Goal: Task Accomplishment & Management: Complete application form

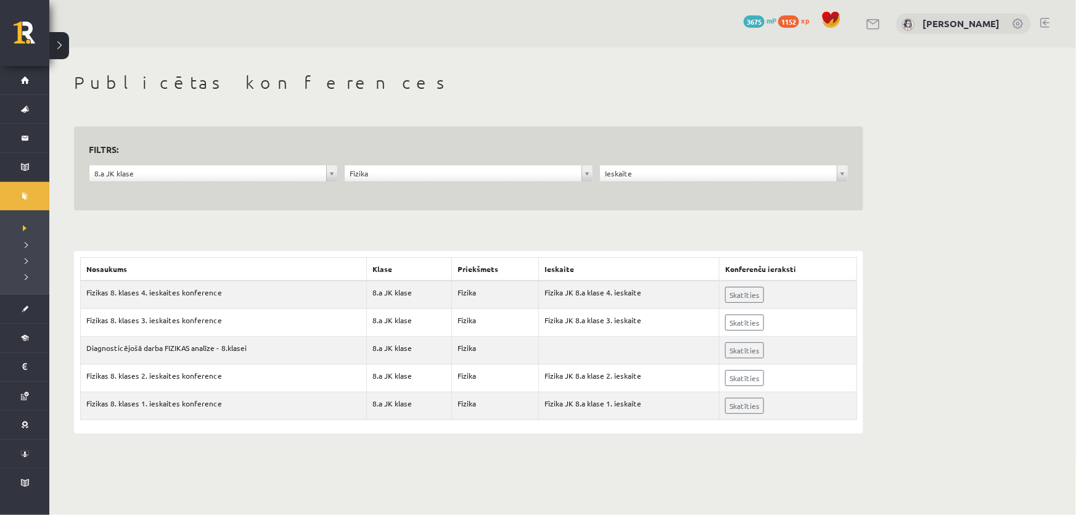
drag, startPoint x: 927, startPoint y: 132, endPoint x: 915, endPoint y: 190, distance: 59.7
click at [927, 132] on div "**********" at bounding box center [562, 252] width 1026 height 410
click at [812, 125] on div "**********" at bounding box center [468, 161] width 789 height 99
click at [933, 144] on div "**********" at bounding box center [562, 252] width 1026 height 410
click at [955, 182] on div "**********" at bounding box center [562, 252] width 1026 height 410
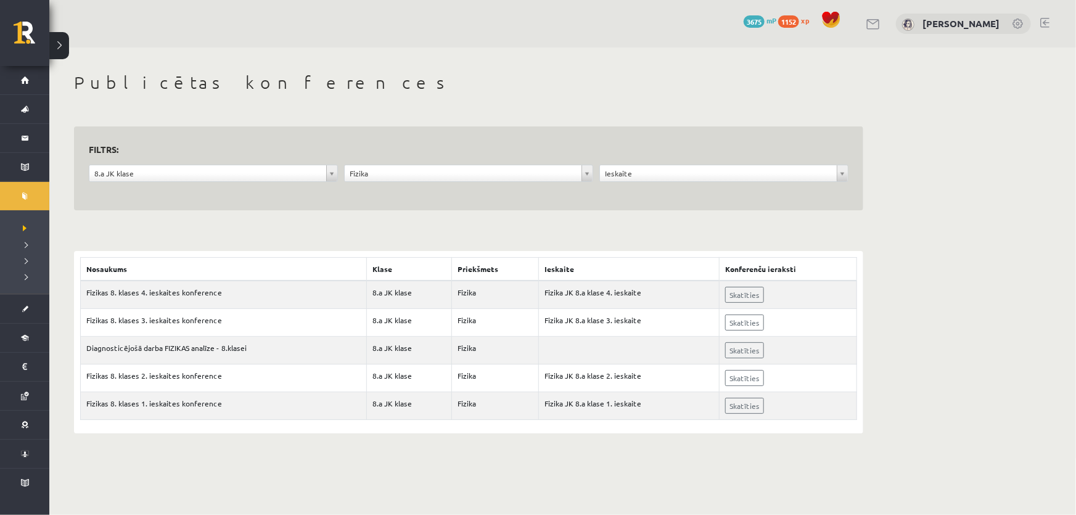
click at [947, 152] on div "**********" at bounding box center [562, 252] width 1026 height 410
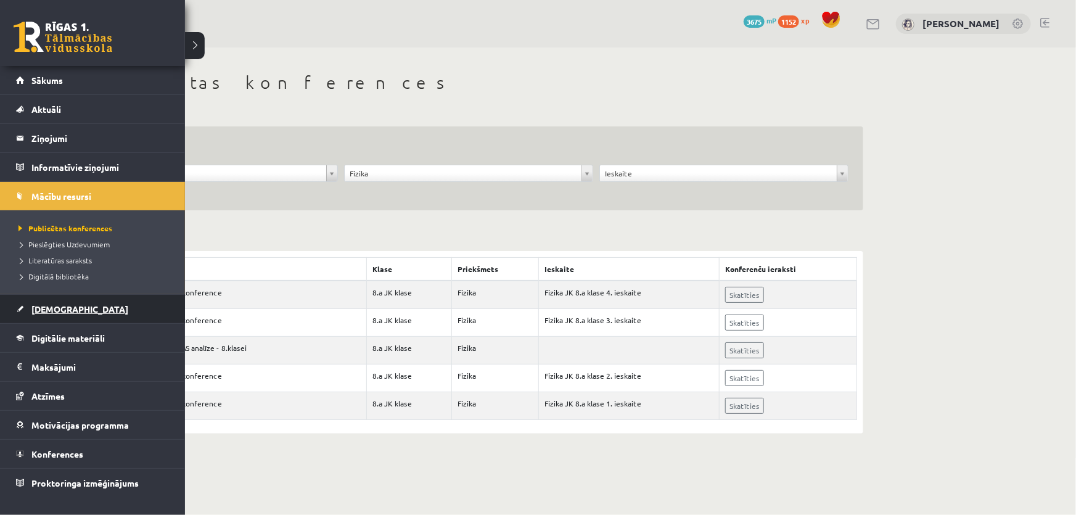
click at [70, 310] on link "[DEMOGRAPHIC_DATA]" at bounding box center [92, 309] width 153 height 28
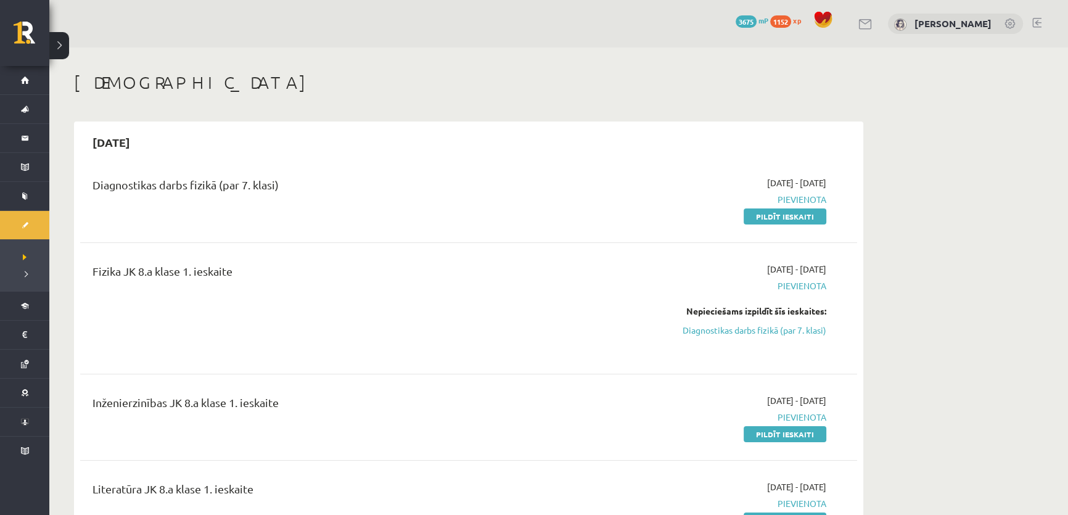
drag, startPoint x: 795, startPoint y: 221, endPoint x: 586, endPoint y: 38, distance: 277.4
click at [795, 219] on link "Pildīt ieskaiti" at bounding box center [784, 216] width 83 height 16
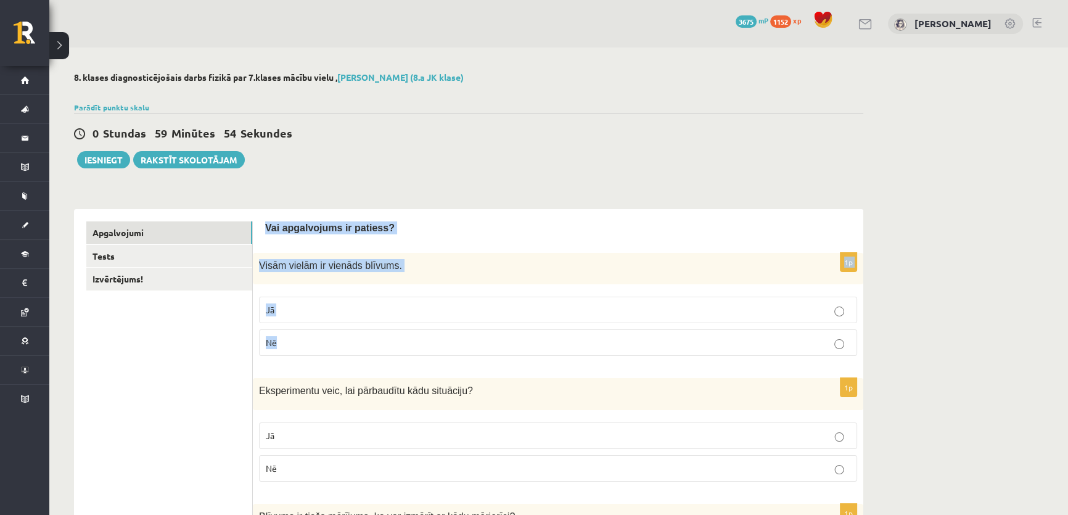
drag, startPoint x: 264, startPoint y: 226, endPoint x: 375, endPoint y: 312, distance: 140.2
drag, startPoint x: 128, startPoint y: 343, endPoint x: 129, endPoint y: 333, distance: 10.6
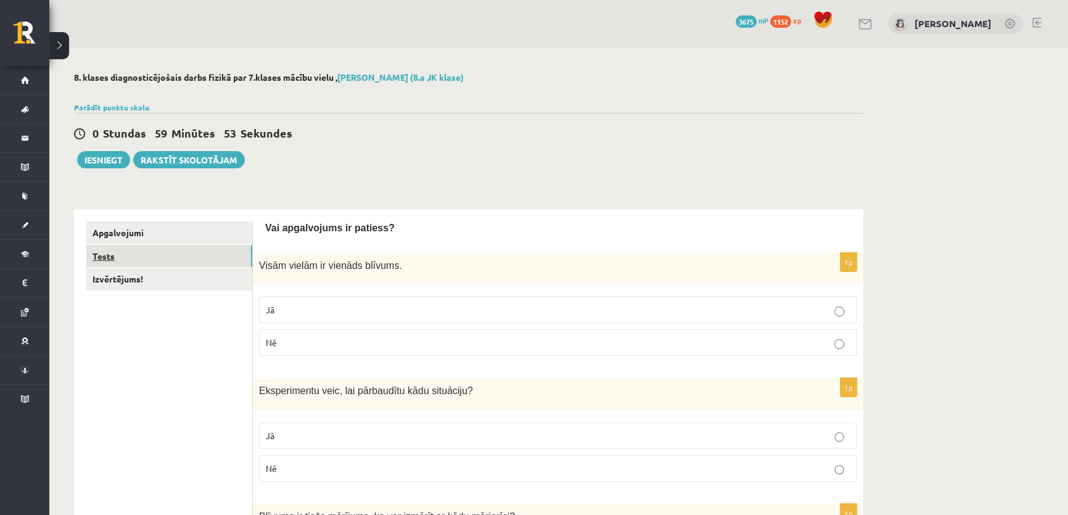
click at [139, 261] on link "Tests" at bounding box center [169, 256] width 166 height 23
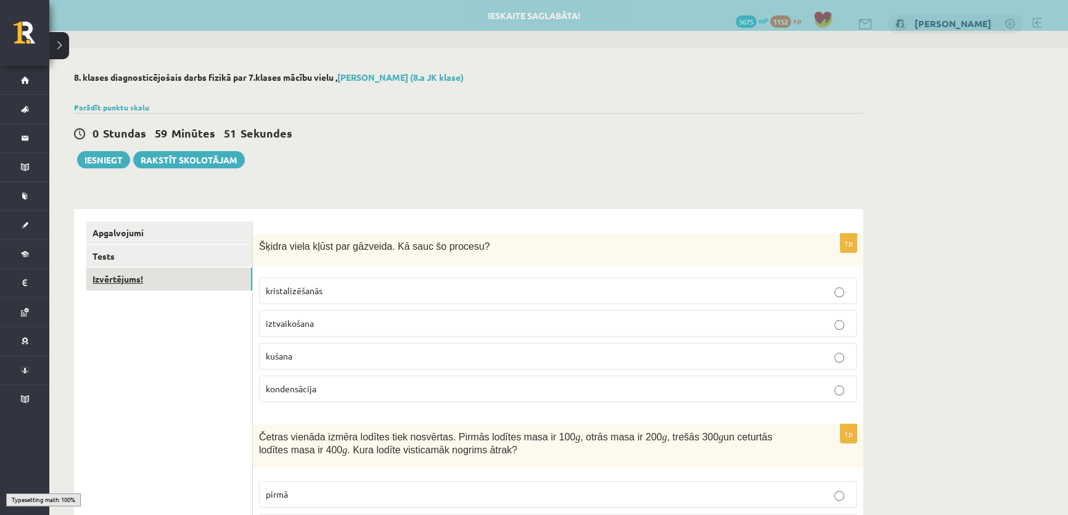
click at [136, 282] on link "Izvērtējums!" at bounding box center [169, 278] width 166 height 23
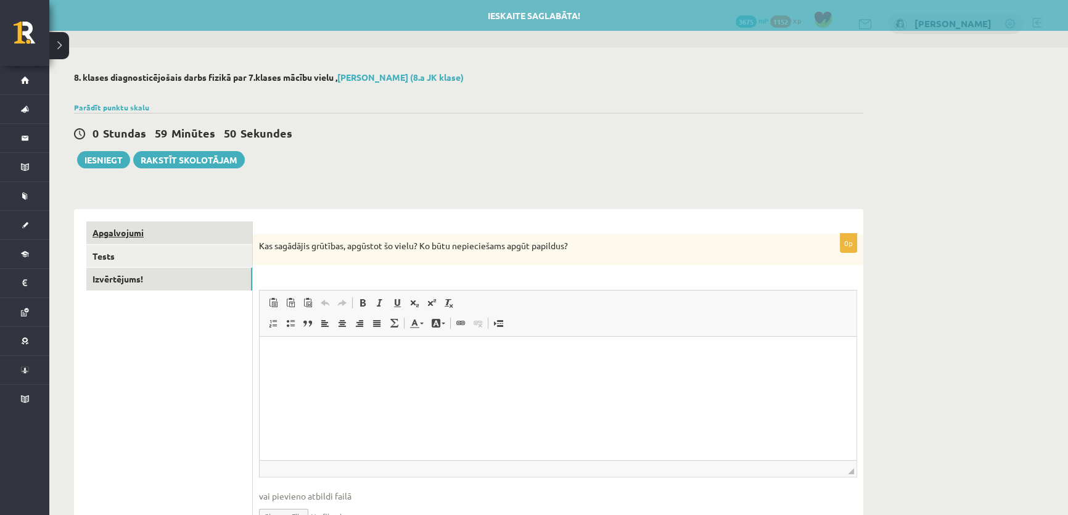
click at [176, 231] on link "Apgalvojumi" at bounding box center [169, 232] width 166 height 23
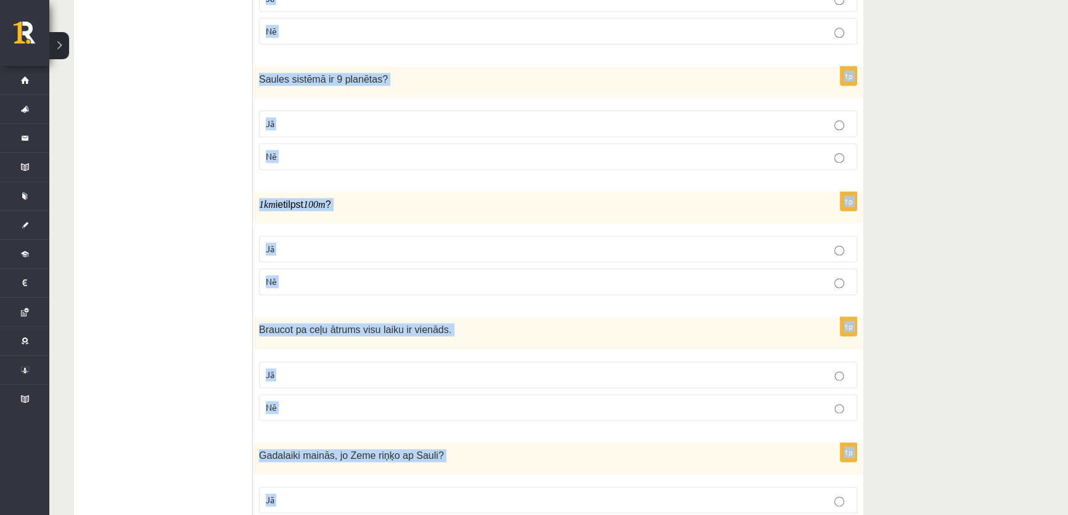
scroll to position [2264, 0]
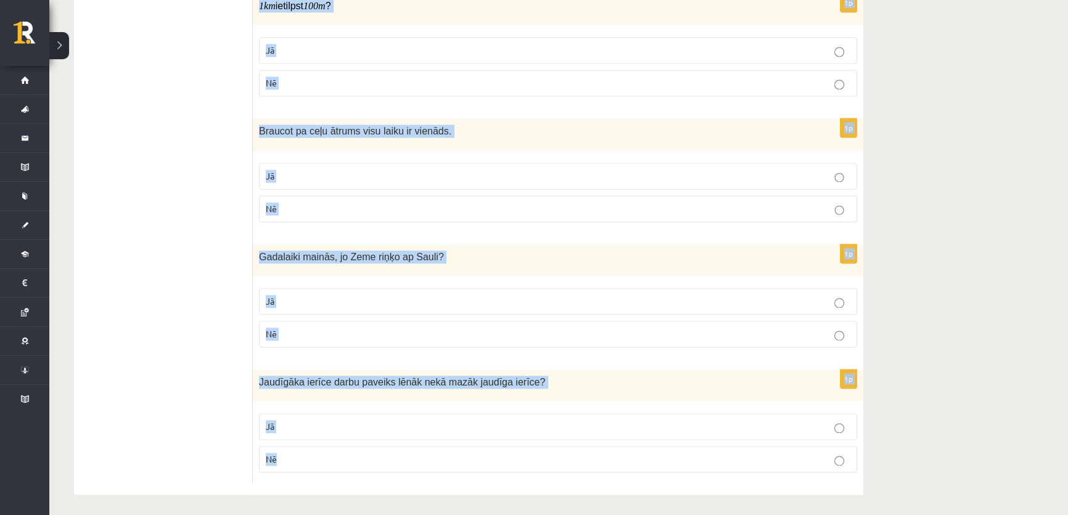
drag, startPoint x: 264, startPoint y: 223, endPoint x: 505, endPoint y: 536, distance: 396.0
copy form "Vai apgalvojums ir patiess? 1p Visām vielām ir vienāds blīvums. Jā Nē 1p Eksper…"
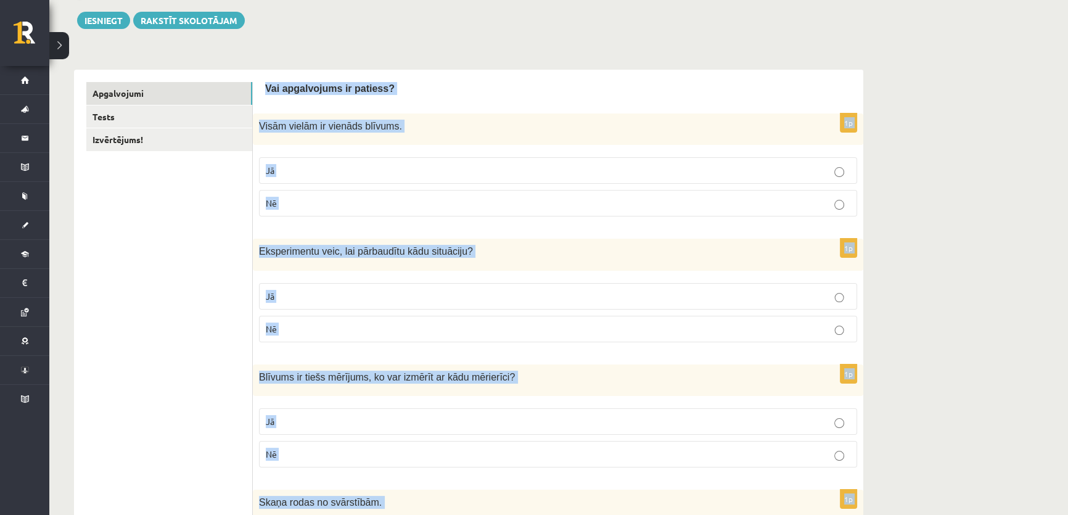
scroll to position [79, 0]
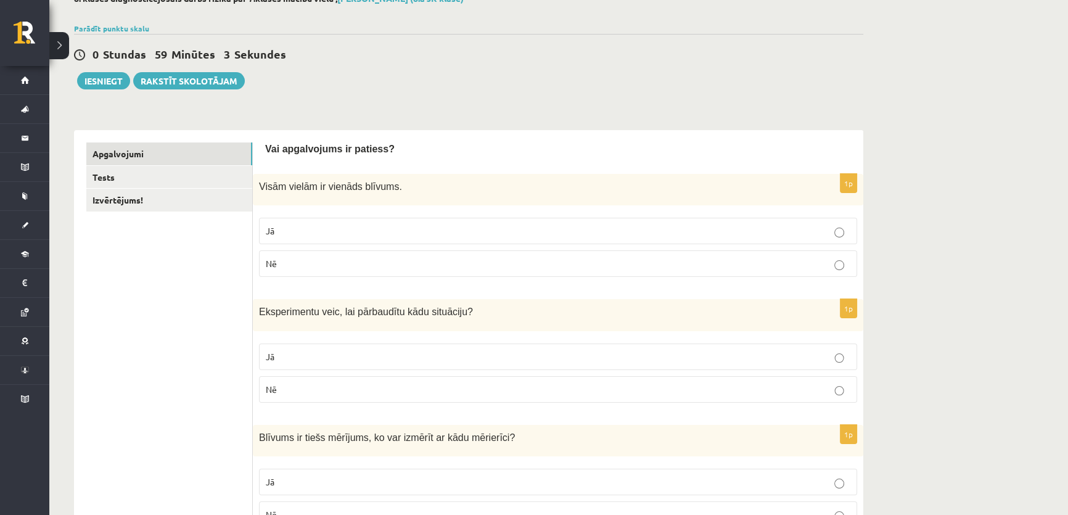
click at [274, 254] on label "Nē" at bounding box center [558, 263] width 598 height 27
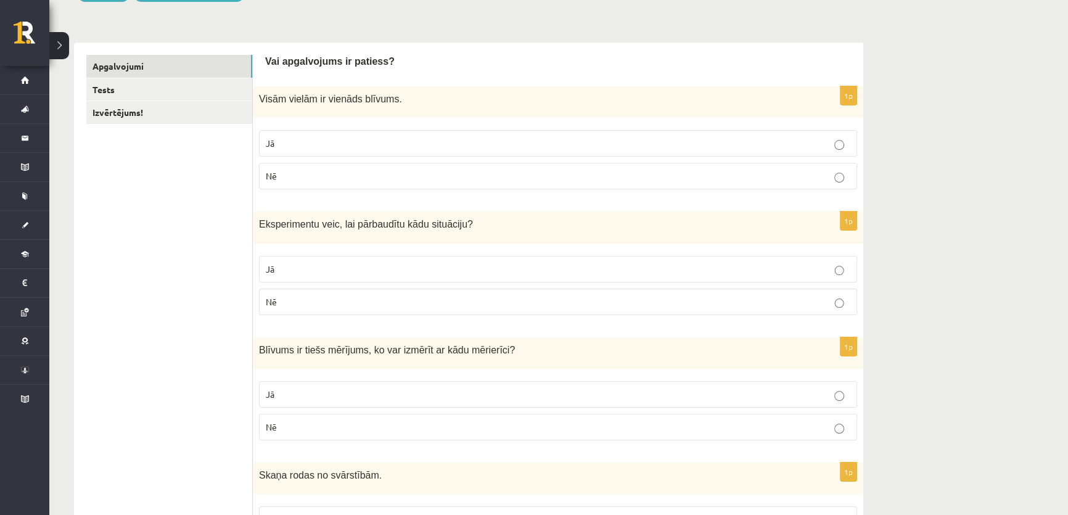
scroll to position [247, 0]
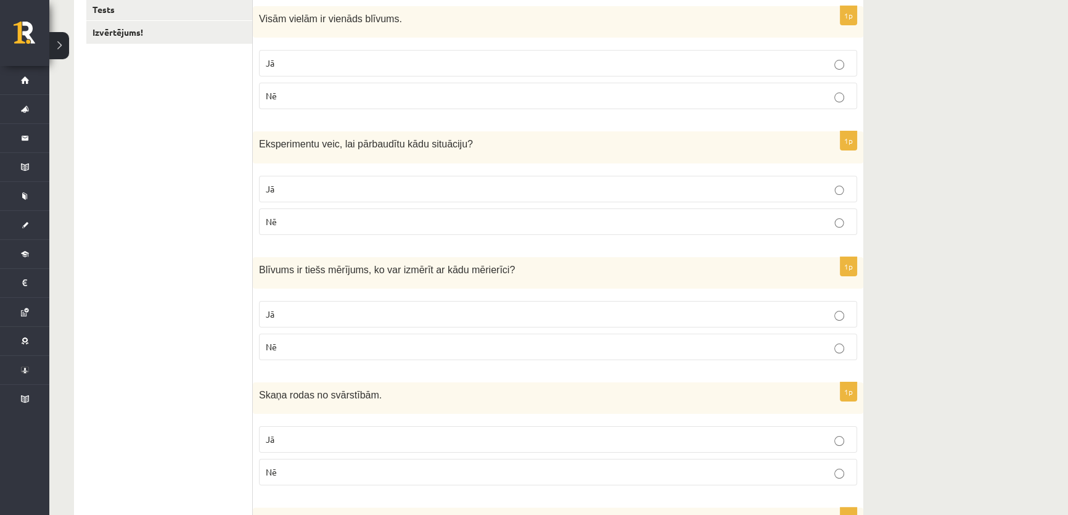
click at [265, 197] on label "Jā" at bounding box center [558, 189] width 598 height 27
click at [285, 215] on p "Nē" at bounding box center [558, 221] width 584 height 13
click at [281, 190] on p "Jā" at bounding box center [558, 188] width 584 height 13
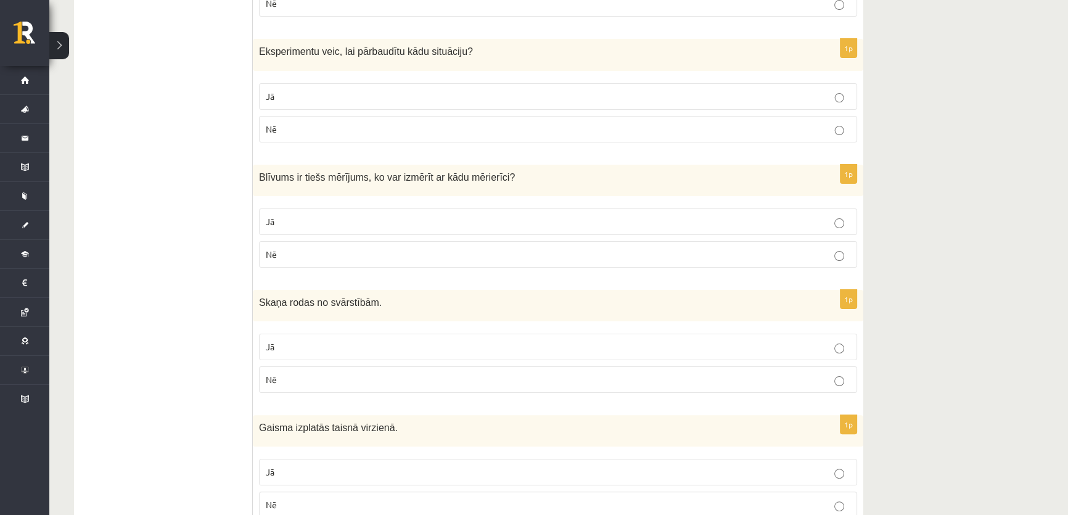
scroll to position [359, 0]
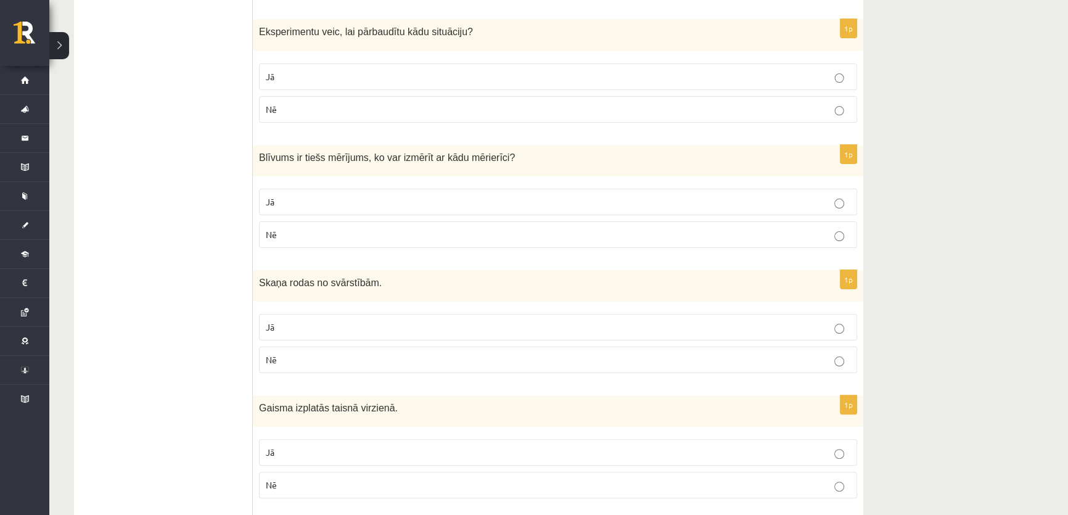
click at [296, 235] on p "Nē" at bounding box center [558, 234] width 584 height 13
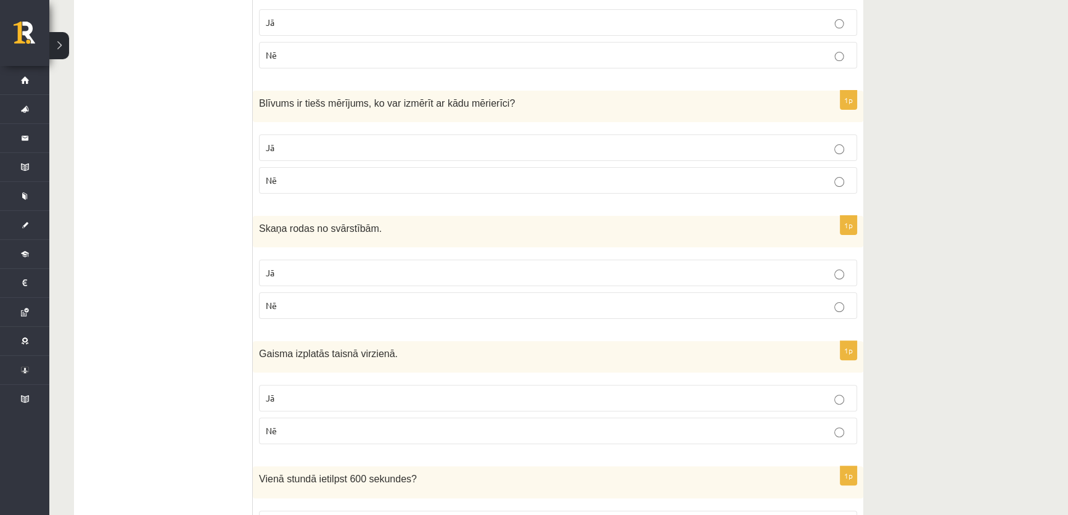
scroll to position [471, 0]
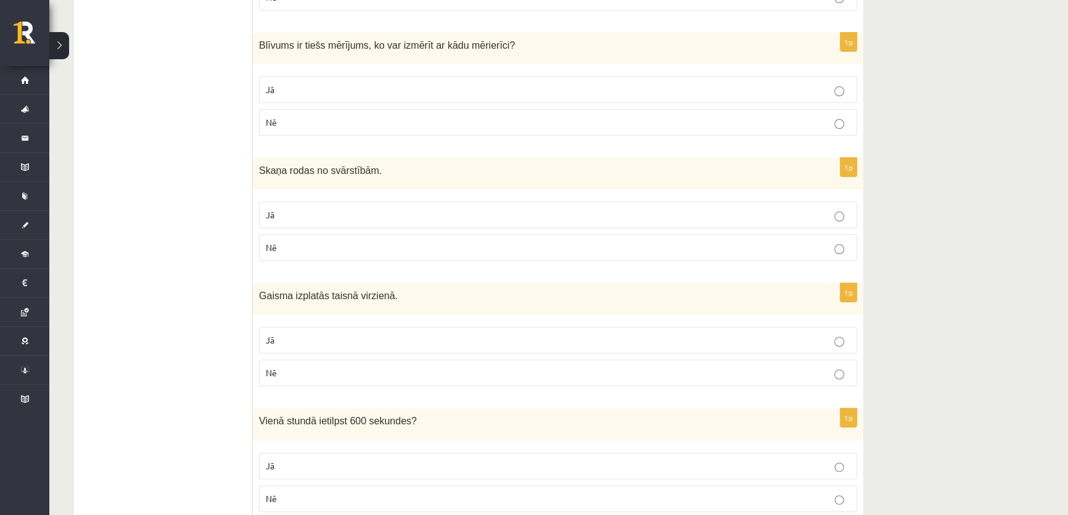
click at [283, 215] on p "Jā" at bounding box center [558, 214] width 584 height 13
click at [288, 329] on label "Jā" at bounding box center [558, 340] width 598 height 27
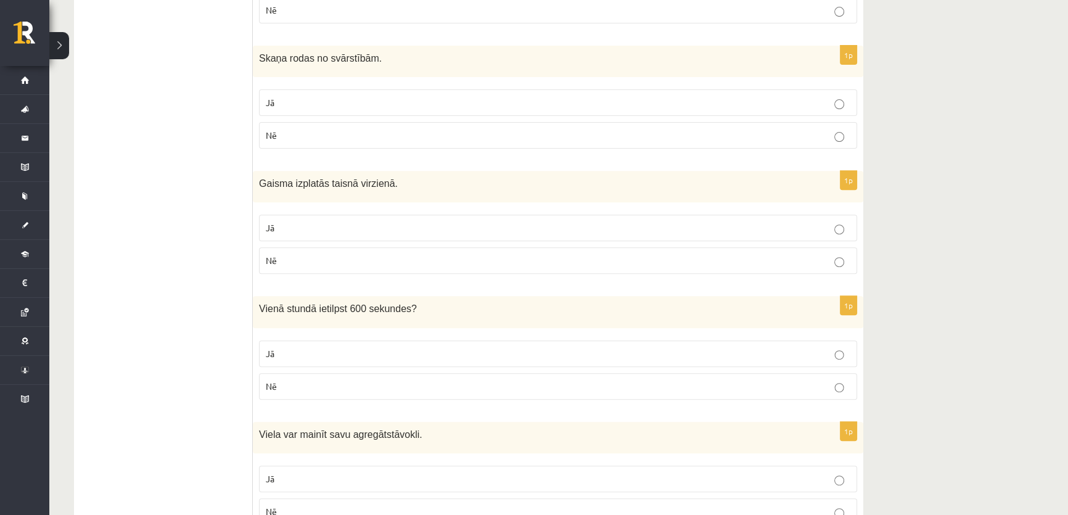
click at [291, 253] on label "Nē" at bounding box center [558, 260] width 598 height 27
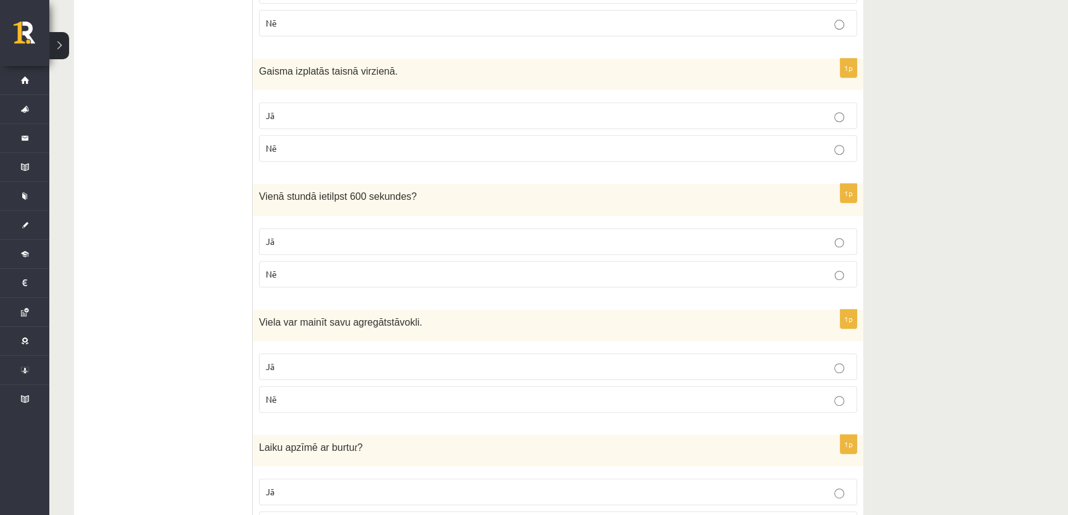
click at [284, 240] on p "Jā" at bounding box center [558, 241] width 584 height 13
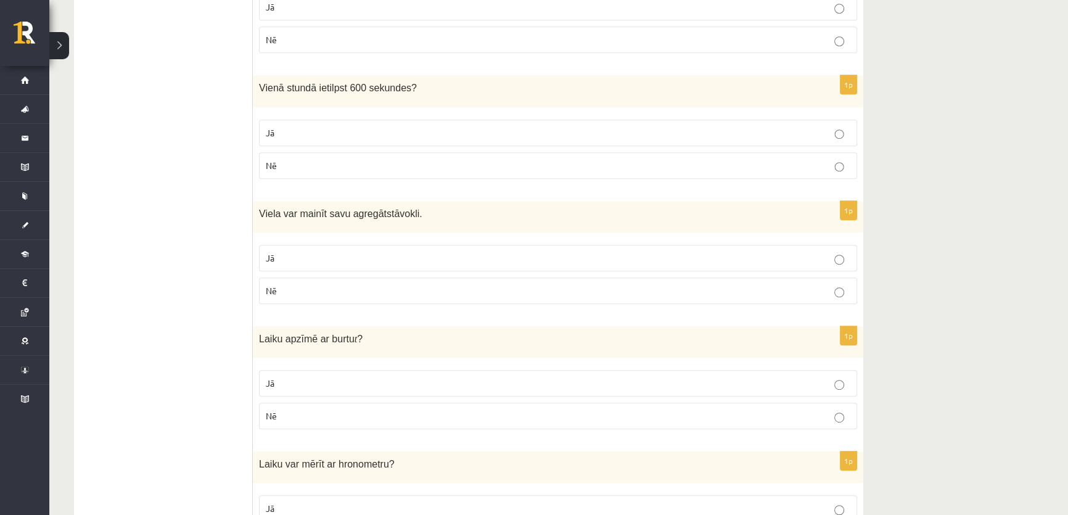
scroll to position [807, 0]
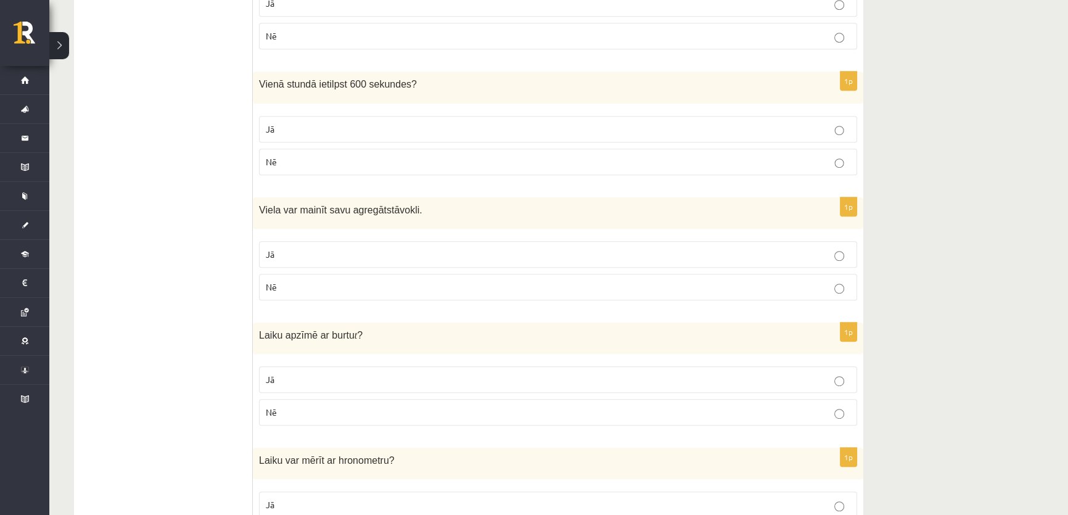
click at [306, 257] on p "Jā" at bounding box center [558, 254] width 584 height 13
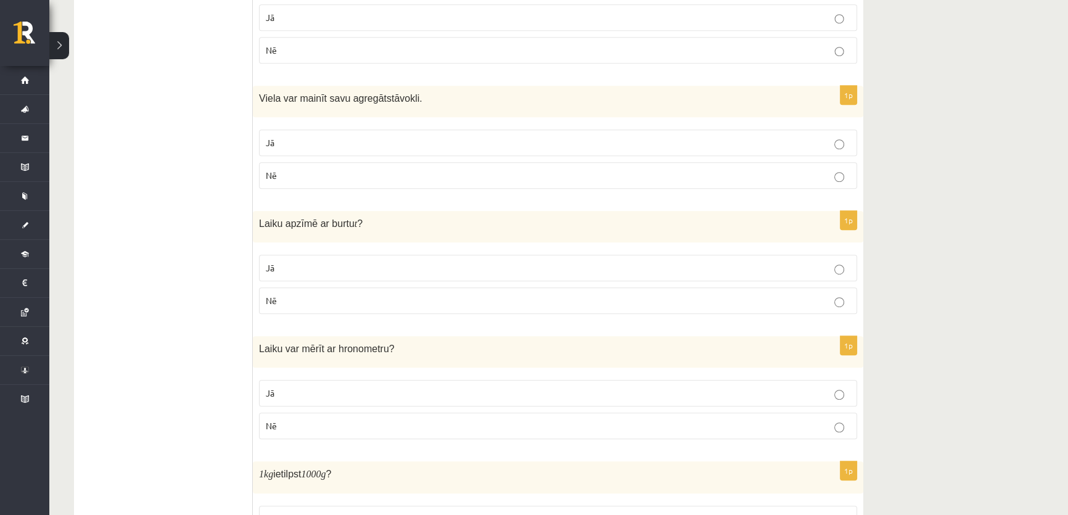
click at [292, 264] on p "Jā" at bounding box center [558, 267] width 584 height 13
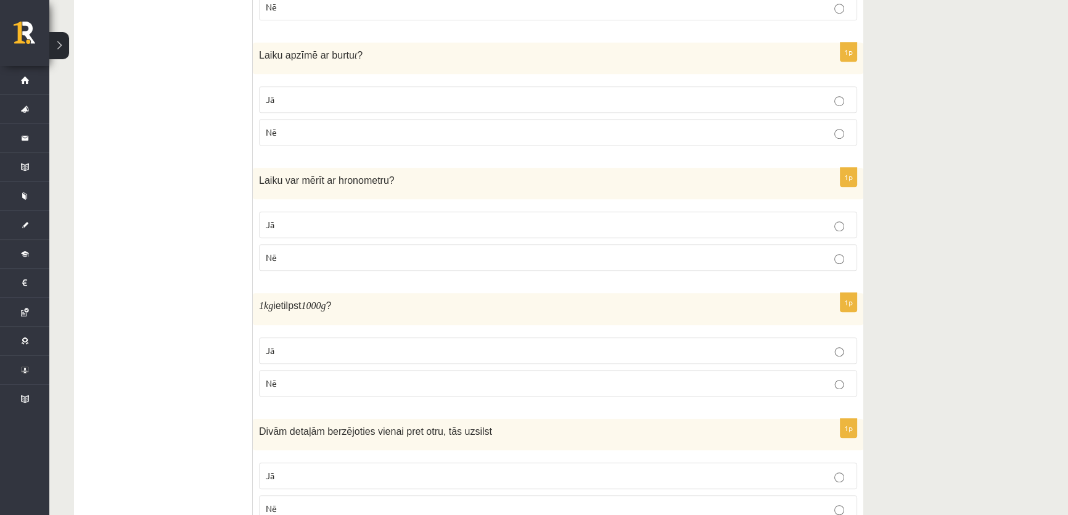
click at [290, 220] on p "Jā" at bounding box center [558, 224] width 584 height 13
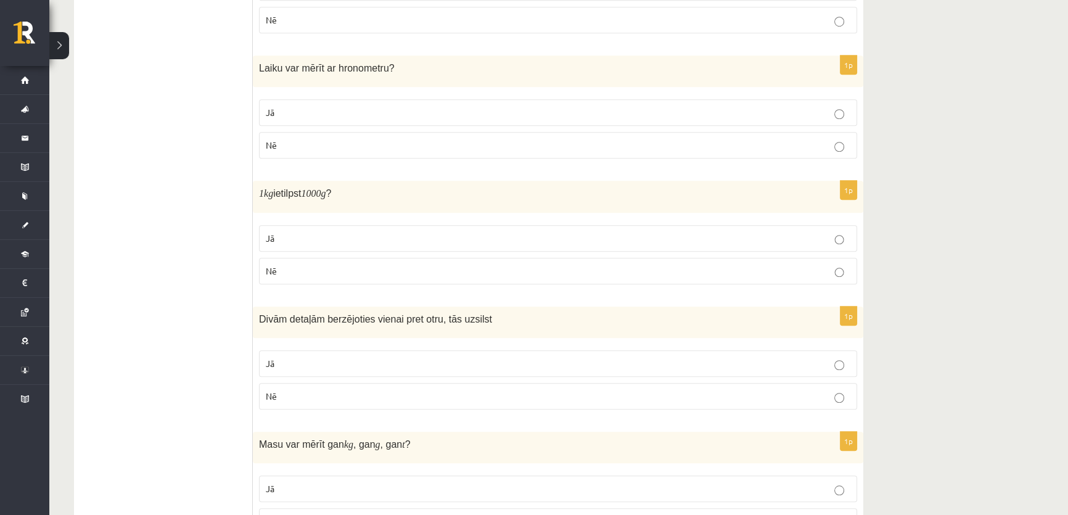
click at [289, 234] on p "Jā" at bounding box center [558, 238] width 584 height 13
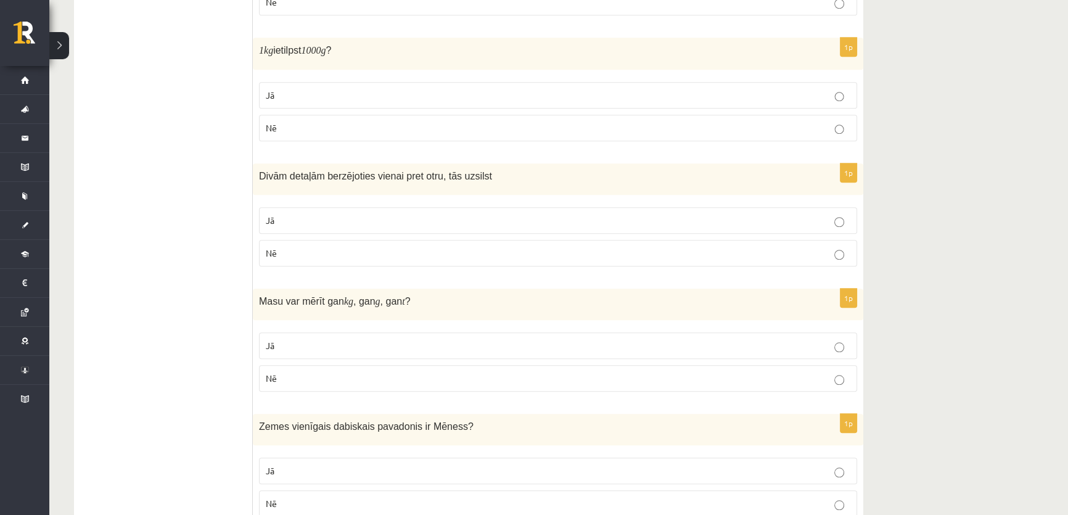
scroll to position [1368, 0]
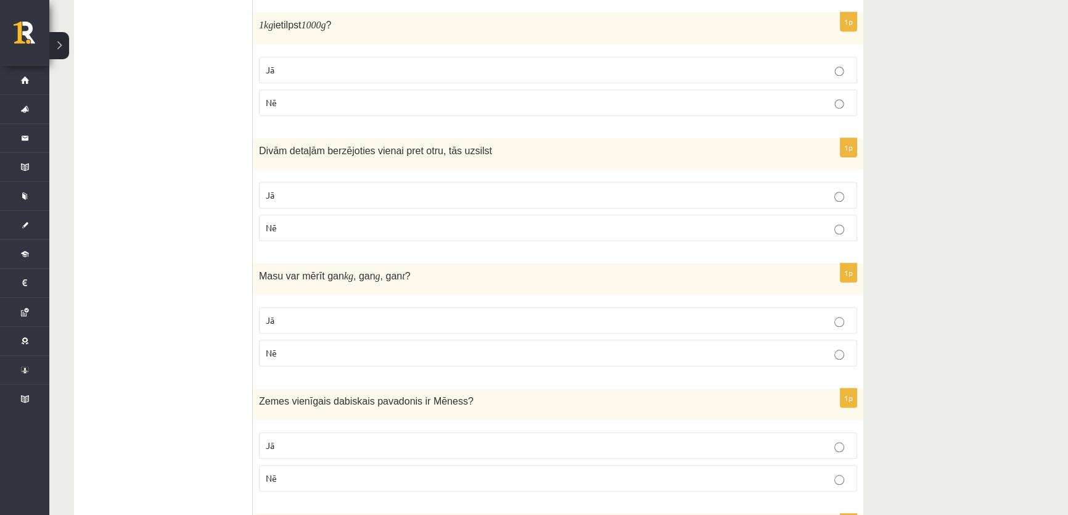
click at [276, 198] on p "Jā" at bounding box center [558, 195] width 584 height 13
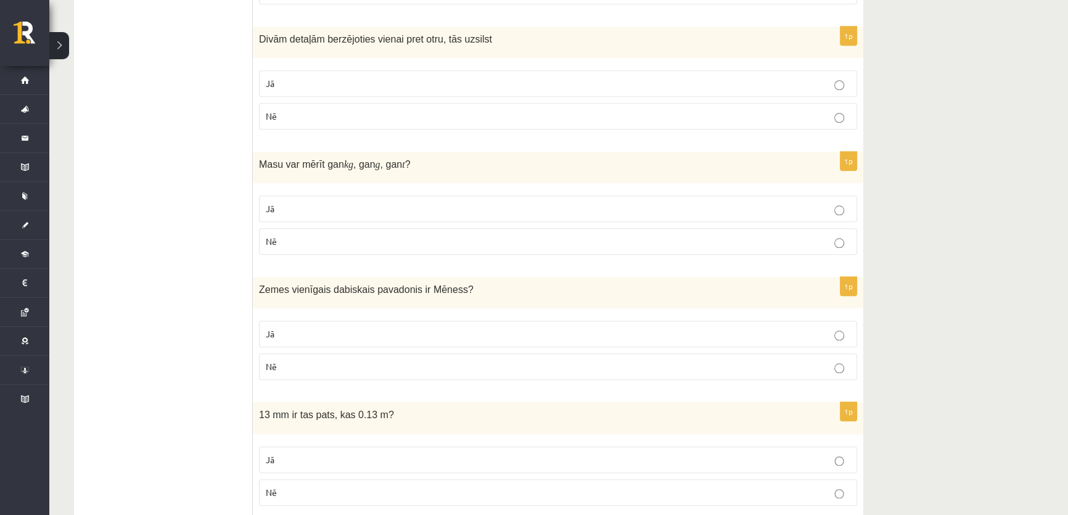
click at [280, 208] on p "Jā" at bounding box center [558, 208] width 584 height 13
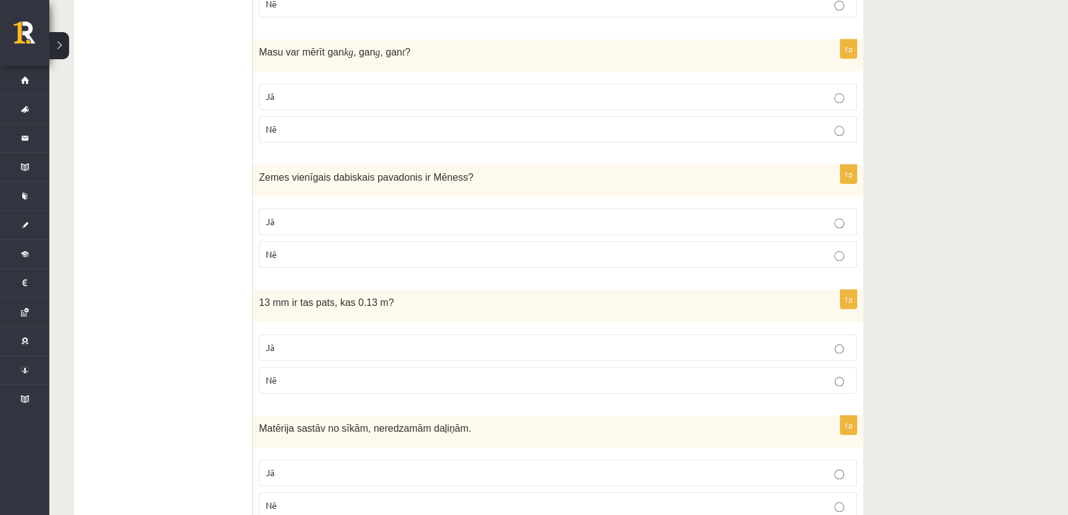
click at [282, 219] on p "Jā" at bounding box center [558, 221] width 584 height 13
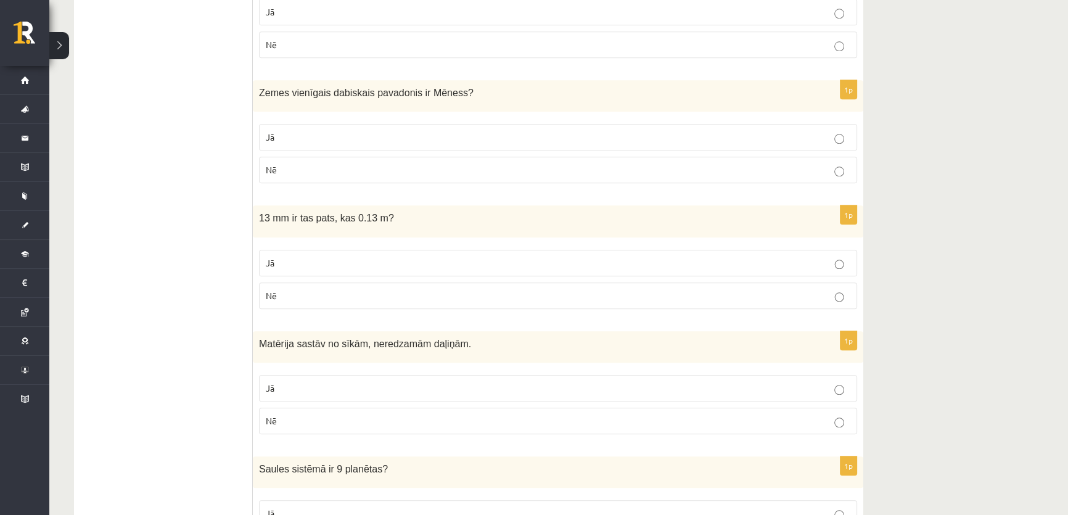
scroll to position [1704, 0]
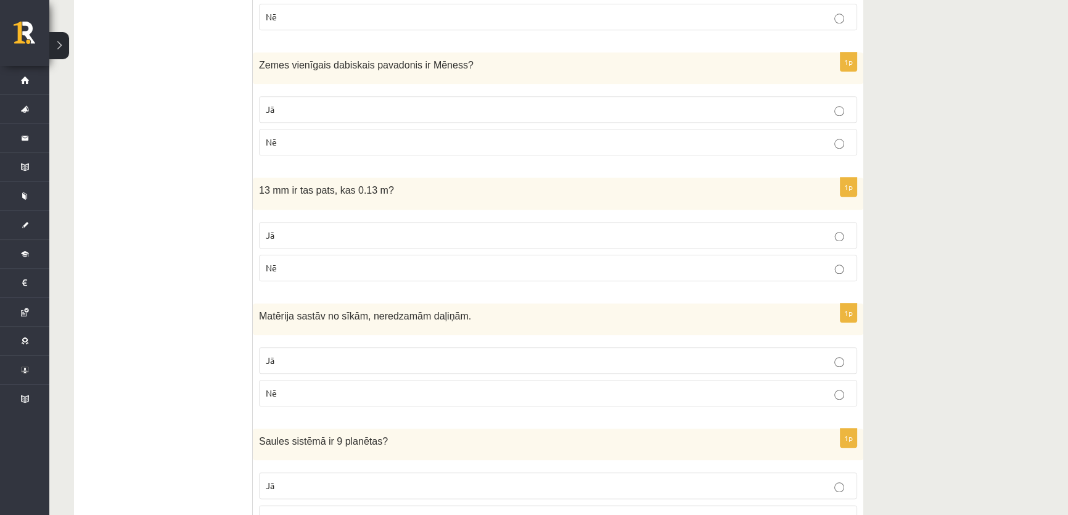
click at [280, 262] on p "Nē" at bounding box center [558, 267] width 584 height 13
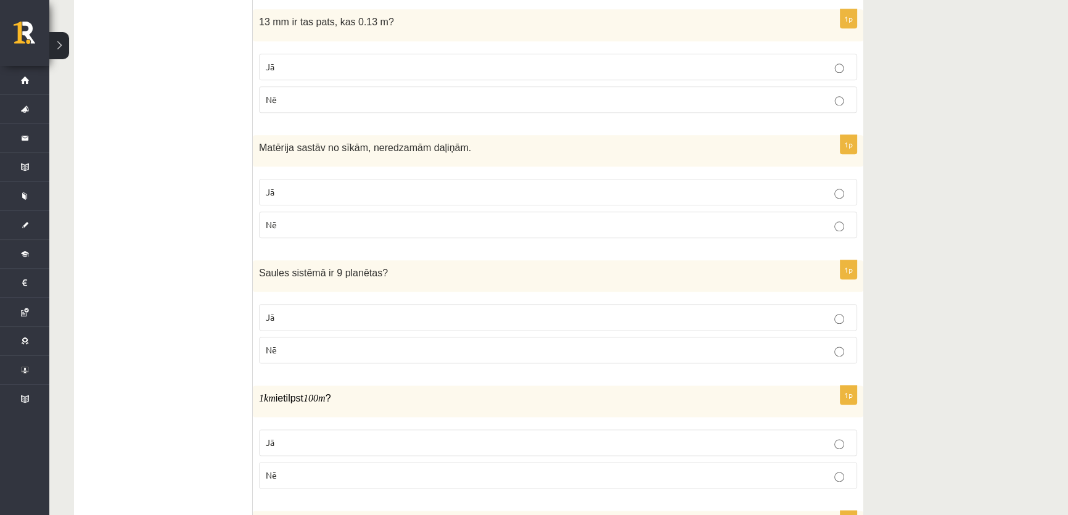
click at [280, 189] on p "Jā" at bounding box center [558, 192] width 584 height 13
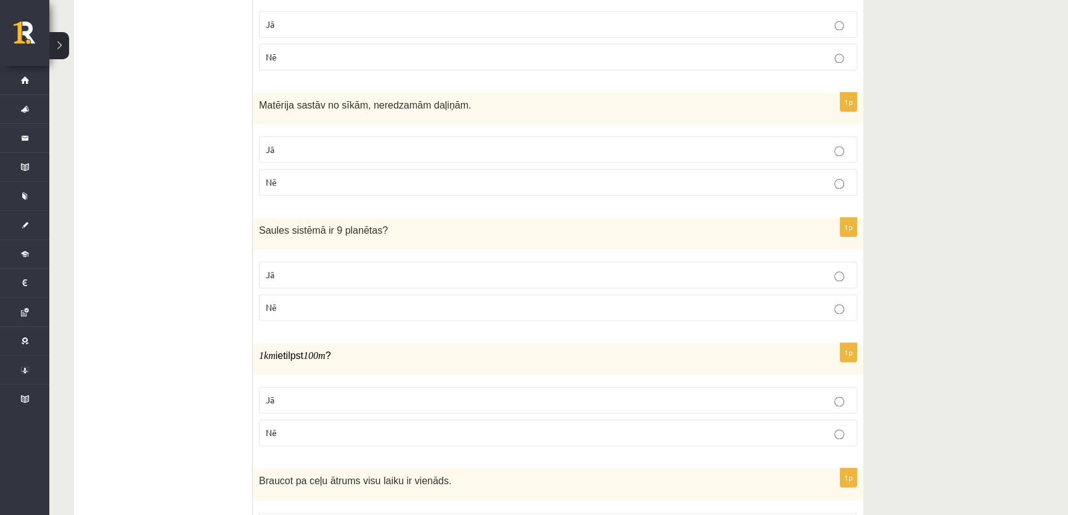
scroll to position [1984, 0]
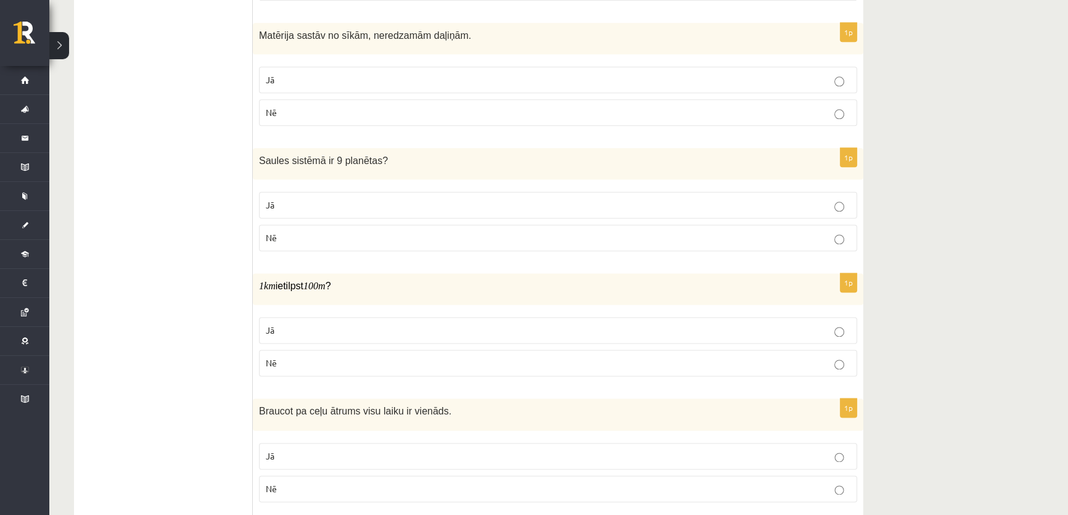
click at [281, 234] on p "Nē" at bounding box center [558, 237] width 584 height 13
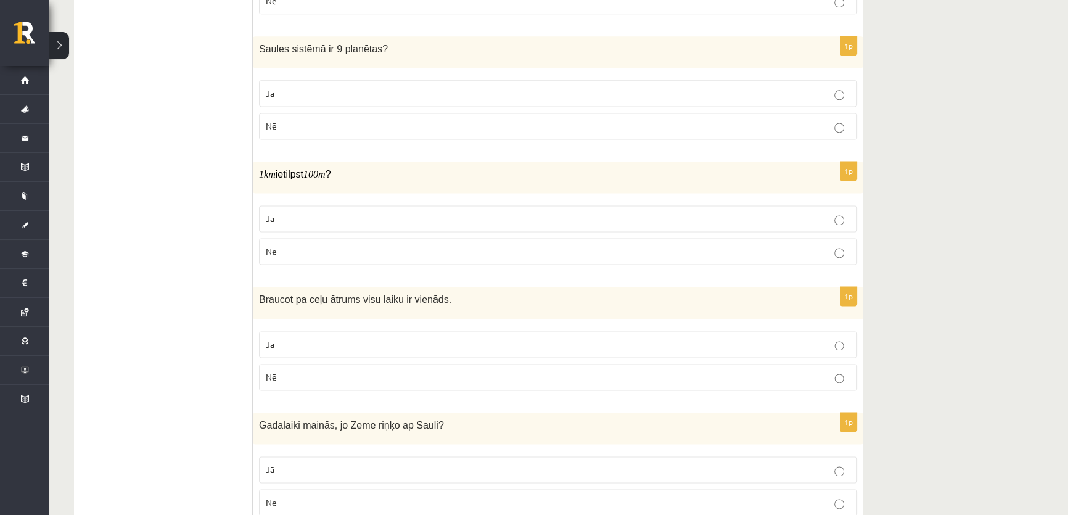
click at [282, 250] on p "Nē" at bounding box center [558, 251] width 584 height 13
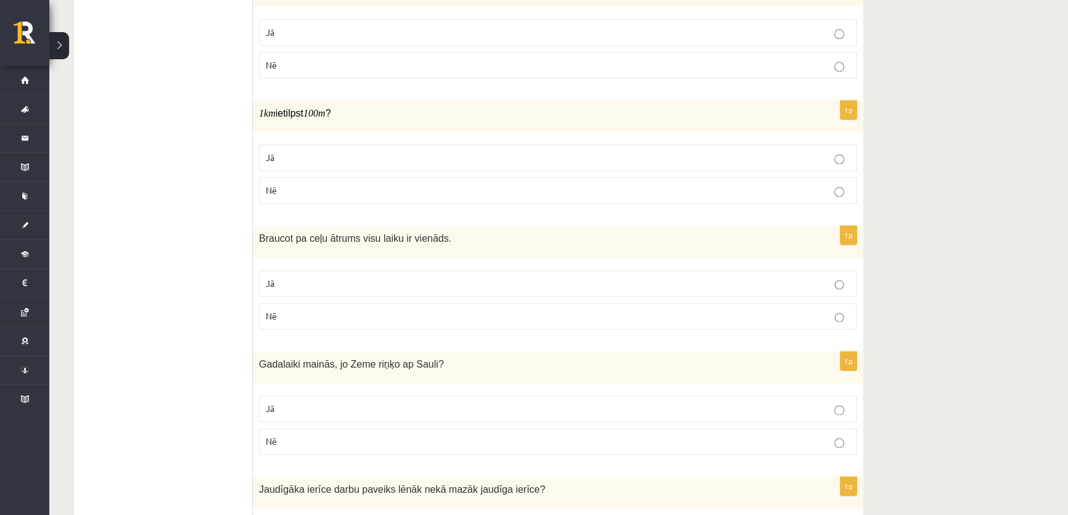
scroll to position [2264, 0]
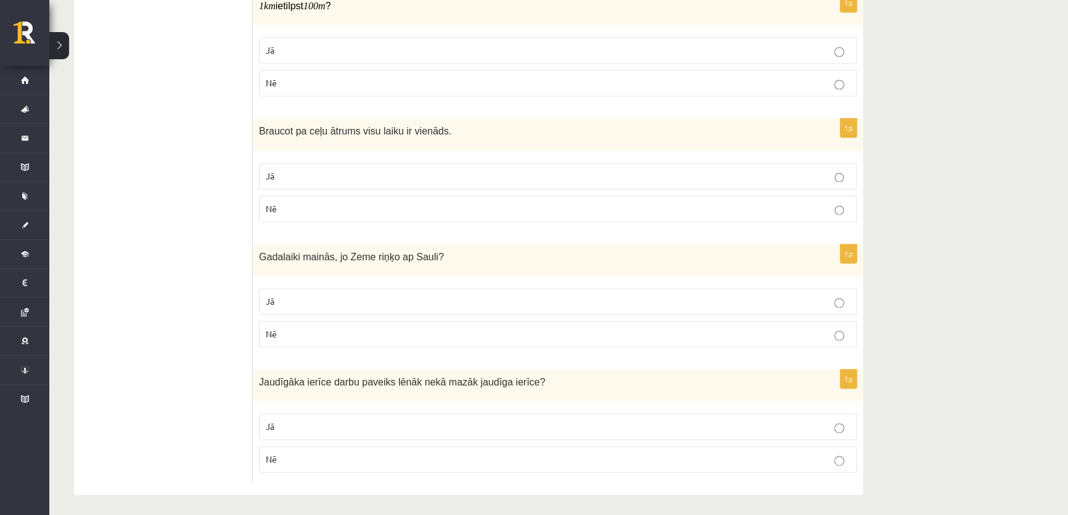
click at [268, 205] on span "Nē" at bounding box center [271, 208] width 11 height 11
click at [290, 295] on p "Jā" at bounding box center [558, 301] width 584 height 13
drag, startPoint x: 297, startPoint y: 449, endPoint x: 314, endPoint y: 418, distance: 35.3
click at [297, 452] on p "Nē" at bounding box center [558, 458] width 584 height 13
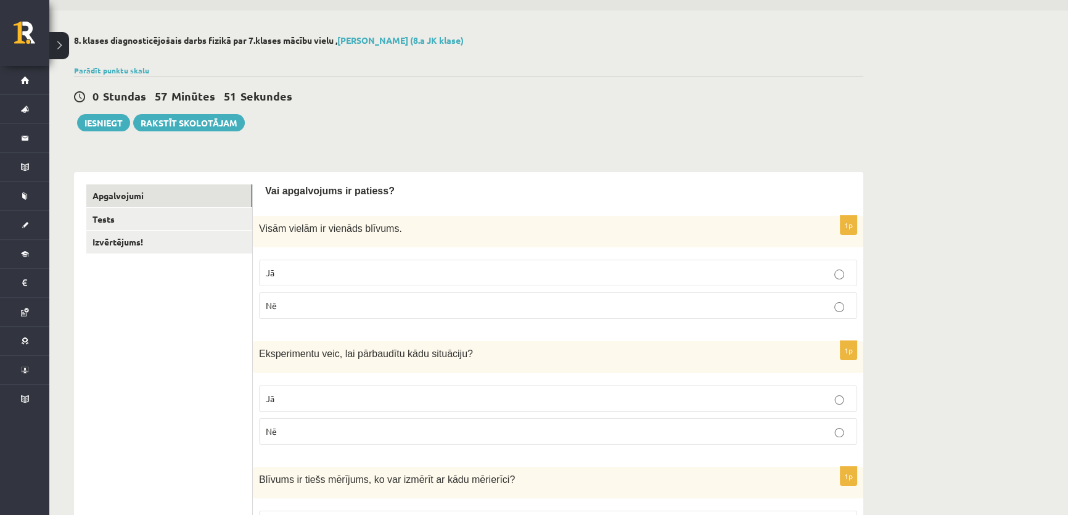
scroll to position [0, 0]
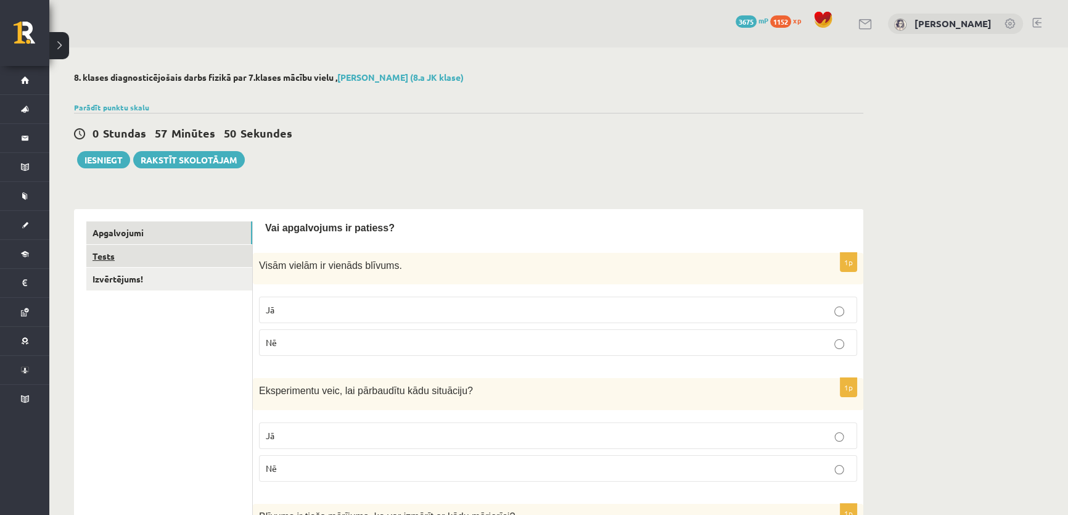
click at [147, 255] on link "Tests" at bounding box center [169, 256] width 166 height 23
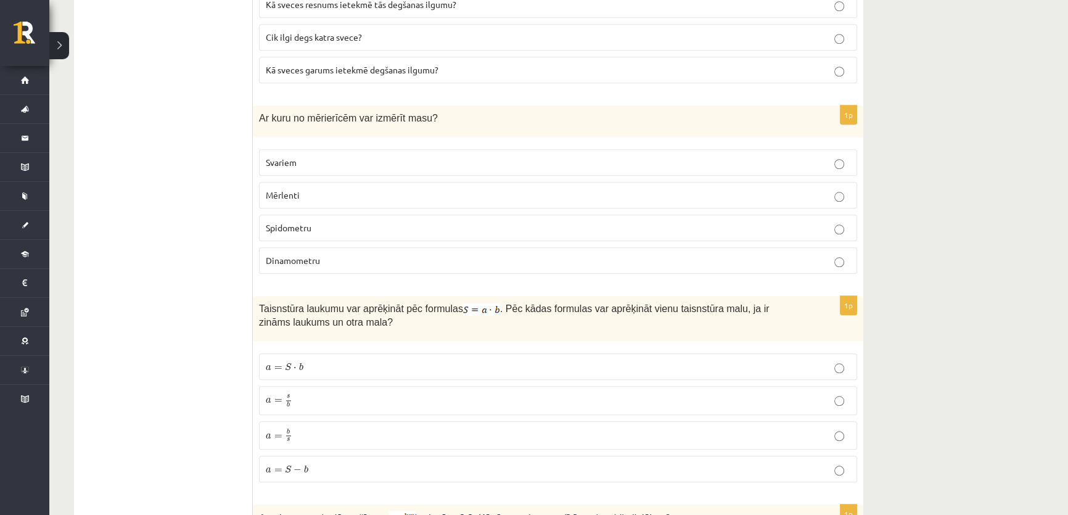
scroll to position [1693, 0]
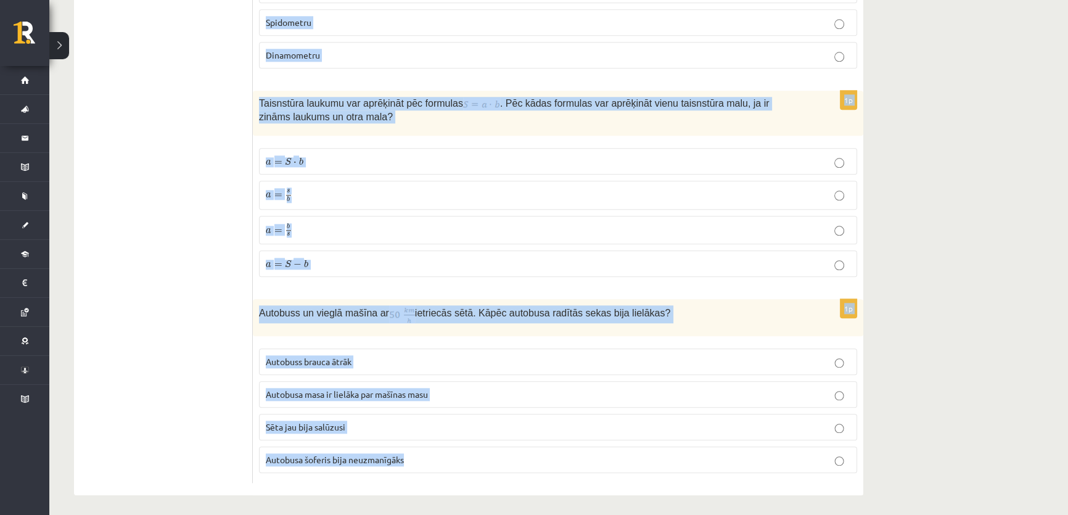
drag, startPoint x: 259, startPoint y: 74, endPoint x: 658, endPoint y: 536, distance: 610.1
copy form "Šķidra viela kļūst par gāzveida. Kā sauc šo procesu? kristalizēšanās iztvaikoša…"
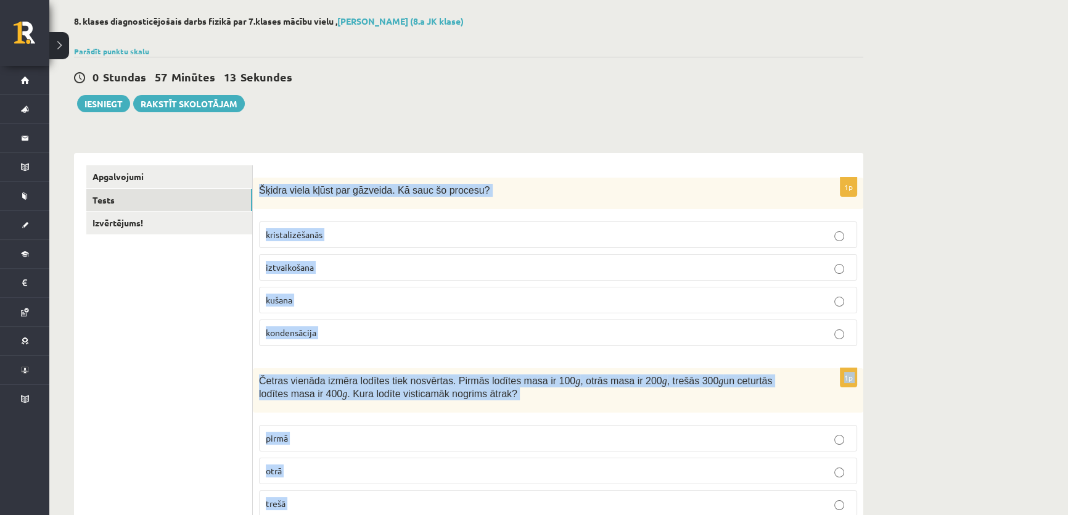
scroll to position [12, 0]
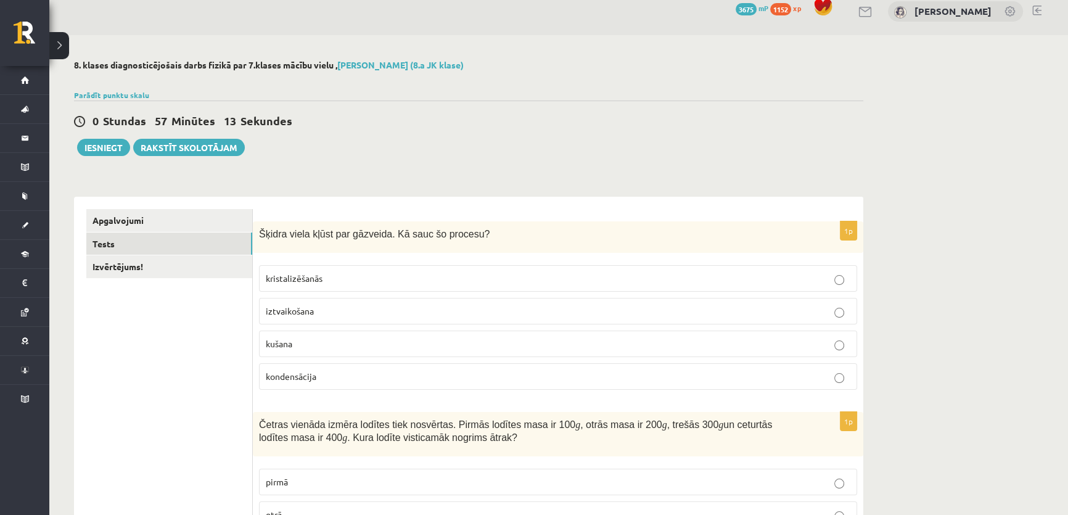
click at [297, 314] on span "iztvaikošana" at bounding box center [290, 310] width 48 height 11
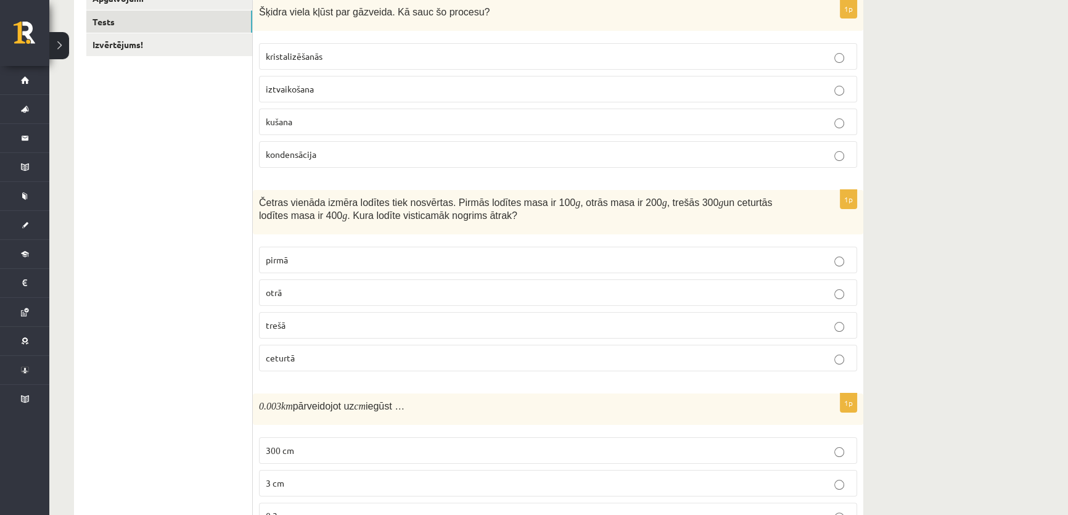
scroll to position [236, 0]
drag, startPoint x: 295, startPoint y: 361, endPoint x: 295, endPoint y: 349, distance: 11.7
click at [295, 358] on p "ceturtā" at bounding box center [558, 355] width 584 height 13
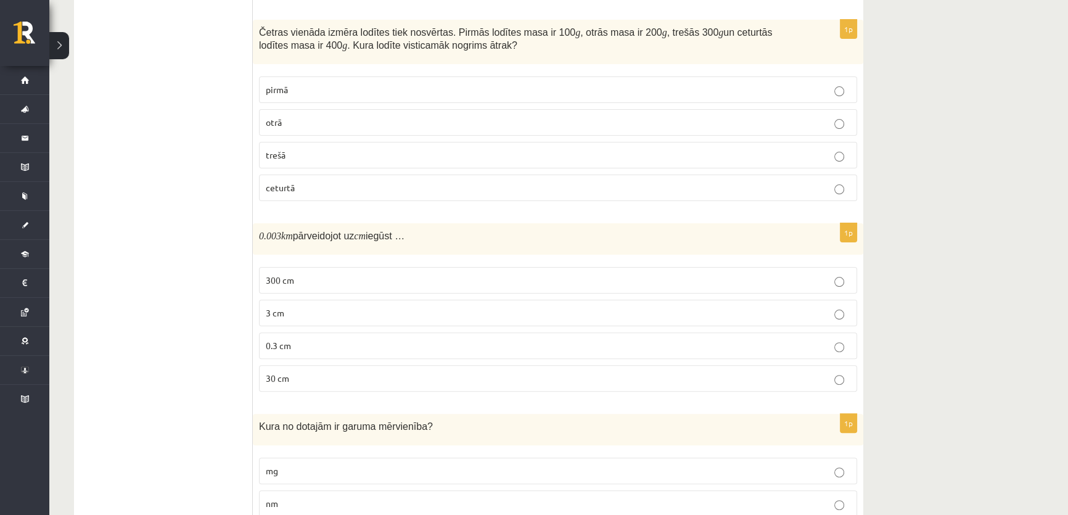
click at [284, 282] on span "300 cm" at bounding box center [280, 279] width 28 height 11
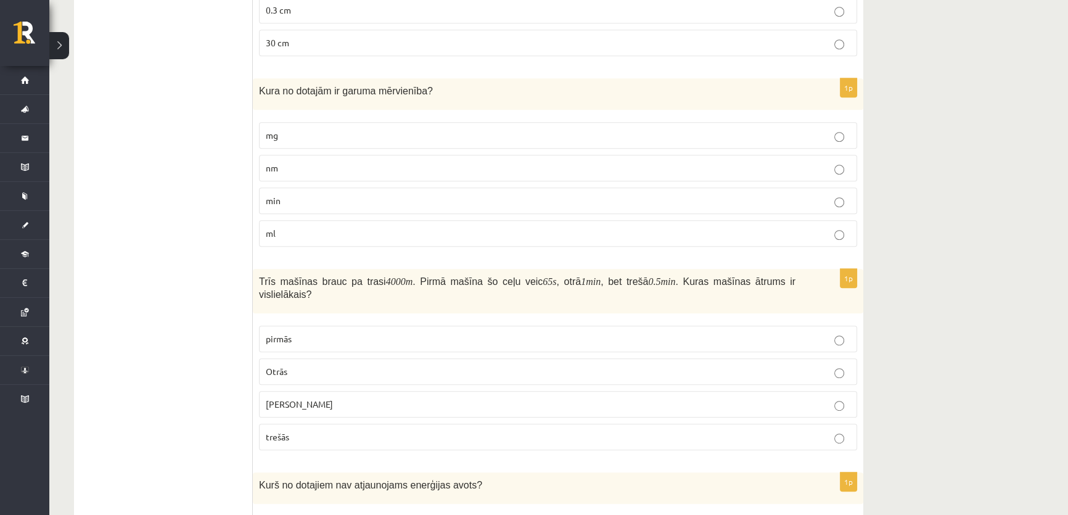
scroll to position [740, 0]
click at [269, 172] on p "nm" at bounding box center [558, 167] width 584 height 13
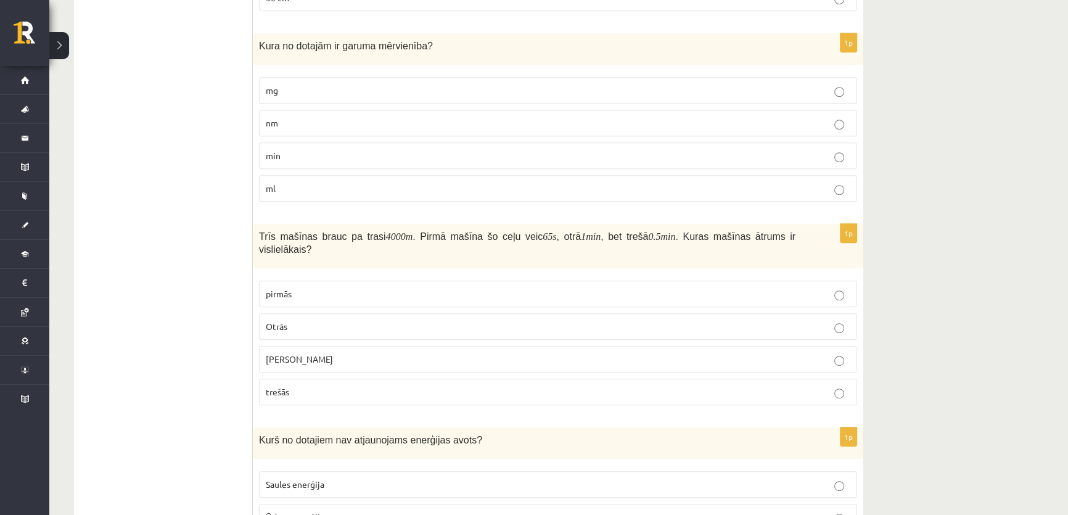
scroll to position [852, 0]
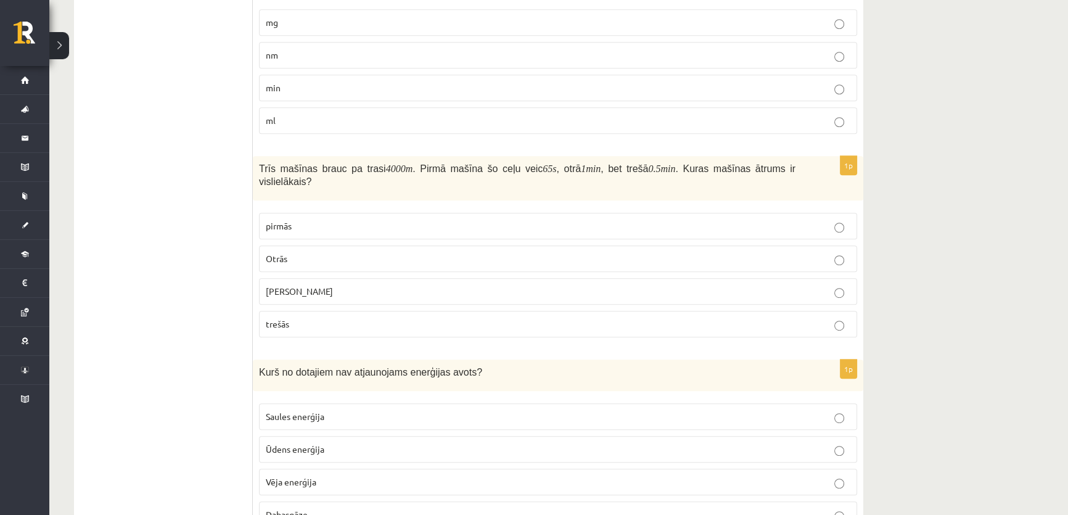
drag, startPoint x: 289, startPoint y: 321, endPoint x: 296, endPoint y: 311, distance: 11.5
click at [288, 318] on p "trešās" at bounding box center [558, 323] width 584 height 13
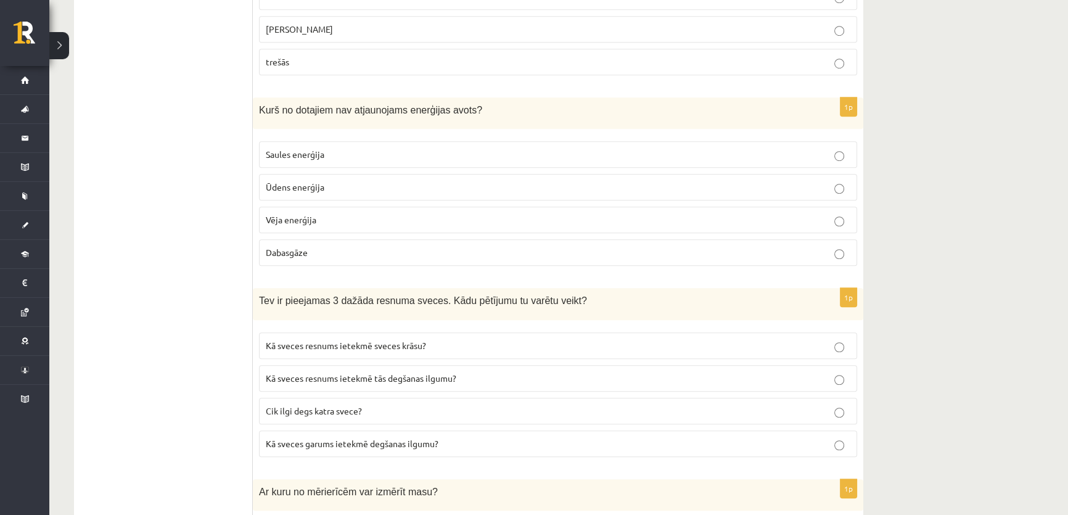
scroll to position [1133, 0]
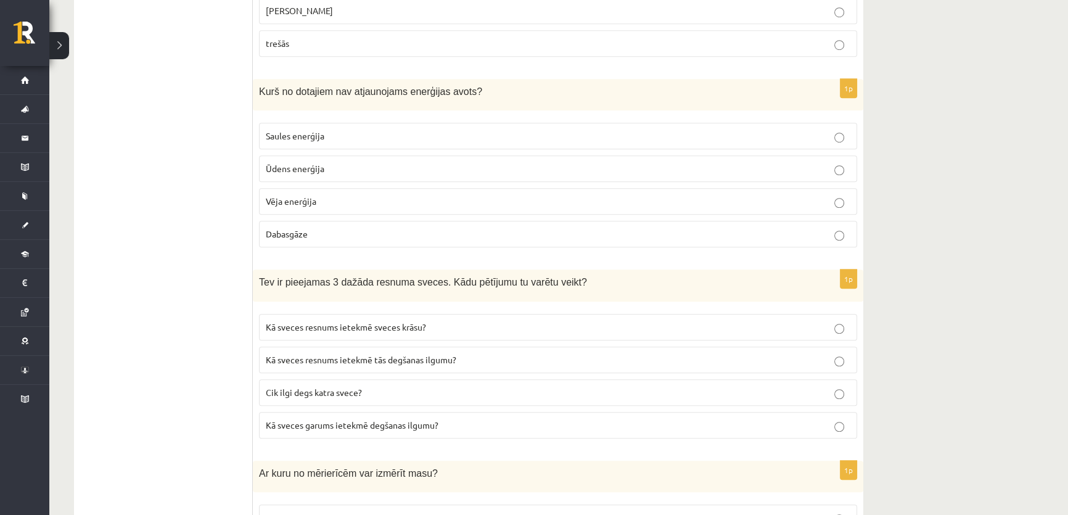
click at [296, 236] on span "Dabasgāze" at bounding box center [287, 233] width 42 height 11
click at [280, 236] on span "Dabasgāze" at bounding box center [287, 233] width 42 height 11
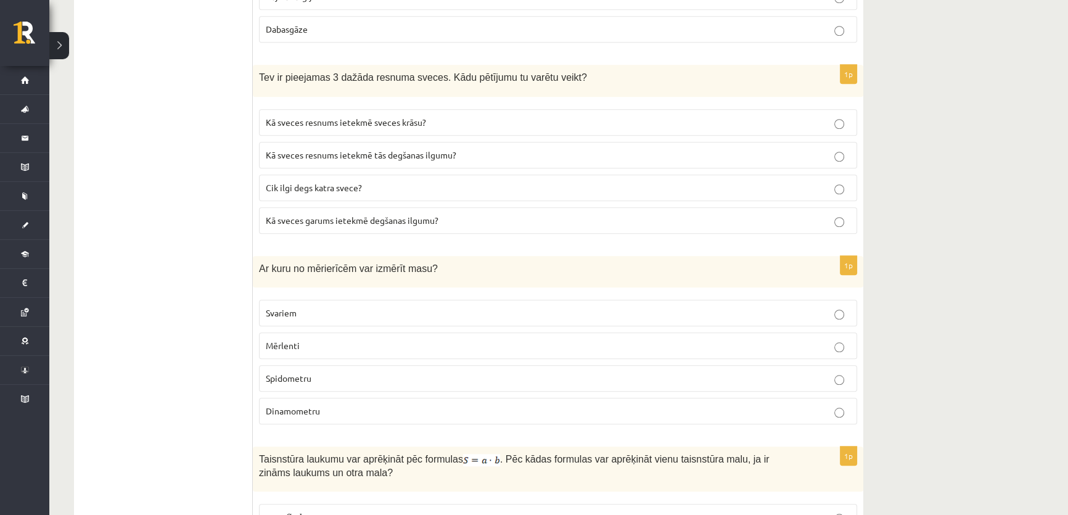
scroll to position [1357, 0]
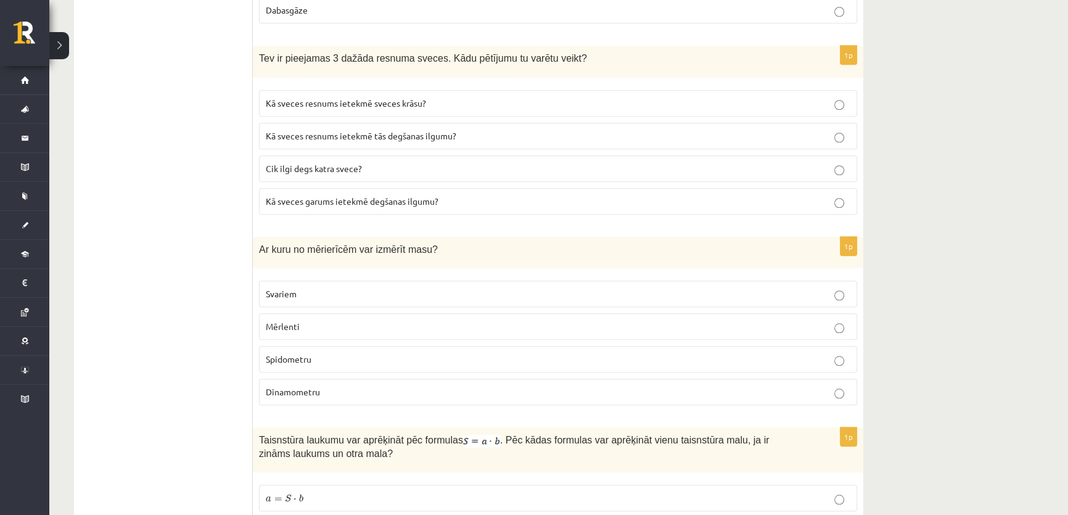
click at [290, 200] on span "Kā sveces garums ietekmē degšanas ilgumu?" at bounding box center [352, 200] width 173 height 11
click at [311, 133] on span "Kā sveces resnums ietekmē tās degšanas ilgumu?" at bounding box center [361, 135] width 190 height 11
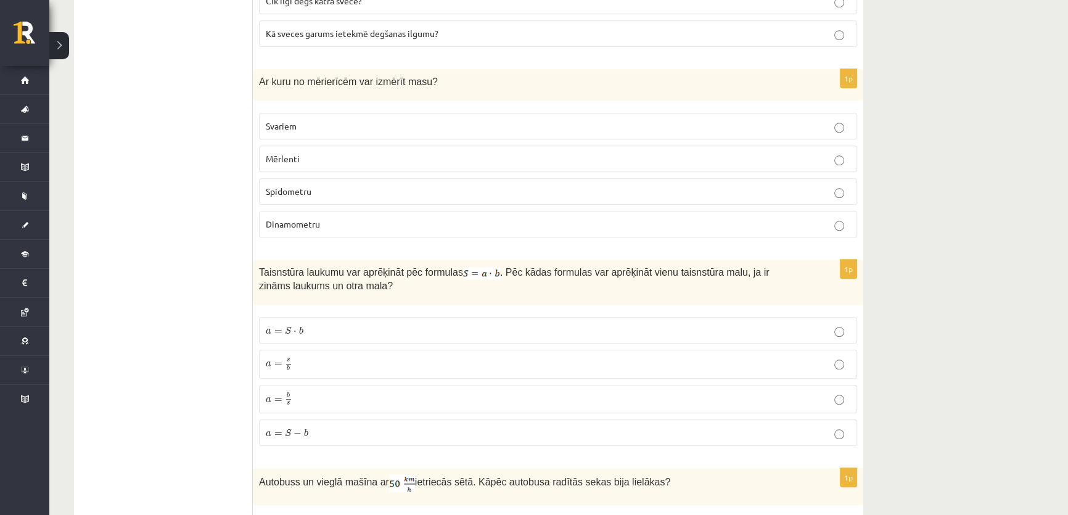
scroll to position [1525, 0]
click at [276, 120] on span "Svariem" at bounding box center [281, 125] width 31 height 11
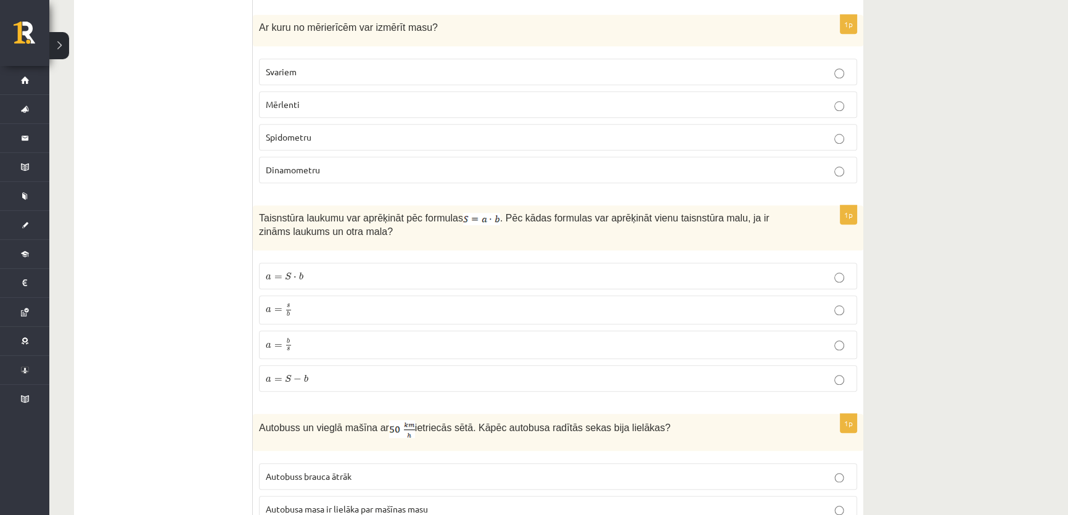
scroll to position [1693, 0]
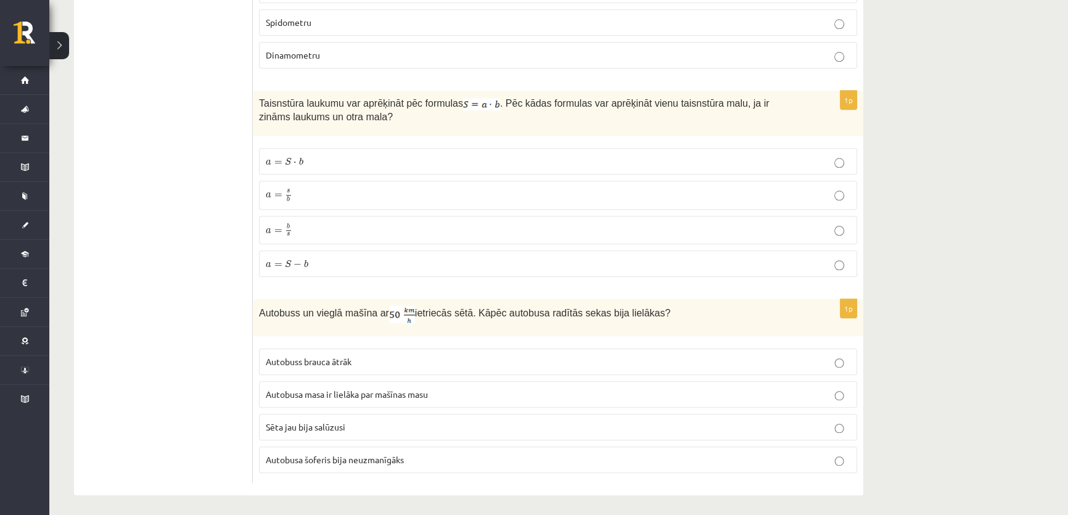
click at [330, 259] on p "a = S − b a = S − b" at bounding box center [558, 263] width 584 height 13
click at [362, 395] on p "Autobusa masa ir lielāka par mašīnas masu" at bounding box center [558, 394] width 584 height 13
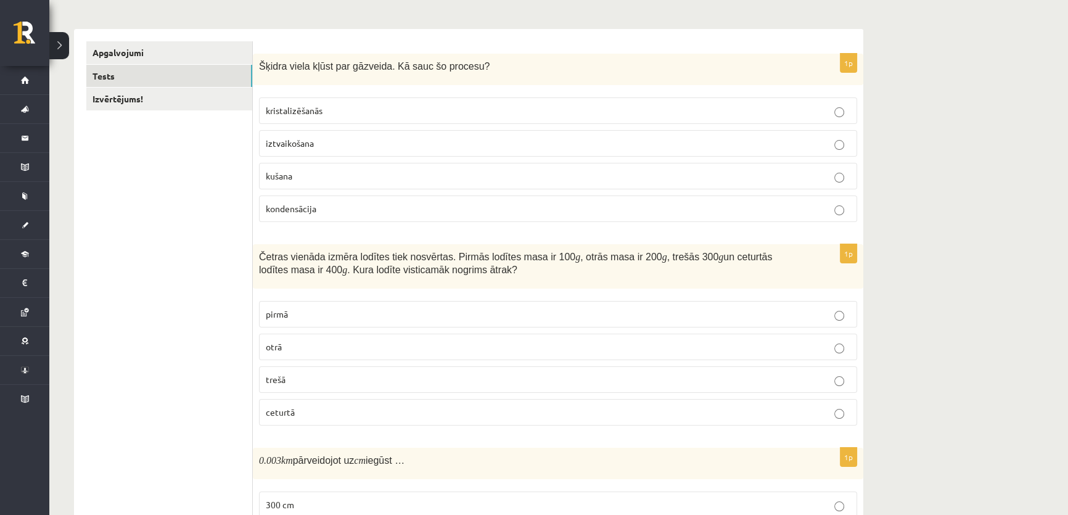
scroll to position [0, 0]
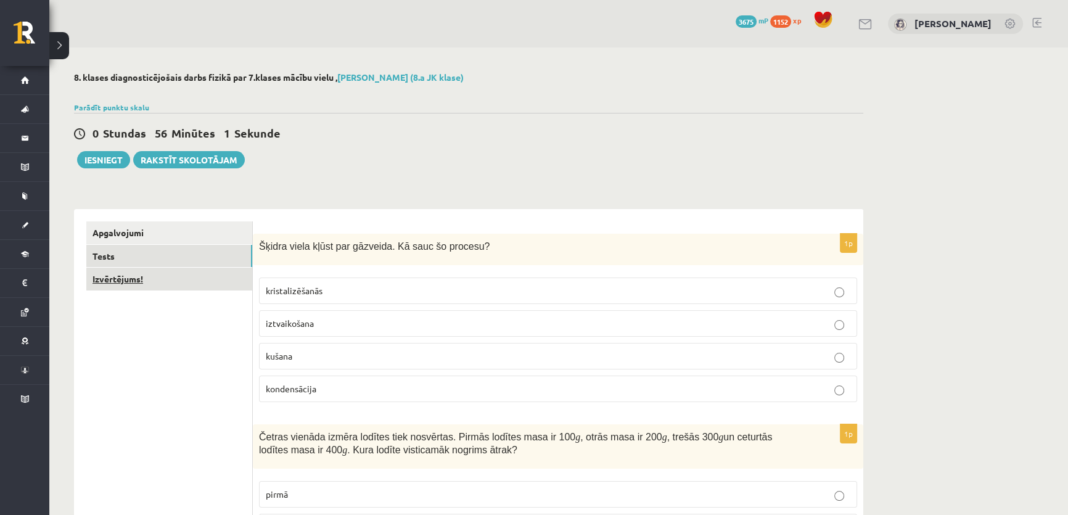
click at [128, 279] on link "Izvērtējums!" at bounding box center [169, 278] width 166 height 23
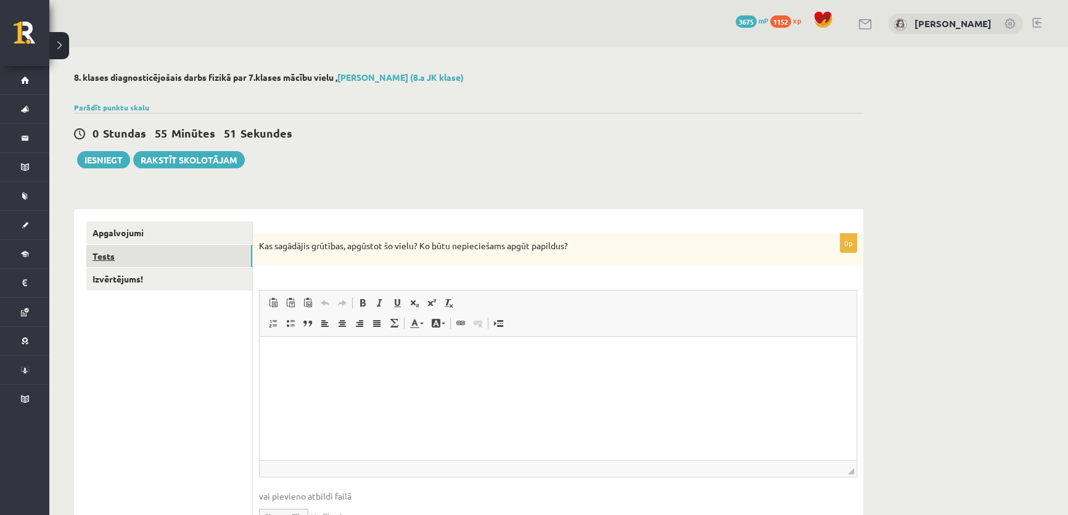
click at [130, 260] on link "Tests" at bounding box center [169, 256] width 166 height 23
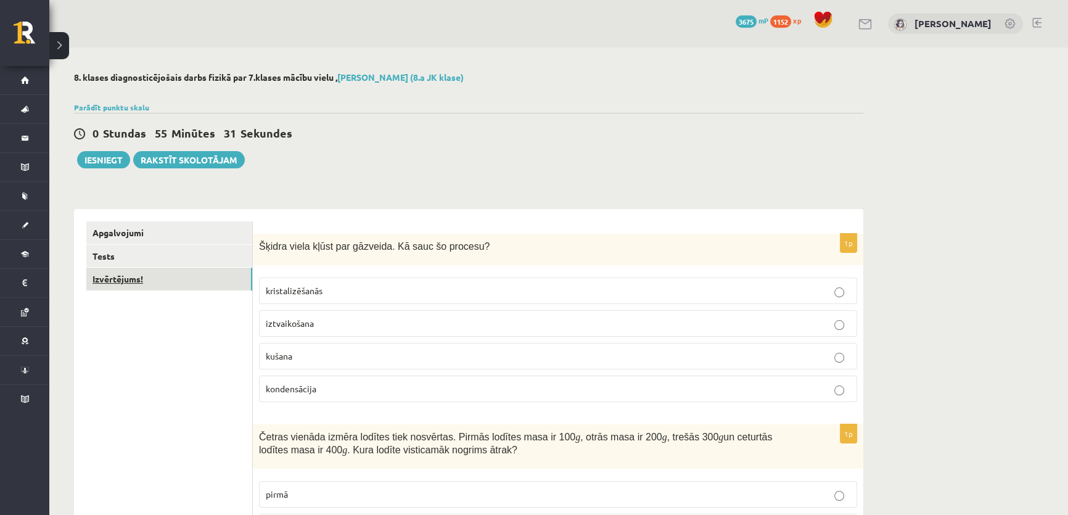
click at [151, 280] on link "Izvērtējums!" at bounding box center [169, 278] width 166 height 23
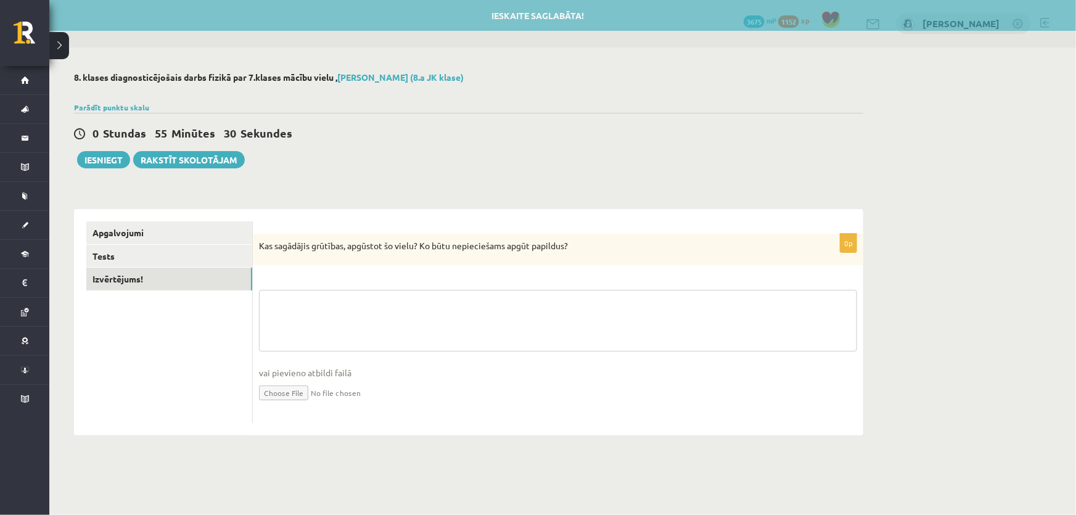
click at [365, 332] on textarea at bounding box center [558, 321] width 598 height 62
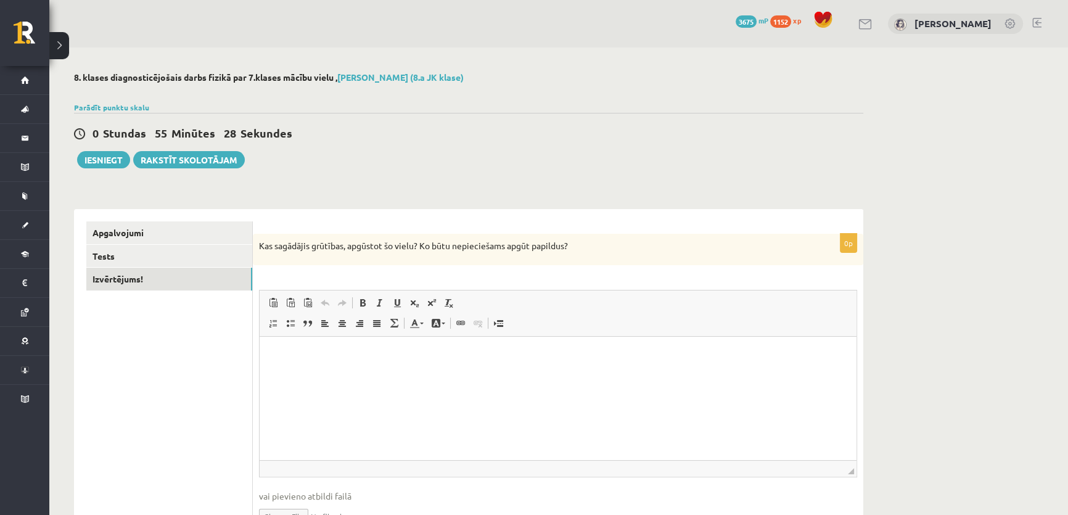
click at [394, 374] on html at bounding box center [557, 356] width 597 height 38
click at [153, 248] on link "Tests" at bounding box center [169, 256] width 166 height 23
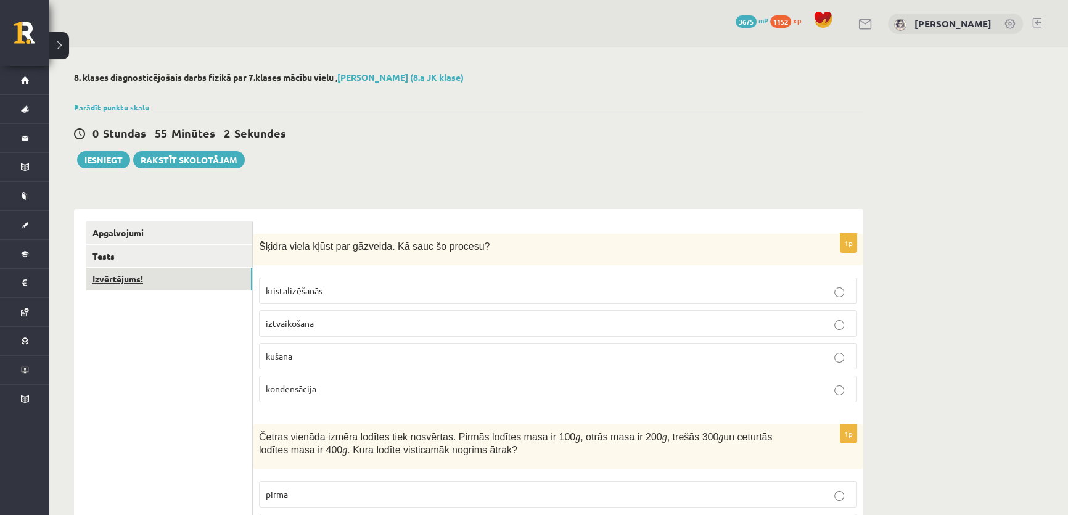
click at [121, 271] on link "Izvērtējums!" at bounding box center [169, 278] width 166 height 23
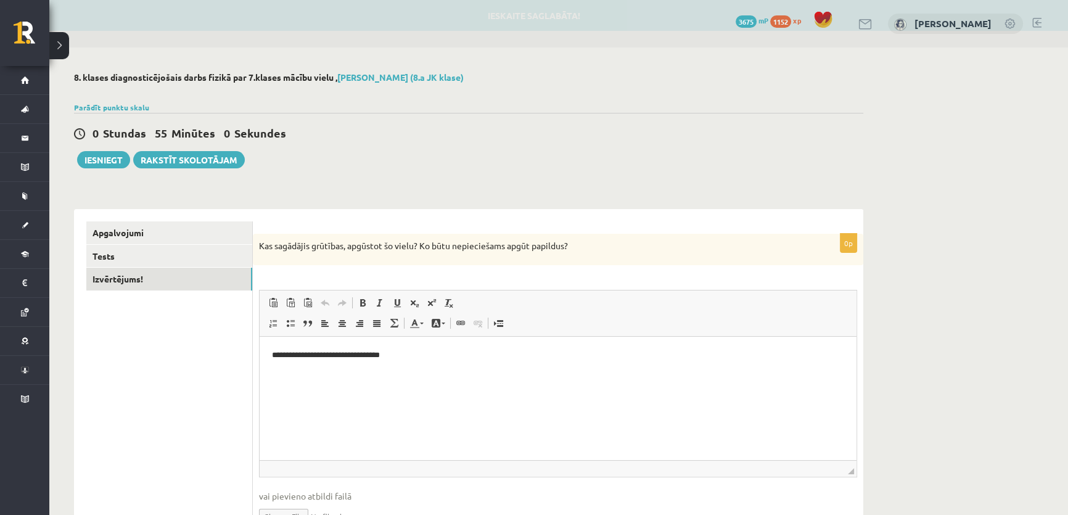
click at [486, 311] on span "Ielīmēt Klaviatūras saīsne vadīšanas taustiņš+V Ievietot kā vienkāršu tekstu Kl…" at bounding box center [557, 304] width 587 height 20
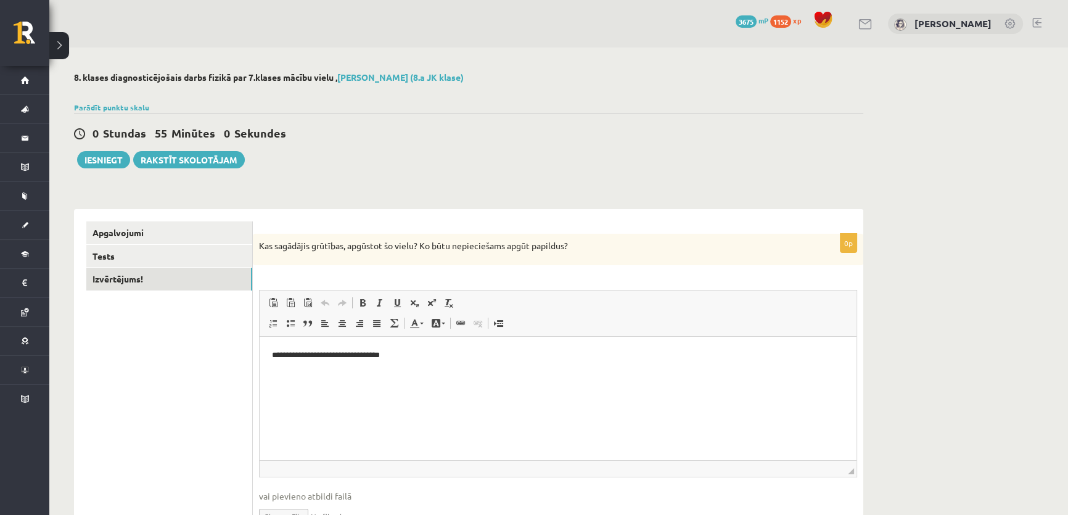
click at [444, 364] on html "**********" at bounding box center [557, 356] width 597 height 38
click at [142, 251] on link "Tests" at bounding box center [169, 256] width 166 height 23
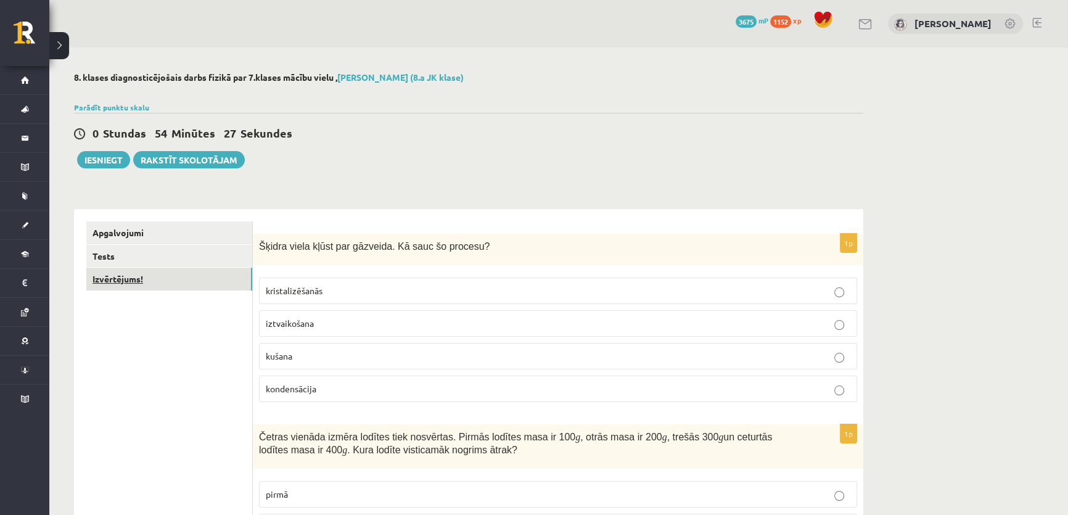
click at [165, 275] on link "Izvērtējums!" at bounding box center [169, 278] width 166 height 23
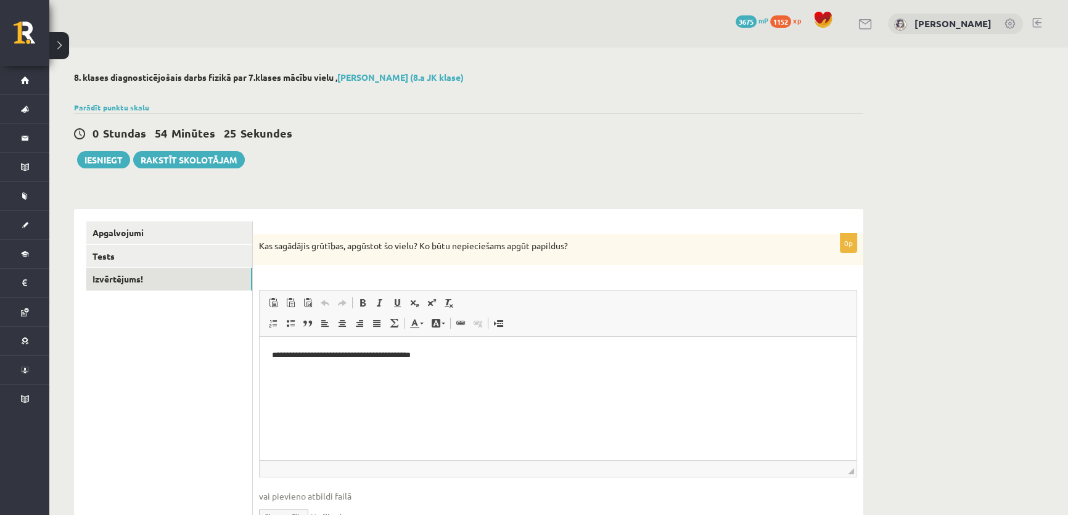
click at [455, 355] on p "**********" at bounding box center [558, 355] width 572 height 13
click at [145, 261] on link "Tests" at bounding box center [169, 256] width 166 height 23
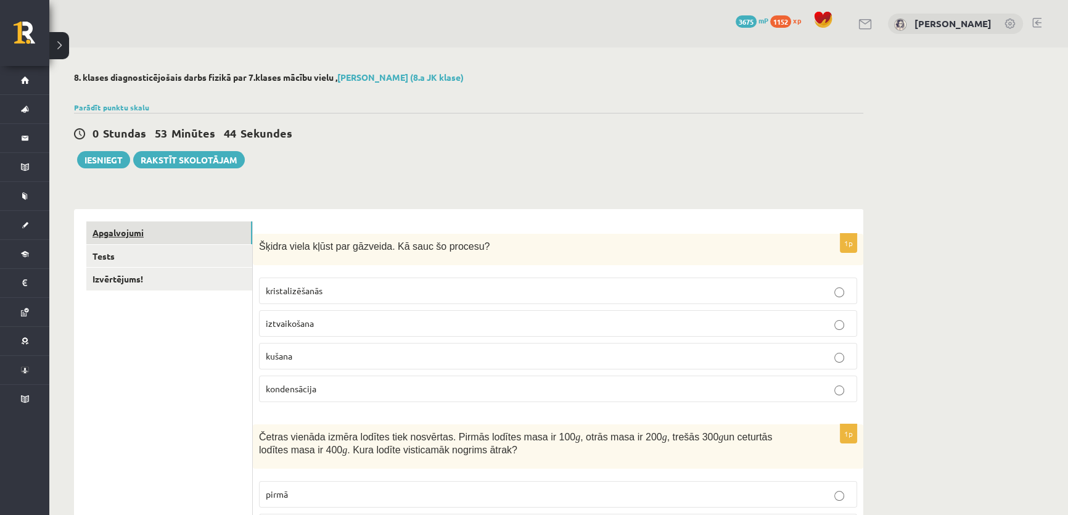
click at [117, 228] on link "Apgalvojumi" at bounding box center [169, 232] width 166 height 23
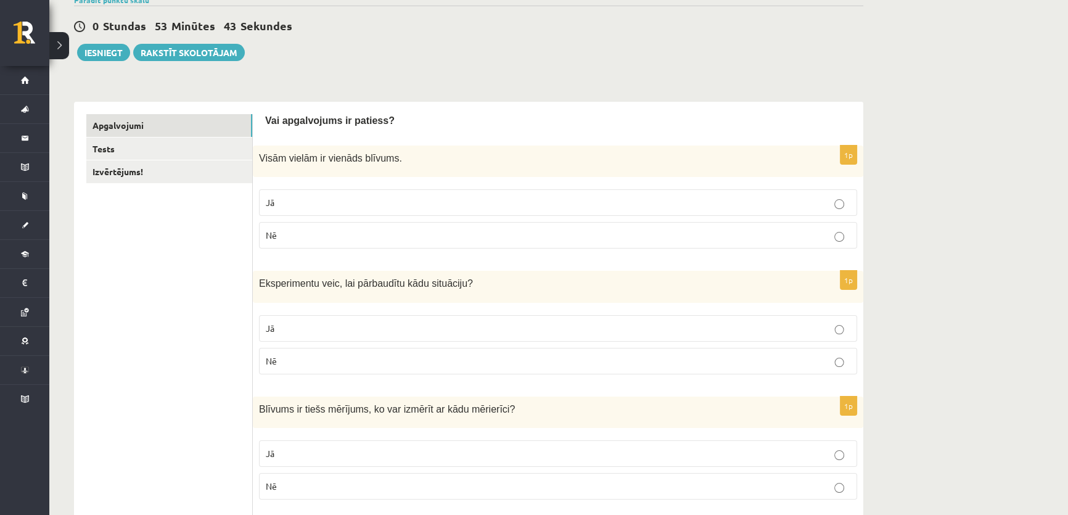
scroll to position [112, 0]
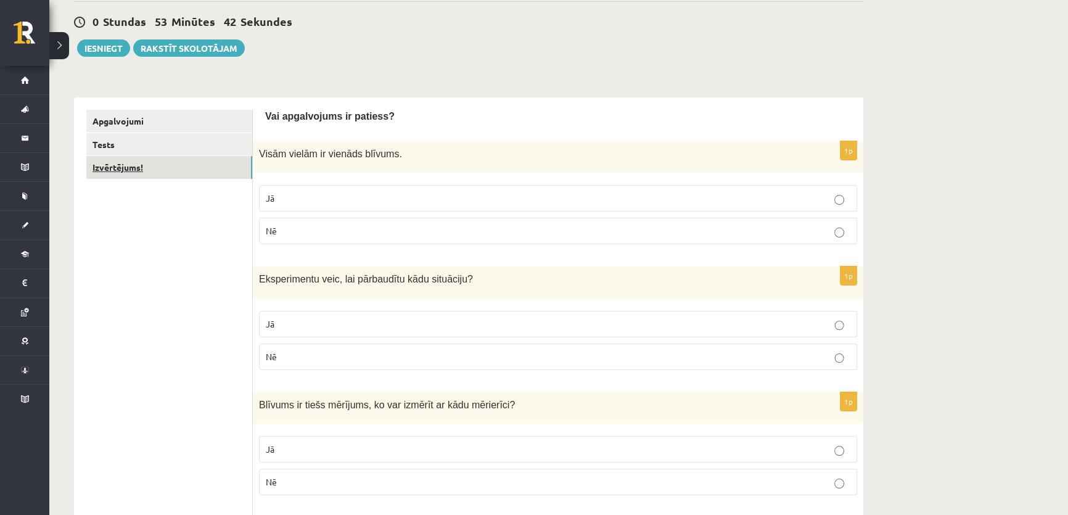
click at [117, 170] on link "Izvērtējums!" at bounding box center [169, 167] width 166 height 23
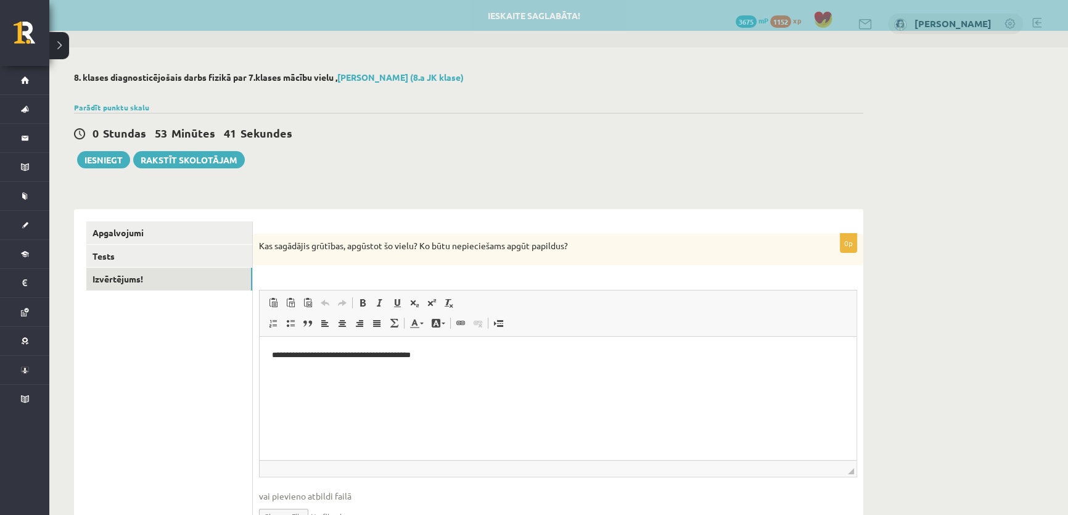
scroll to position [0, 0]
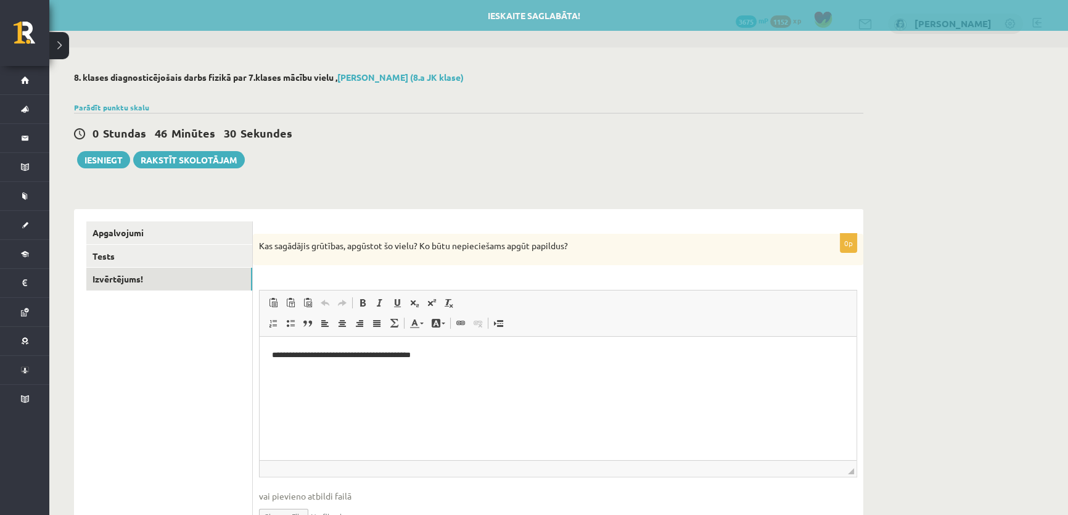
drag, startPoint x: 909, startPoint y: 100, endPoint x: 912, endPoint y: 86, distance: 14.5
click at [909, 100] on div "**********" at bounding box center [558, 315] width 1018 height 536
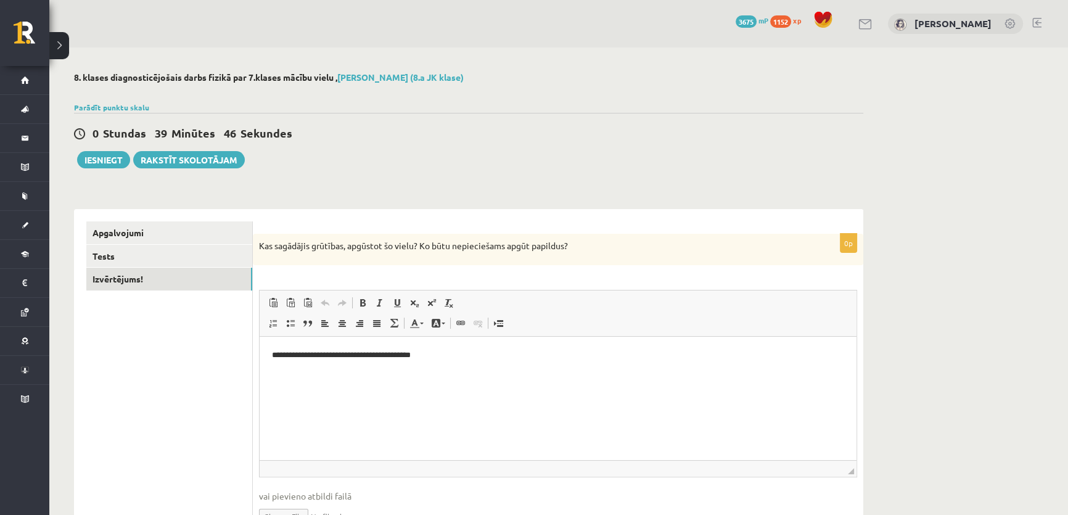
scroll to position [68, 0]
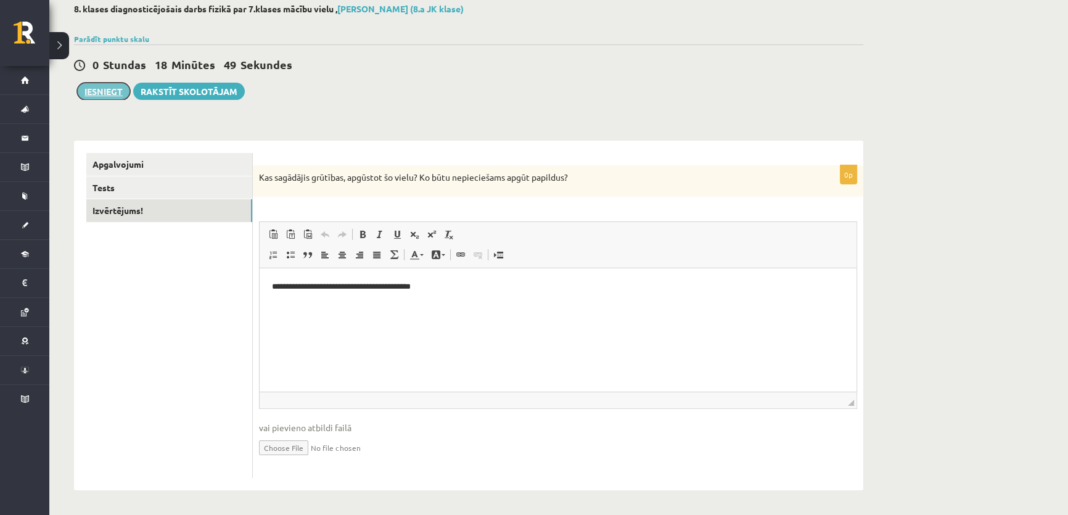
click at [94, 91] on button "Iesniegt" at bounding box center [103, 91] width 53 height 17
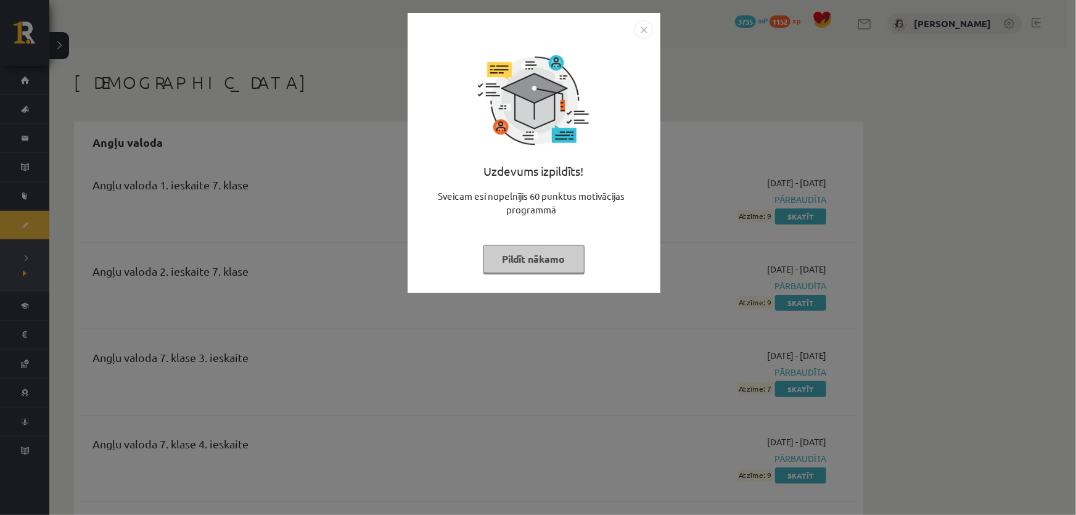
click at [511, 266] on button "Pildīt nākamo" at bounding box center [533, 259] width 101 height 28
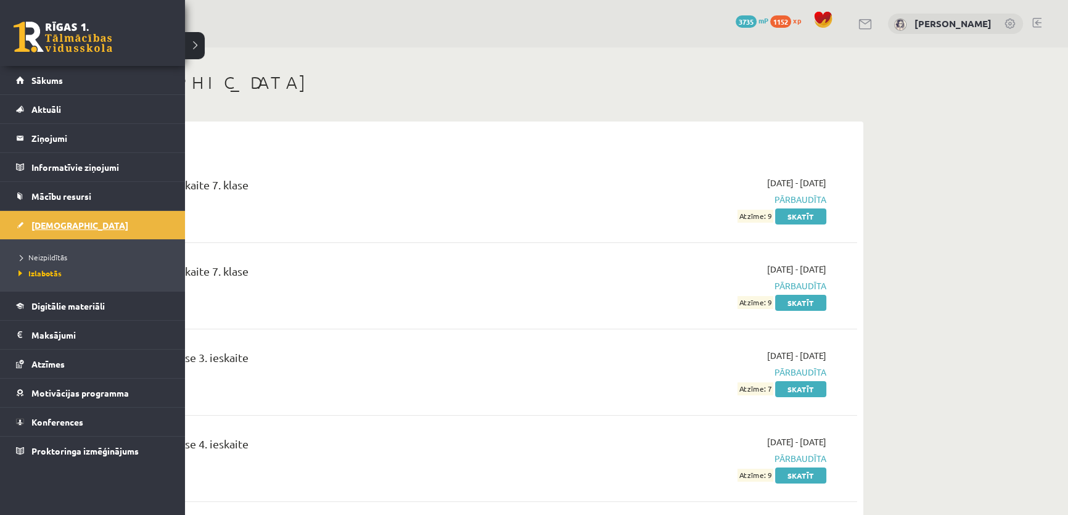
click at [64, 234] on link "[DEMOGRAPHIC_DATA]" at bounding box center [92, 225] width 153 height 28
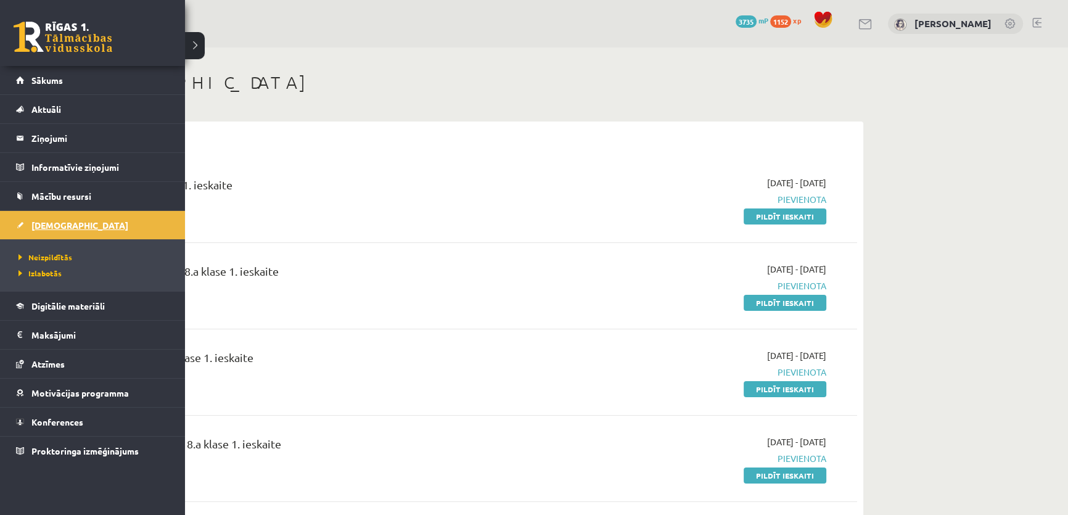
click at [55, 224] on span "[DEMOGRAPHIC_DATA]" at bounding box center [79, 224] width 97 height 11
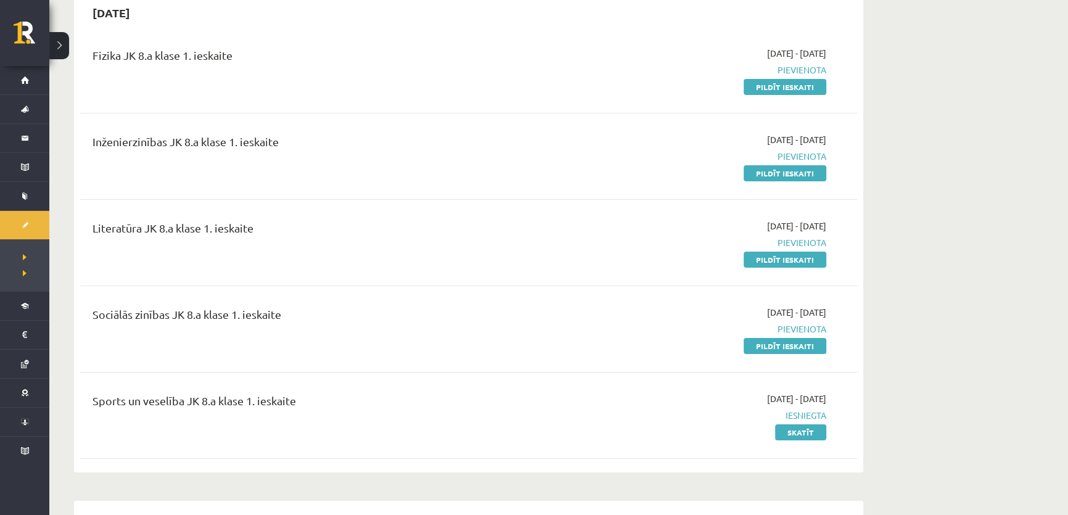
scroll to position [112, 0]
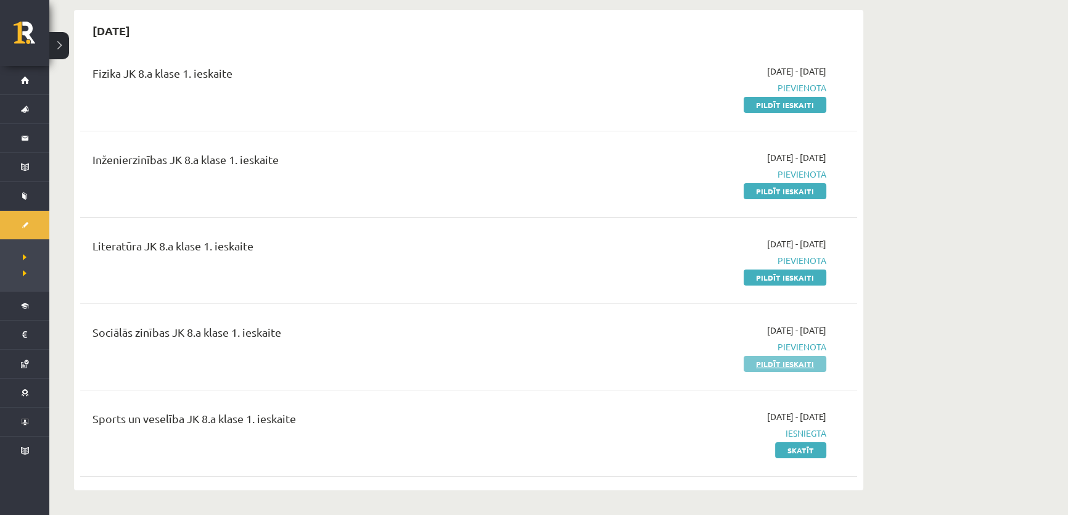
click at [769, 369] on link "Pildīt ieskaiti" at bounding box center [784, 364] width 83 height 16
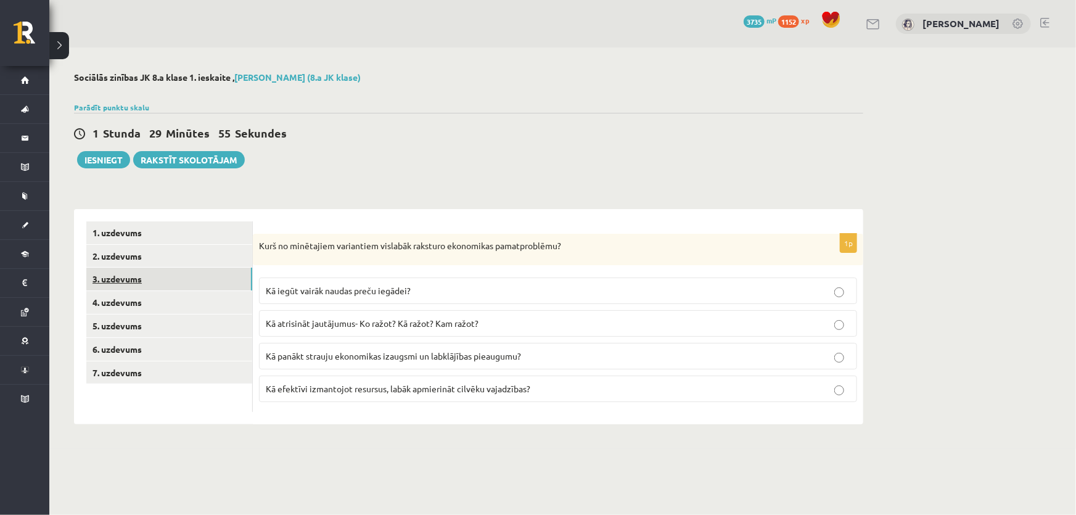
click at [157, 267] on link "3. uzdevums" at bounding box center [169, 278] width 166 height 23
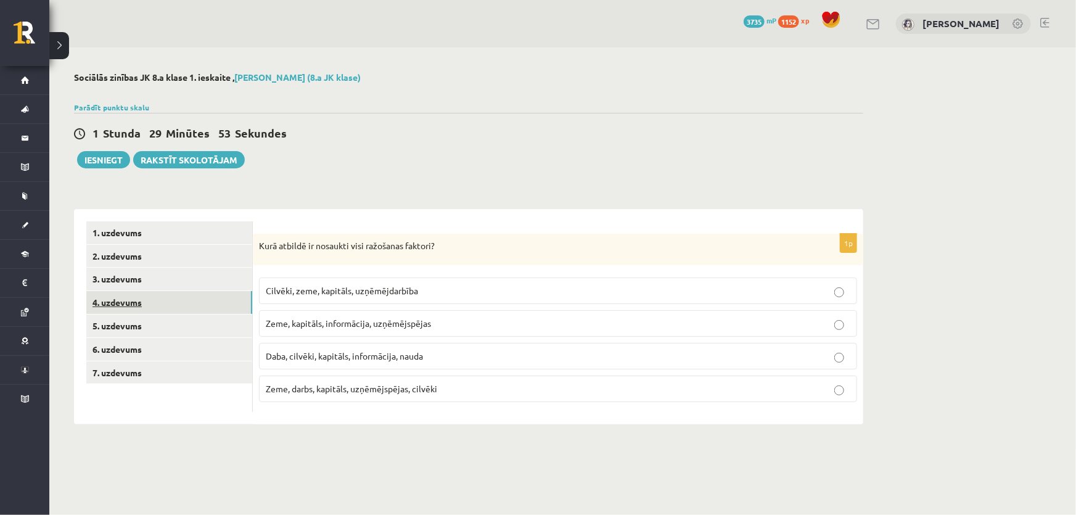
click at [147, 299] on link "4. uzdevums" at bounding box center [169, 302] width 166 height 23
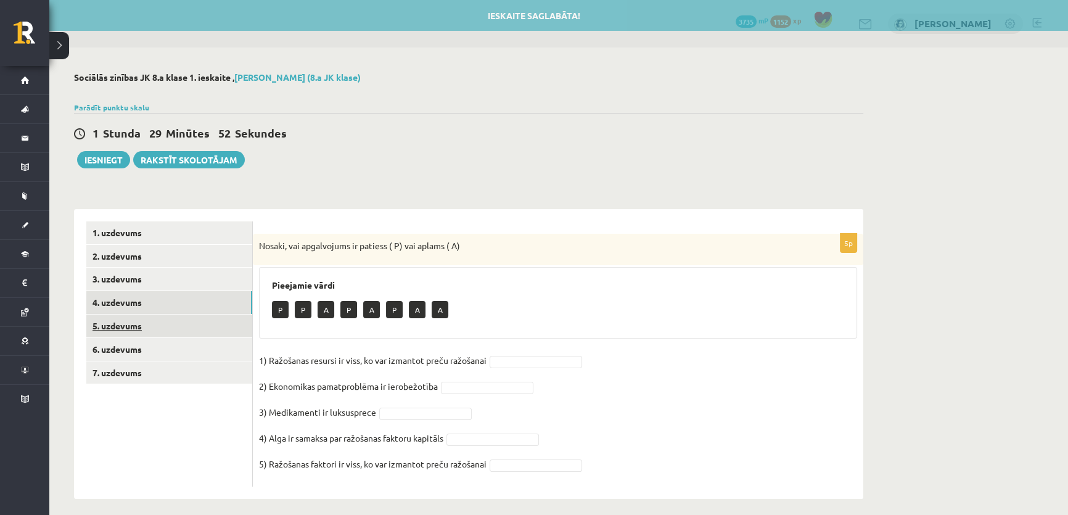
click at [141, 327] on link "5. uzdevums" at bounding box center [169, 325] width 166 height 23
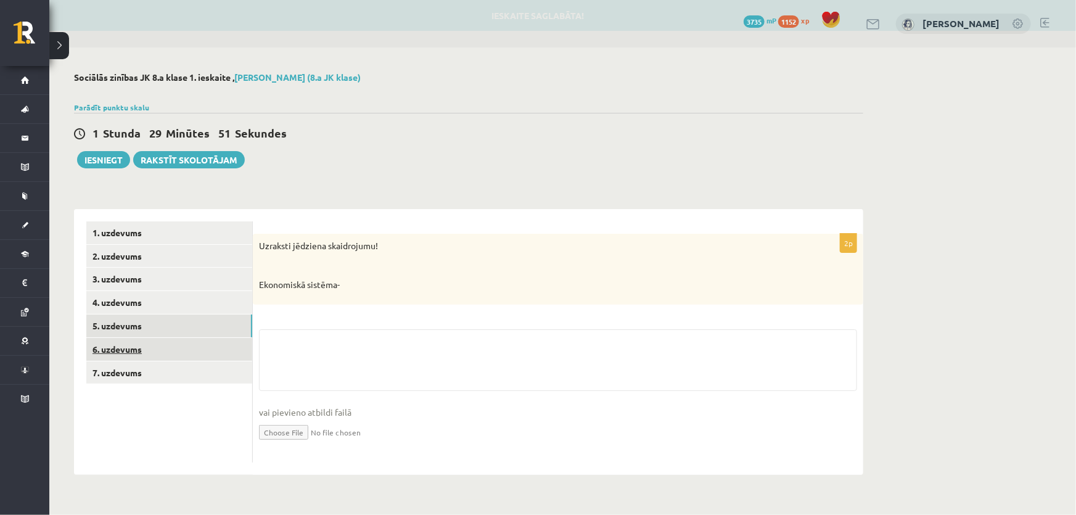
click at [141, 343] on link "6. uzdevums" at bounding box center [169, 349] width 166 height 23
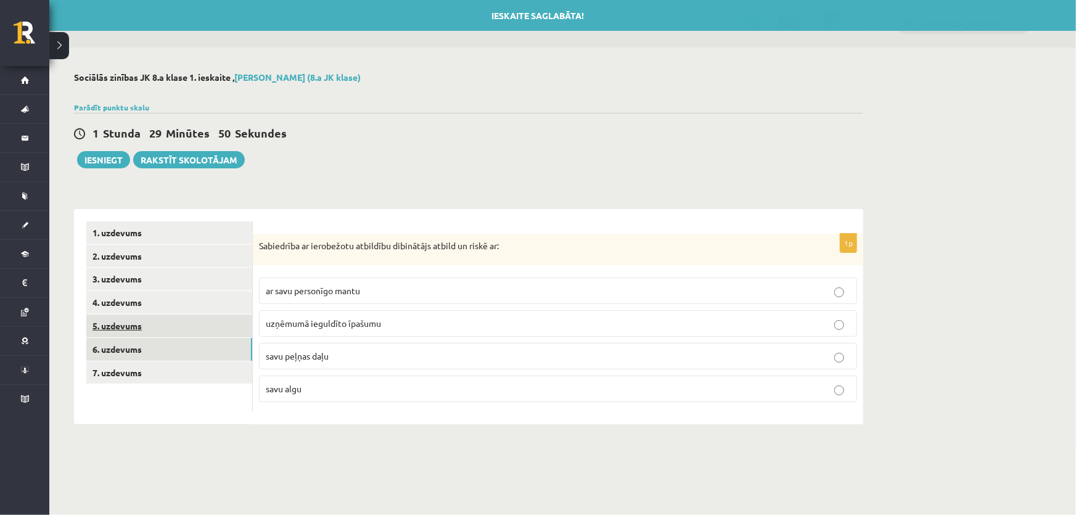
click at [136, 327] on link "5. uzdevums" at bounding box center [169, 325] width 166 height 23
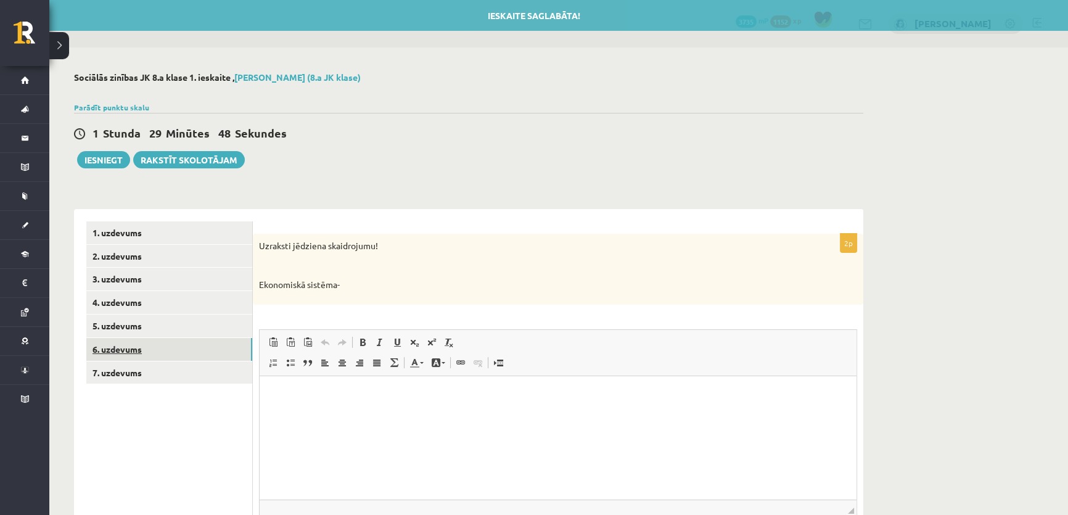
click at [166, 356] on link "6. uzdevums" at bounding box center [169, 349] width 166 height 23
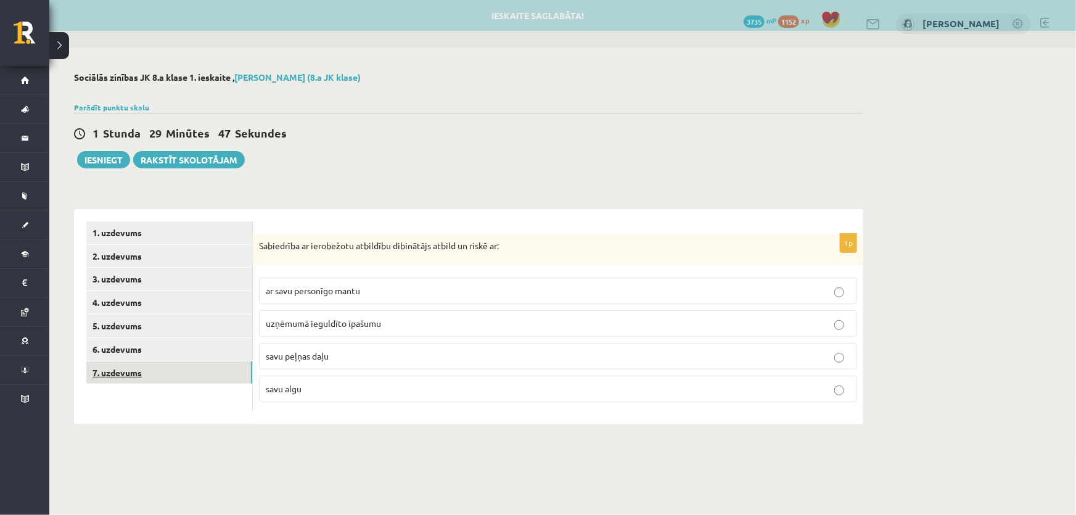
click at [166, 375] on link "7. uzdevums" at bounding box center [169, 372] width 166 height 23
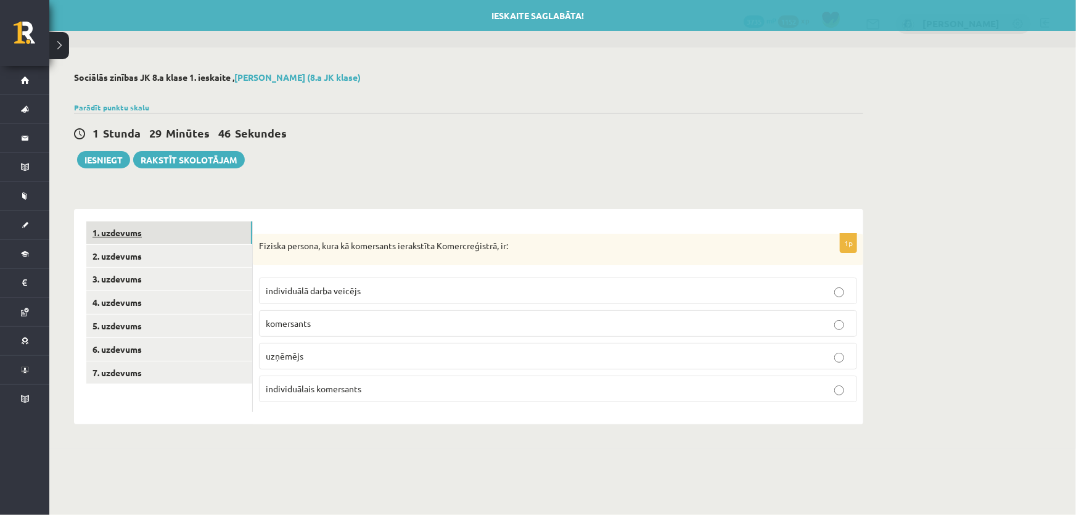
click at [181, 233] on link "1. uzdevums" at bounding box center [169, 232] width 166 height 23
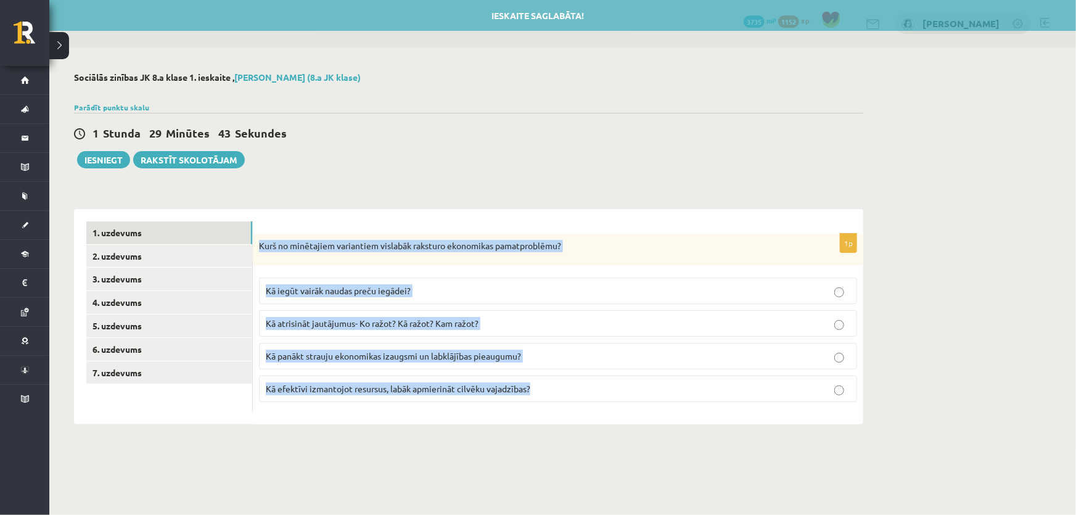
drag, startPoint x: 264, startPoint y: 246, endPoint x: 600, endPoint y: 450, distance: 392.5
click at [600, 450] on body "0 Dāvanas 3735 mP 1152 xp Ketrija Kuguliņa Sākums Aktuāli Kā mācīties eSKOLĀ Ko…" at bounding box center [538, 257] width 1076 height 515
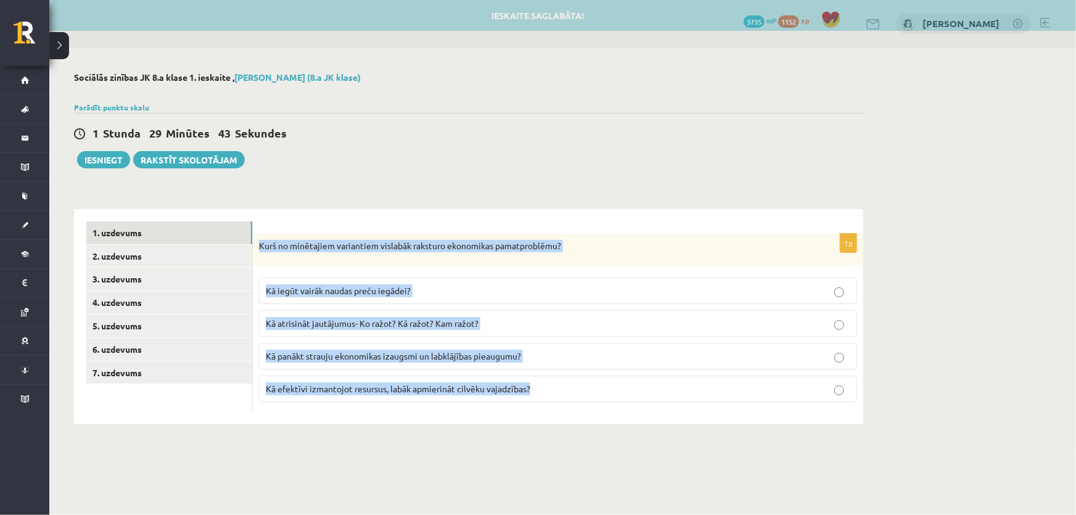
copy div "Kurš no minētajiem variantiem vislabāk raksturo ekonomikas pamatproblēmu? Kā ie…"
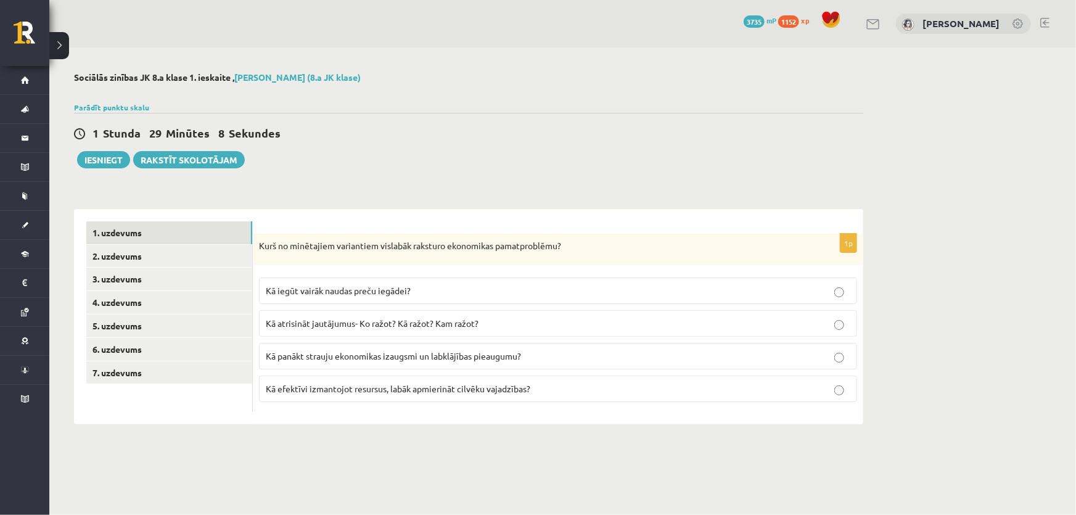
click at [432, 158] on div "1 Stunda 29 Minūtes 8 Sekundes Ieskaite saglabāta! Iesniegt Rakstīt skolotājam" at bounding box center [468, 140] width 789 height 55
click at [332, 320] on span "Kā atrisināt jautājumus- Ko ražot? Kā ražot? Kam ražot?" at bounding box center [372, 322] width 213 height 11
click at [190, 258] on link "2. uzdevums" at bounding box center [169, 256] width 166 height 23
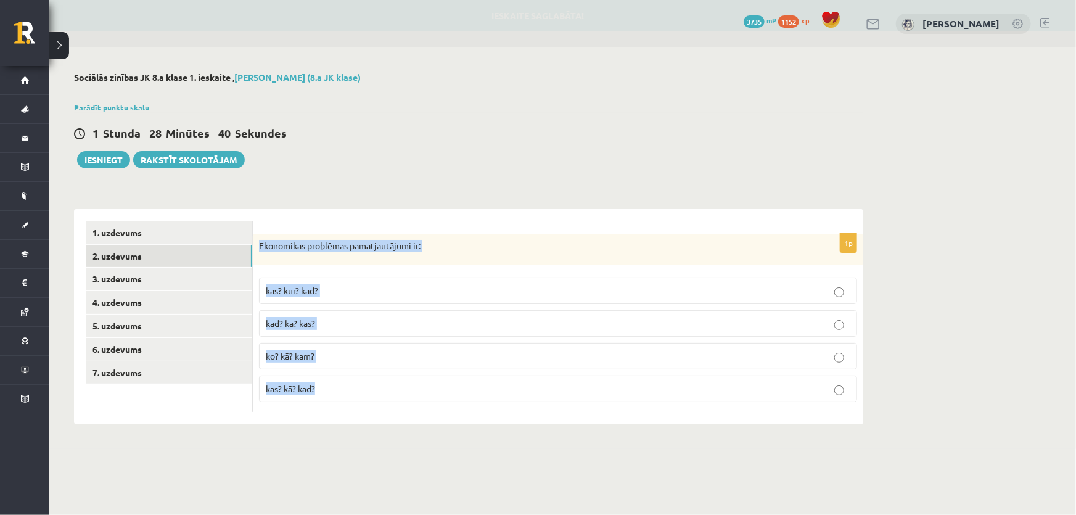
drag, startPoint x: 259, startPoint y: 245, endPoint x: 527, endPoint y: 439, distance: 330.2
click at [527, 439] on div "**********" at bounding box center [468, 247] width 838 height 401
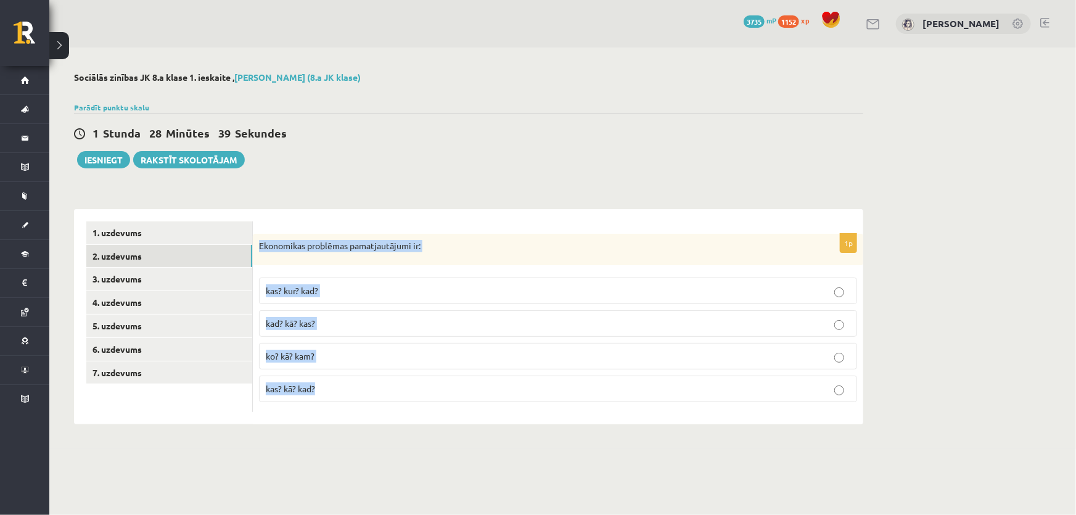
copy div "Ekonomikas problēmas pamatjautājumi ir: kas? kur? kad? kad? kā? kas? ko? kā? ka…"
click at [285, 357] on span "ko? kā? kam?" at bounding box center [290, 355] width 49 height 11
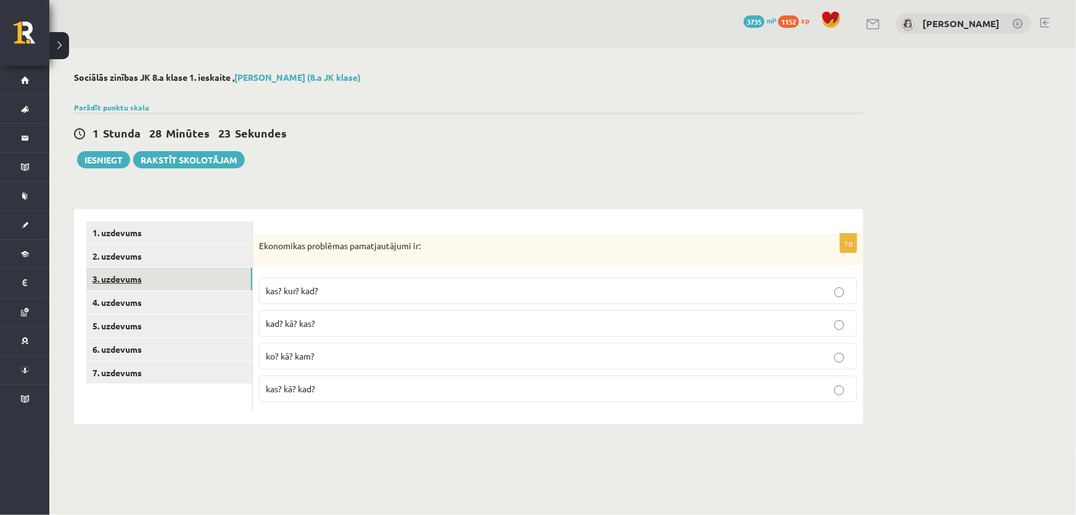
click at [180, 284] on link "3. uzdevums" at bounding box center [169, 278] width 166 height 23
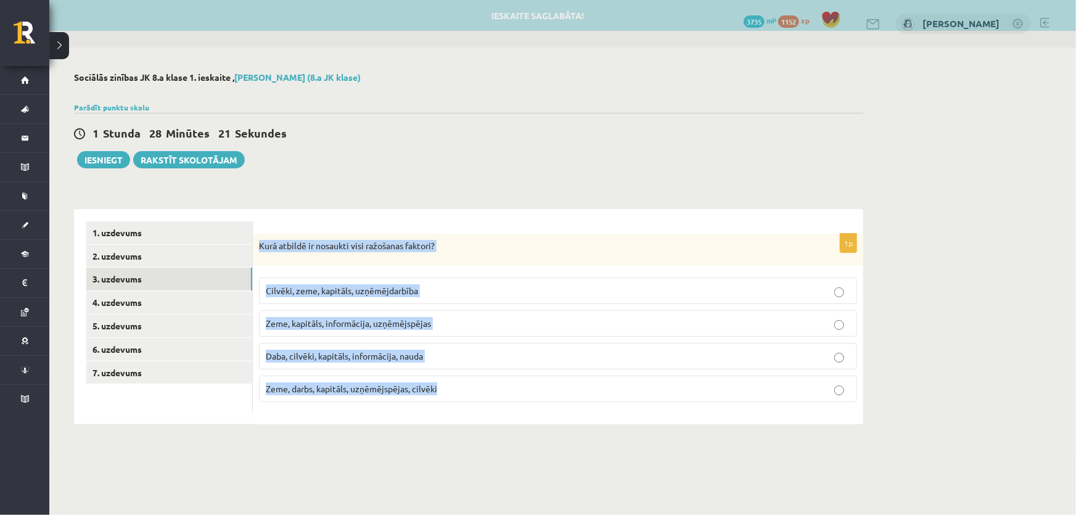
drag, startPoint x: 258, startPoint y: 241, endPoint x: 557, endPoint y: 427, distance: 352.7
click at [557, 430] on div "**********" at bounding box center [468, 247] width 838 height 401
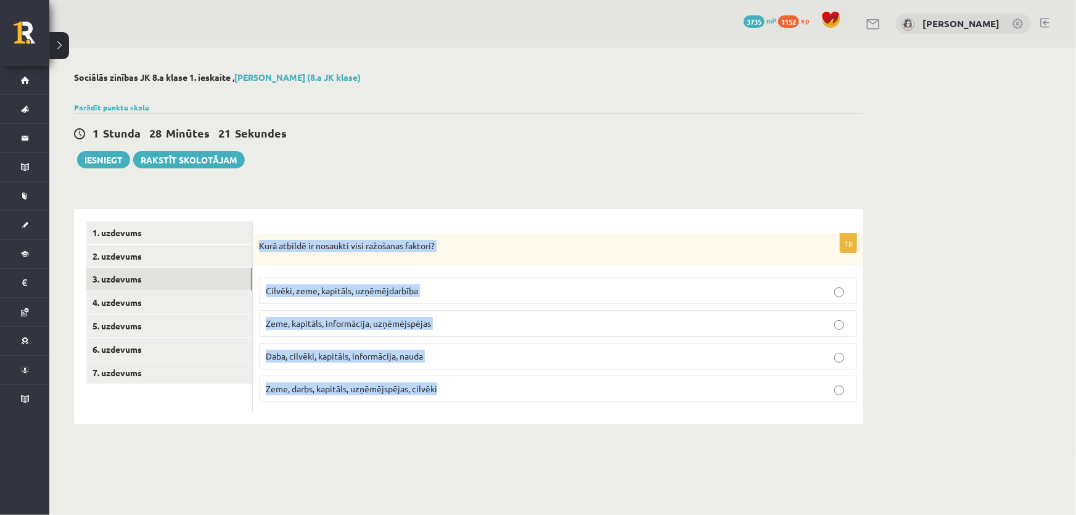
copy div "Kurā atbildē ir nosaukti visi ražošanas faktori? Cilvēki, zeme, kapitāls, uzņēm…"
click at [301, 322] on span "Zeme, kapitāls, informācija, uzņēmējspējas" at bounding box center [348, 322] width 165 height 11
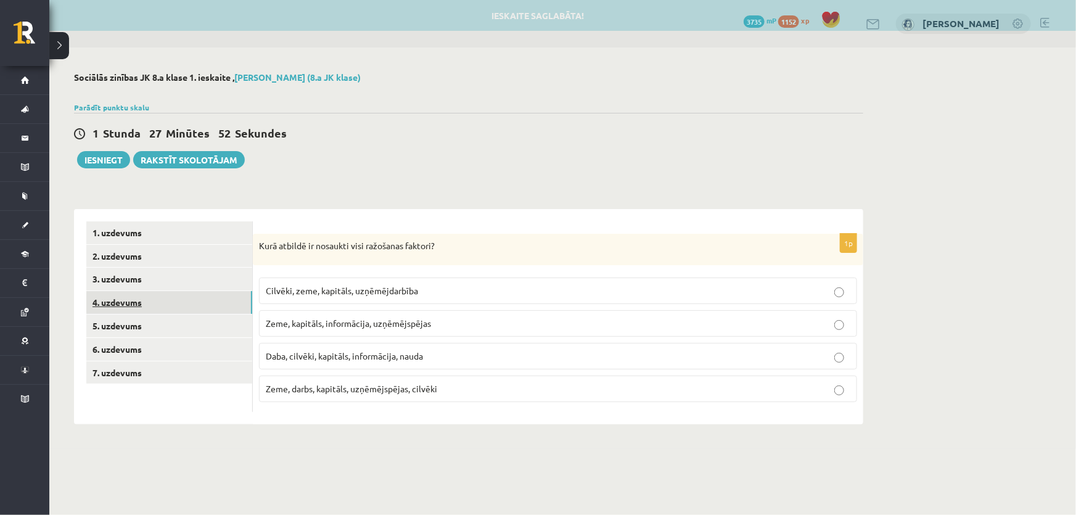
click at [161, 305] on link "4. uzdevums" at bounding box center [169, 302] width 166 height 23
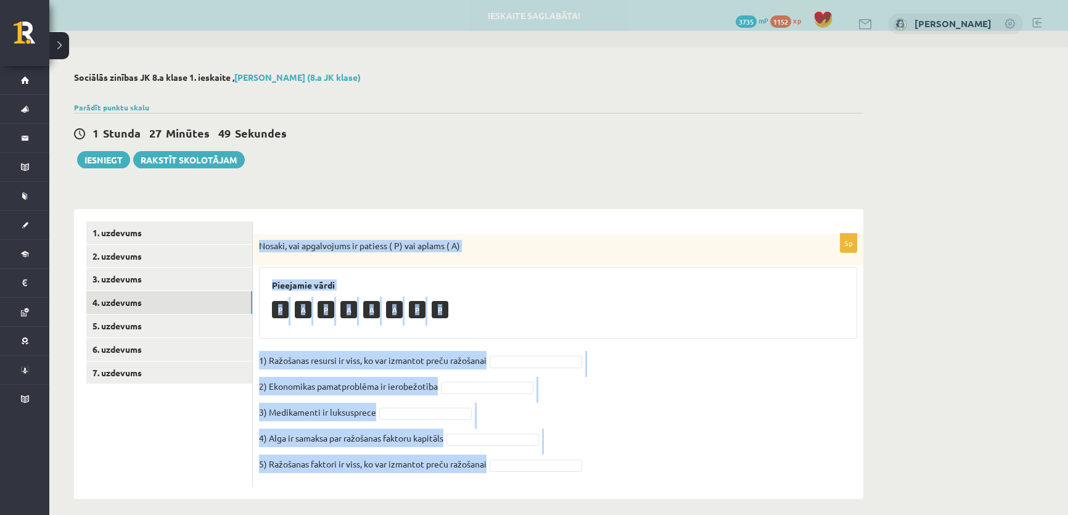
drag, startPoint x: 259, startPoint y: 241, endPoint x: 530, endPoint y: 469, distance: 353.9
click at [530, 469] on div "5p Nosaki, vai apgalvojums ir patiess ( P) vai aplams ( A) Pieejamie vārdi P A …" at bounding box center [558, 360] width 610 height 253
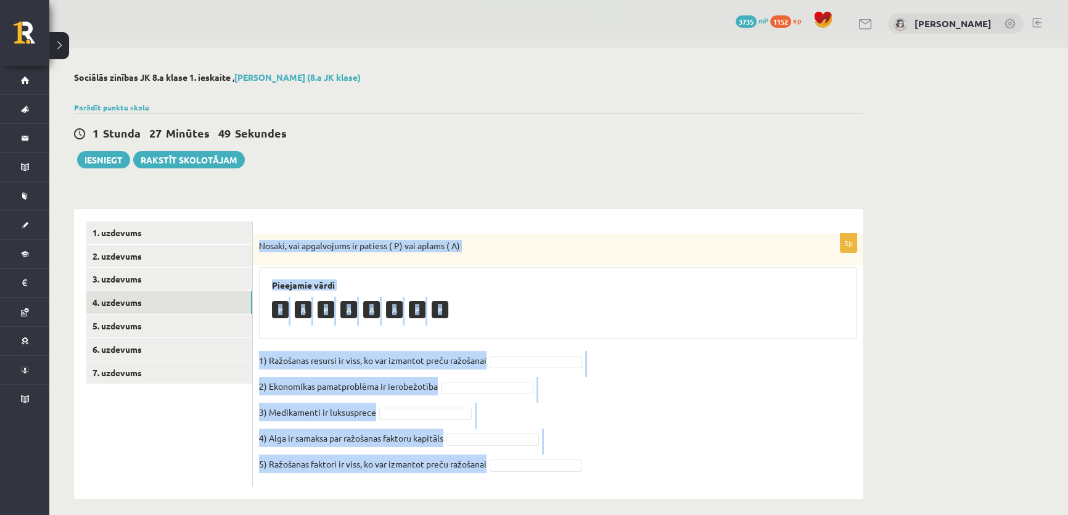
copy div "Nosaki, vai apgalvojums ir patiess ( P) vai aplams ( A) Pieejamie vārdi P A P A…"
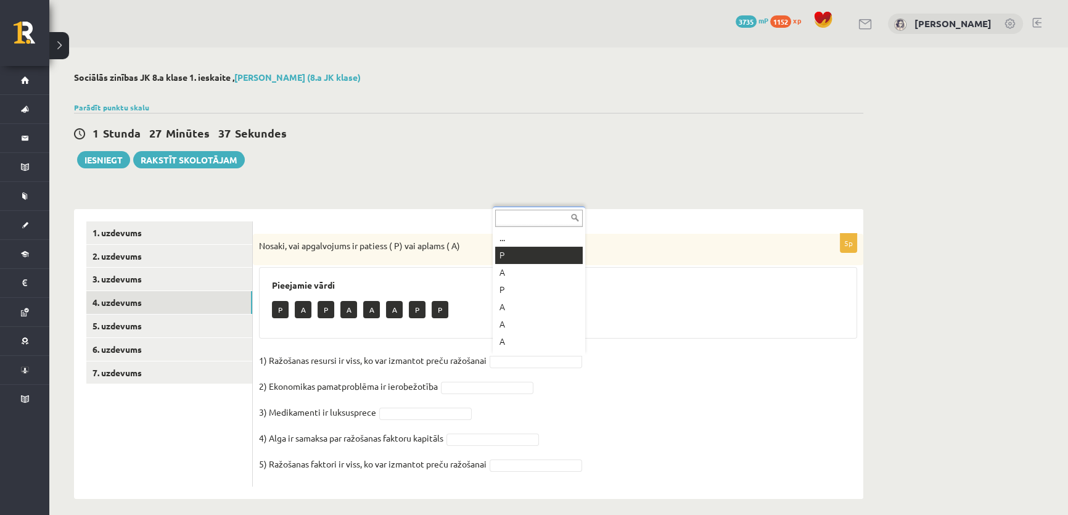
drag, startPoint x: 497, startPoint y: 261, endPoint x: 496, endPoint y: 317, distance: 56.1
click at [401, 419] on fieldset "1) Ražošanas resursi ir viss, ko var izmantot preču ražošanai P * 2) Ekonomikas…" at bounding box center [558, 415] width 598 height 129
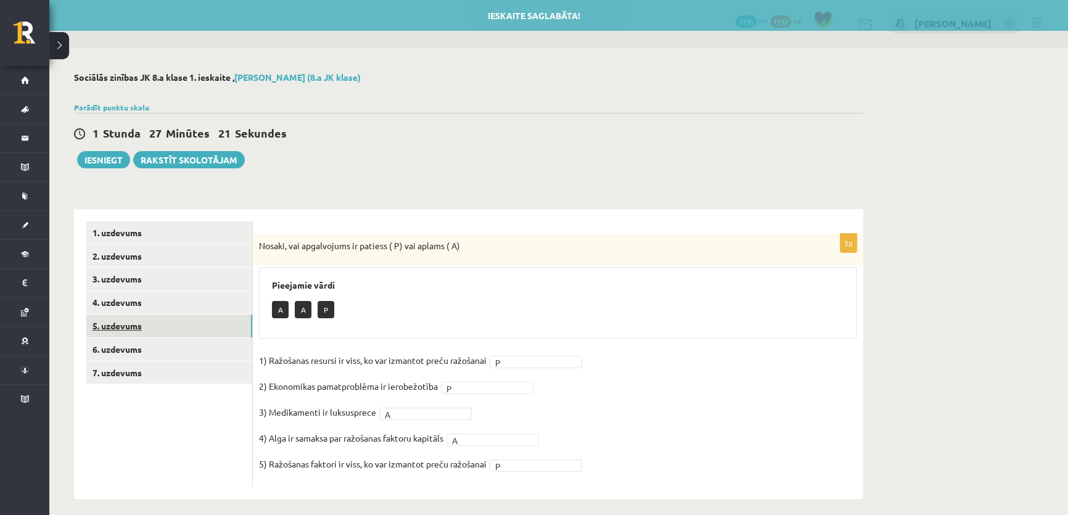
click at [164, 317] on link "5. uzdevums" at bounding box center [169, 325] width 166 height 23
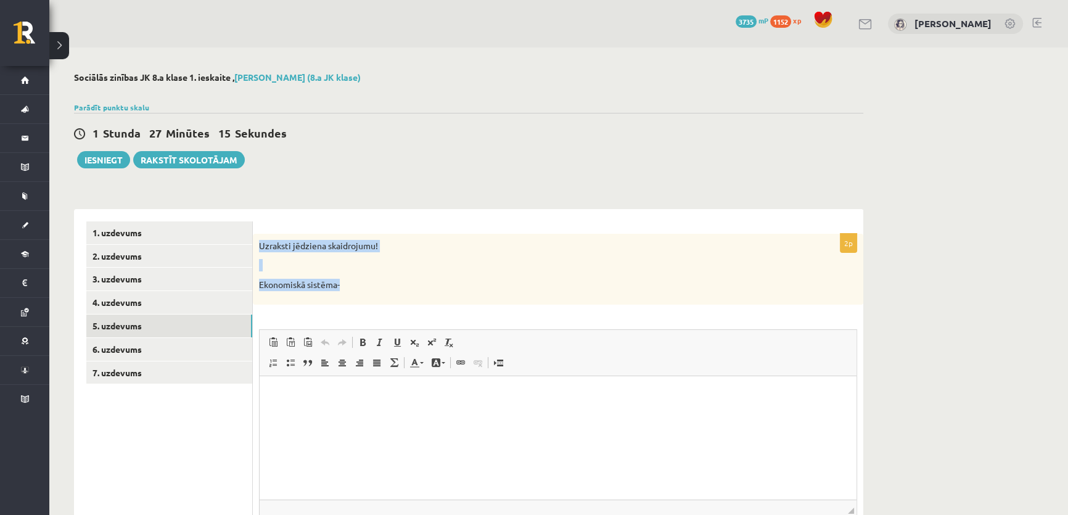
drag, startPoint x: 261, startPoint y: 243, endPoint x: 401, endPoint y: 280, distance: 144.9
click at [401, 280] on div "Uzraksti jēdziena skaidrojumu! Ekonomiskā sistēma-" at bounding box center [558, 269] width 610 height 71
copy div "Uzraksti jēdziena skaidrojumu! Ekonomiskā sistēma-"
click at [300, 413] on html at bounding box center [557, 394] width 597 height 38
click at [431, 261] on p at bounding box center [527, 265] width 536 height 12
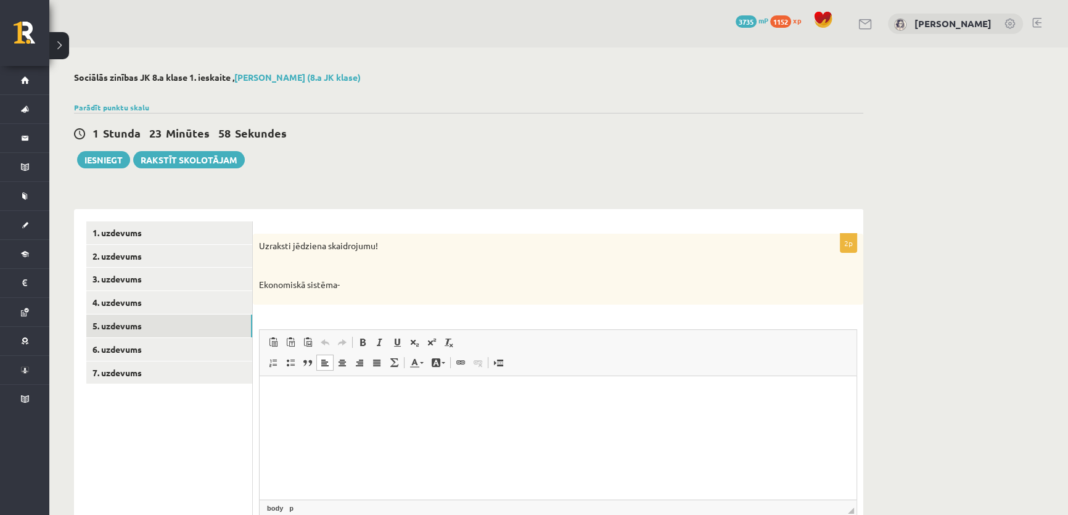
click at [325, 413] on html at bounding box center [557, 394] width 597 height 38
paste body "Bagātinātā teksta redaktors, wiswyg-editor-user-answer-47024729272900"
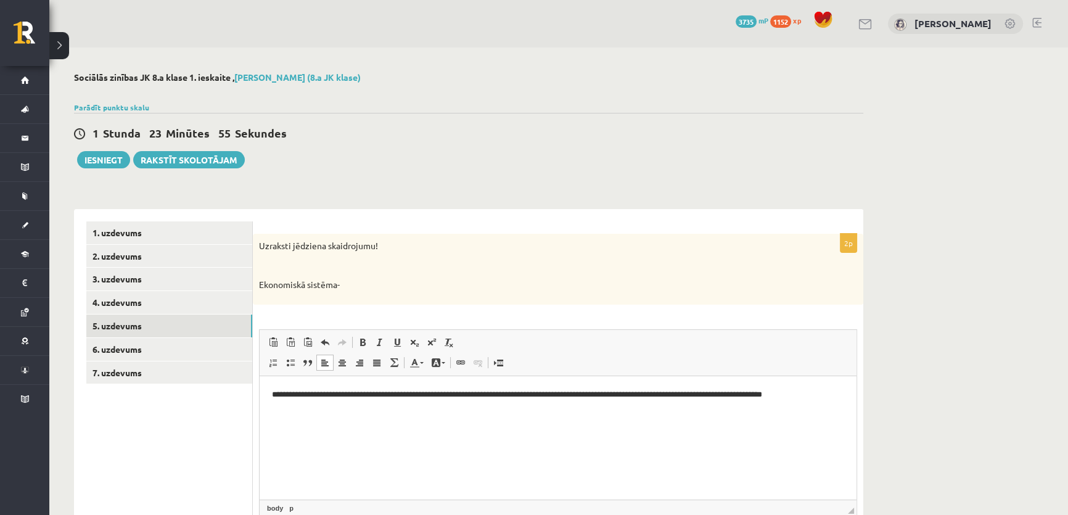
click at [352, 391] on p "**********" at bounding box center [558, 394] width 572 height 13
click at [706, 391] on p "**********" at bounding box center [558, 401] width 572 height 26
click at [332, 406] on p "**********" at bounding box center [558, 401] width 572 height 26
click at [179, 345] on link "6. uzdevums" at bounding box center [169, 349] width 166 height 23
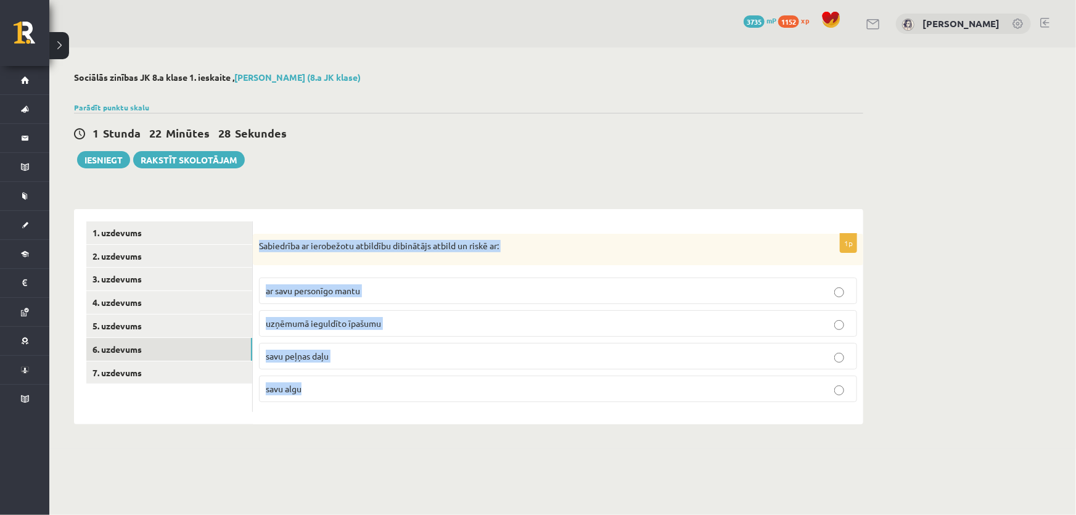
drag, startPoint x: 259, startPoint y: 240, endPoint x: 552, endPoint y: 393, distance: 329.4
click at [552, 393] on div "1p Sabiedrība ar ierobežotu atbildību dibinātājs atbild un riskē ar: ar savu pe…" at bounding box center [558, 323] width 610 height 179
copy div "Sabiedrība ar ierobežotu atbildību dibinātājs atbild un riskē ar: ar savu perso…"
click at [298, 327] on span "uzņēmumā ieguldīto īpašumu" at bounding box center [323, 322] width 115 height 11
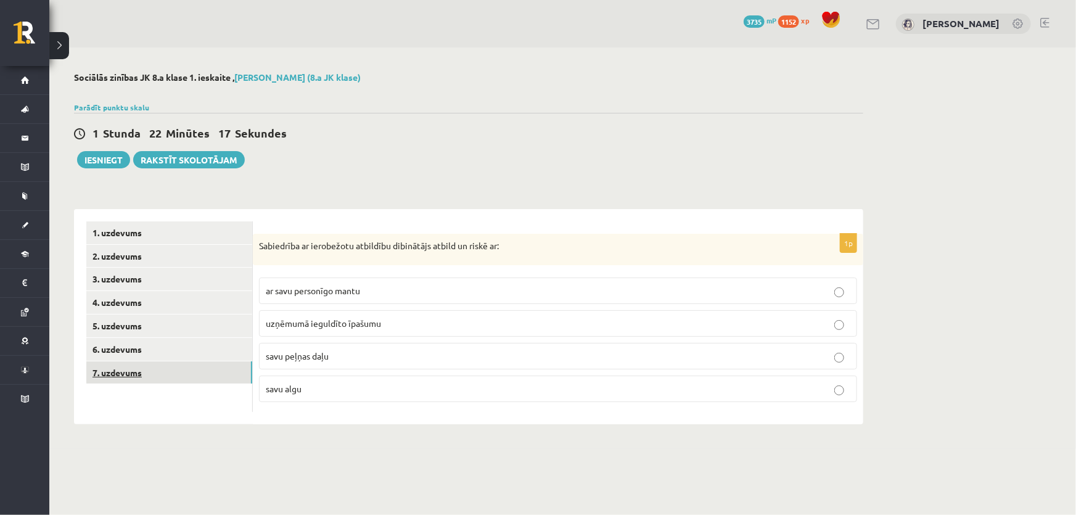
click at [158, 370] on link "7. uzdevums" at bounding box center [169, 372] width 166 height 23
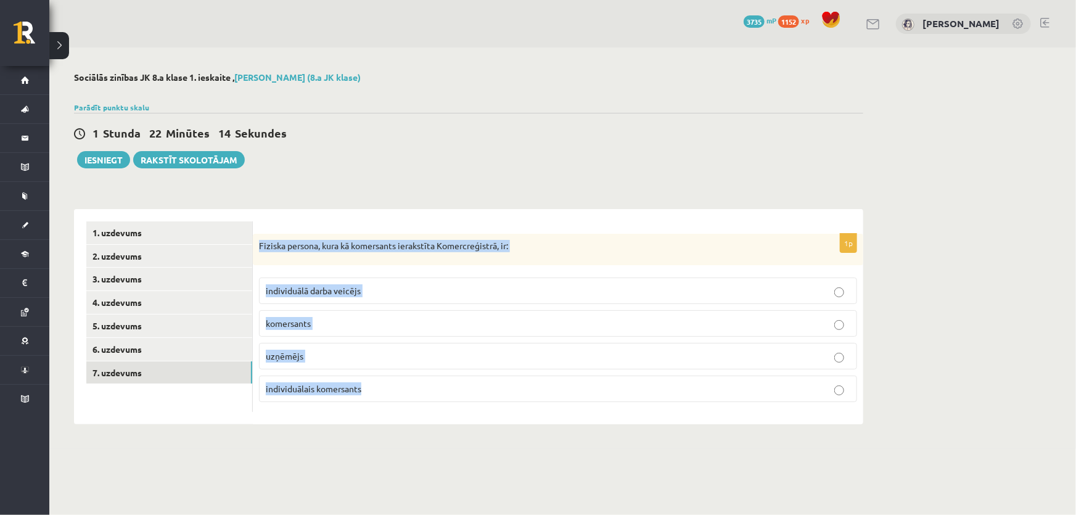
drag, startPoint x: 258, startPoint y: 243, endPoint x: 462, endPoint y: 428, distance: 274.9
click at [462, 428] on div "**********" at bounding box center [468, 247] width 838 height 401
copy div "Fiziska persona, kura kā komersants ierakstīta Komercreģistrā, ir: individuālā …"
click at [301, 386] on span "individuālais komersants" at bounding box center [314, 388] width 96 height 11
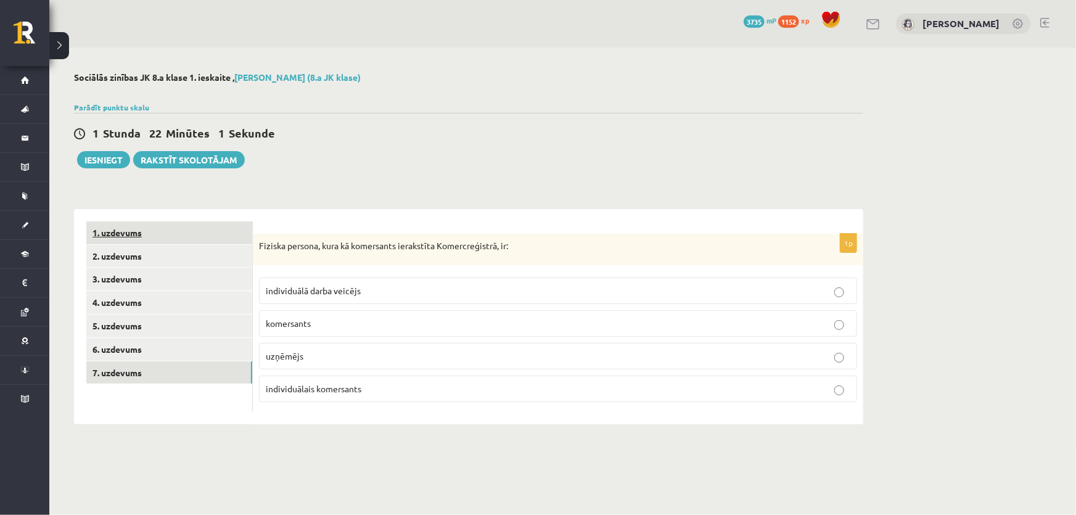
click at [152, 229] on link "1. uzdevums" at bounding box center [169, 232] width 166 height 23
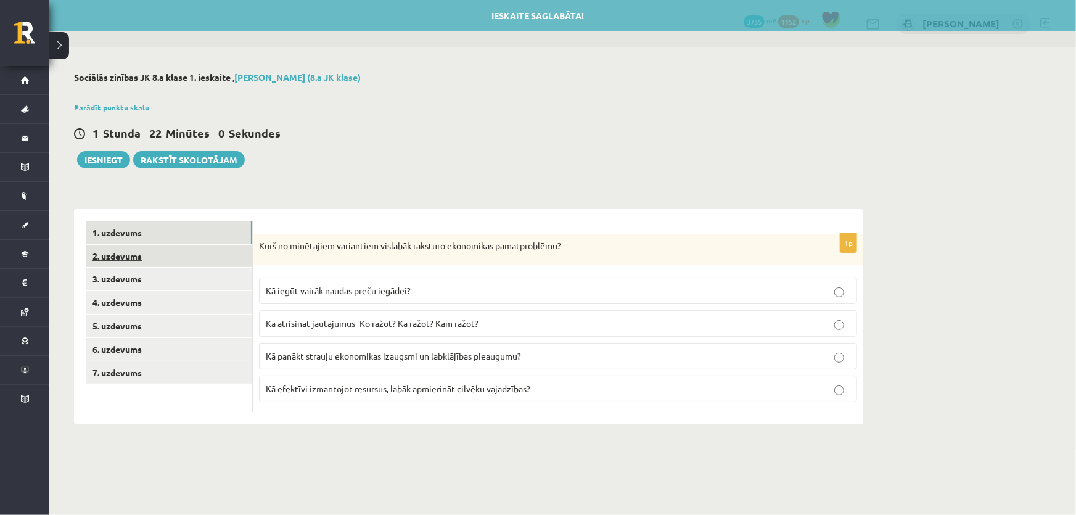
click at [150, 260] on link "2. uzdevums" at bounding box center [169, 256] width 166 height 23
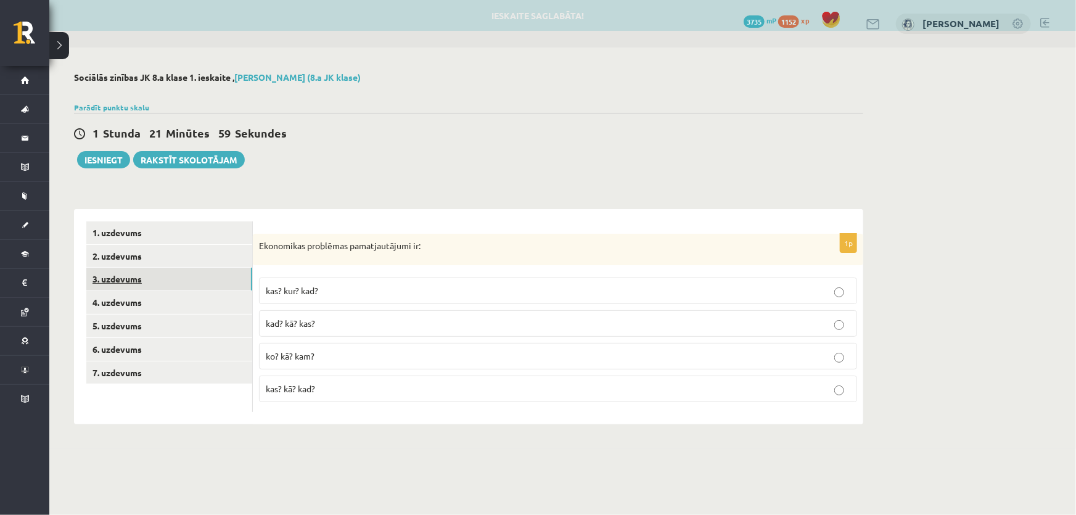
click at [153, 282] on link "3. uzdevums" at bounding box center [169, 278] width 166 height 23
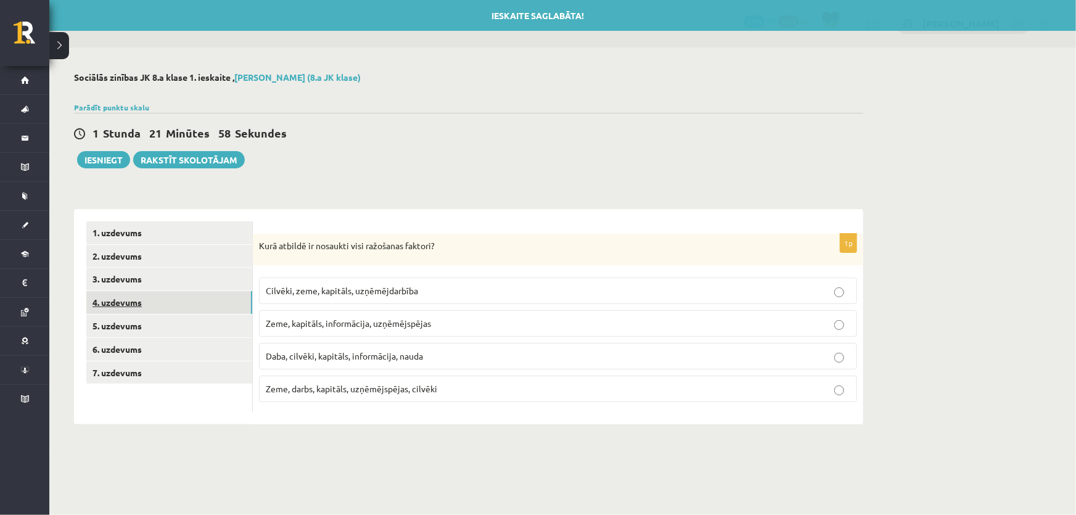
click at [168, 306] on link "4. uzdevums" at bounding box center [169, 302] width 166 height 23
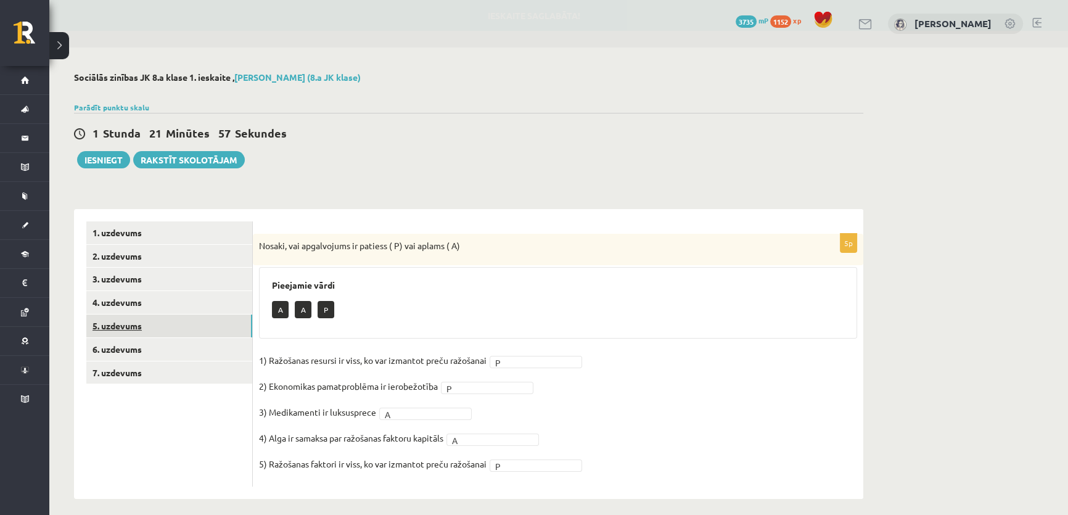
click at [167, 327] on link "5. uzdevums" at bounding box center [169, 325] width 166 height 23
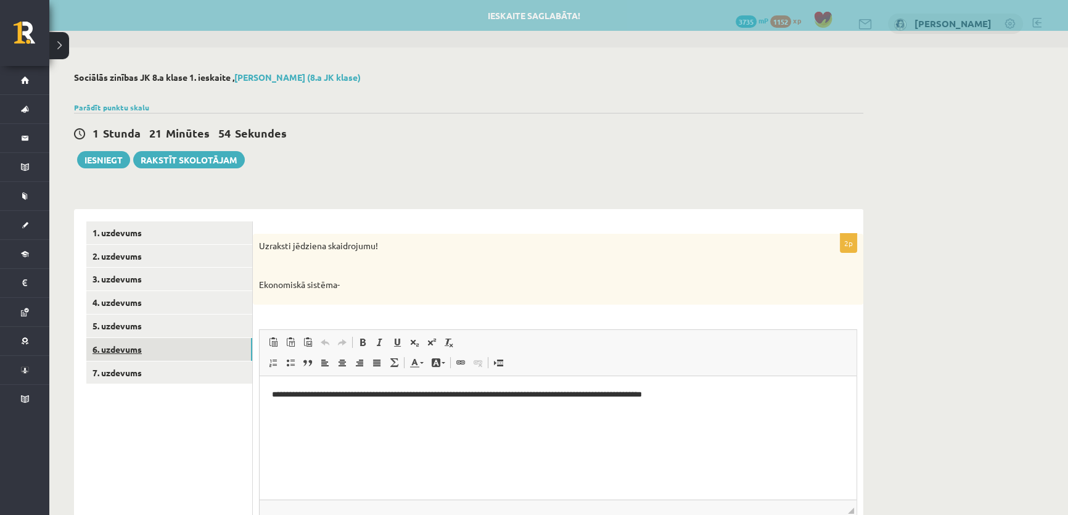
click at [161, 349] on link "6. uzdevums" at bounding box center [169, 349] width 166 height 23
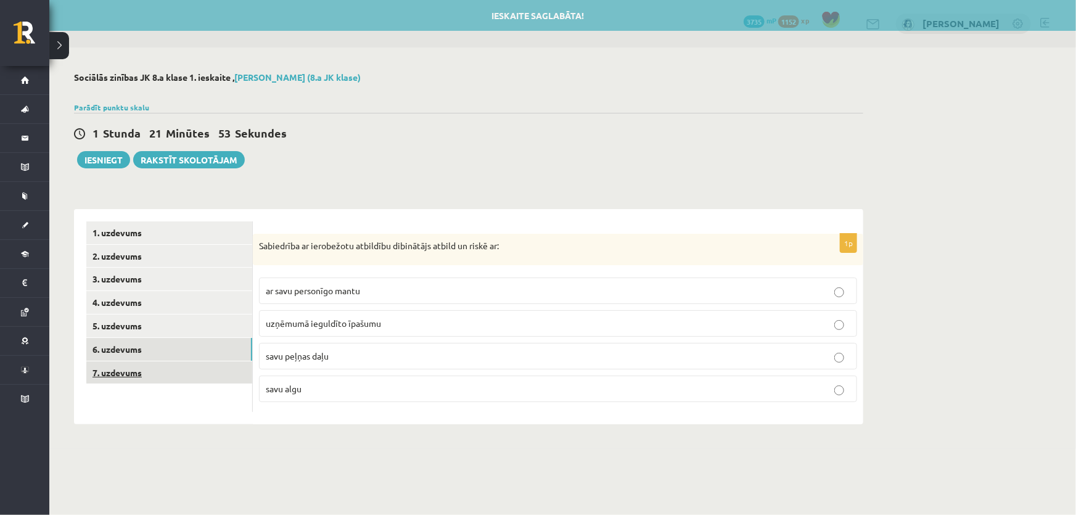
click at [148, 369] on link "7. uzdevums" at bounding box center [169, 372] width 166 height 23
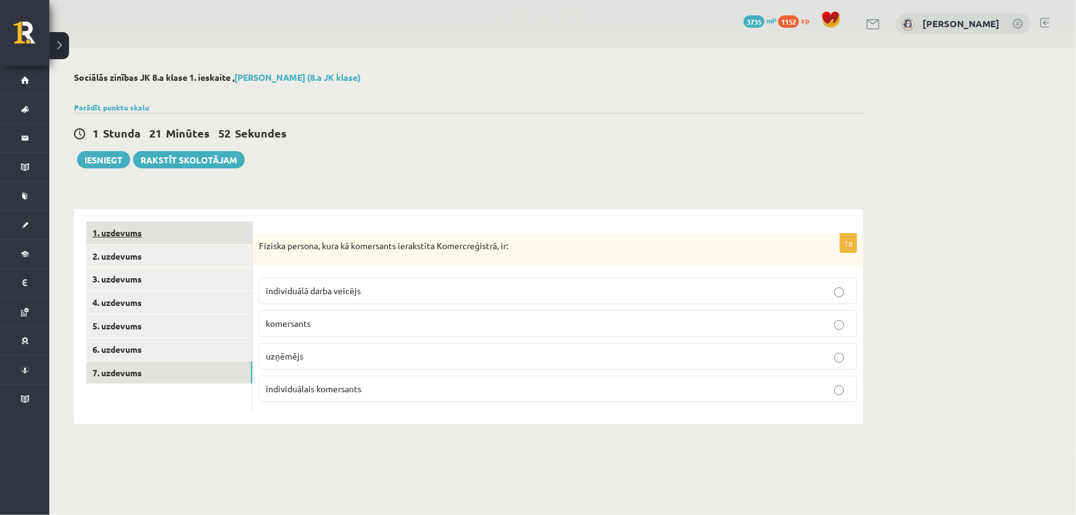
click at [113, 239] on link "1. uzdevums" at bounding box center [169, 232] width 166 height 23
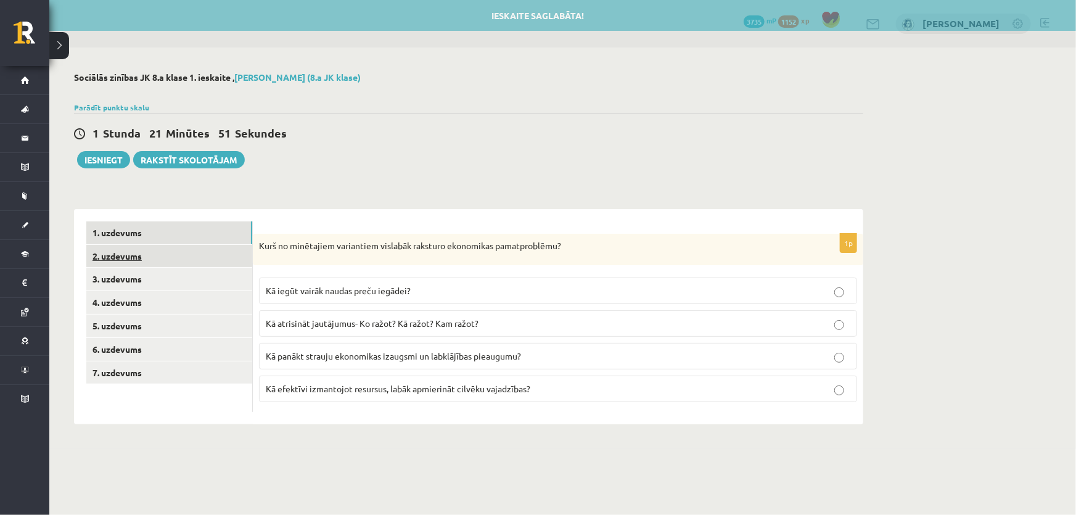
click at [129, 261] on link "2. uzdevums" at bounding box center [169, 256] width 166 height 23
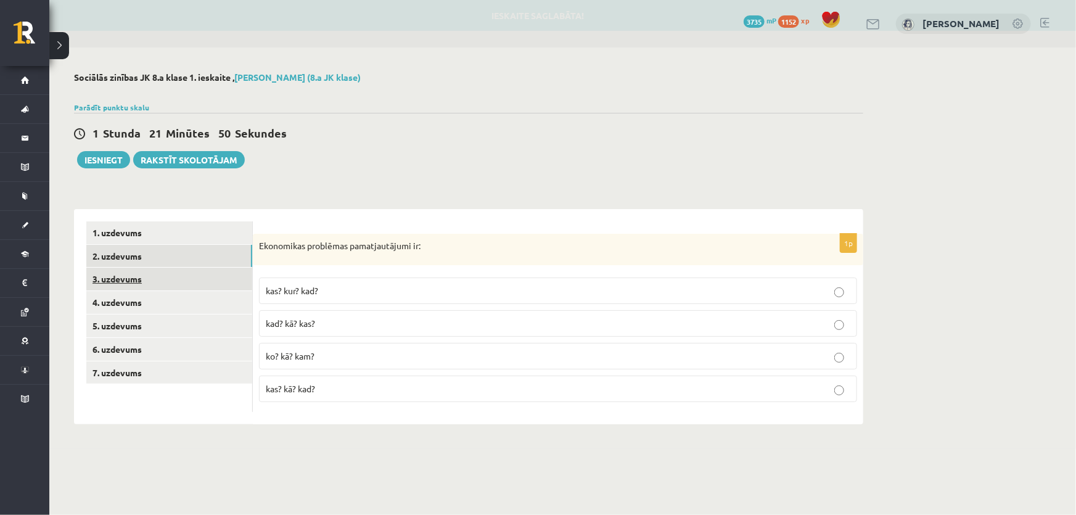
click at [139, 280] on link "3. uzdevums" at bounding box center [169, 278] width 166 height 23
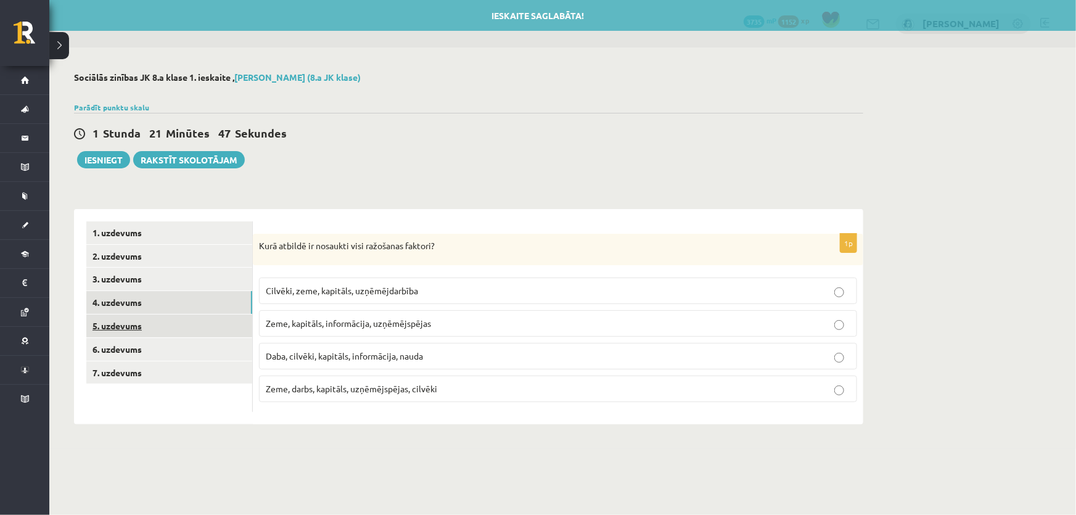
click at [140, 319] on link "5. uzdevums" at bounding box center [169, 325] width 166 height 23
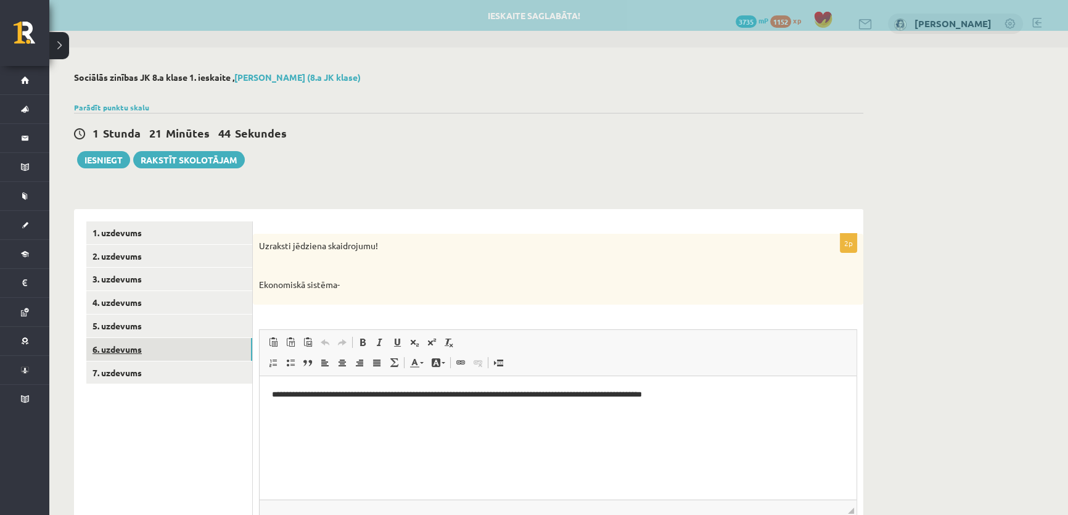
click at [137, 339] on link "6. uzdevums" at bounding box center [169, 349] width 166 height 23
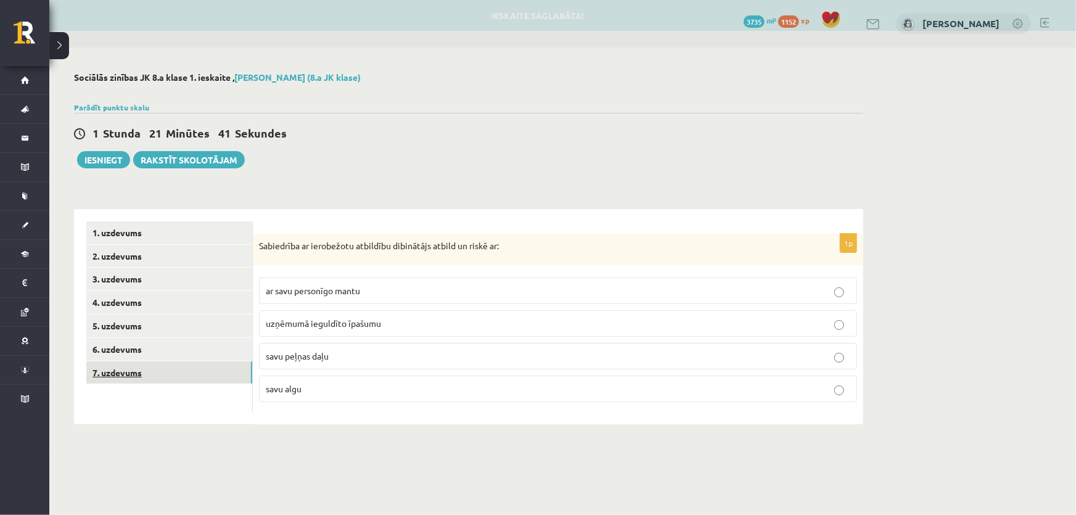
click at [130, 365] on link "7. uzdevums" at bounding box center [169, 372] width 166 height 23
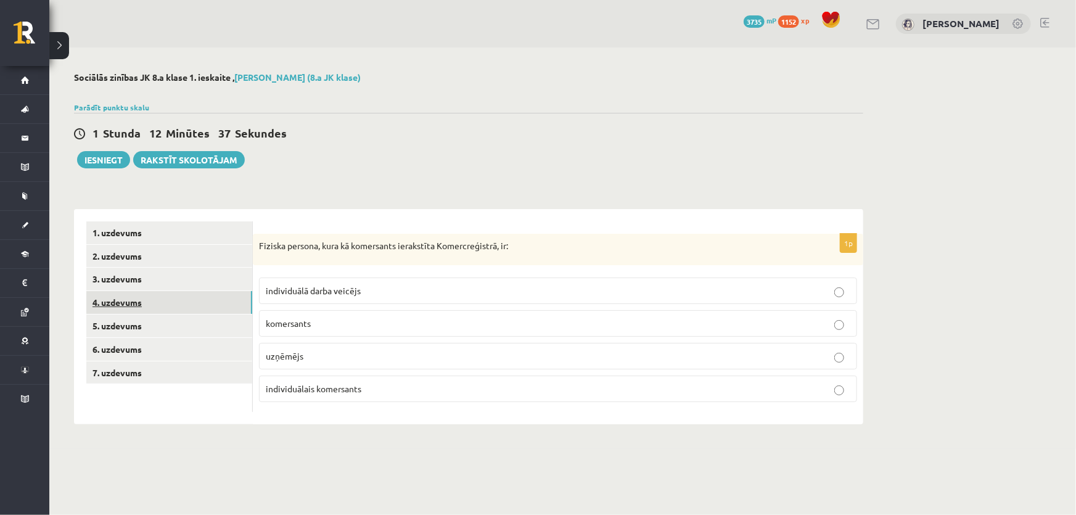
click at [152, 298] on link "4. uzdevums" at bounding box center [169, 302] width 166 height 23
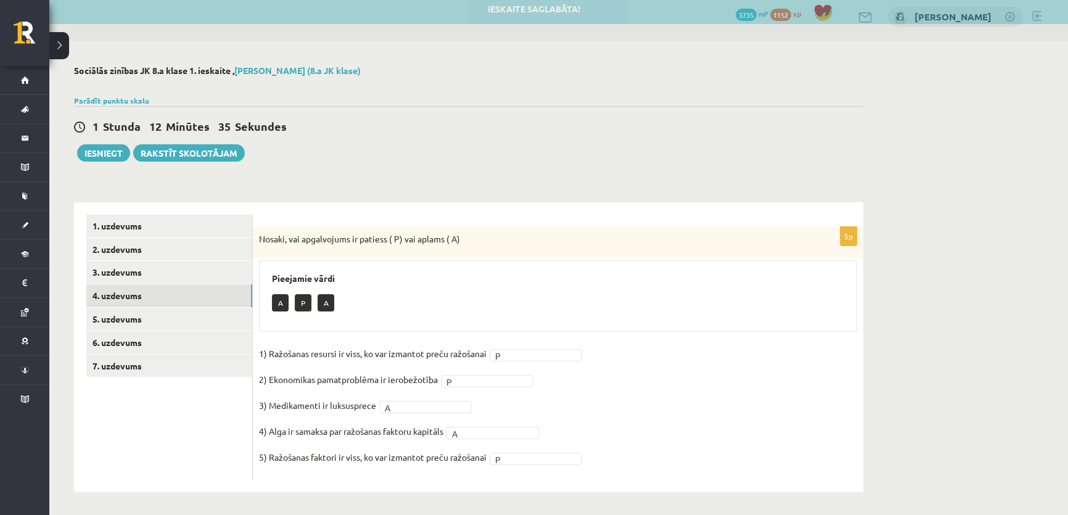
scroll to position [9, 0]
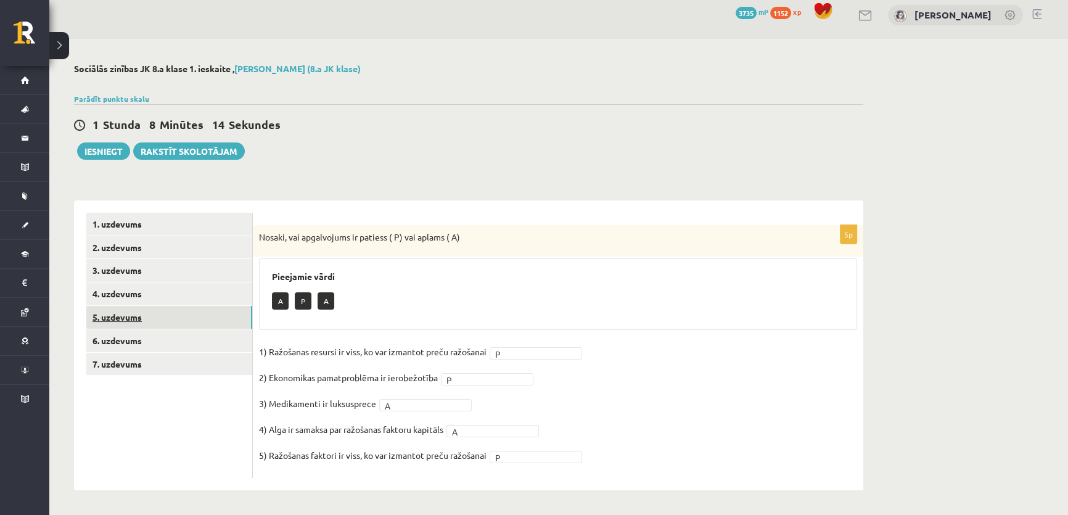
click at [177, 324] on link "5. uzdevums" at bounding box center [169, 317] width 166 height 23
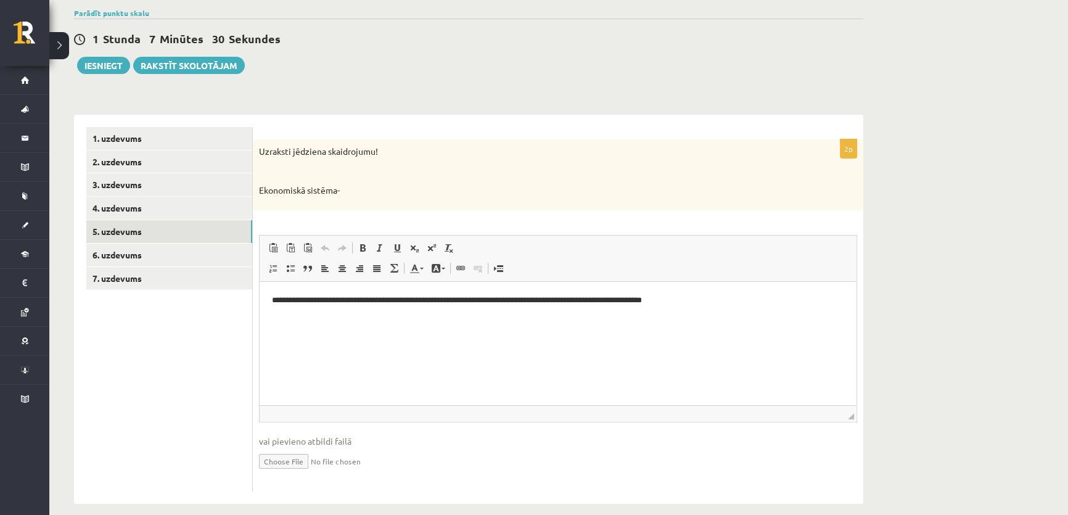
scroll to position [107, 0]
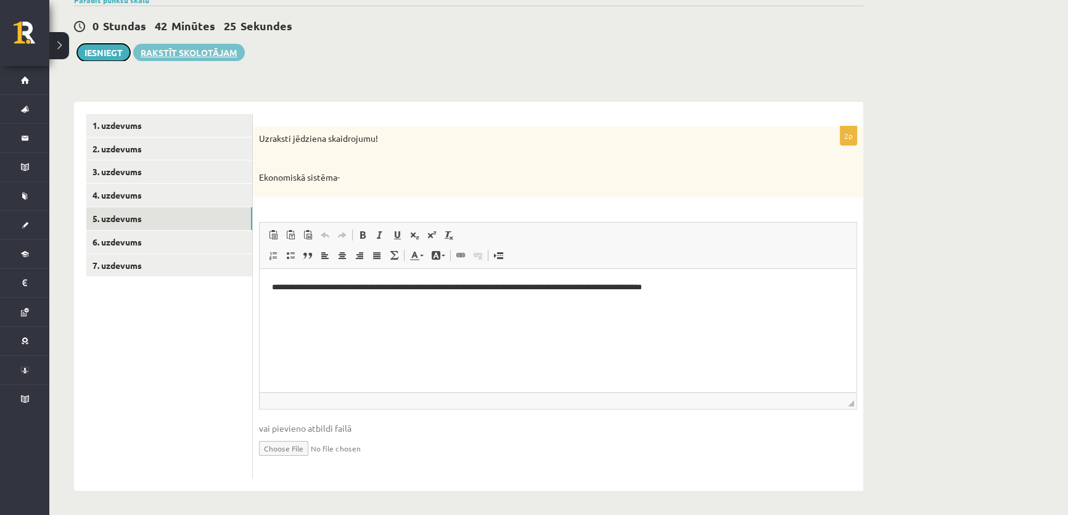
drag, startPoint x: 98, startPoint y: 54, endPoint x: 171, endPoint y: 58, distance: 72.8
click at [98, 54] on button "Iesniegt" at bounding box center [103, 52] width 53 height 17
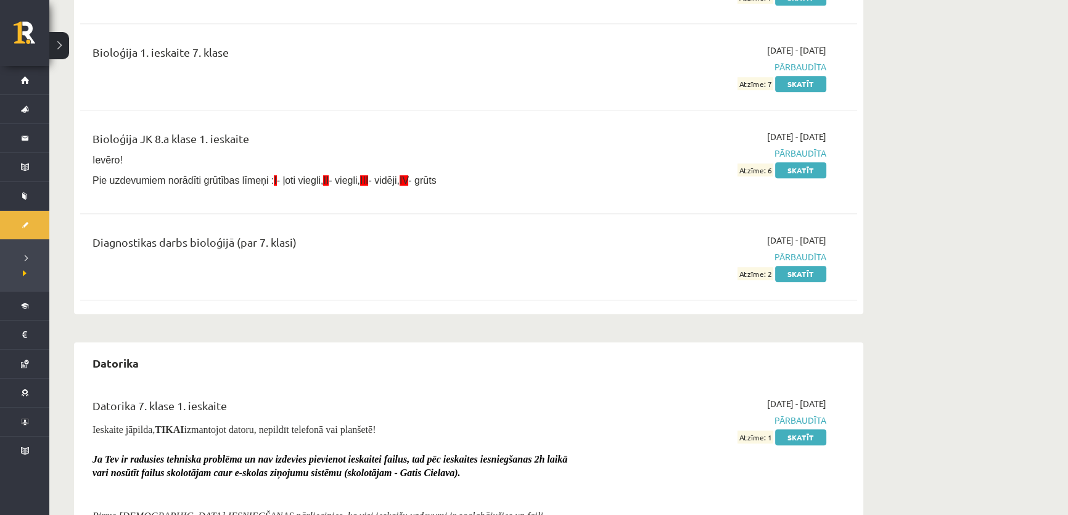
scroll to position [1177, 0]
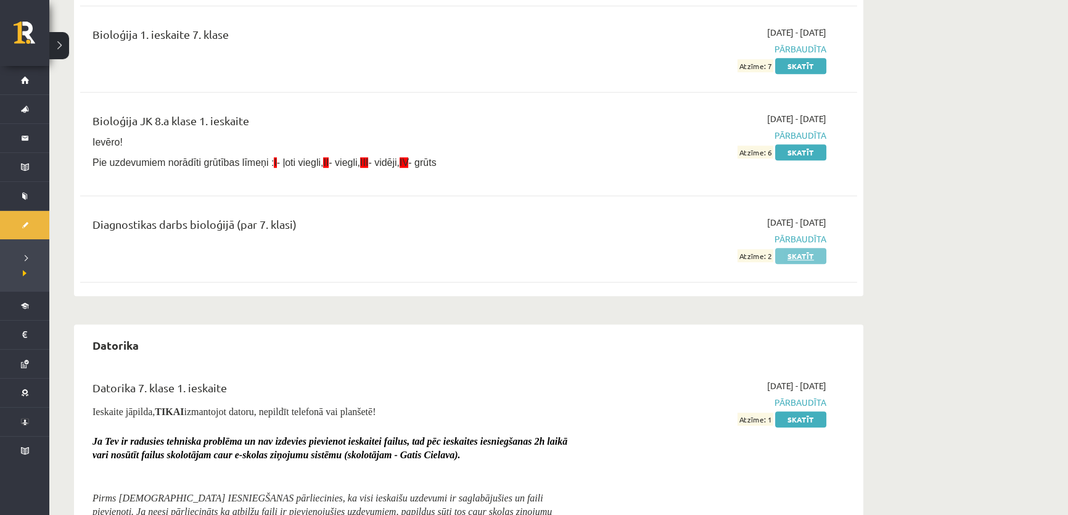
click at [814, 255] on link "Skatīt" at bounding box center [800, 256] width 51 height 16
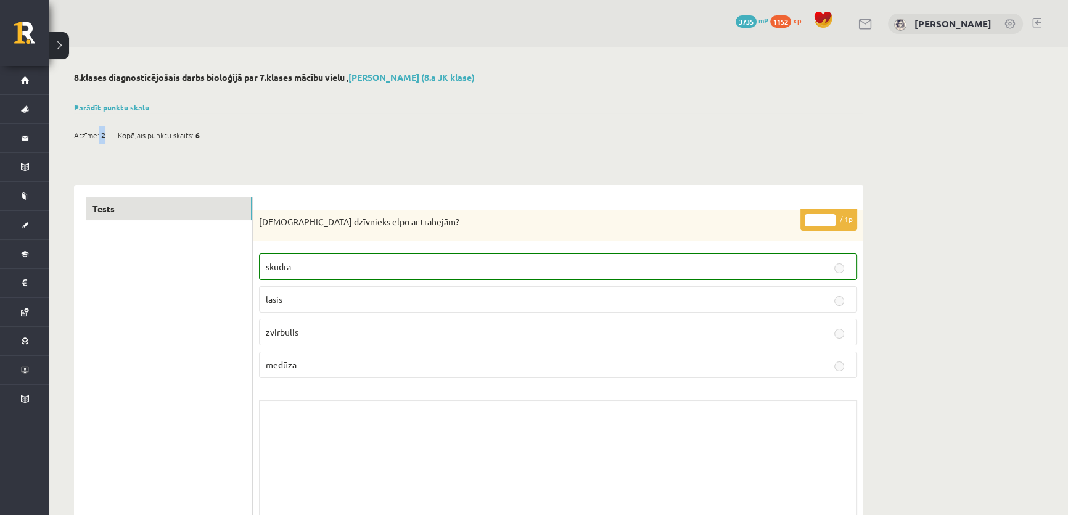
click at [99, 137] on div "Atzīme: 2" at bounding box center [89, 135] width 31 height 18
drag, startPoint x: 536, startPoint y: 123, endPoint x: 452, endPoint y: 188, distance: 106.4
click at [536, 121] on div "Atzīme: 2 Kopējais punktu skaits: 6" at bounding box center [468, 128] width 789 height 31
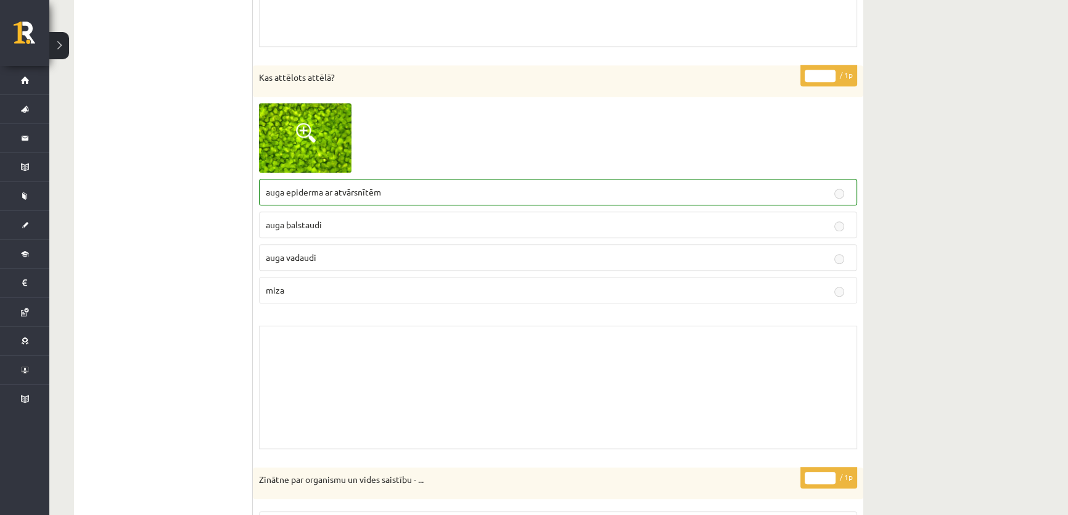
scroll to position [7238, 0]
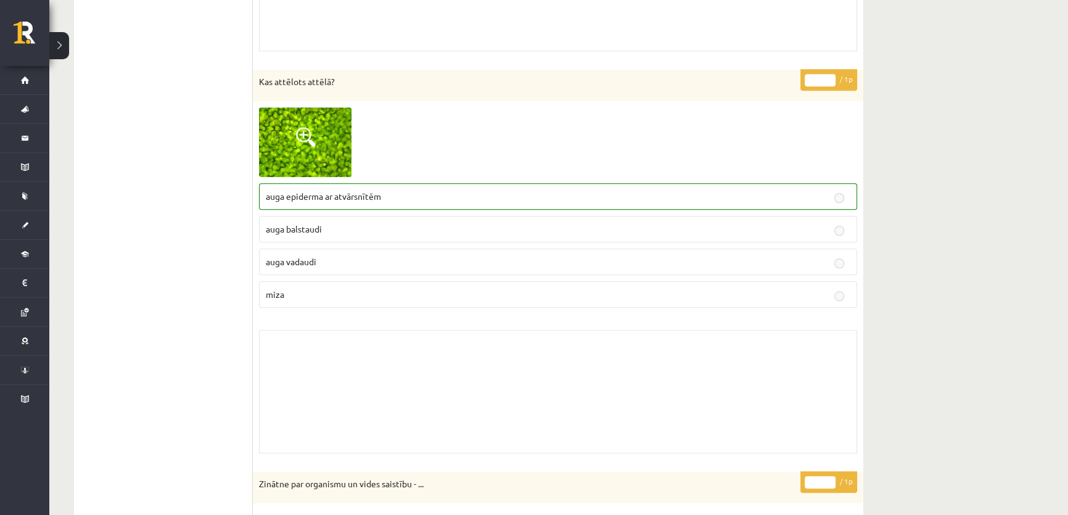
click at [831, 194] on label "auga epiderma ar atvārsnītēm" at bounding box center [558, 196] width 598 height 27
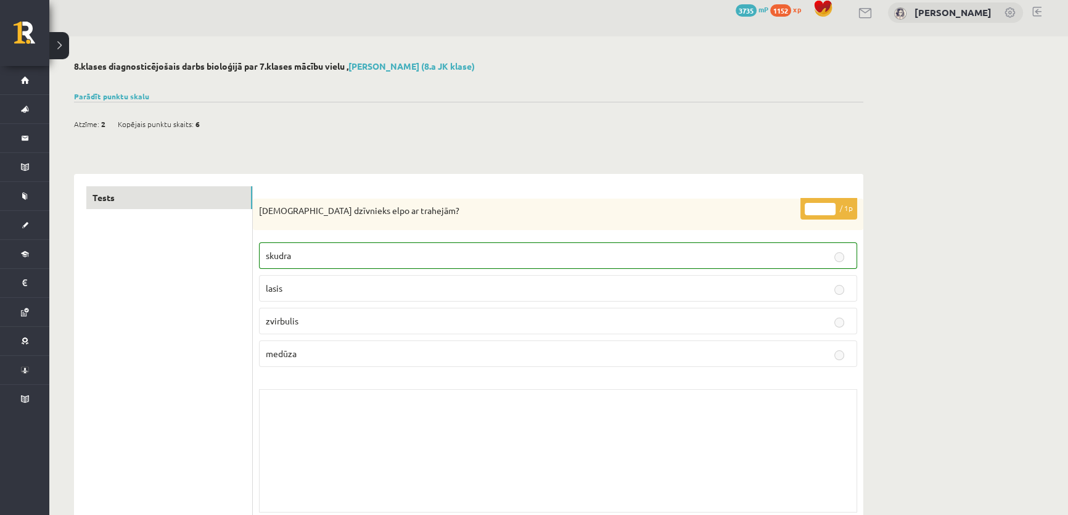
scroll to position [0, 0]
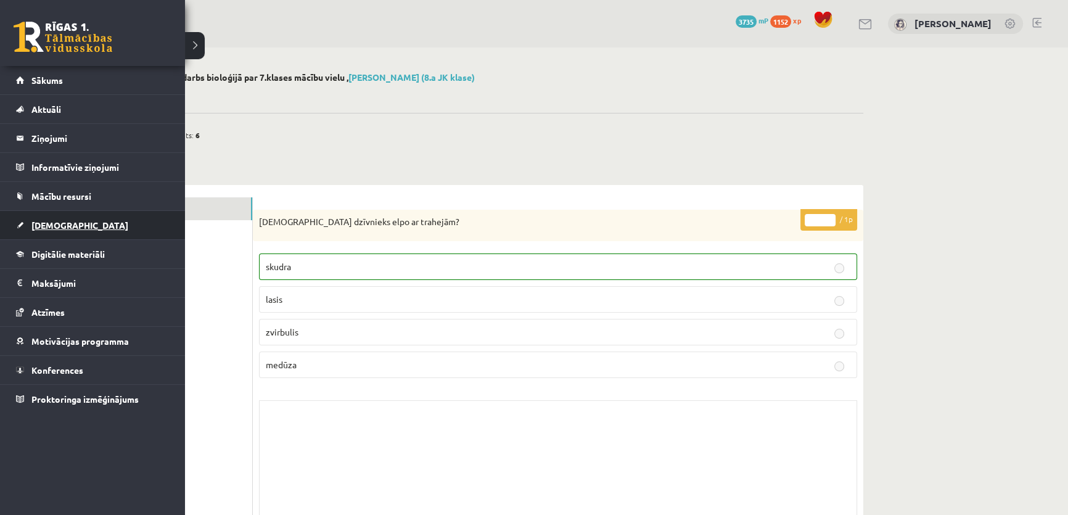
click at [80, 224] on link "[DEMOGRAPHIC_DATA]" at bounding box center [92, 225] width 153 height 28
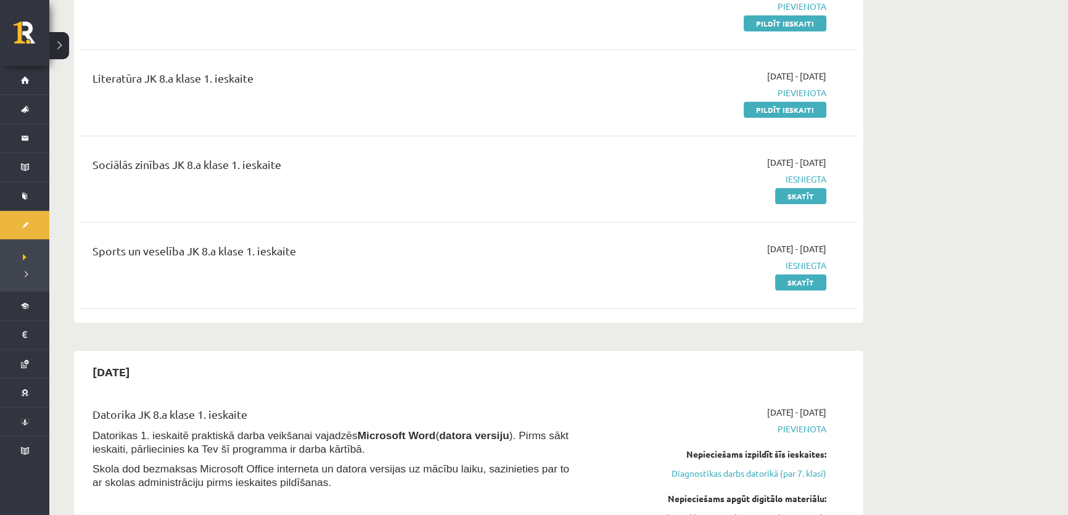
scroll to position [280, 0]
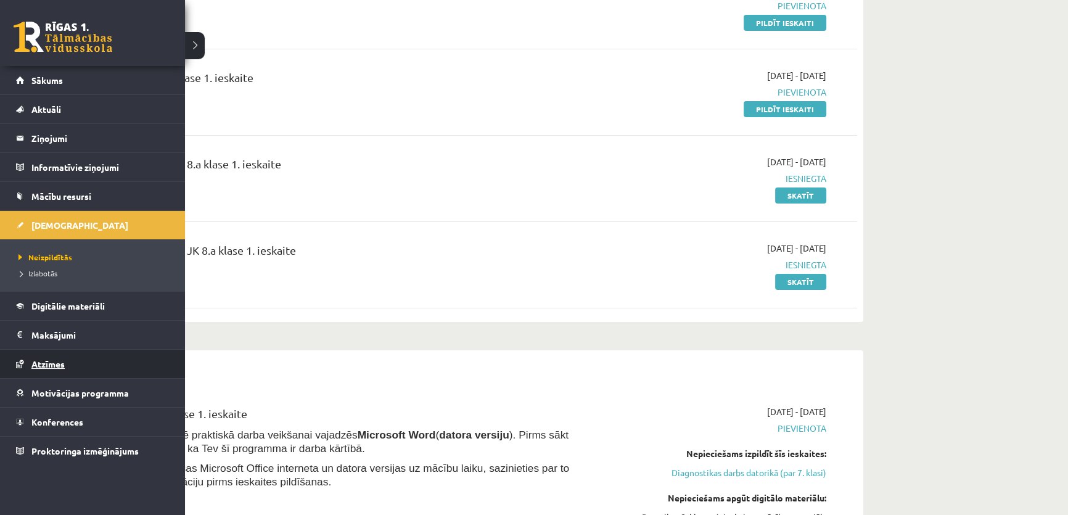
click at [58, 374] on link "Atzīmes" at bounding box center [92, 363] width 153 height 28
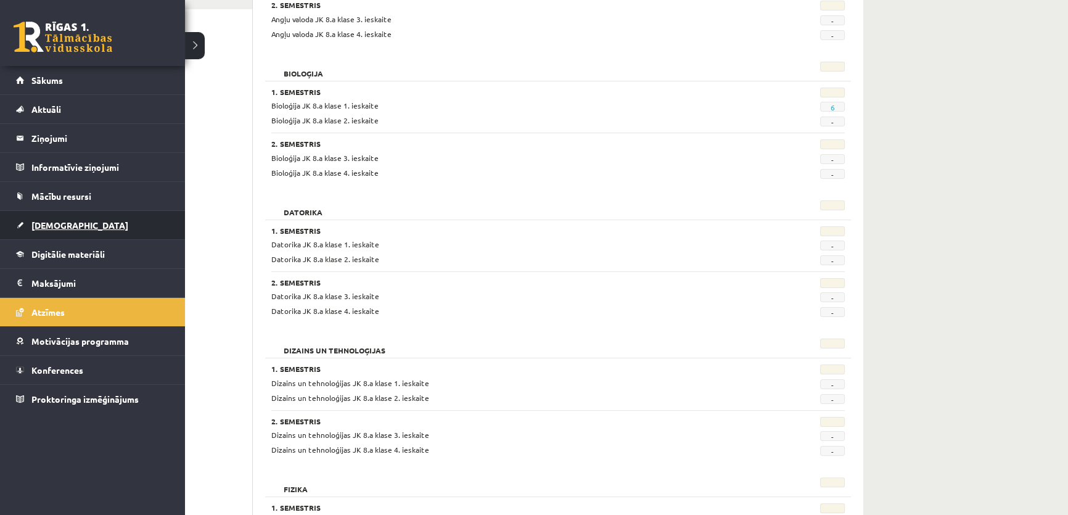
click at [52, 218] on link "[DEMOGRAPHIC_DATA]" at bounding box center [92, 225] width 153 height 28
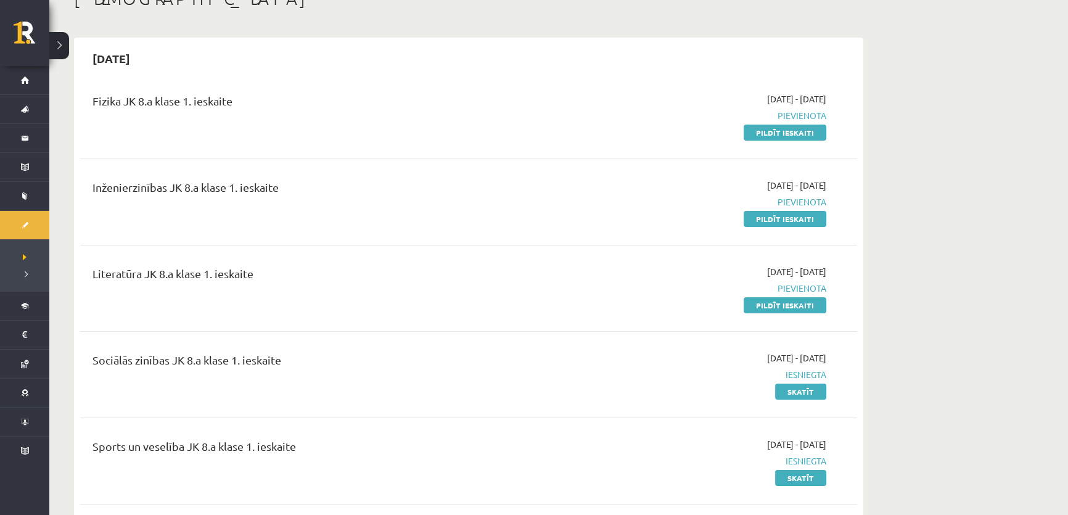
scroll to position [55, 0]
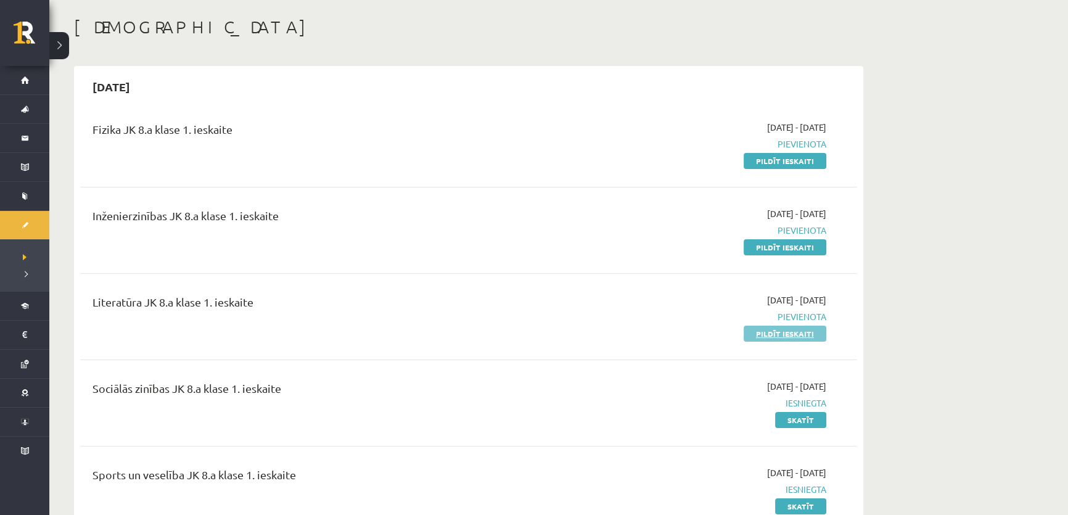
click at [756, 326] on link "Pildīt ieskaiti" at bounding box center [784, 333] width 83 height 16
click at [762, 246] on link "Pildīt ieskaiti" at bounding box center [784, 247] width 83 height 16
click at [793, 156] on link "Pildīt ieskaiti" at bounding box center [784, 161] width 83 height 16
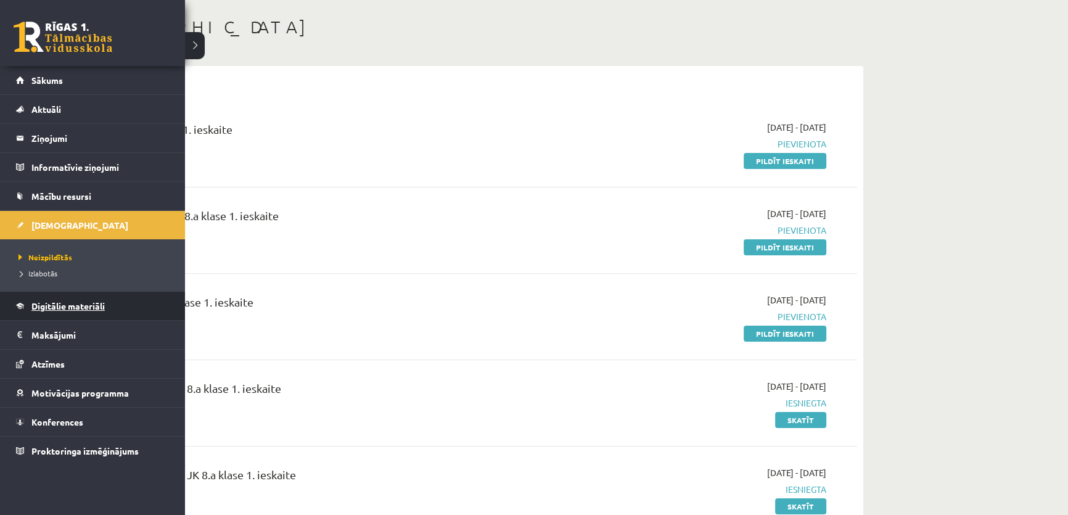
click at [58, 306] on span "Digitālie materiāli" at bounding box center [67, 305] width 73 height 11
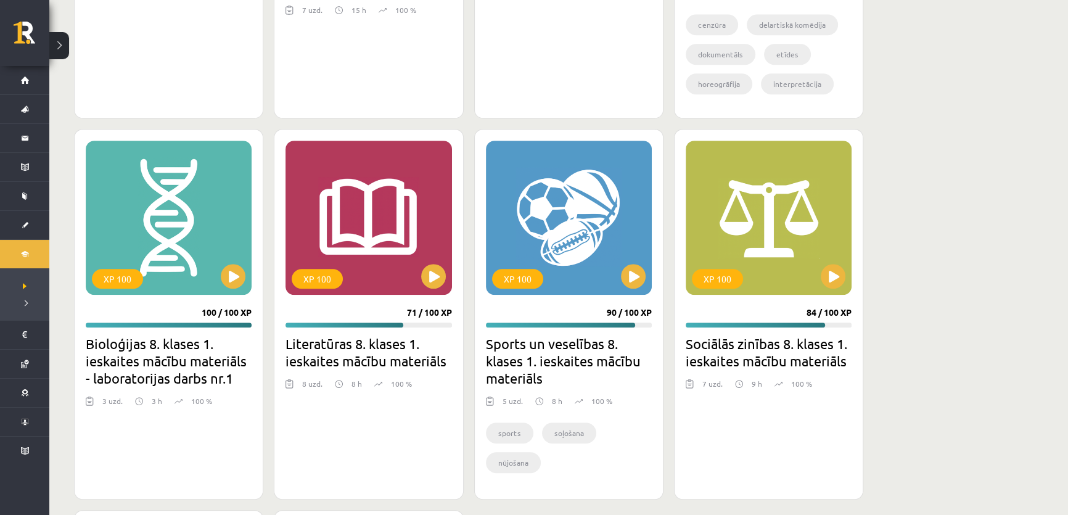
scroll to position [1121, 0]
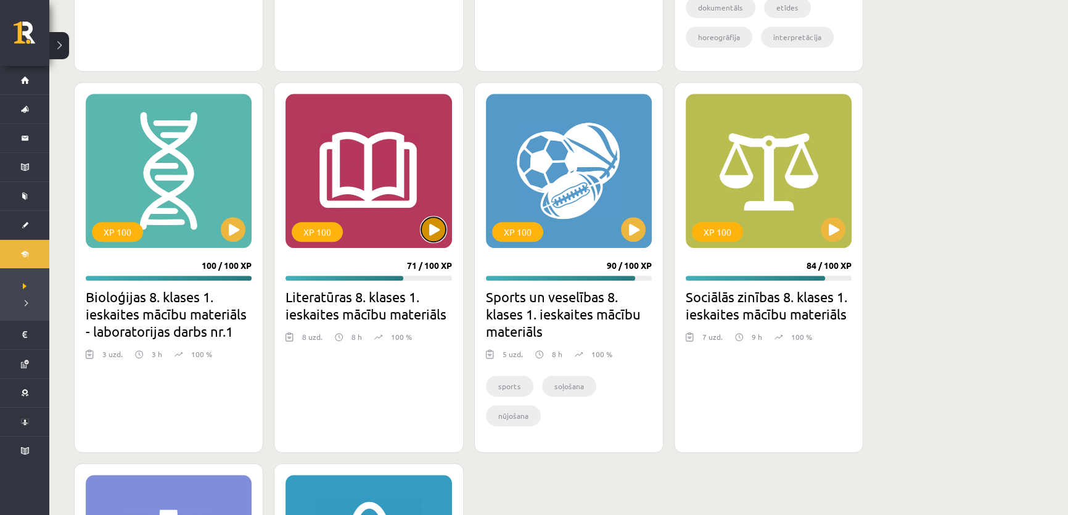
click at [425, 233] on button at bounding box center [433, 229] width 25 height 25
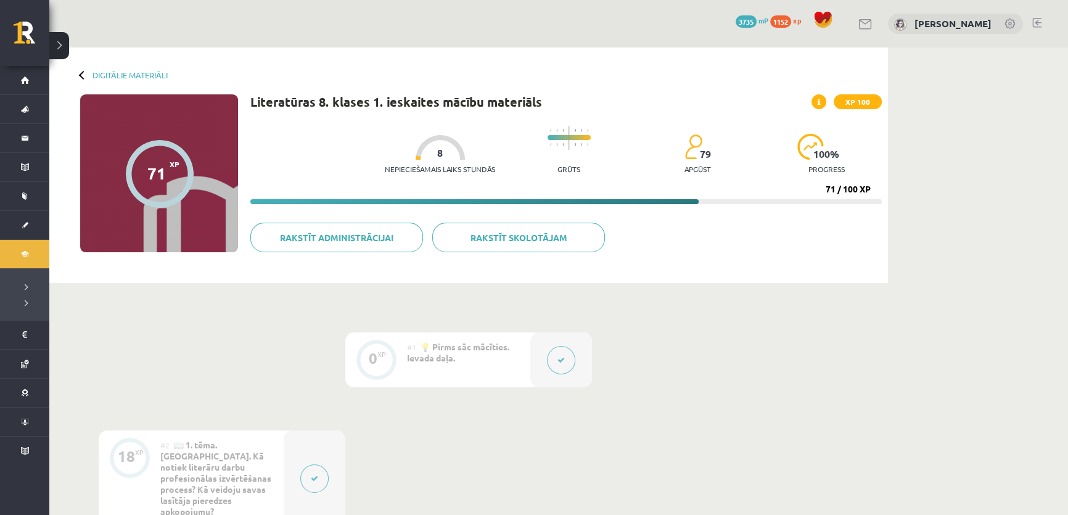
click at [566, 363] on button at bounding box center [561, 360] width 28 height 28
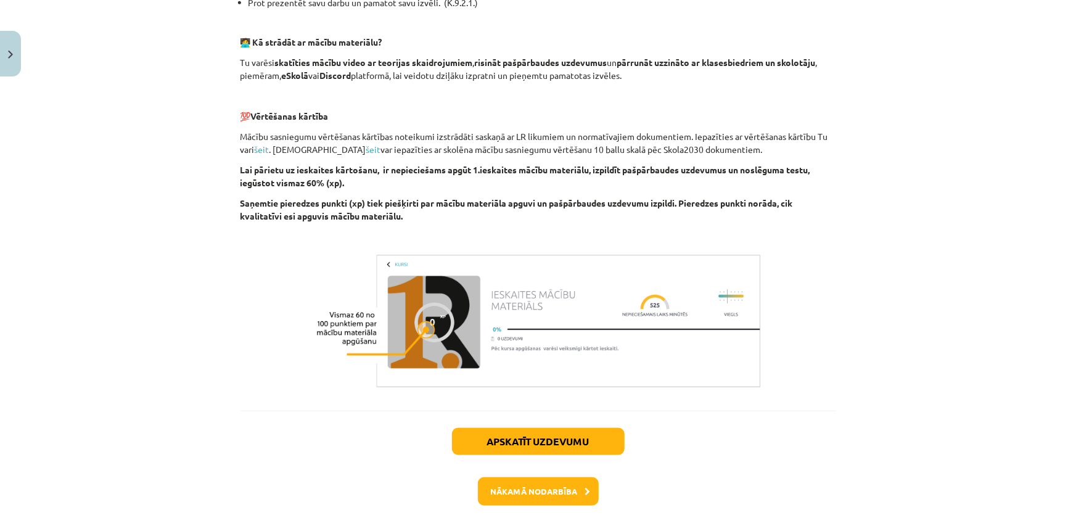
scroll to position [657, 0]
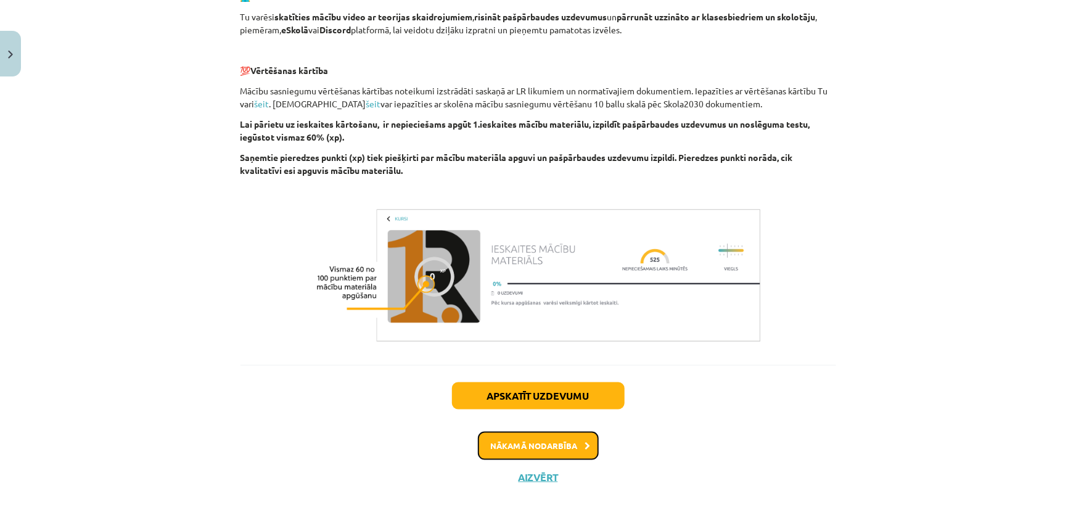
click at [542, 431] on button "Nākamā nodarbība" at bounding box center [538, 445] width 121 height 28
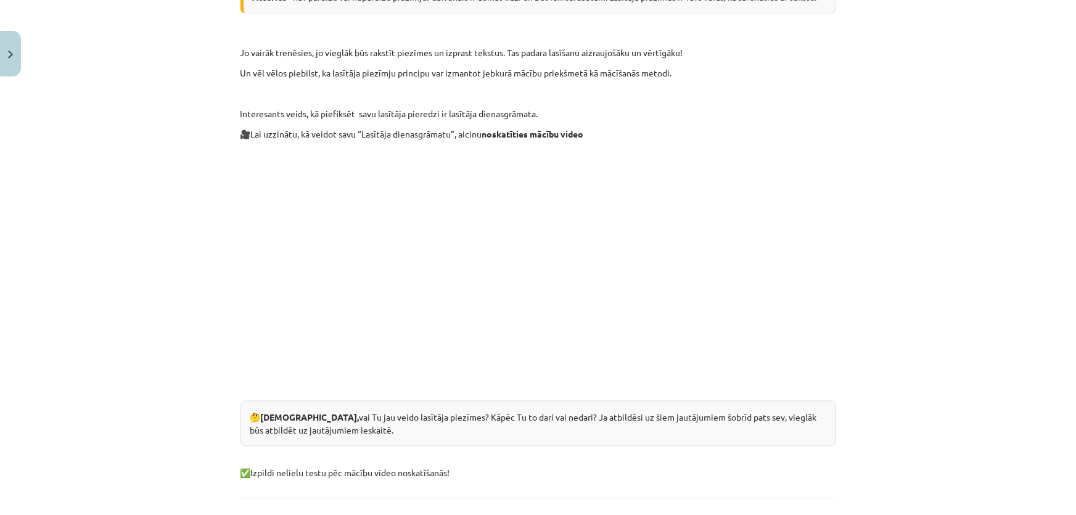
scroll to position [759, 0]
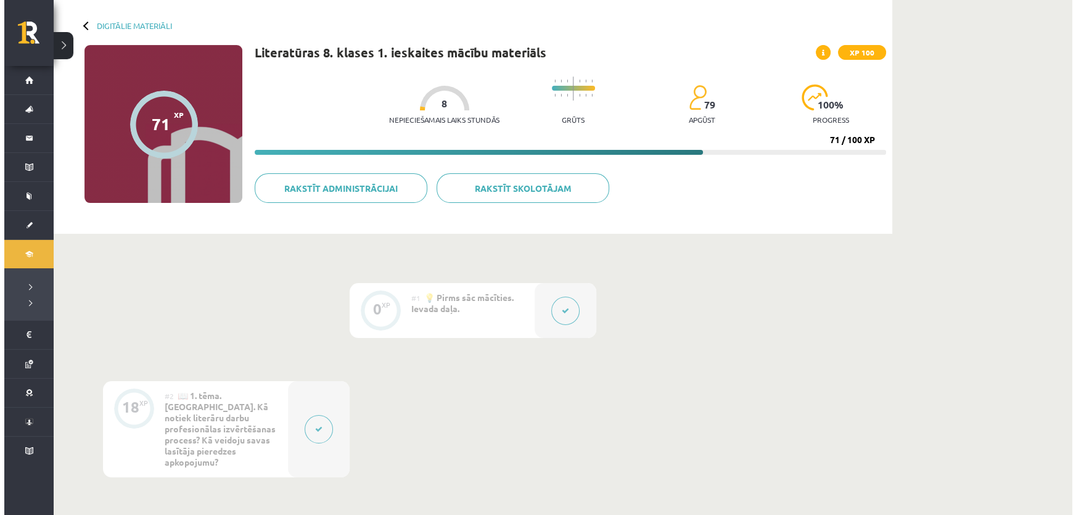
scroll to position [112, 0]
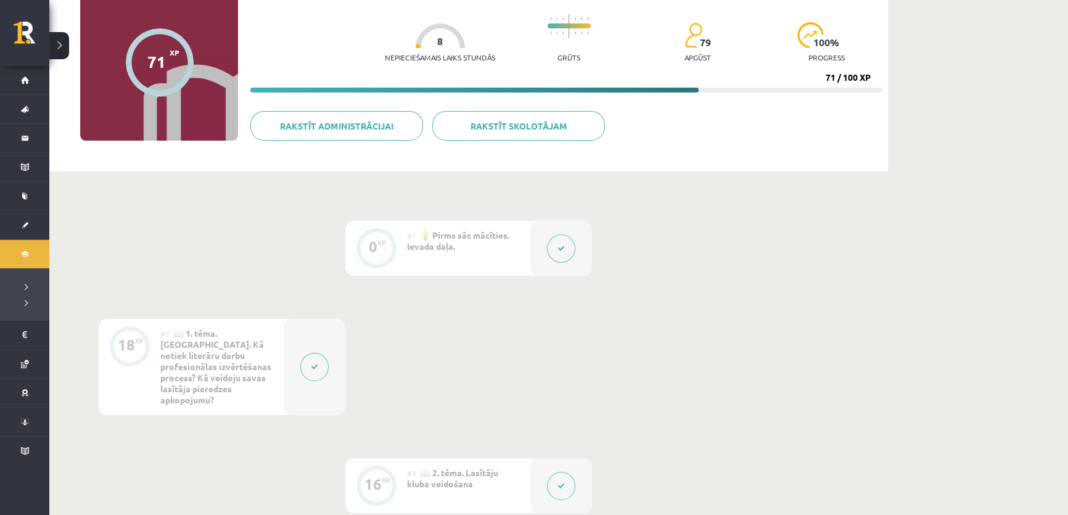
click at [566, 248] on button at bounding box center [561, 248] width 28 height 28
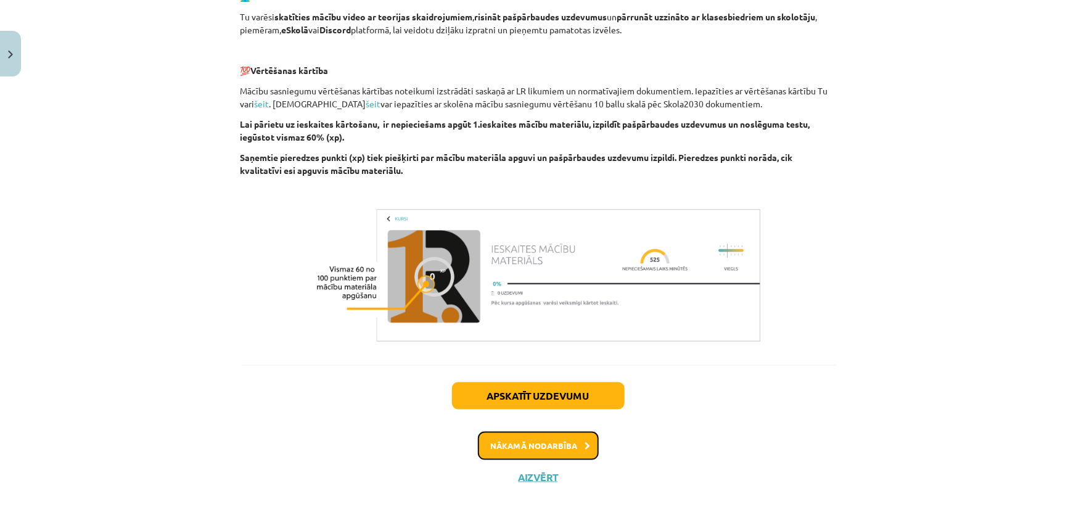
click at [513, 438] on button "Nākamā nodarbība" at bounding box center [538, 445] width 121 height 28
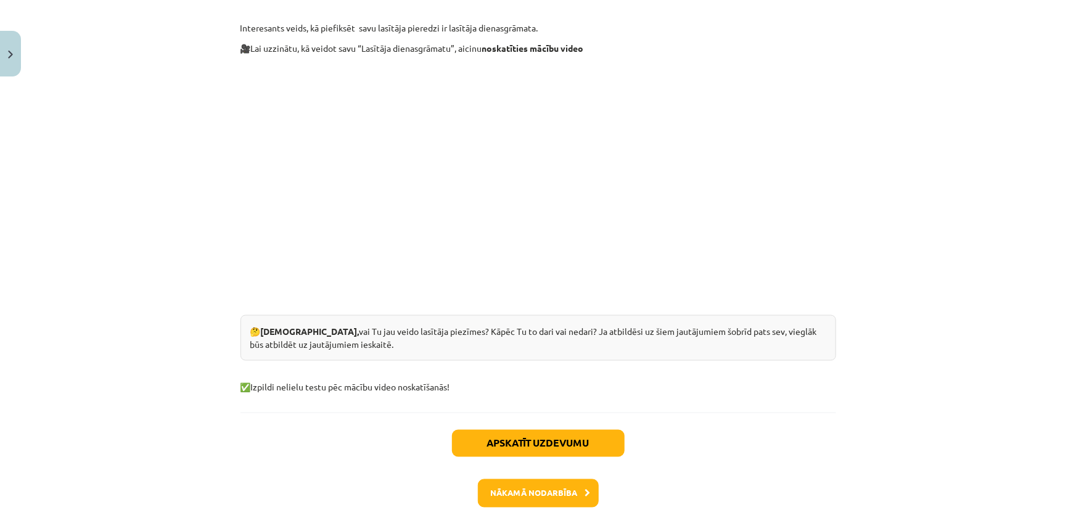
scroll to position [872, 0]
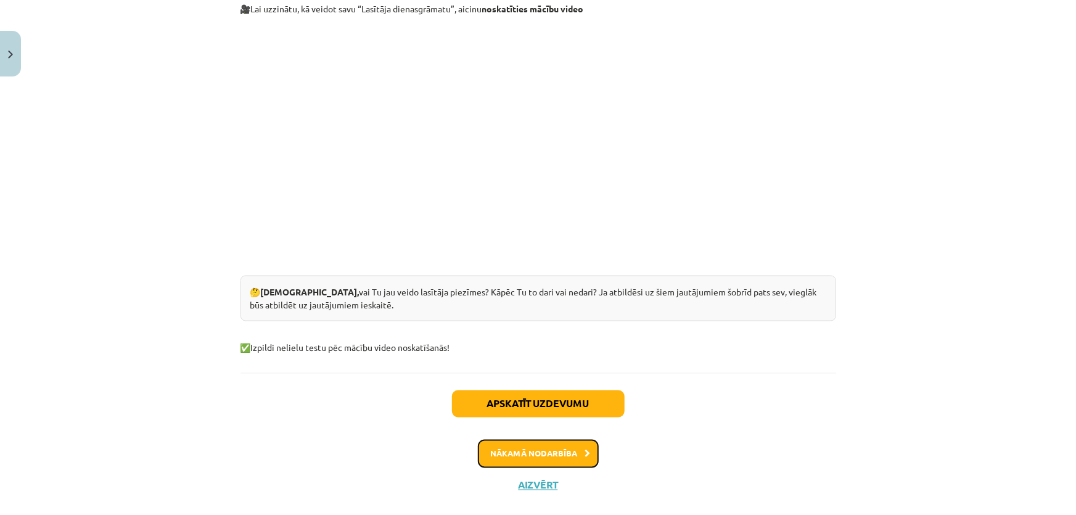
click at [505, 439] on button "Nākamā nodarbība" at bounding box center [538, 453] width 121 height 28
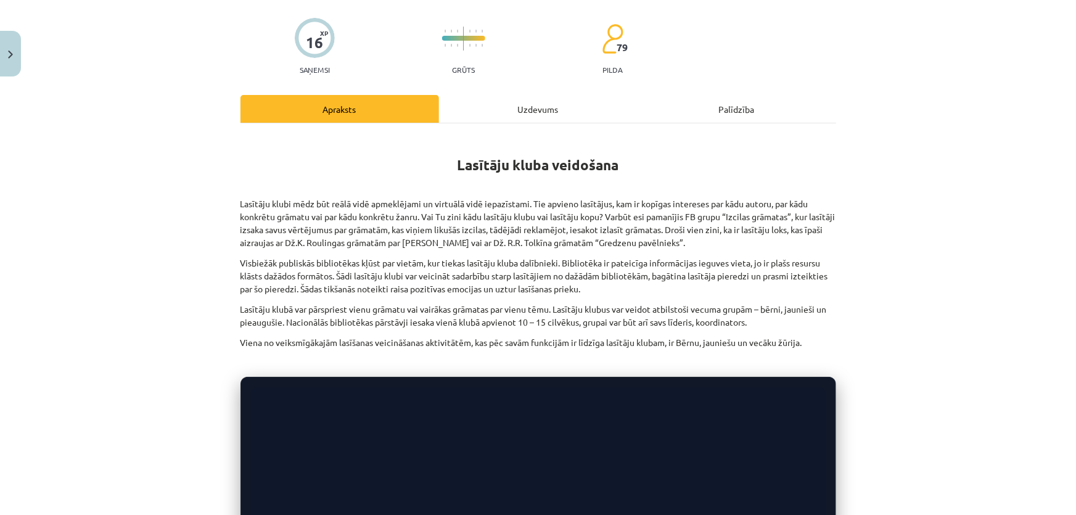
scroll to position [311, 0]
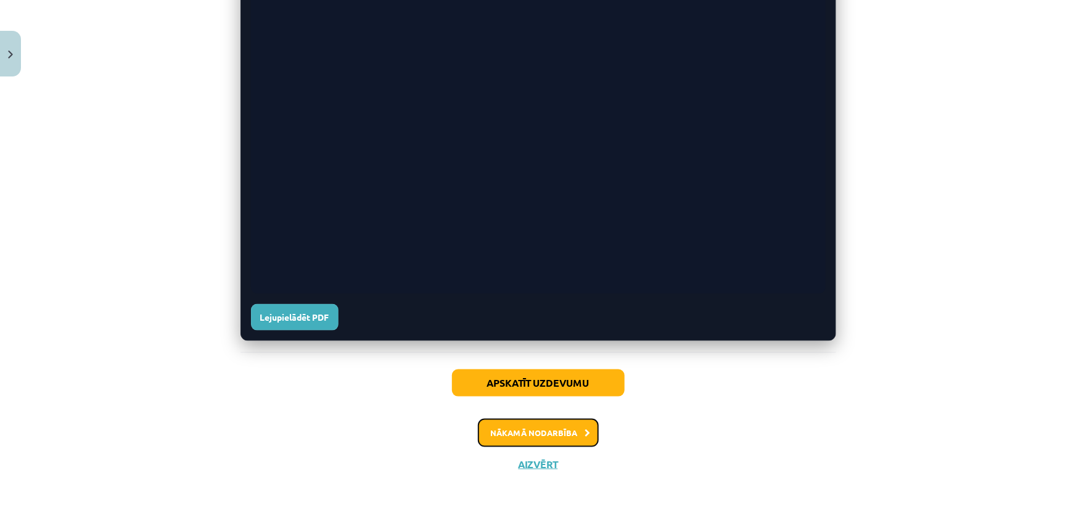
click at [491, 431] on button "Nākamā nodarbība" at bounding box center [538, 433] width 121 height 28
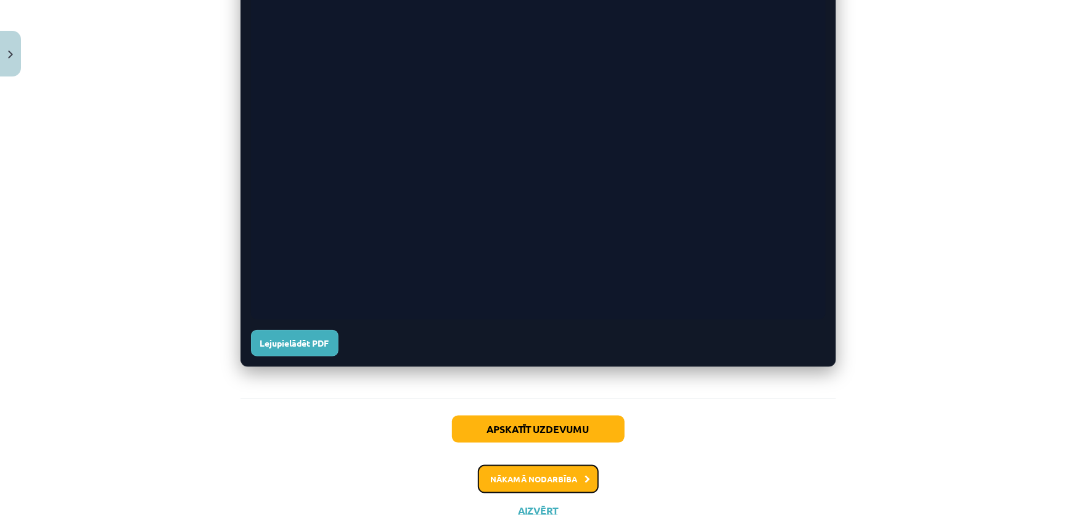
scroll to position [525, 0]
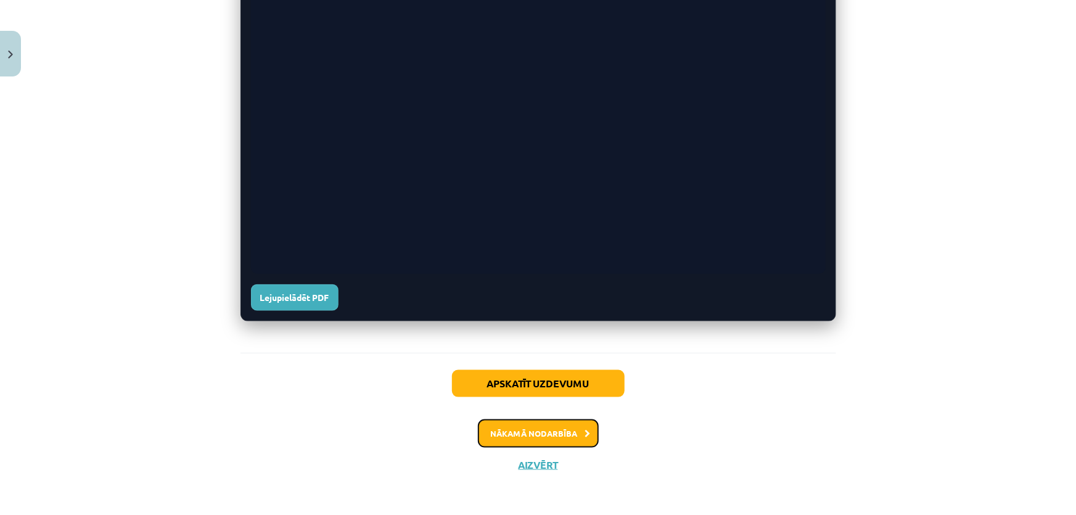
drag, startPoint x: 491, startPoint y: 430, endPoint x: 498, endPoint y: 431, distance: 7.5
click at [500, 430] on button "Nākamā nodarbība" at bounding box center [538, 433] width 121 height 28
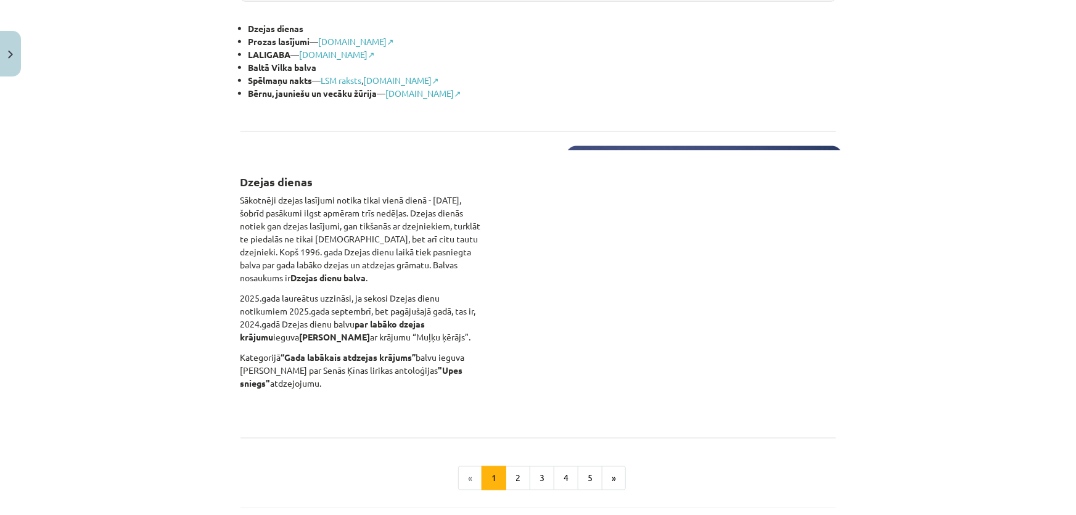
scroll to position [591, 0]
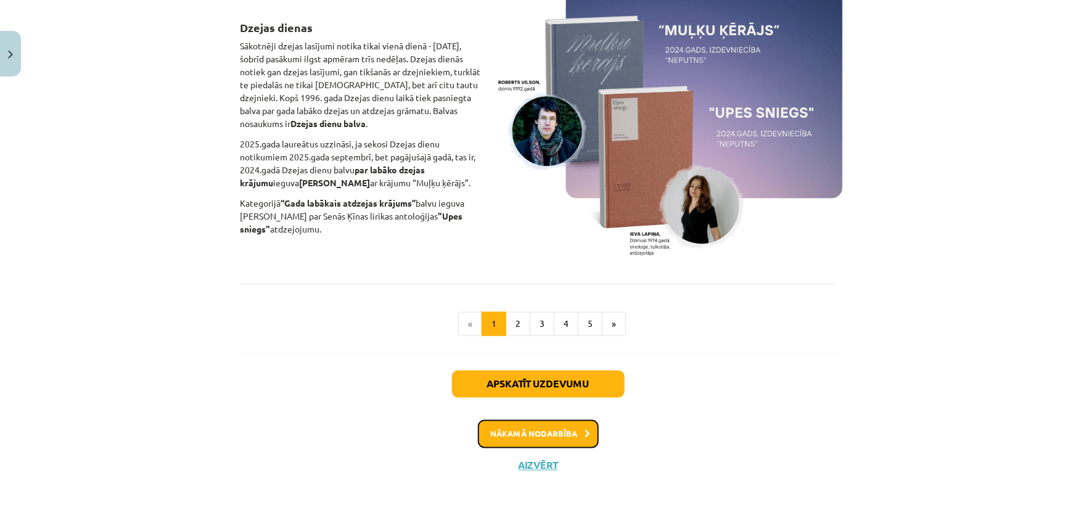
click at [488, 430] on button "Nākamā nodarbība" at bounding box center [538, 434] width 121 height 28
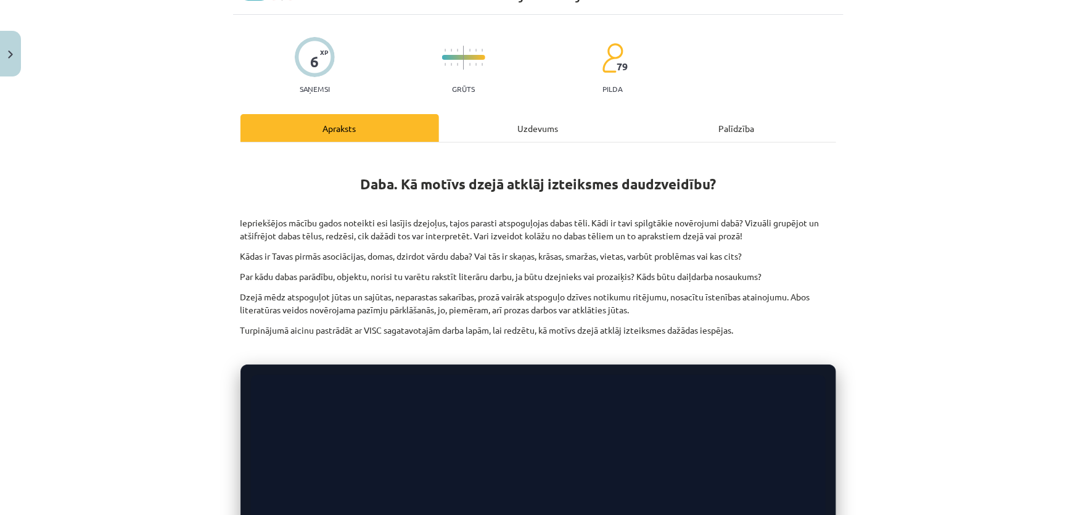
scroll to position [86, 0]
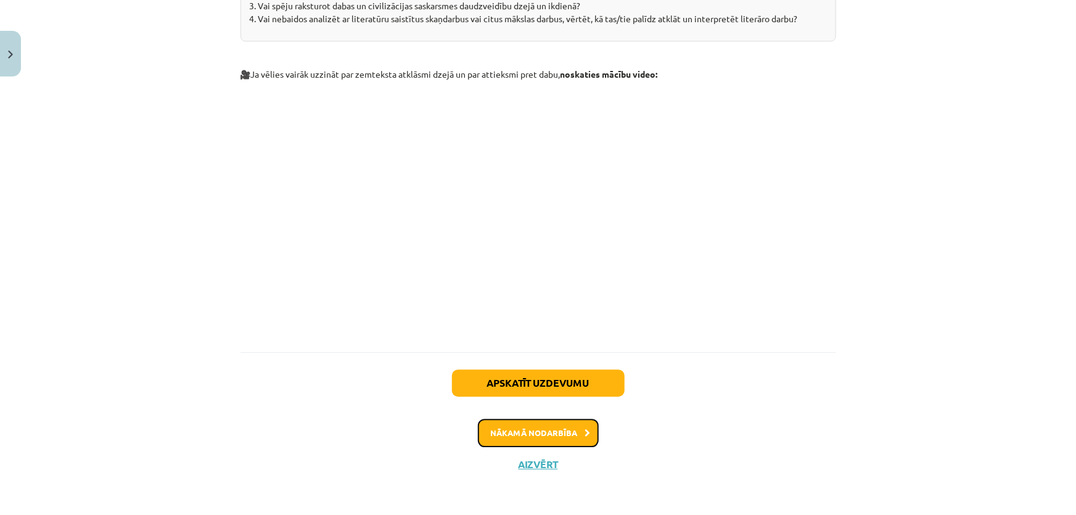
click at [510, 424] on button "Nākamā nodarbība" at bounding box center [538, 433] width 121 height 28
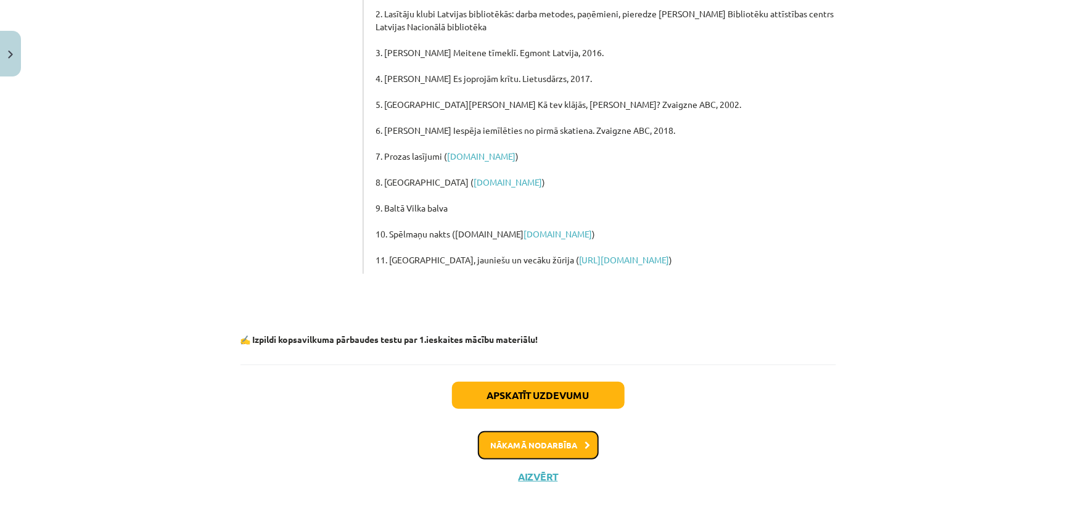
scroll to position [290, 0]
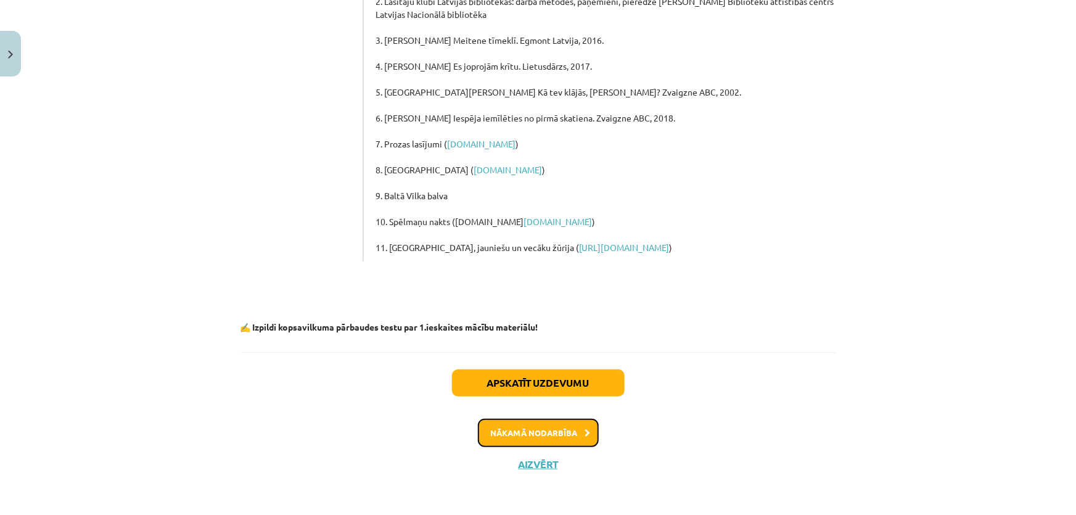
click at [493, 440] on button "Nākamā nodarbība" at bounding box center [538, 433] width 121 height 28
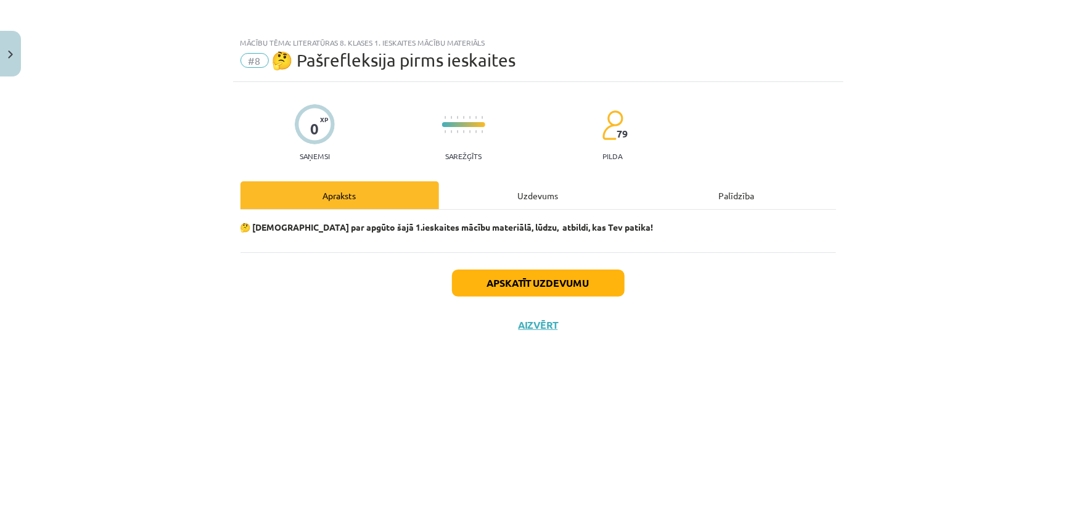
scroll to position [0, 0]
click at [467, 280] on button "Apskatīt uzdevumu" at bounding box center [538, 282] width 173 height 27
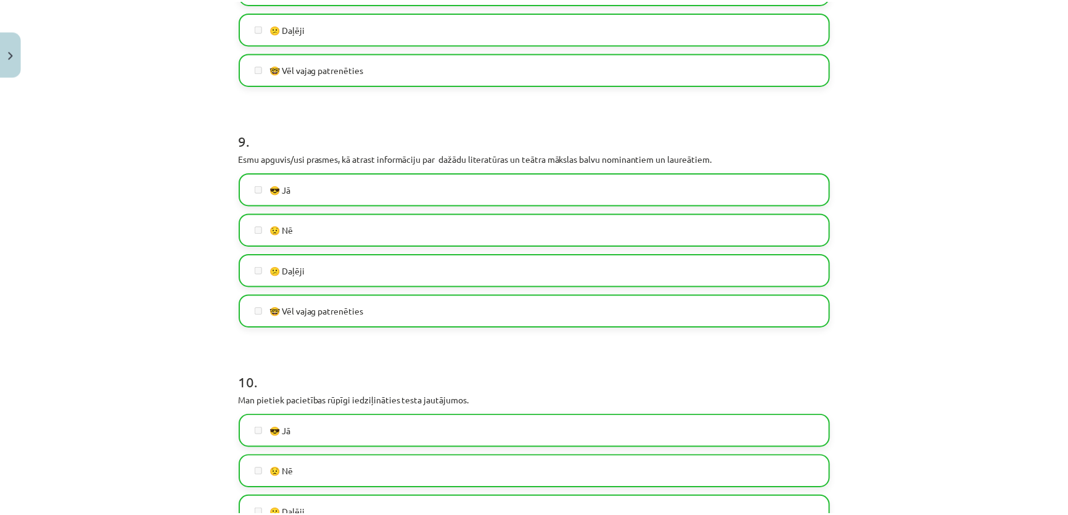
scroll to position [2270, 0]
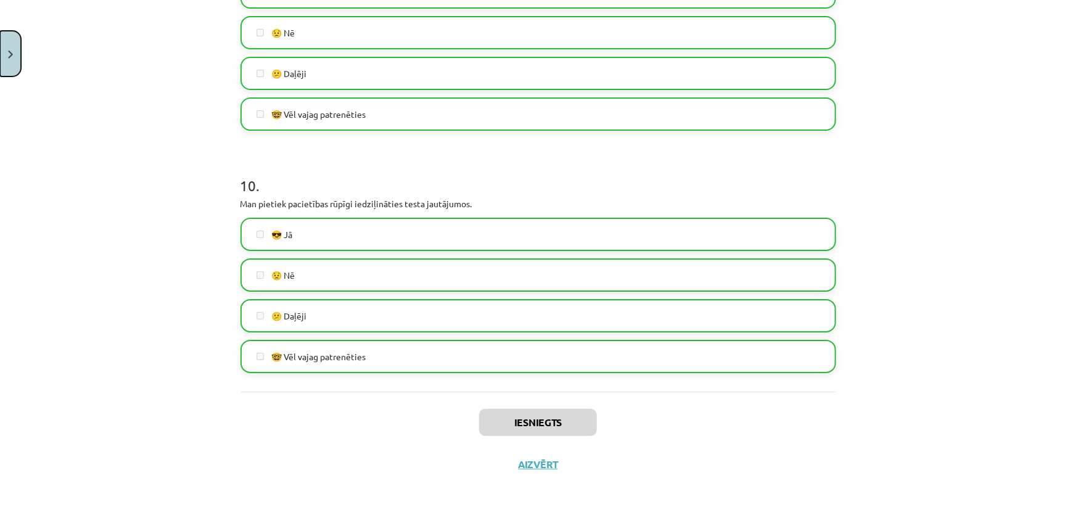
click at [17, 38] on button "Close" at bounding box center [10, 54] width 21 height 46
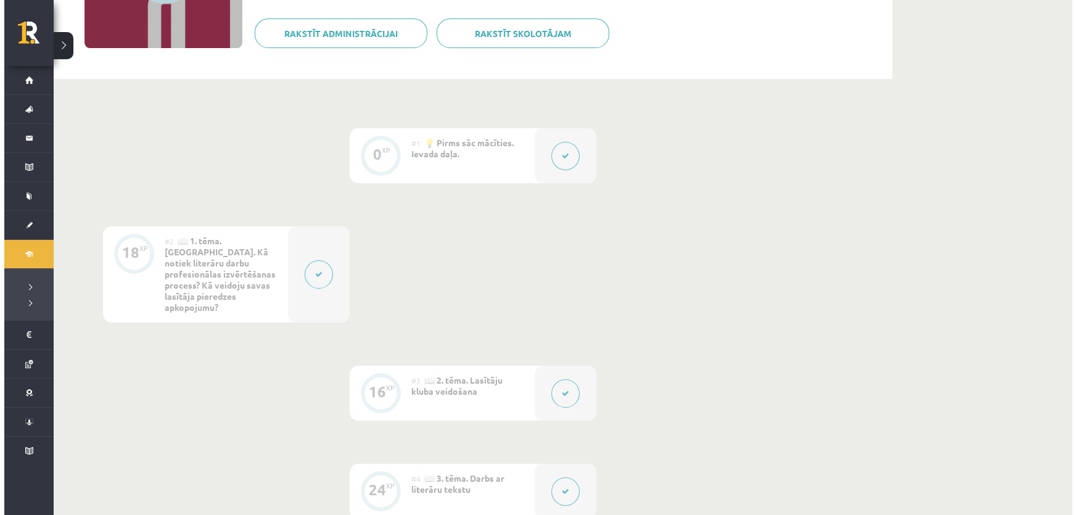
scroll to position [224, 0]
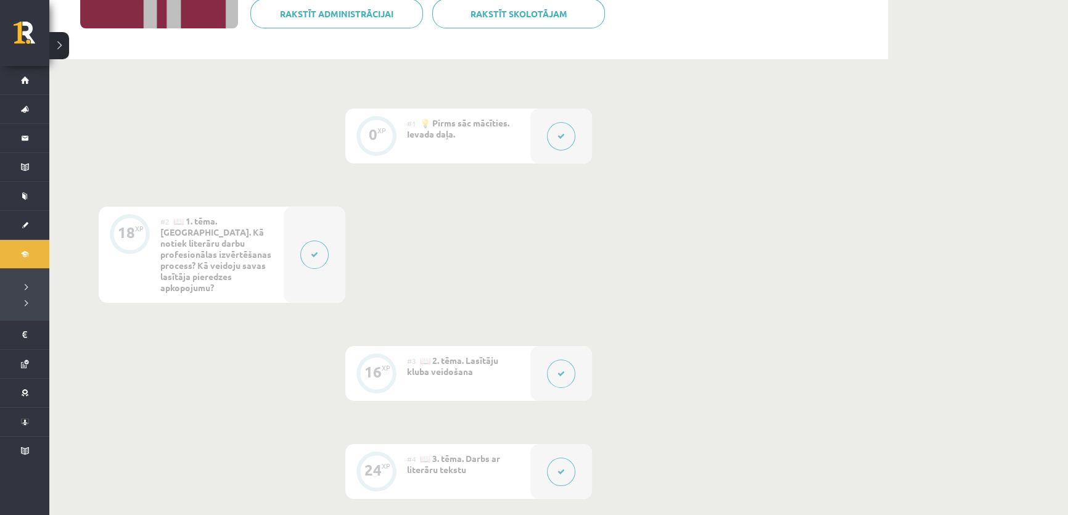
click at [562, 117] on div at bounding box center [561, 135] width 62 height 55
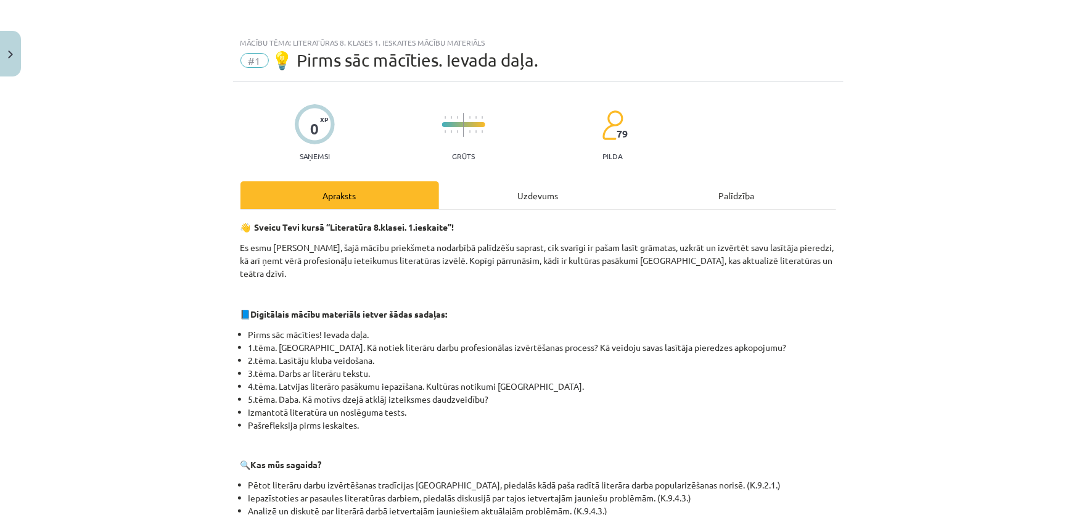
drag, startPoint x: 562, startPoint y: 117, endPoint x: 560, endPoint y: 140, distance: 22.9
click at [561, 140] on div "Mācību tēma: Literatūras 8. klases 1. ieskaites mācību materiāls #1 💡 Pirms sāc…" at bounding box center [538, 257] width 1076 height 515
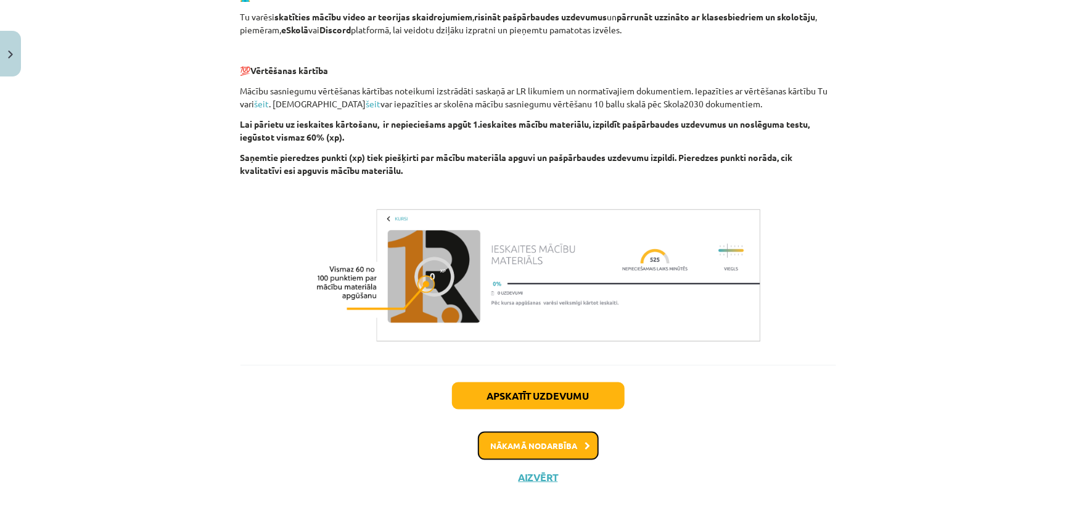
click at [524, 431] on button "Nākamā nodarbība" at bounding box center [538, 445] width 121 height 28
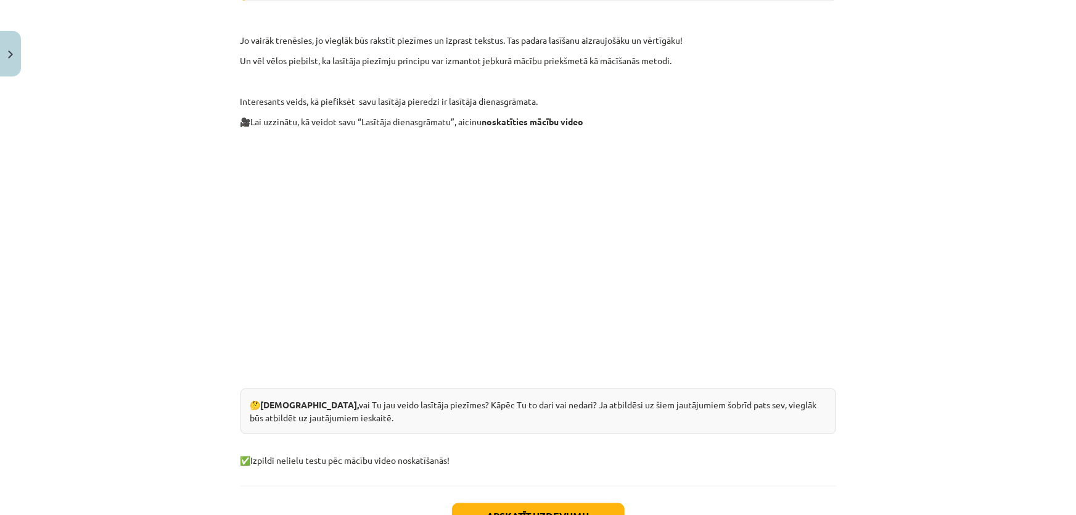
scroll to position [872, 0]
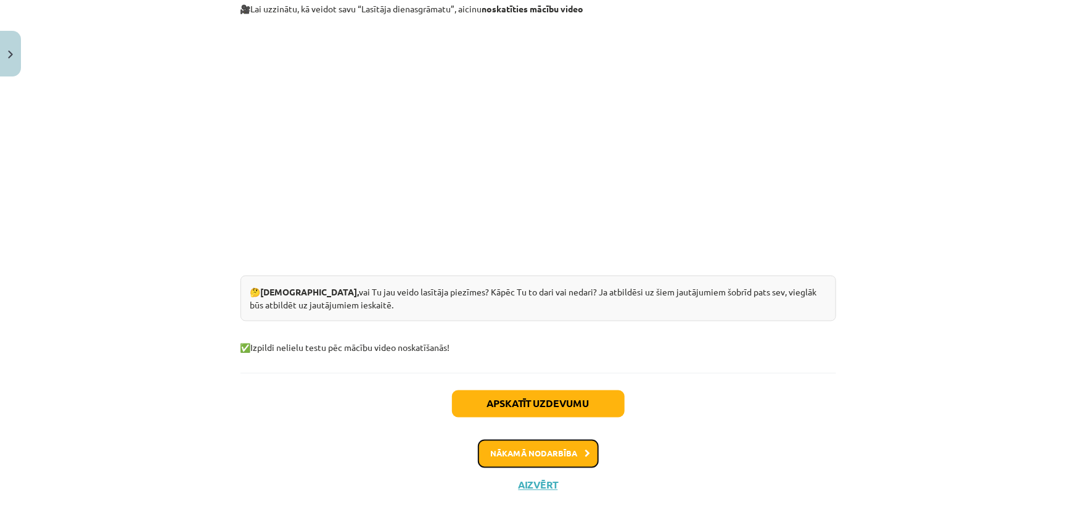
click at [500, 439] on button "Nākamā nodarbība" at bounding box center [538, 453] width 121 height 28
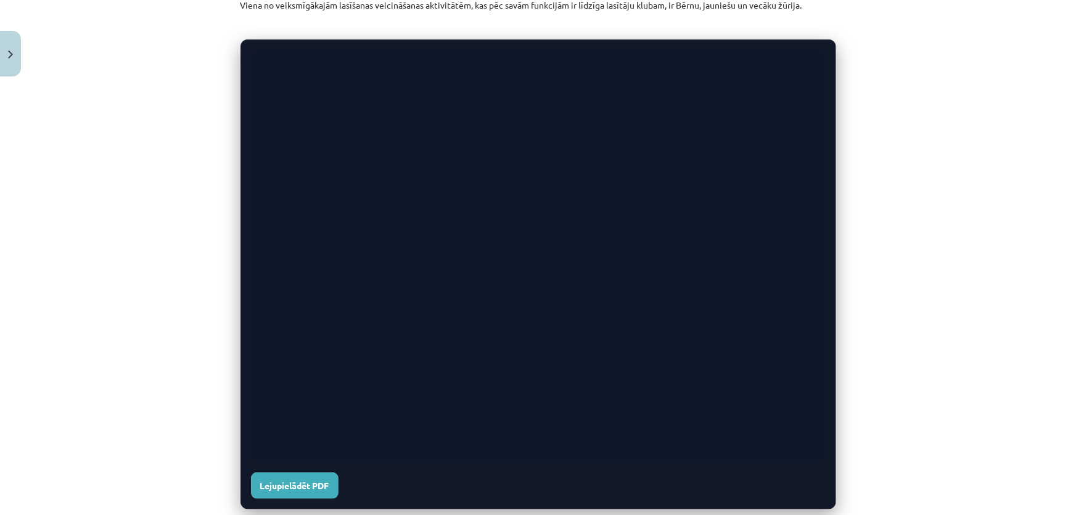
scroll to position [592, 0]
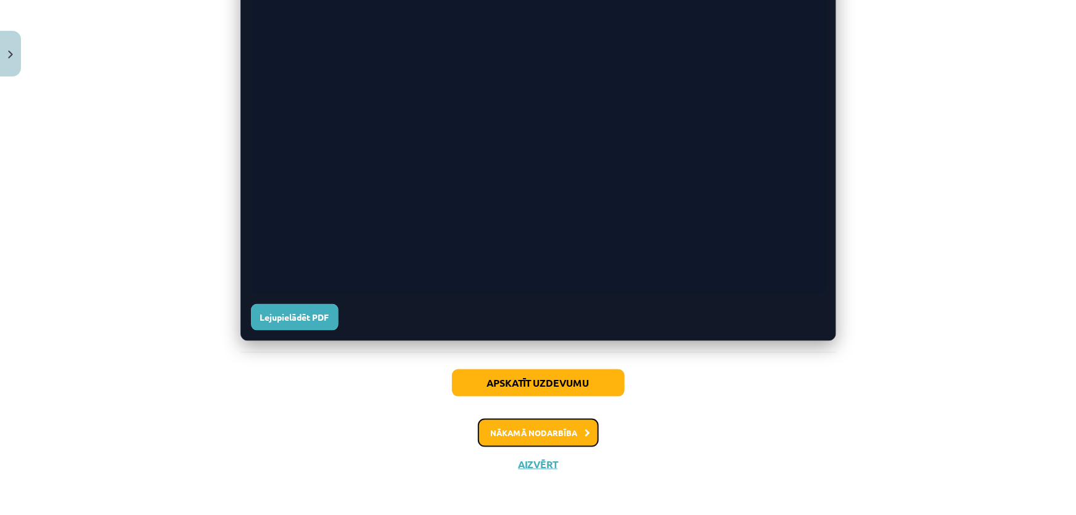
click at [534, 427] on button "Nākamā nodarbība" at bounding box center [538, 433] width 121 height 28
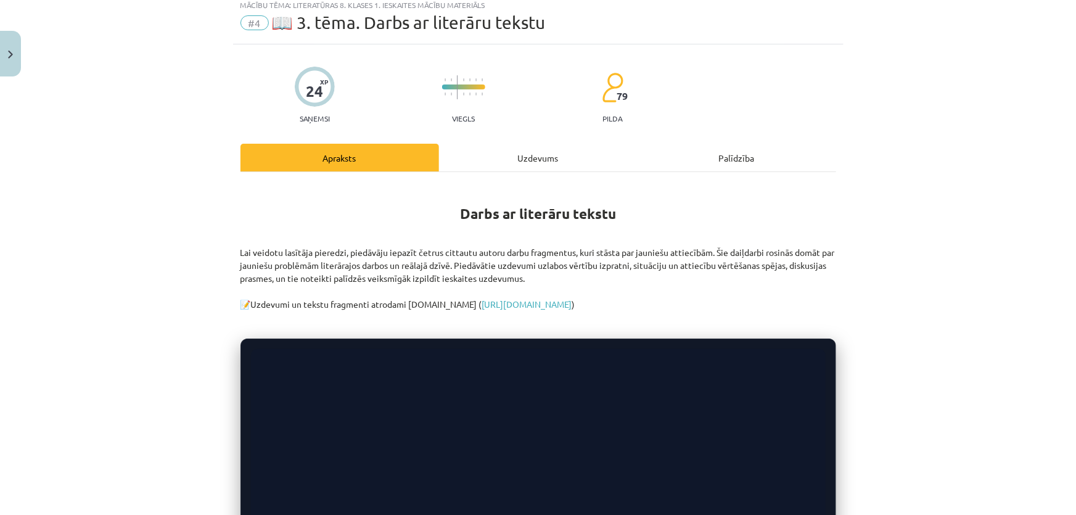
scroll to position [31, 0]
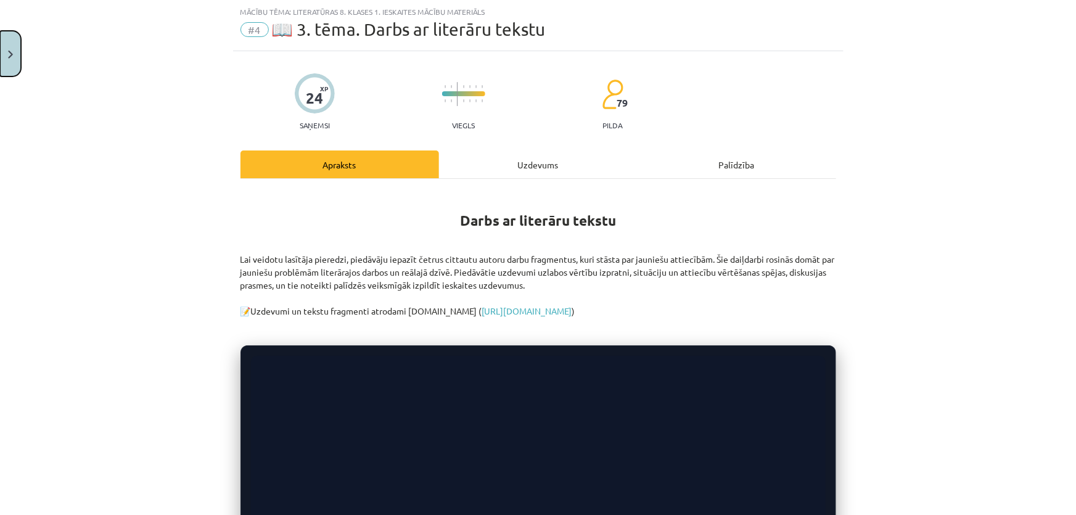
click at [15, 54] on button "Close" at bounding box center [10, 54] width 21 height 46
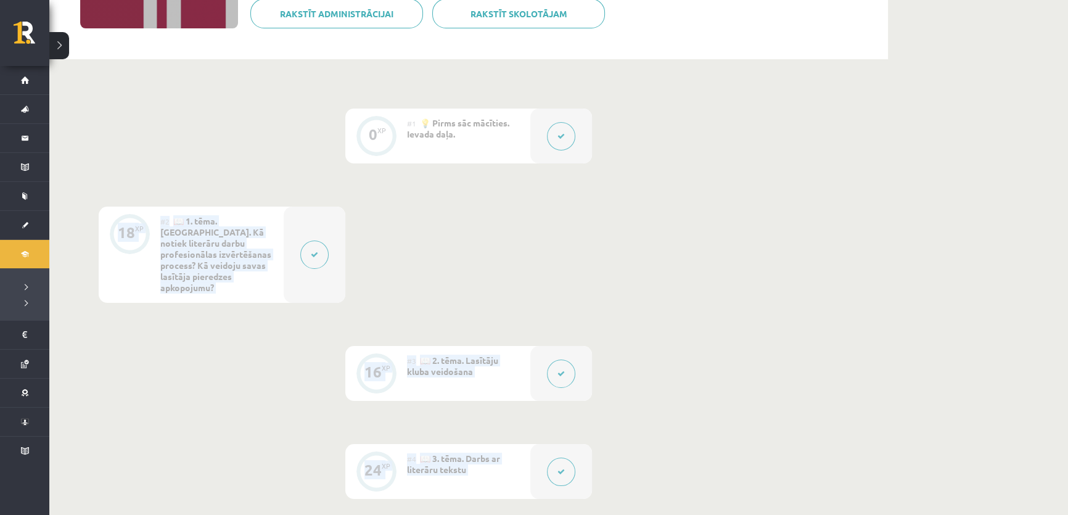
click at [562, 133] on icon at bounding box center [560, 136] width 7 height 7
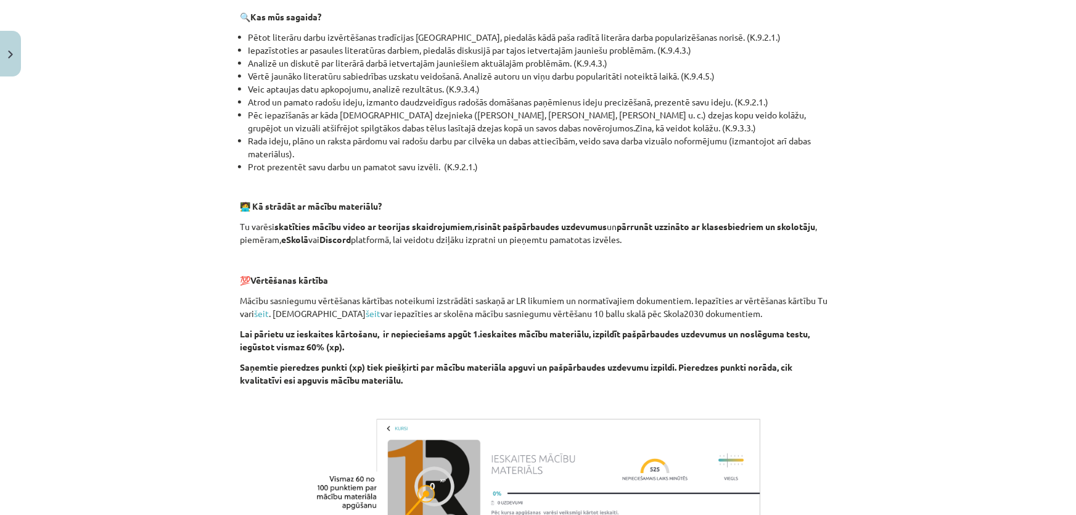
scroll to position [657, 0]
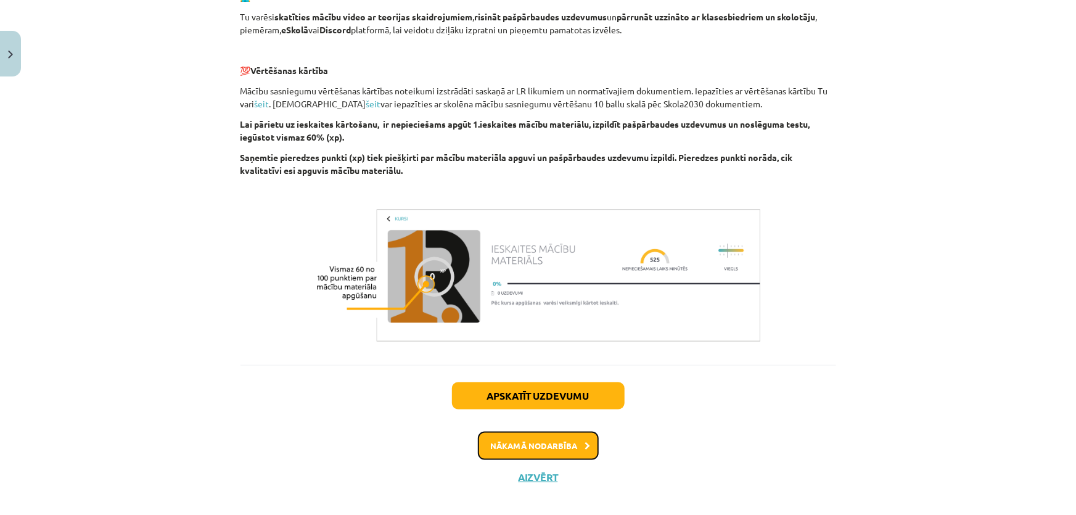
click at [510, 437] on button "Nākamā nodarbība" at bounding box center [538, 445] width 121 height 28
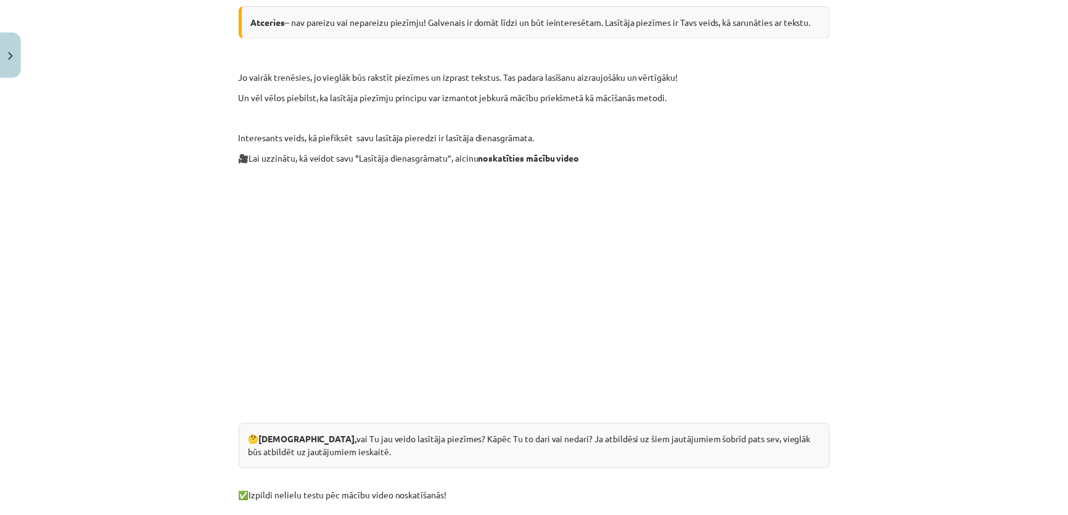
scroll to position [703, 0]
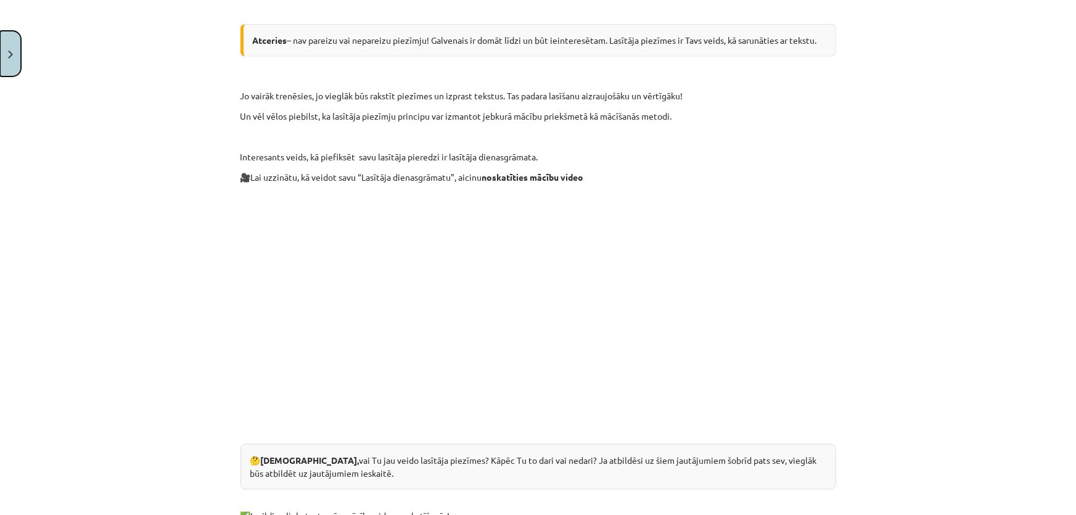
drag, startPoint x: 318, startPoint y: 203, endPoint x: 0, endPoint y: 47, distance: 354.2
click at [0, 47] on button "Close" at bounding box center [10, 54] width 21 height 46
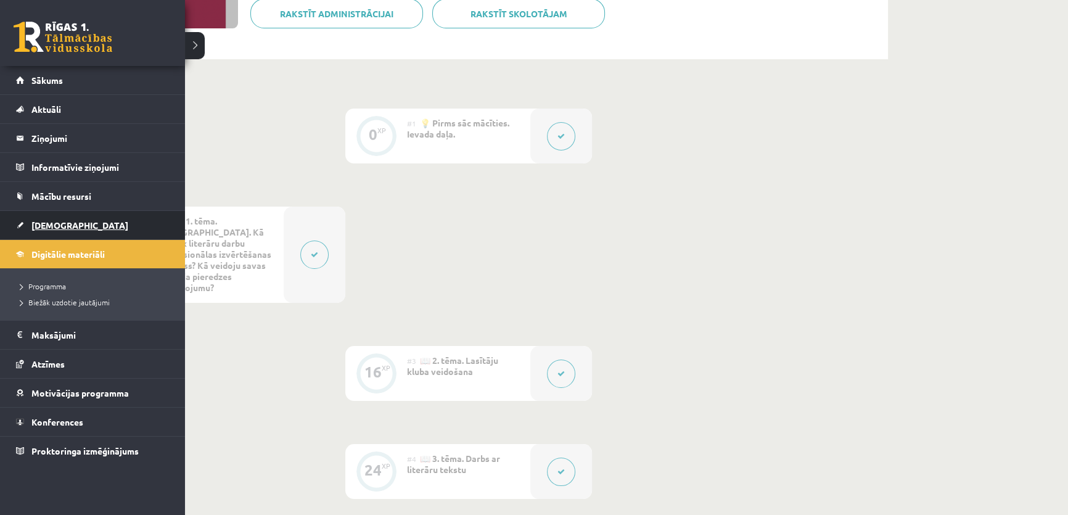
click at [66, 228] on span "[DEMOGRAPHIC_DATA]" at bounding box center [79, 224] width 97 height 11
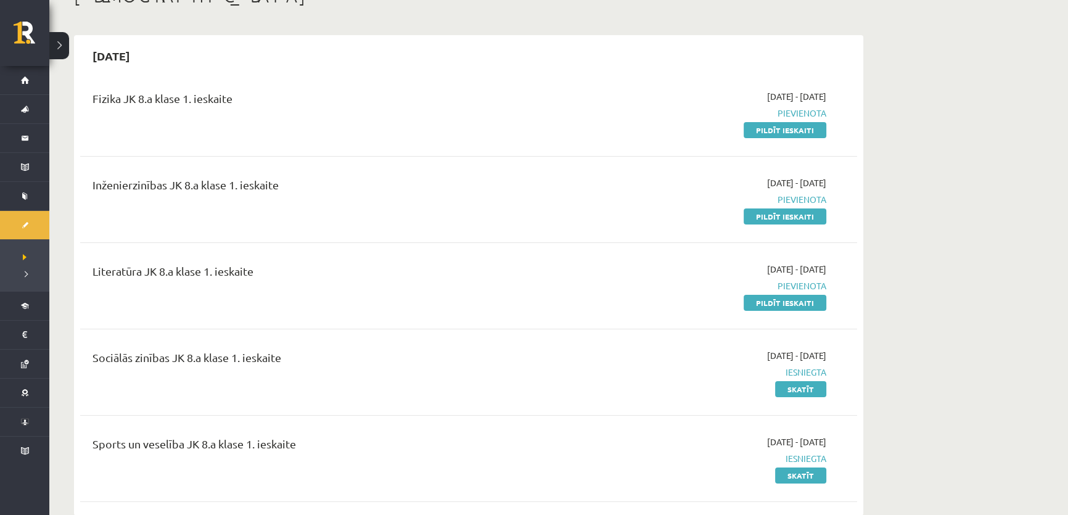
scroll to position [112, 0]
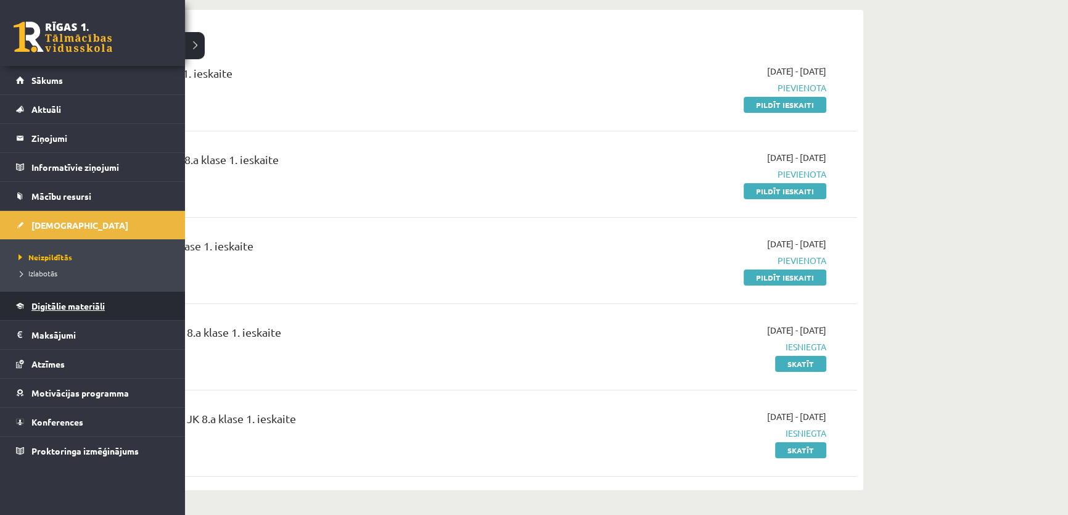
click at [71, 298] on link "Digitālie materiāli" at bounding box center [92, 306] width 153 height 28
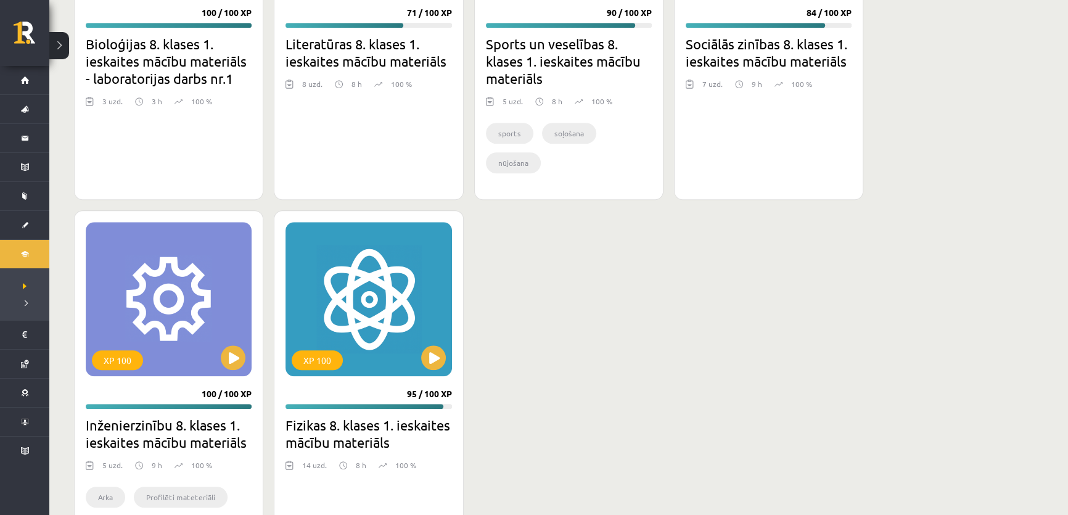
scroll to position [1400, 0]
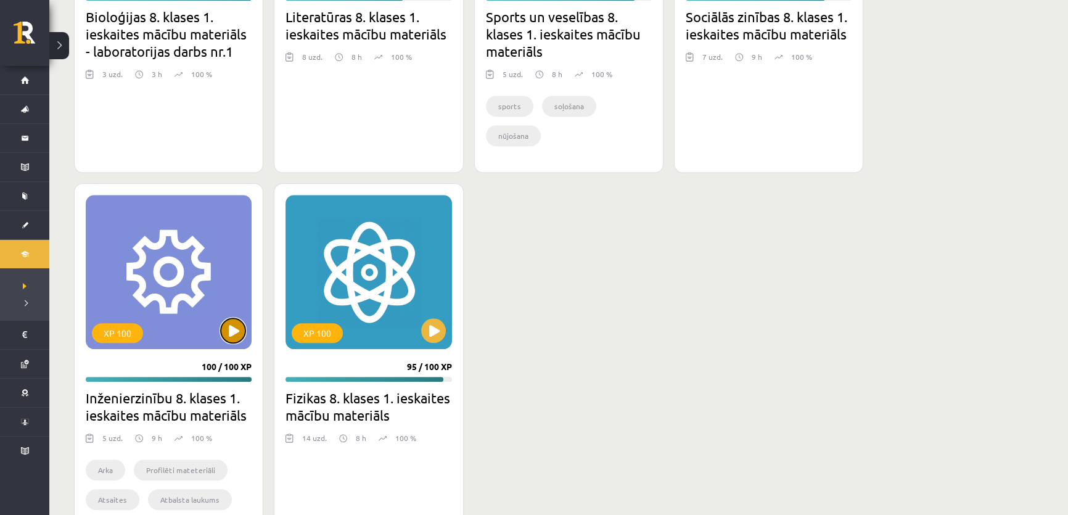
click at [236, 327] on button at bounding box center [233, 330] width 25 height 25
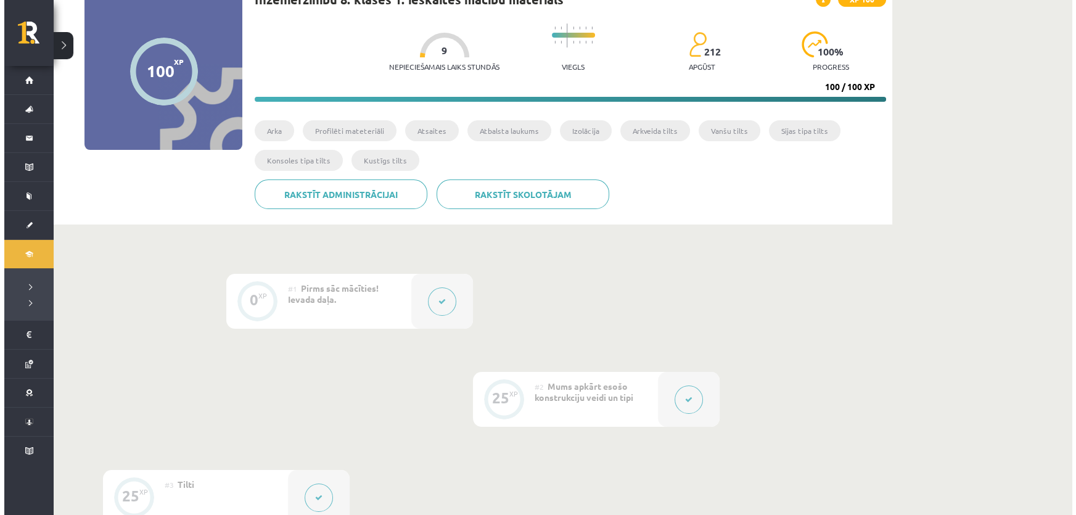
scroll to position [112, 0]
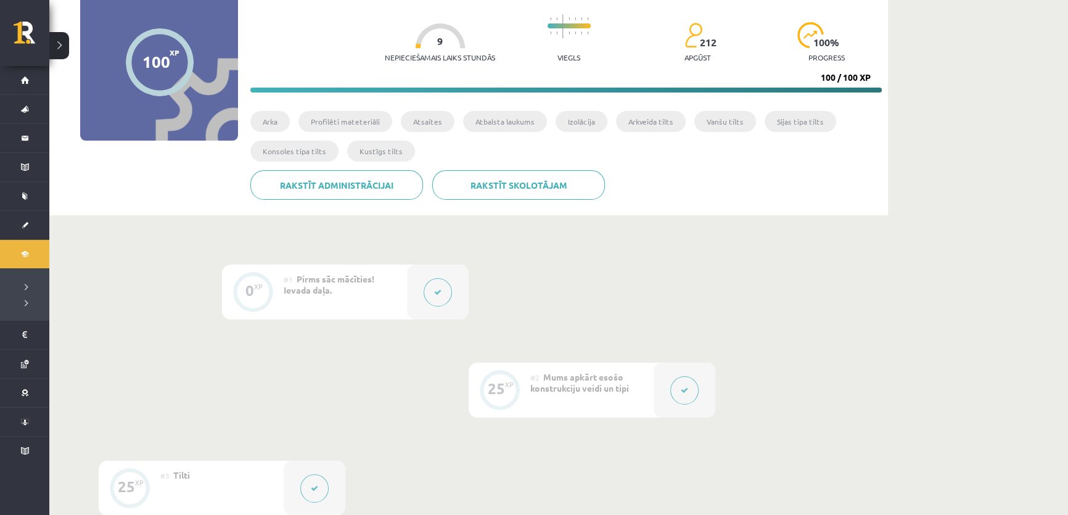
click at [431, 302] on div at bounding box center [438, 291] width 62 height 55
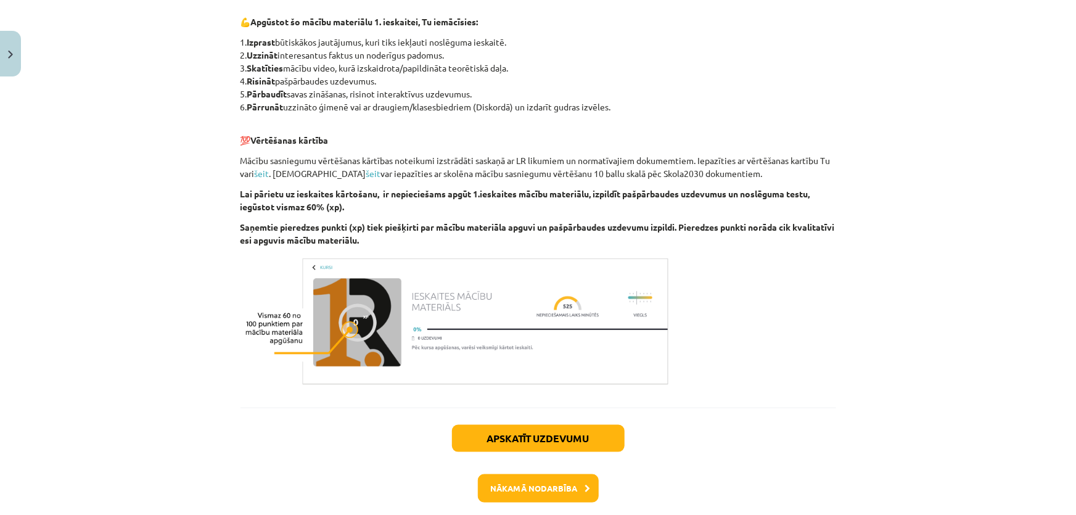
scroll to position [648, 0]
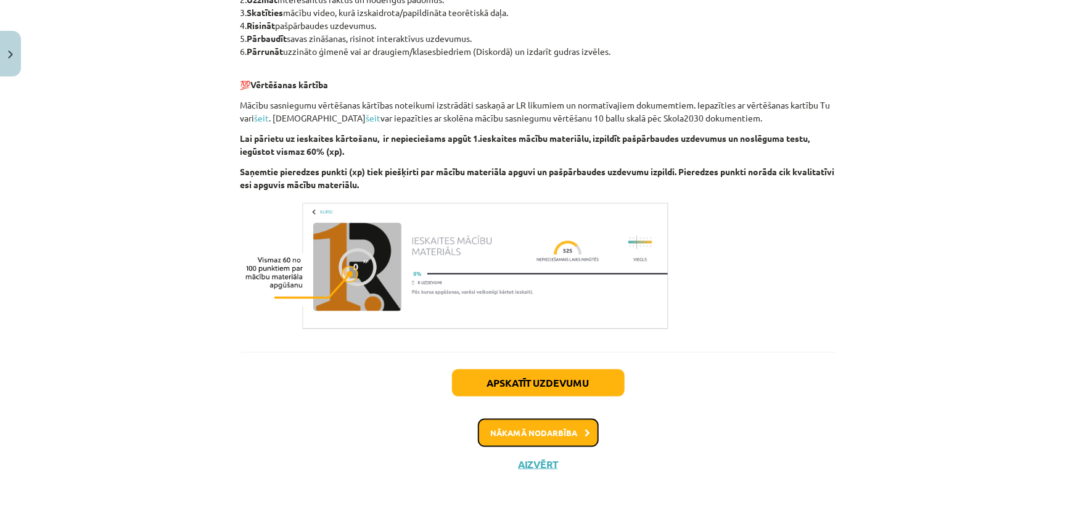
click at [503, 428] on button "Nākamā nodarbība" at bounding box center [538, 433] width 121 height 28
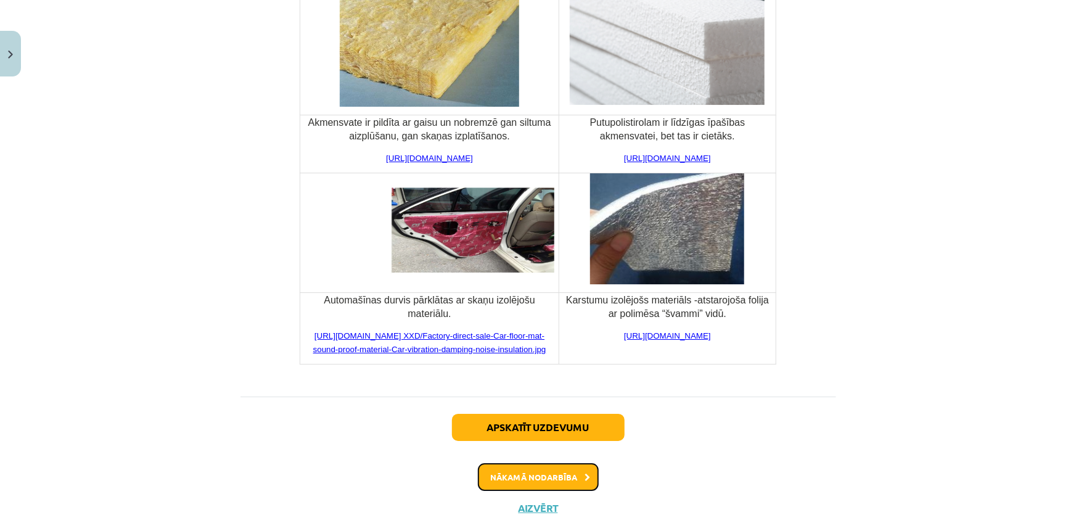
scroll to position [4535, 0]
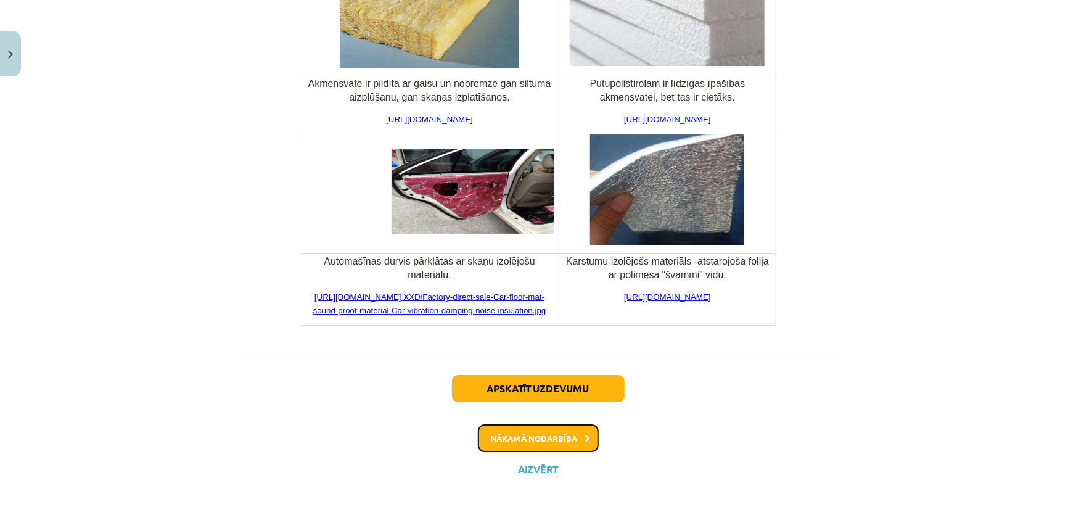
click at [532, 438] on button "Nākamā nodarbība" at bounding box center [538, 438] width 121 height 28
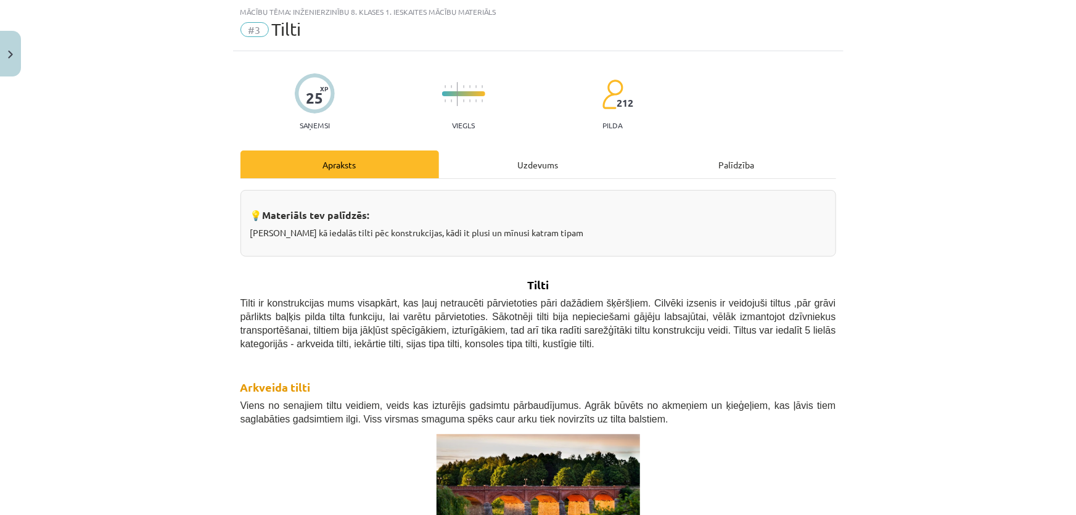
scroll to position [86, 0]
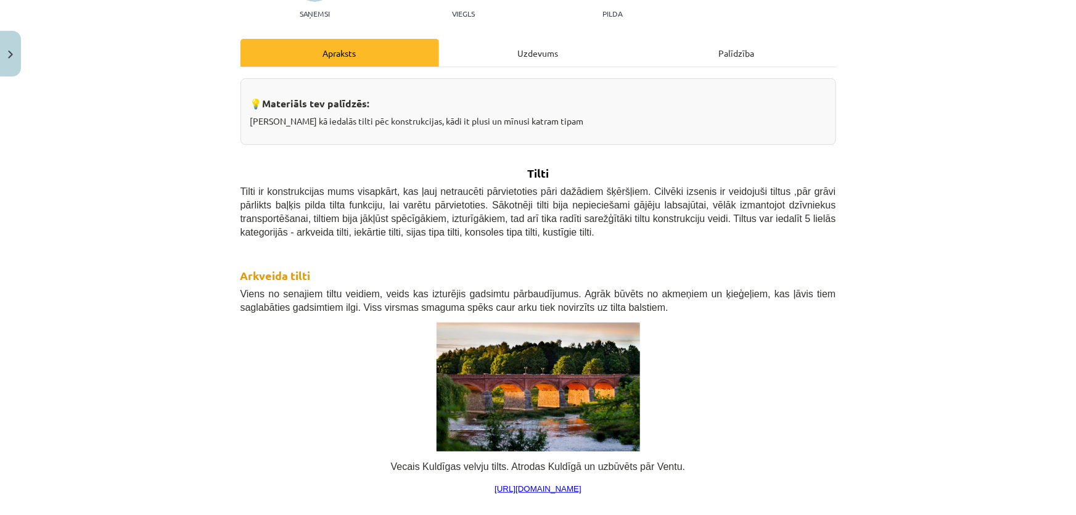
drag, startPoint x: 955, startPoint y: 256, endPoint x: 945, endPoint y: 251, distance: 10.8
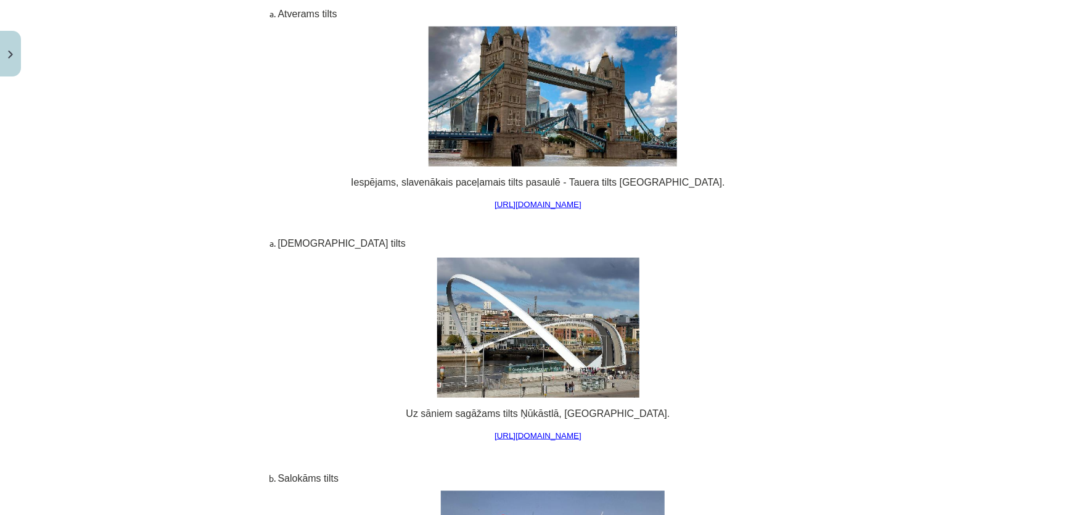
scroll to position [8237, 0]
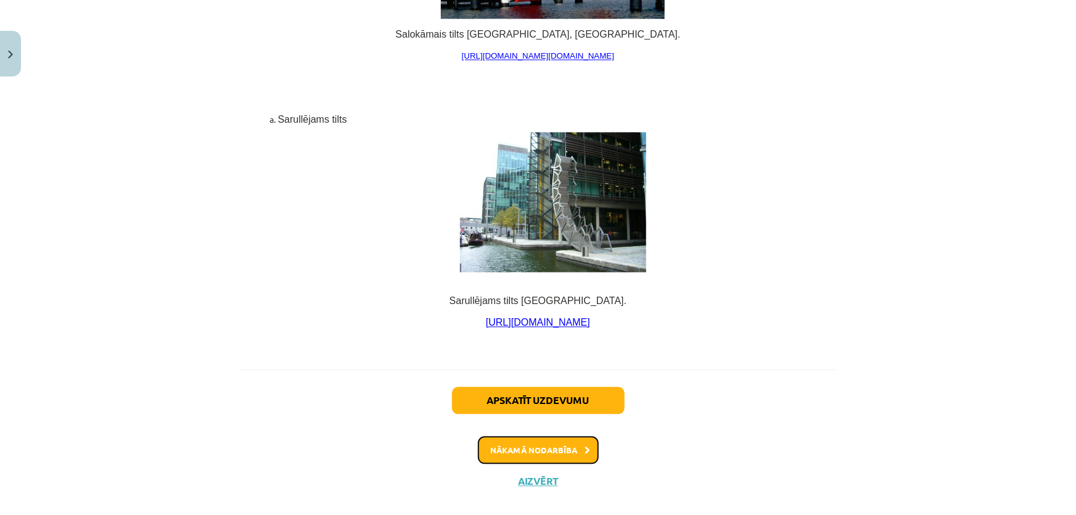
click at [542, 443] on button "Nākamā nodarbība" at bounding box center [538, 450] width 121 height 28
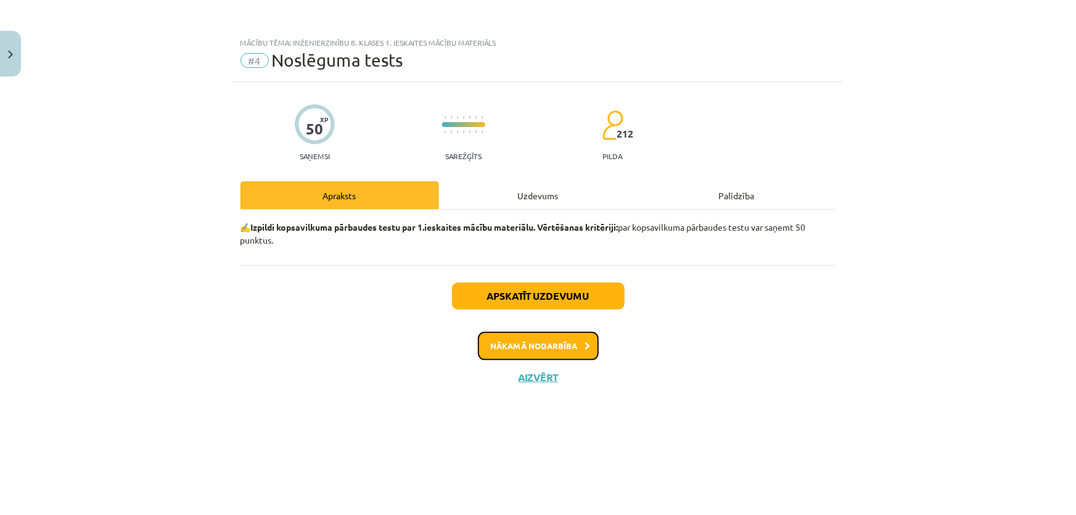
click at [555, 353] on button "Nākamā nodarbība" at bounding box center [538, 346] width 121 height 28
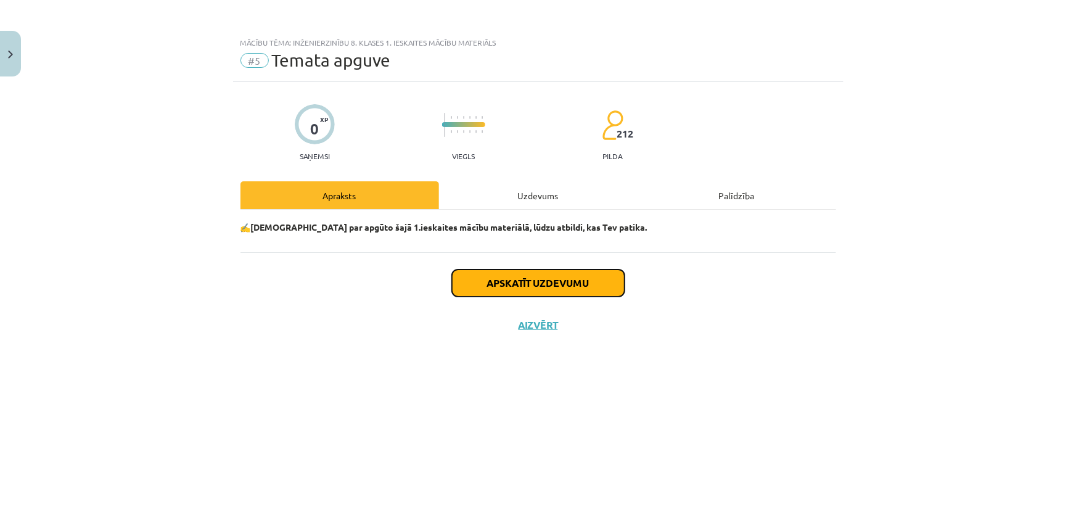
click at [537, 285] on button "Apskatīt uzdevumu" at bounding box center [538, 282] width 173 height 27
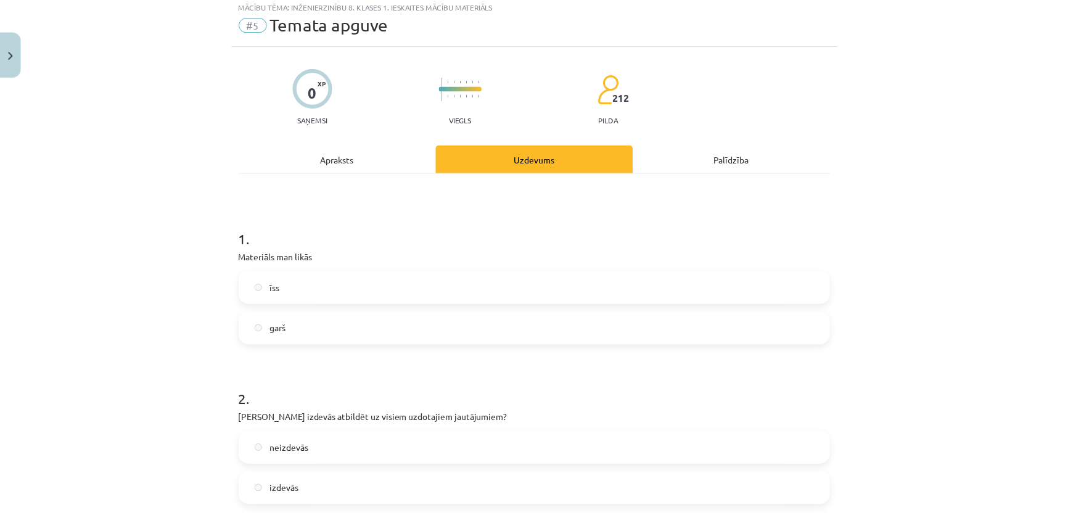
scroll to position [55, 0]
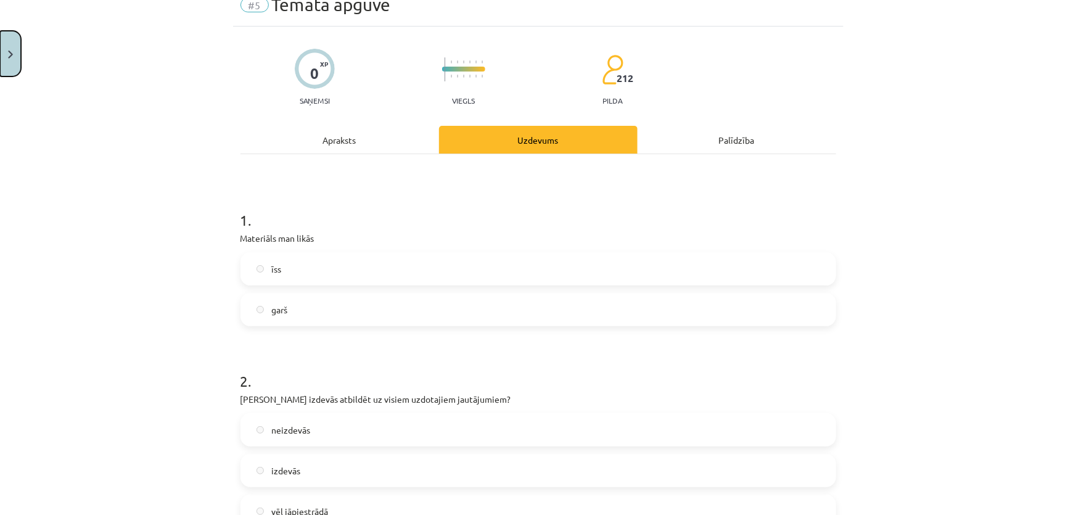
click at [0, 57] on button "Close" at bounding box center [10, 54] width 21 height 46
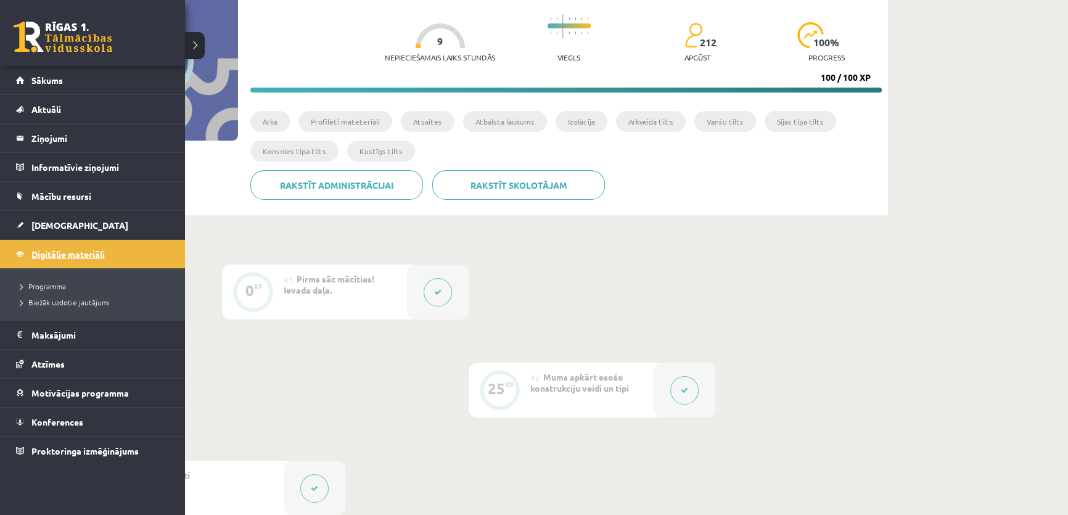
click at [28, 247] on link "Digitālie materiāli" at bounding box center [92, 254] width 153 height 28
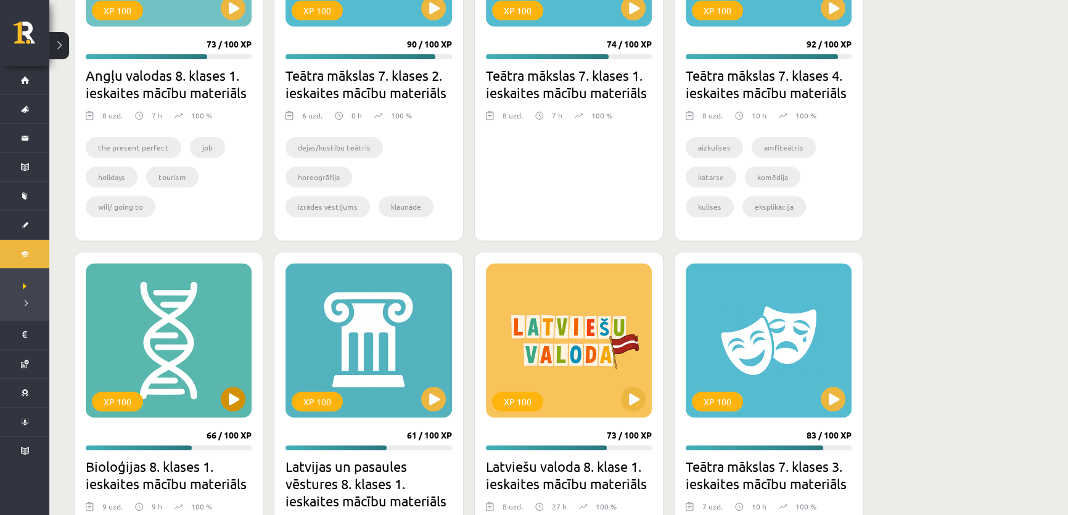
scroll to position [672, 0]
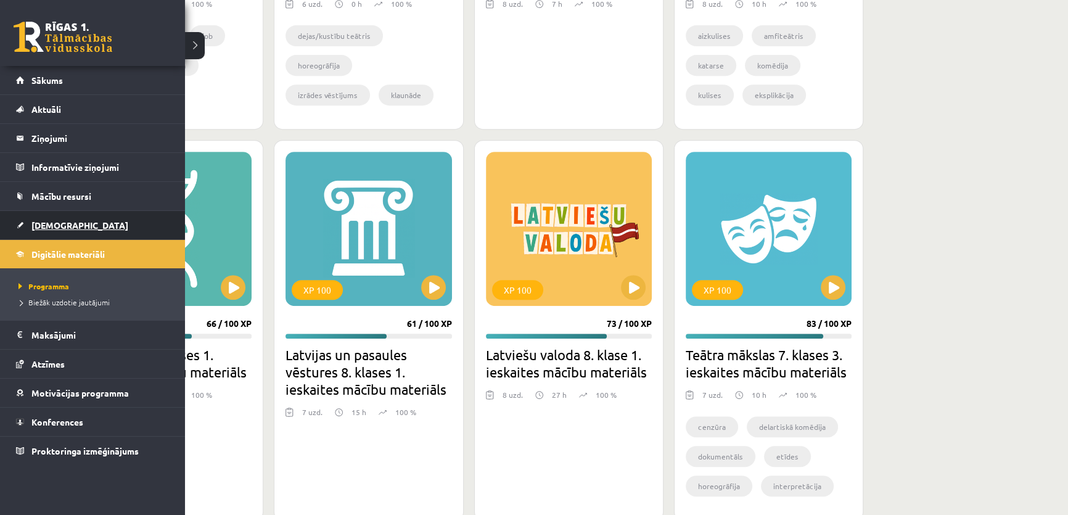
click at [25, 216] on link "[DEMOGRAPHIC_DATA]" at bounding box center [92, 225] width 153 height 28
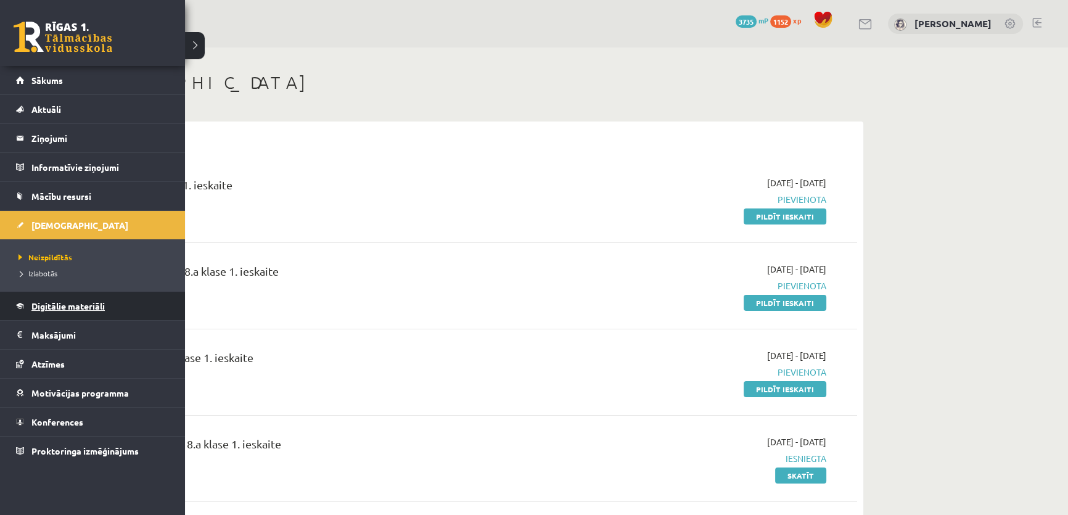
click at [67, 308] on span "Digitālie materiāli" at bounding box center [67, 305] width 73 height 11
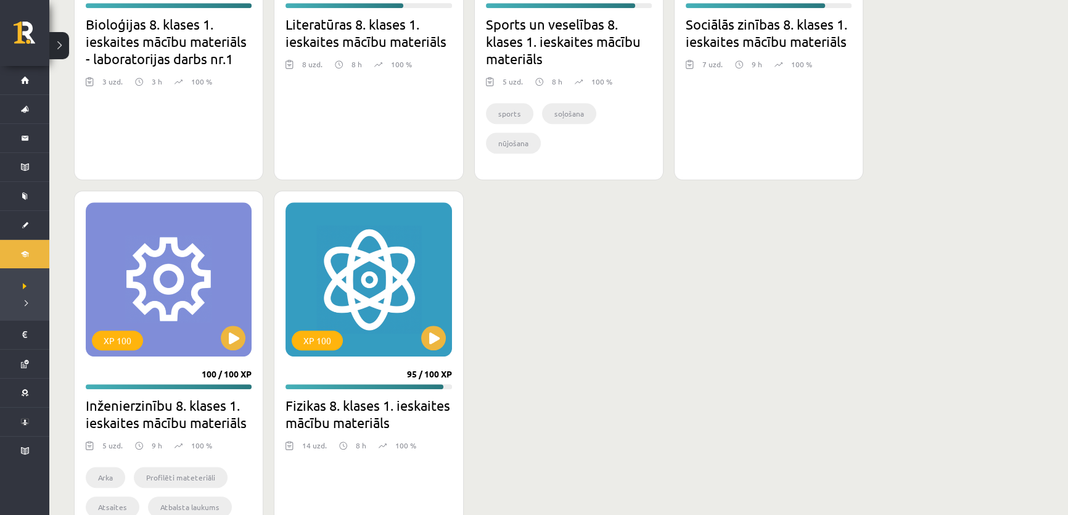
scroll to position [1472, 0]
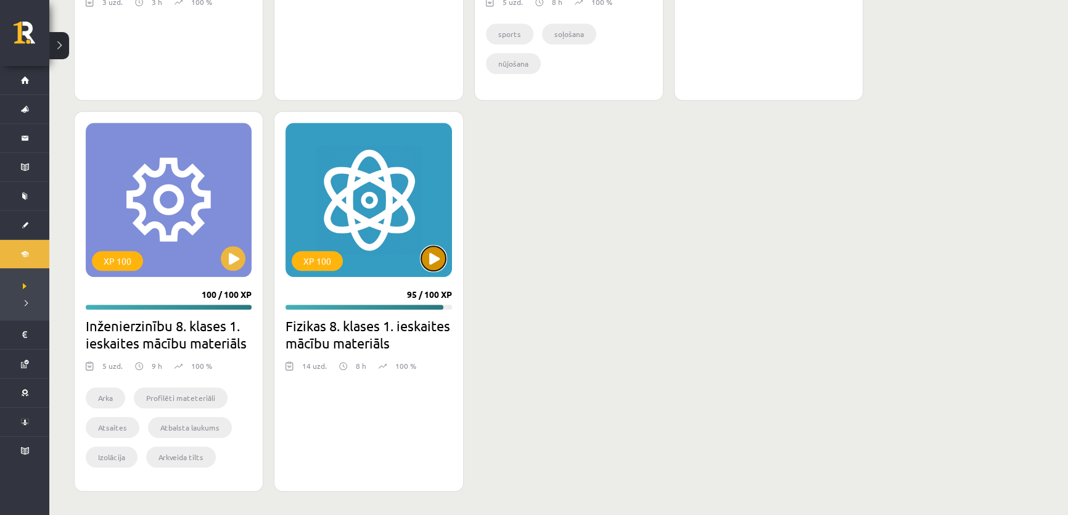
click at [425, 258] on button at bounding box center [433, 258] width 25 height 25
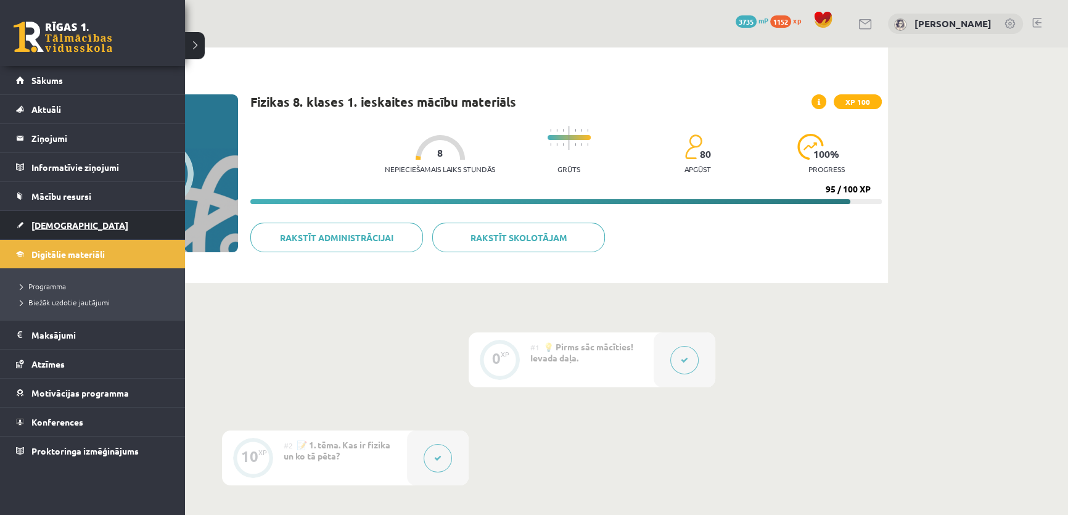
click at [46, 226] on span "[DEMOGRAPHIC_DATA]" at bounding box center [79, 224] width 97 height 11
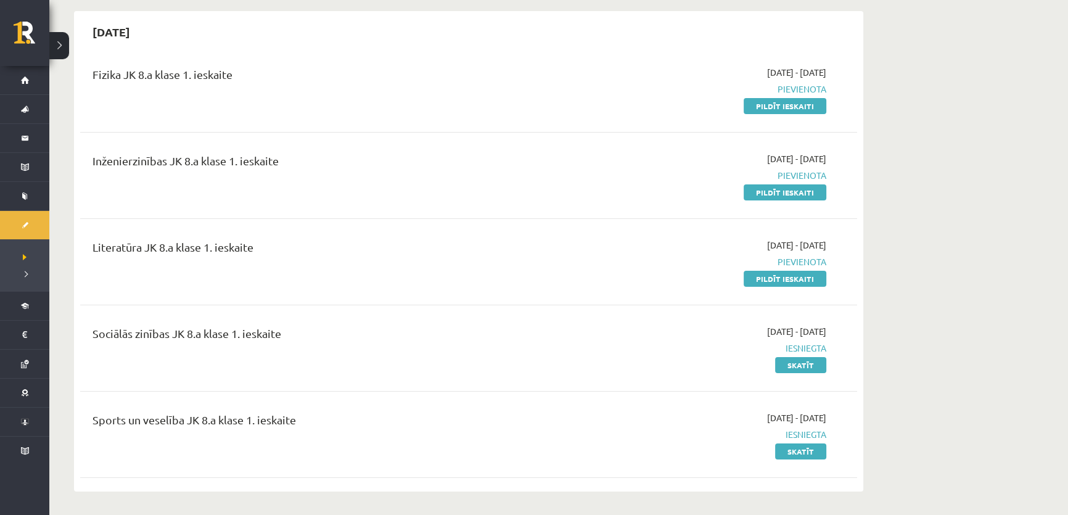
scroll to position [112, 0]
click at [768, 272] on link "Pildīt ieskaiti" at bounding box center [784, 277] width 83 height 16
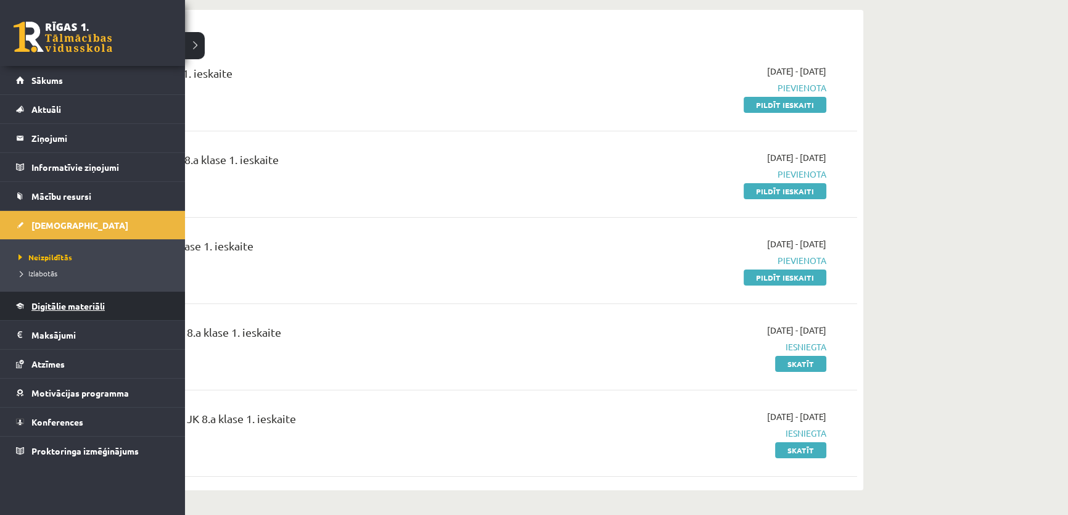
click at [78, 300] on span "Digitālie materiāli" at bounding box center [67, 305] width 73 height 11
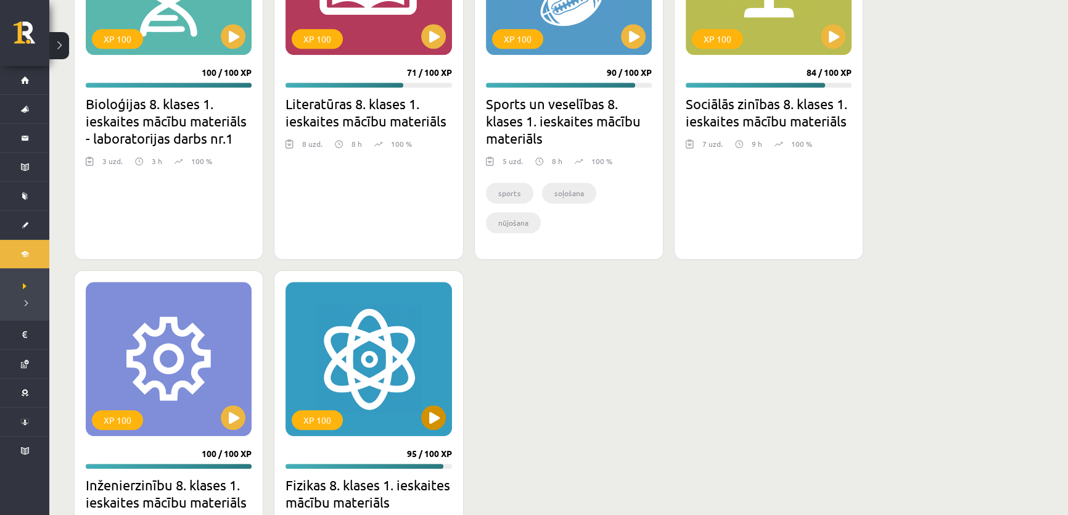
scroll to position [1304, 0]
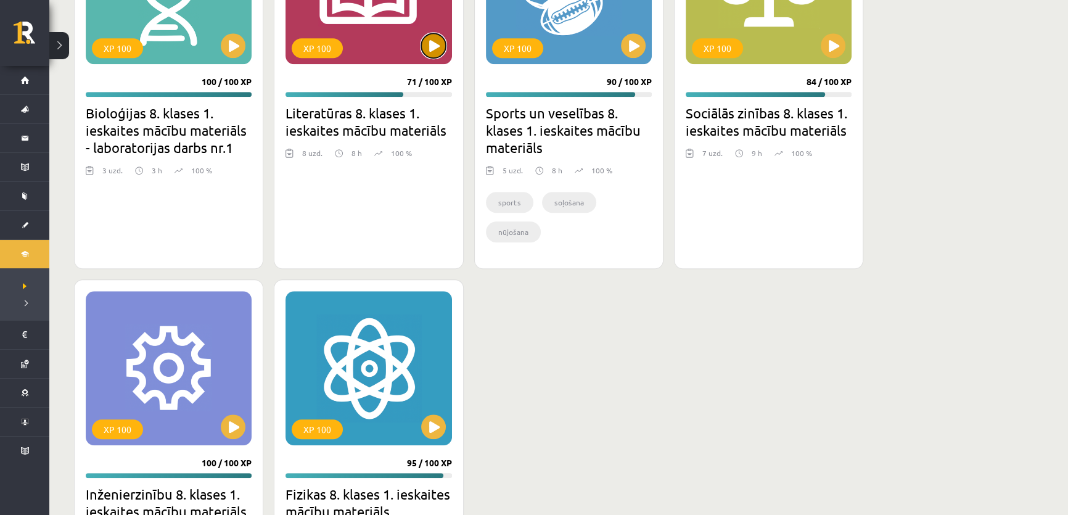
click at [430, 43] on button at bounding box center [433, 45] width 25 height 25
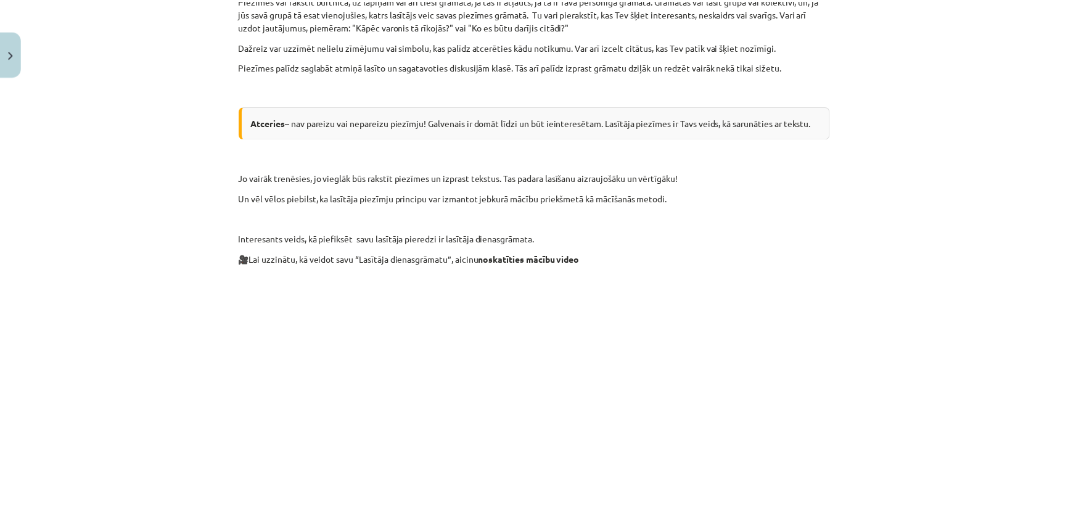
scroll to position [717, 0]
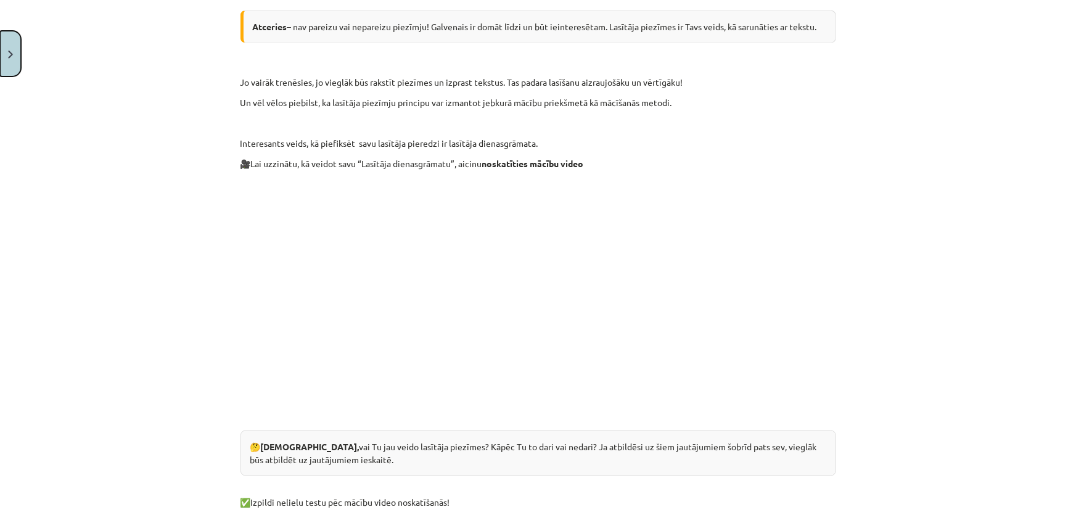
click at [12, 56] on img "Close" at bounding box center [10, 55] width 5 height 8
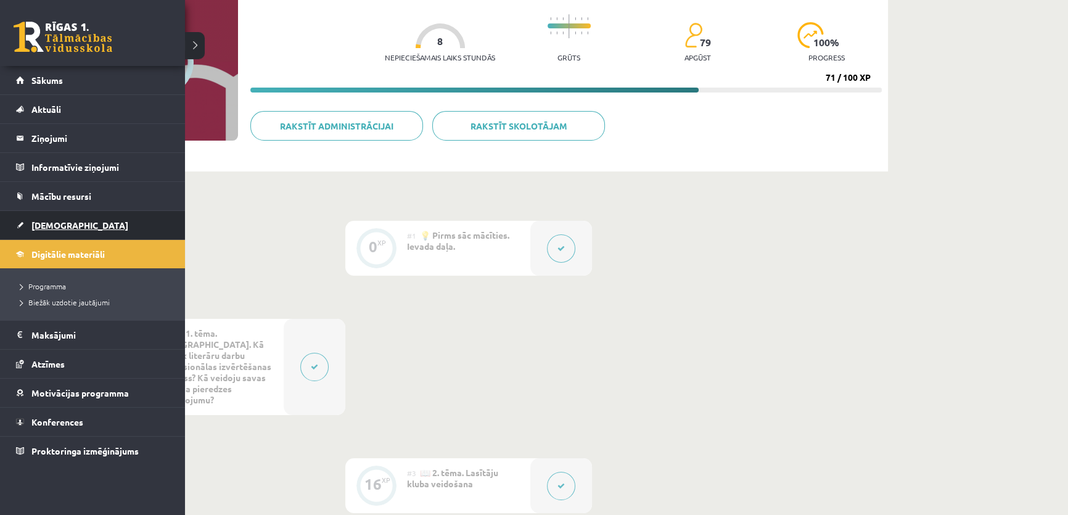
click at [25, 218] on link "[DEMOGRAPHIC_DATA]" at bounding box center [92, 225] width 153 height 28
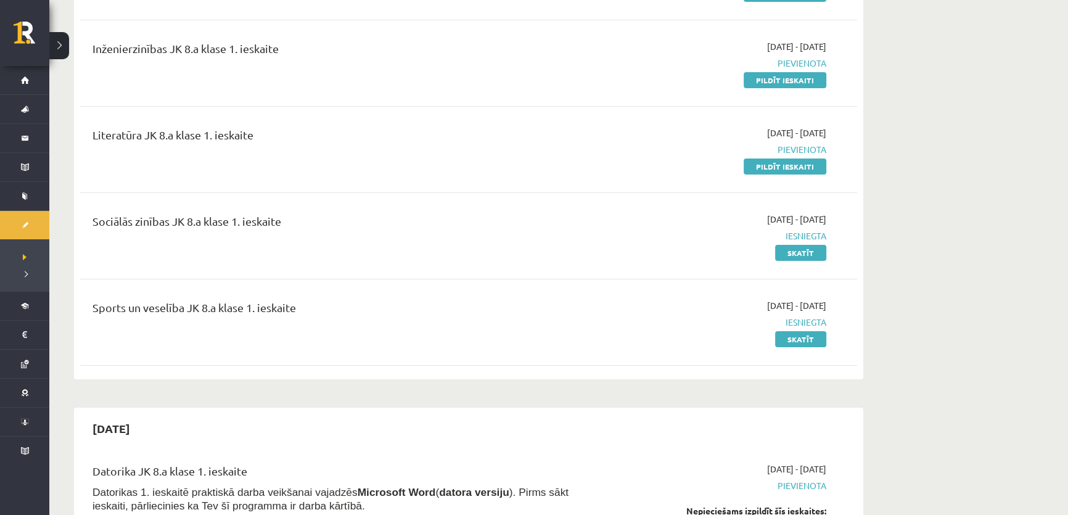
scroll to position [224, 0]
click at [806, 162] on link "Pildīt ieskaiti" at bounding box center [784, 165] width 83 height 16
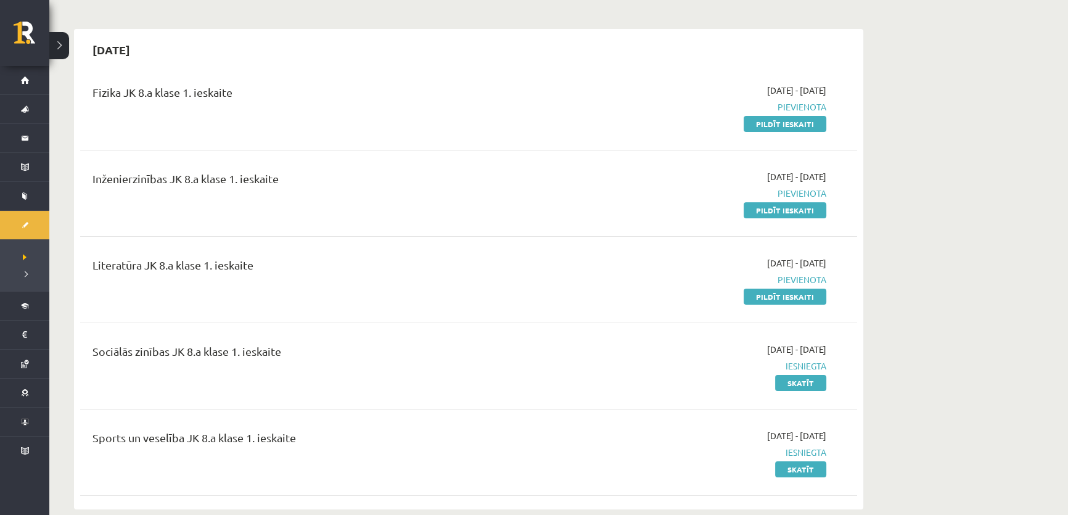
scroll to position [112, 0]
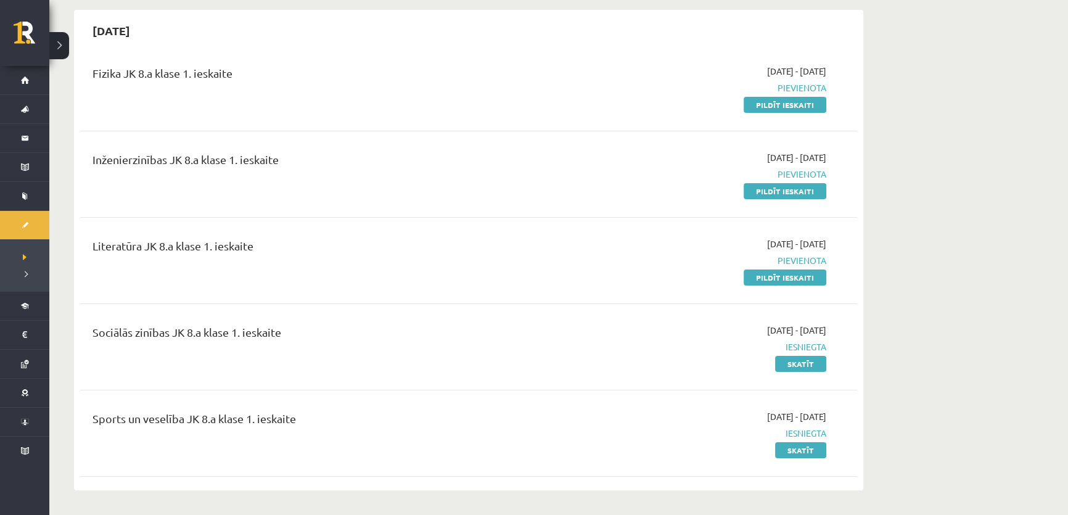
drag, startPoint x: 757, startPoint y: 279, endPoint x: 586, endPoint y: 39, distance: 294.3
click at [756, 279] on link "Pildīt ieskaiti" at bounding box center [784, 277] width 83 height 16
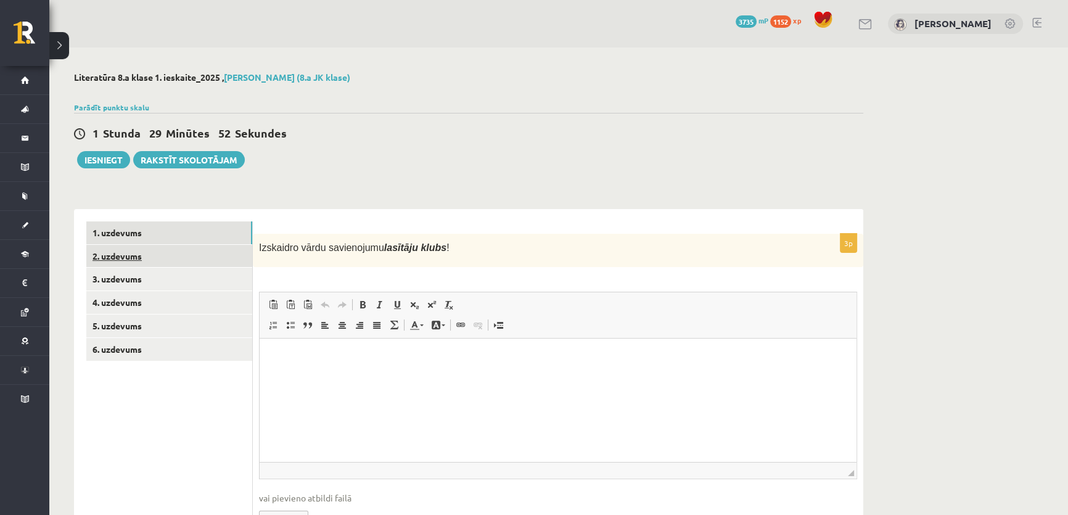
drag, startPoint x: 441, startPoint y: 245, endPoint x: 249, endPoint y: 245, distance: 191.7
click at [249, 245] on div "**********" at bounding box center [468, 385] width 789 height 352
click at [436, 240] on p "Izskaidro vārdu savienojumu lasītāju klubs !" at bounding box center [527, 247] width 536 height 14
click at [436, 243] on p "Izskaidro vārdu savienojumu lasītāju klubs !" at bounding box center [527, 247] width 536 height 14
click at [435, 248] on p "Izskaidro vārdu savienojumu lasītāju klubs !" at bounding box center [527, 247] width 536 height 14
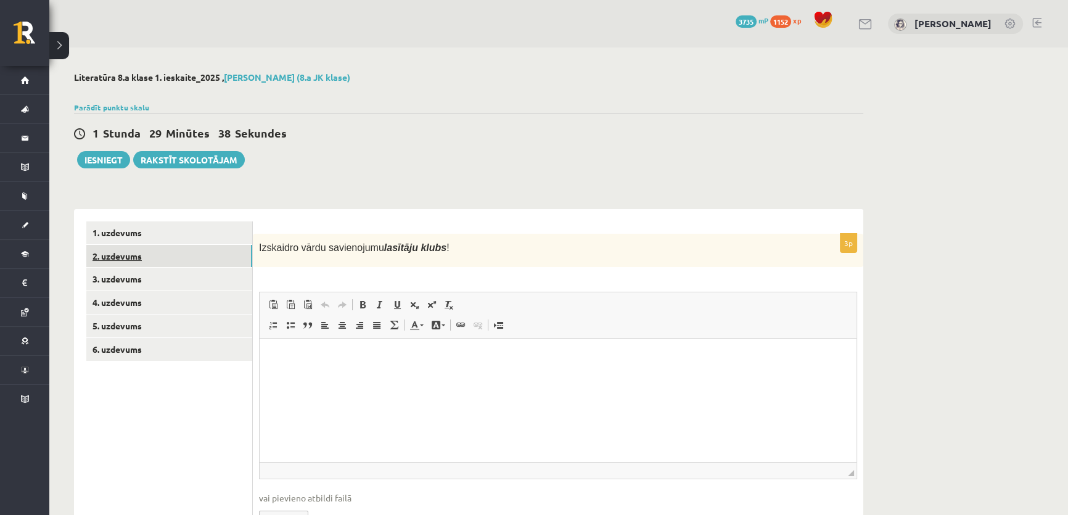
click at [142, 256] on link "2. uzdevums" at bounding box center [169, 256] width 166 height 23
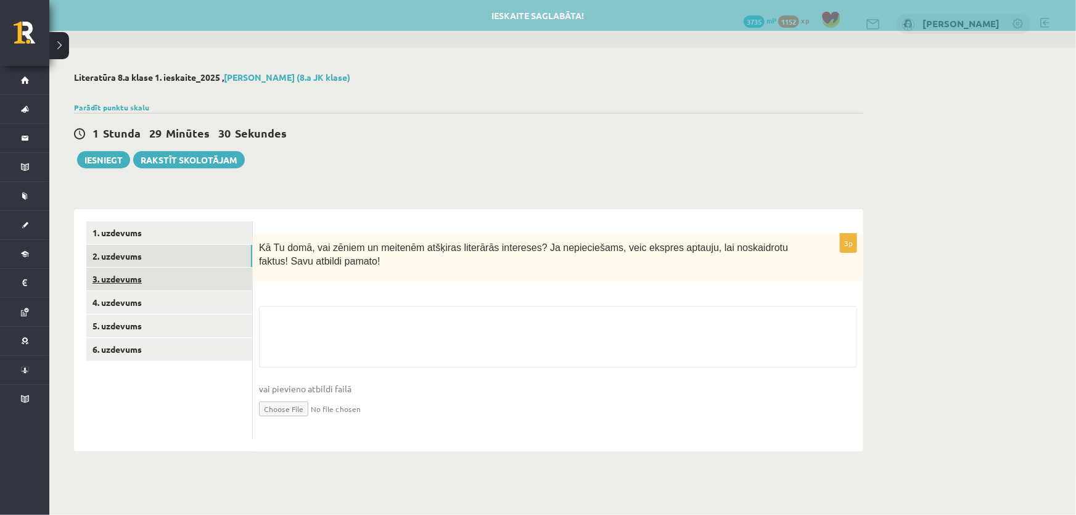
click at [120, 280] on link "3. uzdevums" at bounding box center [169, 278] width 166 height 23
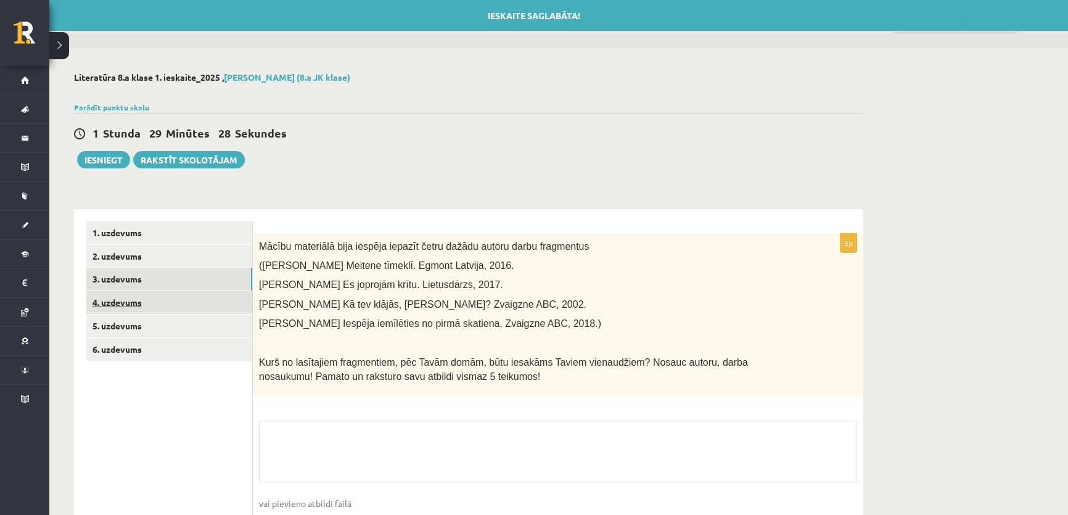
click at [141, 304] on link "4. uzdevums" at bounding box center [169, 302] width 166 height 23
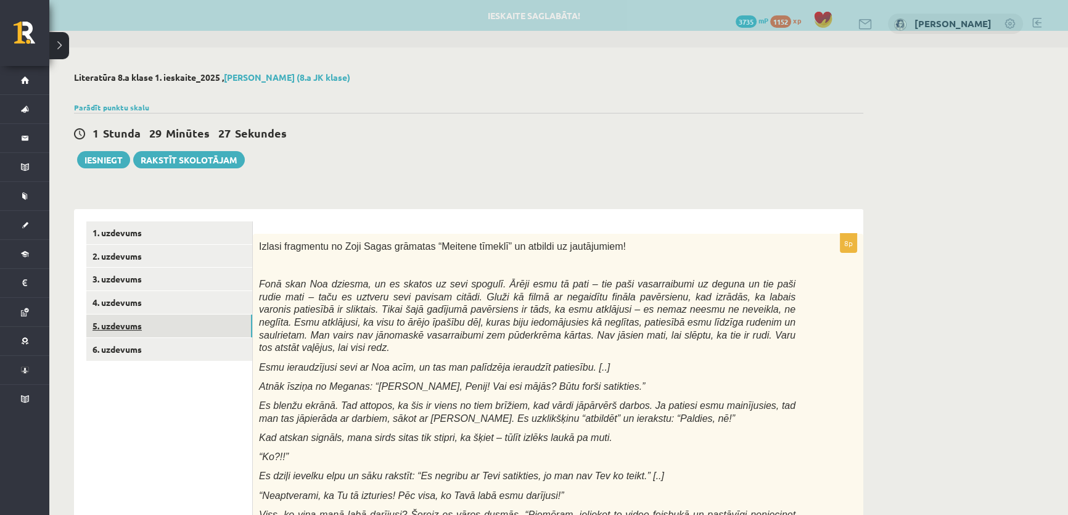
click at [146, 326] on link "5. uzdevums" at bounding box center [169, 325] width 166 height 23
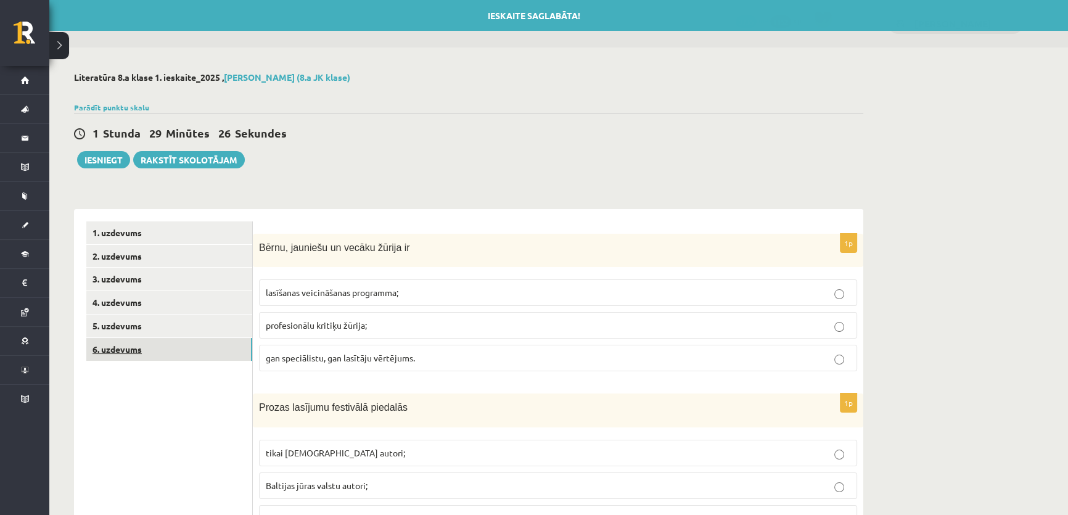
click at [152, 350] on link "6. uzdevums" at bounding box center [169, 349] width 166 height 23
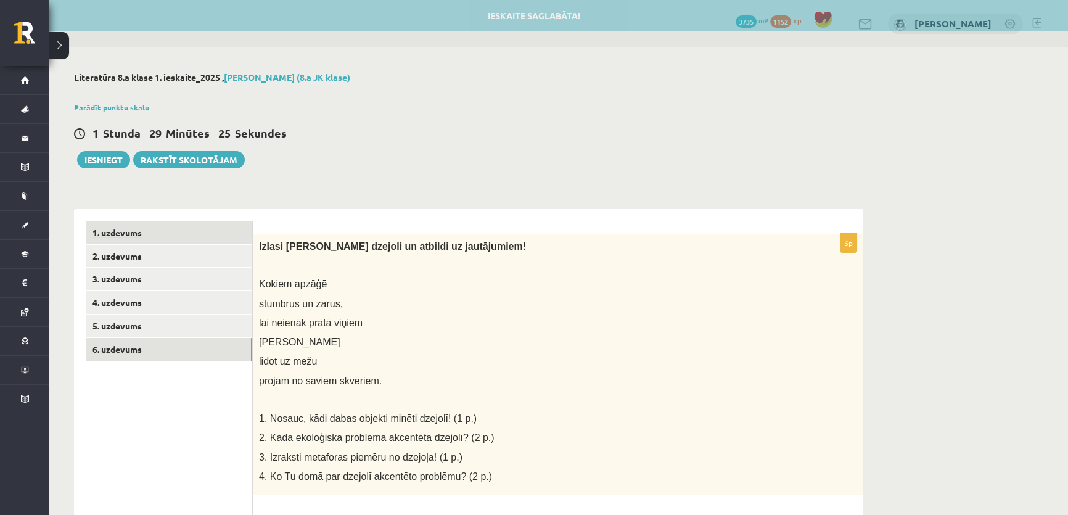
click at [158, 231] on link "1. uzdevums" at bounding box center [169, 232] width 166 height 23
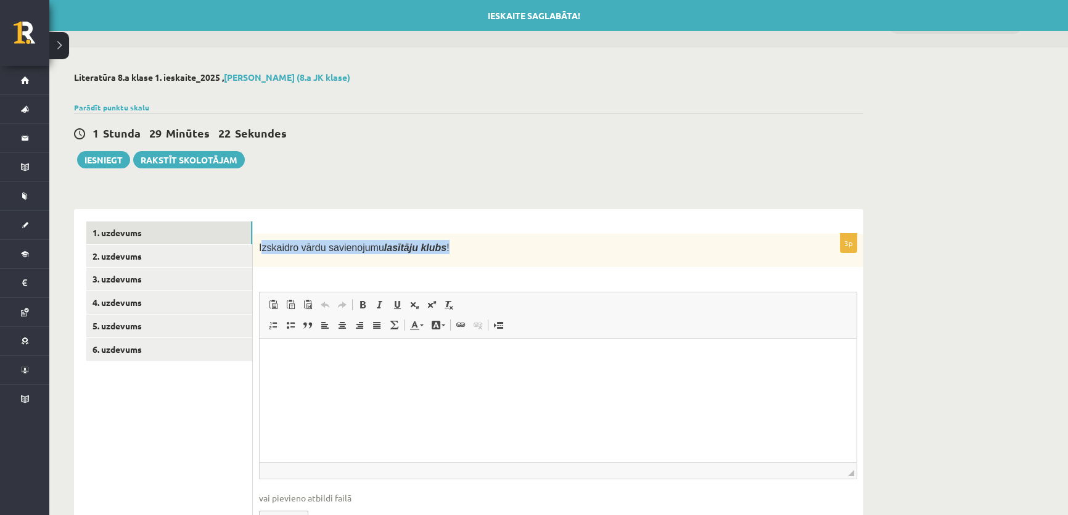
drag, startPoint x: 261, startPoint y: 243, endPoint x: 464, endPoint y: 263, distance: 203.8
click at [464, 263] on div "Izskaidro vārdu savienojumu lasītāju klubs !" at bounding box center [558, 251] width 610 height 34
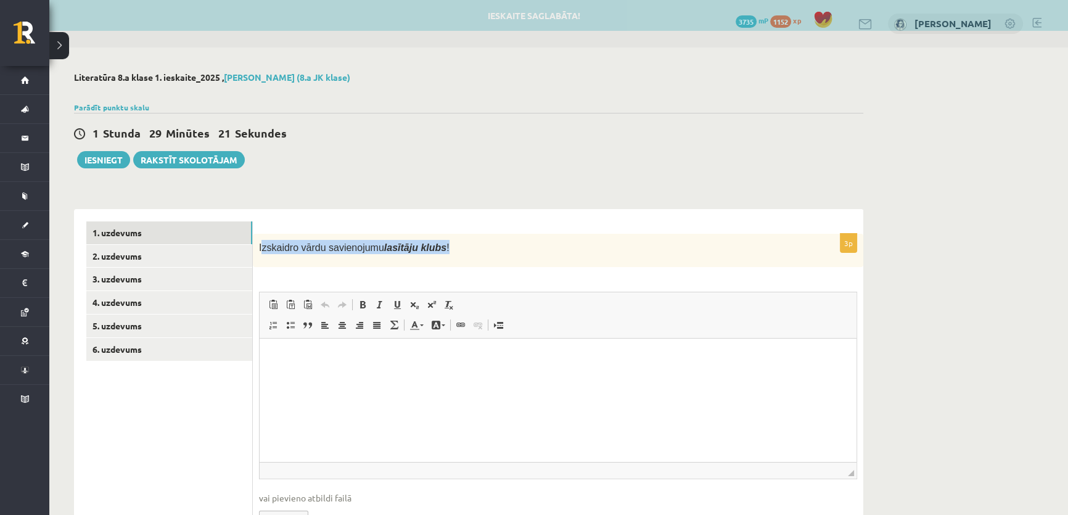
copy span "zskaidro vārdu savienojumu lasītāju klubs !"
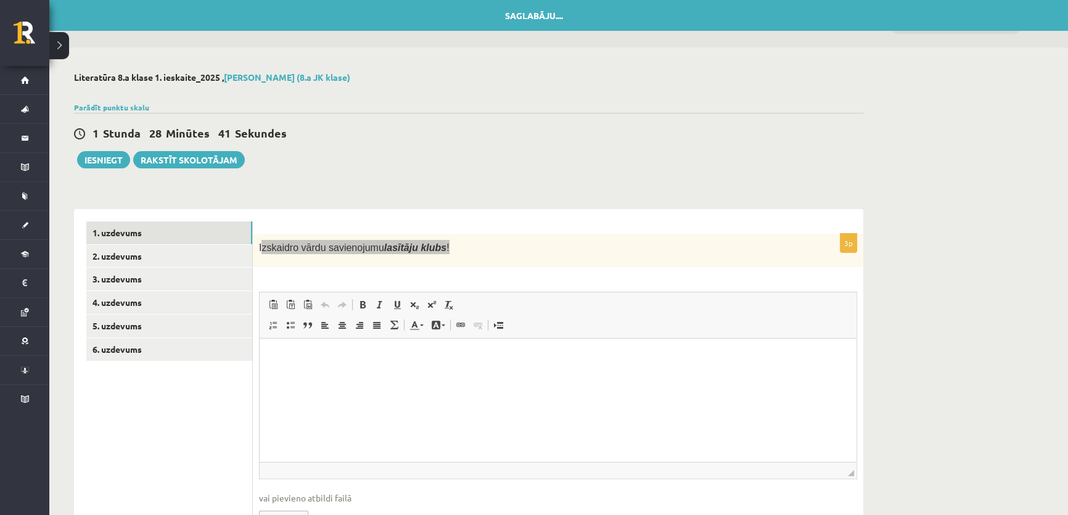
click at [315, 376] on html at bounding box center [557, 357] width 597 height 38
click at [511, 268] on div "3p Izskaidro vārdu savienojumu lasītāju klubs ! Rich Text Editor, wiswyg-editor…" at bounding box center [558, 391] width 610 height 315
click at [326, 376] on html at bounding box center [557, 357] width 597 height 38
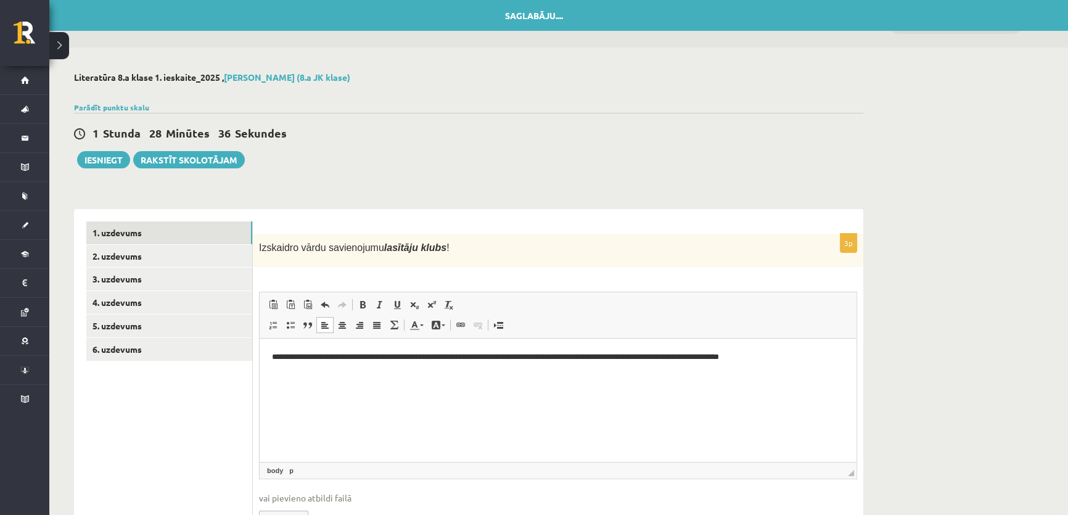
click at [328, 359] on p "**********" at bounding box center [558, 357] width 572 height 13
click at [159, 251] on link "2. uzdevums" at bounding box center [169, 256] width 166 height 23
click at [166, 256] on link "2. uzdevums" at bounding box center [169, 256] width 166 height 23
click at [144, 236] on link "1. uzdevums" at bounding box center [169, 232] width 166 height 23
click at [149, 255] on link "2. uzdevums" at bounding box center [169, 256] width 166 height 23
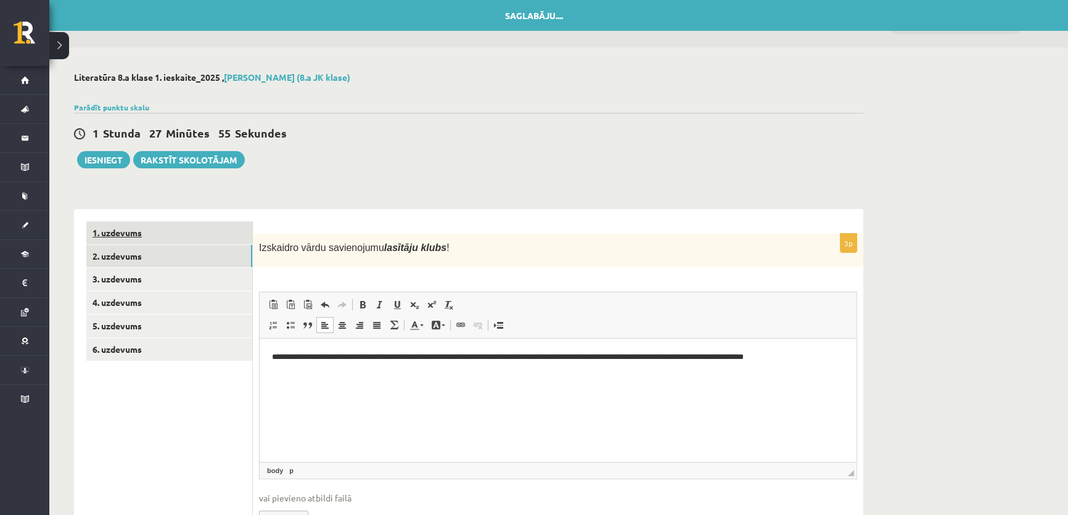
click at [145, 234] on link "1. uzdevums" at bounding box center [169, 232] width 166 height 23
click at [151, 256] on link "2. uzdevums" at bounding box center [169, 256] width 166 height 23
click at [169, 253] on link "2. uzdevums" at bounding box center [169, 256] width 166 height 23
click at [168, 256] on link "2. uzdevums" at bounding box center [169, 256] width 166 height 23
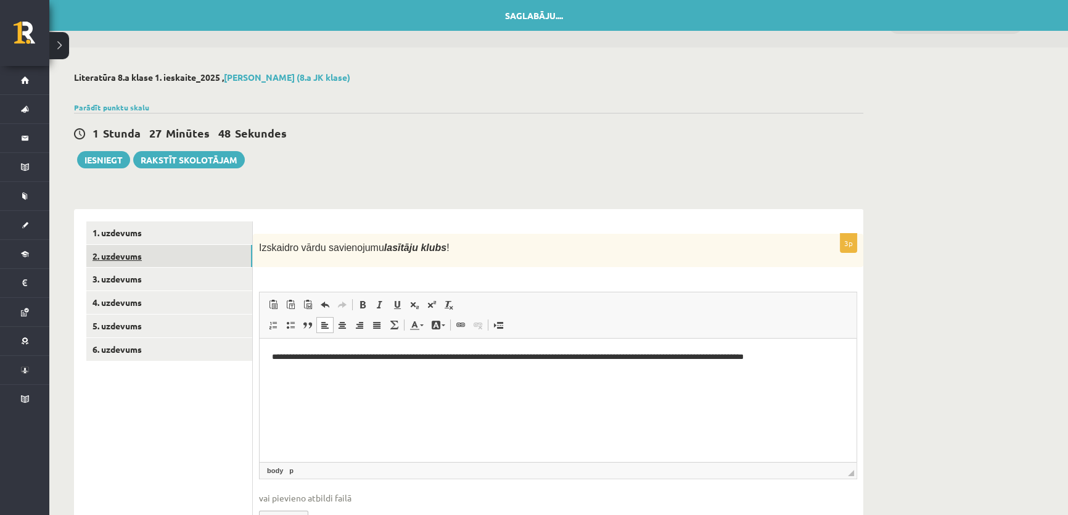
click at [168, 256] on link "2. uzdevums" at bounding box center [169, 256] width 166 height 23
click at [126, 276] on link "3. uzdevums" at bounding box center [169, 278] width 166 height 23
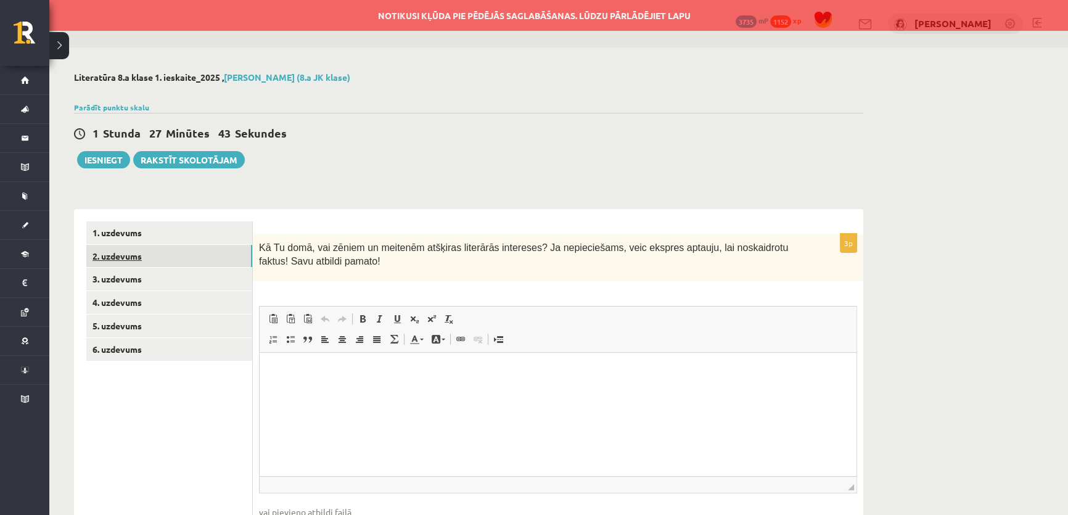
click at [157, 255] on link "2. uzdevums" at bounding box center [169, 256] width 166 height 23
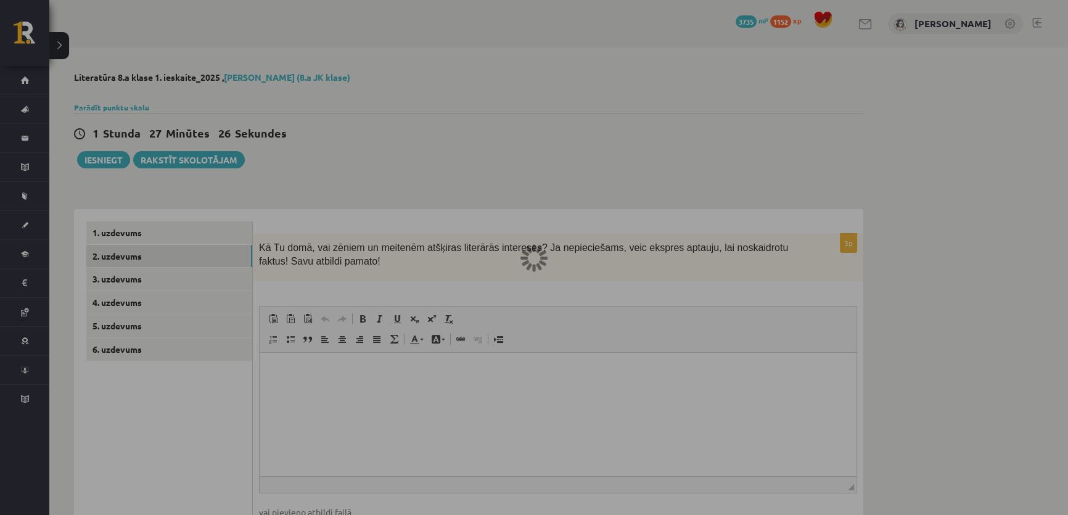
click at [663, 129] on div at bounding box center [534, 257] width 1068 height 515
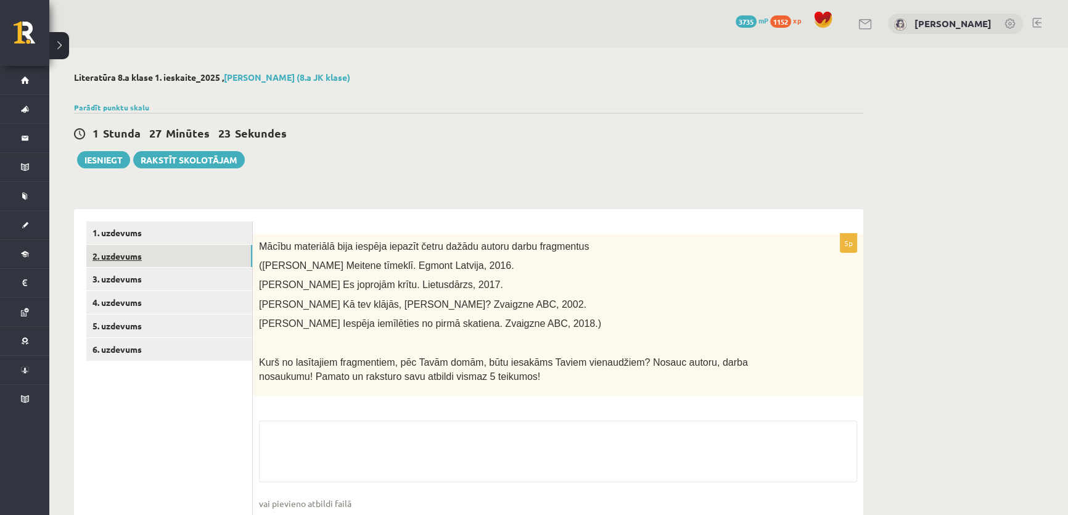
click at [155, 259] on link "2. uzdevums" at bounding box center [169, 256] width 166 height 23
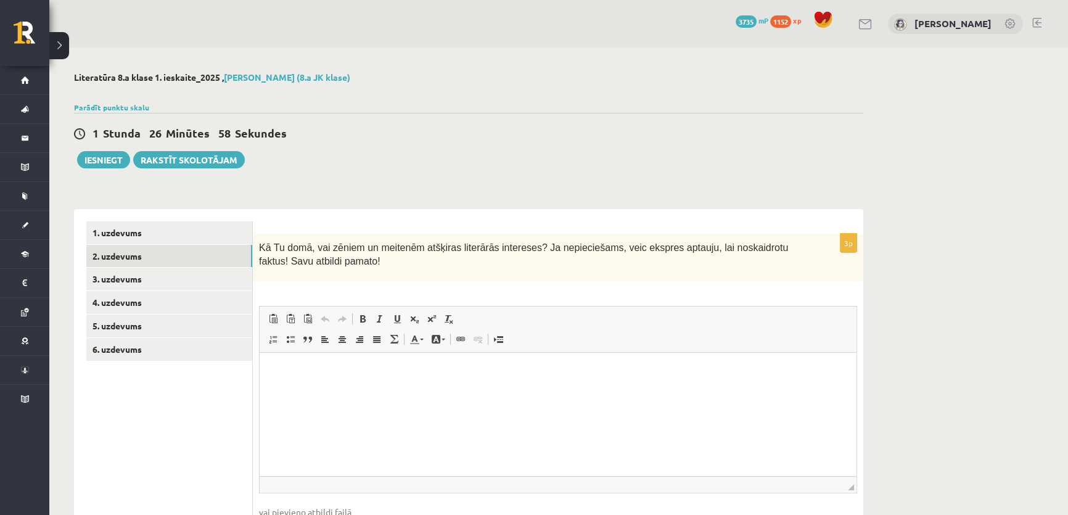
click at [304, 390] on html at bounding box center [557, 372] width 597 height 38
drag, startPoint x: 263, startPoint y: 240, endPoint x: 412, endPoint y: 250, distance: 149.4
click at [413, 250] on span "Kā Tu domā, vai zēniem un meitenēm atšķiras literārās intereses? Ja nepieciešam…" at bounding box center [523, 254] width 529 height 25
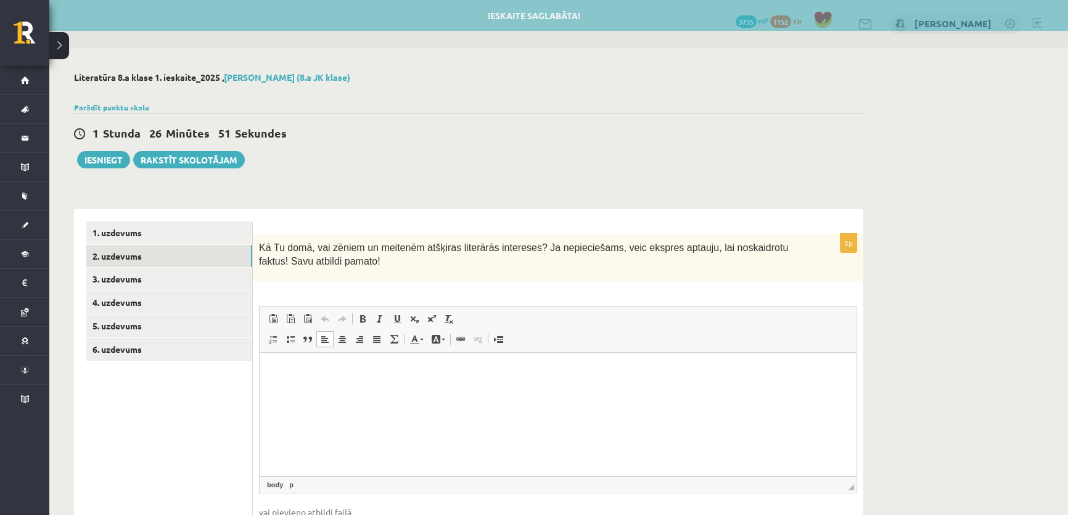
click at [259, 242] on span "Kā Tu domā, vai zēniem un meitenēm atšķiras literārās intereses? Ja nepieciešam…" at bounding box center [523, 254] width 529 height 25
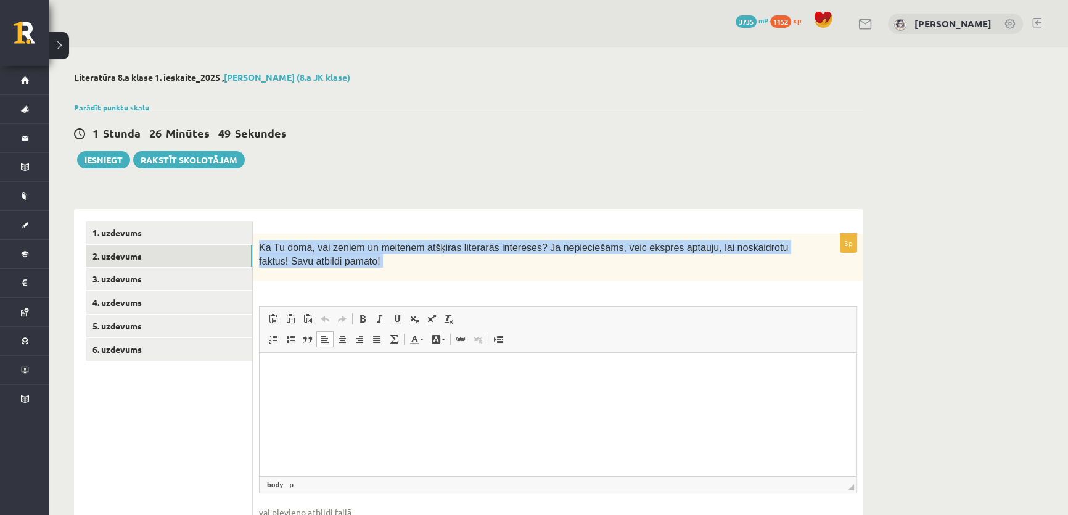
drag, startPoint x: 259, startPoint y: 242, endPoint x: 584, endPoint y: 273, distance: 326.3
click at [584, 273] on div "Kā Tu domā, vai zēniem un meitenēm atšķiras literārās intereses? Ja nepieciešam…" at bounding box center [558, 257] width 610 height 47
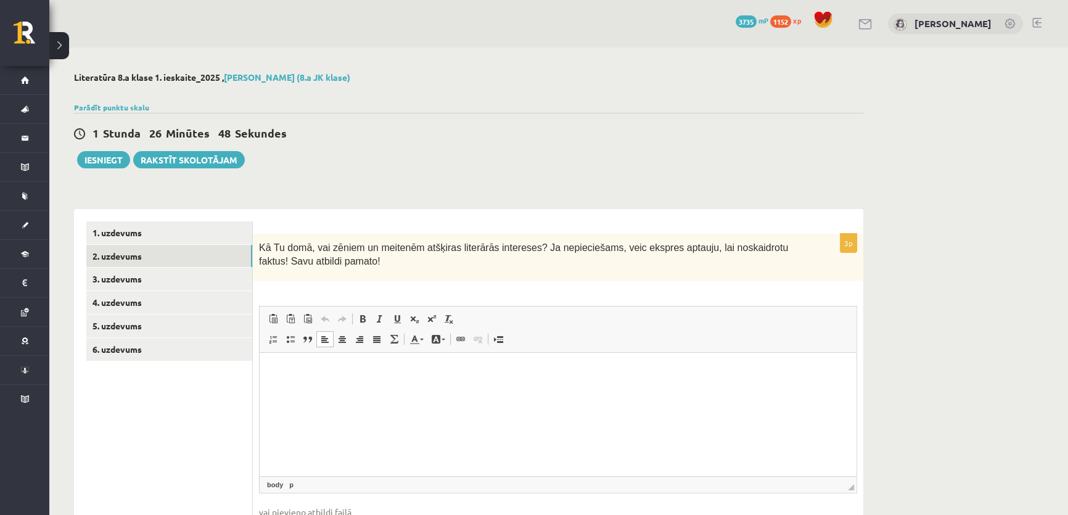
click at [324, 390] on html at bounding box center [557, 372] width 597 height 38
click at [343, 367] on p "**********" at bounding box center [558, 371] width 572 height 13
click at [412, 373] on p "**********" at bounding box center [558, 371] width 572 height 13
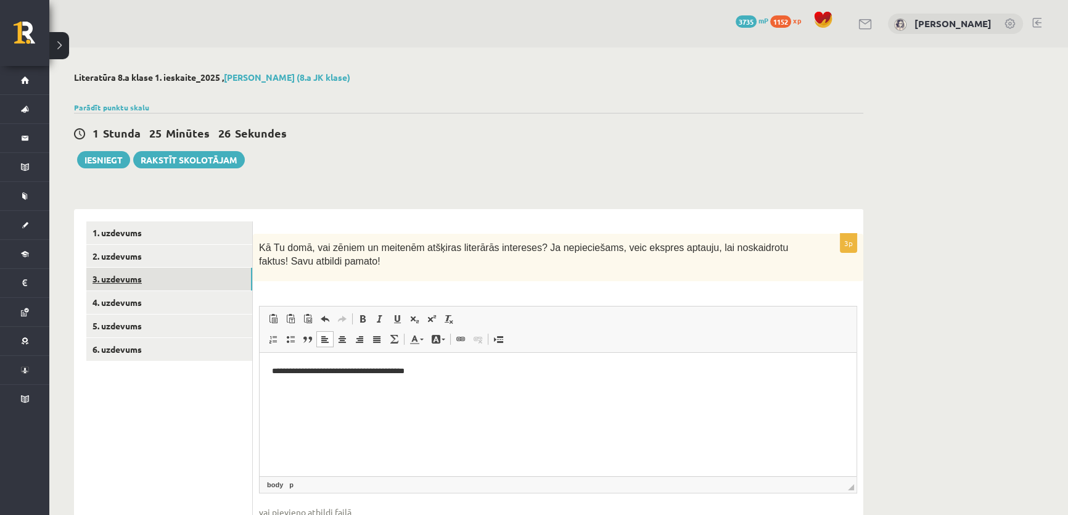
click at [142, 277] on link "3. uzdevums" at bounding box center [169, 278] width 166 height 23
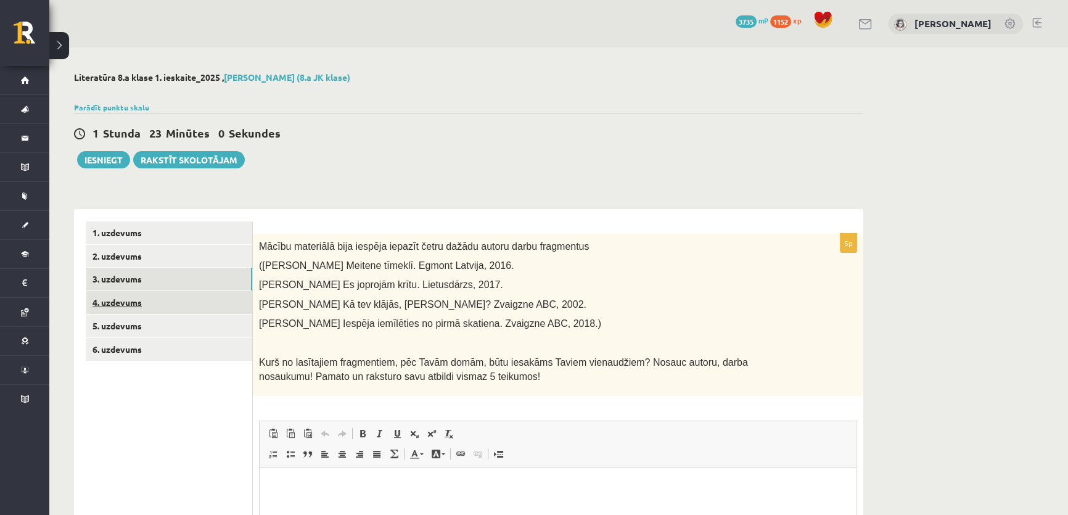
click at [184, 306] on link "4. uzdevums" at bounding box center [169, 302] width 166 height 23
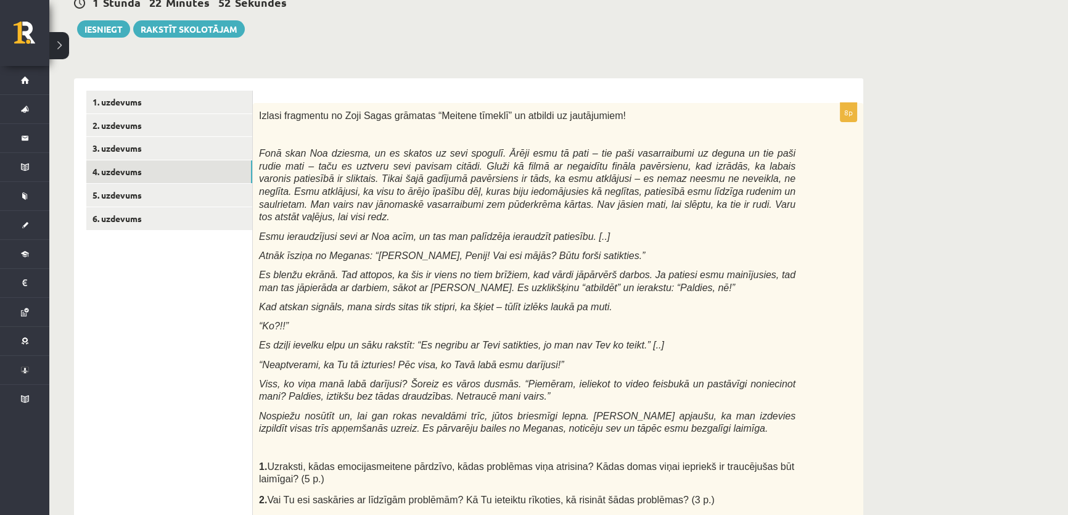
scroll to position [112, 0]
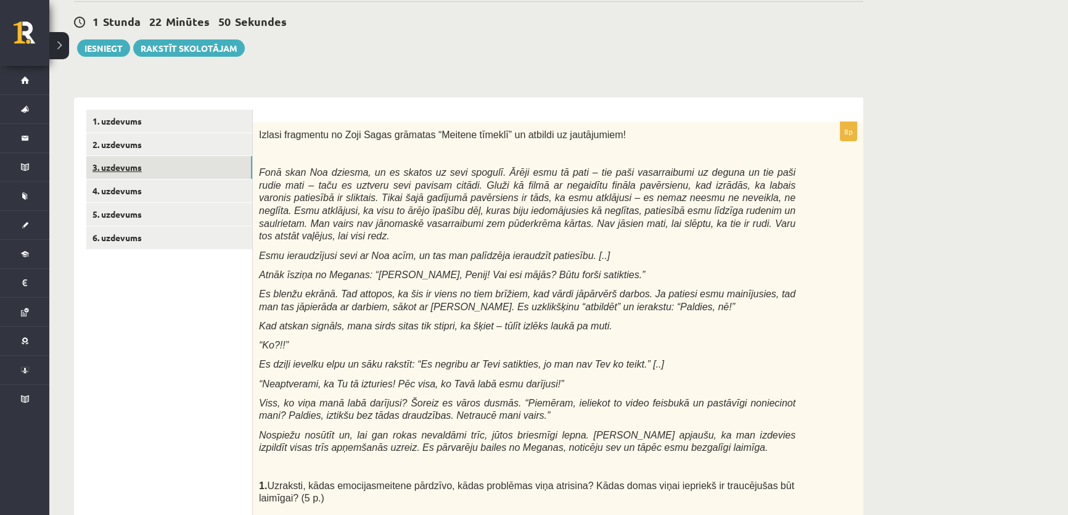
click at [164, 164] on link "3. uzdevums" at bounding box center [169, 167] width 166 height 23
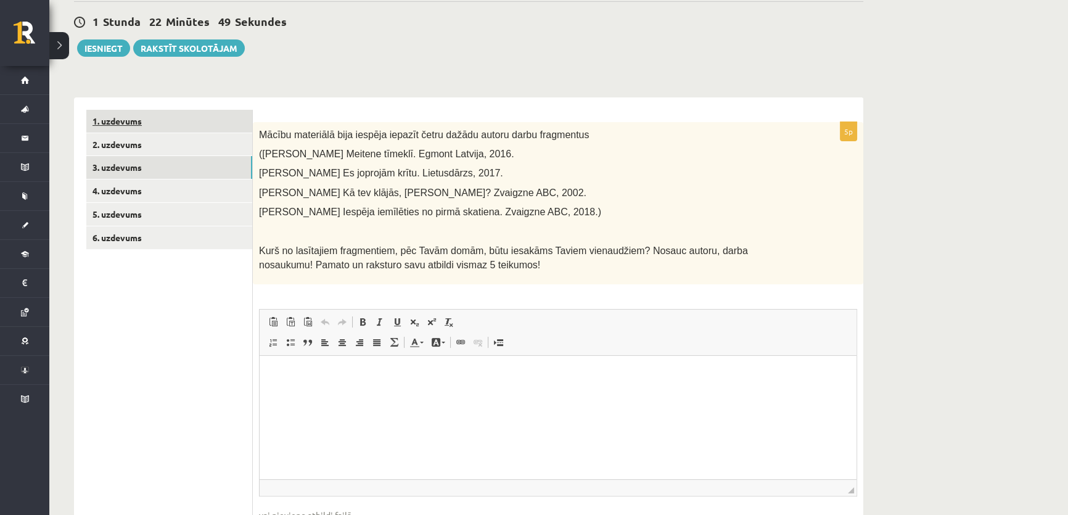
scroll to position [0, 0]
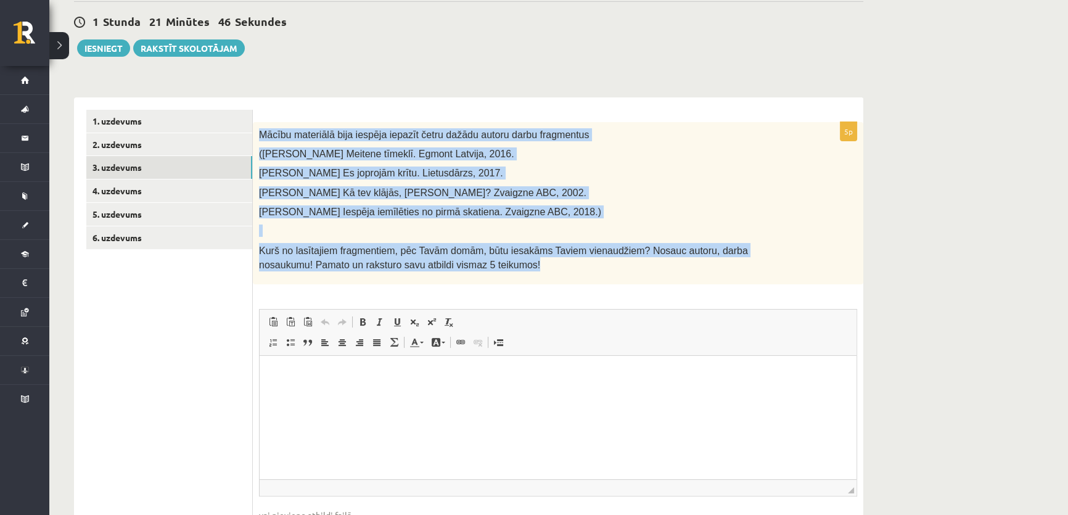
drag, startPoint x: 261, startPoint y: 131, endPoint x: 797, endPoint y: 250, distance: 549.3
click at [846, 259] on div "Mācību materiālā bija iespēja iepazīt četru dažādu autoru darbu fragmentus (Sag…" at bounding box center [558, 203] width 610 height 163
click at [534, 197] on p "Vallika A. Kā tev klājās, Anna? Zvaigzne ABC, 2002." at bounding box center [527, 192] width 536 height 13
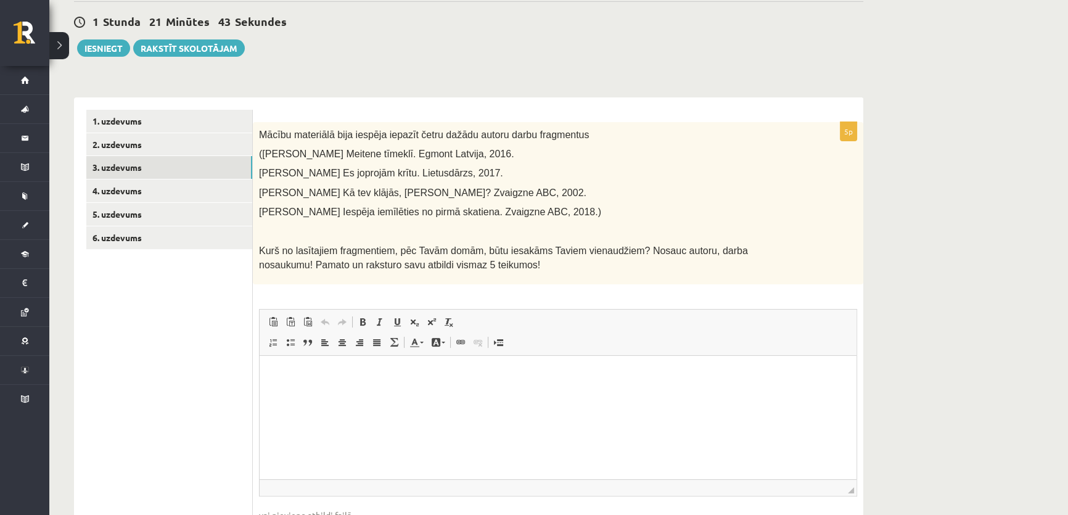
click at [261, 149] on span "(Sagi Z. Meitene tīmeklī. Egmont Latvija, 2016." at bounding box center [386, 154] width 255 height 10
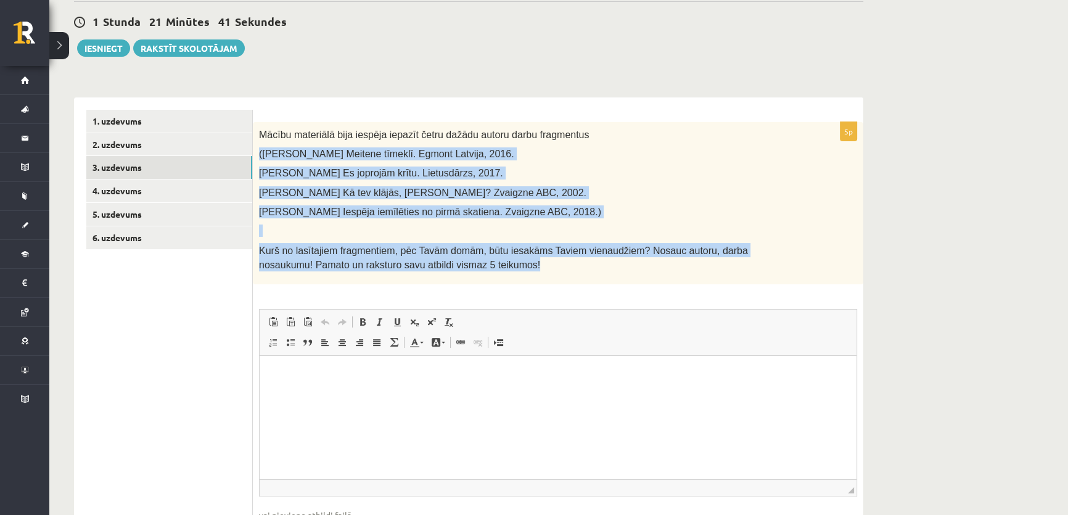
drag, startPoint x: 257, startPoint y: 150, endPoint x: 833, endPoint y: 260, distance: 586.2
click at [833, 260] on div "Mācību materiālā bija iespēja iepazīt četru dažādu autoru darbu fragmentus (Sag…" at bounding box center [558, 203] width 610 height 163
copy div "(Sagi Z. Meitene tīmeklī. Egmont Latvija, 2016. Vilkinsone Š. Es joprojām krītu…"
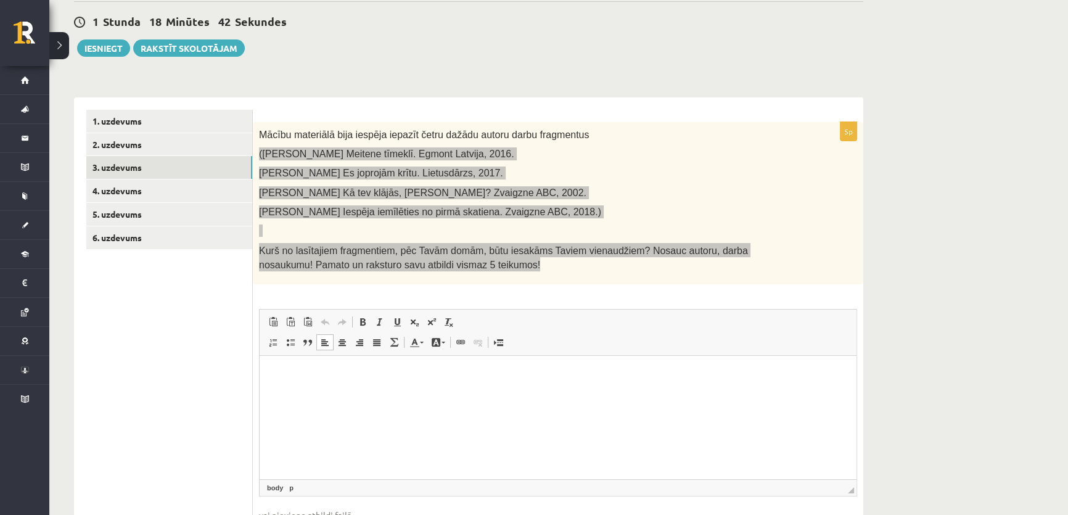
click at [364, 393] on html at bounding box center [557, 375] width 597 height 38
drag, startPoint x: 364, startPoint y: 398, endPoint x: 431, endPoint y: 360, distance: 77.0
click at [365, 393] on html at bounding box center [557, 375] width 597 height 38
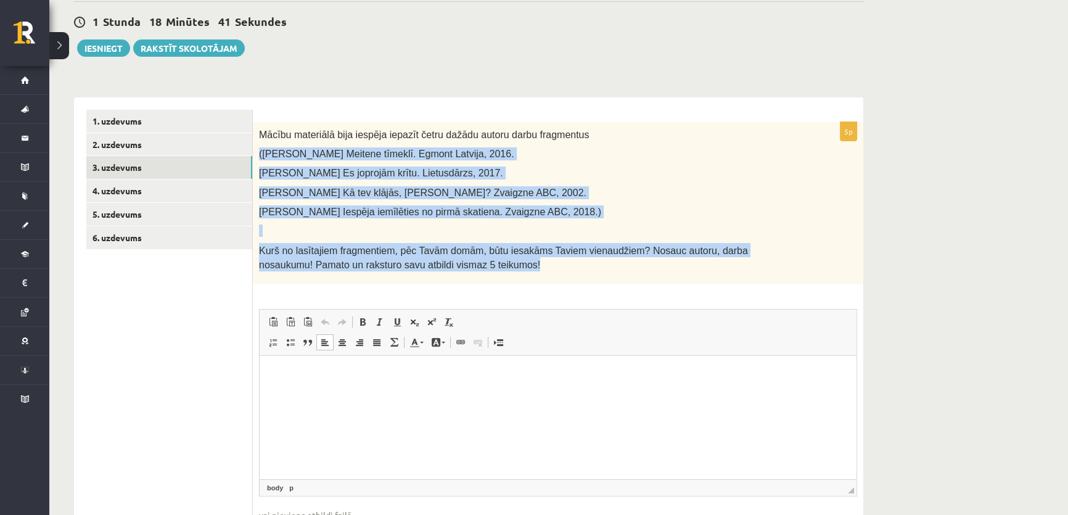
drag, startPoint x: 579, startPoint y: 190, endPoint x: 516, endPoint y: 272, distance: 103.8
click at [579, 190] on p "Vallika A. Kā tev klājās, Anna? Zvaigzne ABC, 2002." at bounding box center [527, 192] width 536 height 13
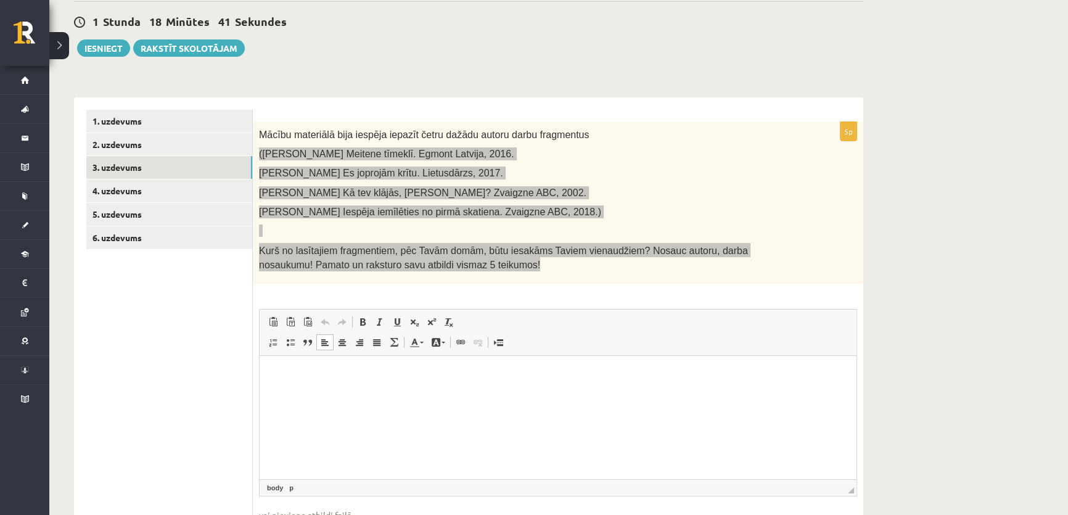
click at [340, 393] on html at bounding box center [557, 375] width 597 height 38
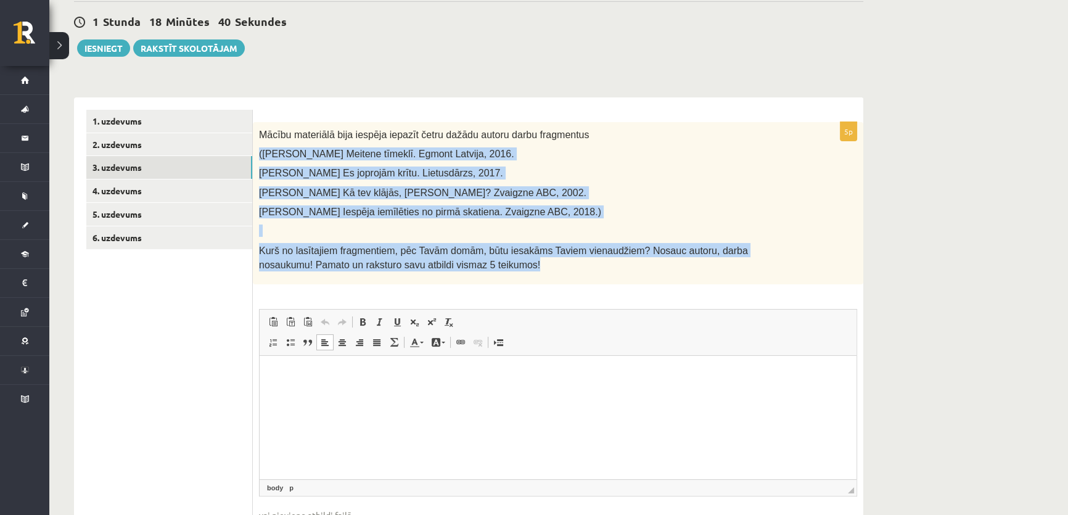
click at [578, 184] on div "Mācību materiālā bija iespēja iepazīt četru dažādu autoru darbu fragmentus (Sag…" at bounding box center [558, 203] width 610 height 163
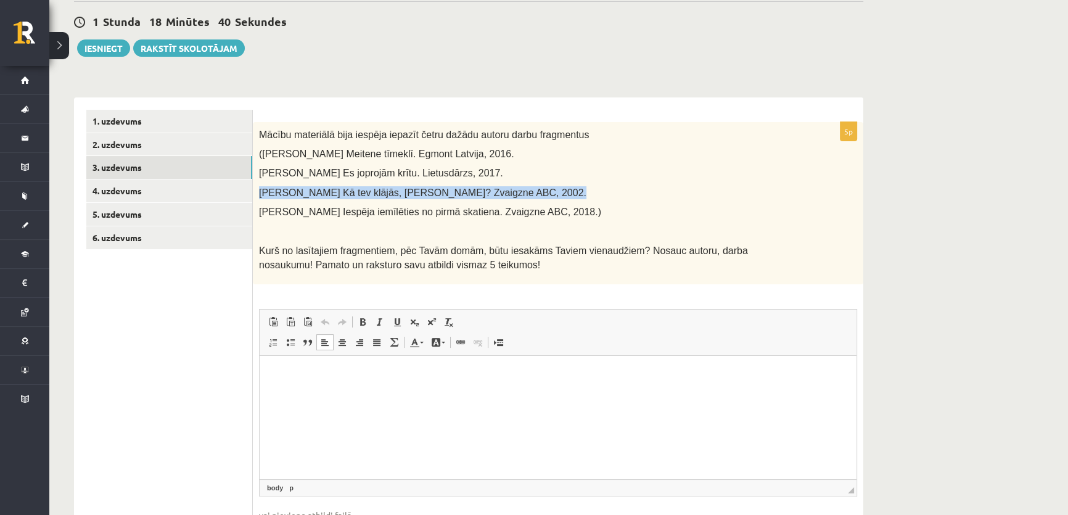
click at [578, 184] on div "Mācību materiālā bija iespēja iepazīt četru dažādu autoru darbu fragmentus (Sag…" at bounding box center [558, 203] width 610 height 163
click at [576, 189] on p "Vallika A. Kā tev klājās, Anna? Zvaigzne ABC, 2002." at bounding box center [527, 192] width 536 height 13
click at [337, 393] on html at bounding box center [557, 375] width 597 height 38
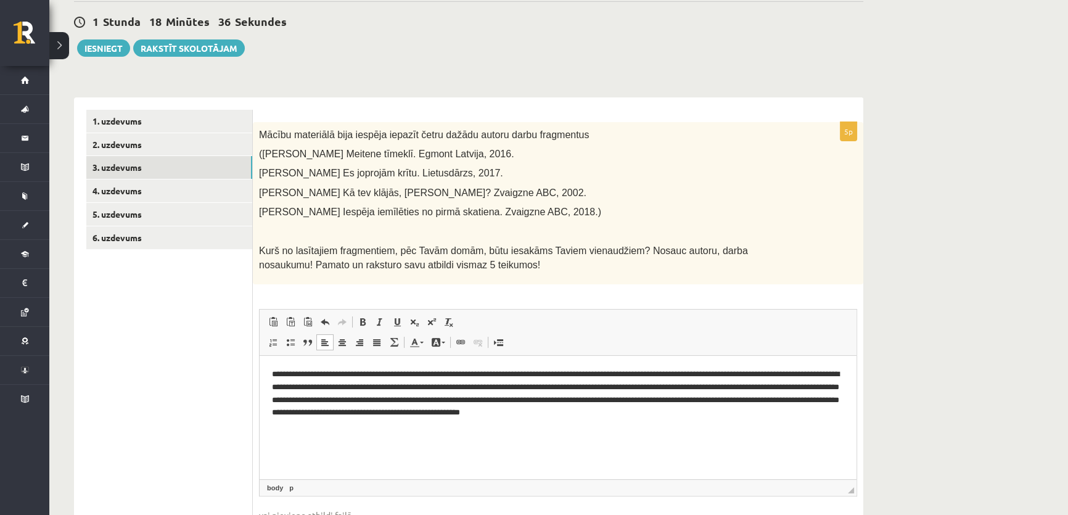
click at [361, 373] on p "**********" at bounding box center [558, 393] width 572 height 51
click at [166, 183] on link "4. uzdevums" at bounding box center [169, 190] width 166 height 23
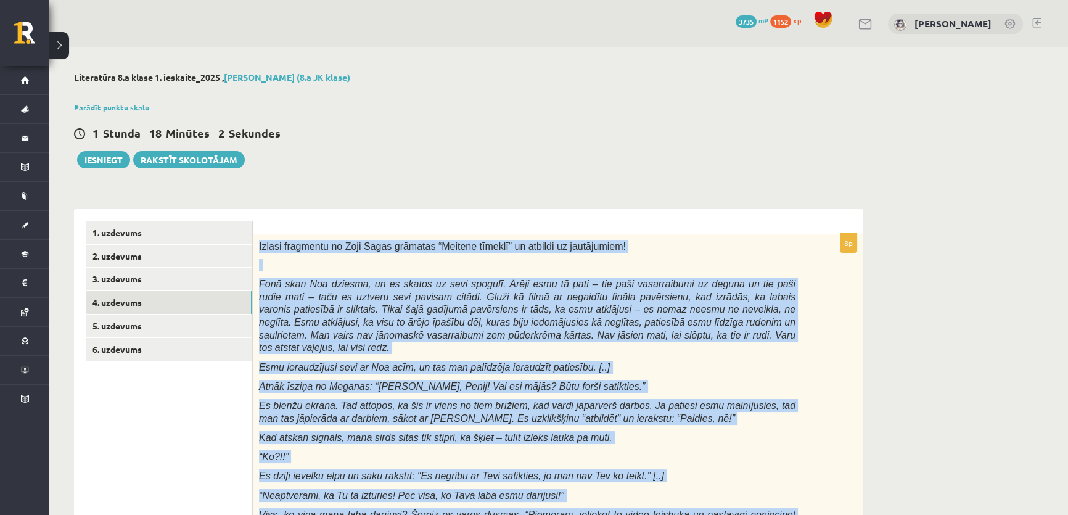
drag, startPoint x: 645, startPoint y: 333, endPoint x: 259, endPoint y: 229, distance: 399.5
copy div "Izlasi fragmentu no Zoji Sagas grāmatas “Meitene tīmeklī” un atbildi uz jautāju…"
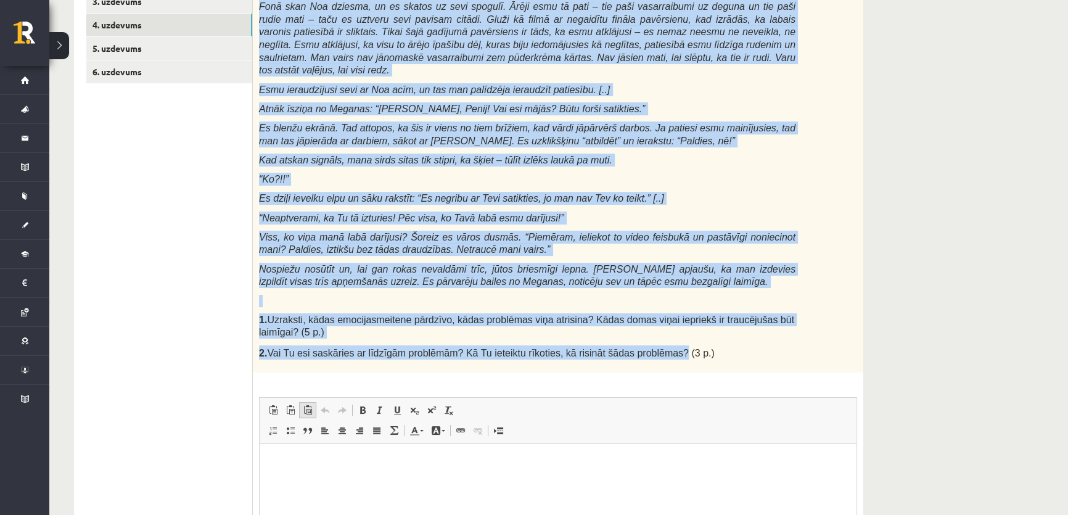
scroll to position [392, 0]
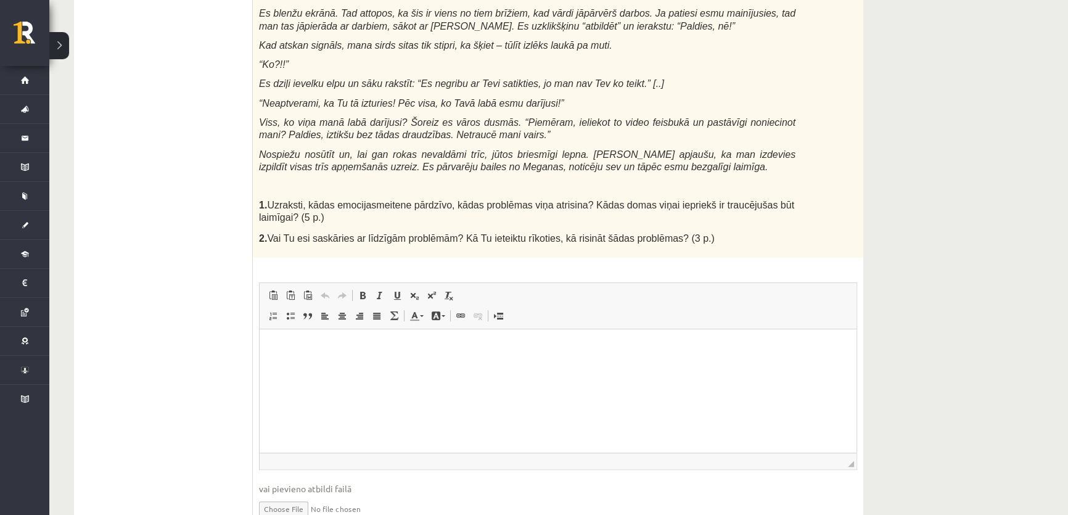
click at [161, 217] on ul "1. uzdevums 2. uzdevums 3. uzdevums 4. uzdevums 5. uzdevums 6. uzdevums" at bounding box center [169, 183] width 166 height 709
click at [295, 365] on html at bounding box center [557, 348] width 597 height 38
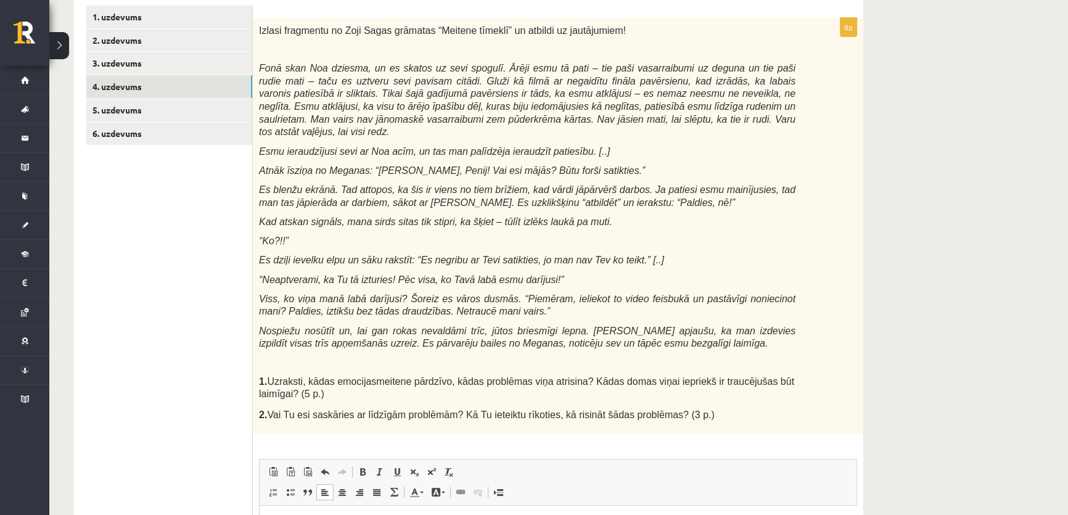
scroll to position [439, 0]
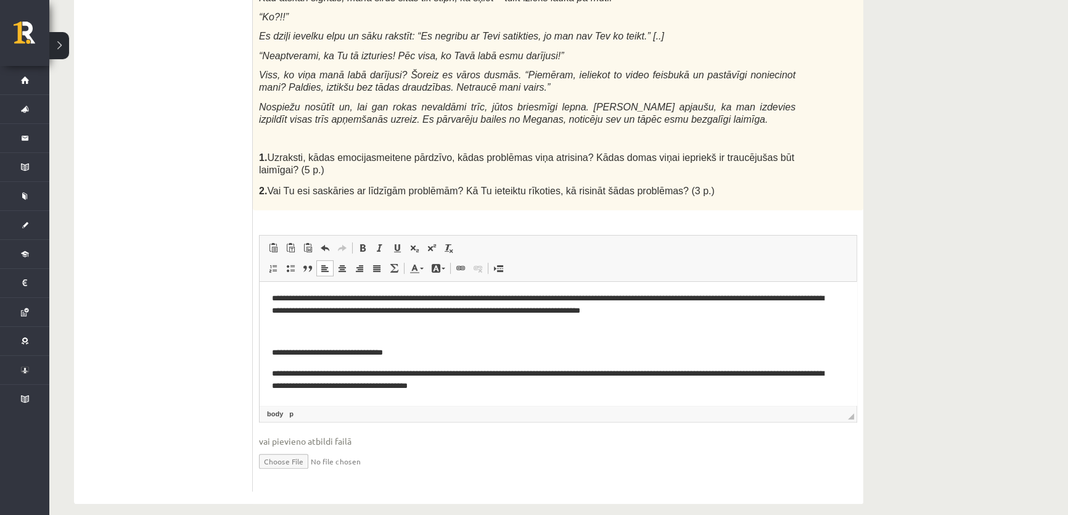
click at [288, 332] on p "Bagātinātā teksta redaktors, wiswyg-editor-user-answer-47024999958260" at bounding box center [558, 331] width 572 height 13
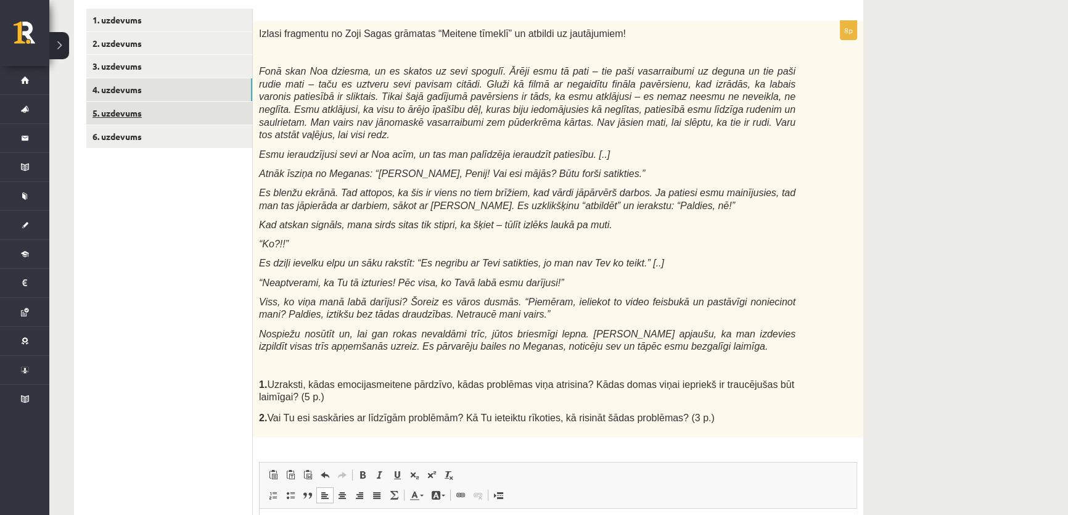
scroll to position [104, 0]
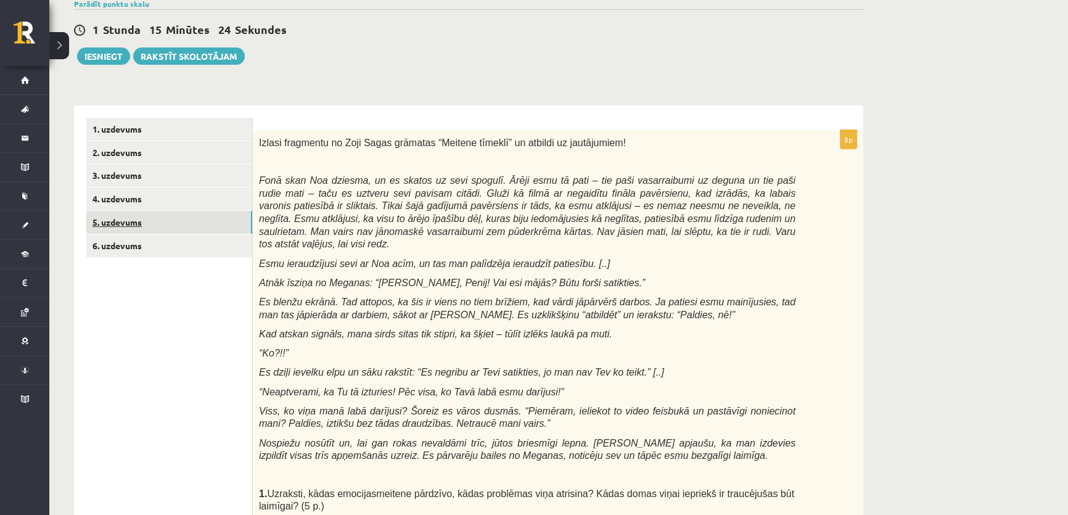
click at [147, 219] on link "5. uzdevums" at bounding box center [169, 222] width 166 height 23
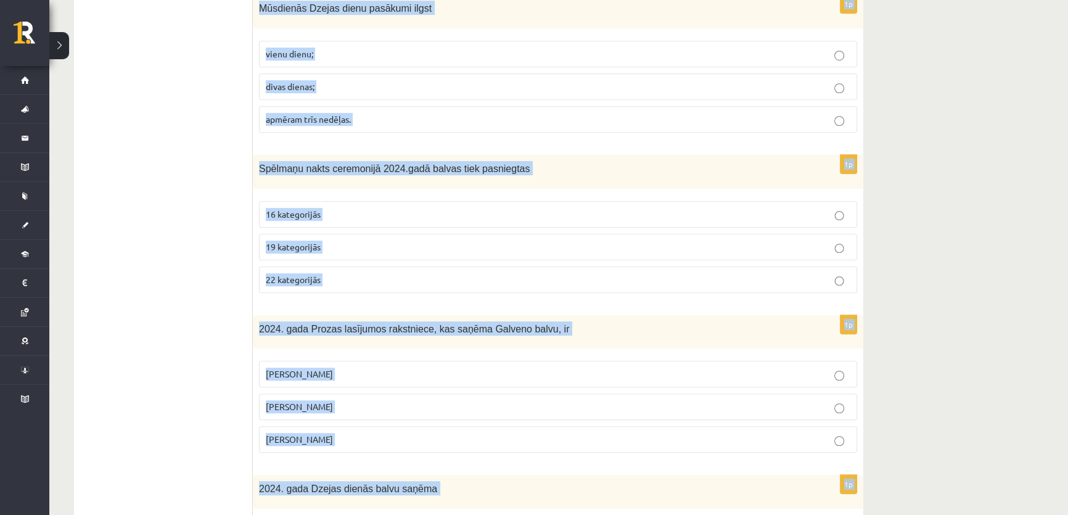
scroll to position [1339, 0]
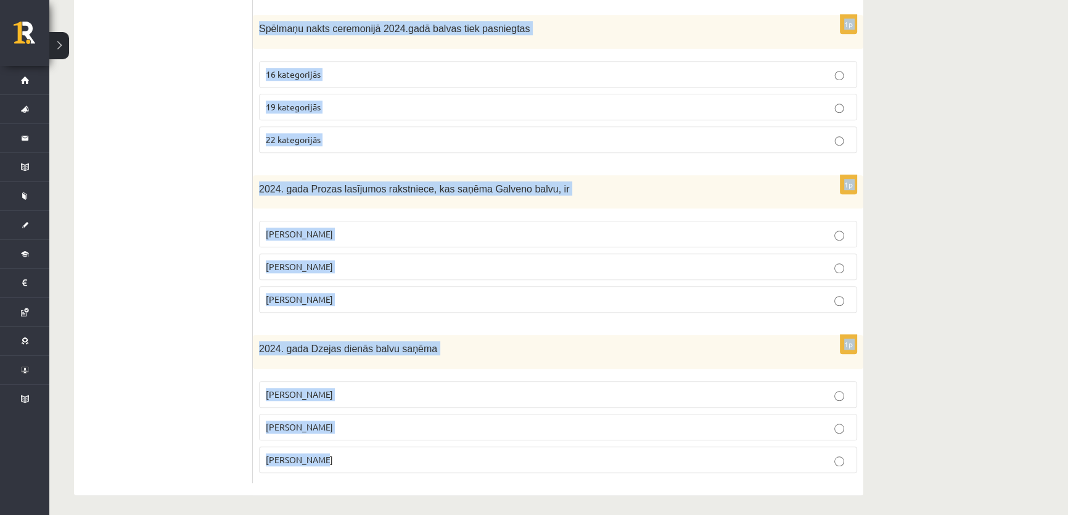
drag, startPoint x: 260, startPoint y: 140, endPoint x: 497, endPoint y: 536, distance: 461.6
copy form "Bērnu, jauniešu un vecāku žūrija ir lasīšanas veicināšanas programma; profesion…"
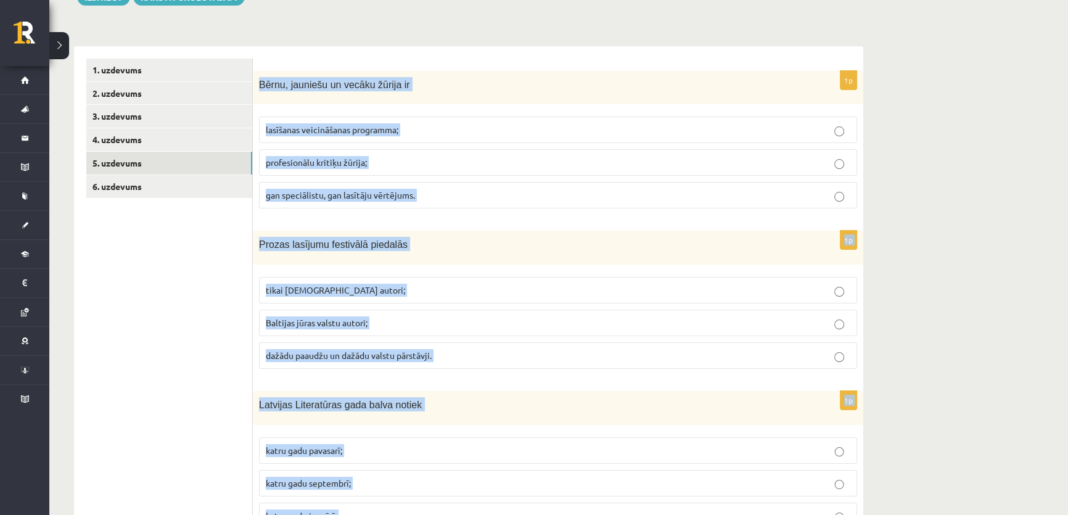
scroll to position [162, 0]
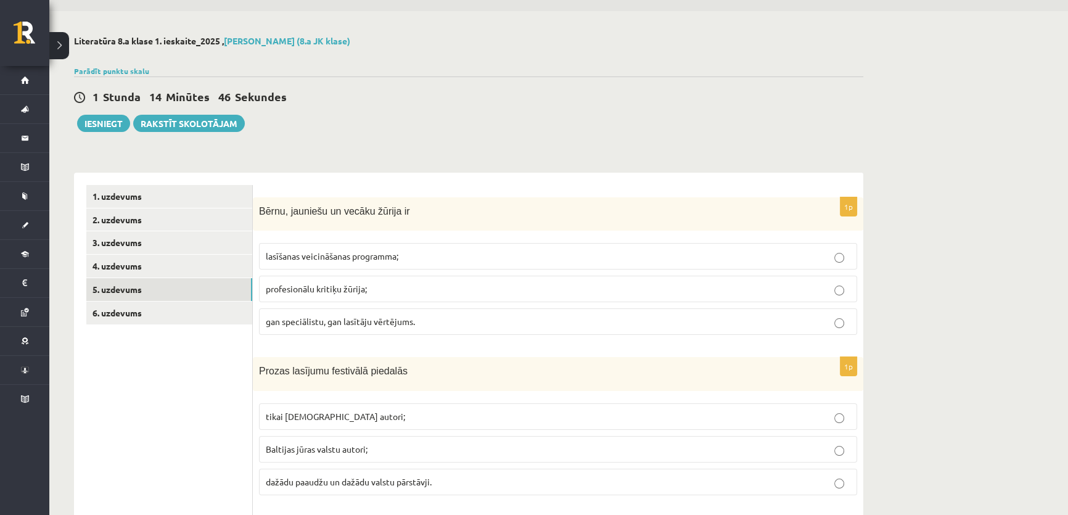
scroll to position [55, 0]
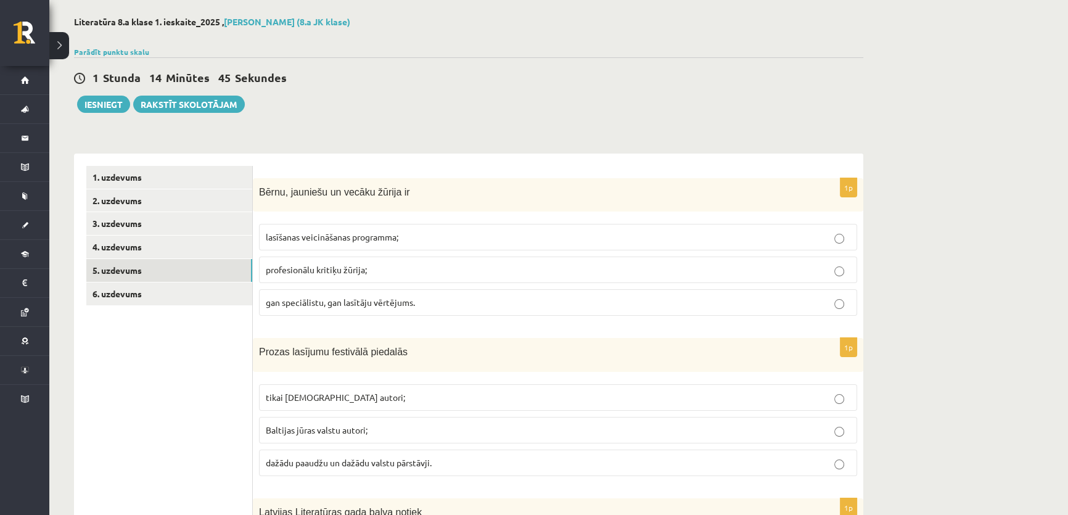
click at [293, 242] on p "lasīšanas veicināšanas programma;" at bounding box center [558, 237] width 584 height 13
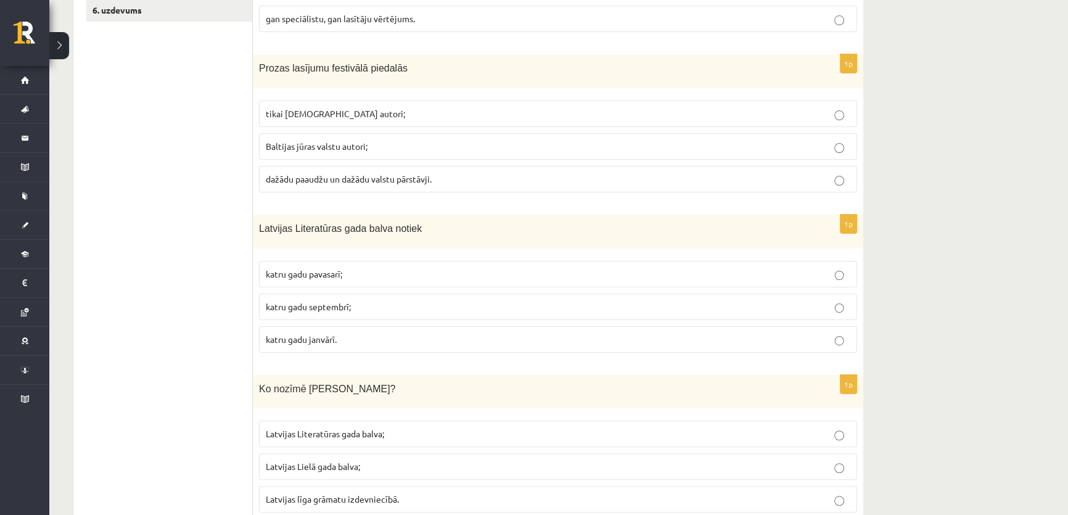
scroll to position [392, 0]
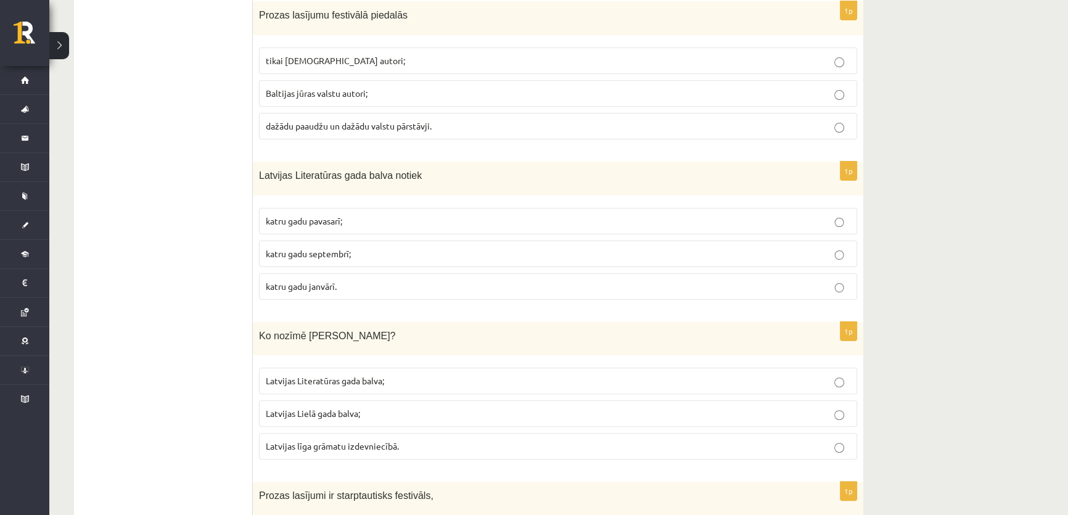
click at [287, 121] on span "dažādu paaudžu un dažādu valstu pārstāvji." at bounding box center [349, 125] width 166 height 11
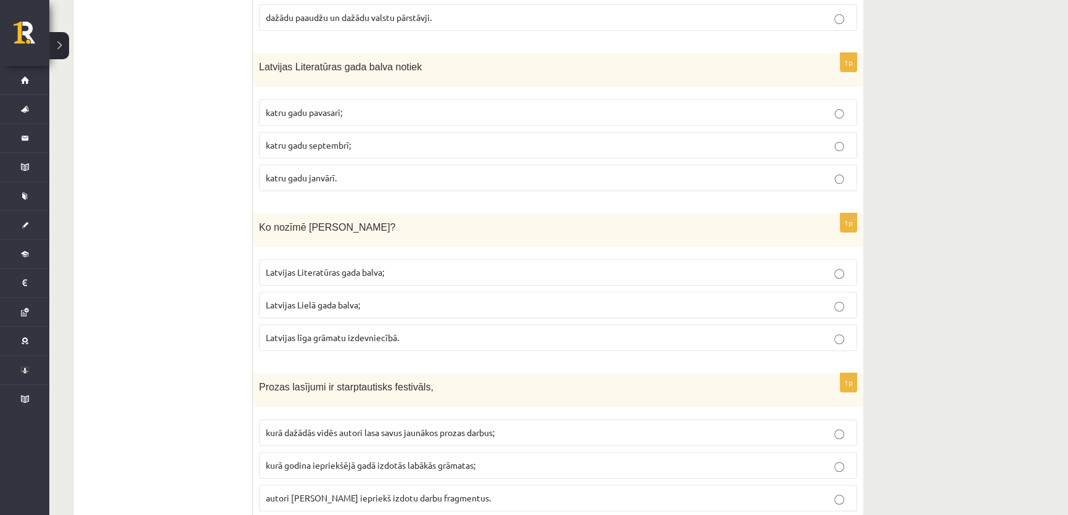
scroll to position [504, 0]
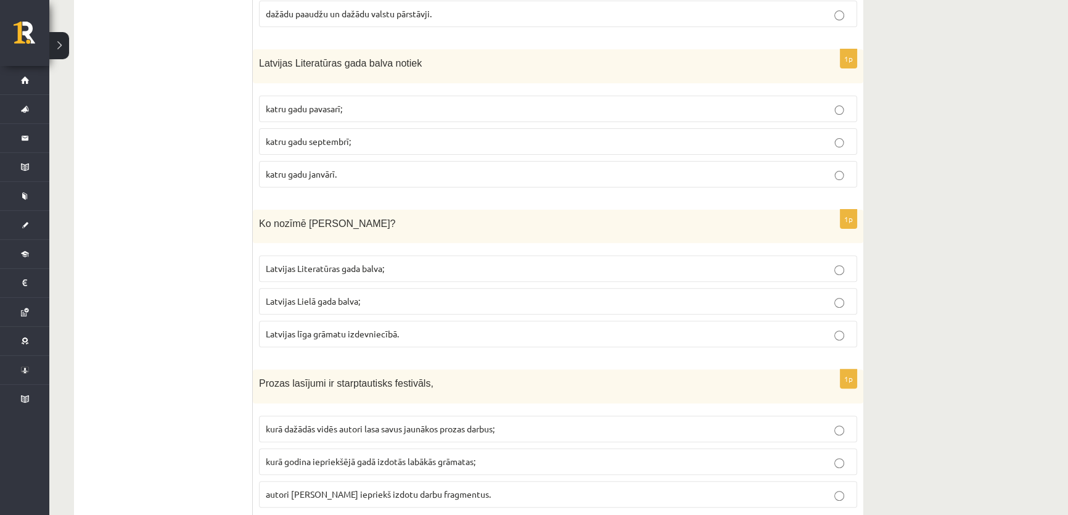
click at [308, 176] on span "katru gadu janvārī." at bounding box center [301, 173] width 71 height 11
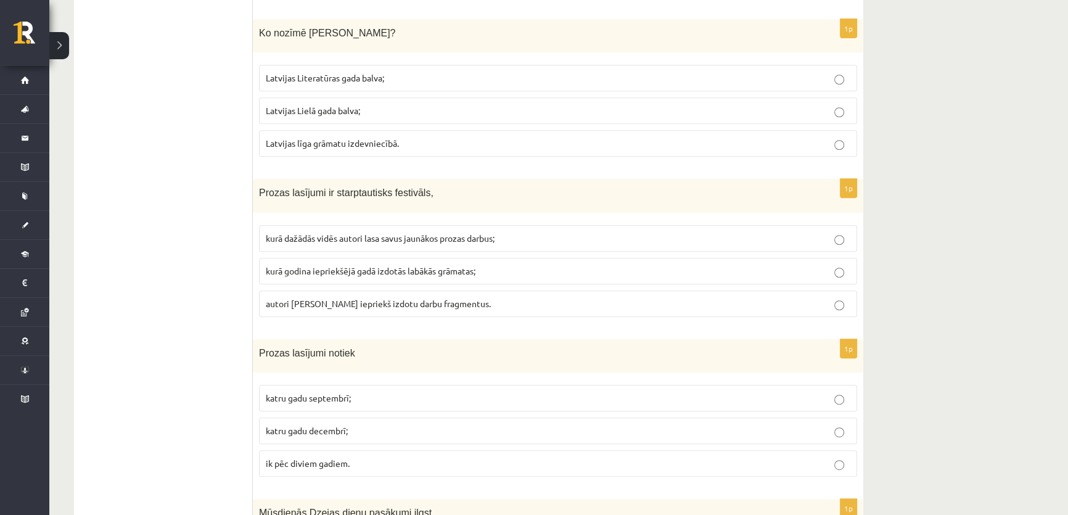
scroll to position [728, 0]
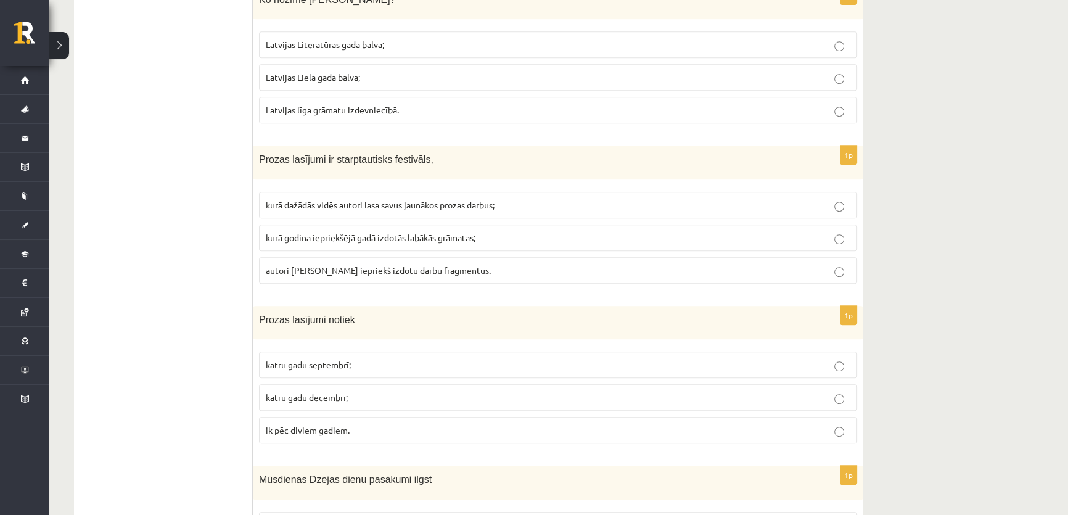
click at [324, 42] on span "Latvijas Literatūras gada balva;" at bounding box center [325, 44] width 118 height 11
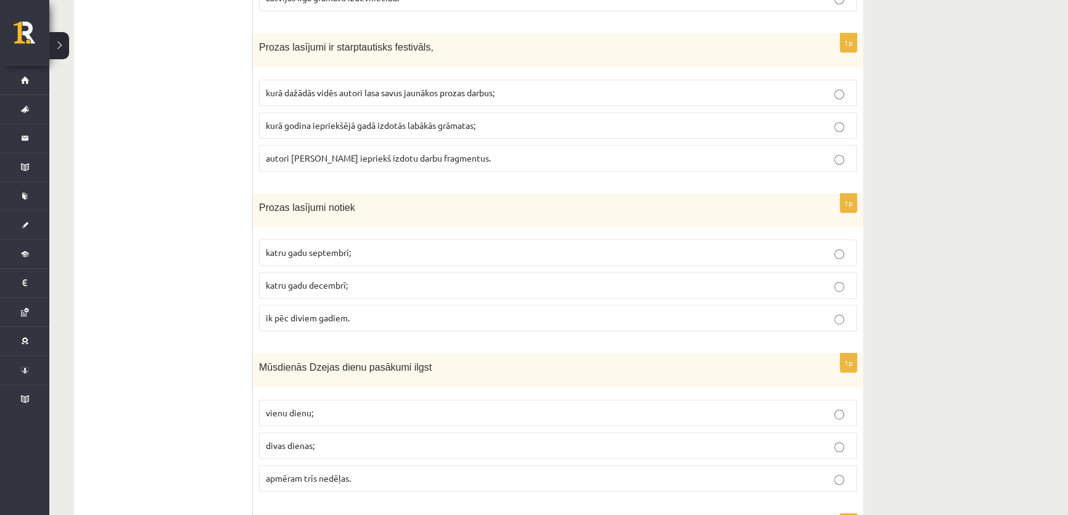
scroll to position [896, 0]
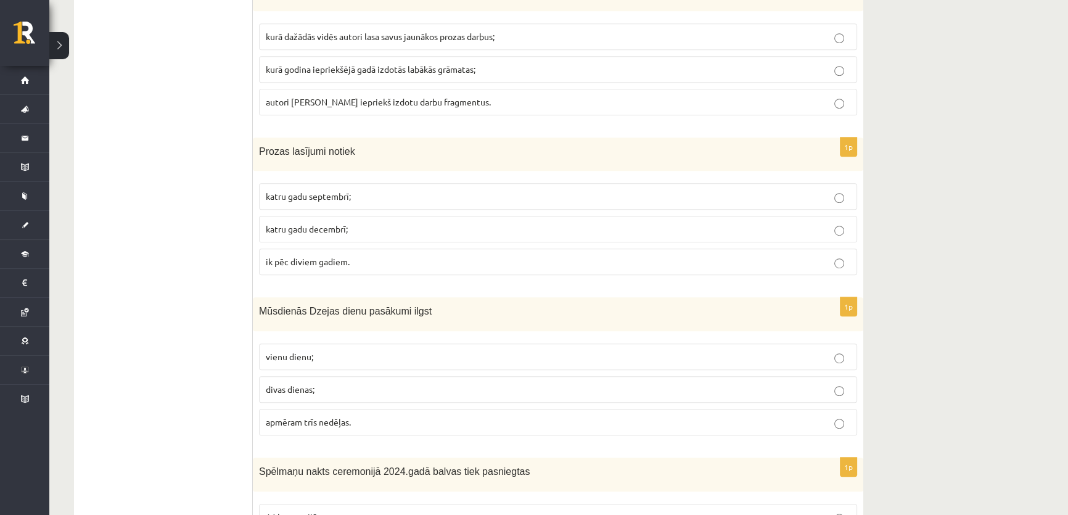
click at [289, 37] on span "kurā dažādās vidēs autori lasa savus jaunākos prozas darbus;" at bounding box center [380, 36] width 229 height 11
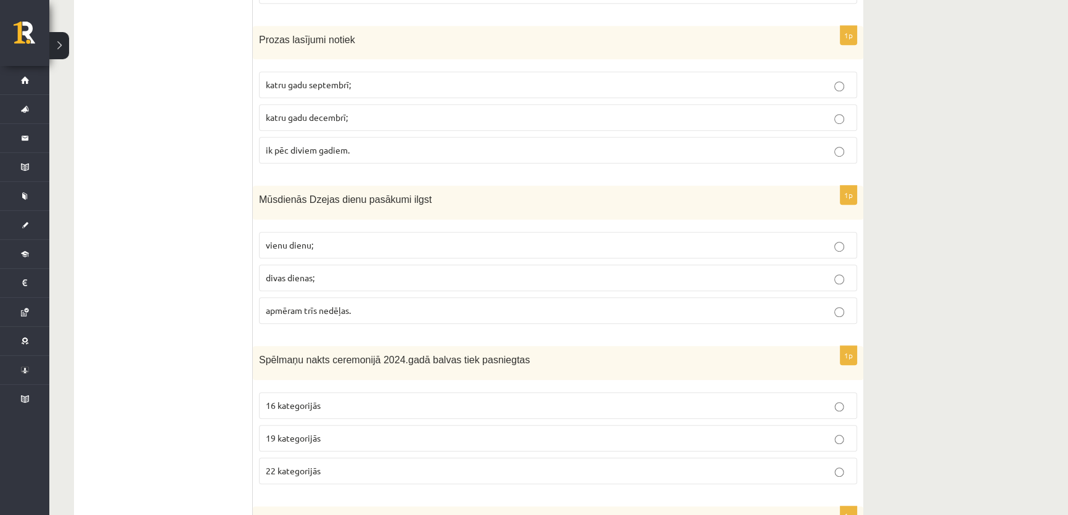
scroll to position [1008, 0]
click at [316, 83] on span "katru gadu septembrī;" at bounding box center [308, 83] width 85 height 11
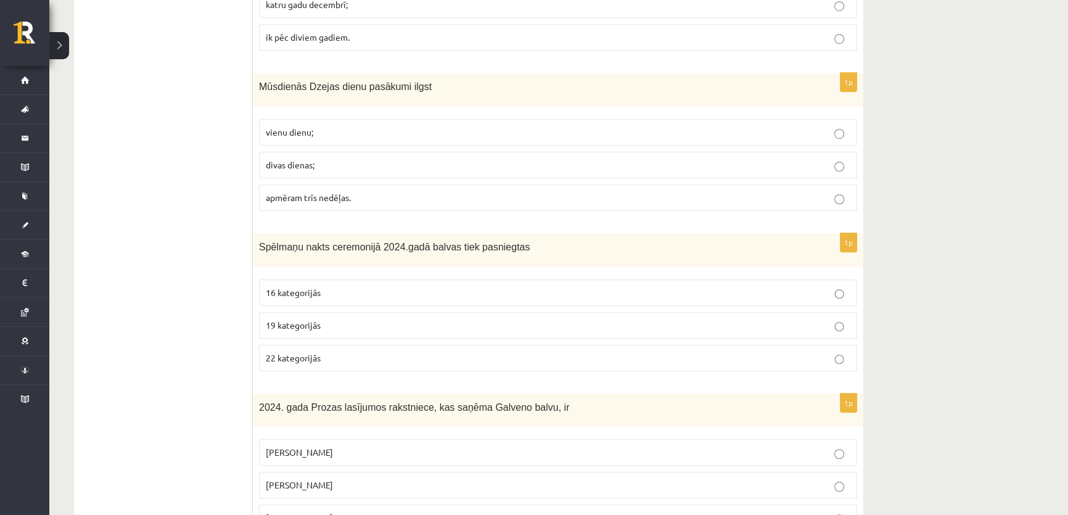
scroll to position [1177, 0]
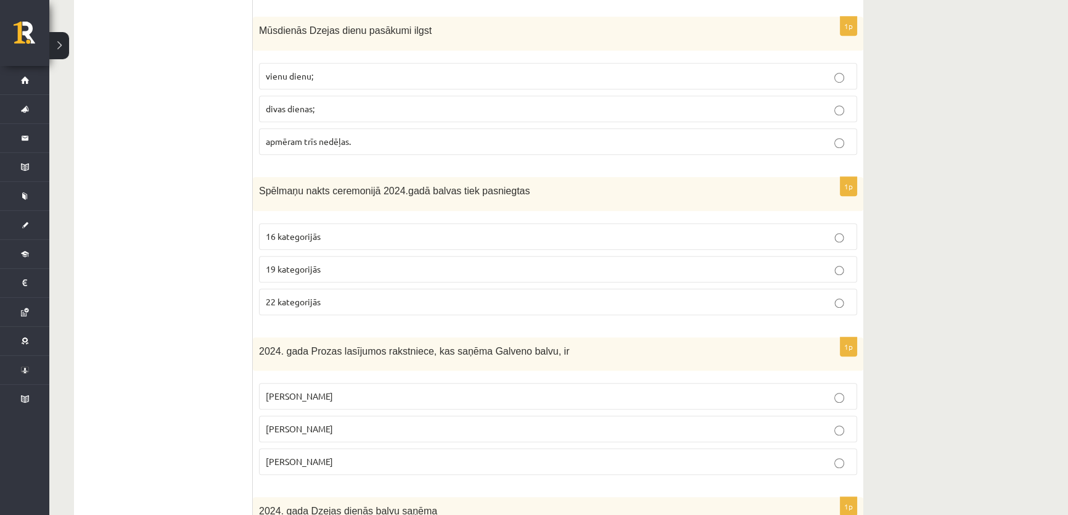
click at [297, 140] on span "apmēram trīs nedēļas." at bounding box center [308, 141] width 85 height 11
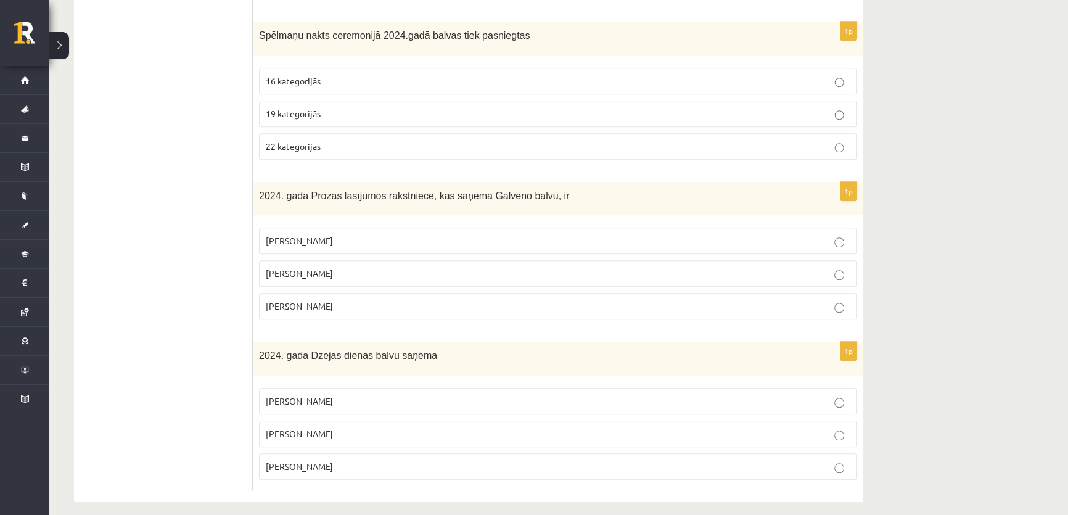
scroll to position [1339, 0]
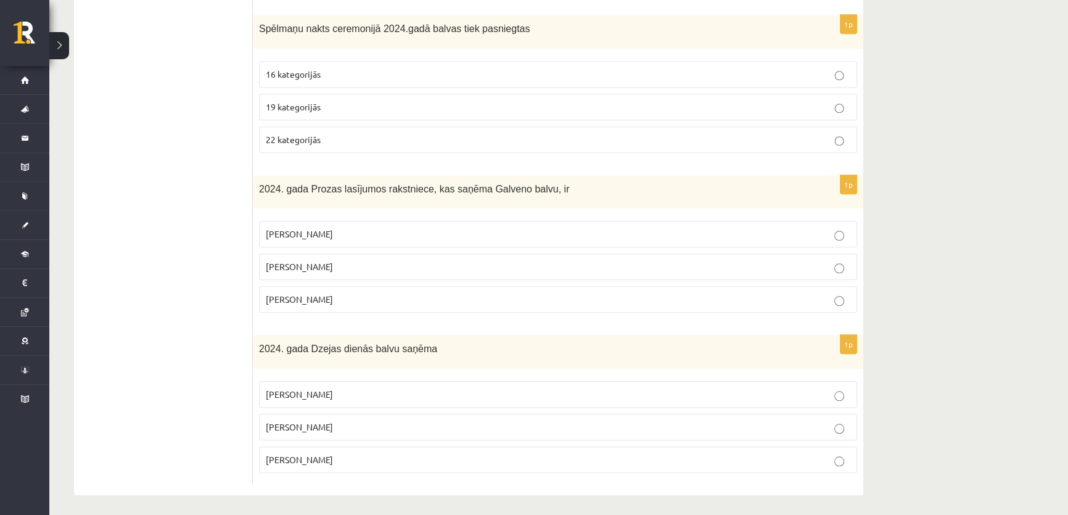
drag, startPoint x: 285, startPoint y: 104, endPoint x: 299, endPoint y: 131, distance: 30.3
click at [285, 104] on span "19 kategorijās" at bounding box center [293, 106] width 55 height 11
click at [284, 264] on span "Dace Rukšāne" at bounding box center [299, 266] width 67 height 11
click at [292, 293] on span "Dace Vīgante" at bounding box center [299, 298] width 67 height 11
click at [282, 424] on span "Krišjānis Zeļģis" at bounding box center [299, 426] width 67 height 11
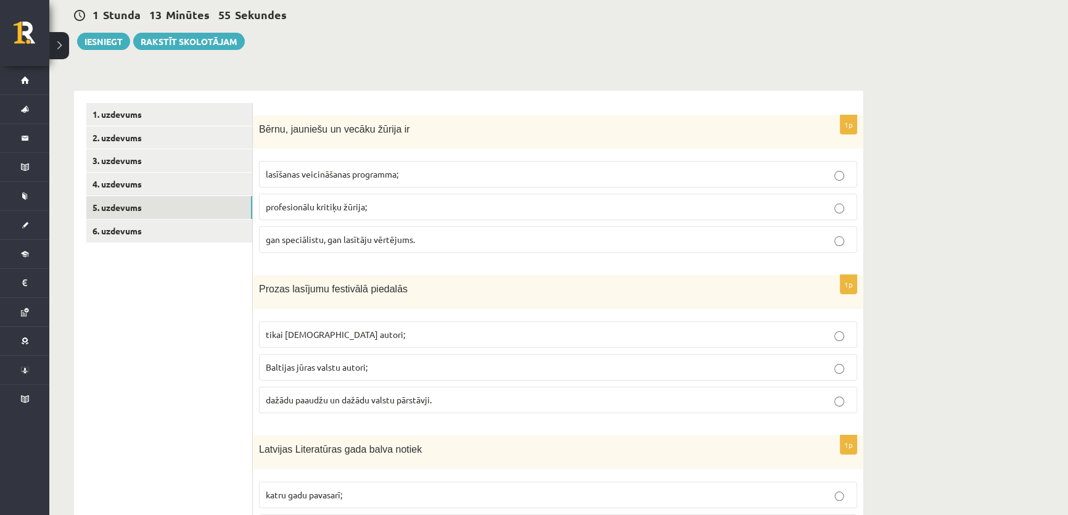
scroll to position [0, 0]
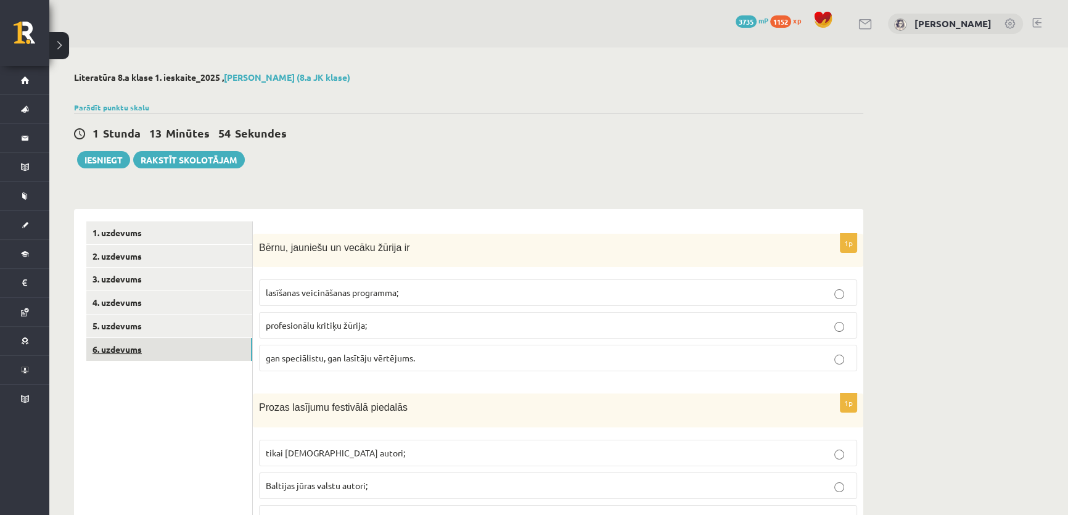
click at [108, 350] on link "6. uzdevums" at bounding box center [169, 349] width 166 height 23
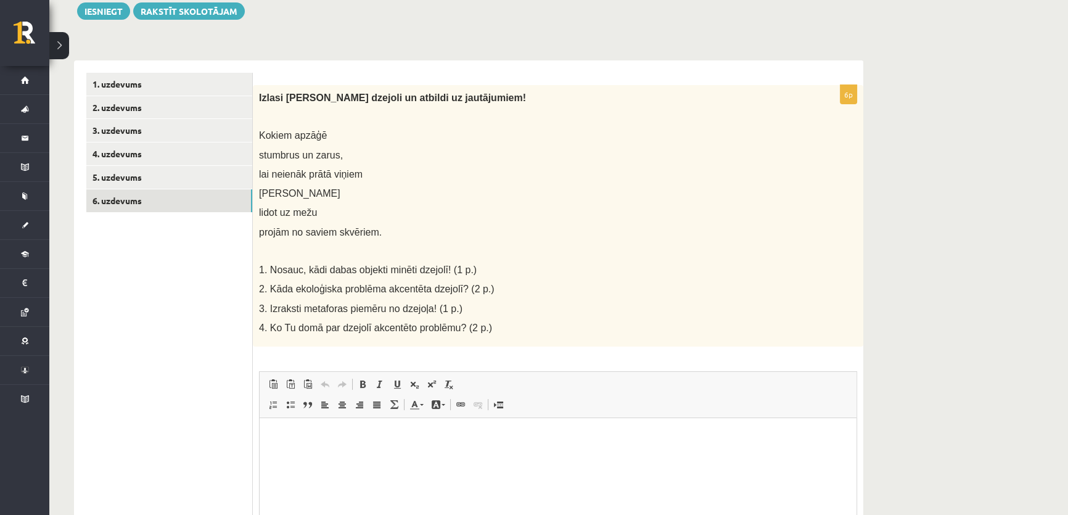
scroll to position [168, 0]
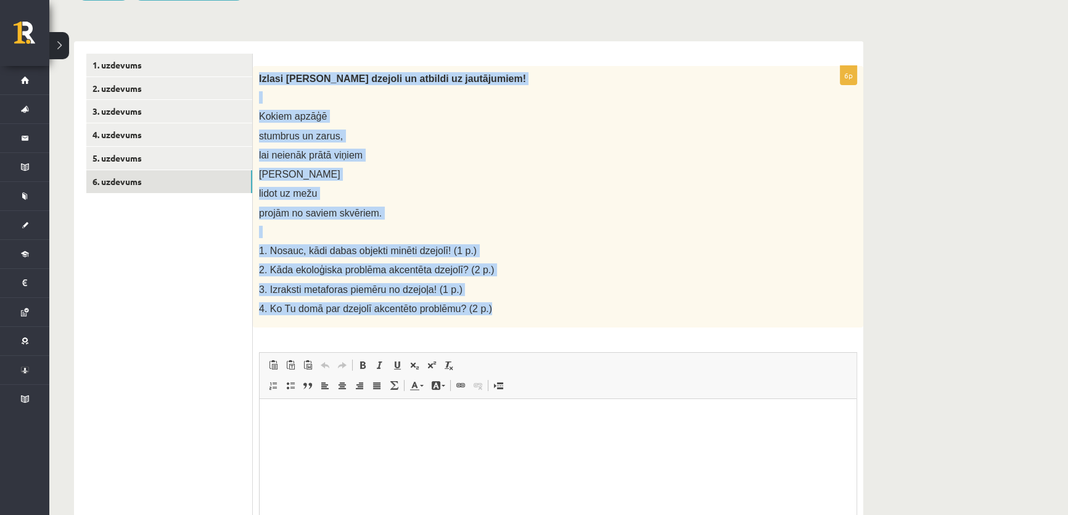
drag, startPoint x: 258, startPoint y: 75, endPoint x: 544, endPoint y: 306, distance: 367.7
click at [544, 306] on div "Izlasi Jāņa Baltvilka dzejoli un atbildi uz jautājumiem! Kokiem apzāģē stumbrus…" at bounding box center [558, 196] width 610 height 261
copy div "Izlasi Jāņa Baltvilka dzejoli un atbildi uz jautājumiem! Kokiem apzāģē stumbrus…"
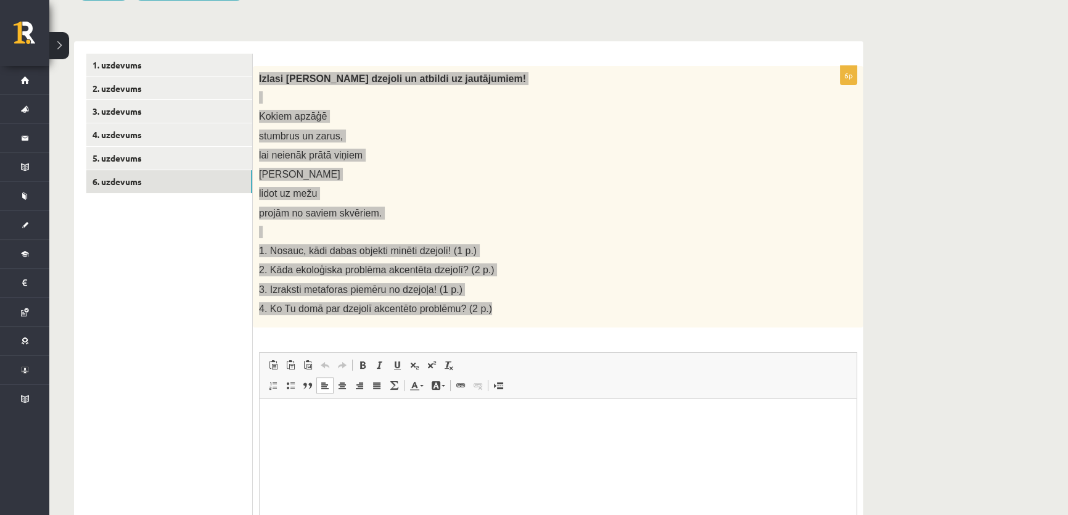
click at [308, 435] on html at bounding box center [557, 418] width 597 height 38
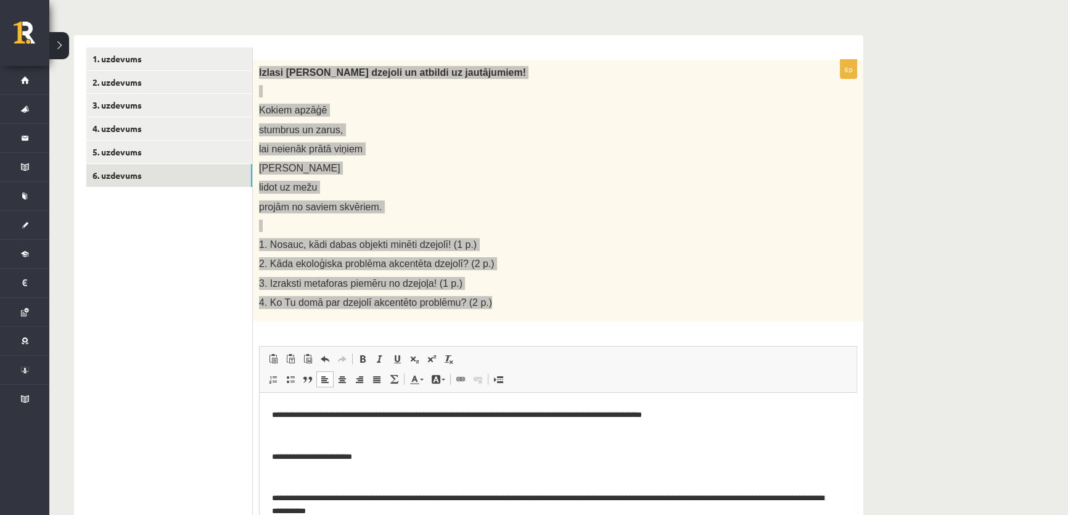
scroll to position [218, 0]
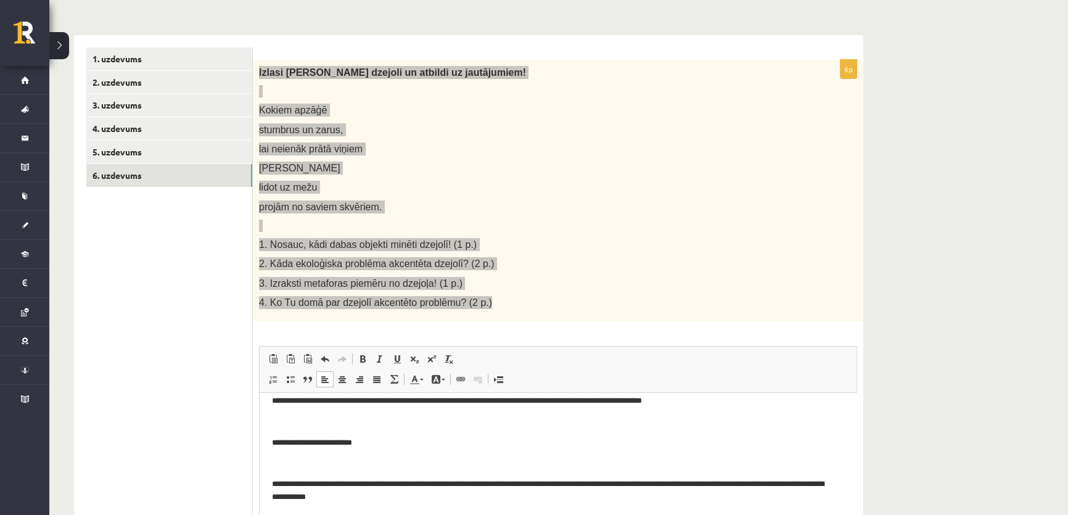
click at [277, 469] on p "Bagātinātā teksta redaktors, wiswyg-editor-user-answer-47024906801120" at bounding box center [558, 463] width 572 height 13
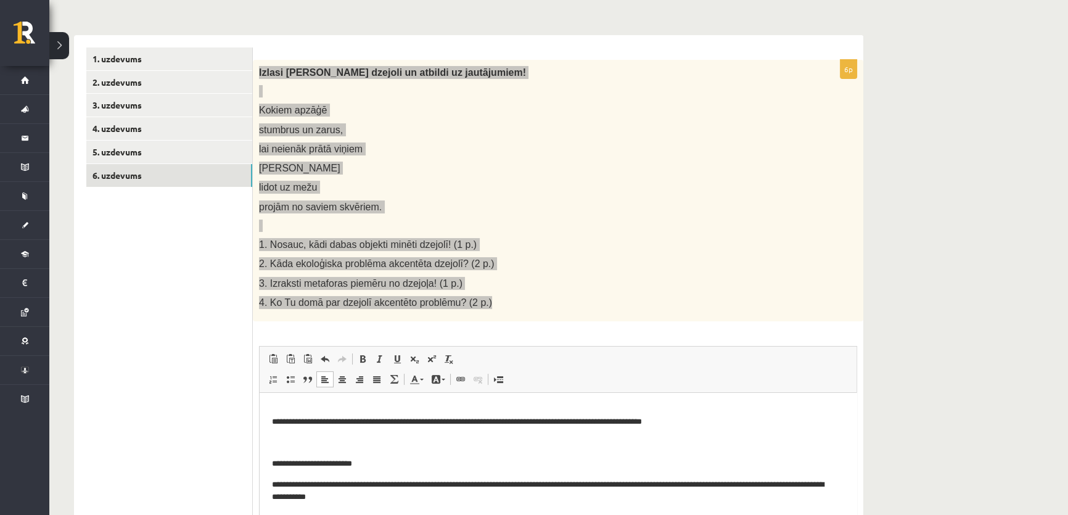
click at [279, 447] on p "Bagātinātā teksta redaktors, wiswyg-editor-user-answer-47024906801120" at bounding box center [558, 442] width 572 height 13
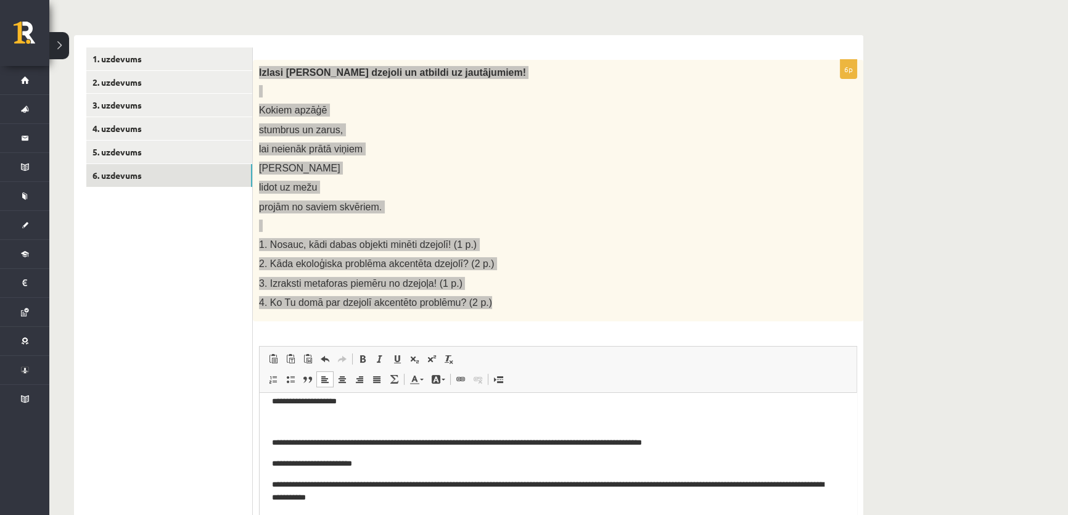
click at [281, 425] on p "Bagātinātā teksta redaktors, wiswyg-editor-user-answer-47024906801120" at bounding box center [558, 422] width 572 height 13
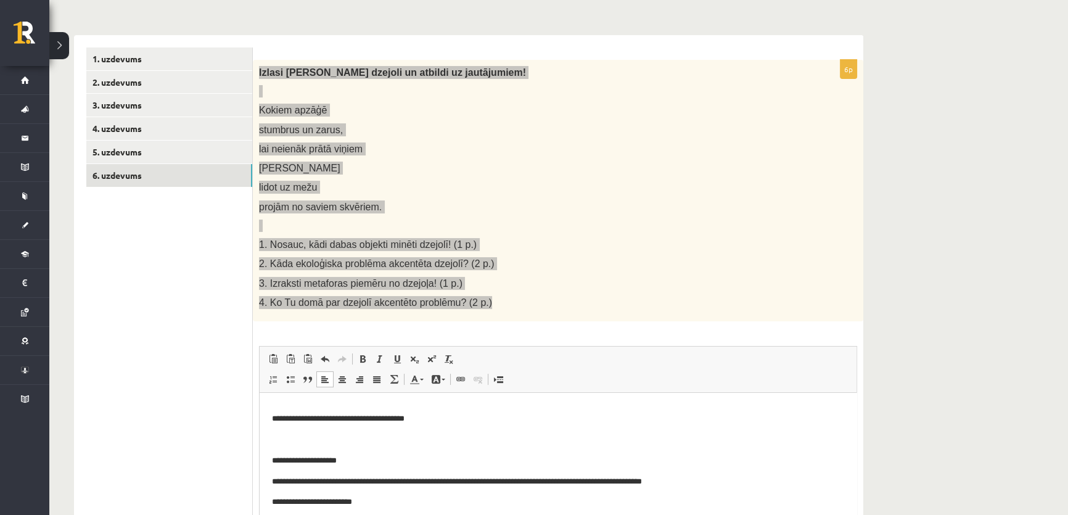
scroll to position [100, 0]
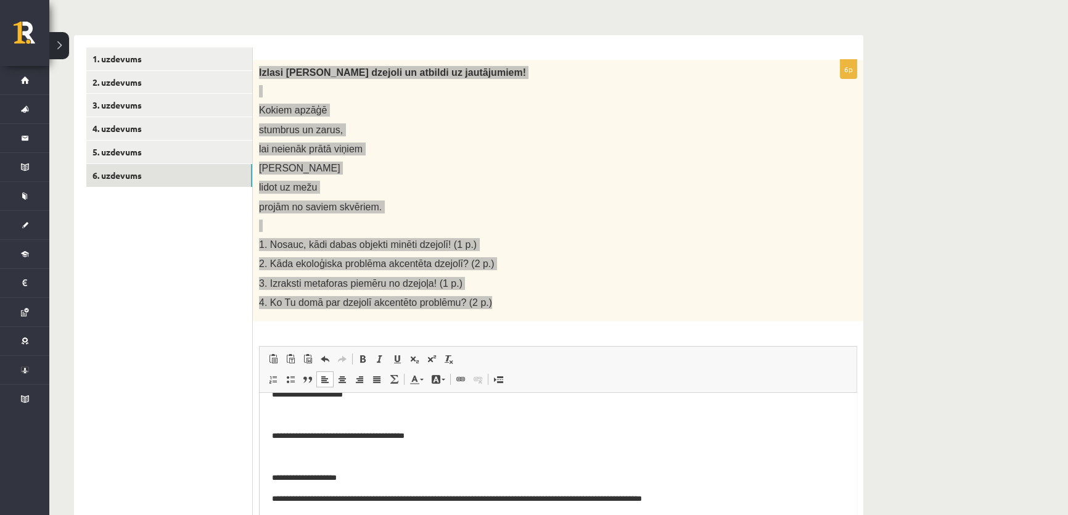
click at [284, 461] on p "Bagātinātā teksta redaktors, wiswyg-editor-user-answer-47024906801120" at bounding box center [558, 457] width 572 height 13
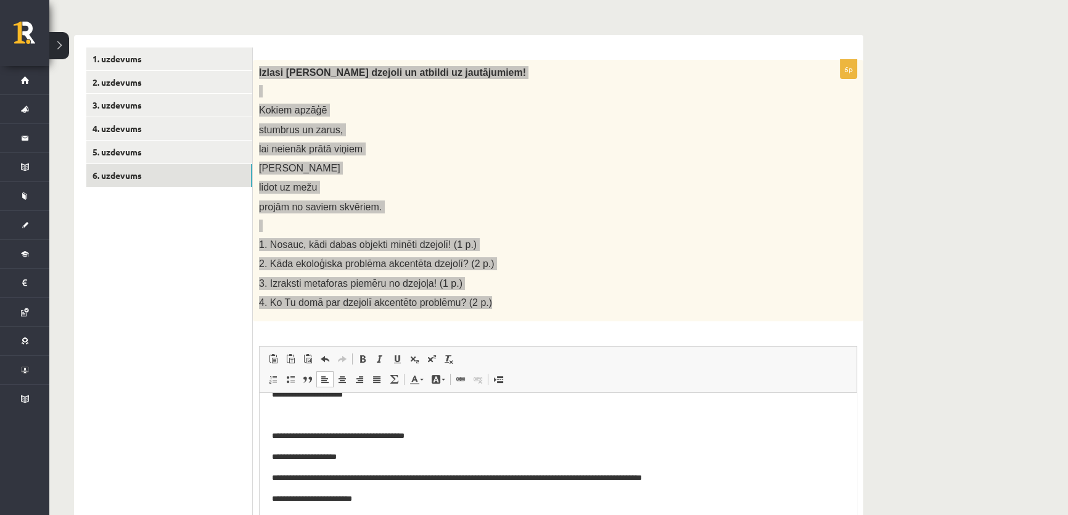
click at [276, 420] on p "Bagātinātā teksta redaktors, wiswyg-editor-user-answer-47024906801120" at bounding box center [558, 415] width 572 height 13
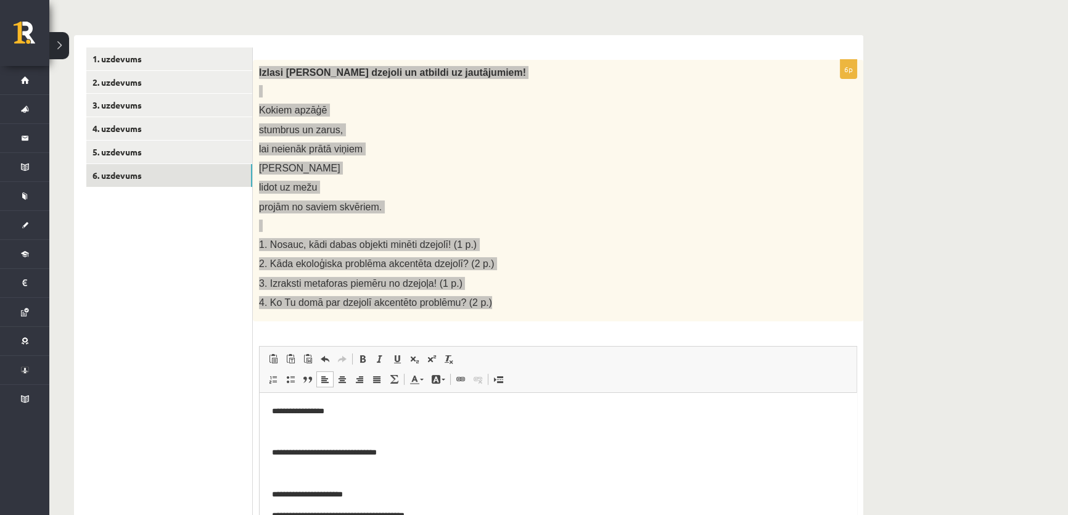
scroll to position [0, 0]
click at [289, 468] on p "Bagātinātā teksta redaktors, wiswyg-editor-user-answer-47024906801120" at bounding box center [558, 473] width 572 height 13
click at [284, 434] on p "Bagātinātā teksta redaktors, wiswyg-editor-user-answer-47024906801120" at bounding box center [558, 432] width 572 height 13
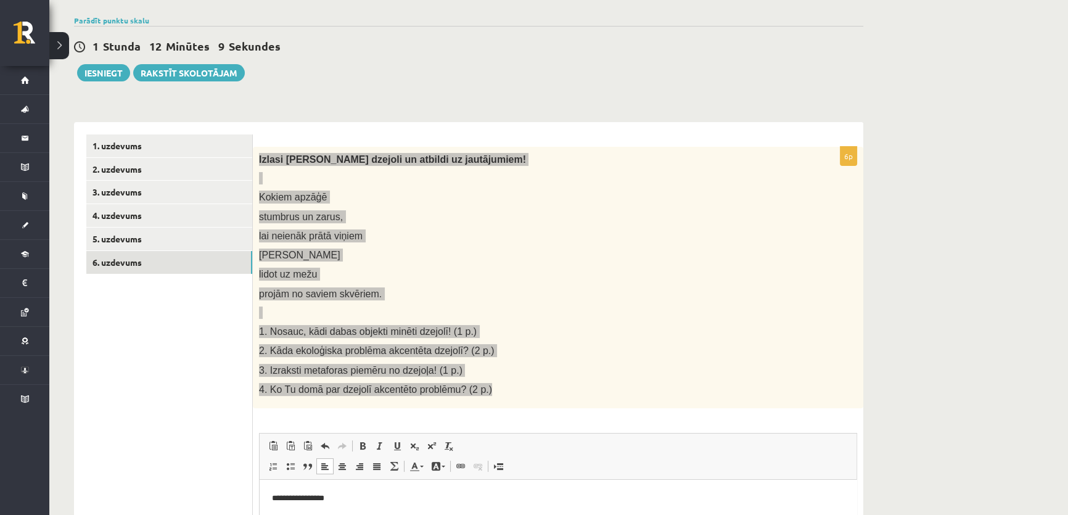
scroll to position [62, 0]
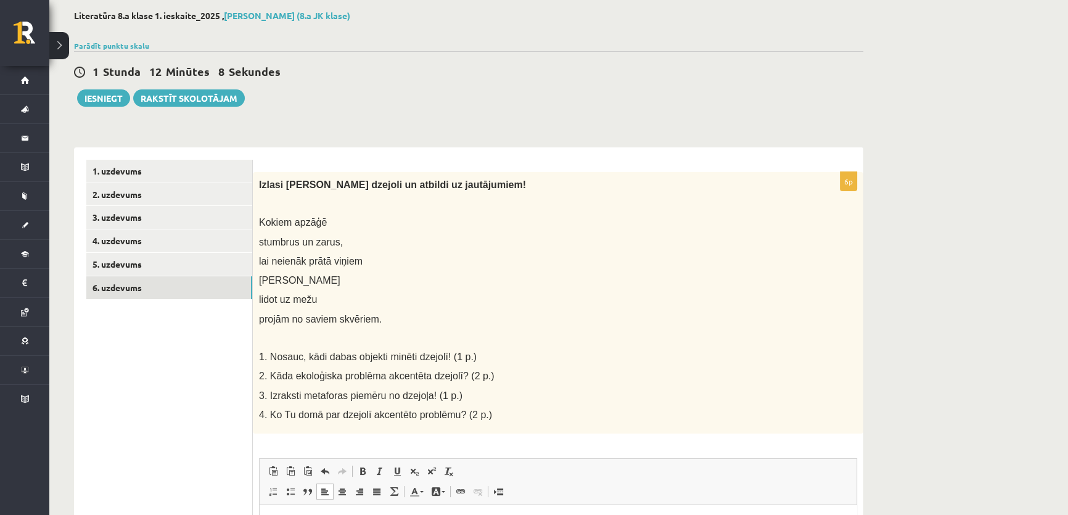
drag, startPoint x: 137, startPoint y: 409, endPoint x: 144, endPoint y: 409, distance: 7.4
click at [136, 409] on ul "1. uzdevums 2. uzdevums 3. uzdevums 4. uzdevums 5. uzdevums 6. uzdevums" at bounding box center [169, 437] width 166 height 555
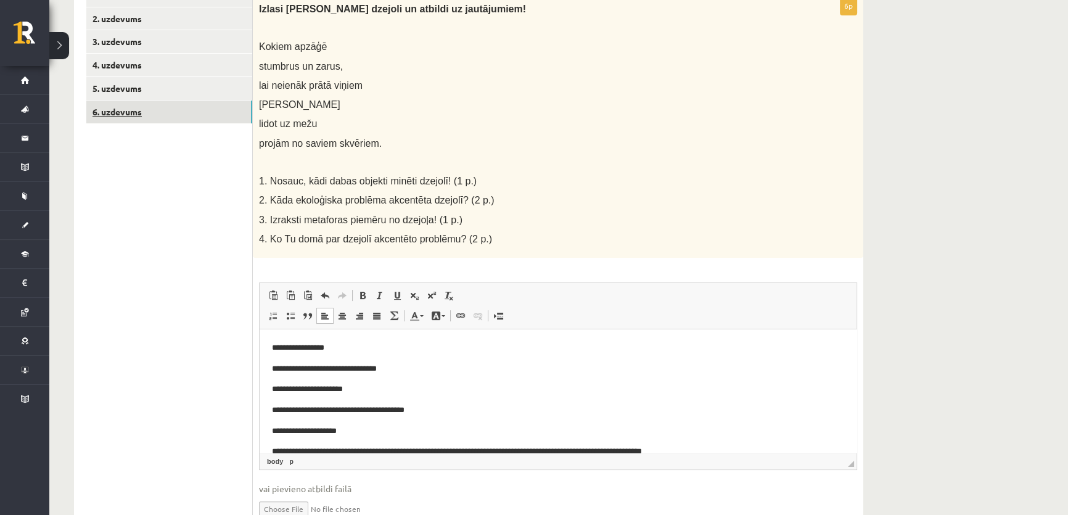
scroll to position [174, 0]
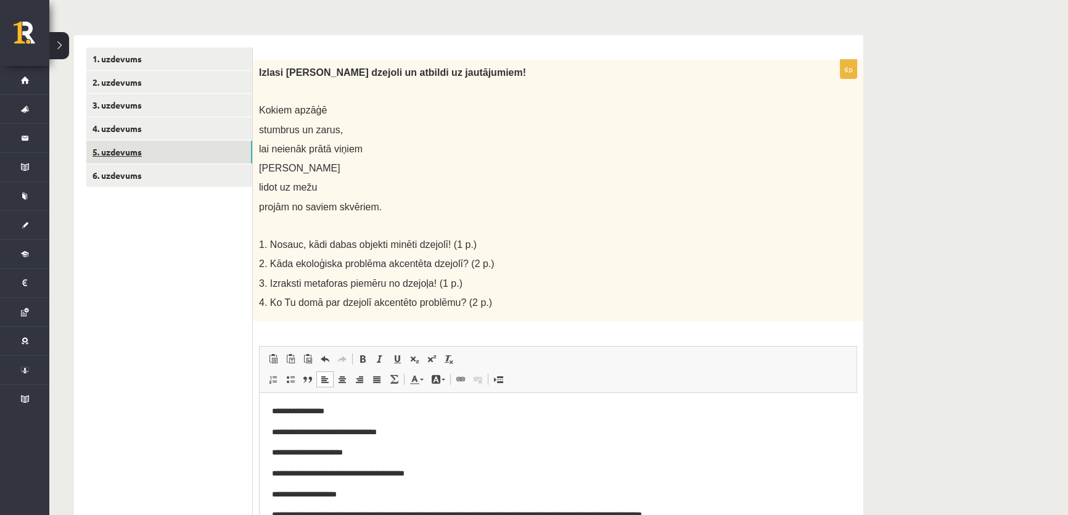
click at [136, 148] on link "5. uzdevums" at bounding box center [169, 152] width 166 height 23
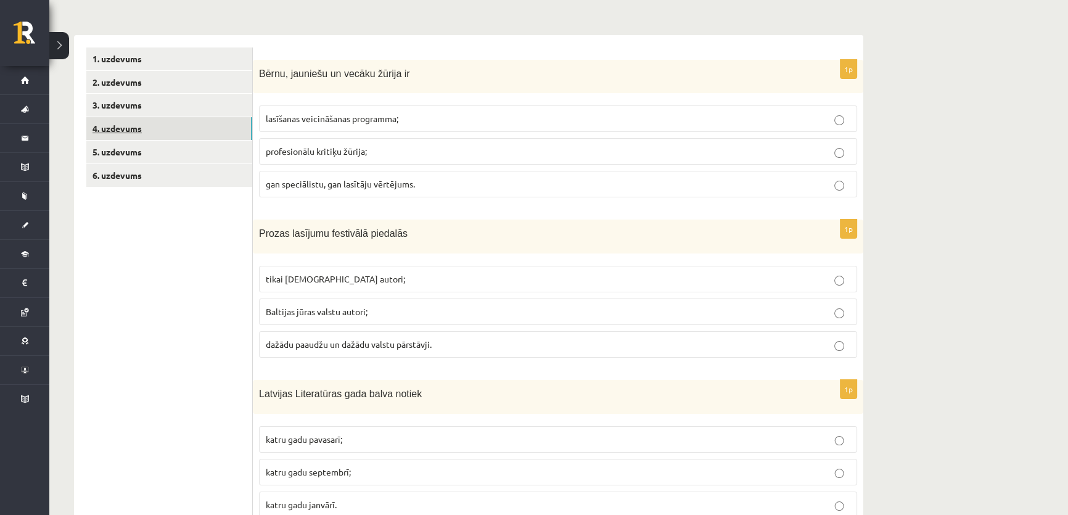
click at [116, 122] on link "4. uzdevums" at bounding box center [169, 128] width 166 height 23
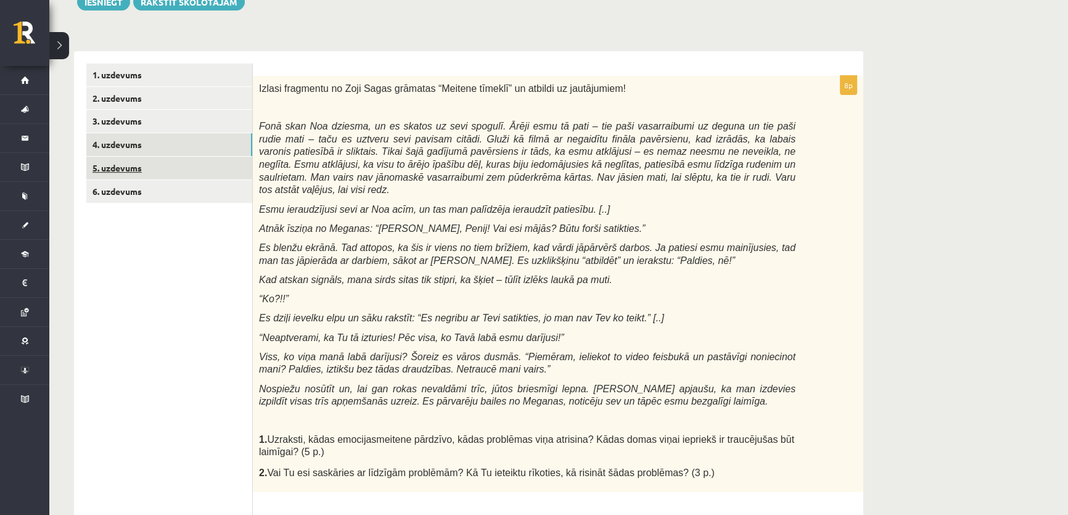
scroll to position [104, 0]
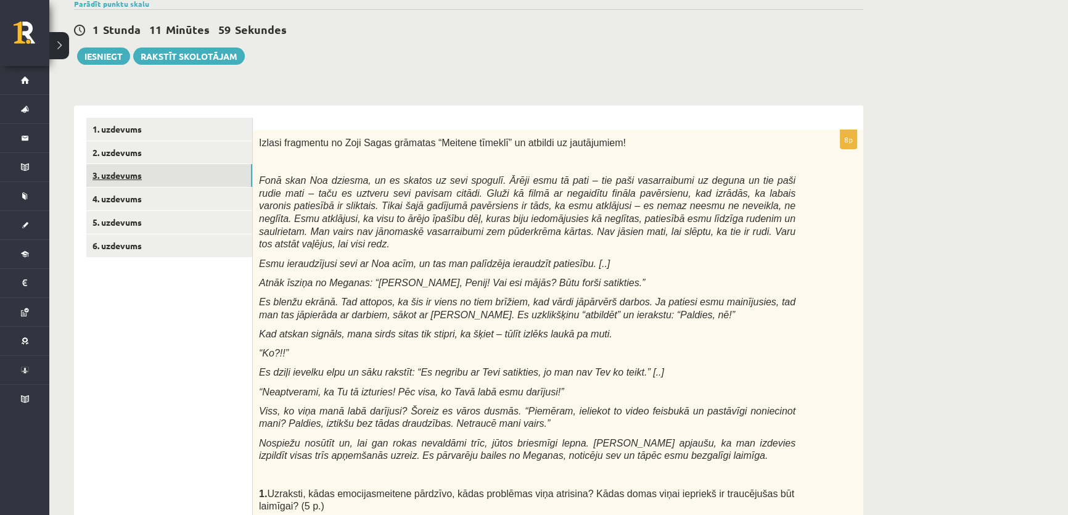
click at [147, 173] on link "3. uzdevums" at bounding box center [169, 175] width 166 height 23
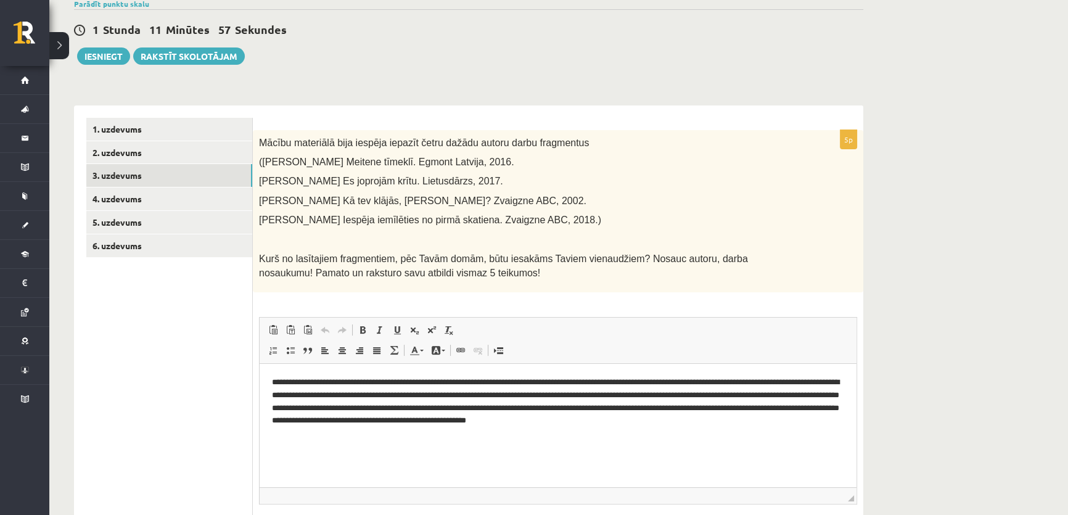
scroll to position [0, 0]
click at [149, 145] on link "2. uzdevums" at bounding box center [169, 152] width 166 height 23
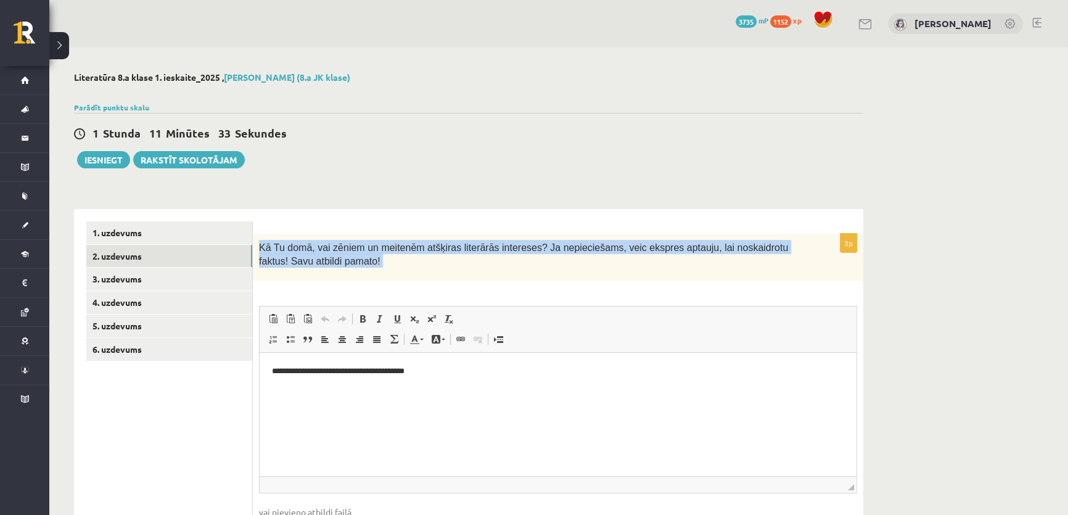
drag, startPoint x: 261, startPoint y: 242, endPoint x: 406, endPoint y: 283, distance: 150.4
click at [404, 290] on div "**********" at bounding box center [558, 398] width 610 height 329
copy div "**********"
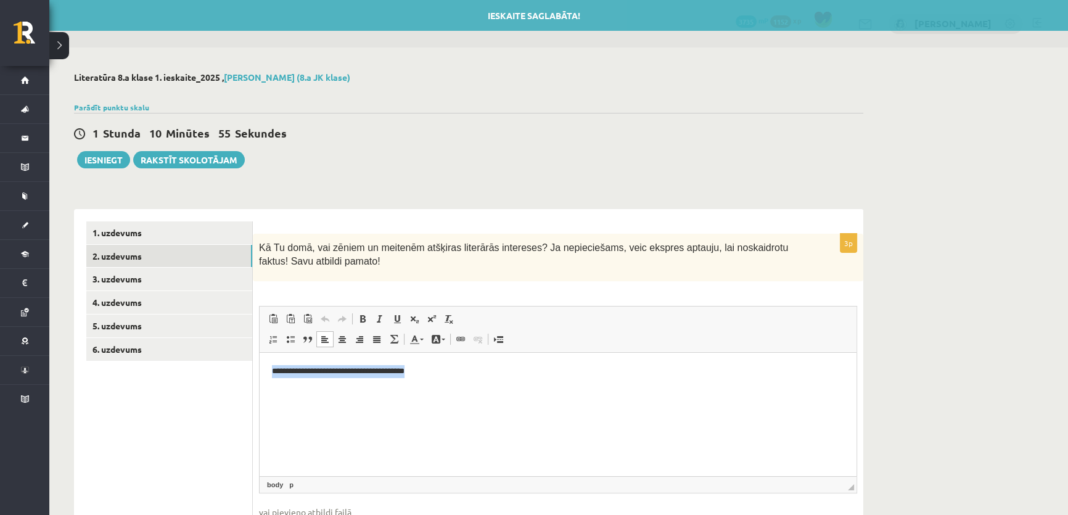
drag, startPoint x: 276, startPoint y: 371, endPoint x: 480, endPoint y: 407, distance: 206.5
click at [480, 390] on html "**********" at bounding box center [557, 372] width 597 height 38
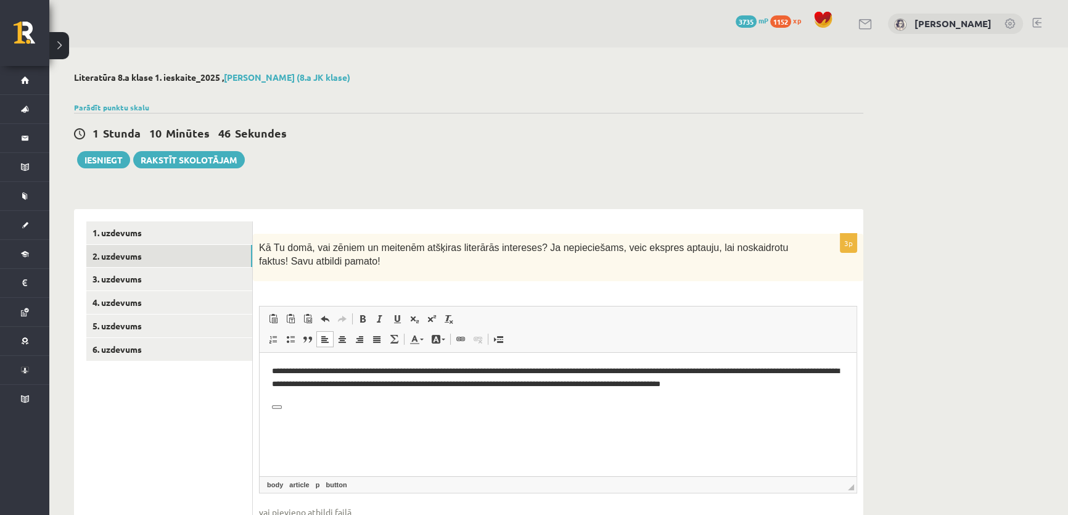
click at [281, 421] on html "**********" at bounding box center [557, 388] width 597 height 71
click at [815, 382] on p "**********" at bounding box center [558, 378] width 572 height 26
click at [812, 382] on p "**********" at bounding box center [558, 378] width 572 height 26
click at [825, 394] on html "**********" at bounding box center [557, 378] width 597 height 51
click at [807, 382] on p "**********" at bounding box center [558, 378] width 572 height 26
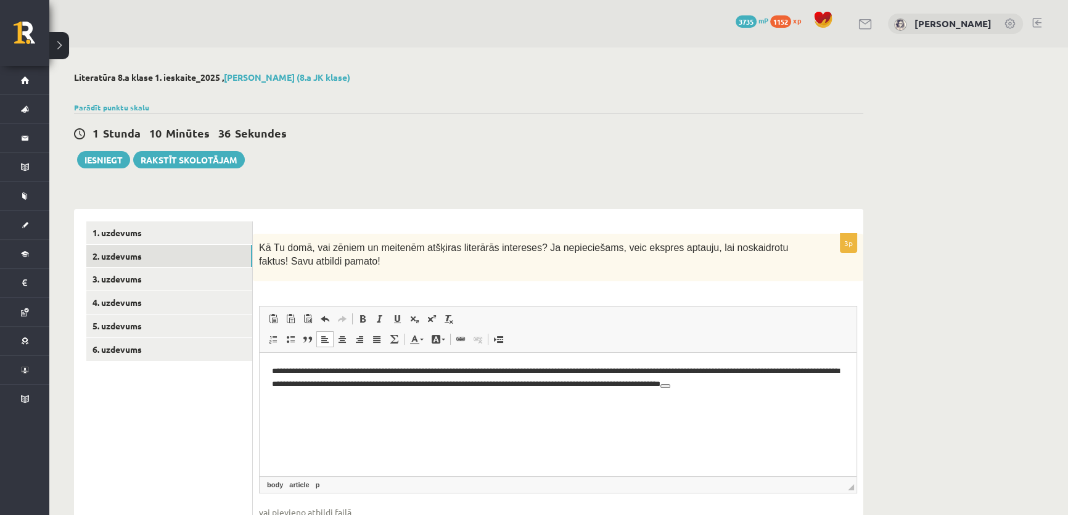
click at [812, 382] on p "**********" at bounding box center [558, 378] width 572 height 26
click at [812, 385] on p "**********" at bounding box center [558, 378] width 572 height 26
click at [535, 369] on p "**********" at bounding box center [558, 384] width 572 height 38
click at [546, 369] on p "**********" at bounding box center [558, 384] width 572 height 38
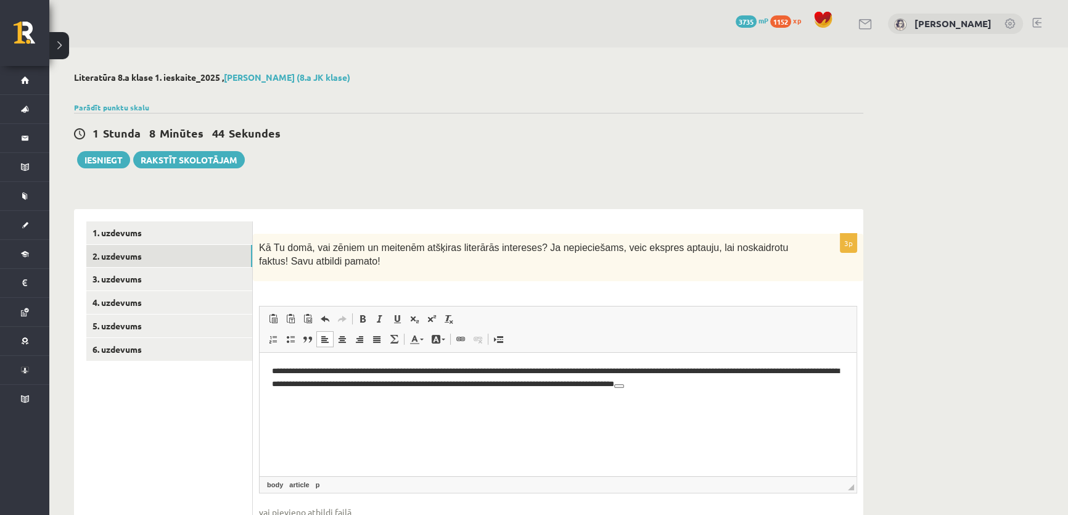
click at [407, 369] on p "**********" at bounding box center [558, 378] width 572 height 26
click at [206, 391] on ul "1. uzdevums 2. uzdevums 3. uzdevums 4. uzdevums 5. uzdevums 6. uzdevums" at bounding box center [169, 391] width 166 height 341
click at [629, 383] on p "**********" at bounding box center [558, 378] width 572 height 26
click at [682, 380] on p "**********" at bounding box center [558, 378] width 572 height 26
click at [937, 359] on div "**********" at bounding box center [558, 323] width 1018 height 552
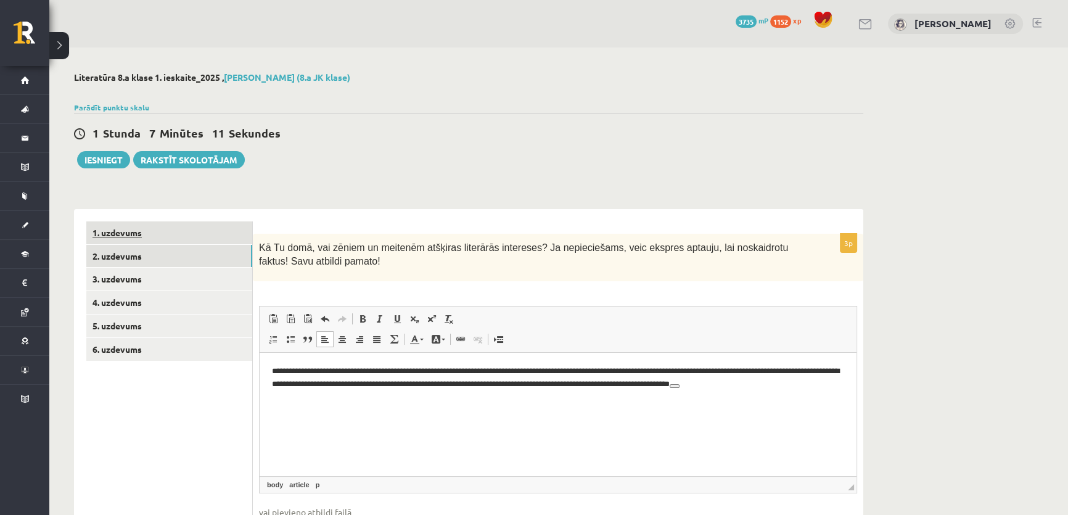
click at [197, 230] on link "1. uzdevums" at bounding box center [169, 232] width 166 height 23
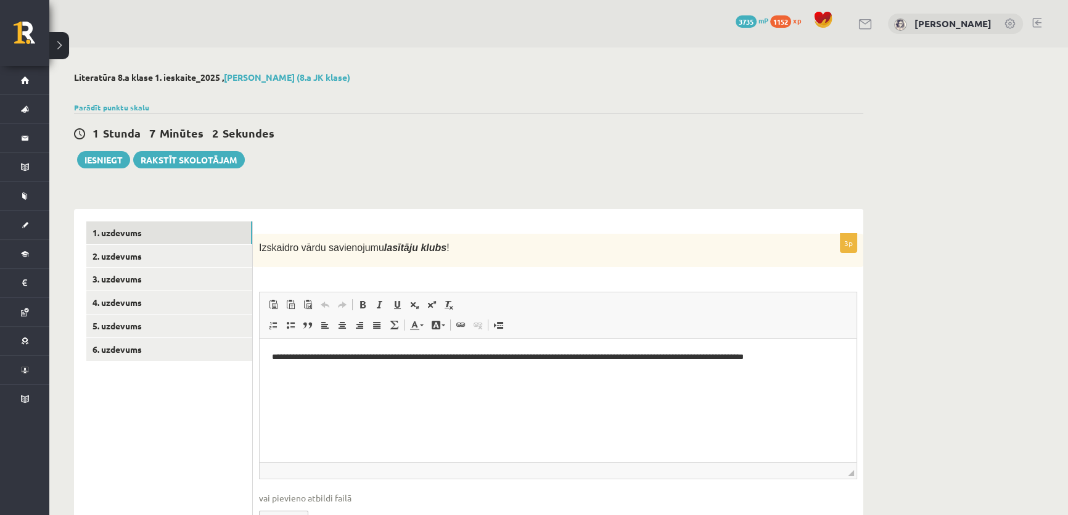
click at [345, 354] on p "**********" at bounding box center [558, 357] width 572 height 13
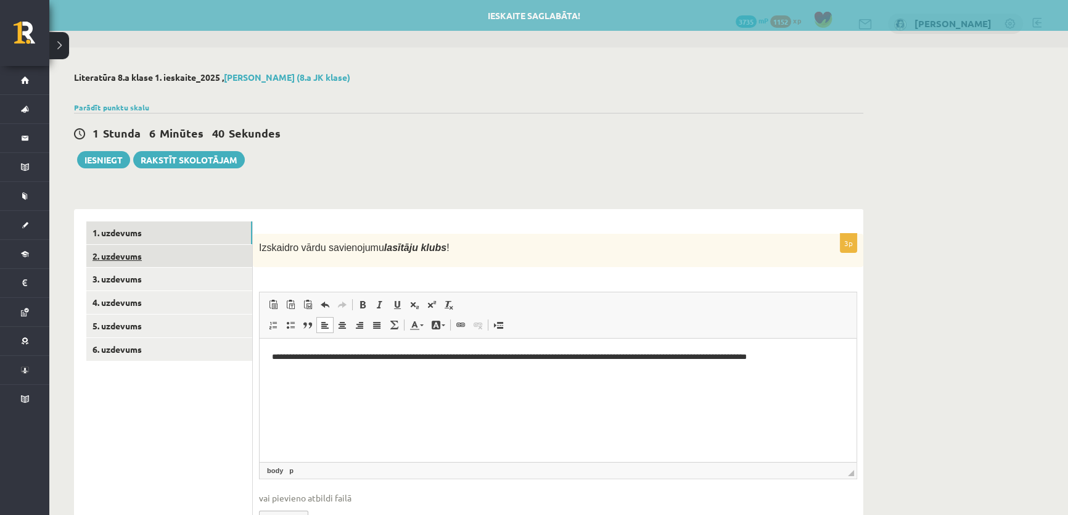
click at [203, 253] on link "2. uzdevums" at bounding box center [169, 256] width 166 height 23
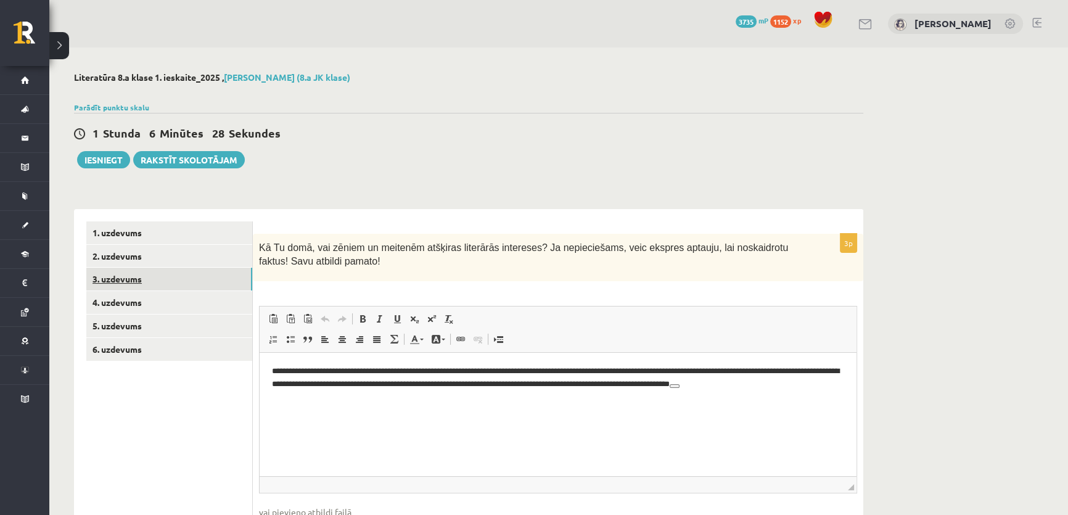
click at [217, 275] on link "3. uzdevums" at bounding box center [169, 278] width 166 height 23
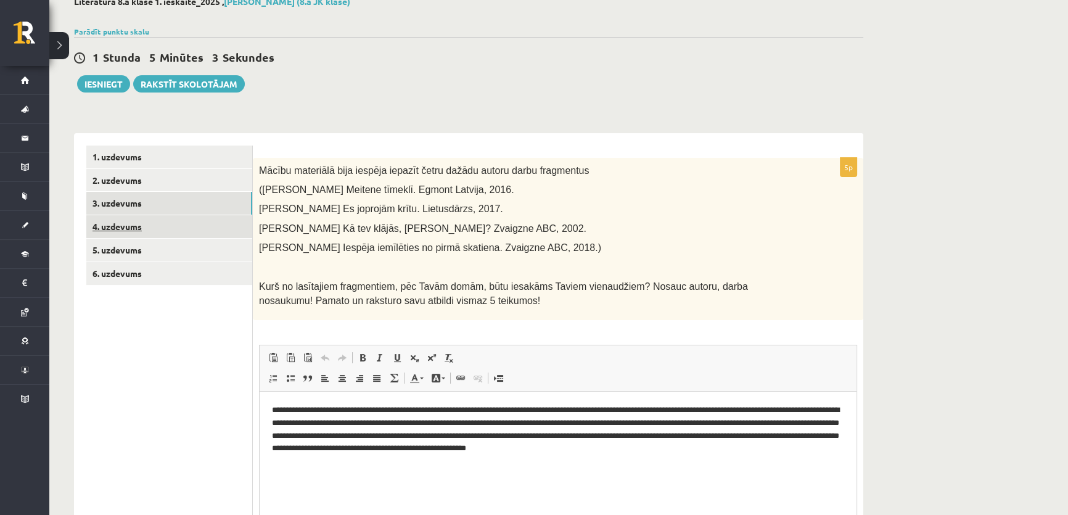
click at [133, 215] on link "4. uzdevums" at bounding box center [169, 226] width 166 height 23
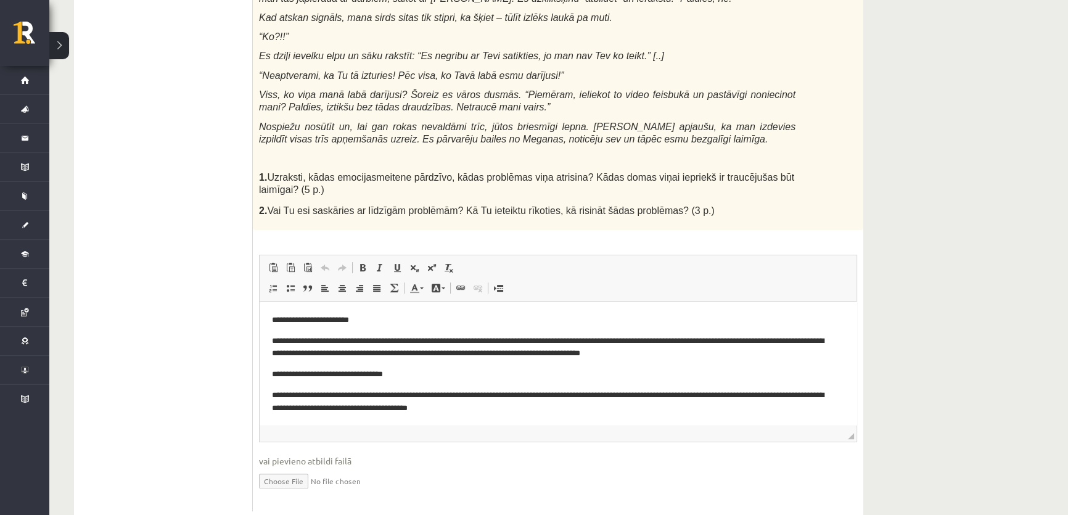
scroll to position [439, 0]
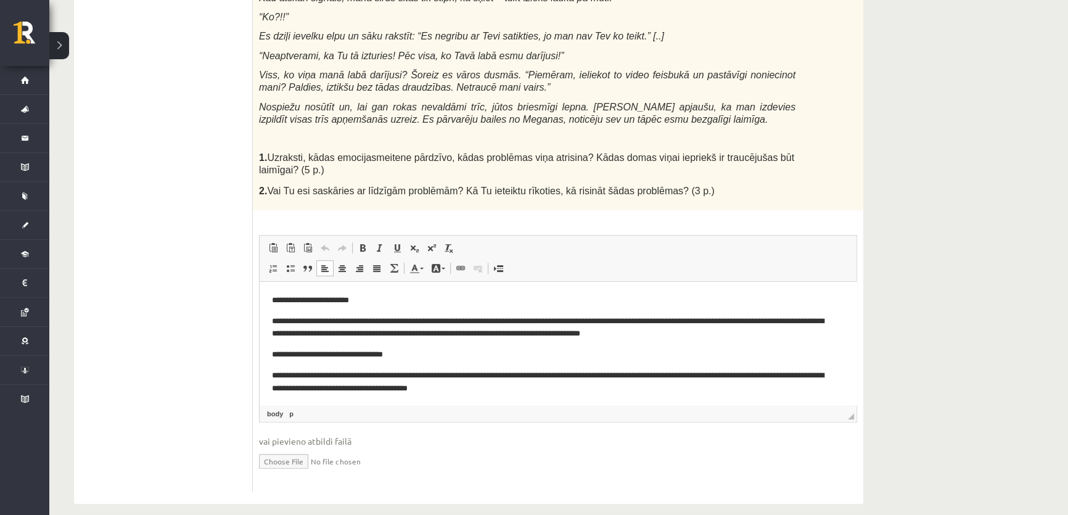
click at [631, 377] on p "**********" at bounding box center [554, 382] width 564 height 26
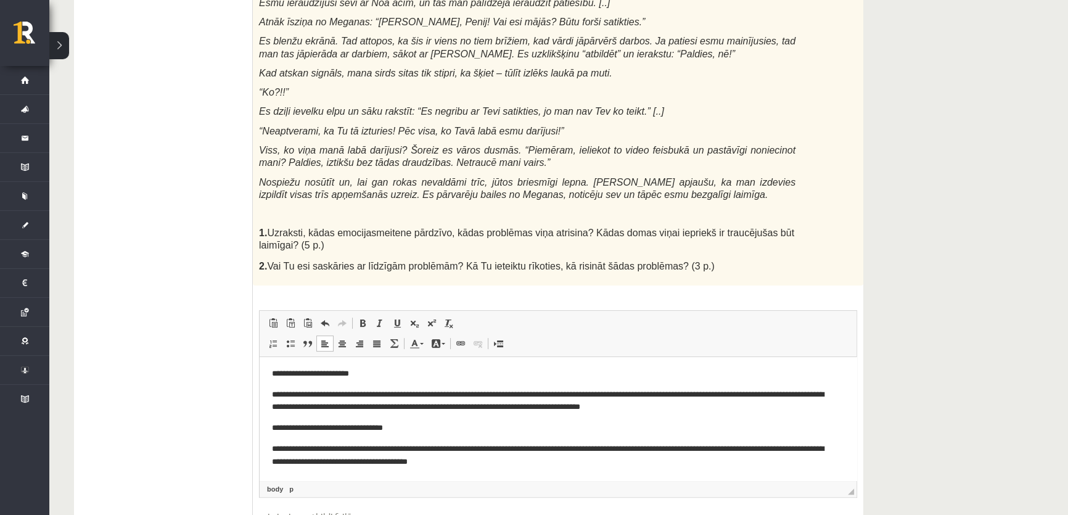
scroll to position [383, 0]
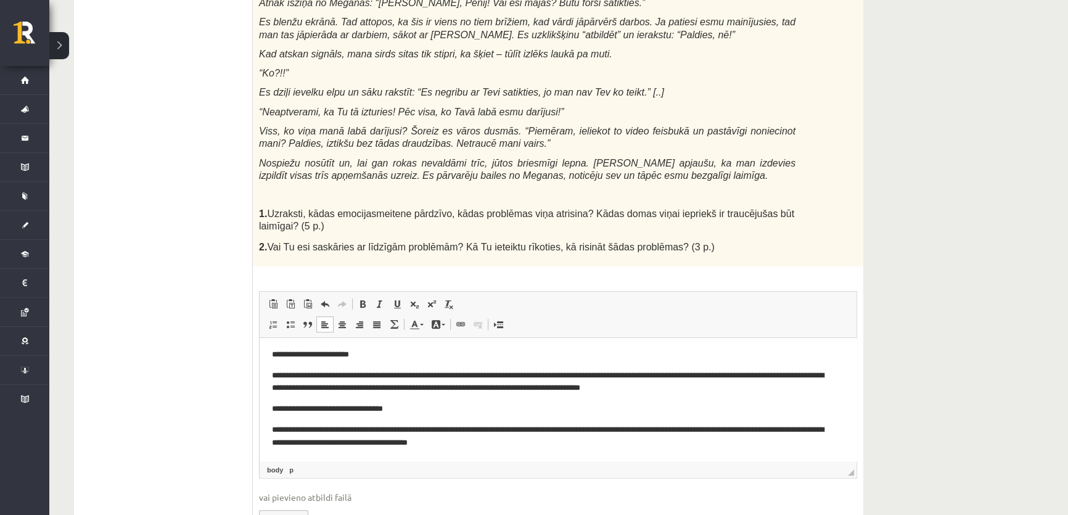
click at [498, 441] on p "**********" at bounding box center [554, 436] width 564 height 26
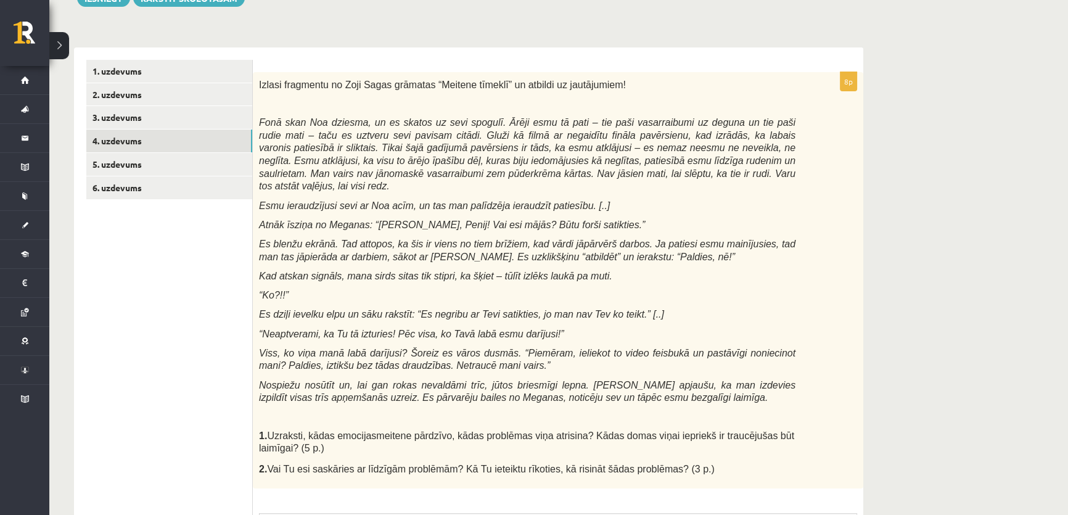
scroll to position [160, 0]
click at [129, 167] on link "5. uzdevums" at bounding box center [169, 166] width 166 height 23
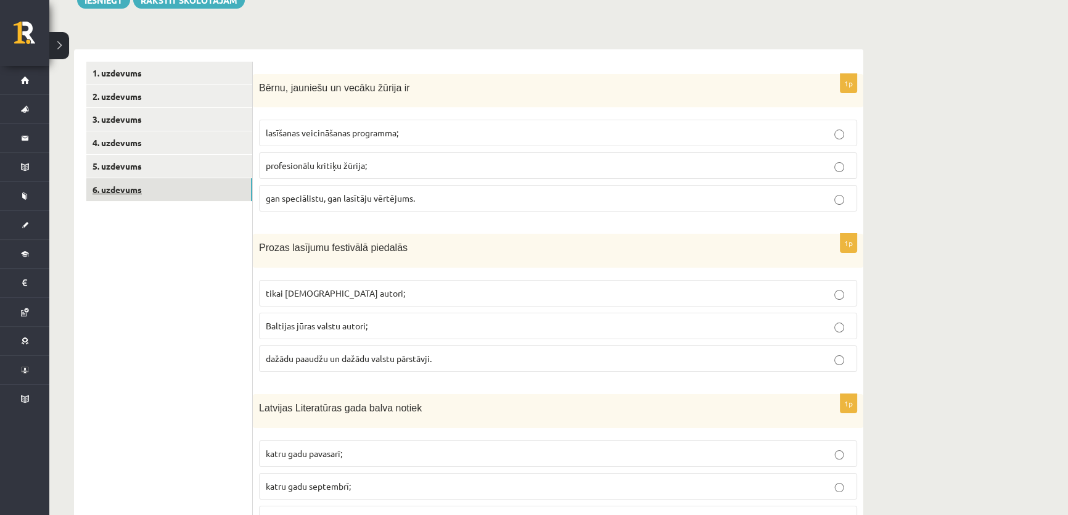
click at [126, 190] on link "6. uzdevums" at bounding box center [169, 189] width 166 height 23
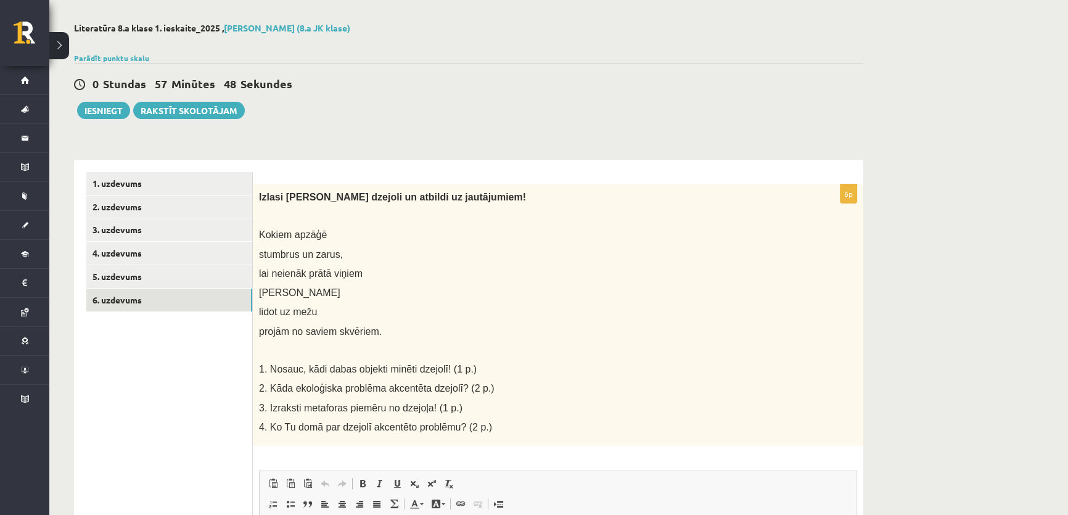
scroll to position [47, 0]
click at [934, 165] on div "**********" at bounding box center [558, 383] width 1018 height 766
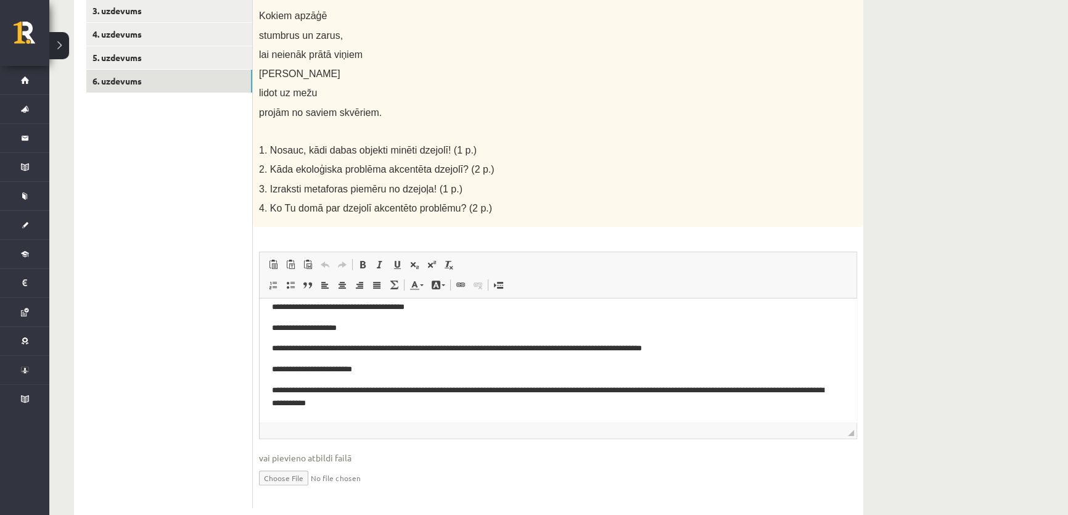
scroll to position [298, 0]
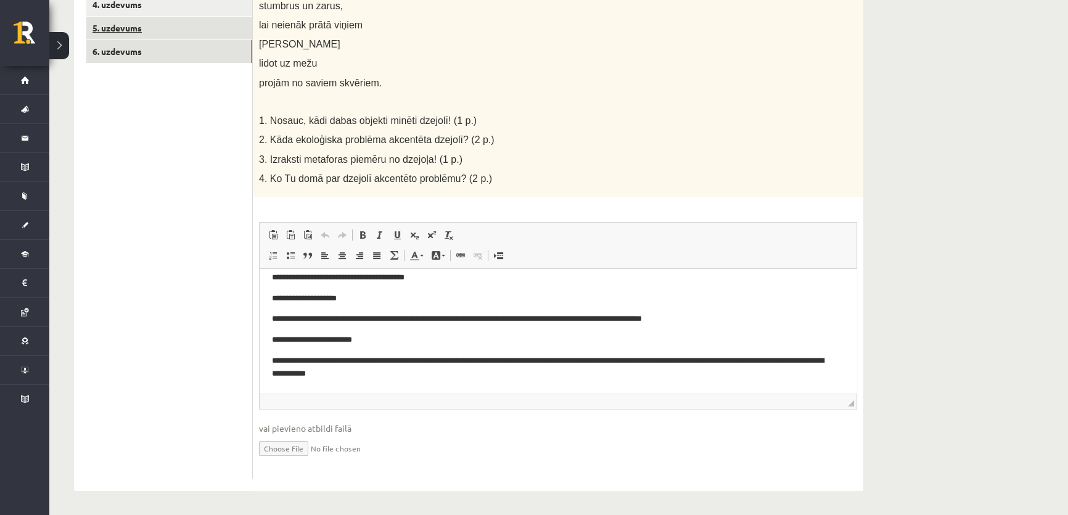
click at [157, 26] on link "5. uzdevums" at bounding box center [169, 28] width 166 height 23
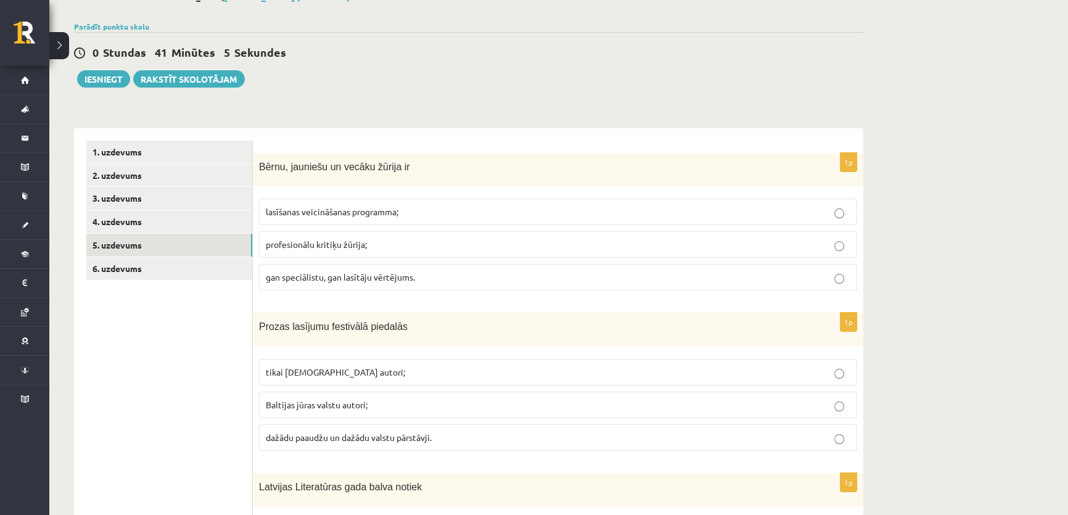
scroll to position [0, 0]
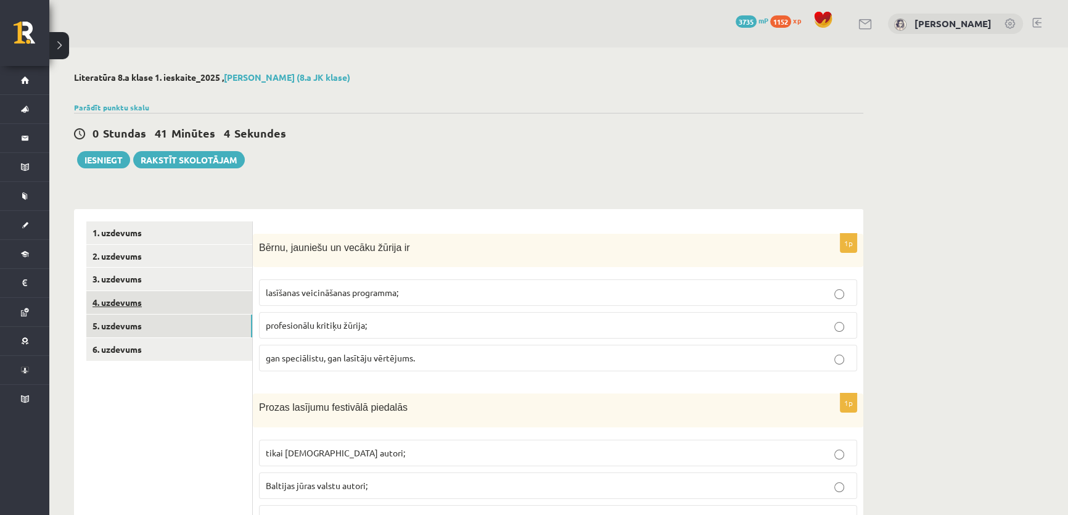
click at [147, 300] on link "4. uzdevums" at bounding box center [169, 302] width 166 height 23
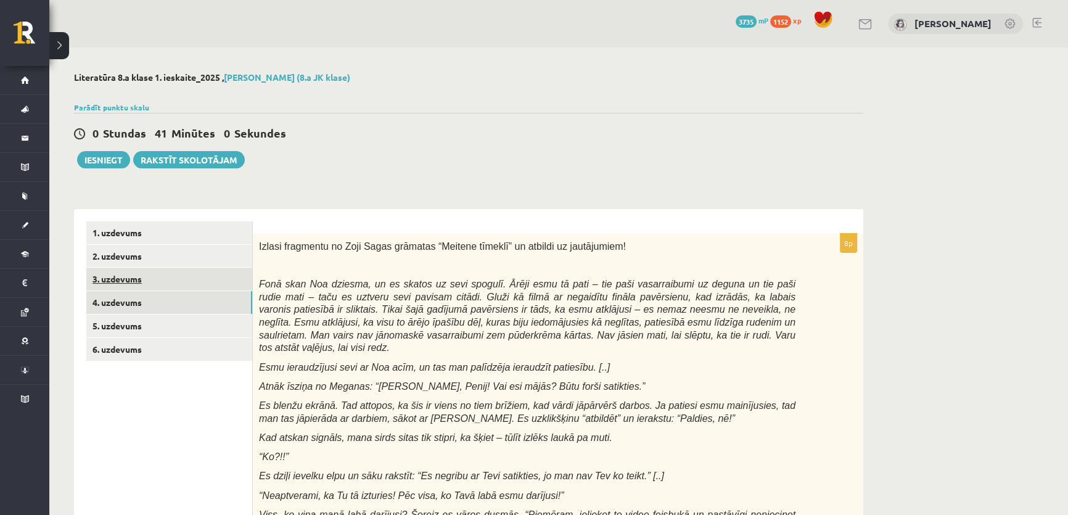
click at [120, 282] on link "3. uzdevums" at bounding box center [169, 278] width 166 height 23
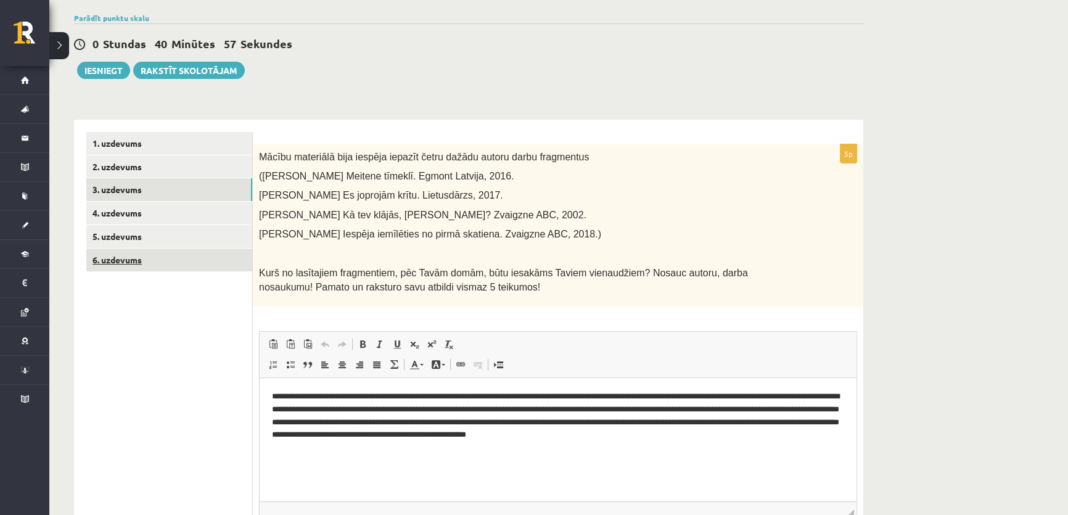
scroll to position [76, 0]
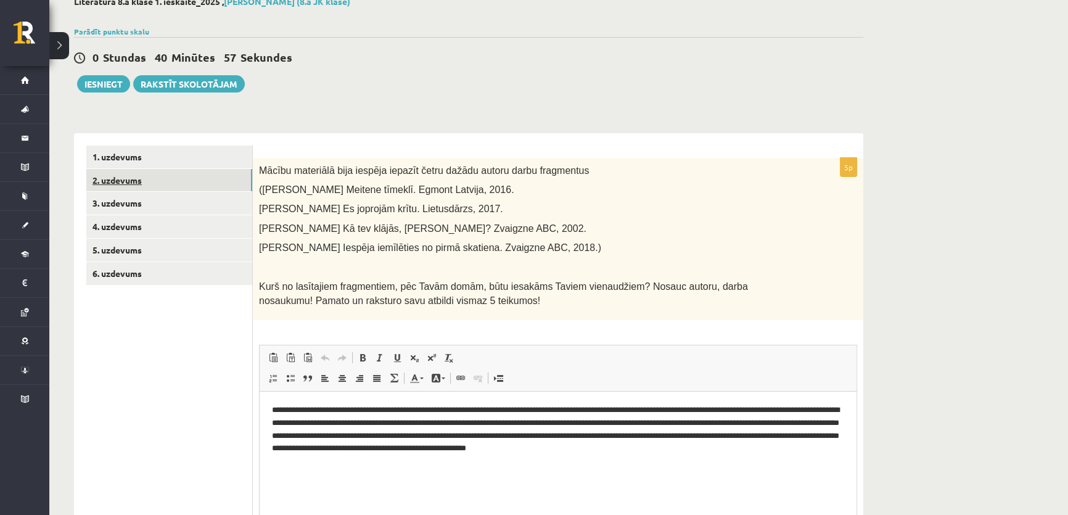
click at [139, 176] on link "2. uzdevums" at bounding box center [169, 180] width 166 height 23
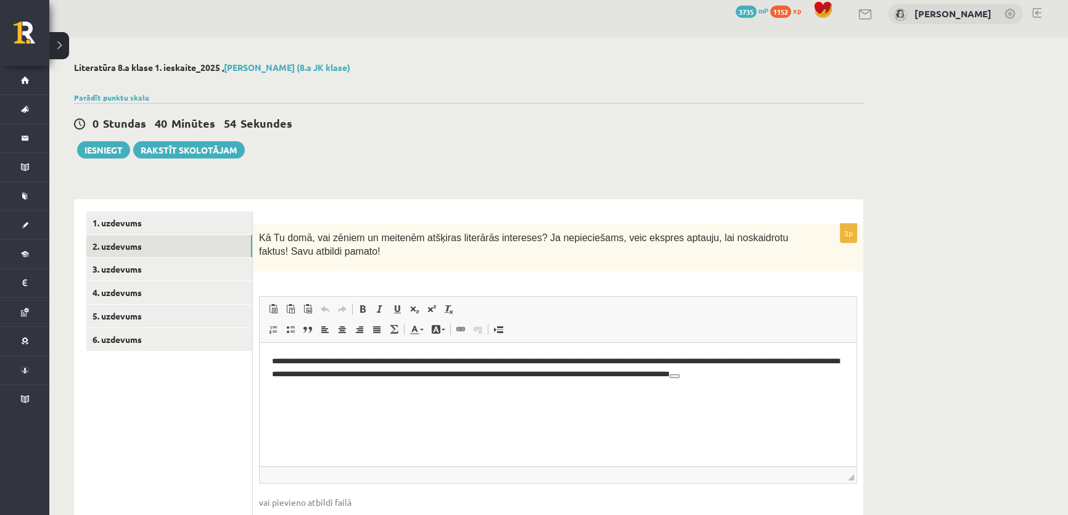
scroll to position [0, 0]
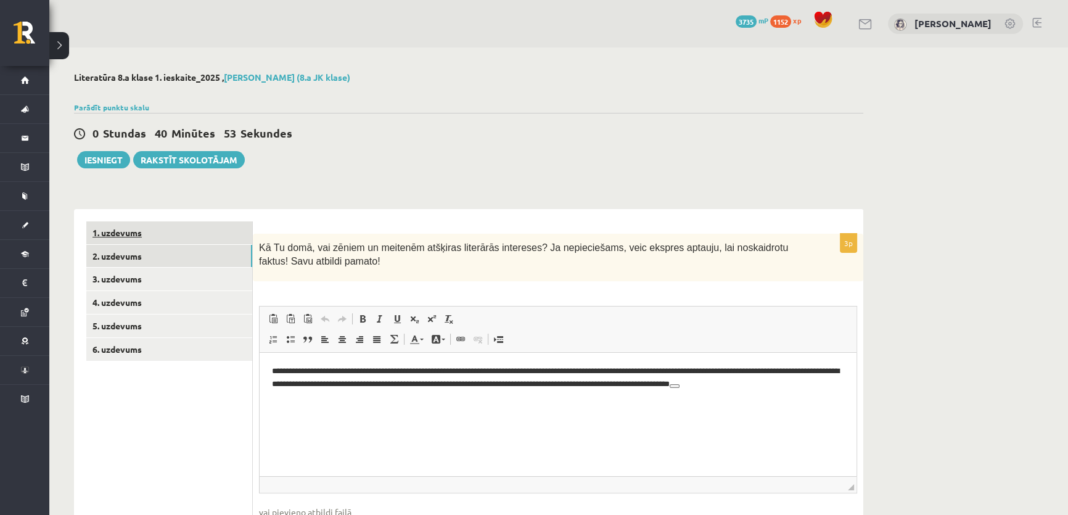
click at [159, 227] on link "1. uzdevums" at bounding box center [169, 232] width 166 height 23
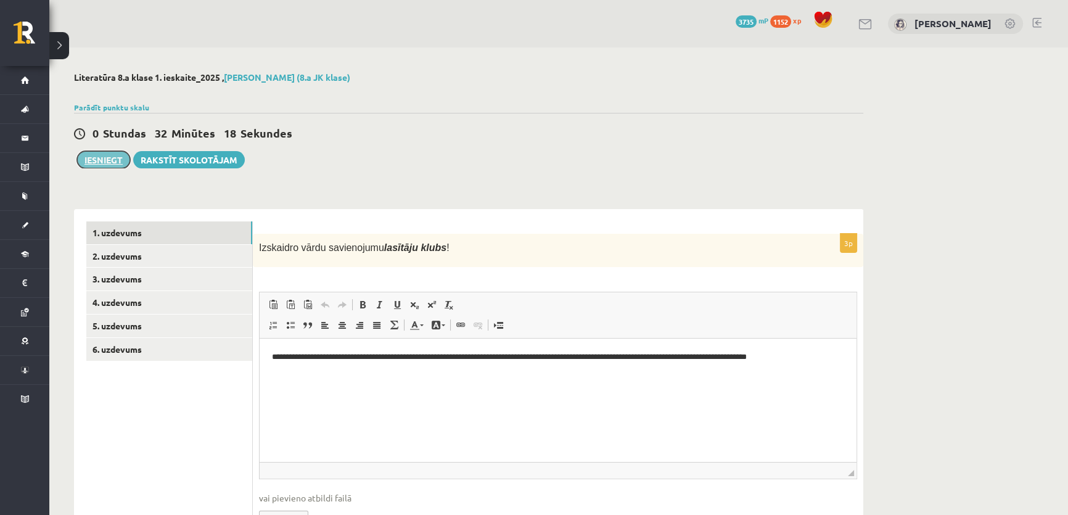
click at [115, 161] on button "Iesniegt" at bounding box center [103, 159] width 53 height 17
click at [98, 160] on button "Iesniegt" at bounding box center [103, 159] width 53 height 17
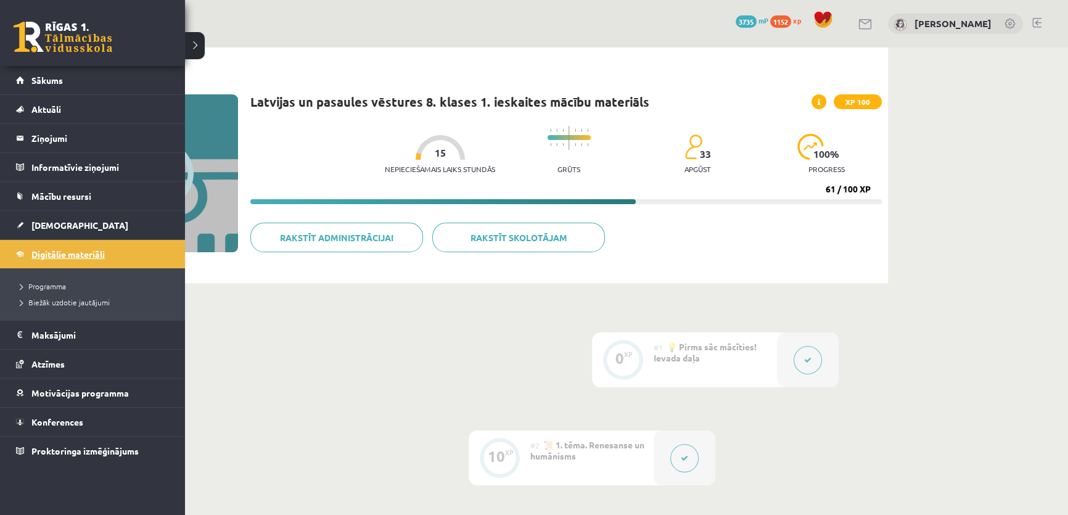
click at [31, 250] on link "Digitālie materiāli" at bounding box center [92, 254] width 153 height 28
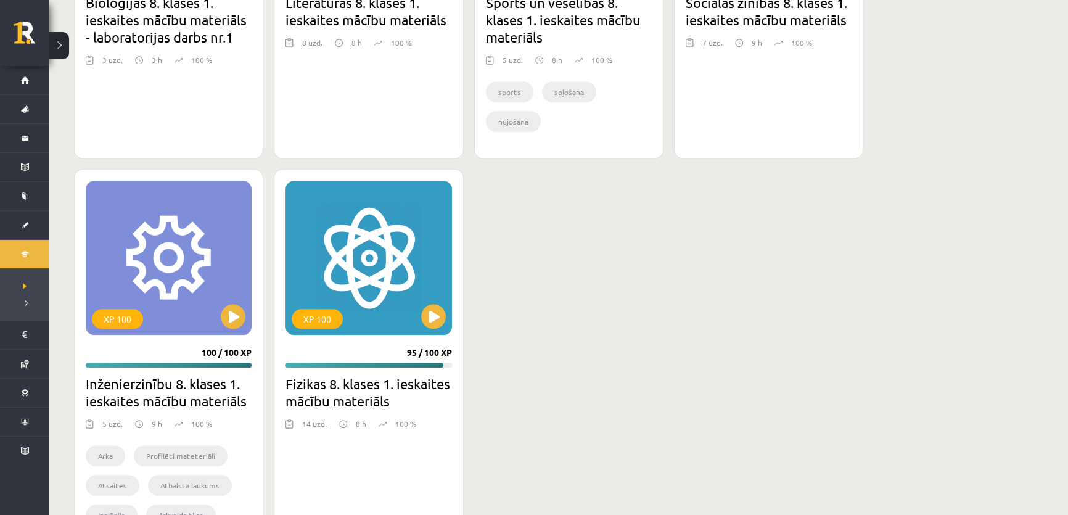
scroll to position [1456, 0]
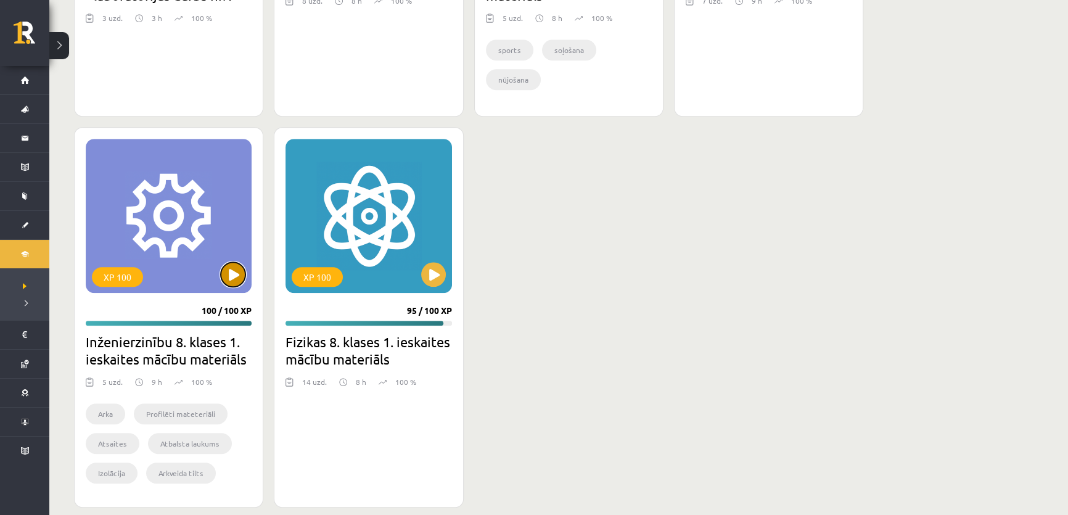
click at [223, 276] on button at bounding box center [233, 274] width 25 height 25
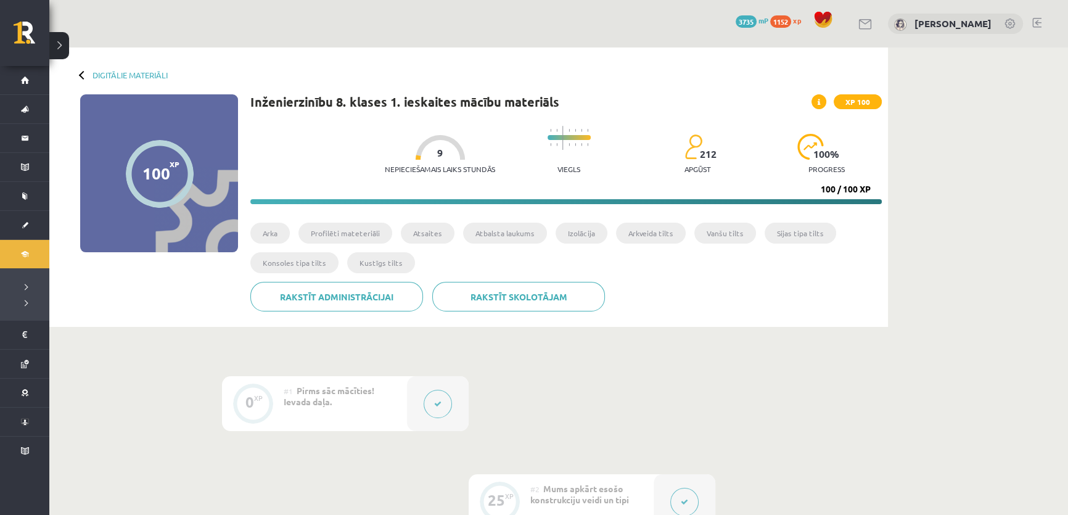
click at [425, 406] on button at bounding box center [437, 404] width 28 height 28
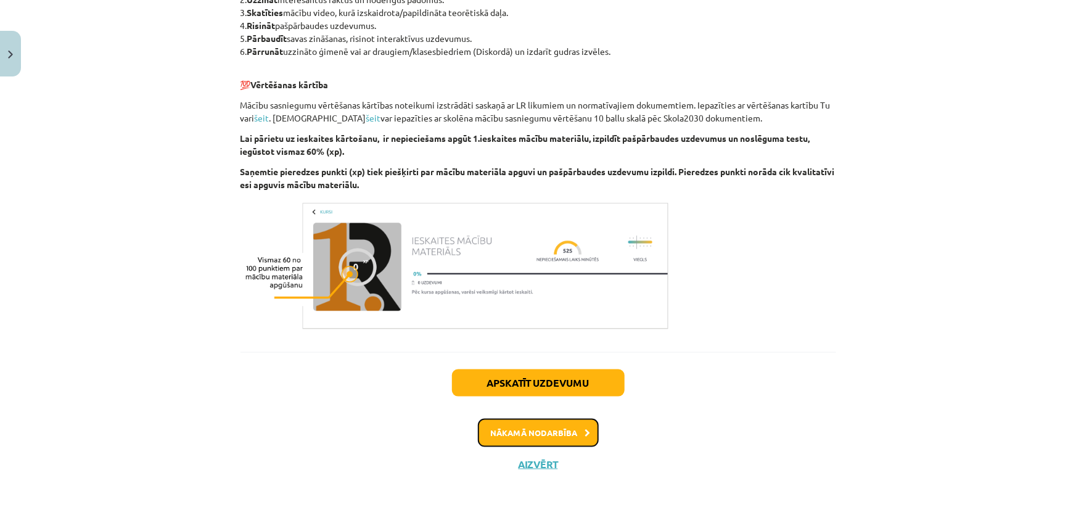
click at [532, 430] on button "Nākamā nodarbība" at bounding box center [538, 433] width 121 height 28
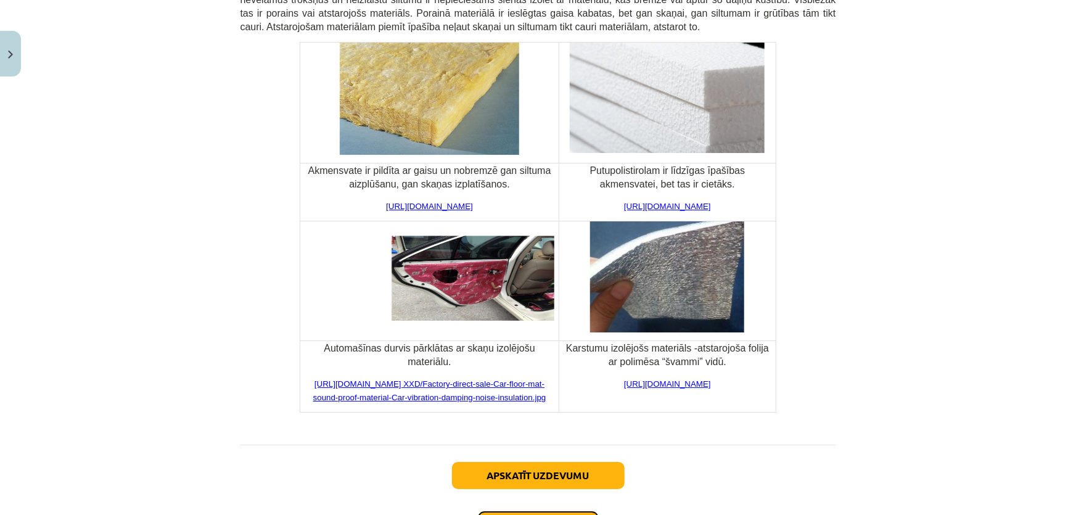
scroll to position [4535, 0]
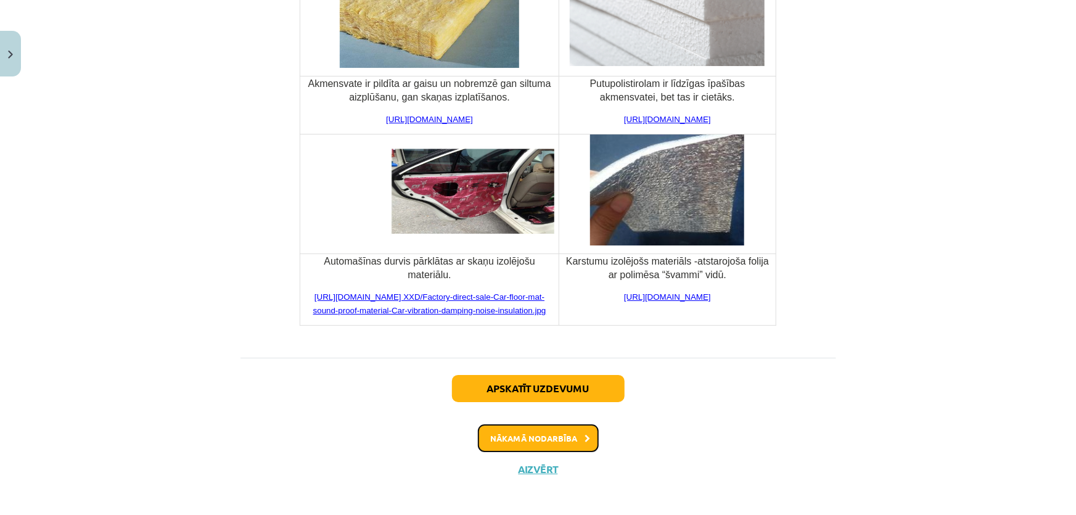
drag, startPoint x: 534, startPoint y: 423, endPoint x: 529, endPoint y: 427, distance: 6.6
click at [529, 427] on button "Nākamā nodarbība" at bounding box center [538, 438] width 121 height 28
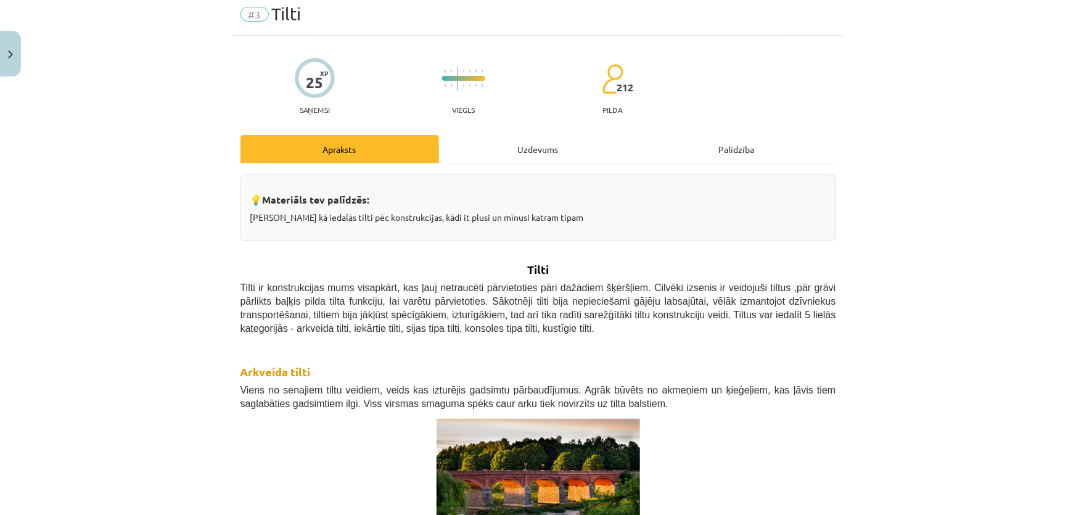
scroll to position [53, 0]
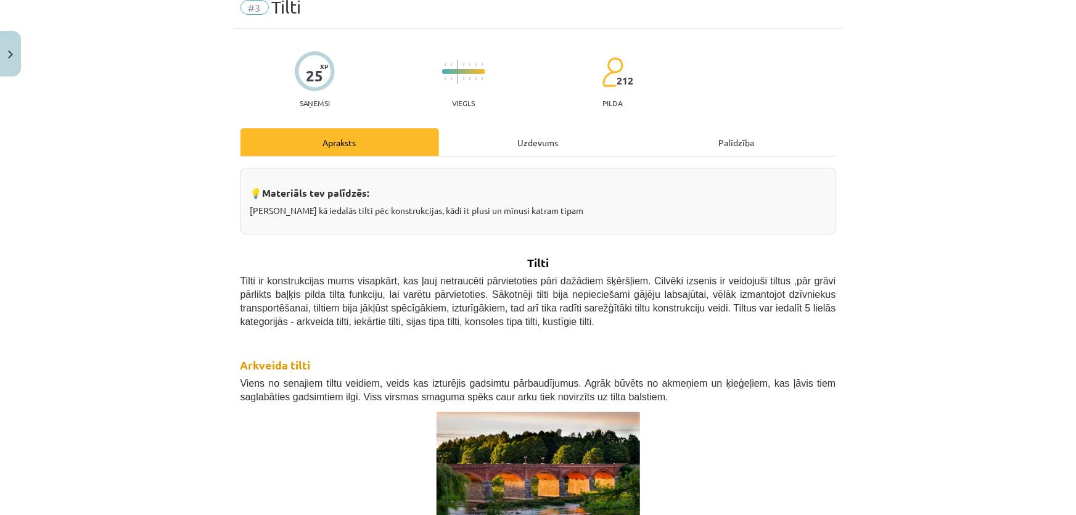
click at [894, 295] on div "Mācību tēma: Inženierzinību 8. klases 1. ieskaites mācību materiāls #3 Tilti 25…" at bounding box center [538, 257] width 1076 height 515
click at [881, 382] on div "Mācību tēma: Inženierzinību 8. klases 1. ieskaites mācību materiāls #3 Tilti 25…" at bounding box center [538, 257] width 1076 height 515
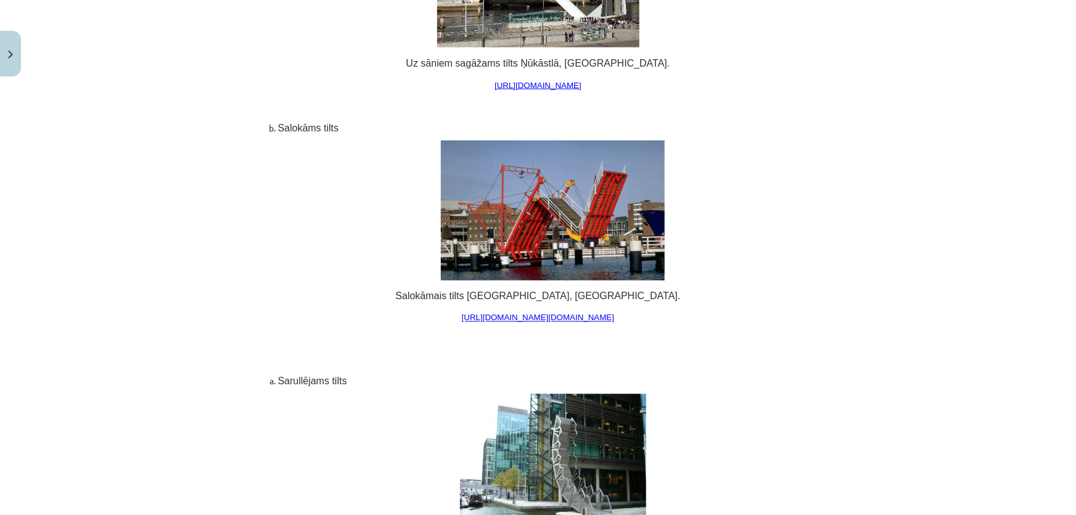
scroll to position [8237, 0]
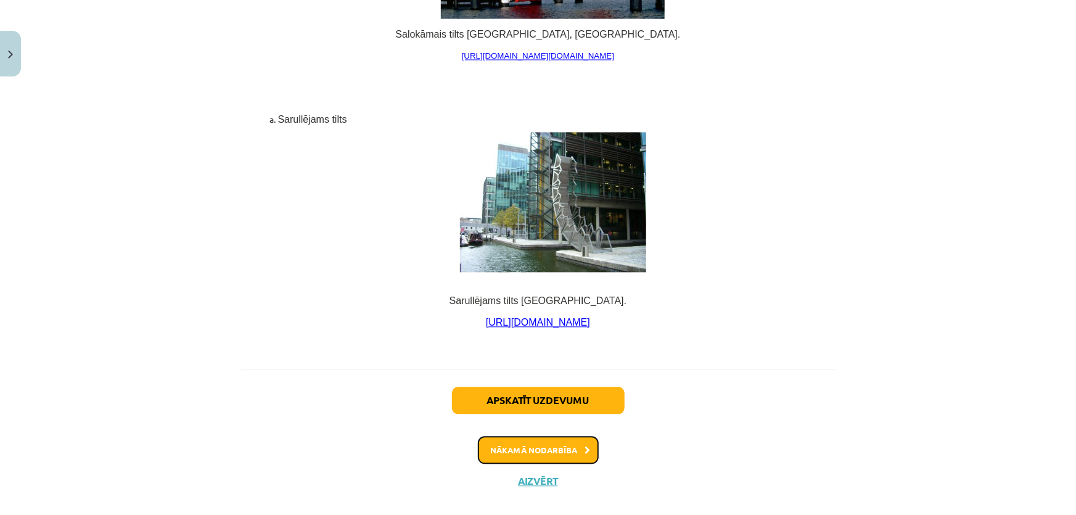
click at [521, 436] on button "Nākamā nodarbība" at bounding box center [538, 450] width 121 height 28
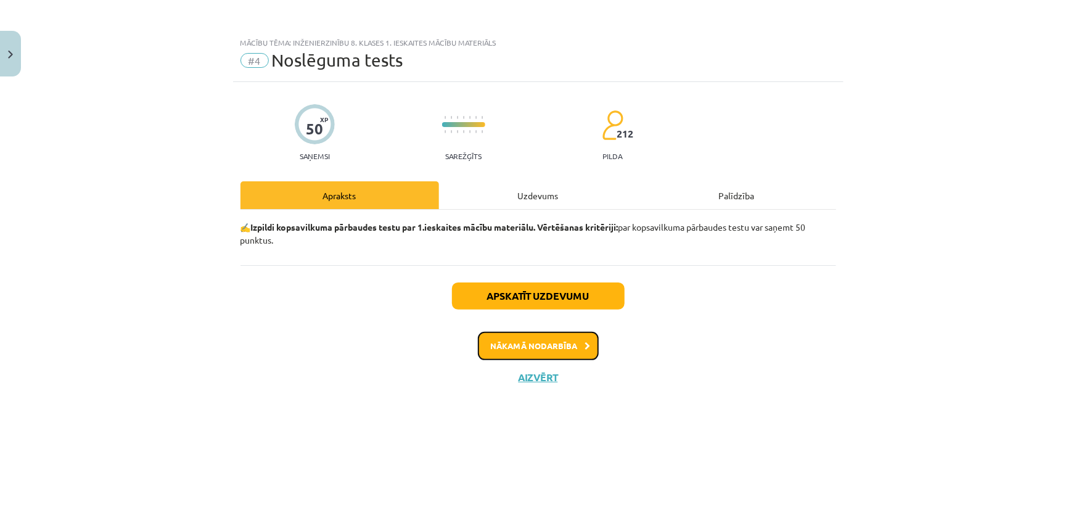
click at [533, 342] on button "Nākamā nodarbība" at bounding box center [538, 346] width 121 height 28
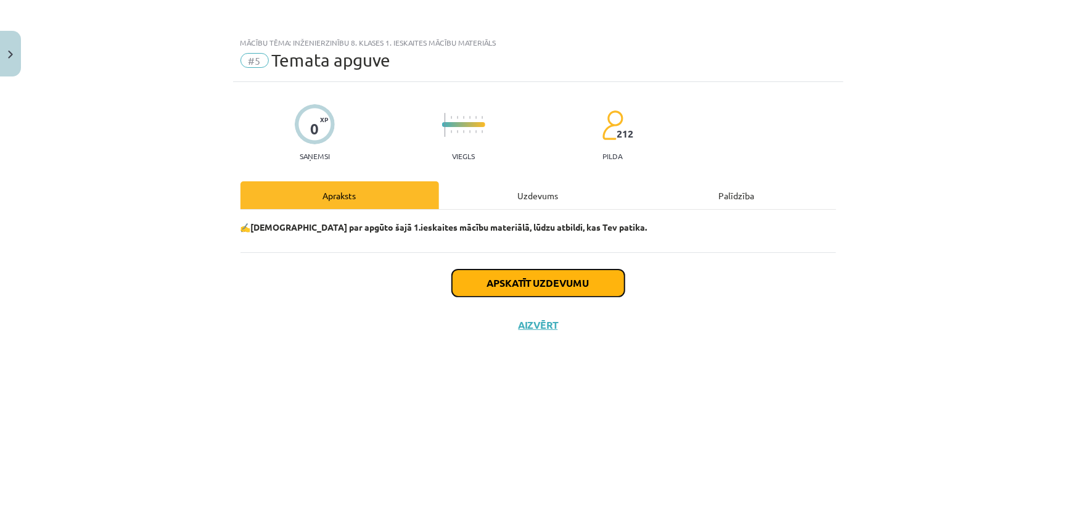
click at [491, 287] on button "Apskatīt uzdevumu" at bounding box center [538, 282] width 173 height 27
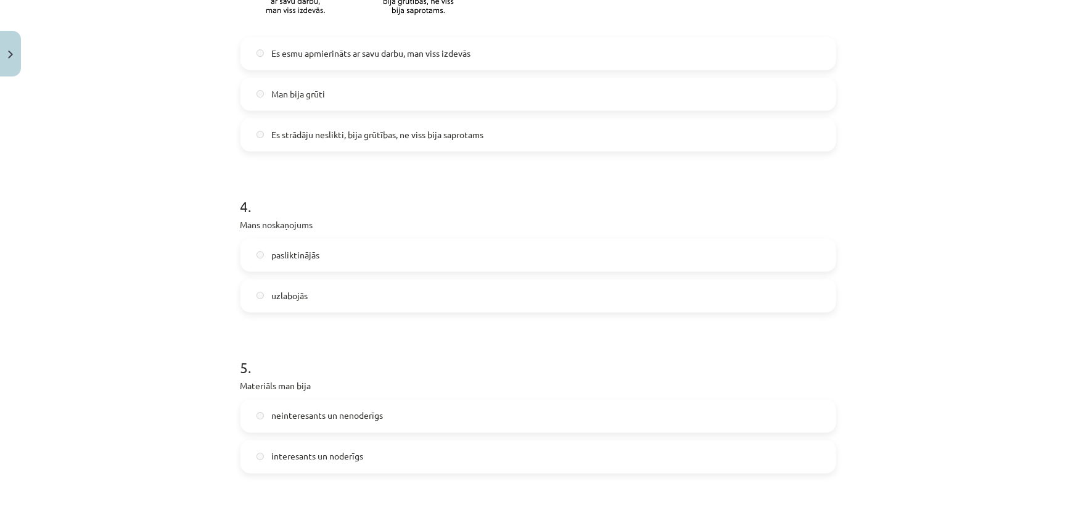
scroll to position [896, 0]
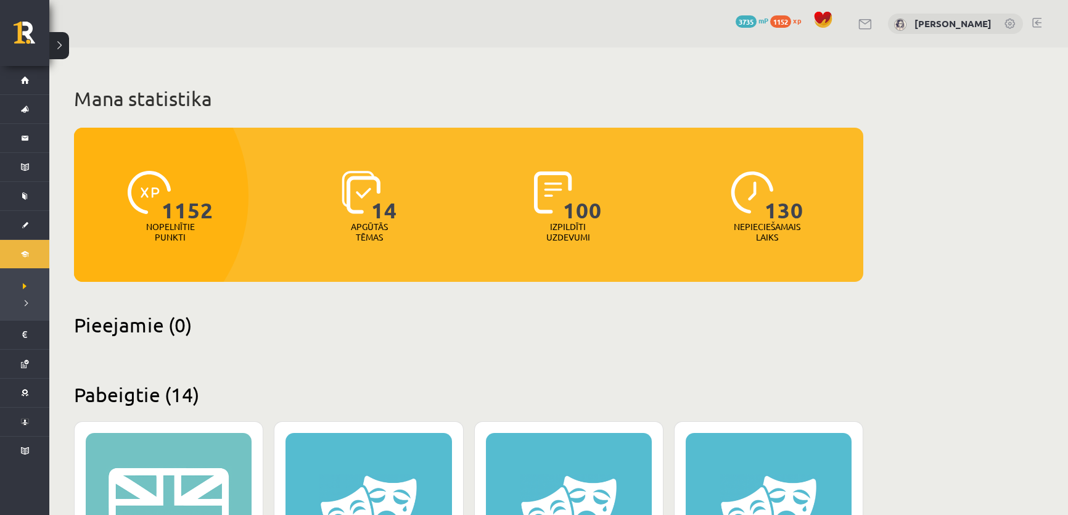
scroll to position [1456, 0]
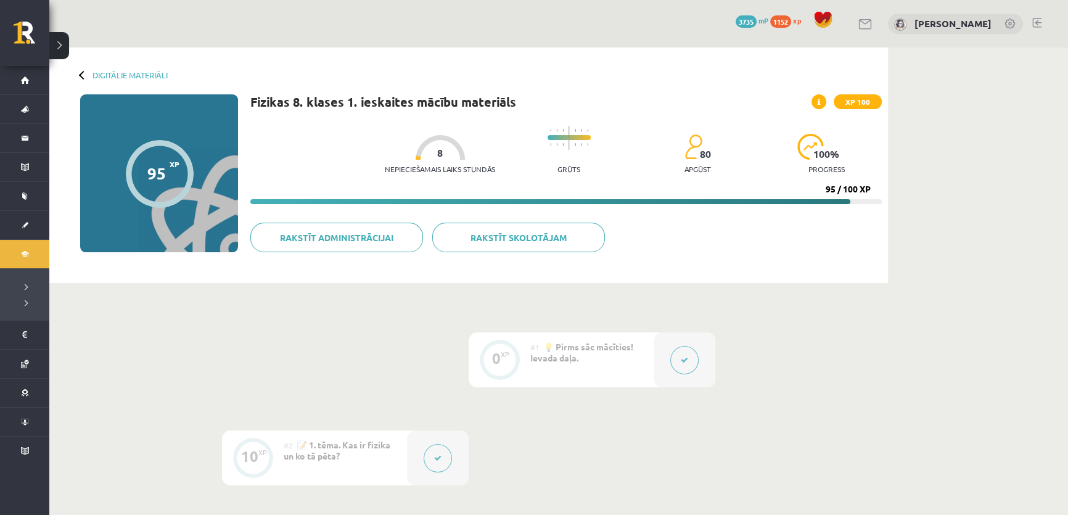
click at [676, 367] on button at bounding box center [684, 360] width 28 height 28
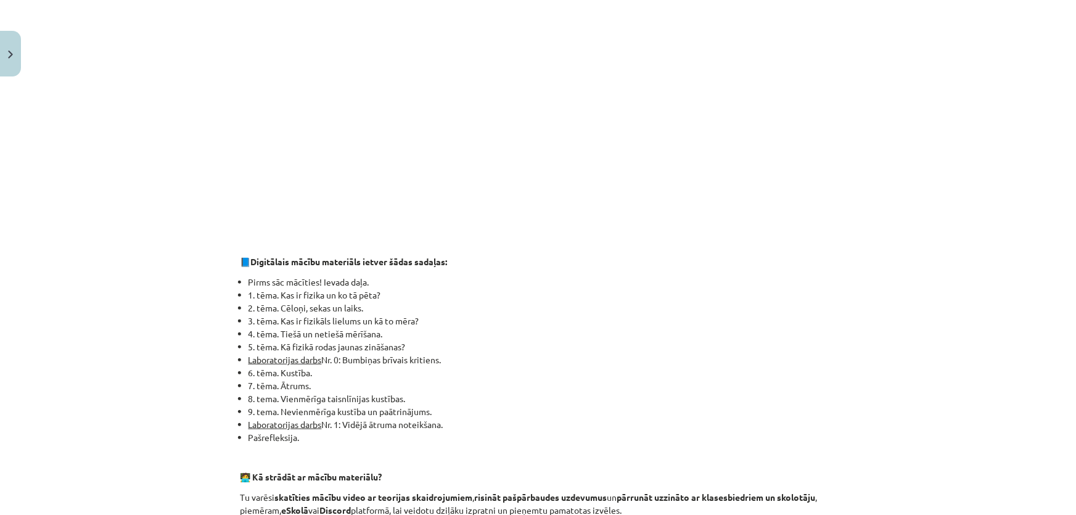
scroll to position [336, 0]
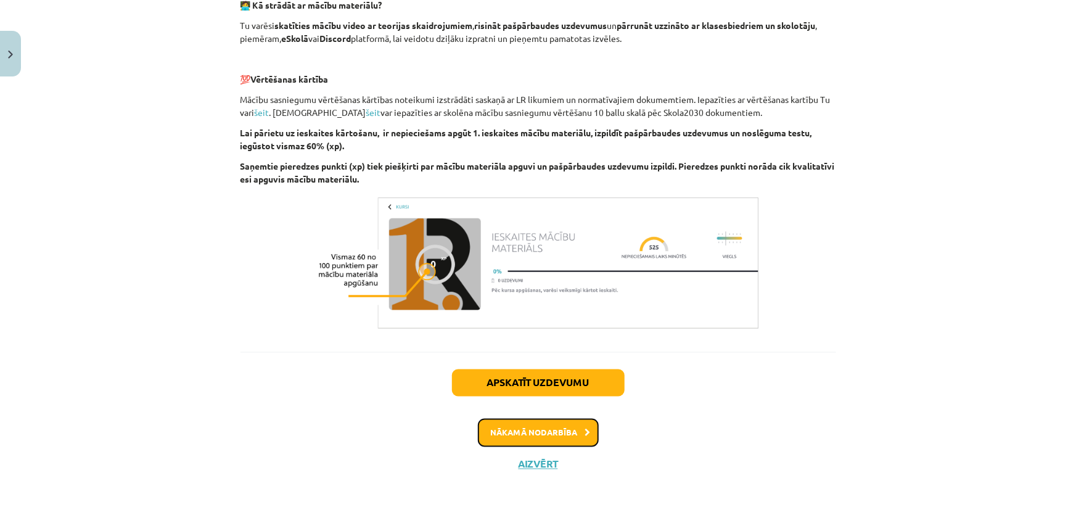
click at [525, 432] on button "Nākamā nodarbība" at bounding box center [538, 433] width 121 height 28
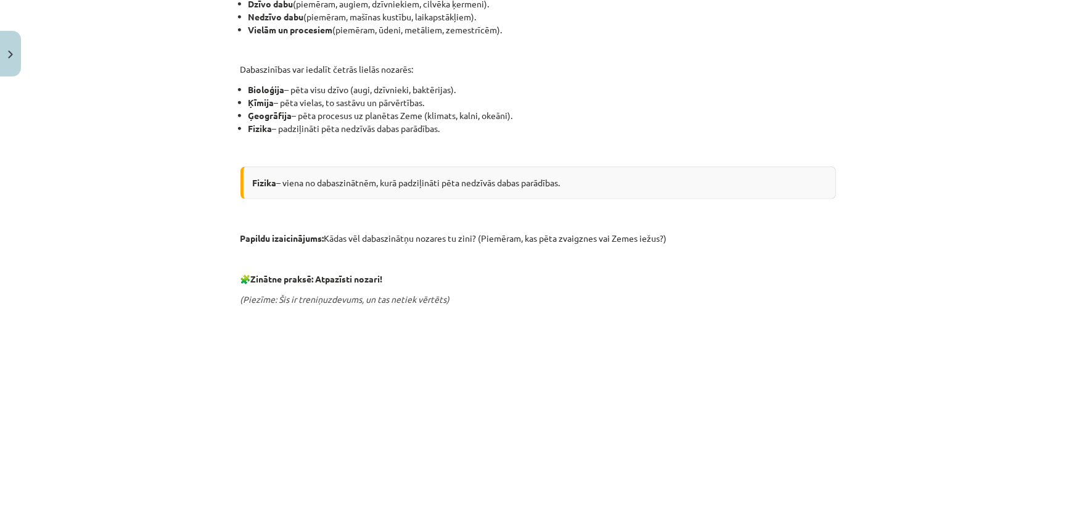
scroll to position [423, 0]
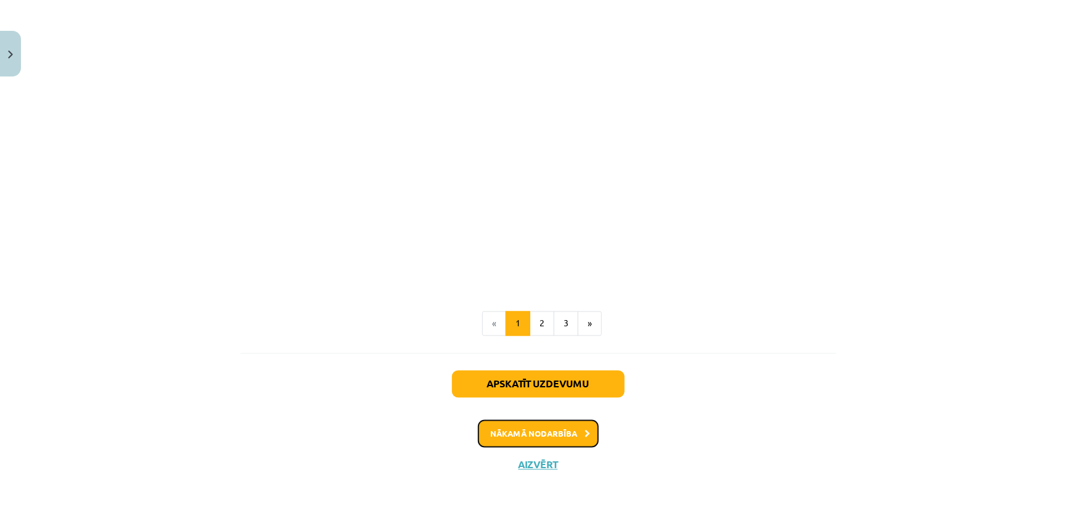
click at [550, 430] on button "Nākamā nodarbība" at bounding box center [538, 434] width 121 height 28
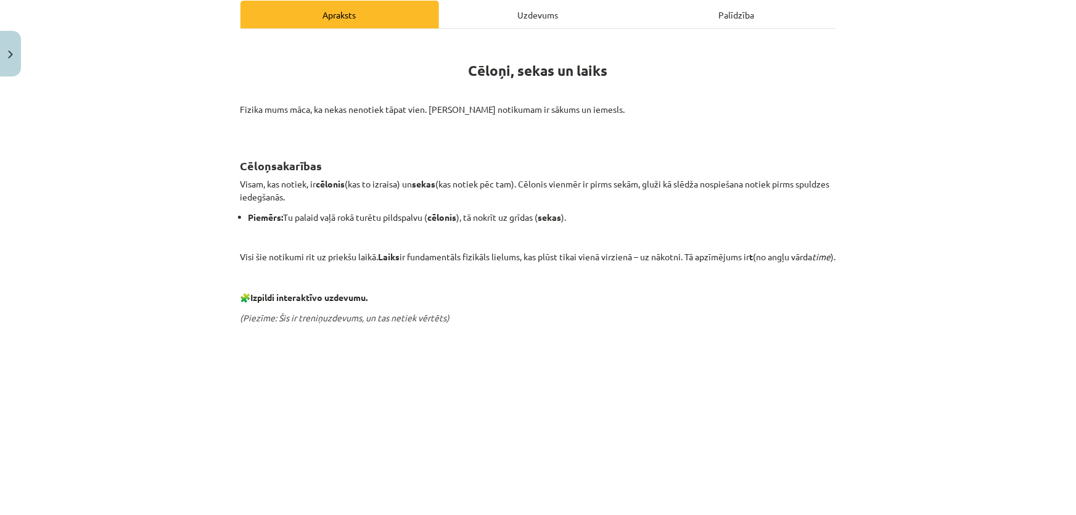
scroll to position [31, 0]
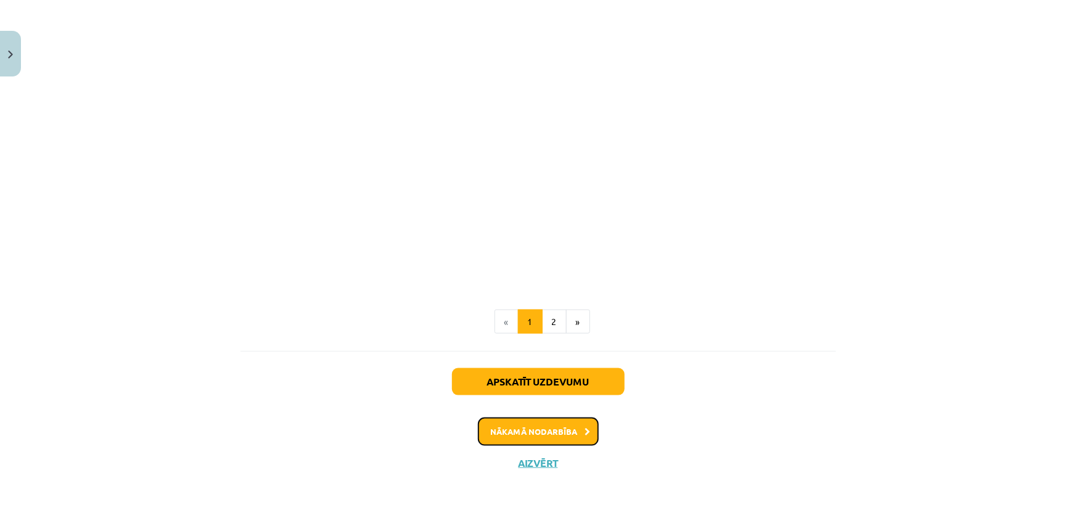
click at [511, 427] on button "Nākamā nodarbība" at bounding box center [538, 431] width 121 height 28
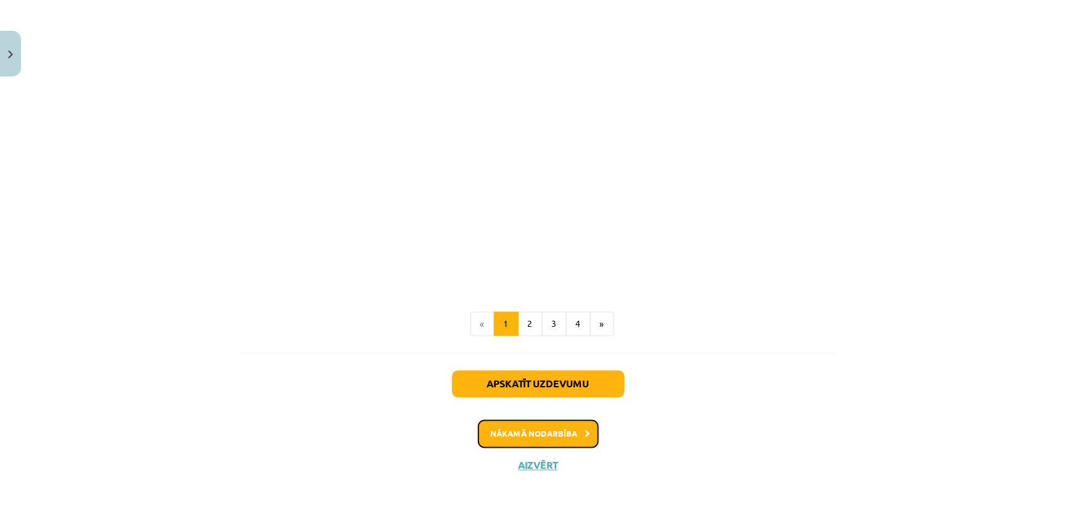
click at [504, 435] on button "Nākamā nodarbība" at bounding box center [538, 434] width 121 height 28
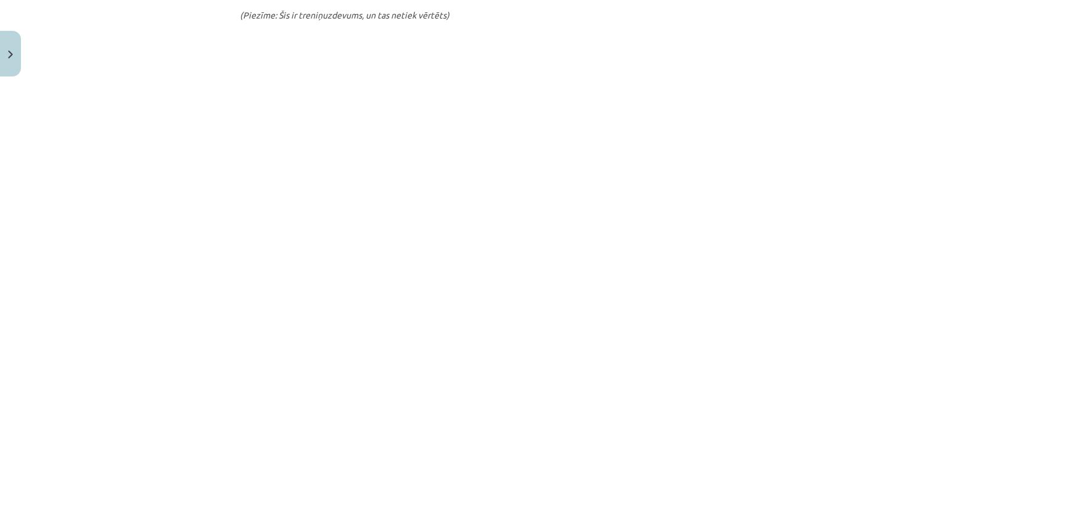
scroll to position [1095, 0]
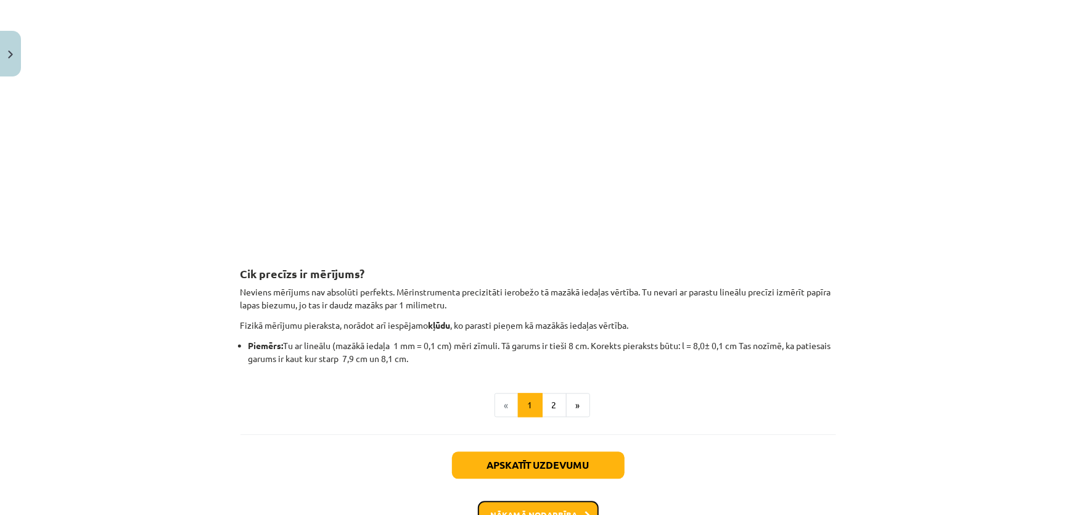
click at [505, 505] on button "Nākamā nodarbība" at bounding box center [538, 515] width 121 height 28
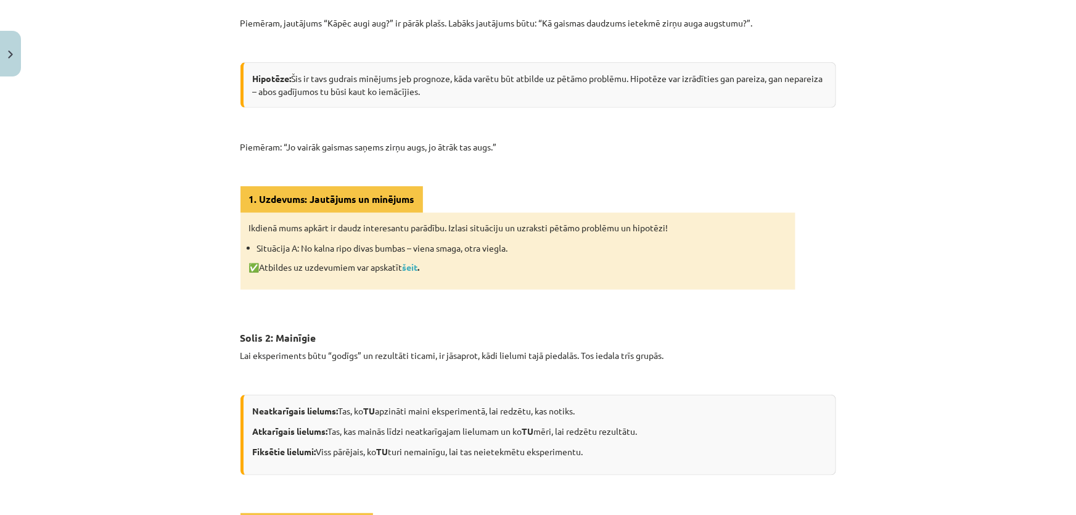
scroll to position [648, 0]
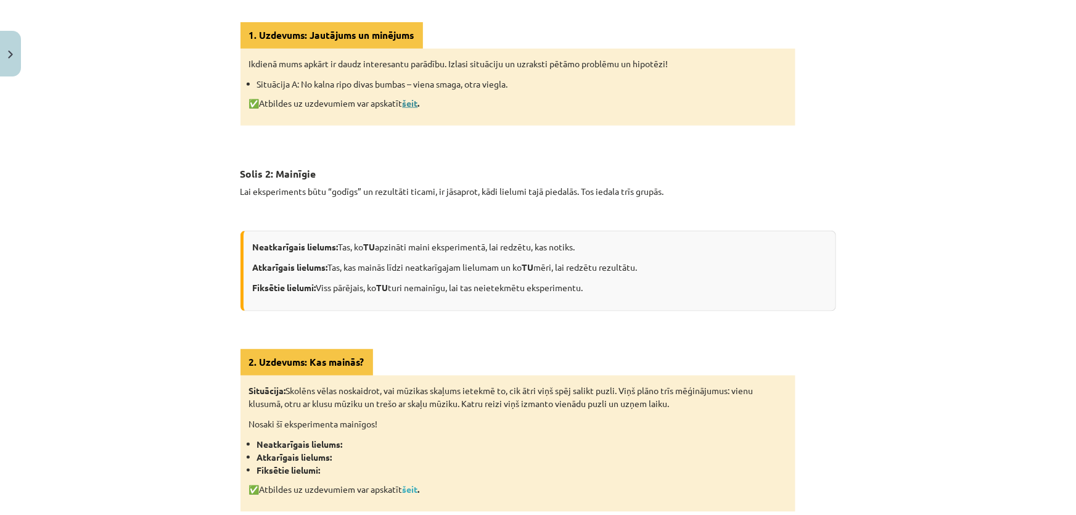
click at [412, 105] on link "šeit" at bounding box center [409, 102] width 15 height 11
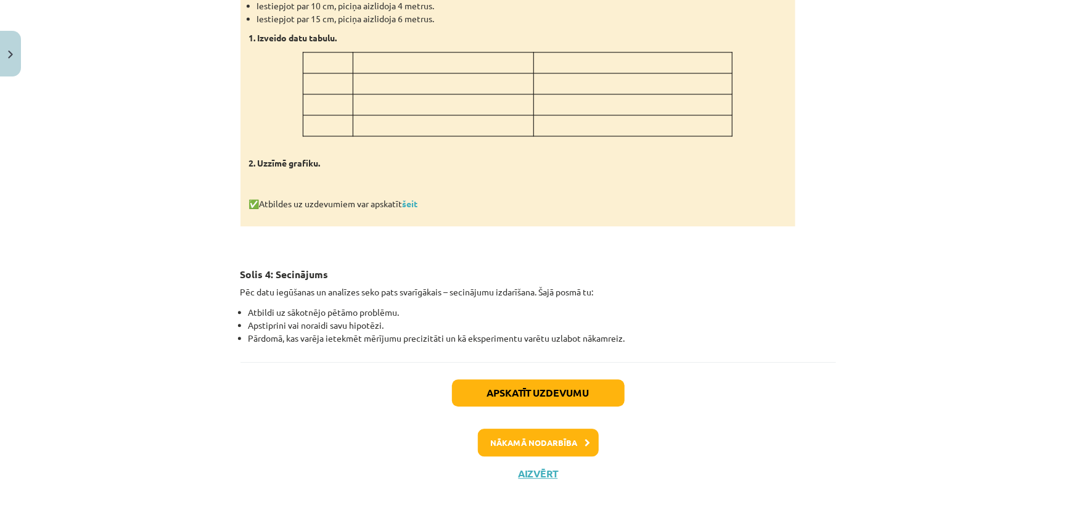
scroll to position [1418, 0]
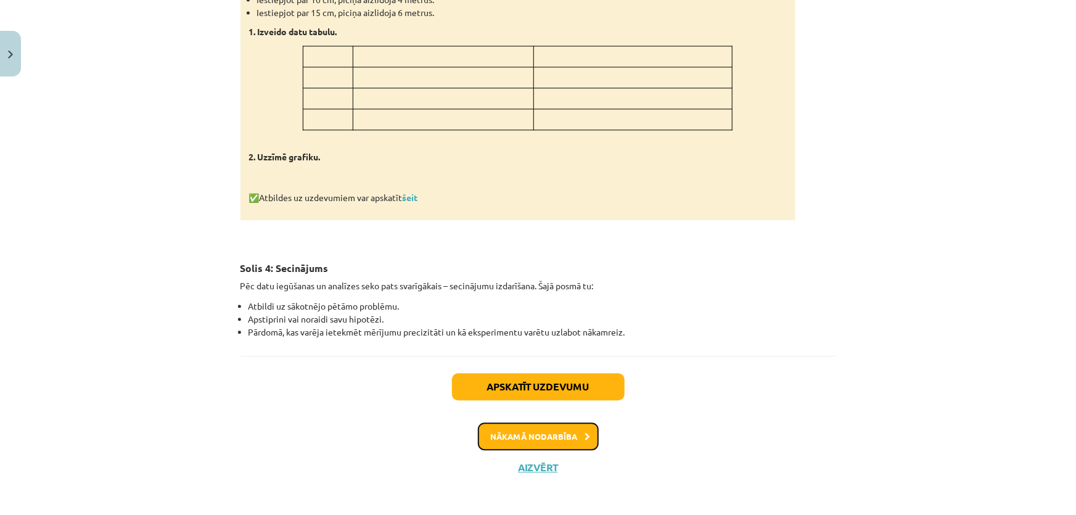
click at [504, 428] on button "Nākamā nodarbība" at bounding box center [538, 436] width 121 height 28
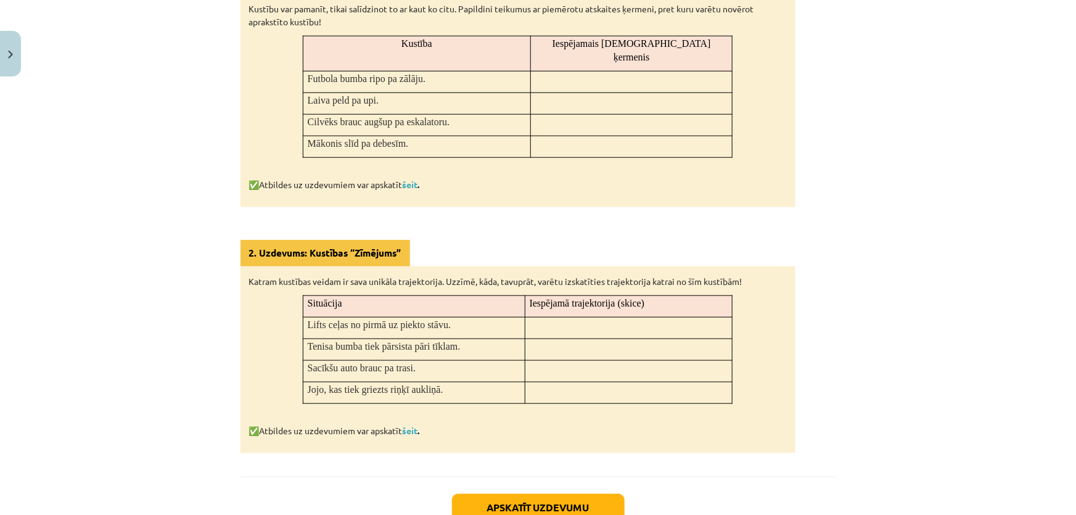
scroll to position [713, 0]
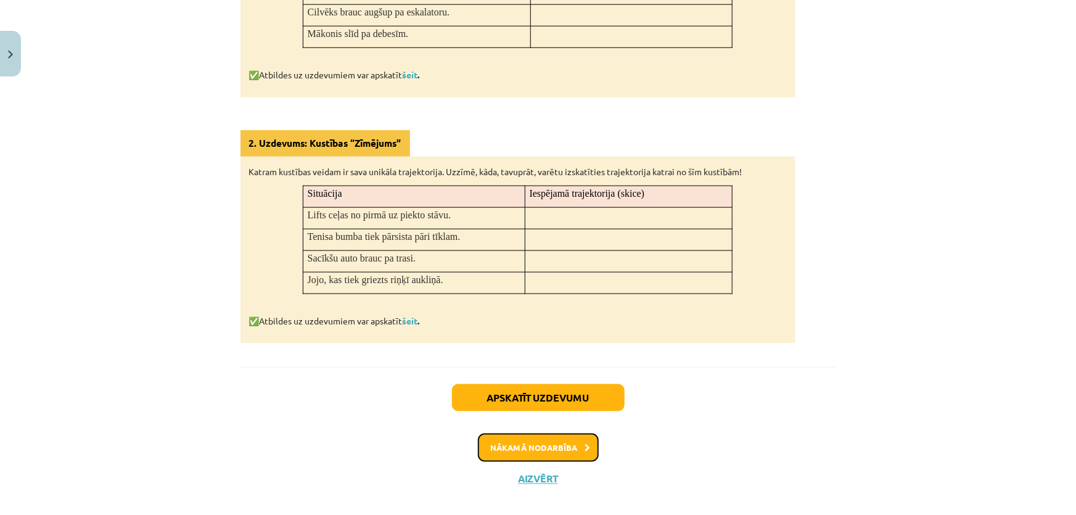
click at [500, 448] on div "Apskatīt uzdevumu Nākamā nodarbība Aizvērt" at bounding box center [537, 430] width 595 height 126
click at [494, 435] on button "Nākamā nodarbība" at bounding box center [538, 447] width 121 height 28
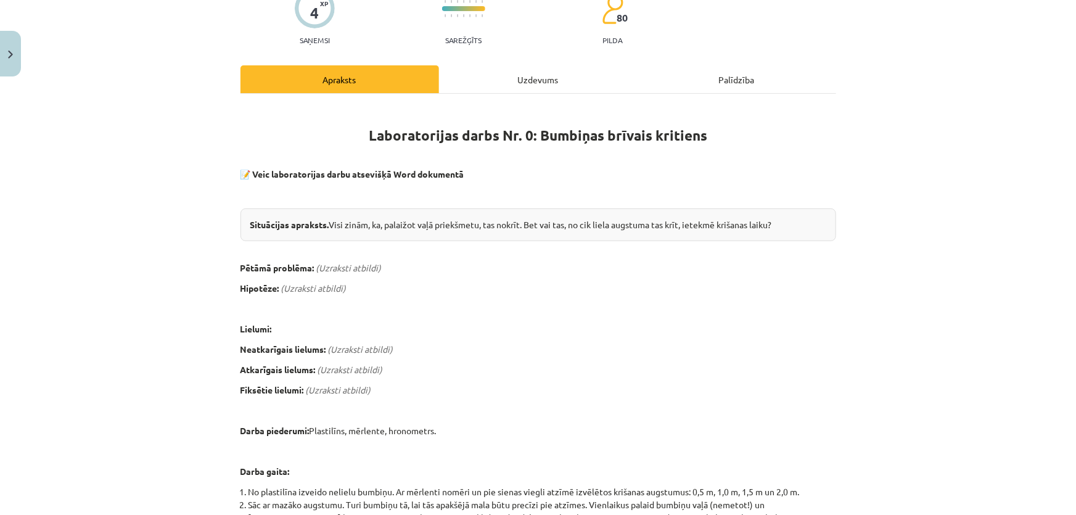
scroll to position [142, 0]
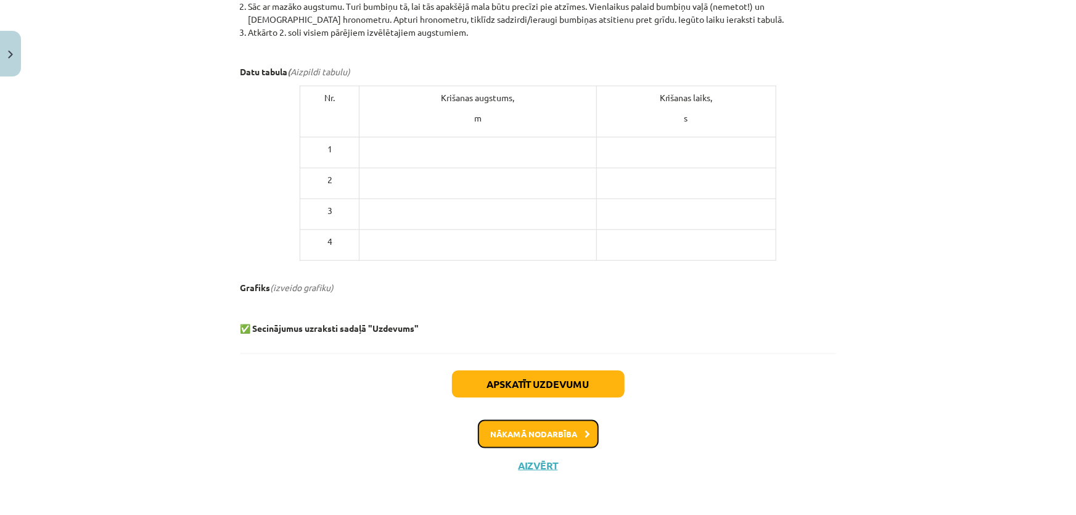
click at [511, 429] on button "Nākamā nodarbība" at bounding box center [538, 434] width 121 height 28
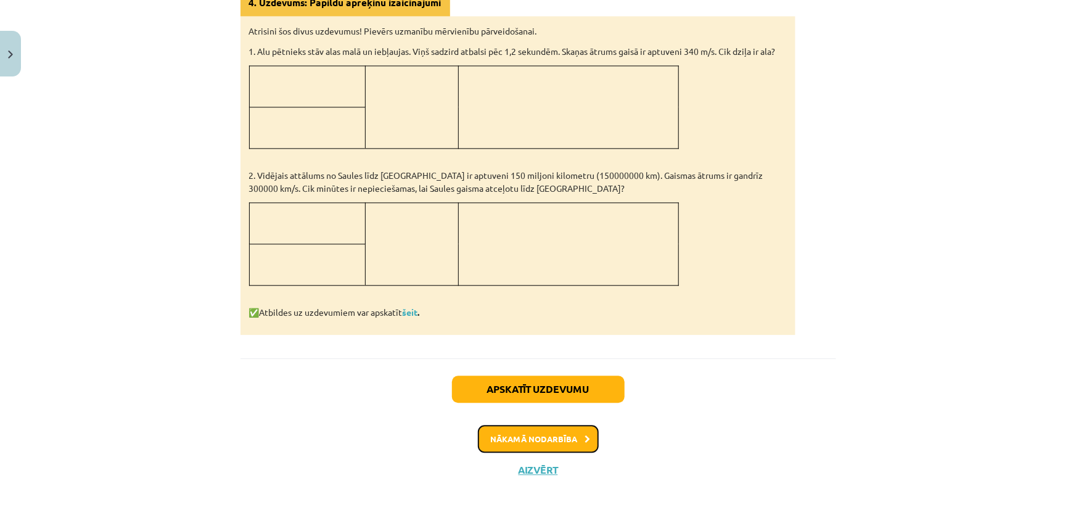
click at [483, 441] on button "Nākamā nodarbība" at bounding box center [538, 439] width 121 height 28
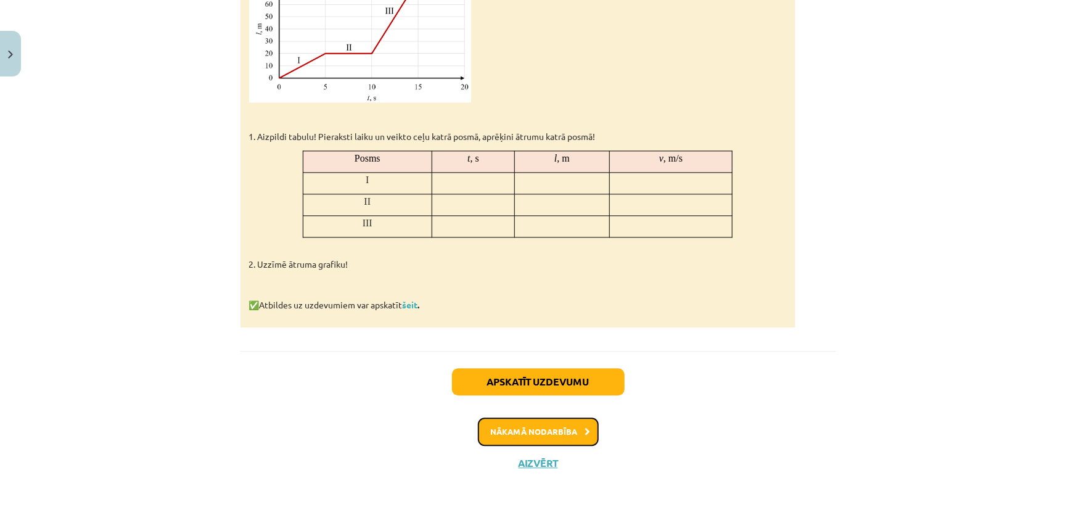
click at [536, 429] on button "Nākamā nodarbība" at bounding box center [538, 431] width 121 height 28
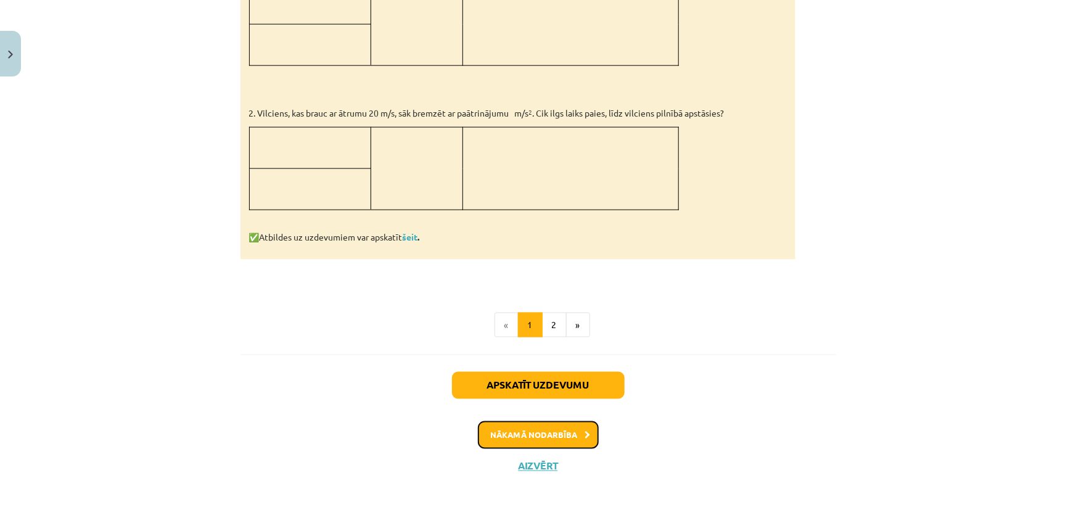
click at [491, 426] on button "Nākamā nodarbība" at bounding box center [538, 435] width 121 height 28
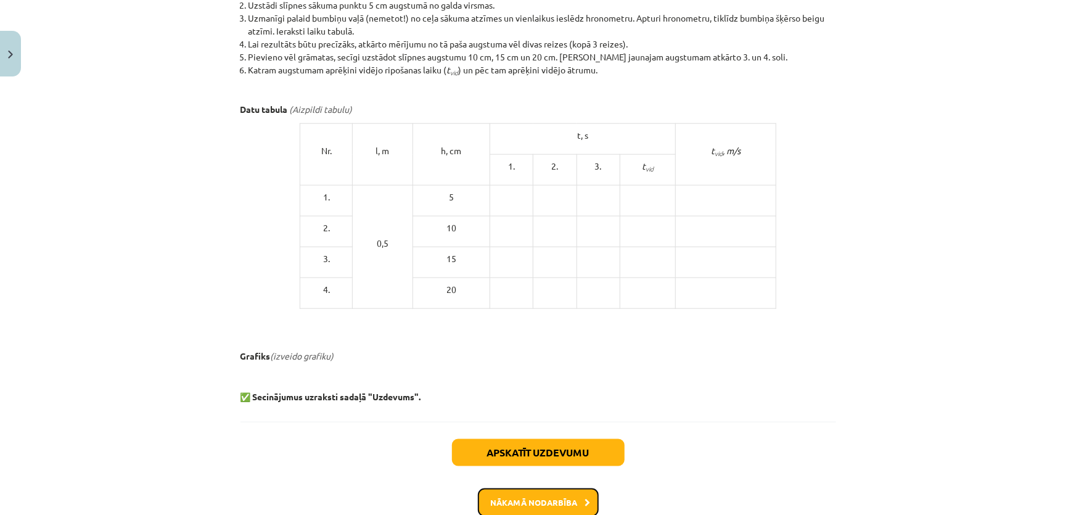
scroll to position [709, 0]
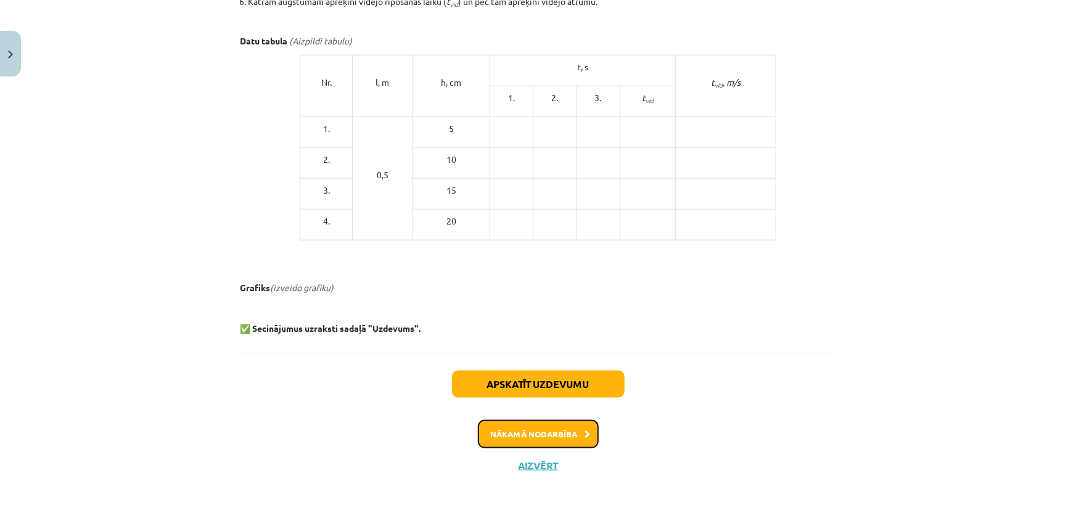
click at [524, 432] on button "Nākamā nodarbība" at bounding box center [538, 434] width 121 height 28
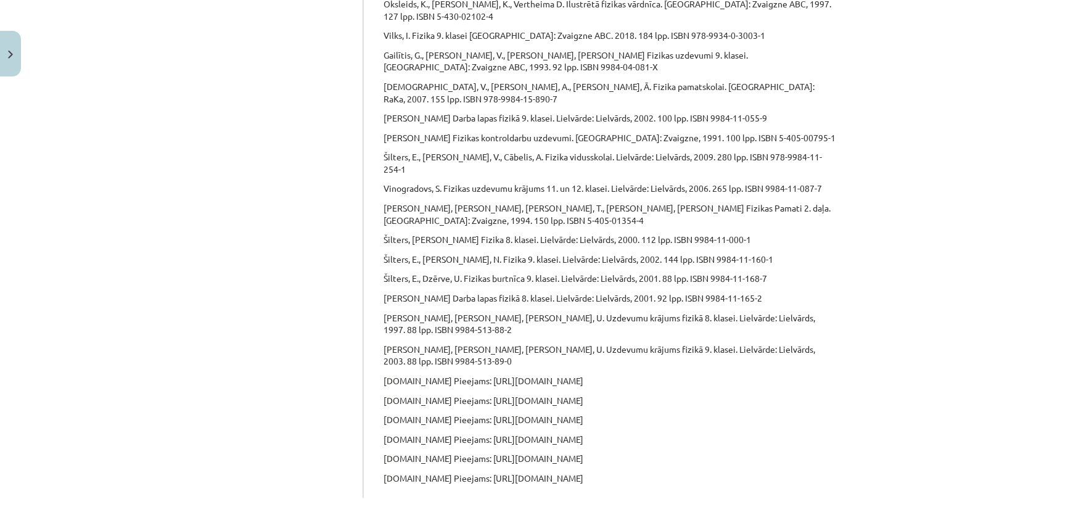
scroll to position [667, 0]
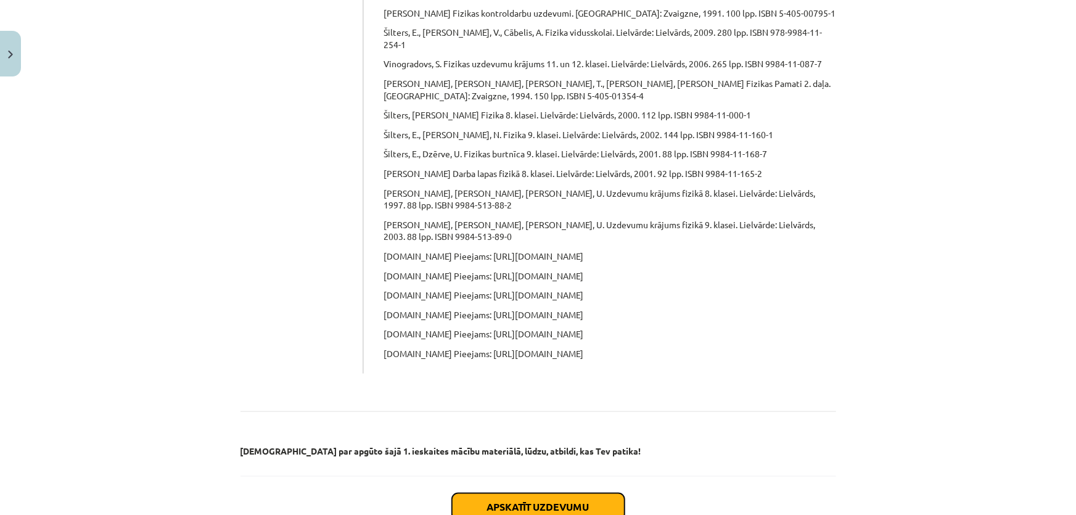
click at [455, 493] on button "Apskatīt uzdevumu" at bounding box center [538, 506] width 173 height 27
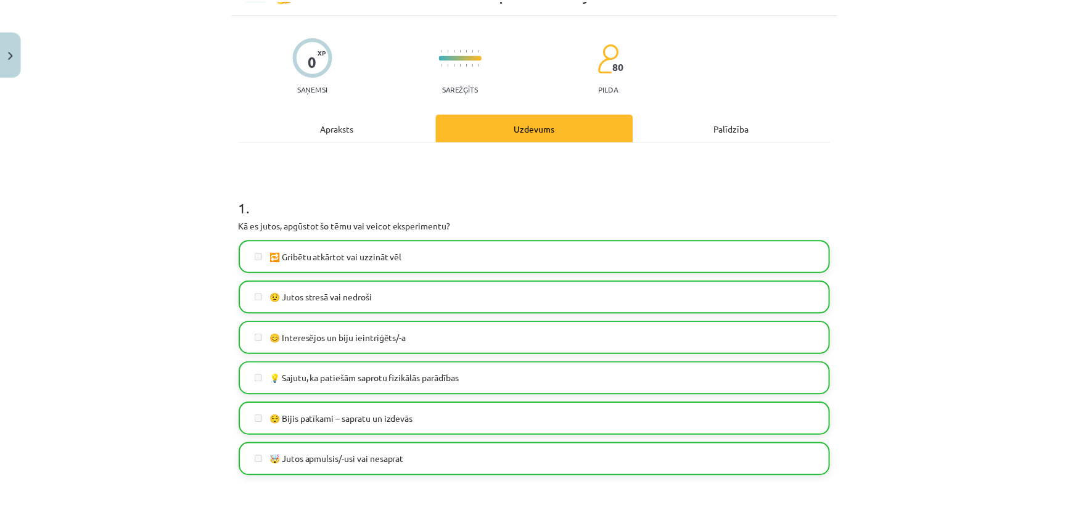
scroll to position [112, 0]
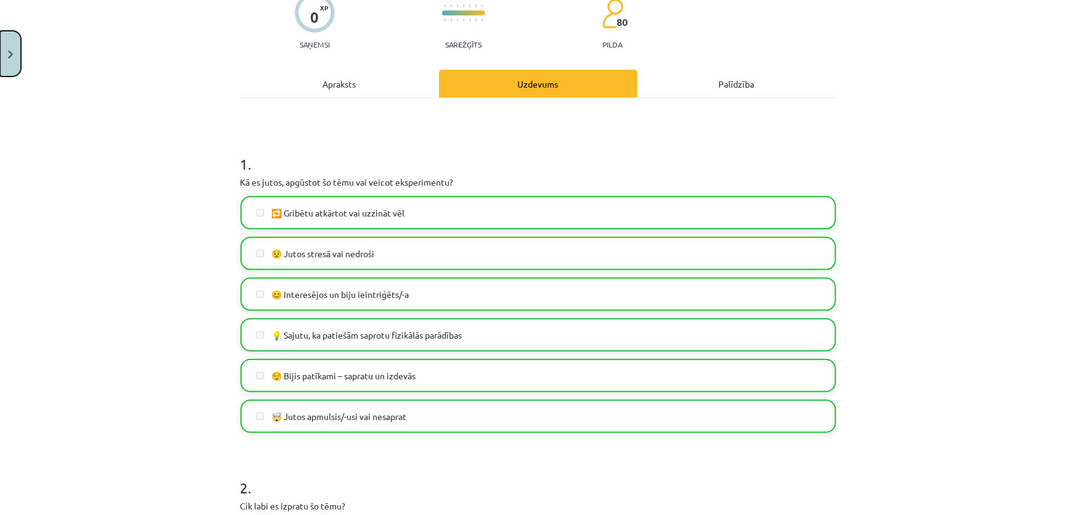
click at [15, 68] on button "Close" at bounding box center [10, 54] width 21 height 46
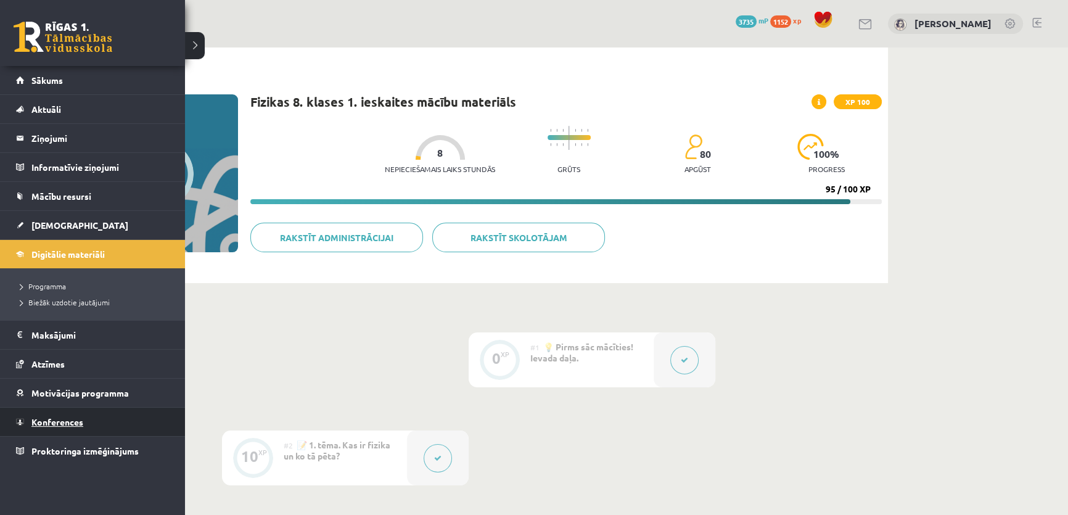
click at [49, 414] on link "Konferences" at bounding box center [92, 421] width 153 height 28
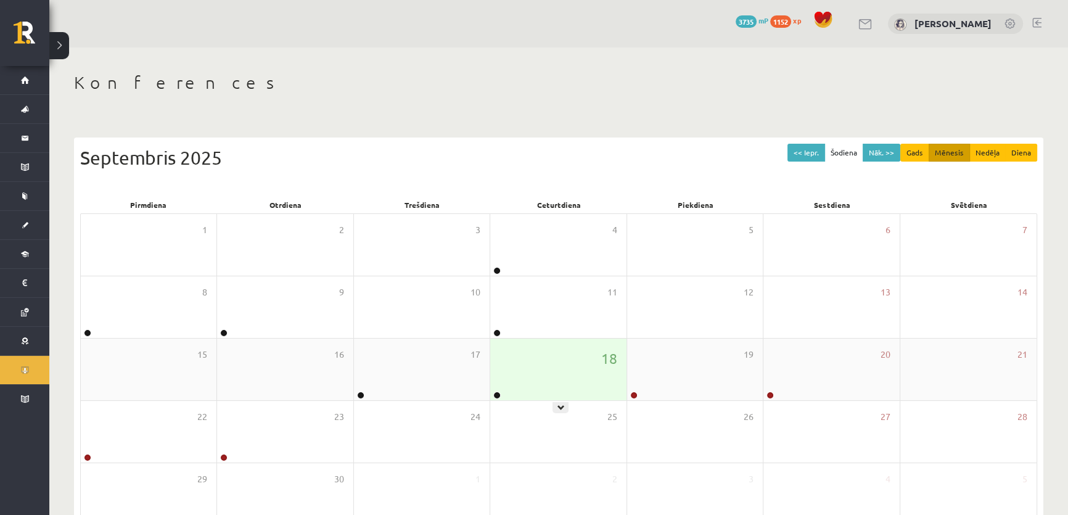
click at [541, 370] on div "18" at bounding box center [558, 369] width 136 height 62
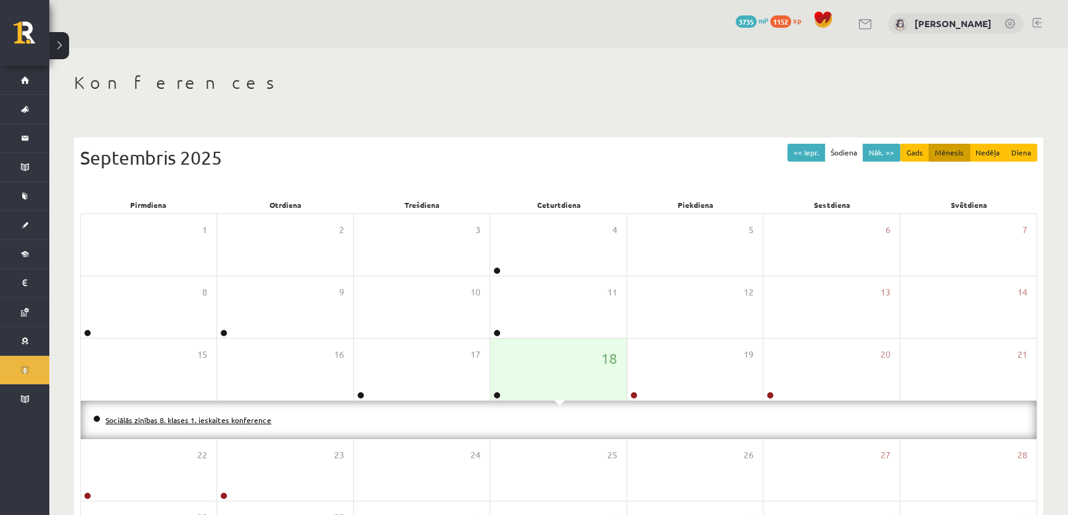
click at [198, 419] on link "Sociālās zinības 8. klases 1. ieskaites konference" at bounding box center [188, 420] width 166 height 10
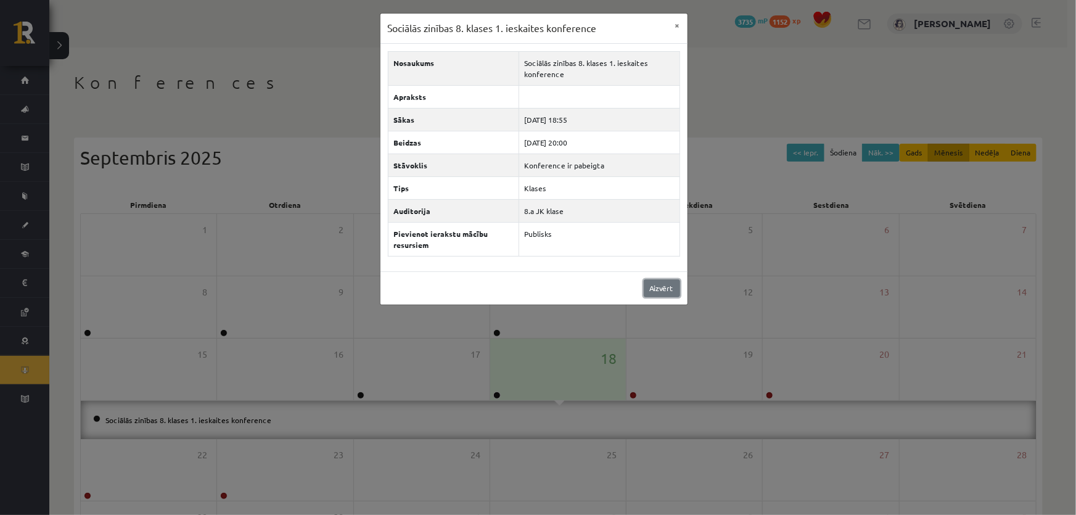
click at [658, 292] on link "Aizvērt" at bounding box center [661, 288] width 36 height 18
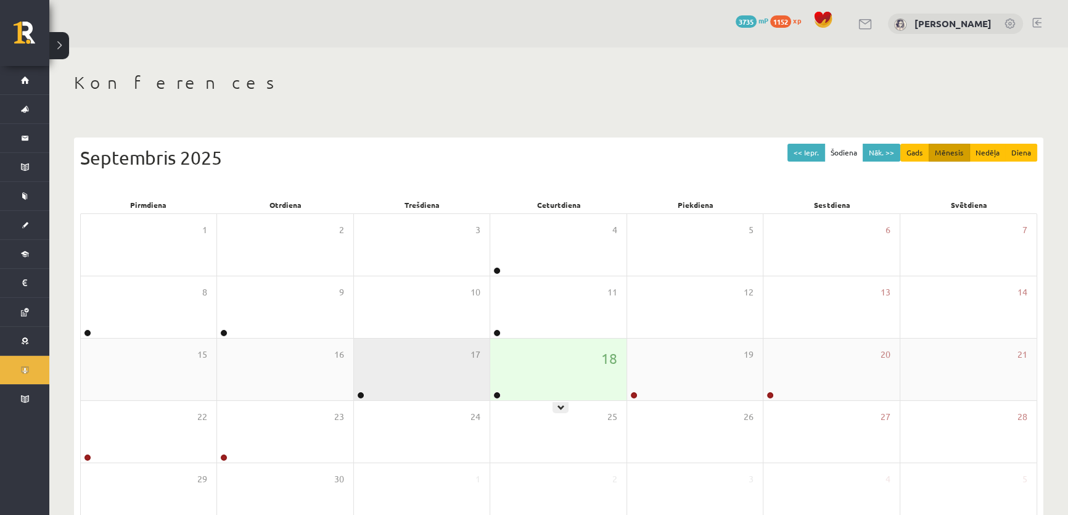
drag, startPoint x: 543, startPoint y: 370, endPoint x: 470, endPoint y: 373, distance: 73.4
click at [543, 370] on div "18" at bounding box center [558, 369] width 136 height 62
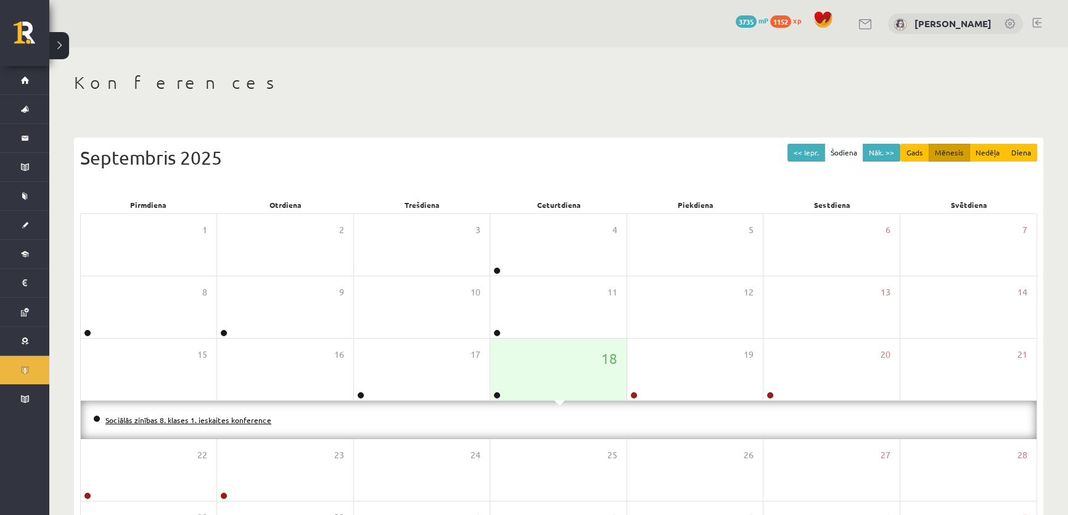
click at [160, 423] on link "Sociālās zinības 8. klases 1. ieskaites konference" at bounding box center [188, 420] width 166 height 10
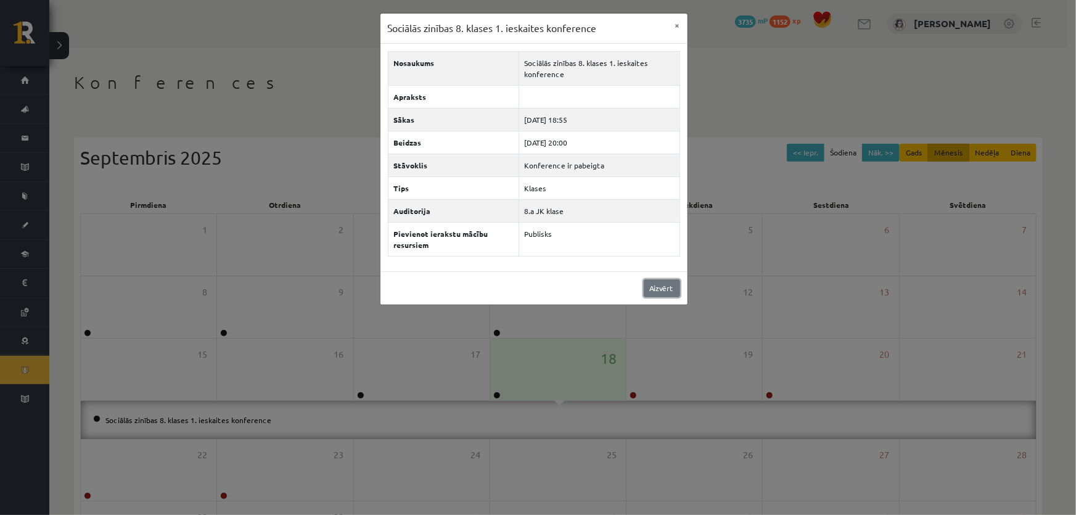
click at [646, 295] on link "Aizvērt" at bounding box center [661, 288] width 36 height 18
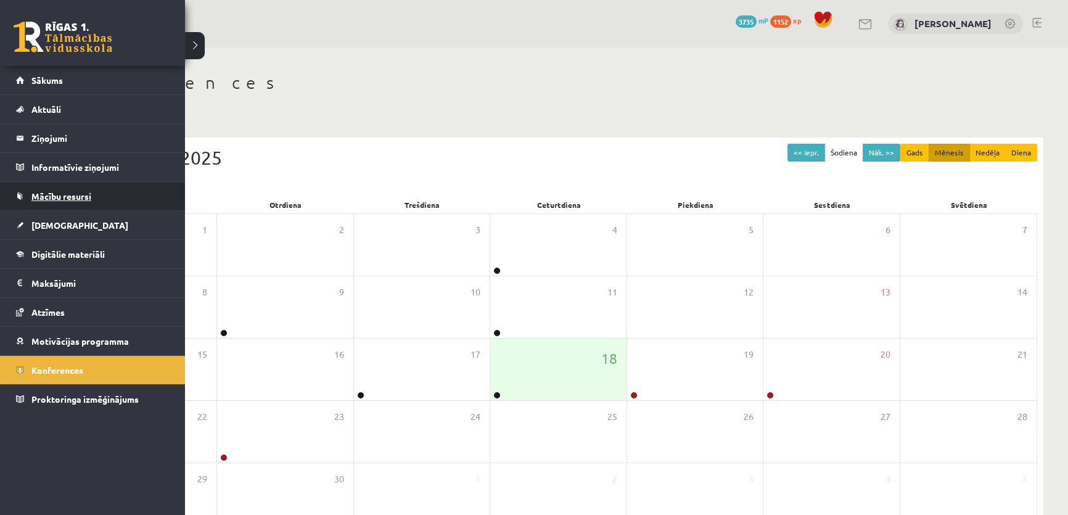
click at [57, 194] on span "Mācību resursi" at bounding box center [61, 195] width 60 height 11
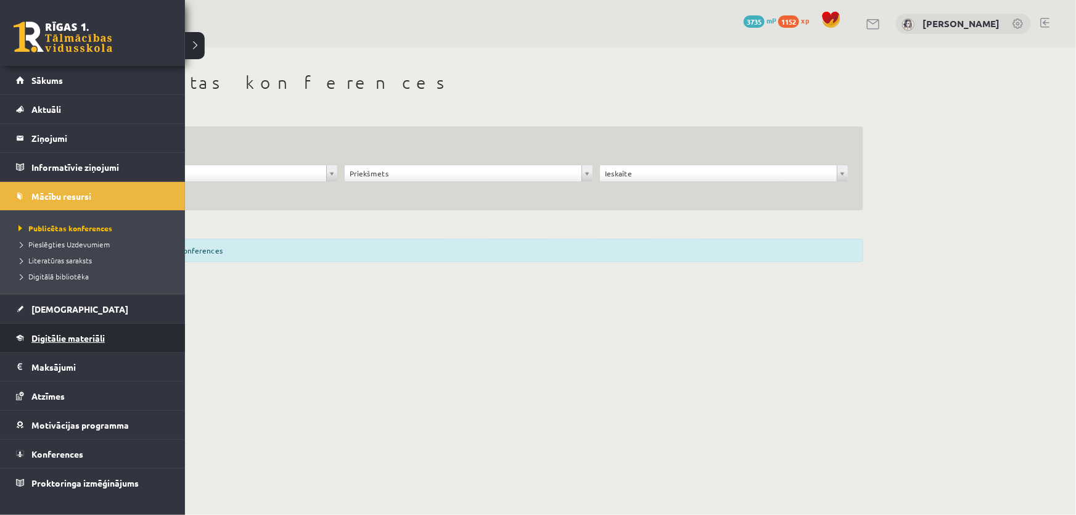
click at [67, 341] on link "Digitālie materiāli" at bounding box center [92, 338] width 153 height 28
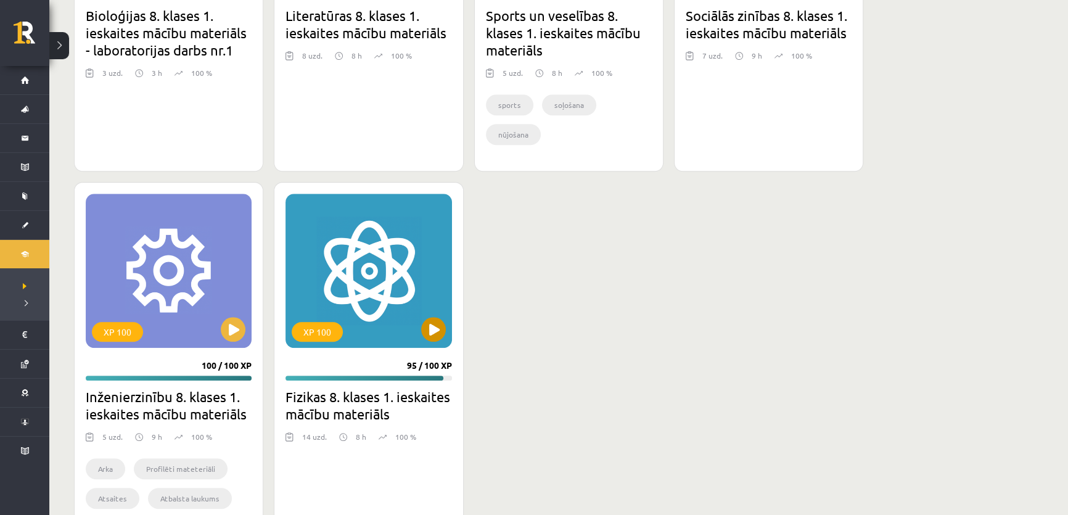
scroll to position [1472, 0]
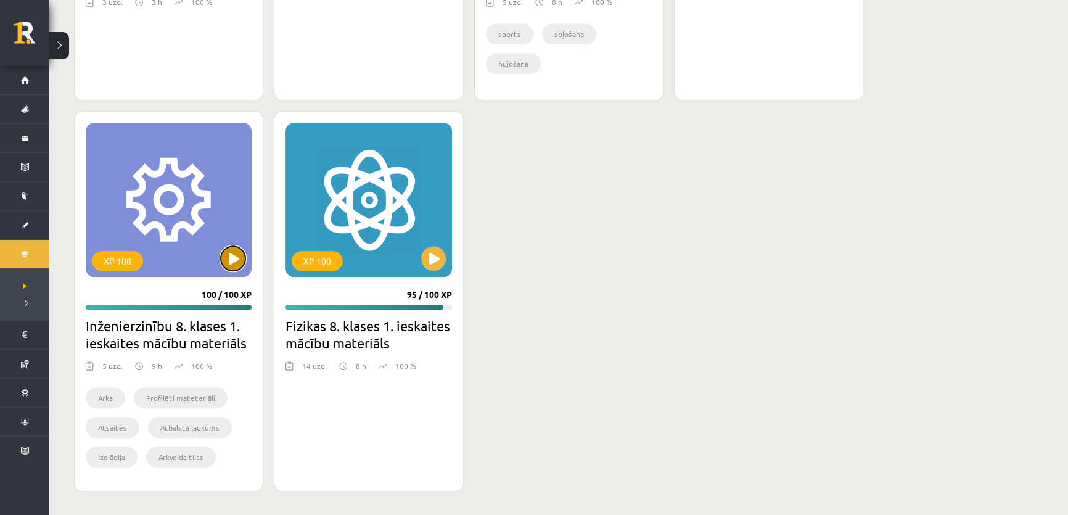
click at [227, 258] on button at bounding box center [233, 258] width 25 height 25
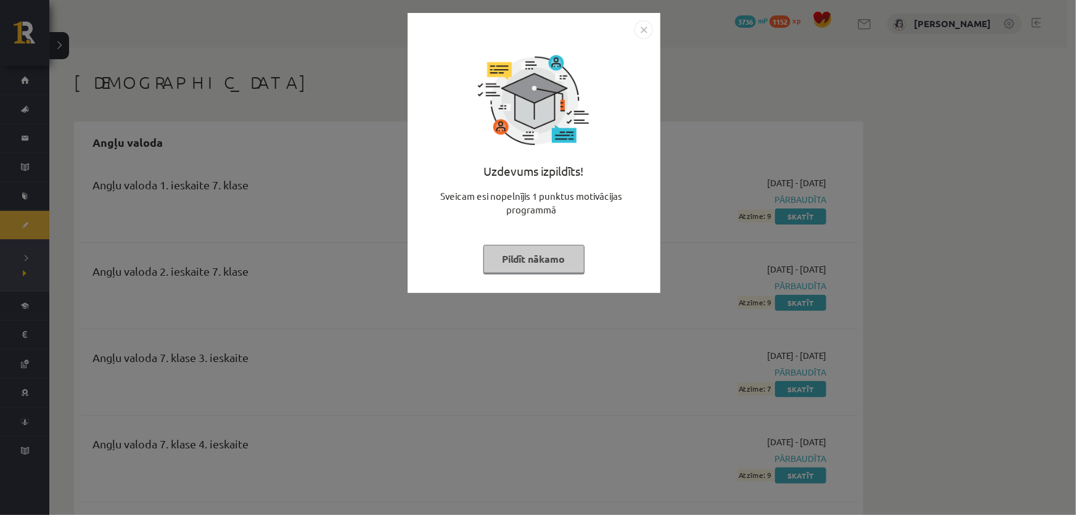
click at [577, 259] on button "Pildīt nākamo" at bounding box center [533, 259] width 101 height 28
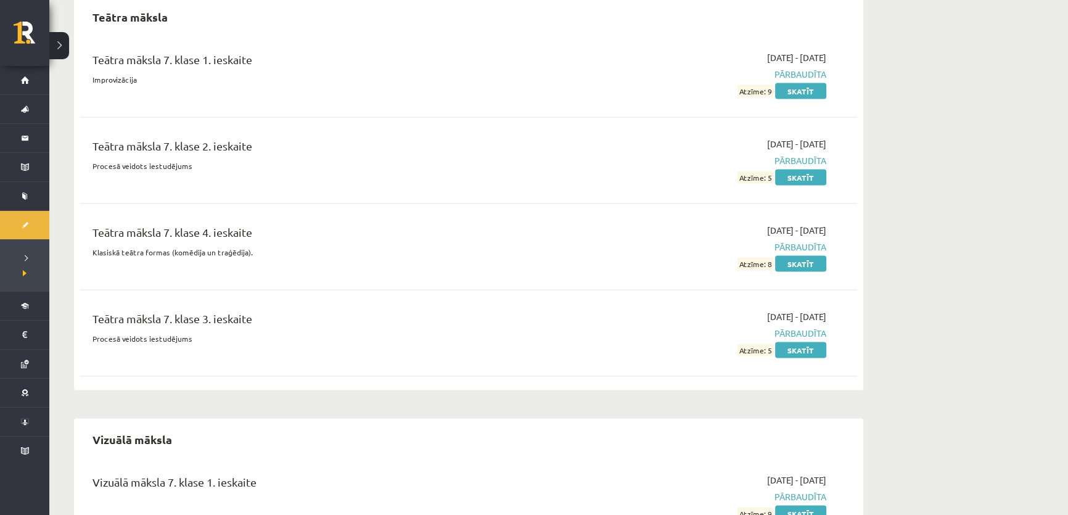
scroll to position [8819, 0]
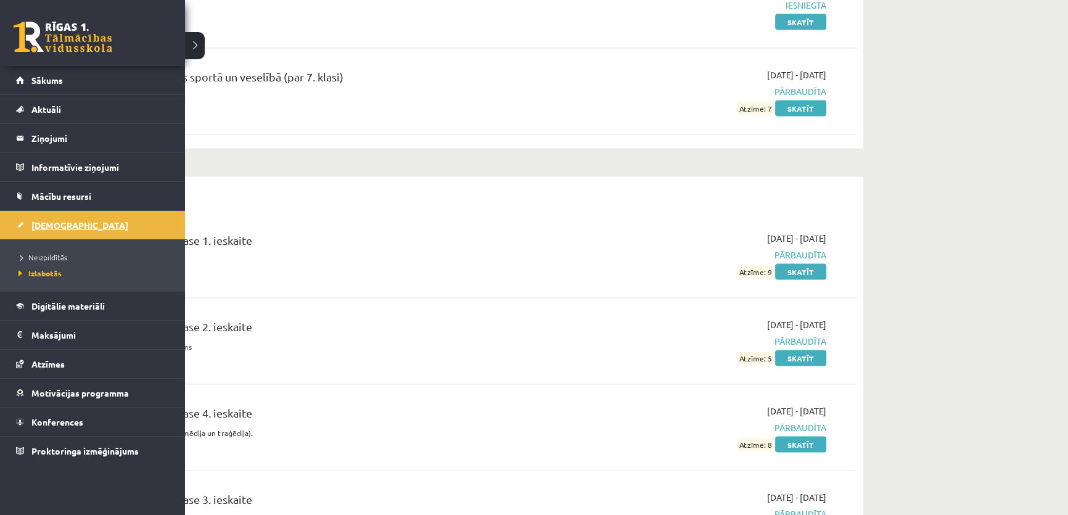
click at [30, 224] on link "[DEMOGRAPHIC_DATA]" at bounding box center [92, 225] width 153 height 28
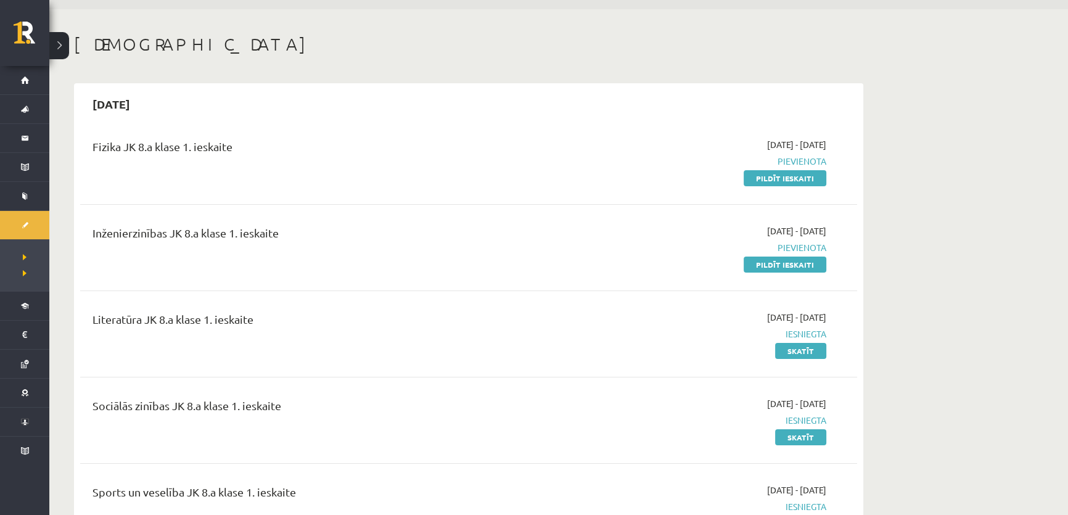
scroll to position [55, 0]
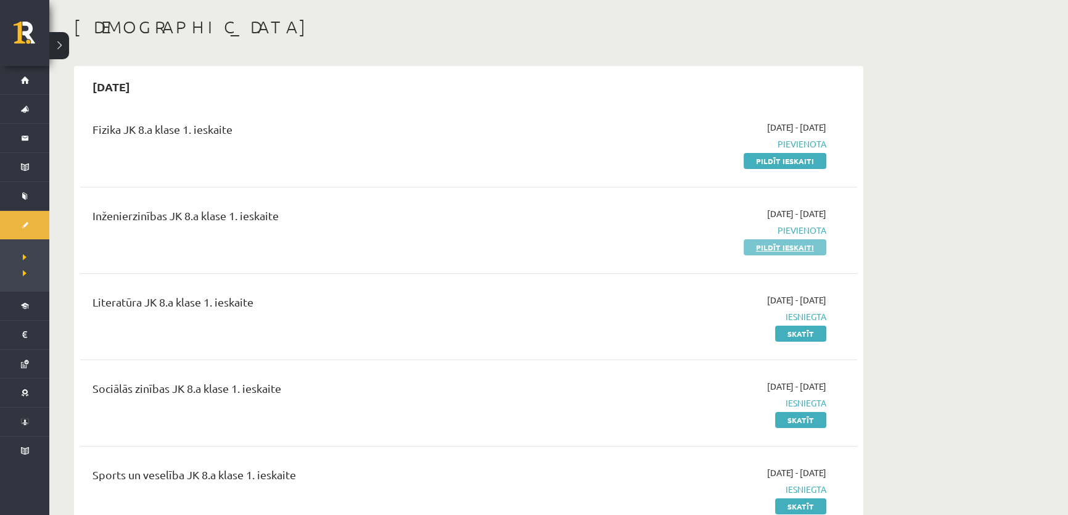
click at [764, 253] on div "Inženierzinības JK 8.a klase 1. ieskaite [DATE] - [DATE] [GEOGRAPHIC_DATA] Pild…" at bounding box center [468, 230] width 777 height 71
click at [764, 253] on link "Pildīt ieskaiti" at bounding box center [784, 247] width 83 height 16
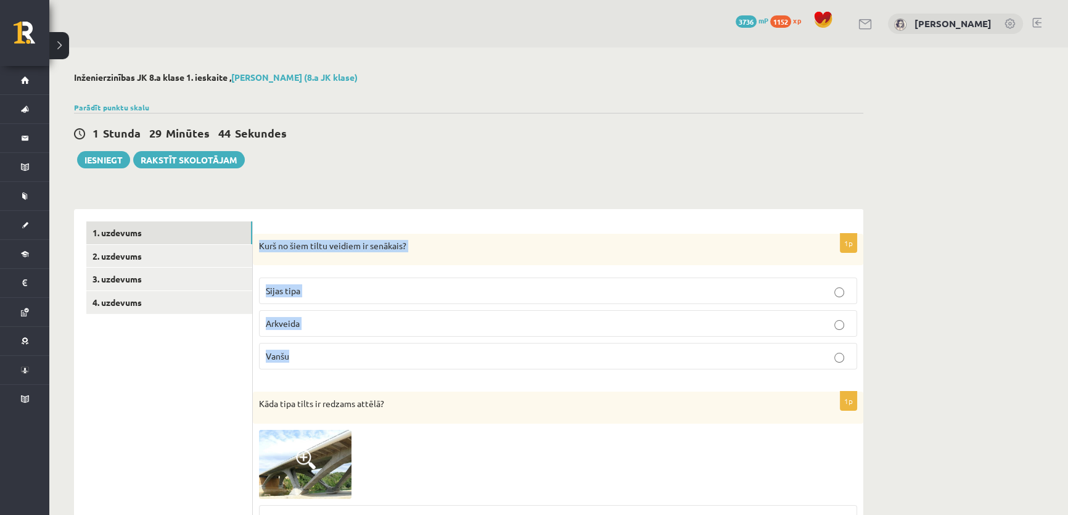
drag, startPoint x: 260, startPoint y: 244, endPoint x: 384, endPoint y: 351, distance: 163.9
click at [387, 356] on div "1p Kurš no šiem tiltu veidiem ir senākais? Sijas tipa Arkveida [GEOGRAPHIC_DATA]" at bounding box center [558, 307] width 610 height 146
copy div "Kurš no šiem tiltu veidiem ir senākais? Sijas tipa Arkveida Vanšu"
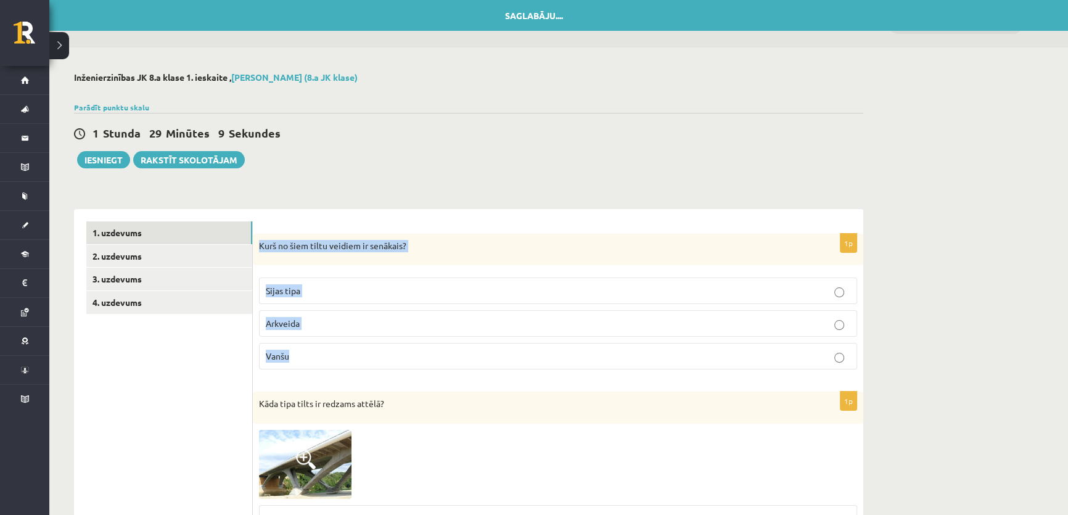
click at [290, 329] on p "Arkveida" at bounding box center [558, 323] width 584 height 13
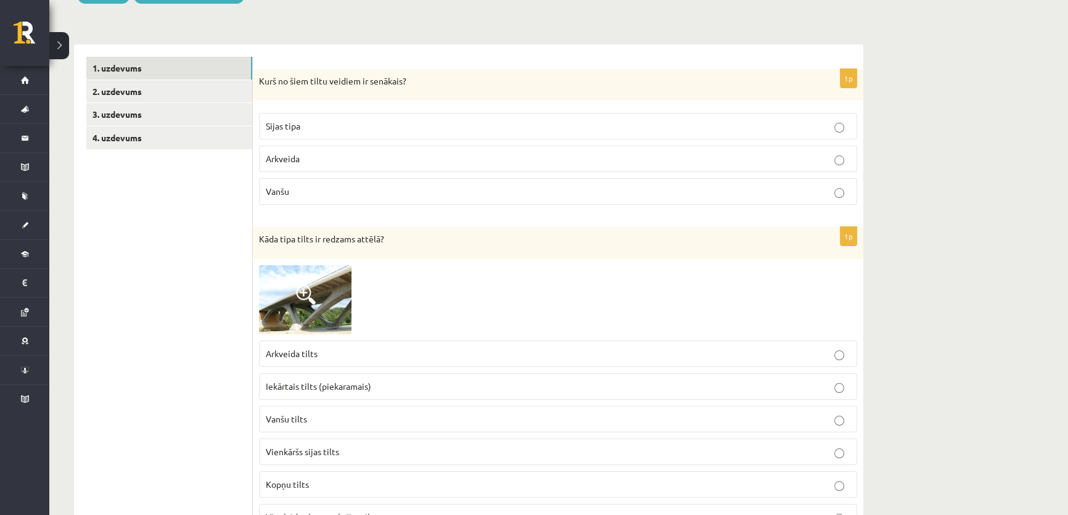
scroll to position [168, 0]
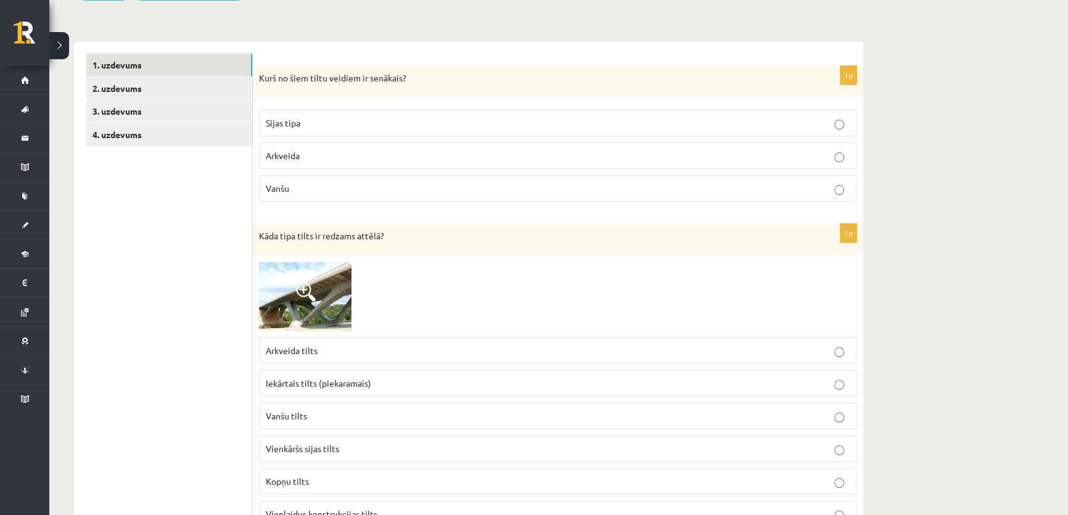
click at [301, 279] on img at bounding box center [305, 296] width 92 height 69
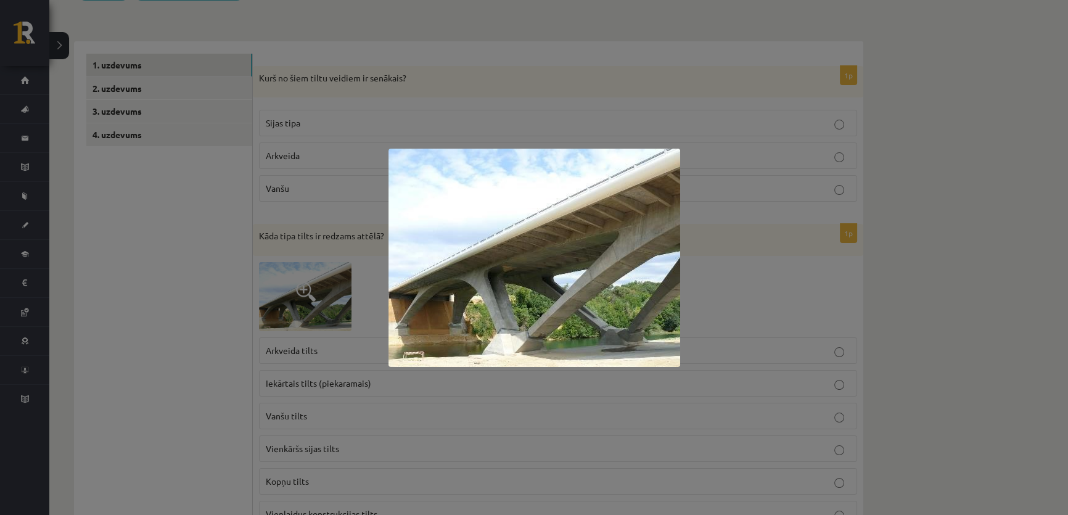
click at [221, 291] on div at bounding box center [534, 257] width 1068 height 515
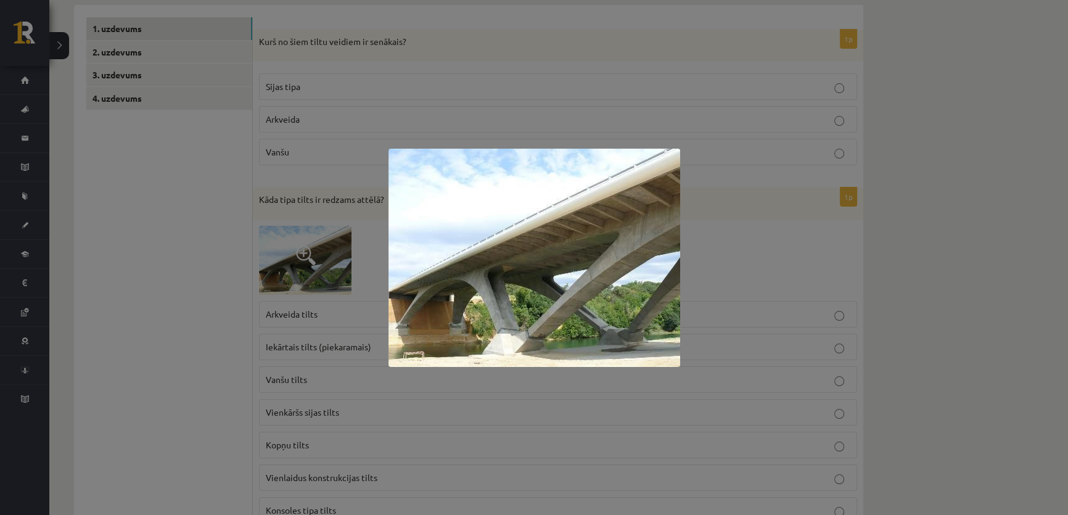
scroll to position [224, 0]
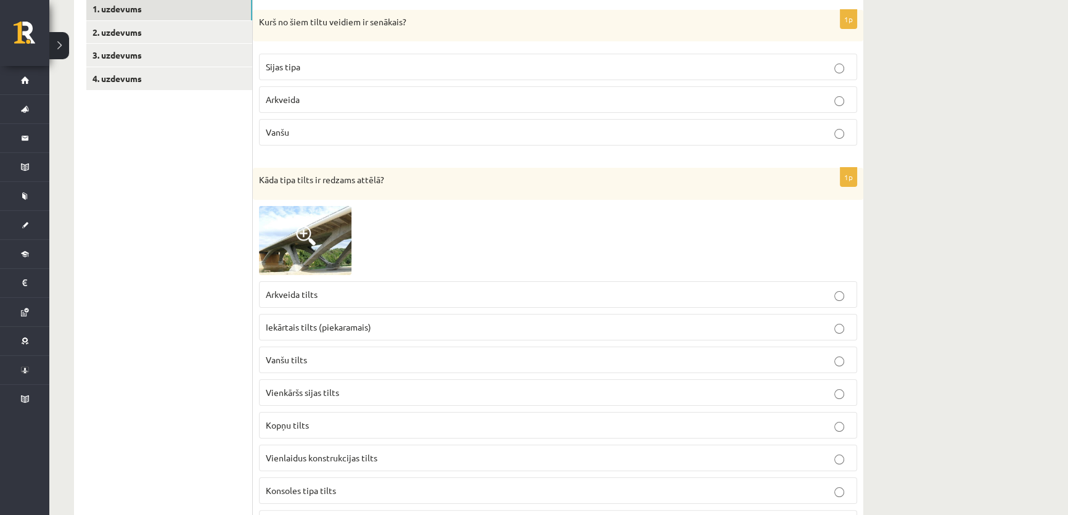
click at [308, 232] on span at bounding box center [306, 236] width 20 height 20
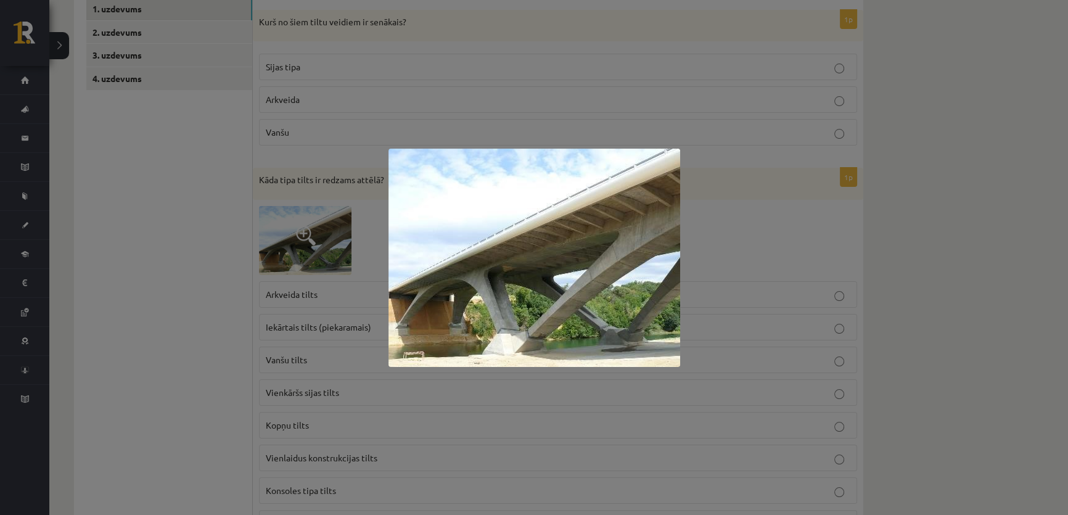
click at [181, 270] on div at bounding box center [534, 257] width 1068 height 515
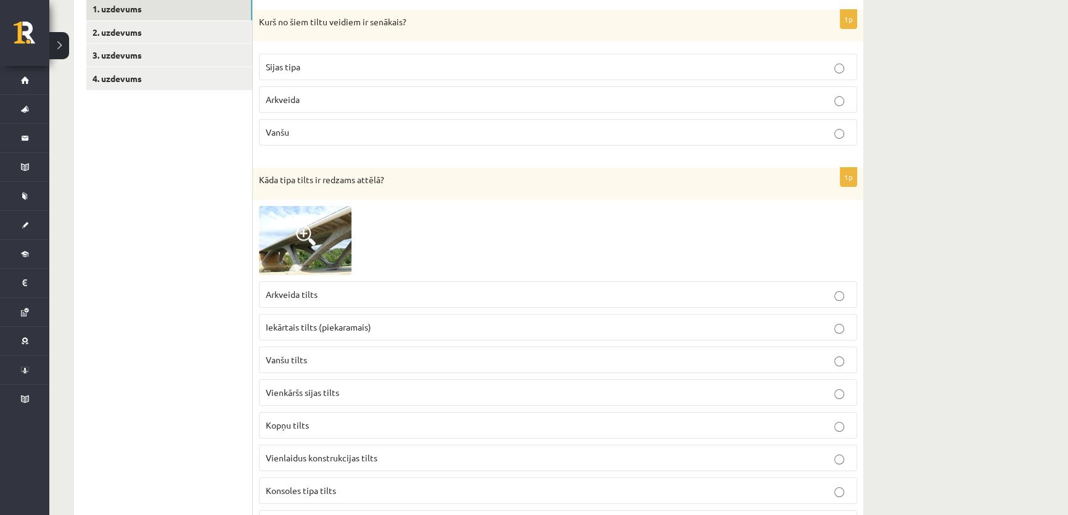
drag, startPoint x: 302, startPoint y: 252, endPoint x: 317, endPoint y: 247, distance: 16.2
click at [302, 251] on img at bounding box center [305, 240] width 92 height 69
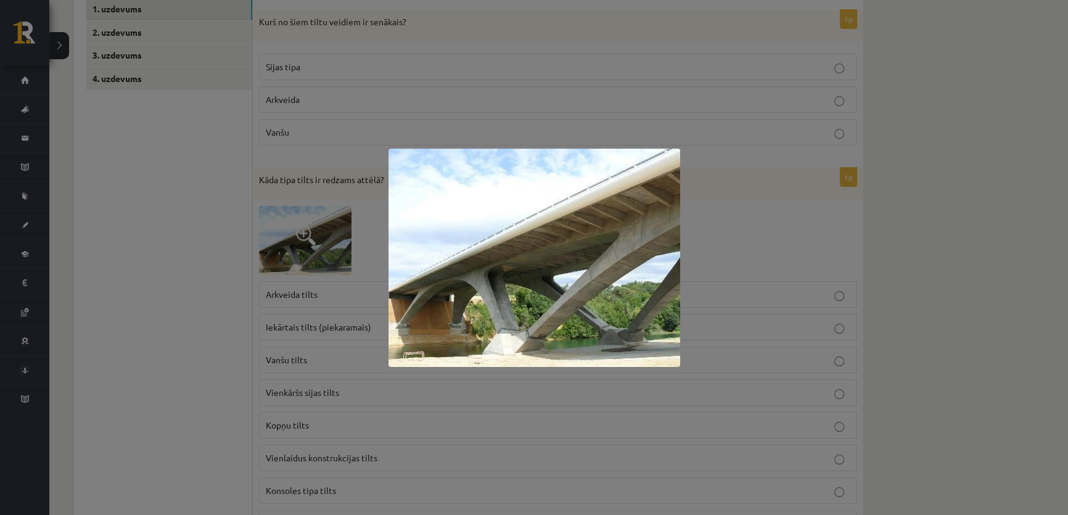
drag, startPoint x: 194, startPoint y: 293, endPoint x: 212, endPoint y: 301, distance: 19.6
click at [194, 293] on div at bounding box center [534, 257] width 1068 height 515
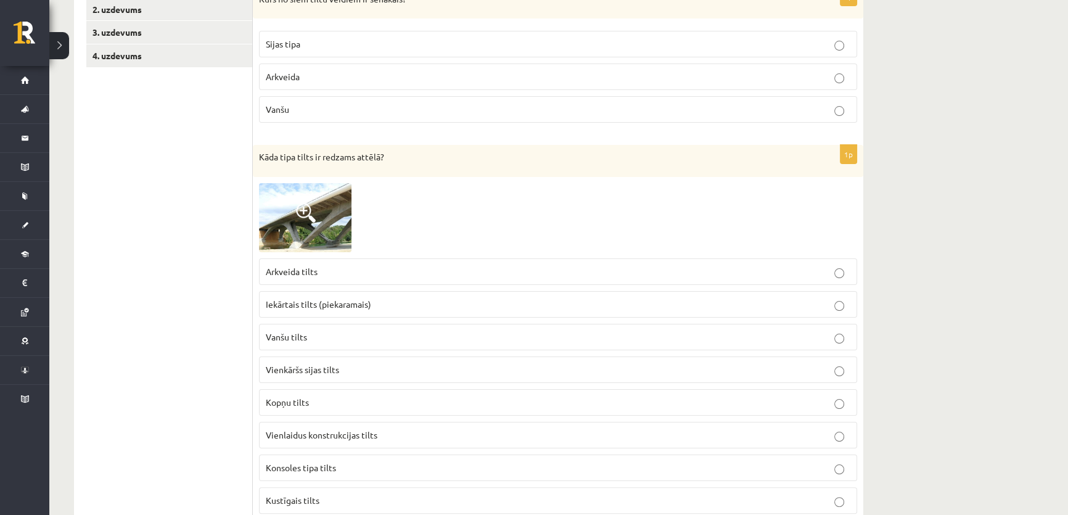
scroll to position [280, 0]
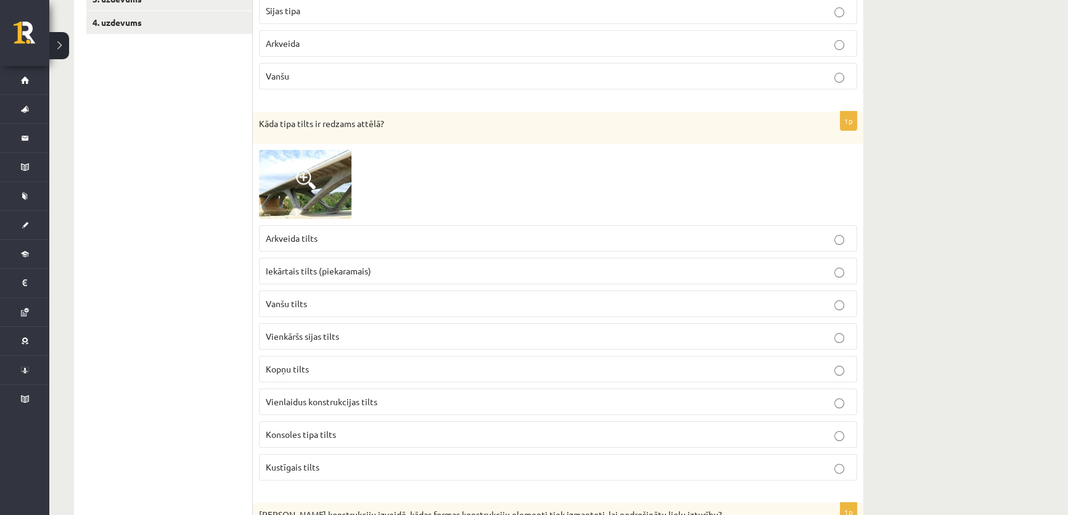
click at [334, 399] on span "Vienlaidus konstrukcijas tilts" at bounding box center [322, 401] width 112 height 11
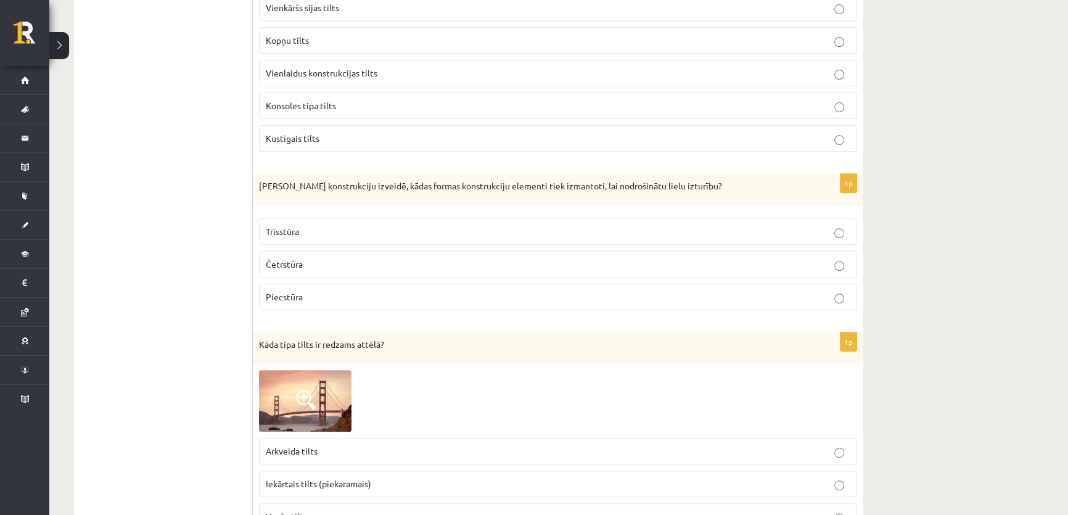
scroll to position [672, 0]
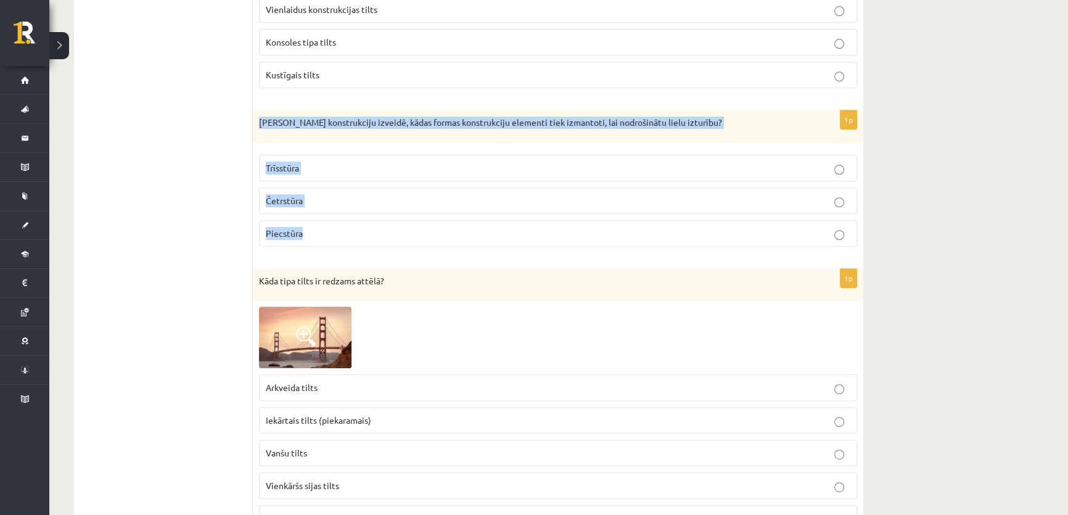
drag, startPoint x: 258, startPoint y: 119, endPoint x: 353, endPoint y: 220, distance: 138.2
click at [353, 220] on div "1p Drošu konstrukciju izveidē, kādas formas konstrukciju elementi tiek izmantot…" at bounding box center [558, 183] width 610 height 146
copy div "Drošu konstrukciju izveidē, kādas formas konstrukciju elementi tiek izmantoti, …"
click at [273, 166] on span "Trīsstūra" at bounding box center [282, 167] width 33 height 11
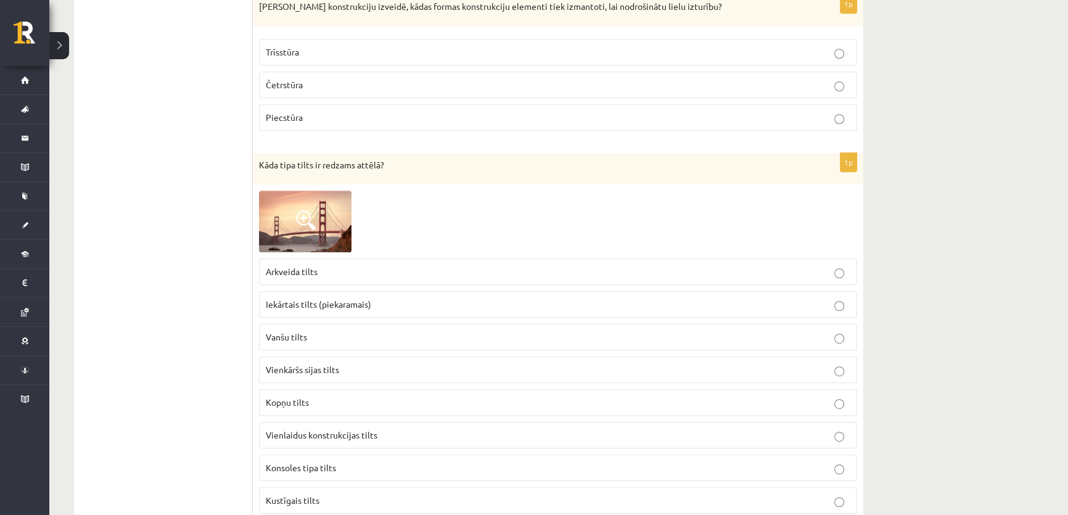
scroll to position [840, 0]
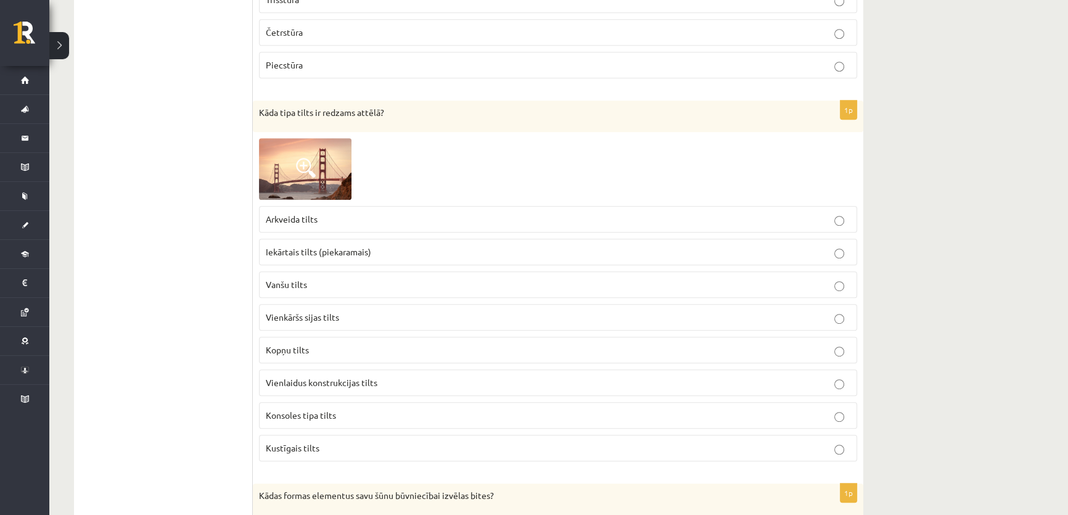
click at [295, 173] on img at bounding box center [305, 169] width 92 height 62
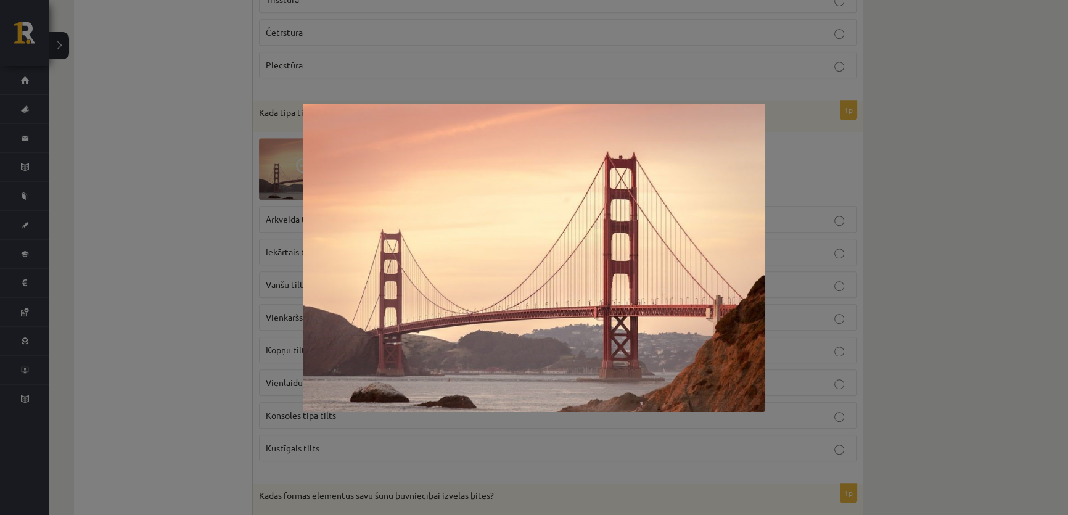
drag, startPoint x: 223, startPoint y: 225, endPoint x: 202, endPoint y: 143, distance: 84.6
click at [221, 219] on div at bounding box center [534, 257] width 1068 height 515
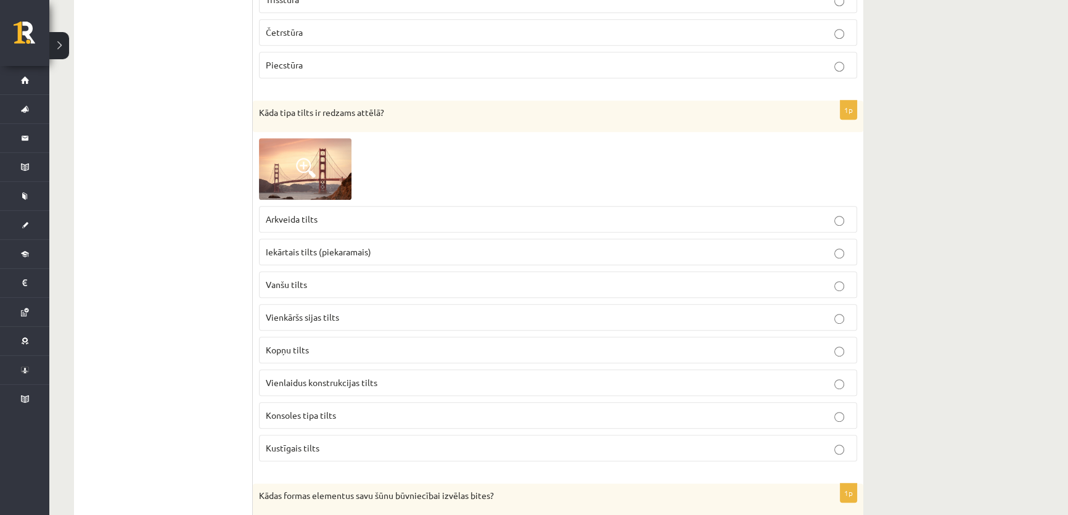
click at [292, 156] on img at bounding box center [305, 169] width 92 height 62
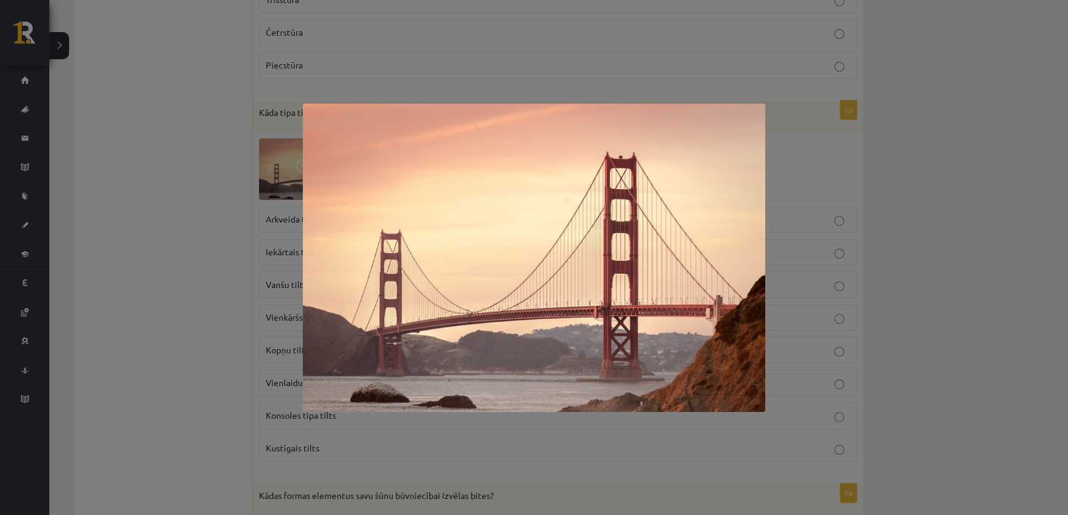
click at [176, 253] on div at bounding box center [534, 257] width 1068 height 515
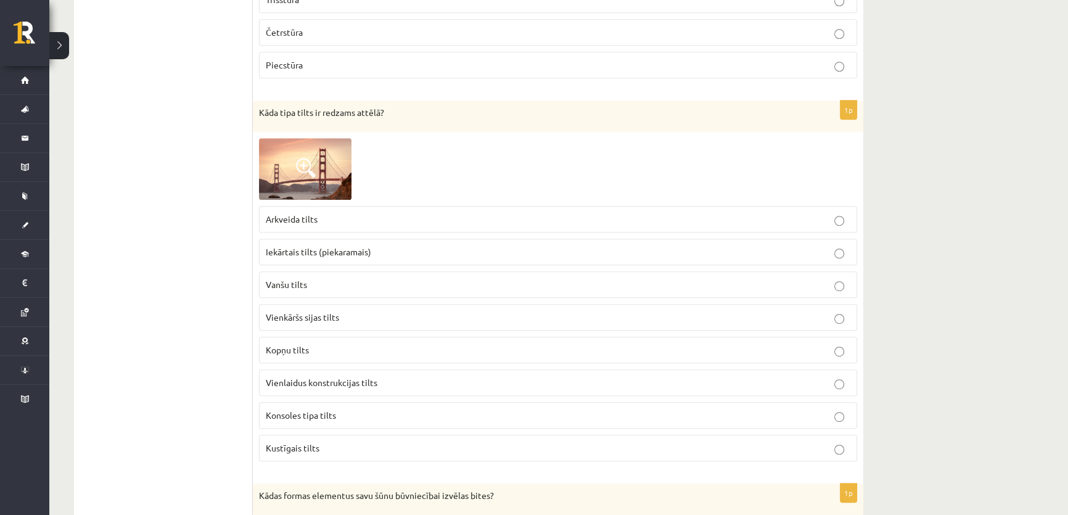
click at [301, 254] on span "Iekārtais tilts (piekaramais)" at bounding box center [318, 251] width 105 height 11
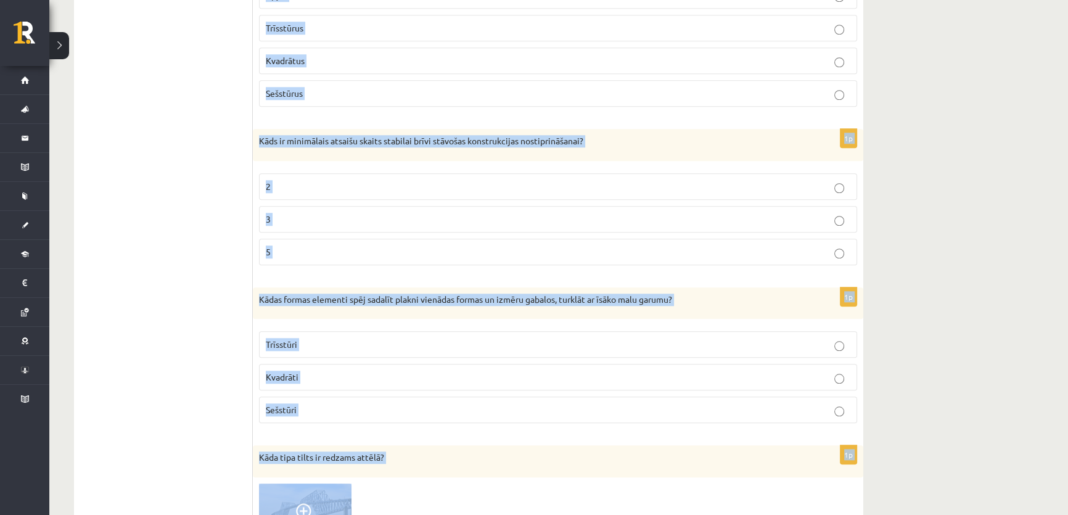
scroll to position [1388, 0]
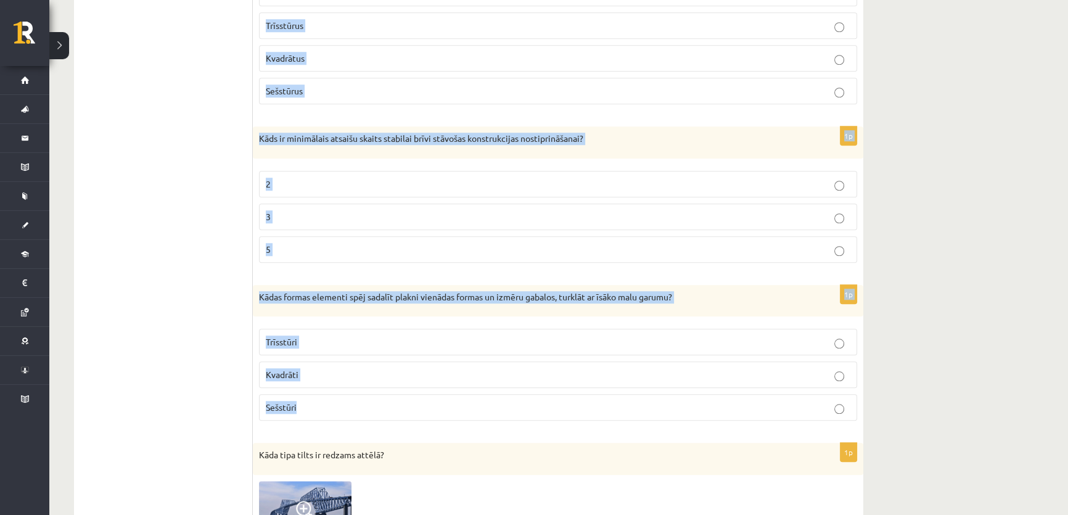
drag, startPoint x: 260, startPoint y: 155, endPoint x: 679, endPoint y: 420, distance: 495.0
click at [679, 420] on form "1p Kurš no šiem tiltu veidiem ir senākais? Sijas tipa Arkveida Vanšu 1p Kāda ti…" at bounding box center [558, 202] width 586 height 2738
copy form "Kādas formas elementus savu šūnu būvniecībai izvēlas bites? Apļus Trīsstūrus Kv…"
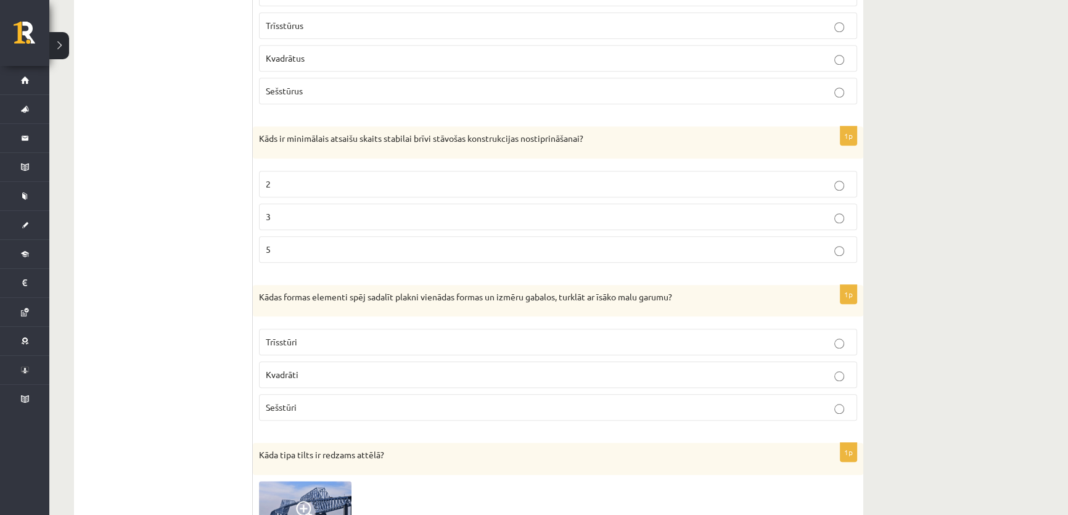
drag, startPoint x: 139, startPoint y: 235, endPoint x: 184, endPoint y: 234, distance: 44.4
click at [140, 235] on ul "1. uzdevums 2. uzdevums 3. uzdevums 4. uzdevums" at bounding box center [169, 202] width 166 height 2738
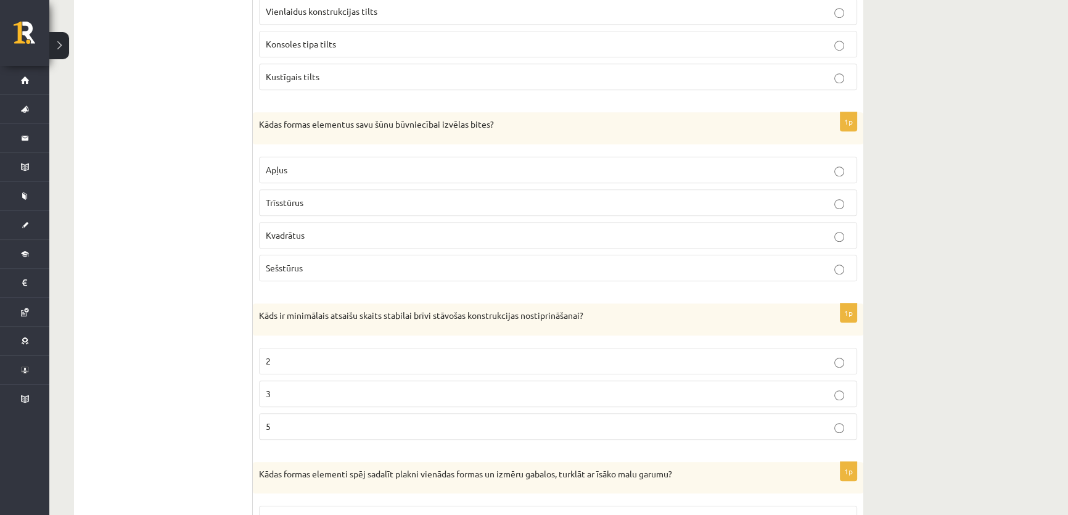
scroll to position [1220, 0]
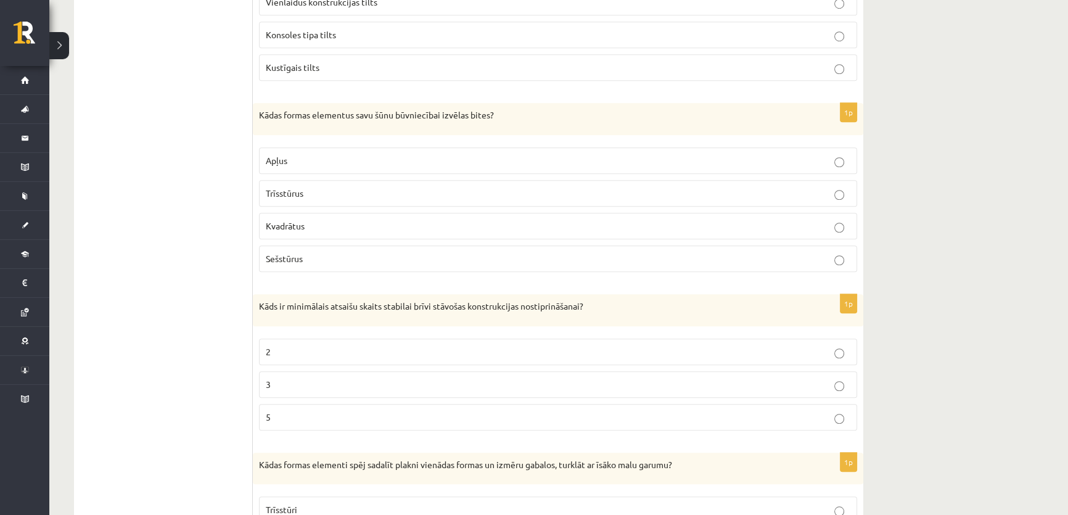
click at [300, 253] on span "Sešstūrus" at bounding box center [284, 258] width 37 height 11
click at [293, 384] on p "3" at bounding box center [558, 384] width 584 height 13
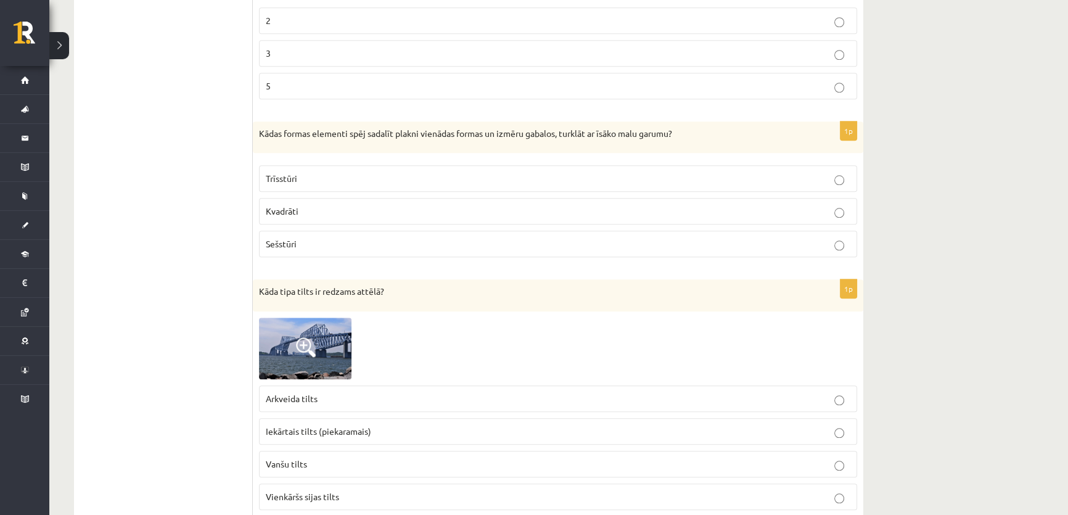
scroll to position [1556, 0]
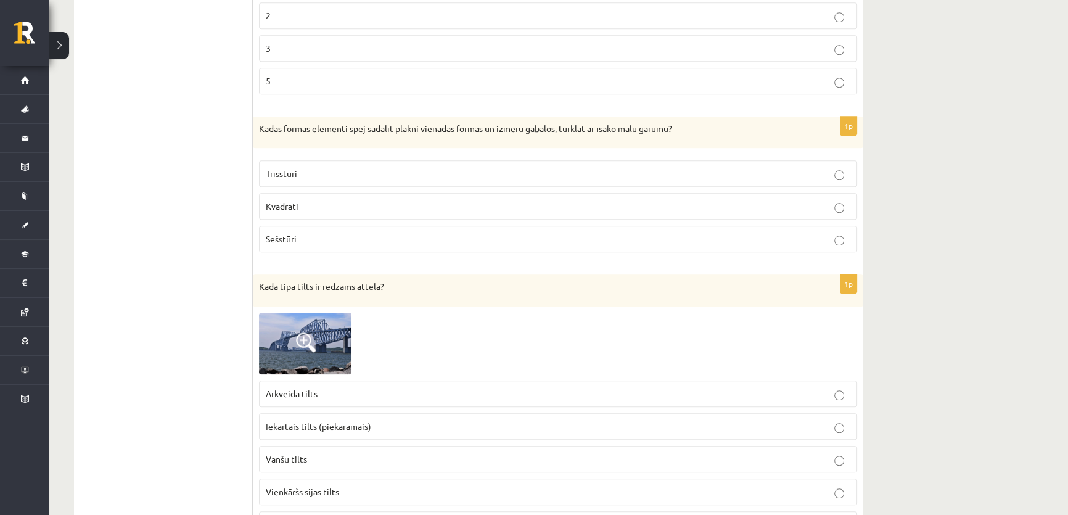
click at [308, 240] on p "Sešstūri" at bounding box center [558, 238] width 584 height 13
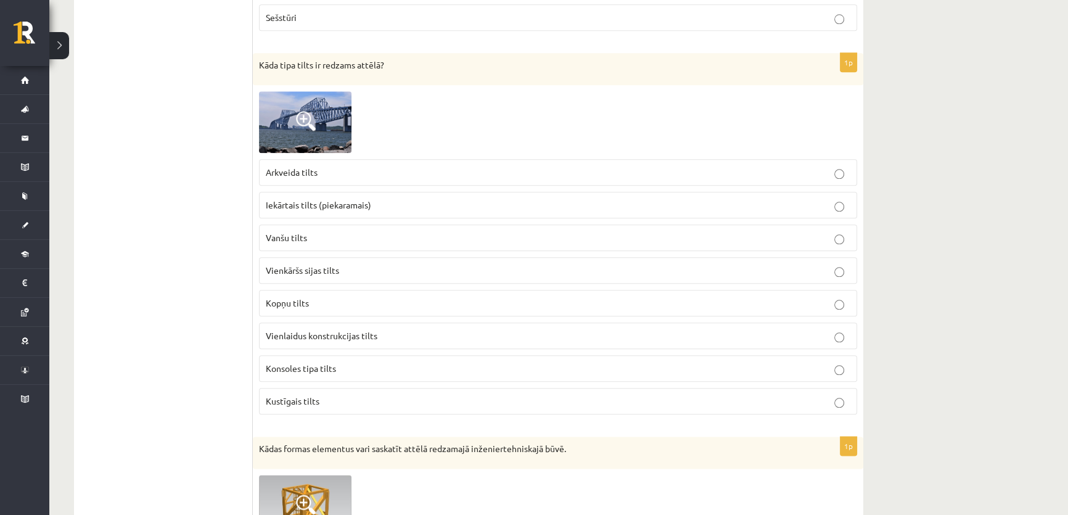
scroll to position [1781, 0]
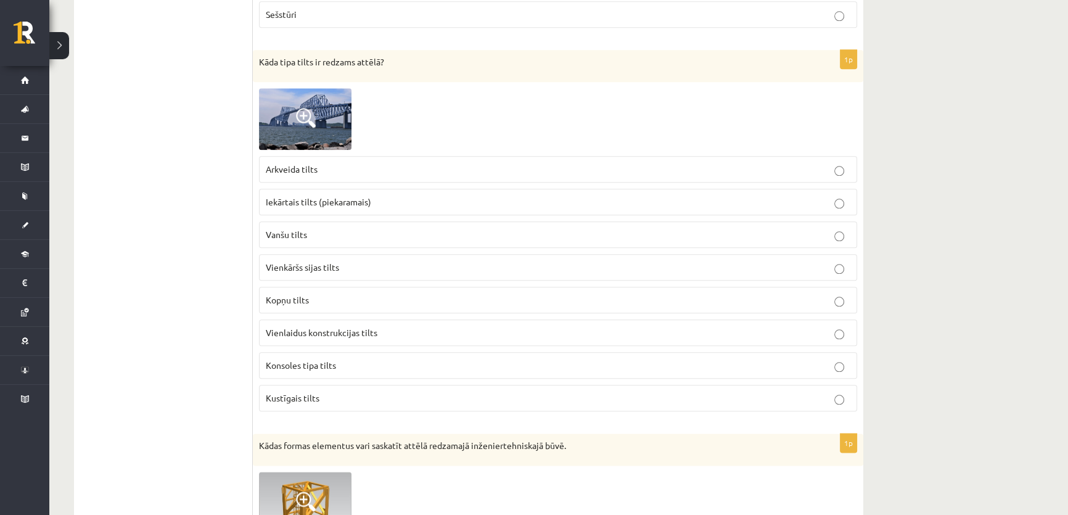
click at [298, 120] on span at bounding box center [306, 118] width 20 height 20
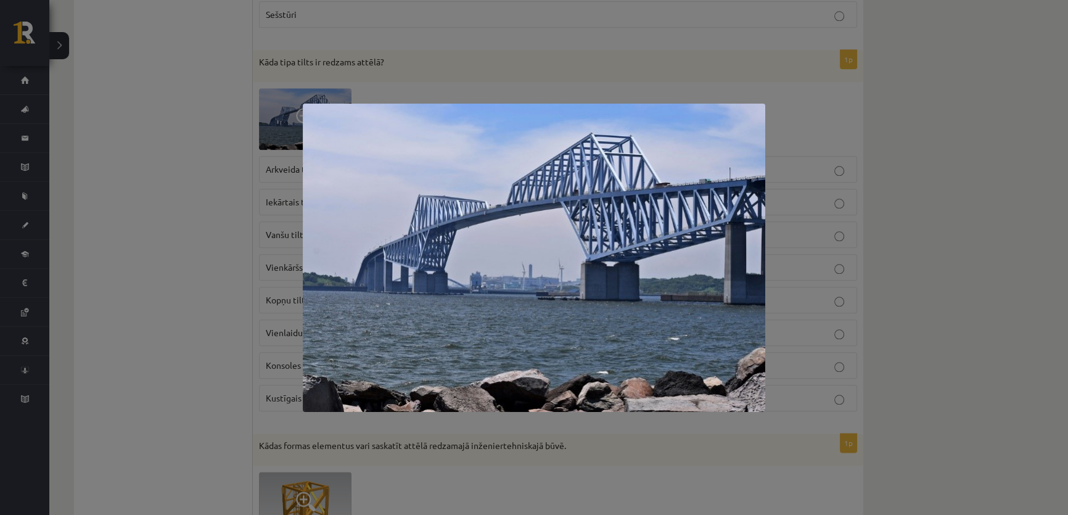
click at [158, 198] on div at bounding box center [534, 257] width 1068 height 515
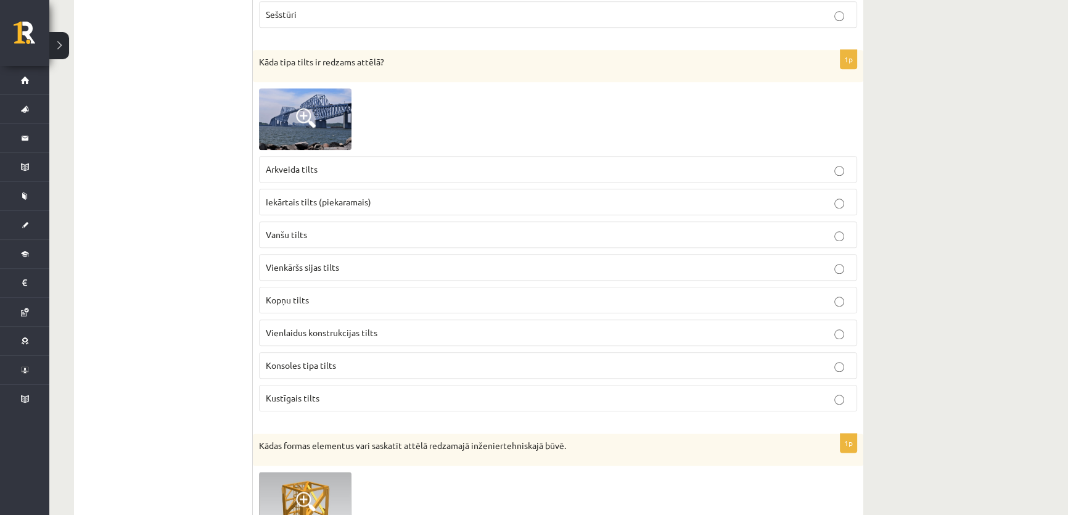
click at [308, 99] on img at bounding box center [305, 119] width 92 height 62
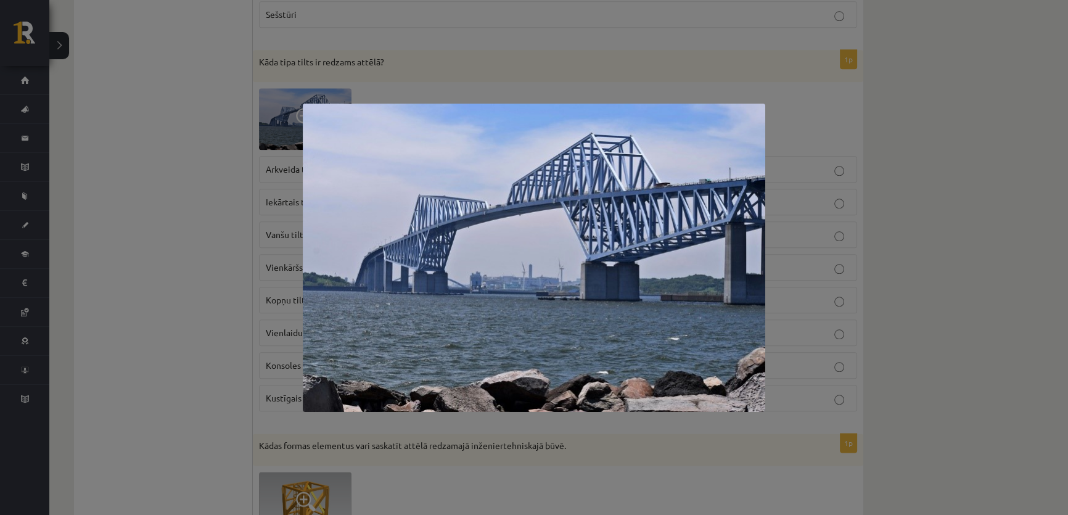
click at [126, 171] on div at bounding box center [534, 257] width 1068 height 515
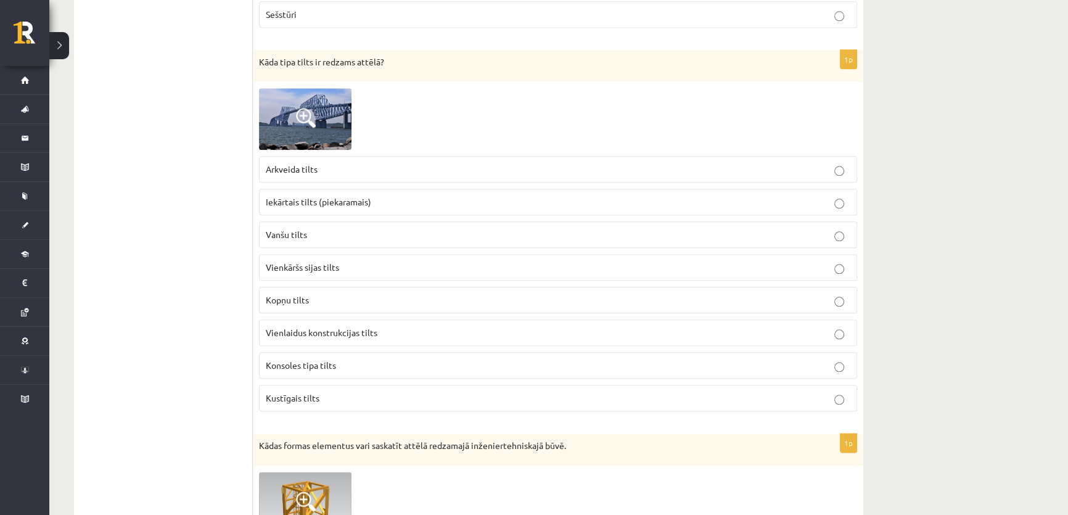
click at [316, 362] on span "Konsoles tipa tilts" at bounding box center [301, 364] width 70 height 11
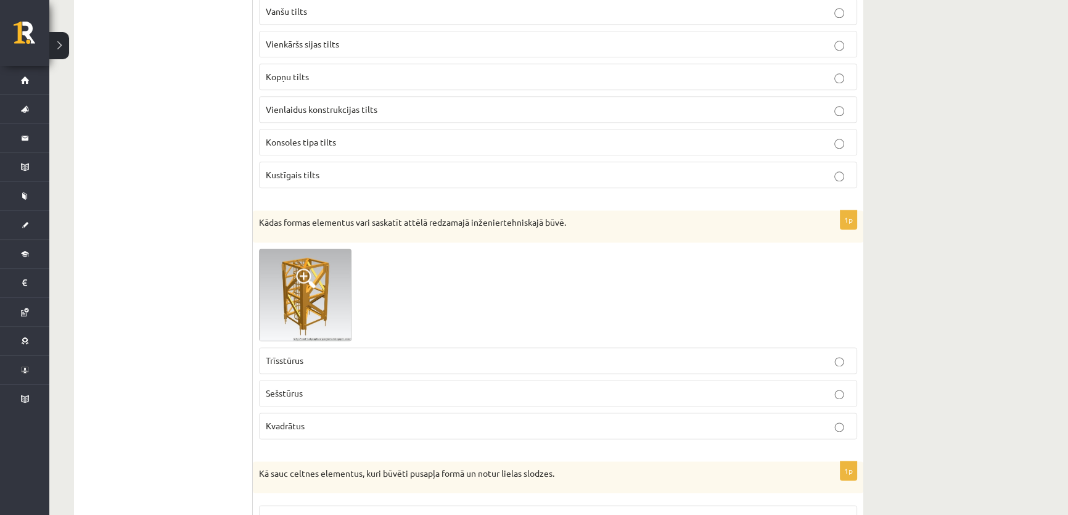
scroll to position [2004, 0]
click at [292, 263] on img at bounding box center [305, 294] width 92 height 92
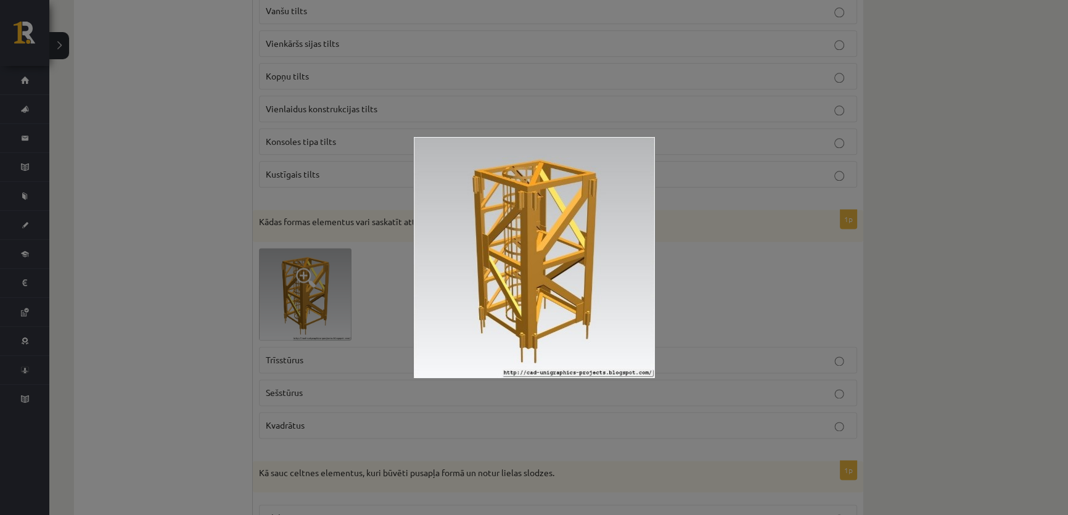
click at [169, 350] on div at bounding box center [534, 257] width 1068 height 515
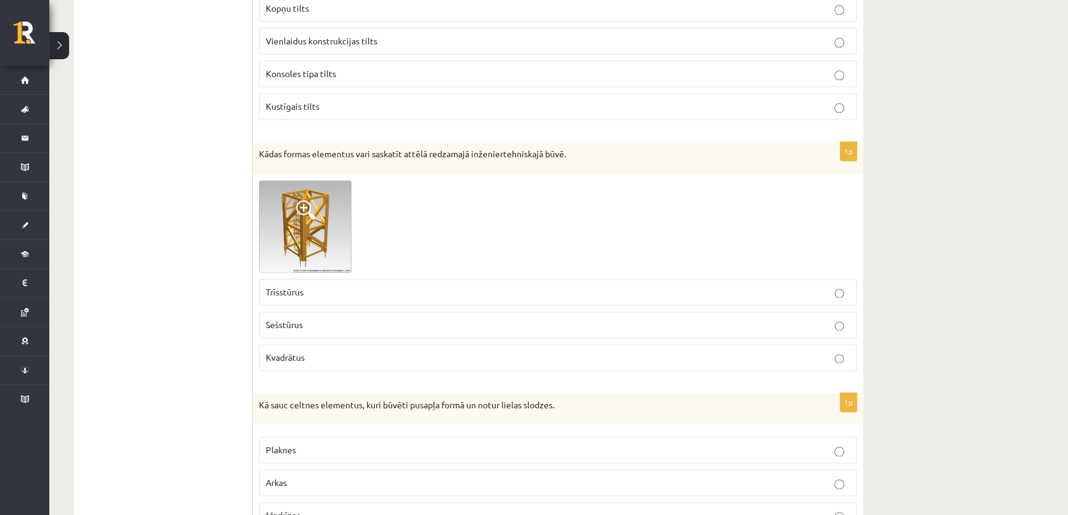
scroll to position [2060, 0]
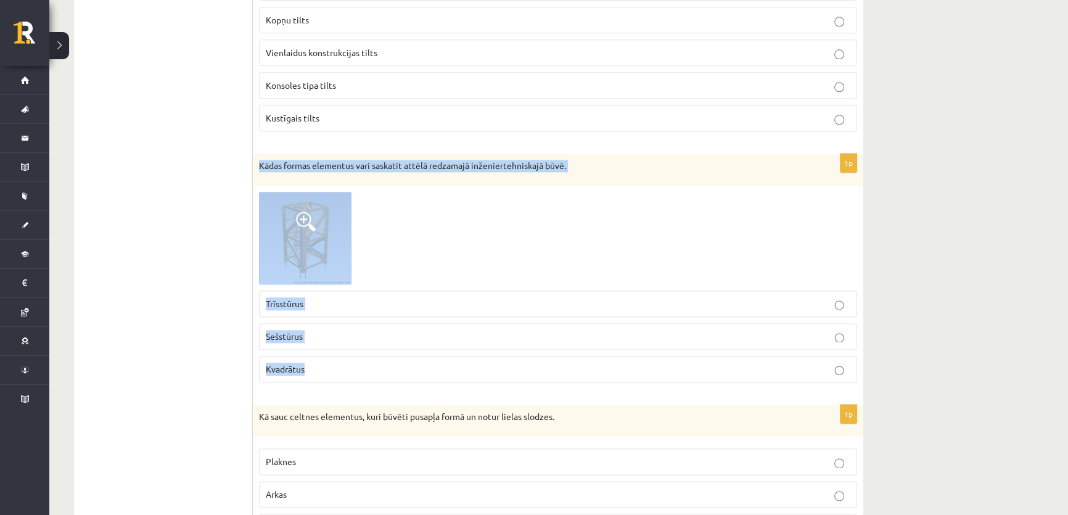
drag, startPoint x: 269, startPoint y: 159, endPoint x: 581, endPoint y: 357, distance: 369.9
click at [581, 357] on div "1p Kādas formas elementus vari saskatīt attēlā redzamajā inženiertehniskajā būv…" at bounding box center [558, 272] width 610 height 239
copy div "Kādas formas elementus vari saskatīt attēlā redzamajā inženiertehniskajā būvē. …"
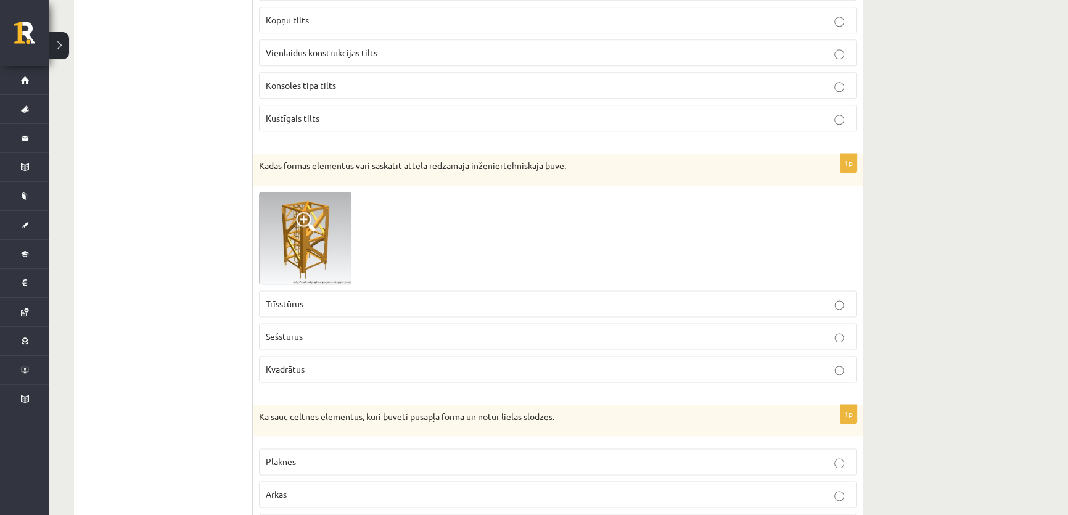
click at [319, 210] on img at bounding box center [305, 238] width 92 height 92
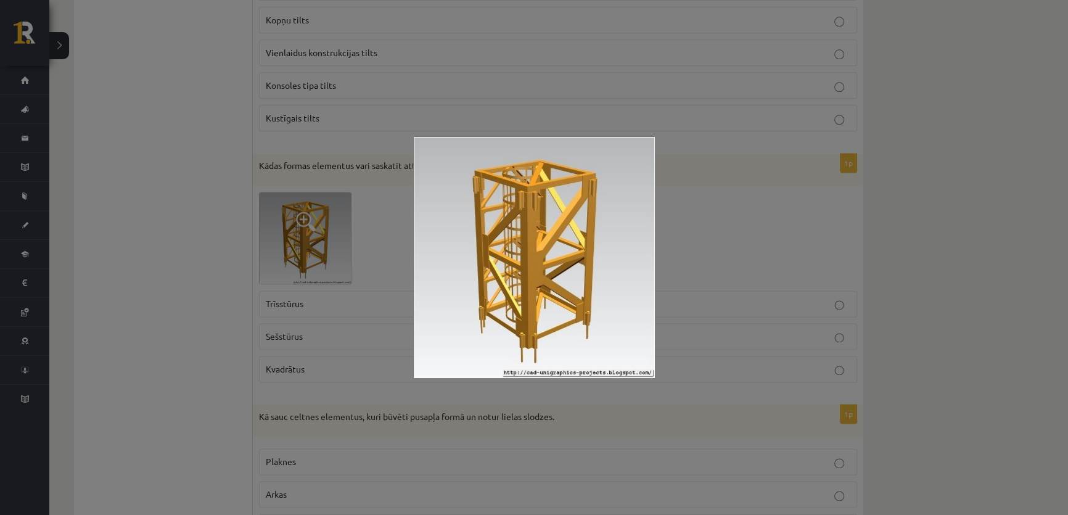
drag, startPoint x: 189, startPoint y: 292, endPoint x: 251, endPoint y: 312, distance: 65.3
click at [190, 292] on div at bounding box center [534, 257] width 1068 height 515
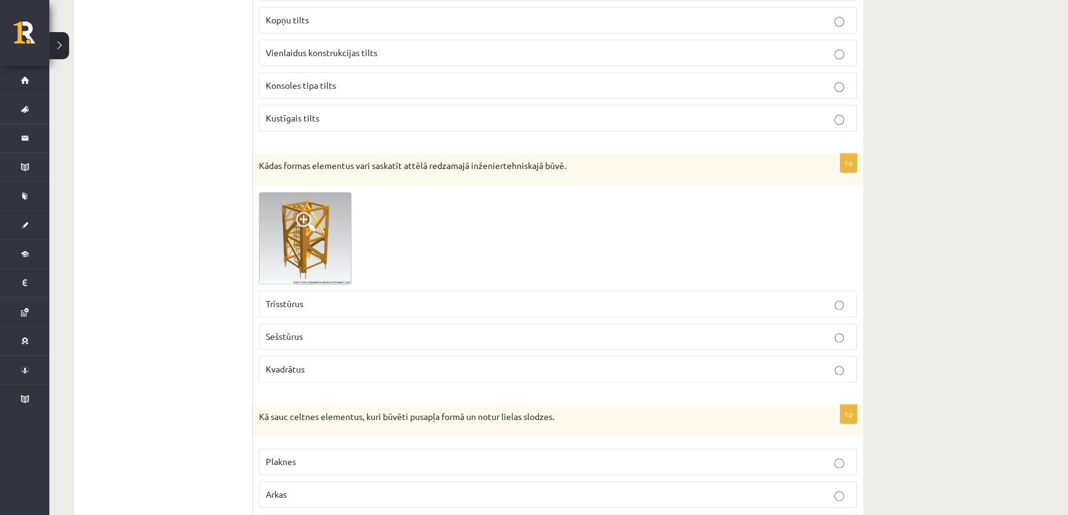
click at [316, 362] on p "Kvadrātus" at bounding box center [558, 368] width 584 height 13
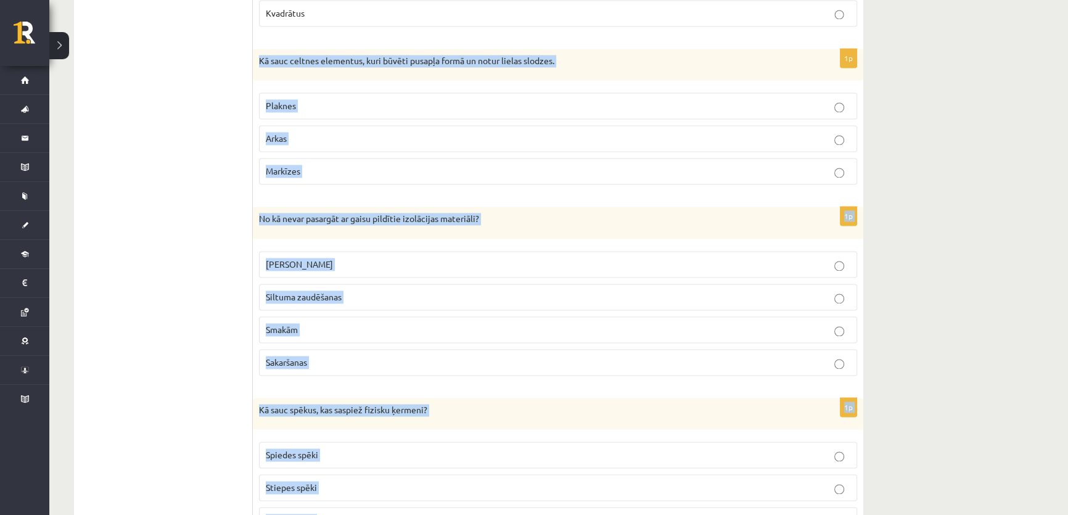
scroll to position [2475, 0]
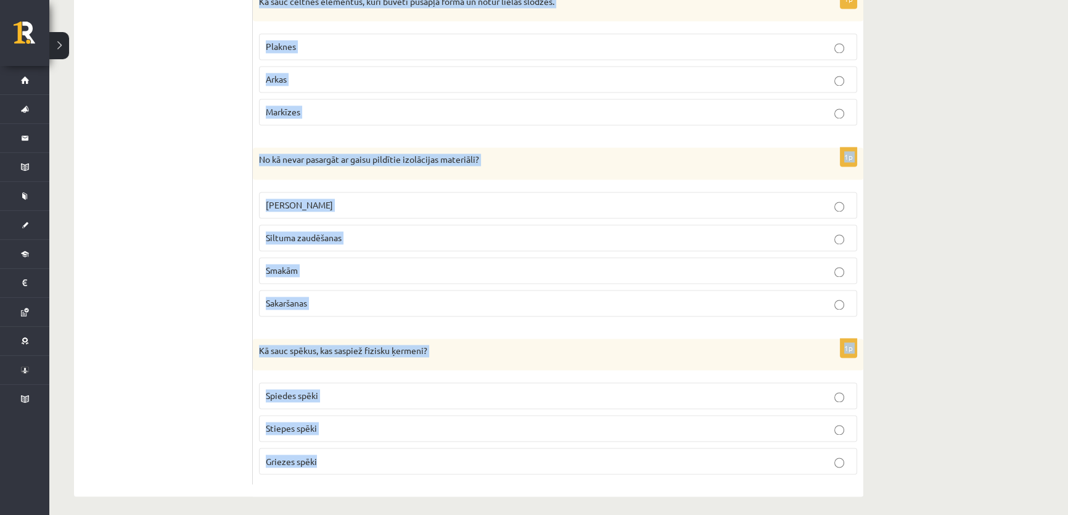
drag, startPoint x: 258, startPoint y: 70, endPoint x: 835, endPoint y: 536, distance: 741.1
copy form "Kā sauc celtnes elementus, kuri būvēti pusapļa formā un notur lielas slodzes. P…"
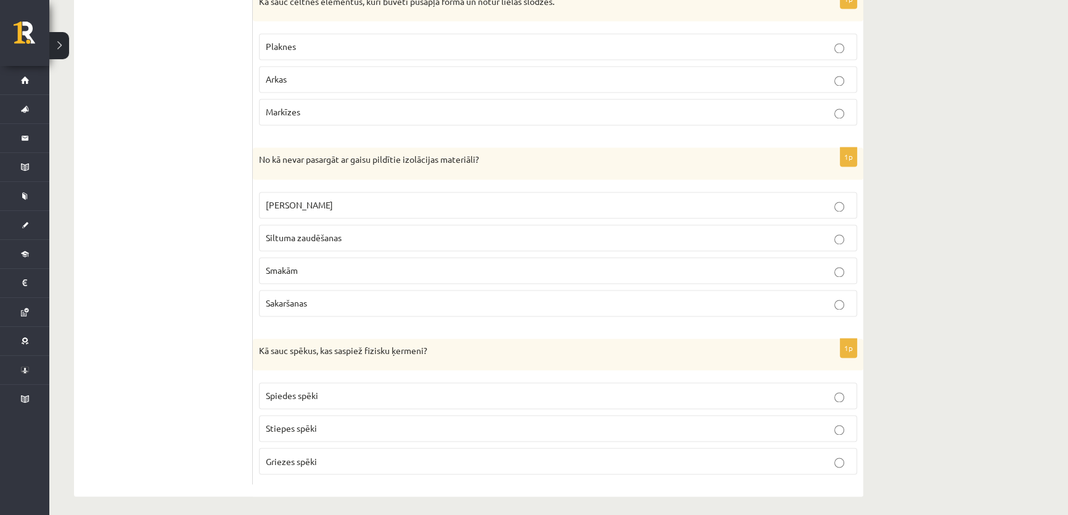
drag, startPoint x: 173, startPoint y: 178, endPoint x: 208, endPoint y: 144, distance: 48.4
click at [277, 75] on span "Arkas" at bounding box center [276, 78] width 21 height 11
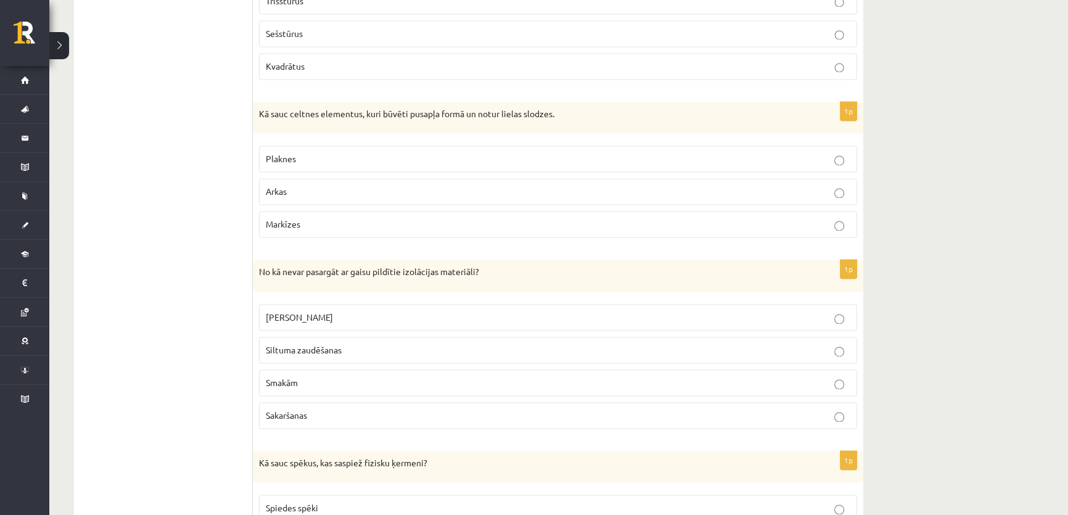
scroll to position [2419, 0]
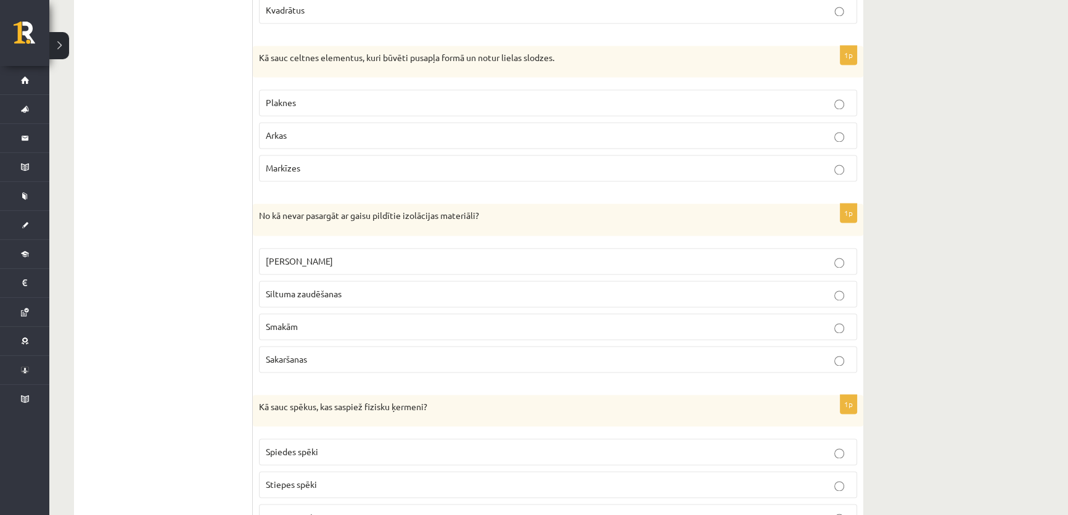
click at [315, 323] on p "Smakām" at bounding box center [558, 326] width 584 height 13
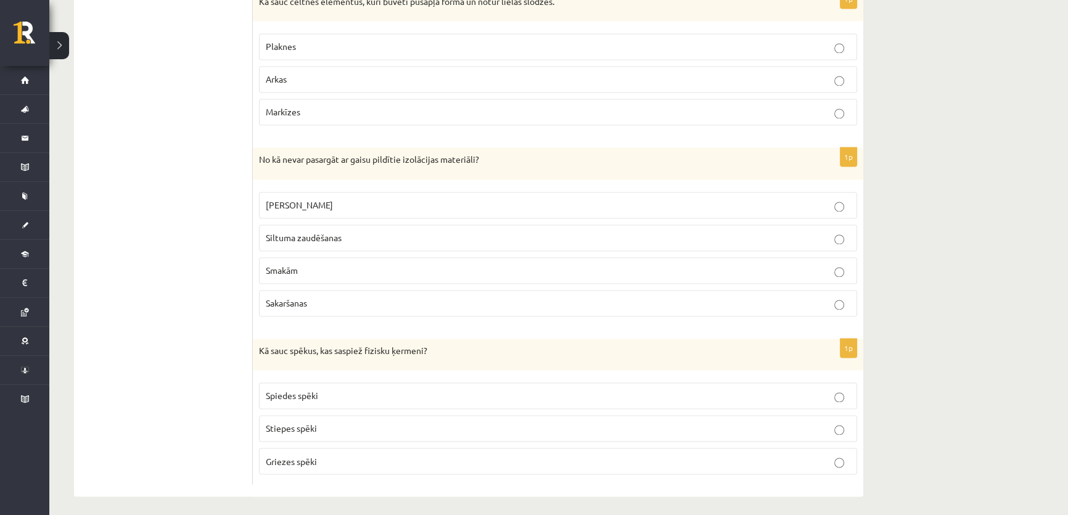
click at [336, 403] on fieldset "Spiedes spēki Stiepes spēki Griezes spēki" at bounding box center [558, 427] width 598 height 102
click at [329, 394] on p "Spiedes spēki" at bounding box center [558, 395] width 584 height 13
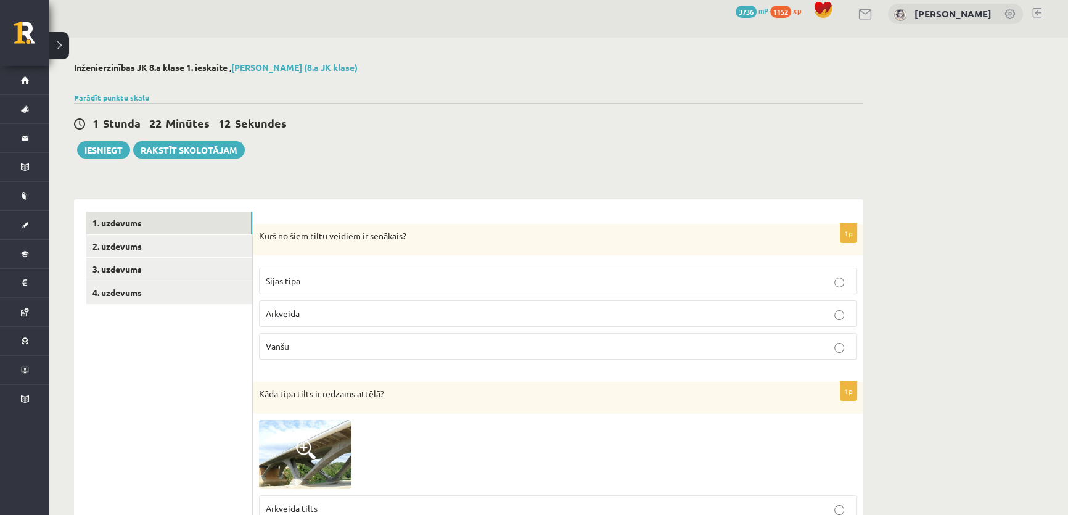
scroll to position [0, 0]
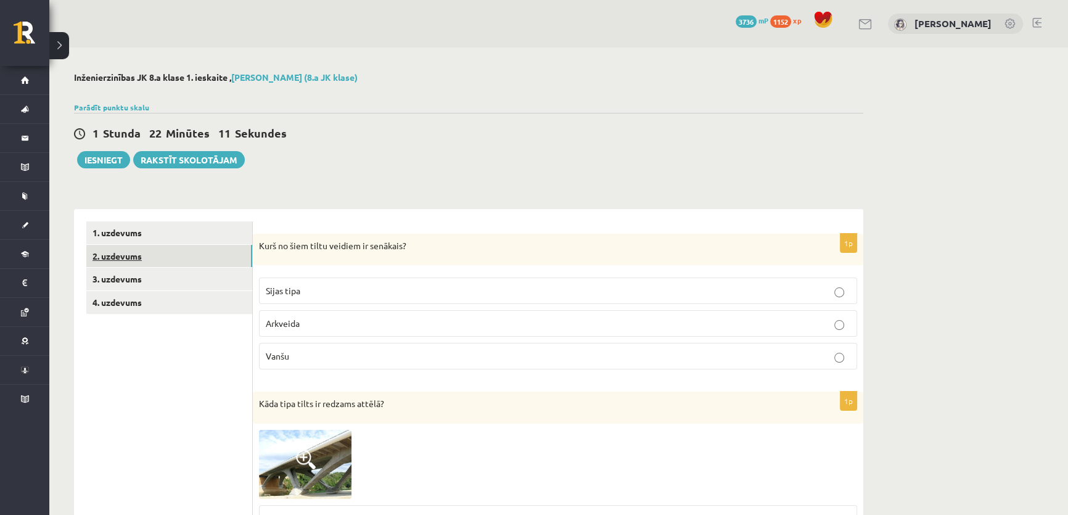
click at [125, 251] on link "2. uzdevums" at bounding box center [169, 256] width 166 height 23
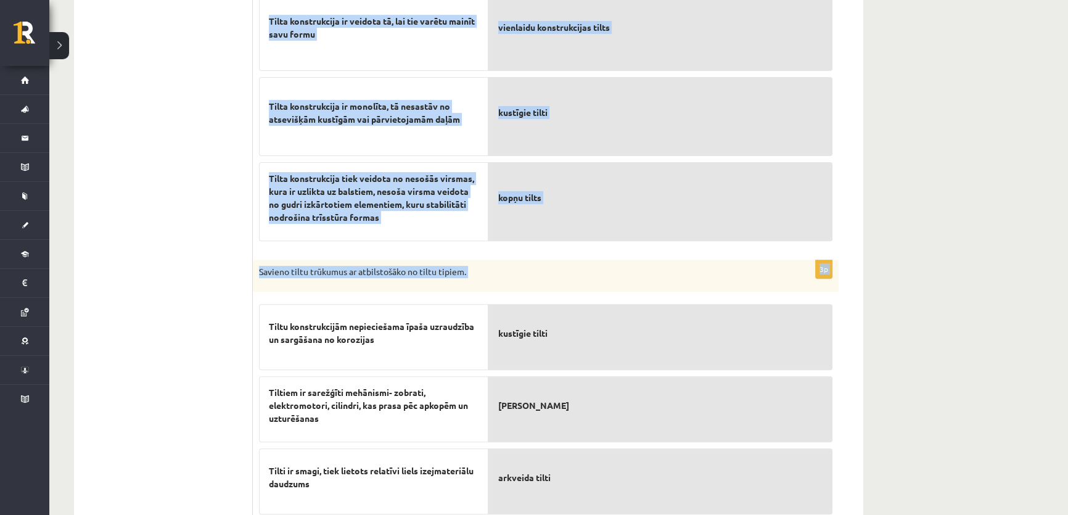
scroll to position [568, 0]
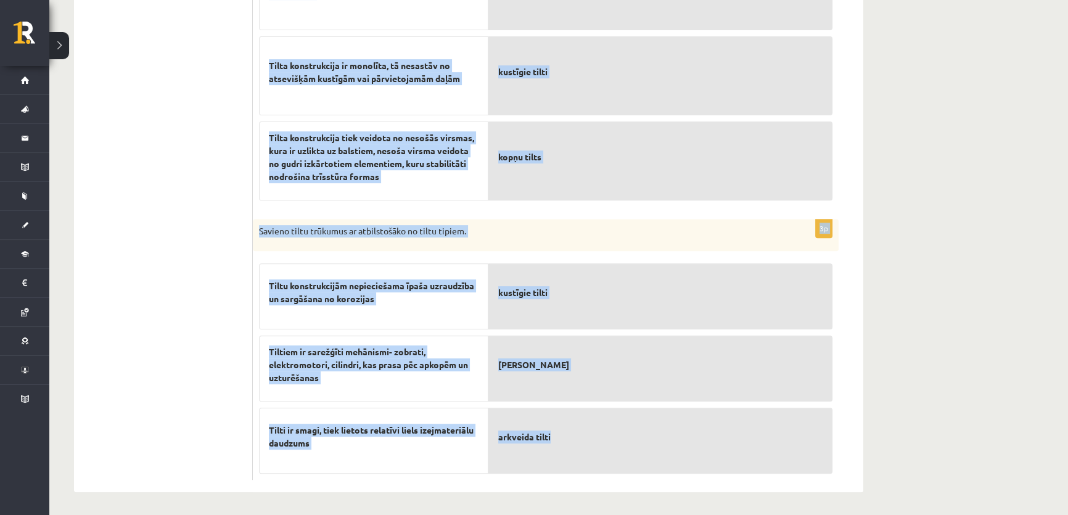
drag, startPoint x: 257, startPoint y: 239, endPoint x: 764, endPoint y: 453, distance: 550.5
click at [764, 453] on form "3p Savieno atbilstošos apgalvojumus ar tiltu konstrukciju tipiem. Konstrukcijā …" at bounding box center [558, 67] width 586 height 826
copy form "Savieno atbilstošos apgalvojumus ar tiltu konstrukciju tipiem. Konstrukcijā tie…"
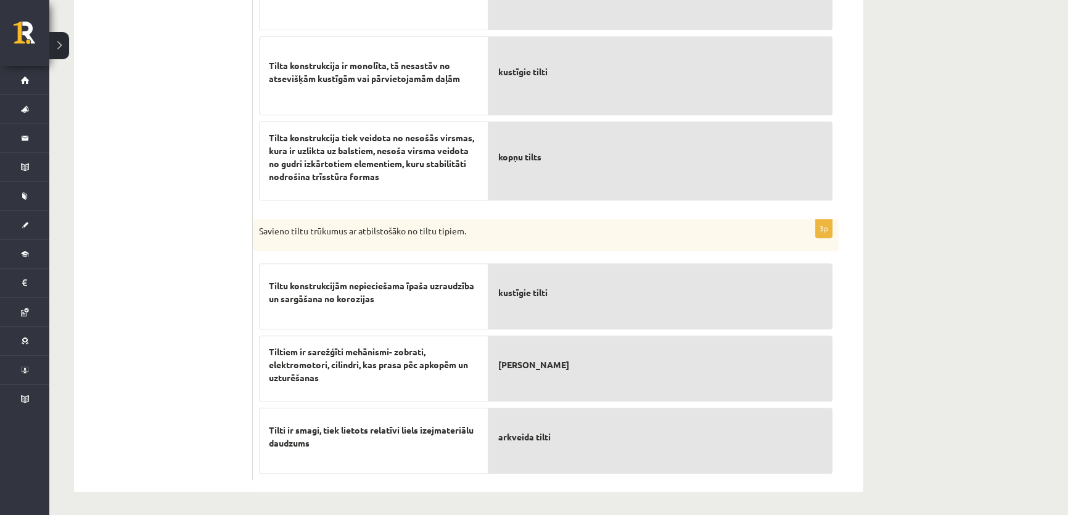
click at [173, 160] on ul "1. uzdevums 2. uzdevums 3. uzdevums 4. uzdevums" at bounding box center [169, 67] width 166 height 826
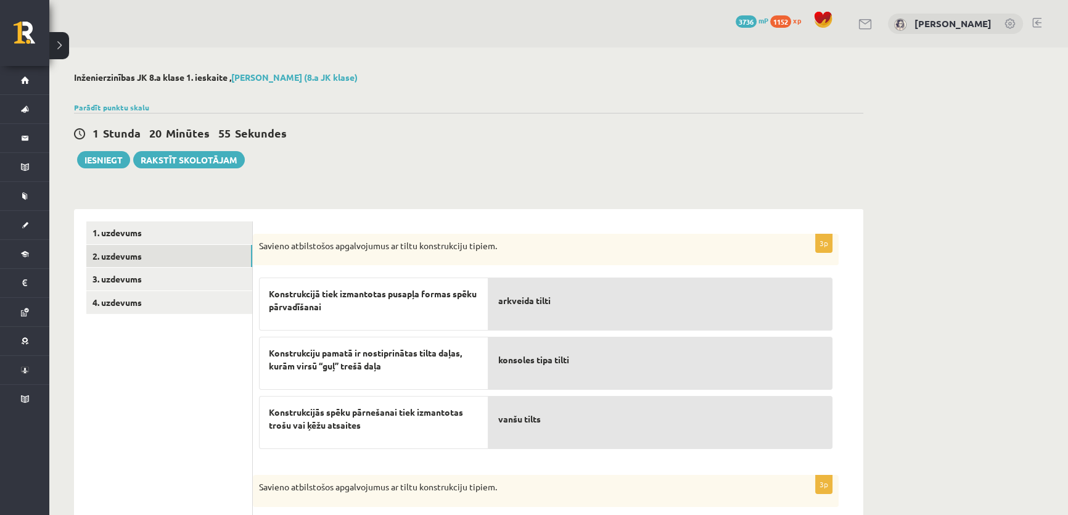
scroll to position [0, 0]
click at [130, 276] on link "3. uzdevums" at bounding box center [169, 278] width 166 height 23
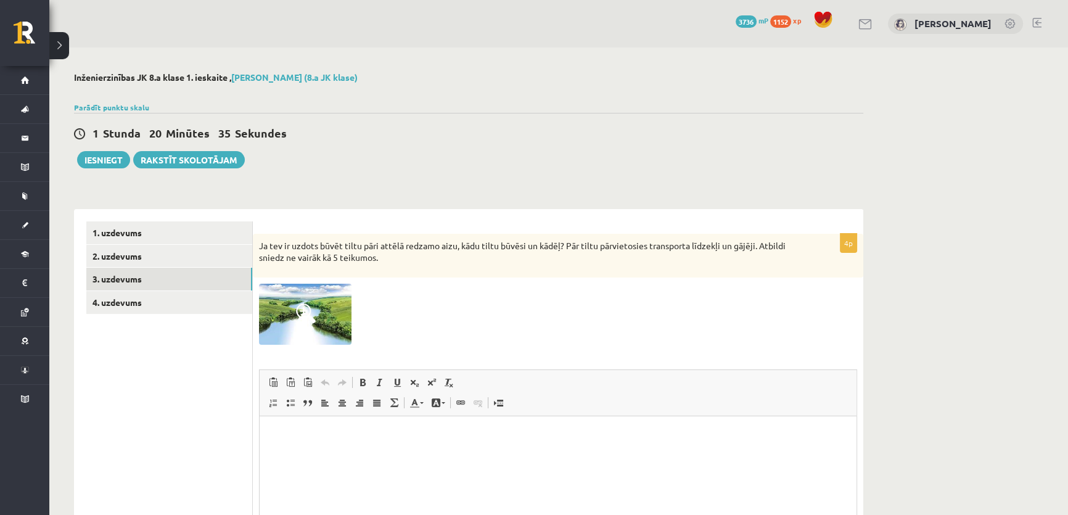
click at [309, 301] on img at bounding box center [305, 314] width 92 height 61
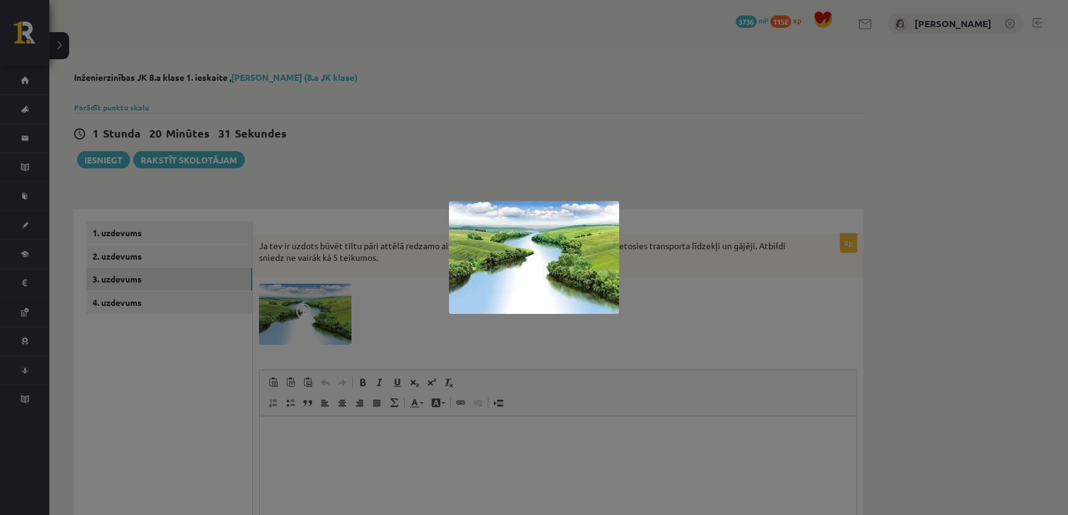
click at [476, 153] on div at bounding box center [534, 257] width 1068 height 515
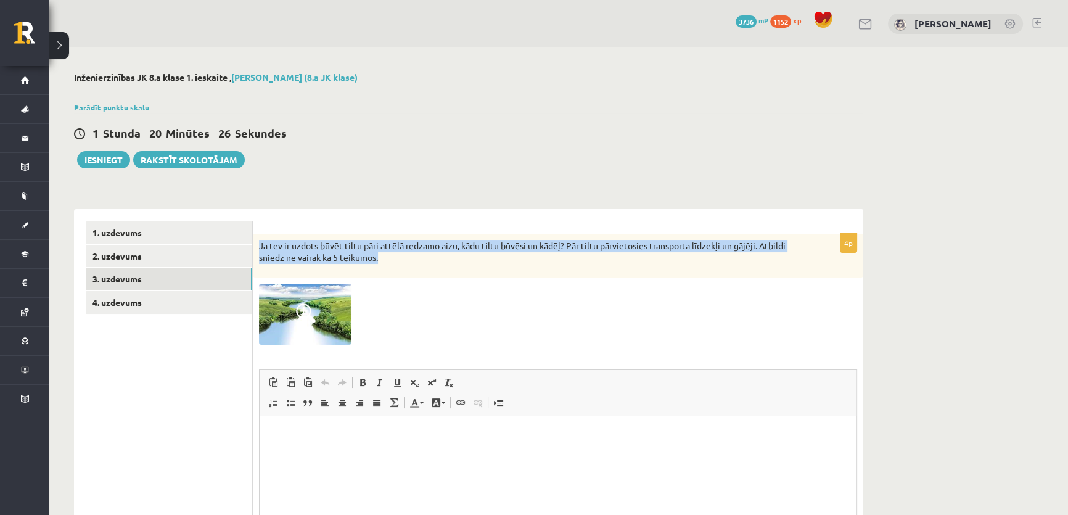
drag, startPoint x: 262, startPoint y: 240, endPoint x: 443, endPoint y: 259, distance: 182.2
click at [443, 259] on p "Ja tev ir uzdots būvēt tiltu pāri attēlā redzamo aizu, kādu tiltu būvēsi un kād…" at bounding box center [527, 252] width 536 height 24
copy p "Ja tev ir uzdots būvēt tiltu pāri attēlā redzamo aizu, kādu tiltu būvēsi un kād…"
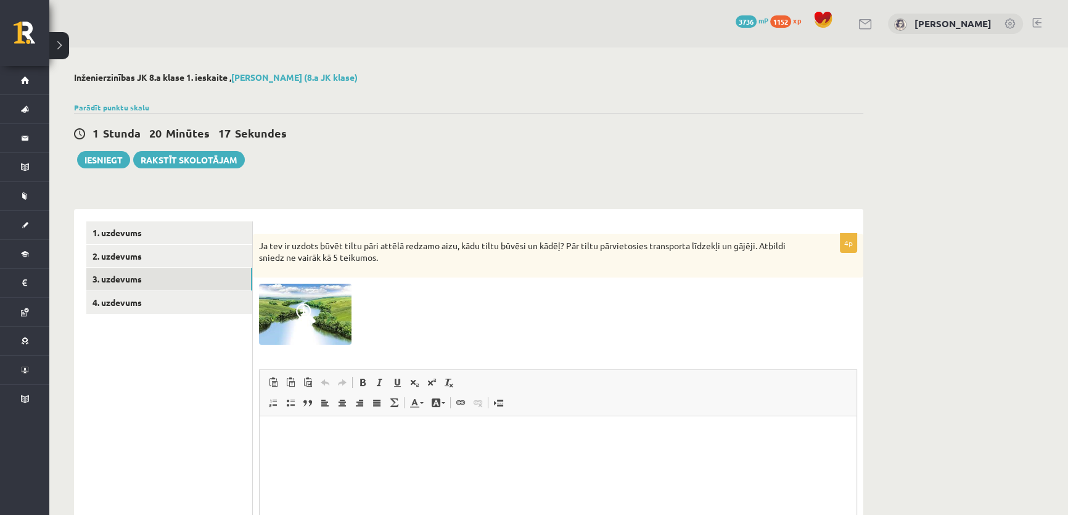
drag, startPoint x: 306, startPoint y: 314, endPoint x: 242, endPoint y: 332, distance: 67.3
click at [215, 348] on ul "1. uzdevums 2. uzdevums 3. uzdevums 4. uzdevums" at bounding box center [169, 423] width 166 height 405
click at [289, 314] on img at bounding box center [305, 314] width 92 height 61
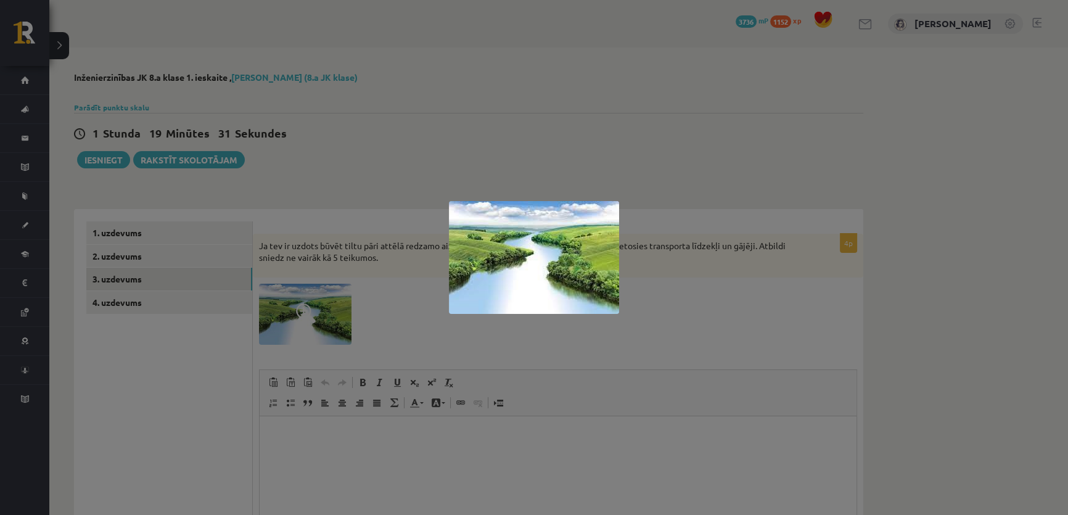
click at [230, 382] on div at bounding box center [534, 257] width 1068 height 515
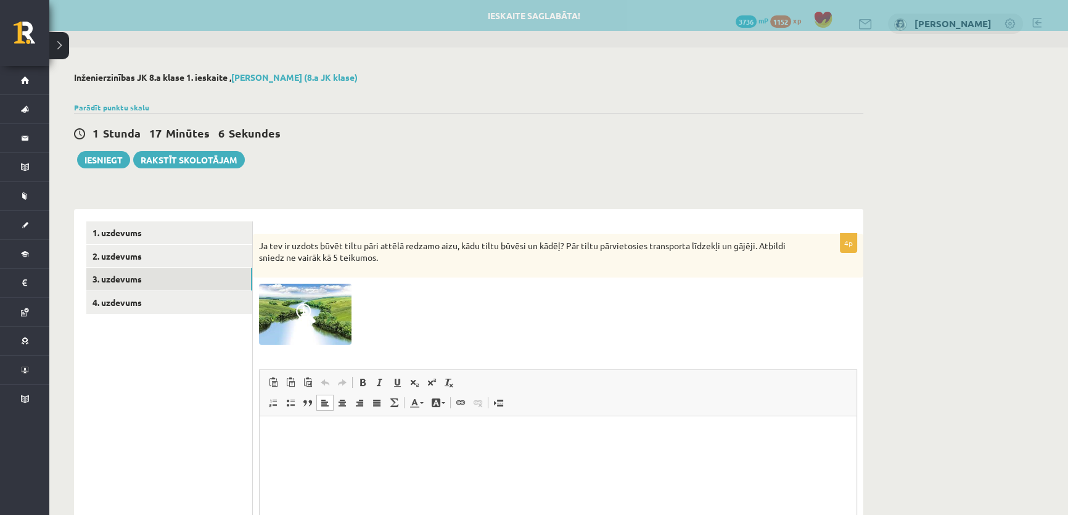
click at [317, 441] on p "Bagātinātā teksta redaktors, wiswyg-editor-user-answer-47024855770980" at bounding box center [558, 434] width 572 height 13
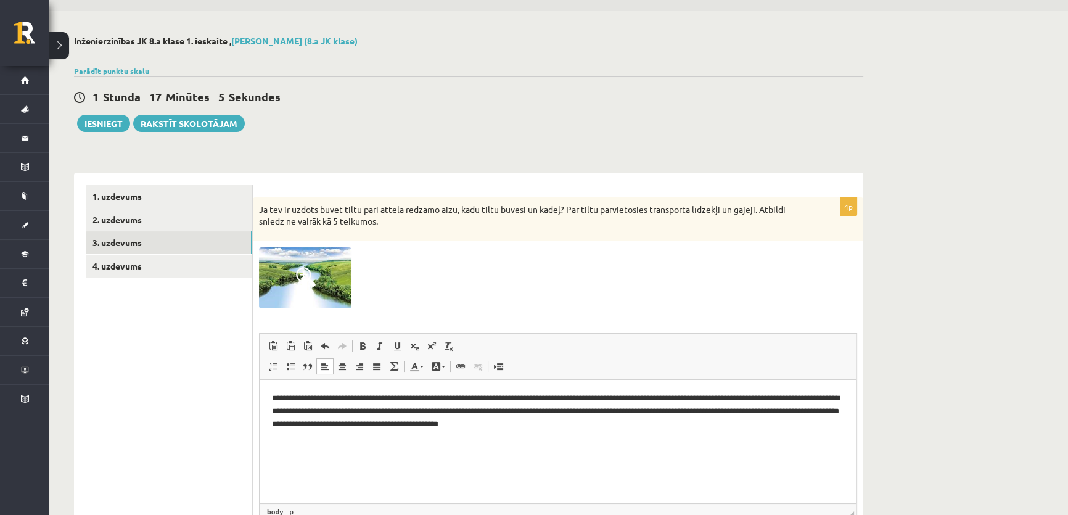
scroll to position [55, 0]
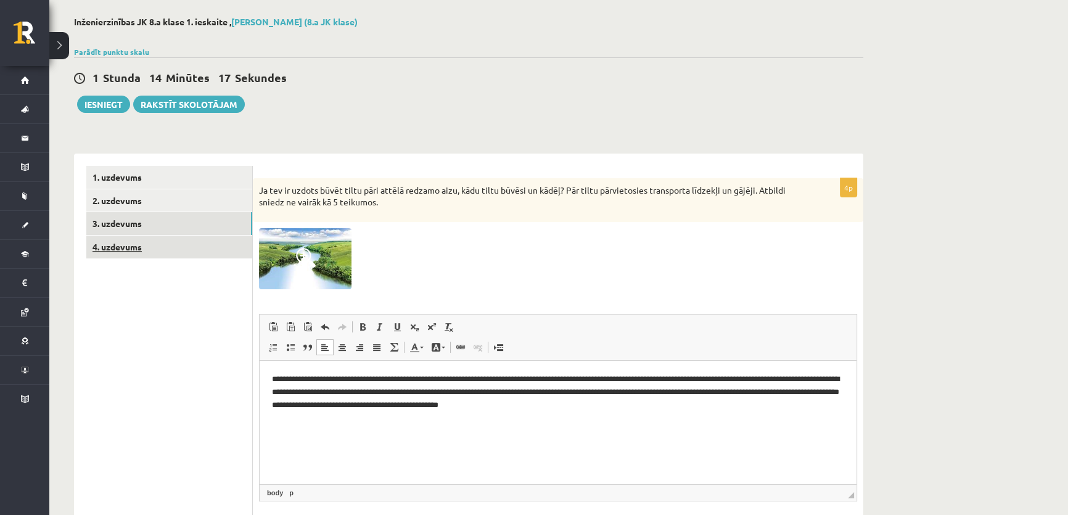
click at [136, 247] on link "4. uzdevums" at bounding box center [169, 246] width 166 height 23
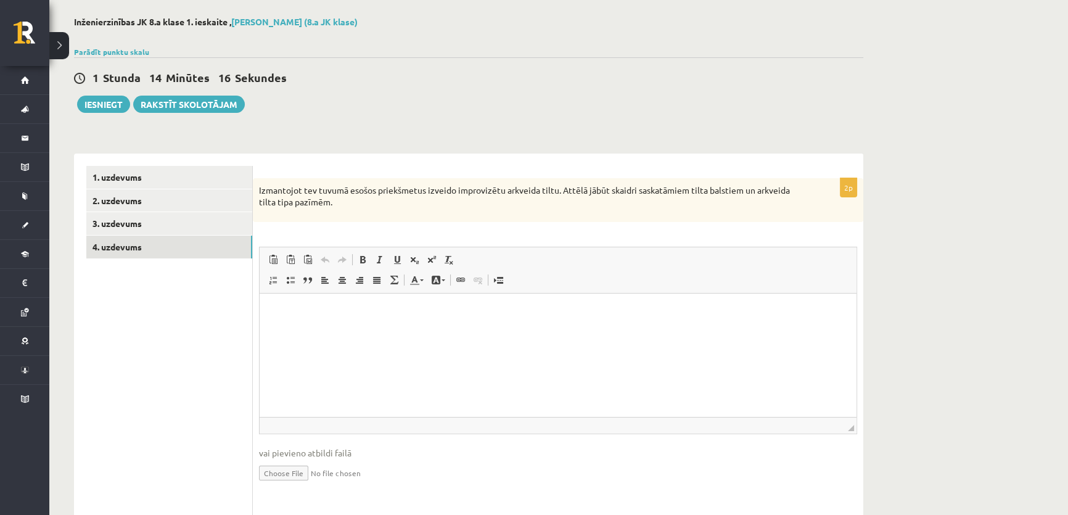
scroll to position [0, 0]
click at [190, 185] on link "1. uzdevums" at bounding box center [169, 177] width 166 height 23
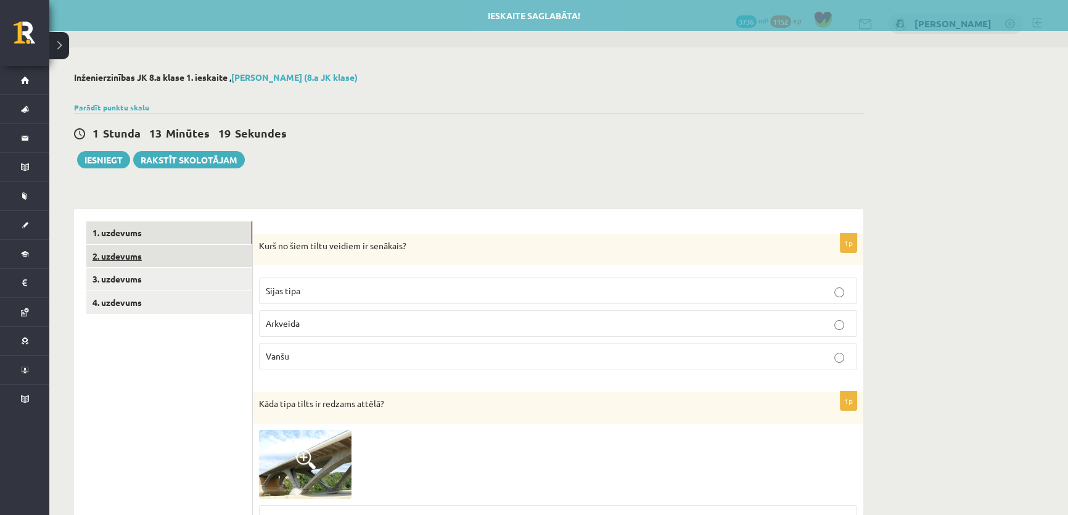
click at [182, 253] on link "2. uzdevums" at bounding box center [169, 256] width 166 height 23
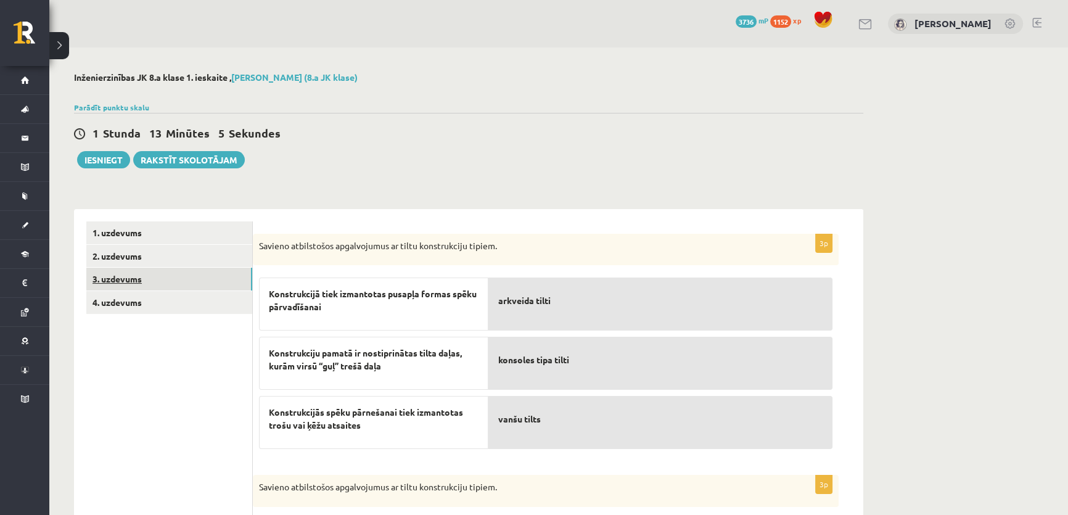
click at [108, 283] on link "3. uzdevums" at bounding box center [169, 278] width 166 height 23
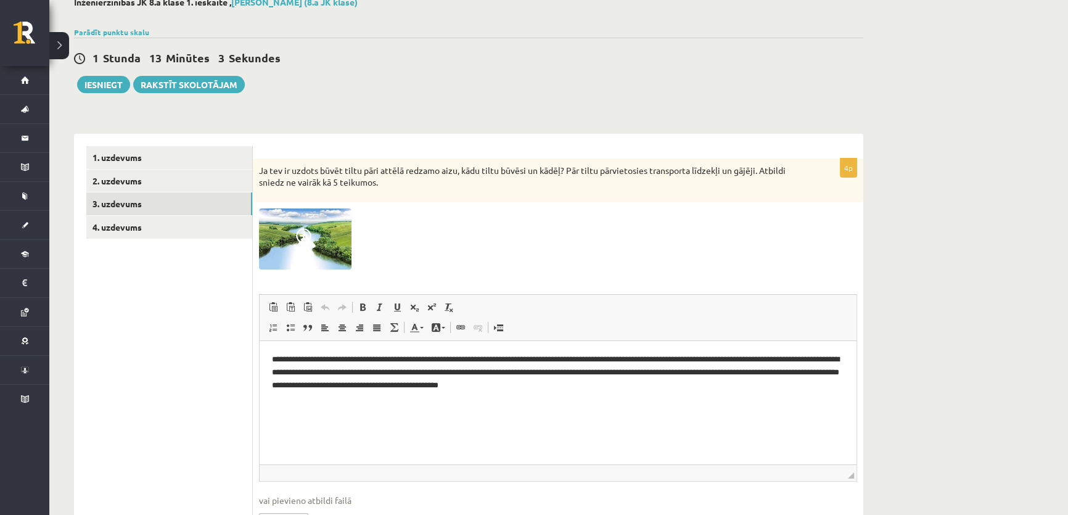
scroll to position [148, 0]
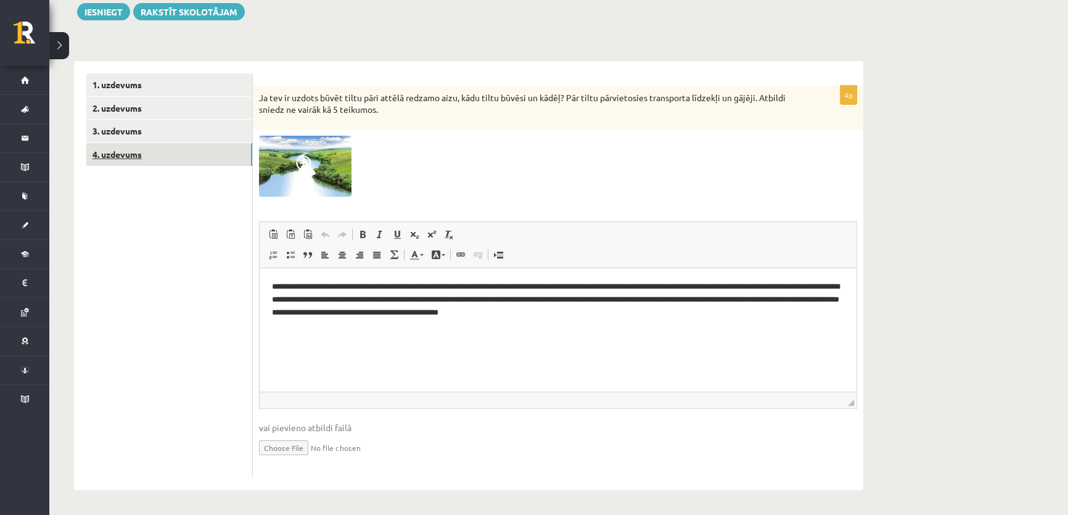
click at [149, 152] on link "4. uzdevums" at bounding box center [169, 154] width 166 height 23
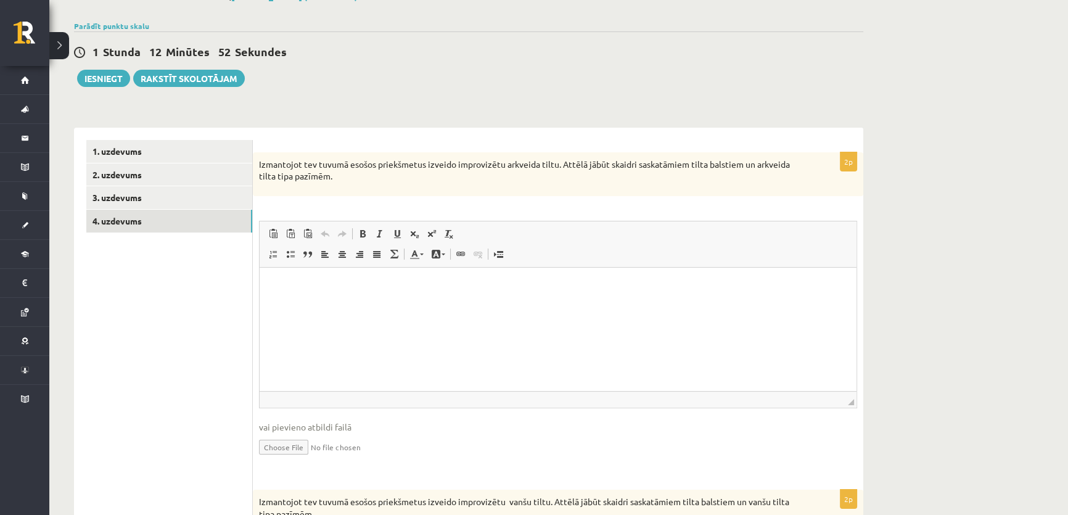
scroll to position [25, 0]
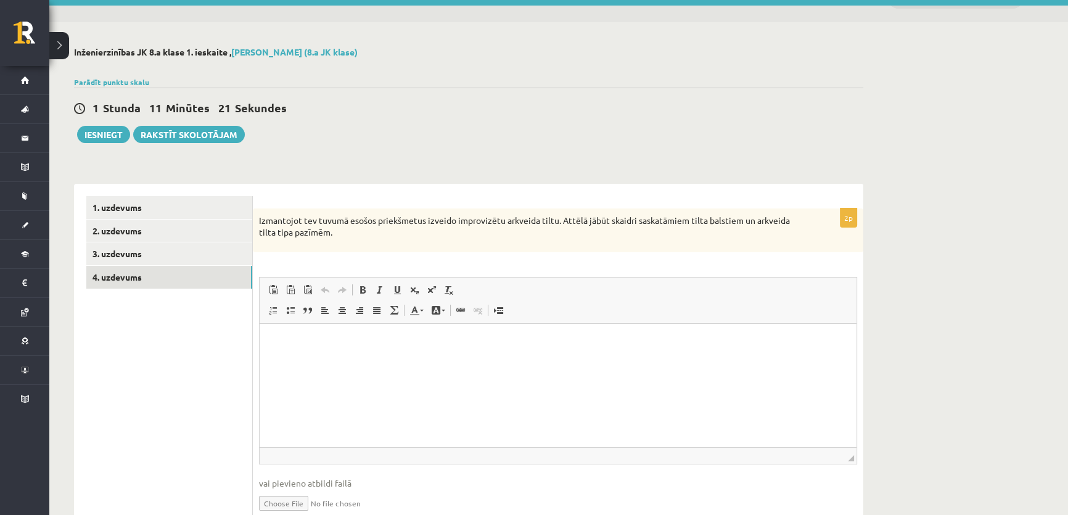
click at [672, 115] on div "1 Stunda 11 Minūtes 21 Sekundes" at bounding box center [468, 108] width 789 height 16
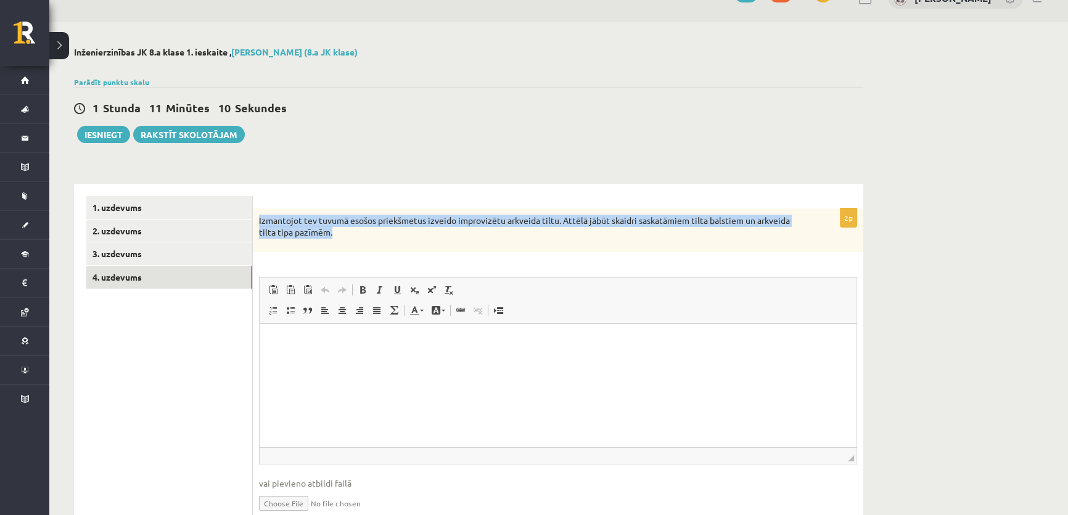
drag, startPoint x: 259, startPoint y: 219, endPoint x: 401, endPoint y: 245, distance: 143.5
click at [401, 245] on div "Izmantojot tev tuvumā esošos priekšmetus izveido improvizētu arkveida tiltu. At…" at bounding box center [558, 230] width 610 height 44
copy p "Izmantojot tev tuvumā esošos priekšmetus izveido improvizētu arkveida tiltu. At…"
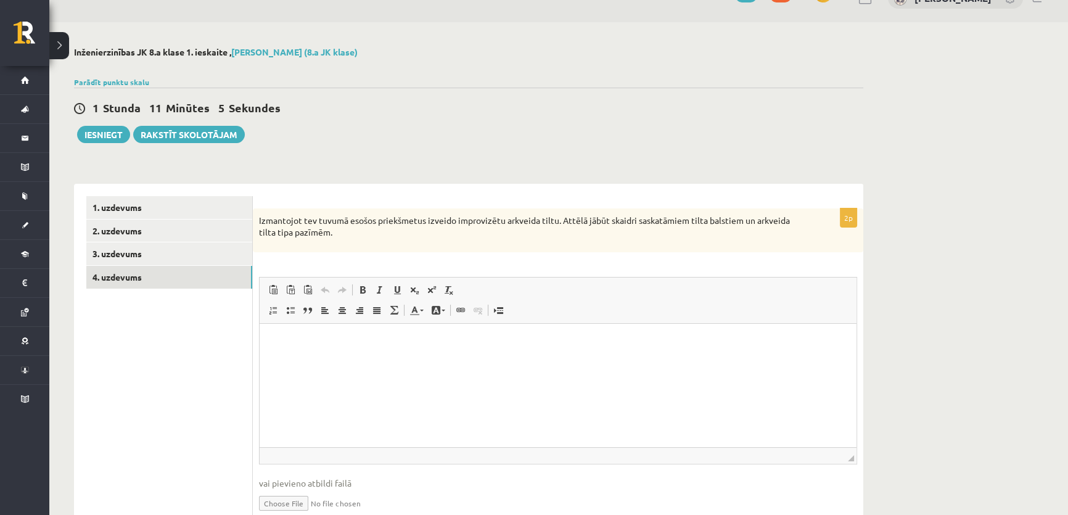
drag, startPoint x: 190, startPoint y: 364, endPoint x: 247, endPoint y: 372, distance: 56.7
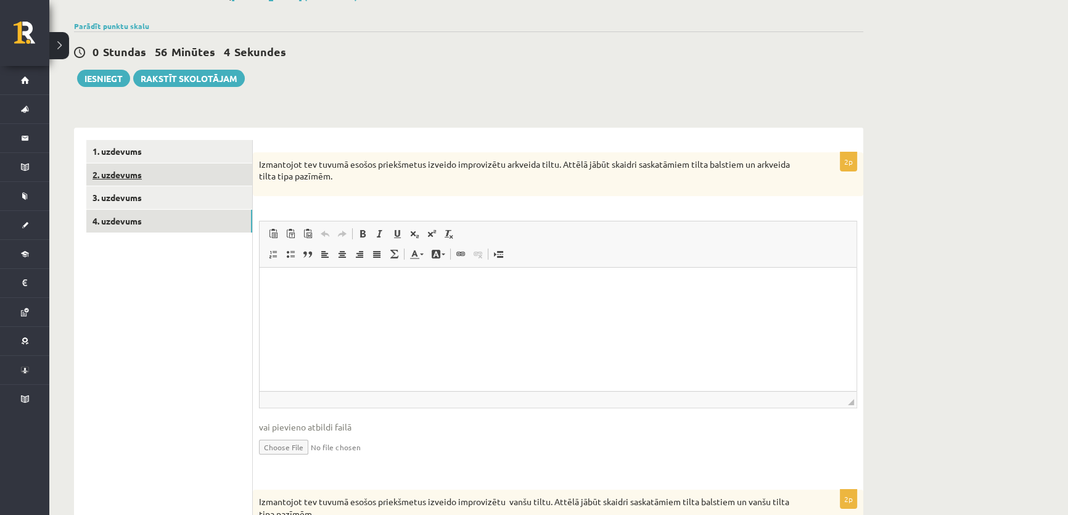
scroll to position [137, 0]
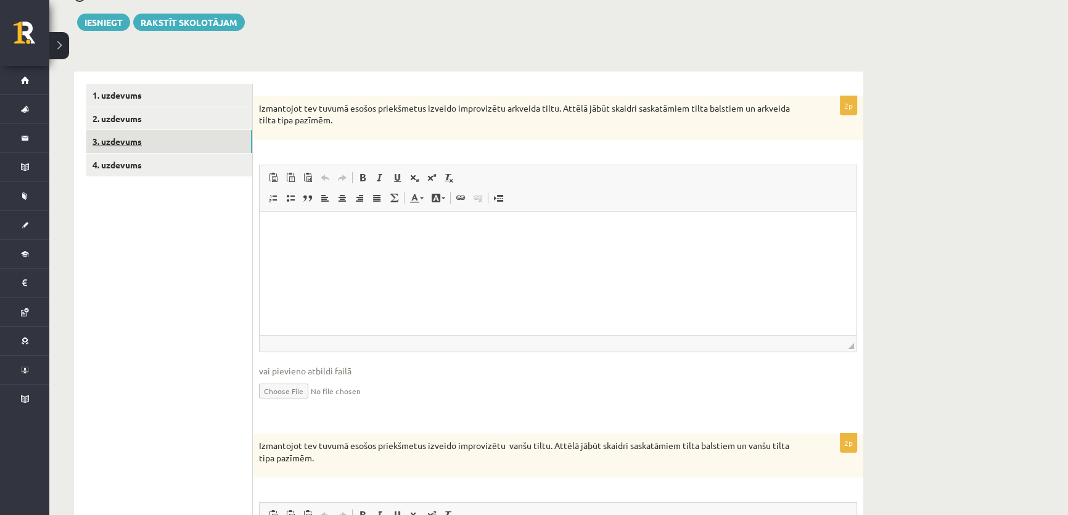
click at [131, 142] on link "3. uzdevums" at bounding box center [169, 141] width 166 height 23
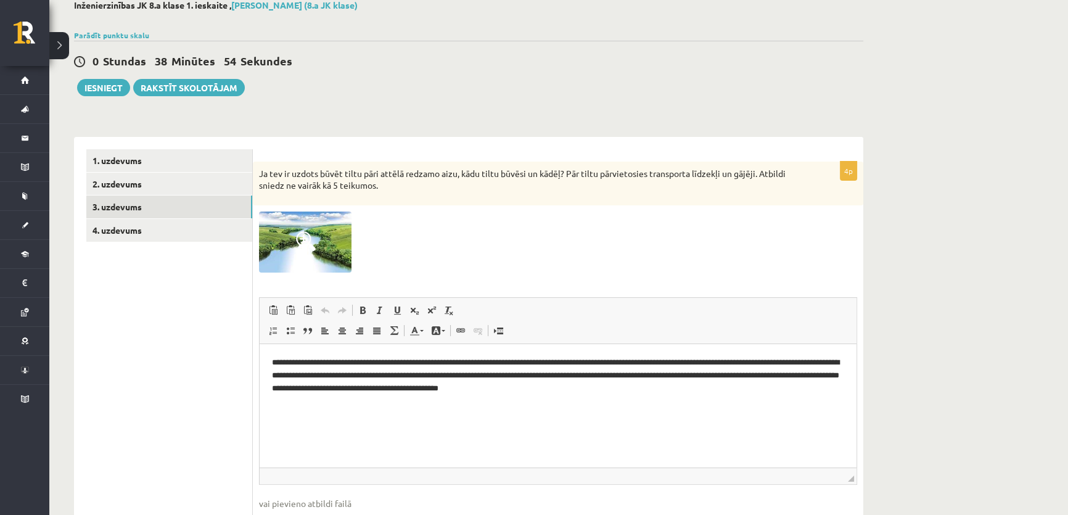
scroll to position [148, 0]
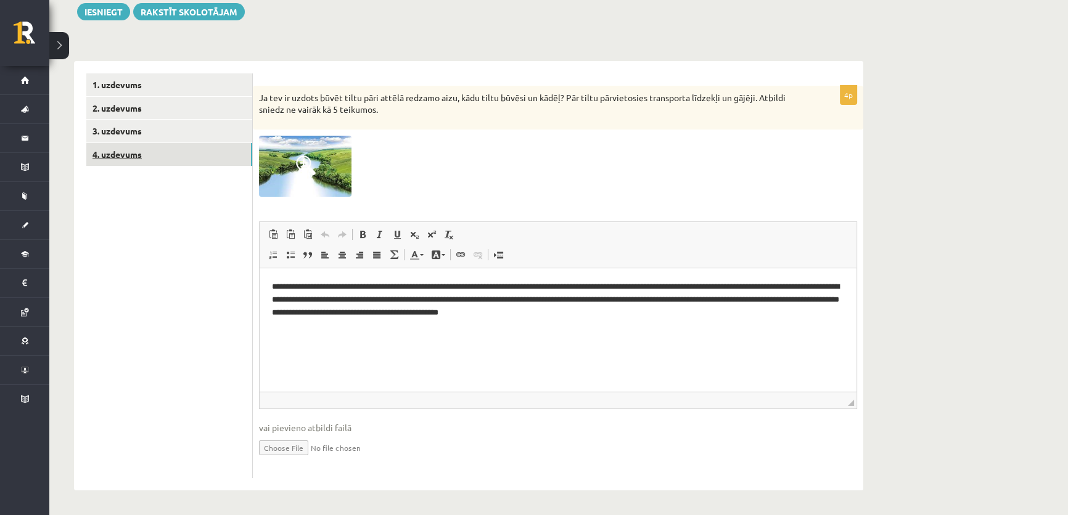
click at [134, 160] on link "4. uzdevums" at bounding box center [169, 154] width 166 height 23
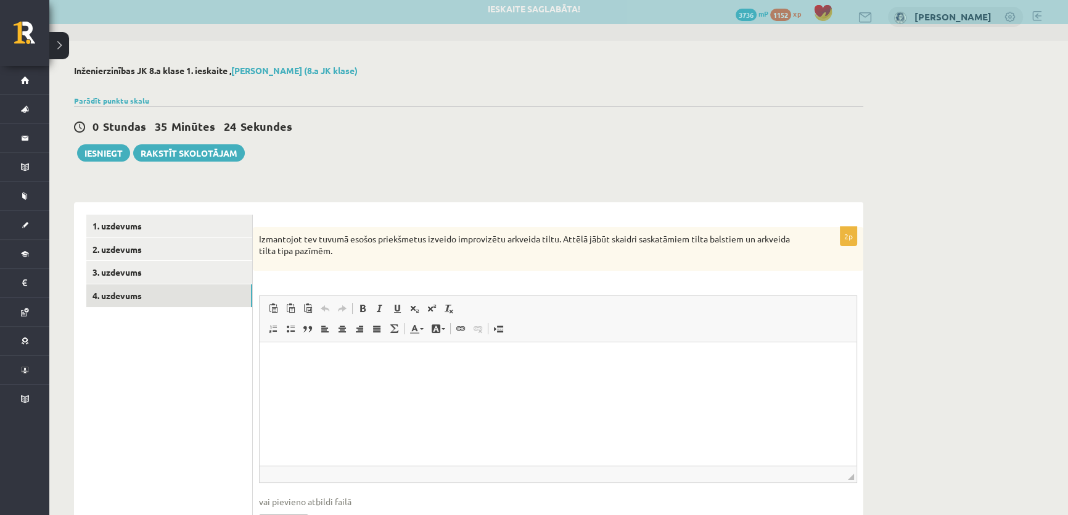
scroll to position [0, 0]
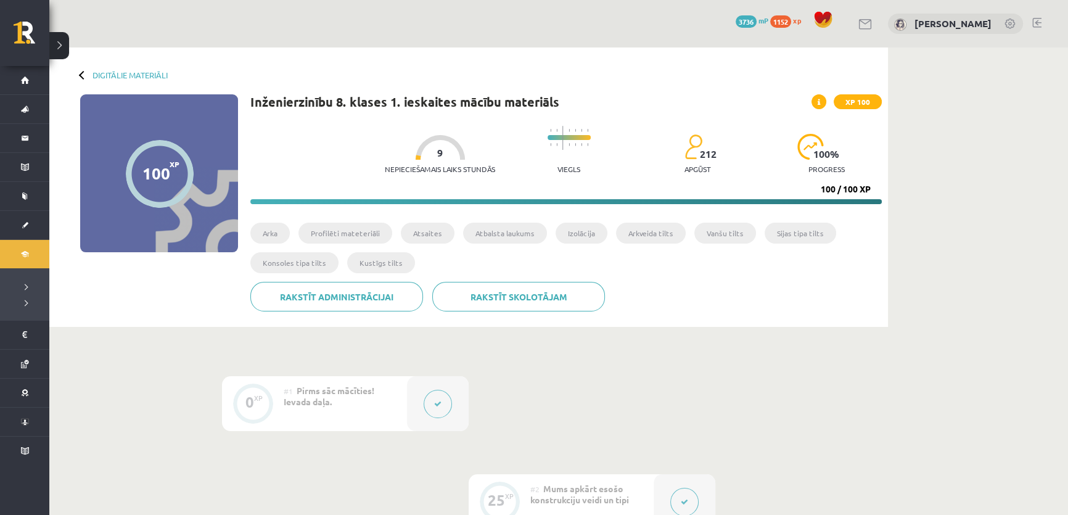
click at [444, 410] on button at bounding box center [437, 404] width 28 height 28
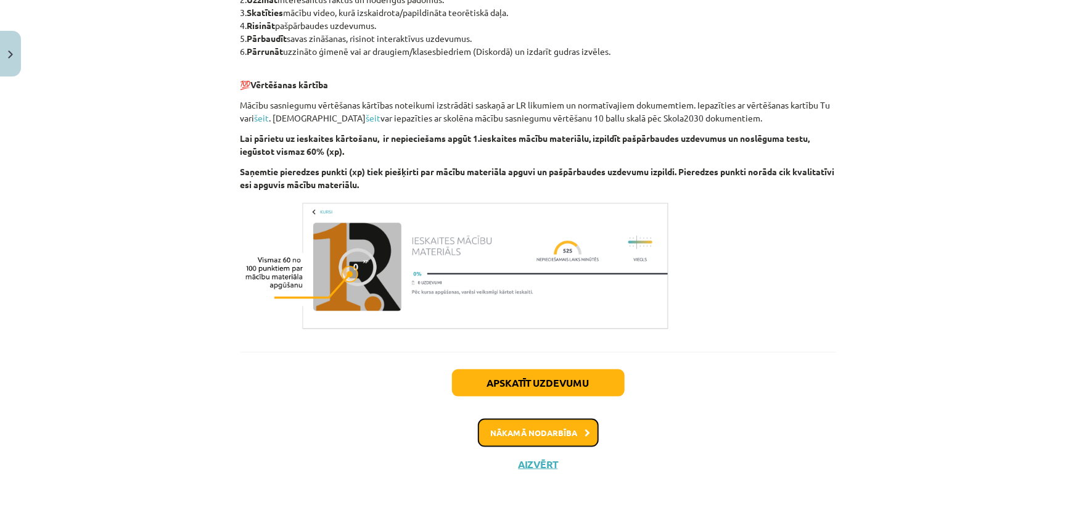
click at [486, 435] on button "Nākamā nodarbība" at bounding box center [538, 433] width 121 height 28
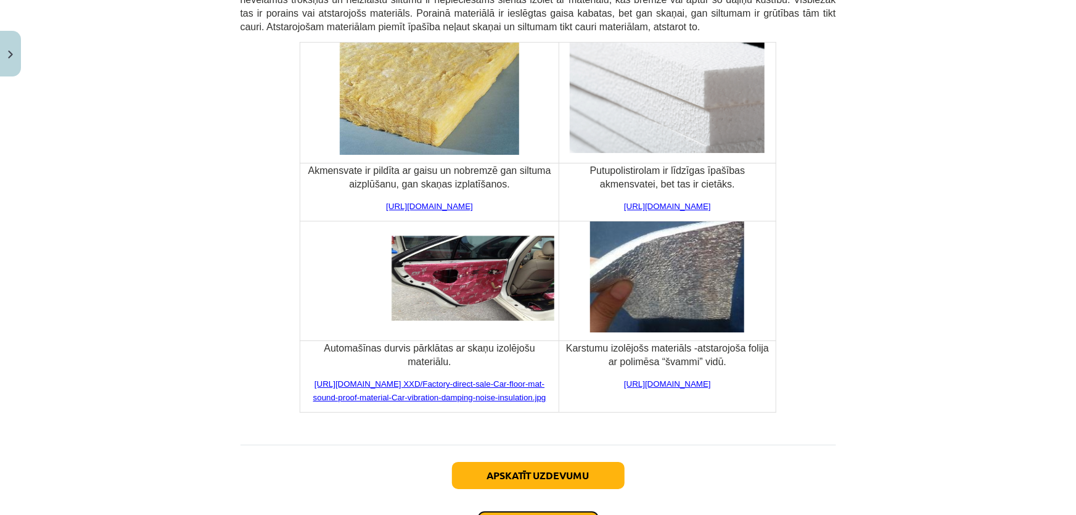
scroll to position [4535, 0]
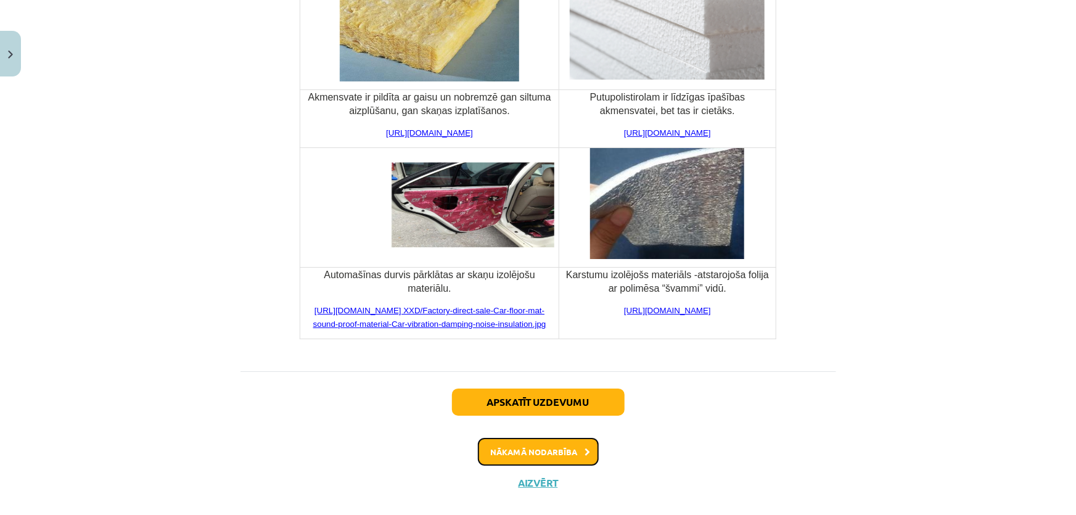
click at [512, 438] on button "Nākamā nodarbība" at bounding box center [538, 452] width 121 height 28
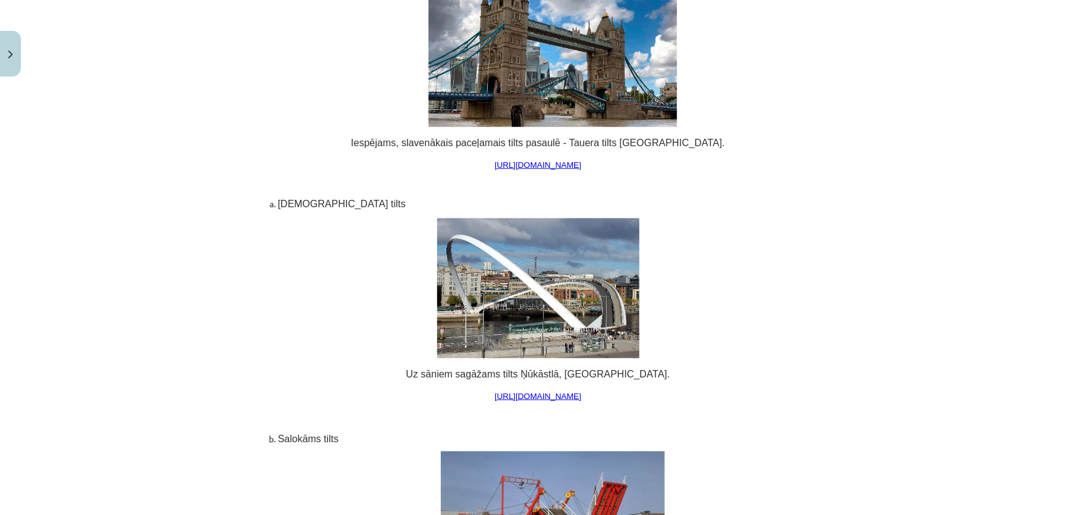
scroll to position [7565, 0]
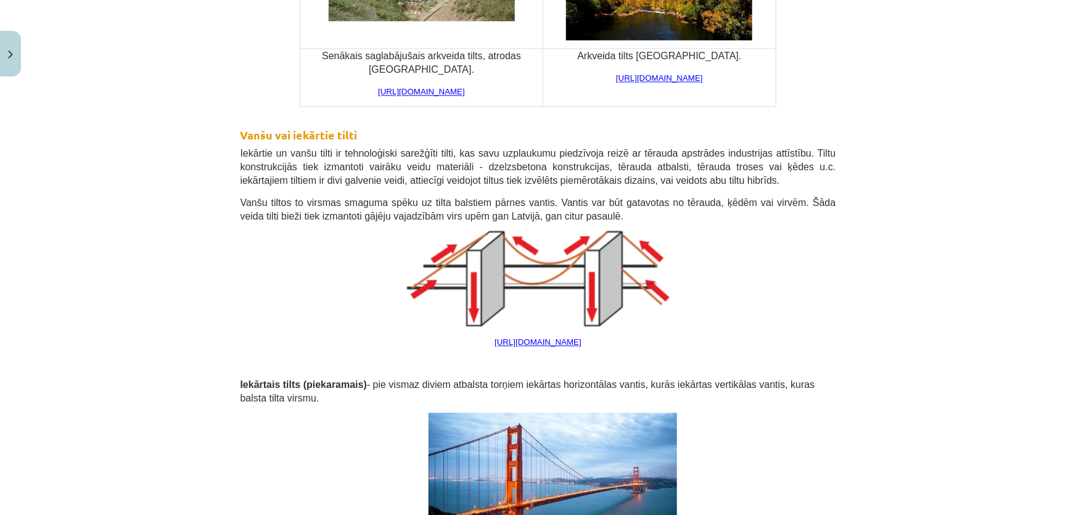
scroll to position [1400, 0]
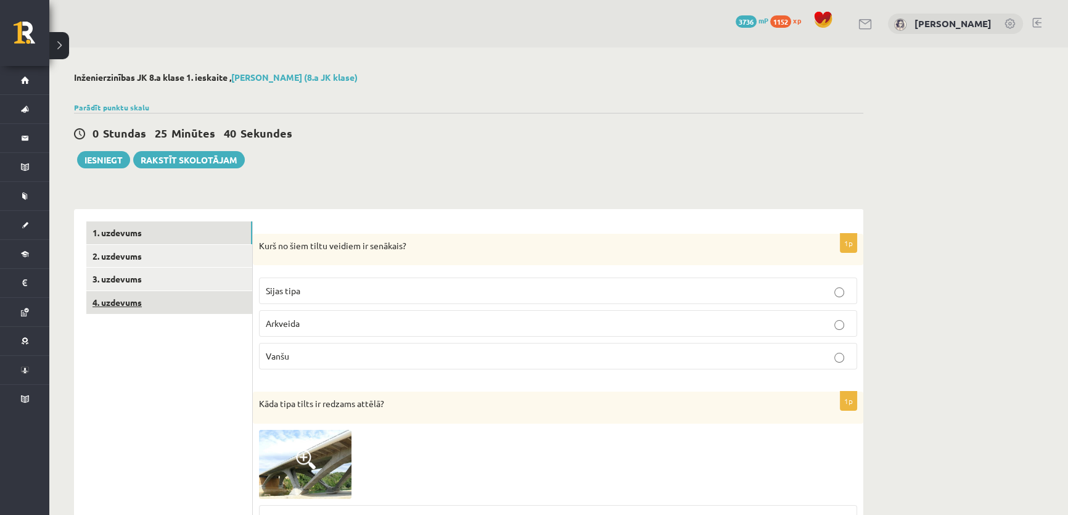
click at [145, 301] on link "4. uzdevums" at bounding box center [169, 302] width 166 height 23
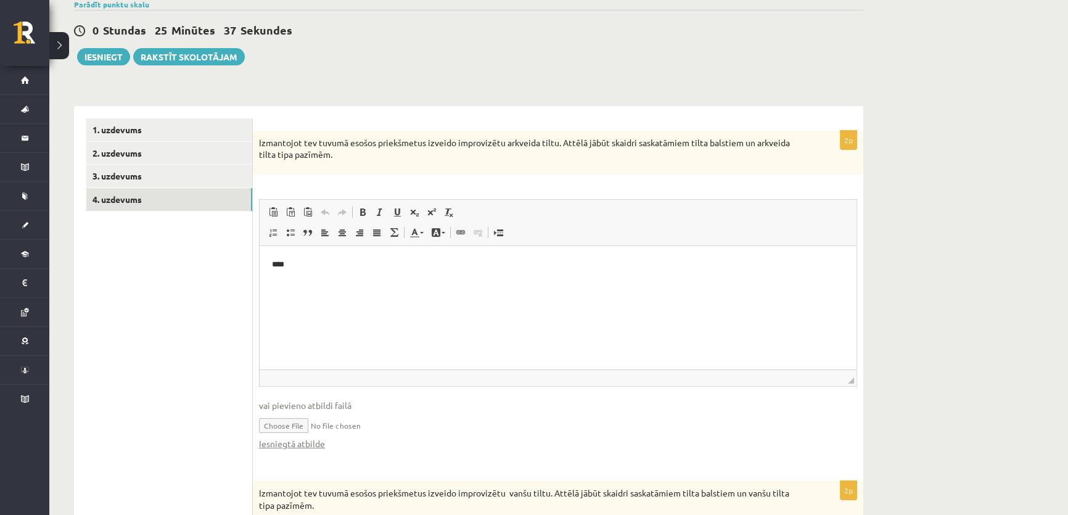
scroll to position [168, 0]
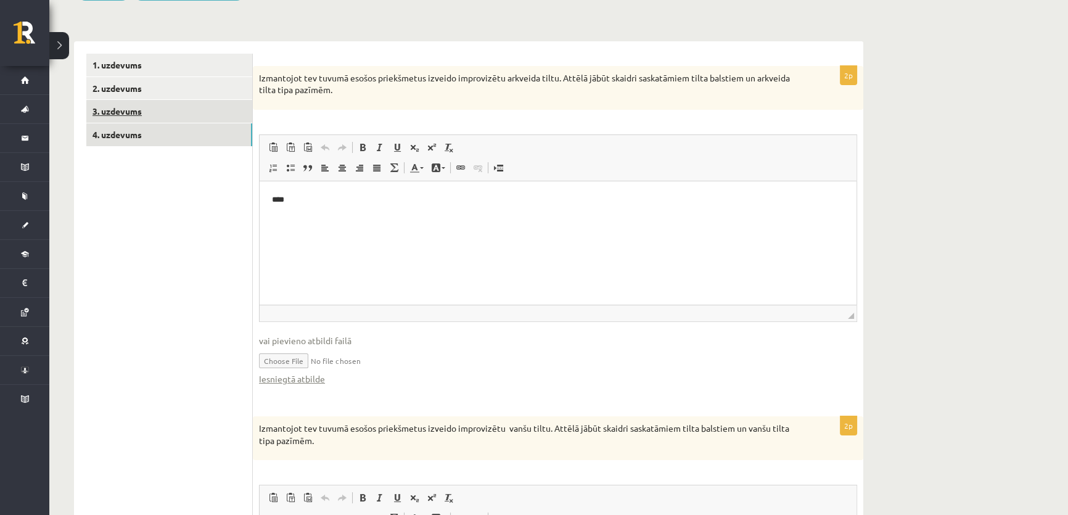
click at [126, 106] on link "3. uzdevums" at bounding box center [169, 111] width 166 height 23
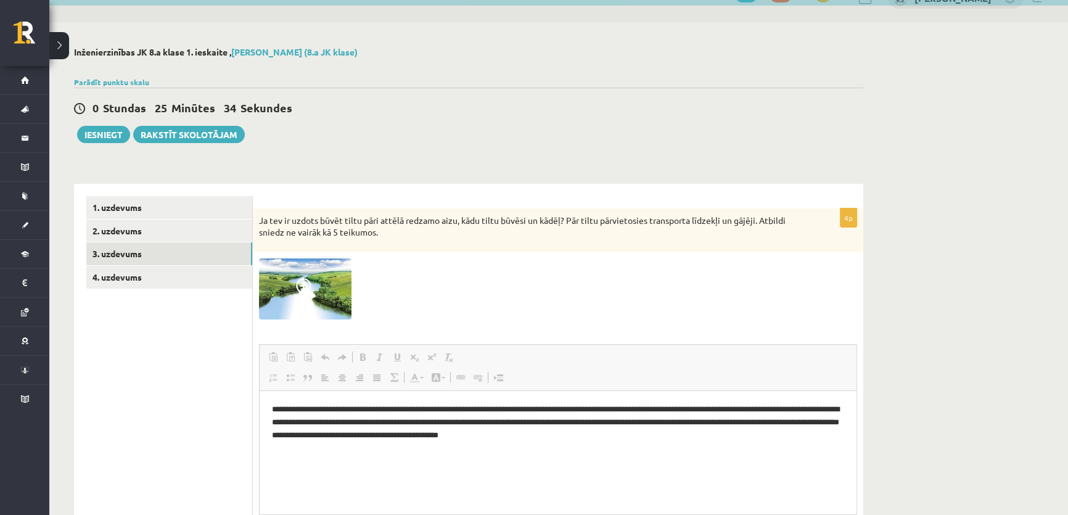
scroll to position [0, 0]
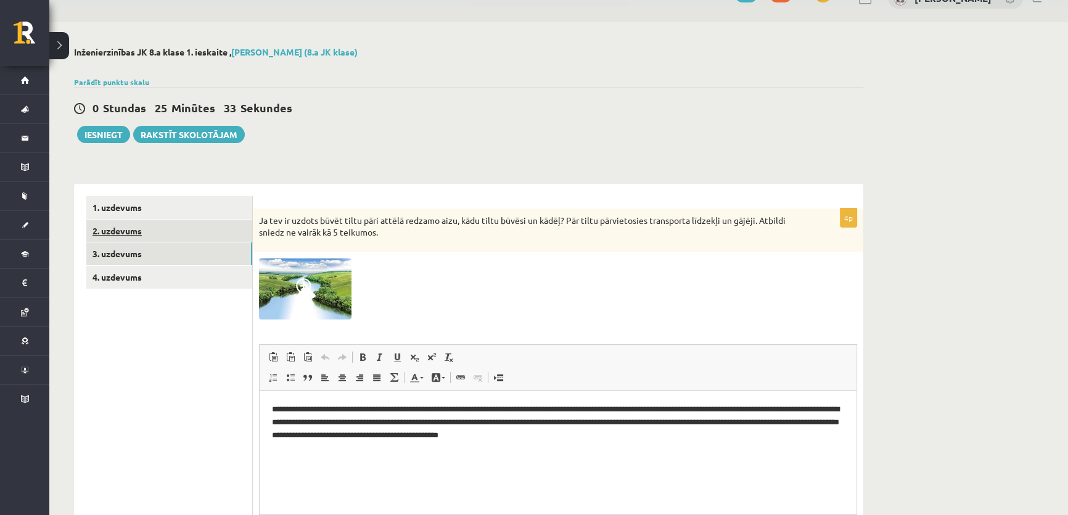
click at [152, 228] on link "2. uzdevums" at bounding box center [169, 230] width 166 height 23
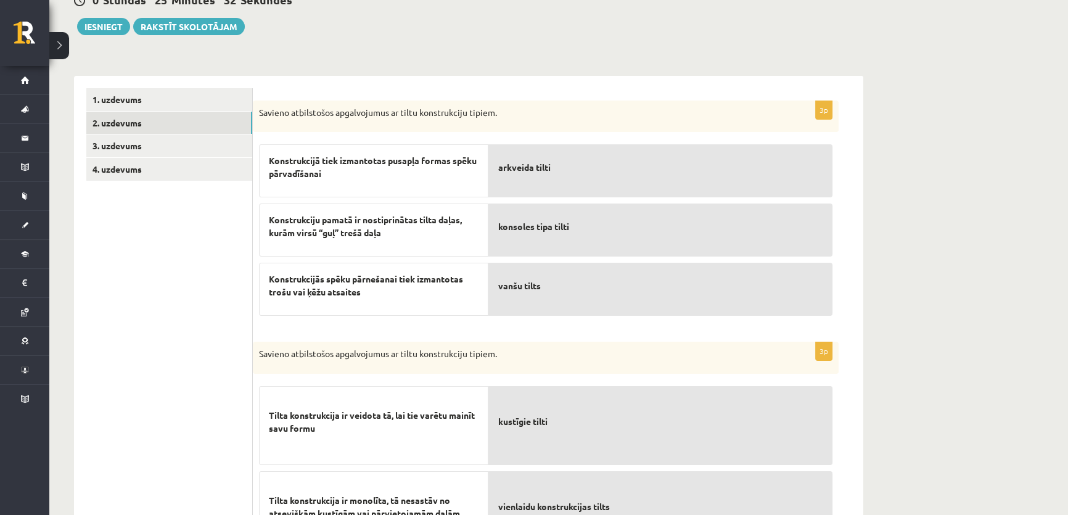
scroll to position [137, 0]
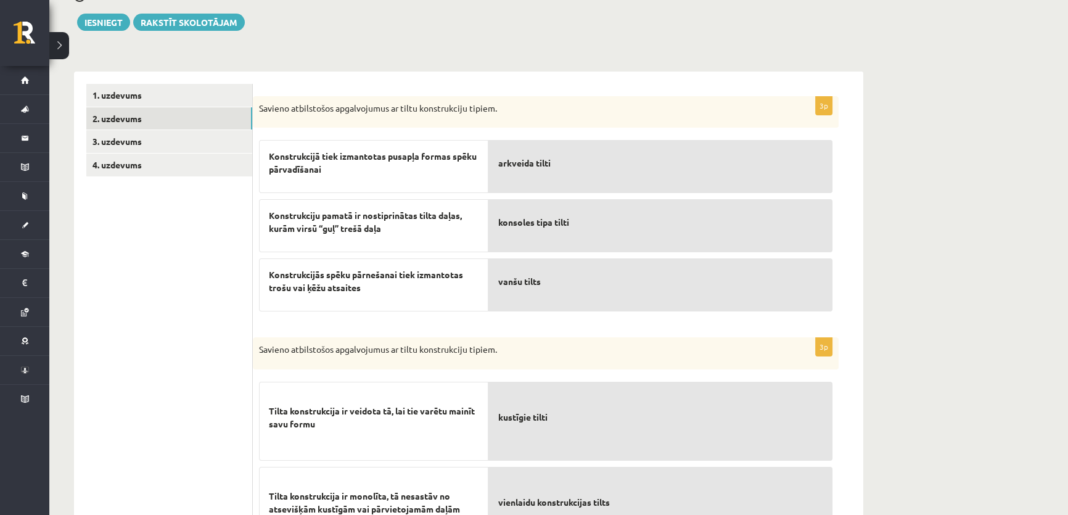
click at [147, 178] on ul "1. uzdevums 2. uzdevums 3. uzdevums 4. uzdevums" at bounding box center [169, 497] width 166 height 826
click at [147, 169] on link "4. uzdevums" at bounding box center [169, 164] width 166 height 23
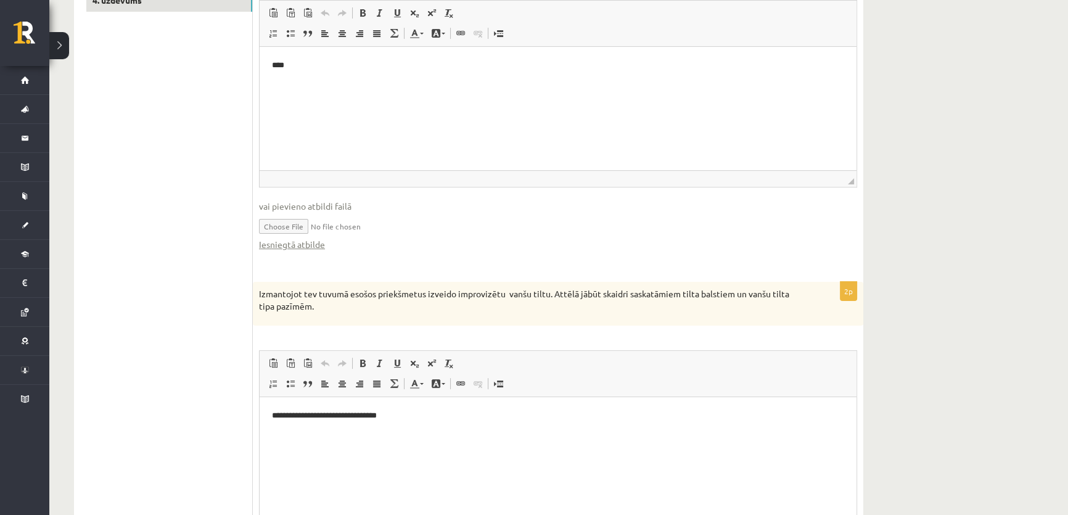
scroll to position [276, 0]
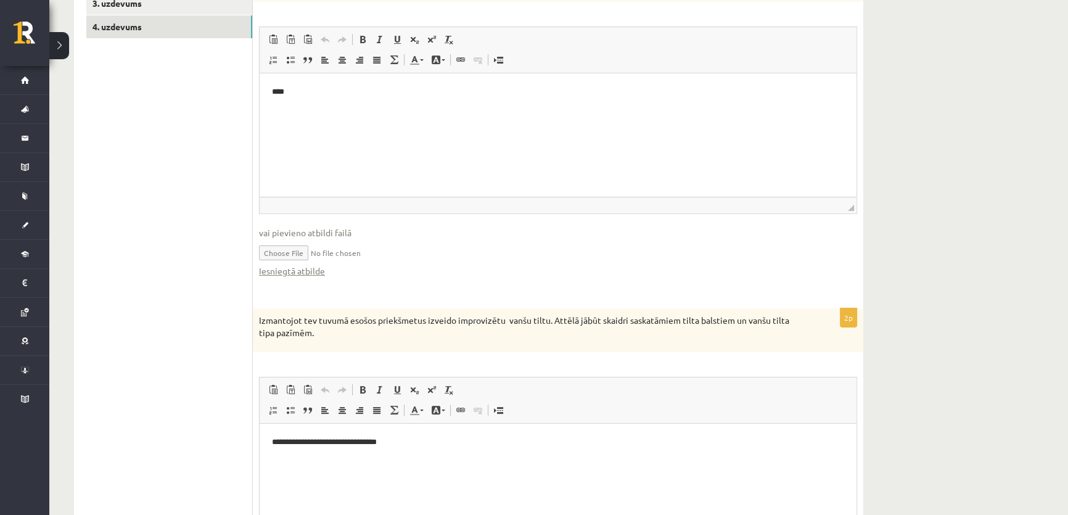
click at [292, 256] on input "file" at bounding box center [558, 251] width 598 height 25
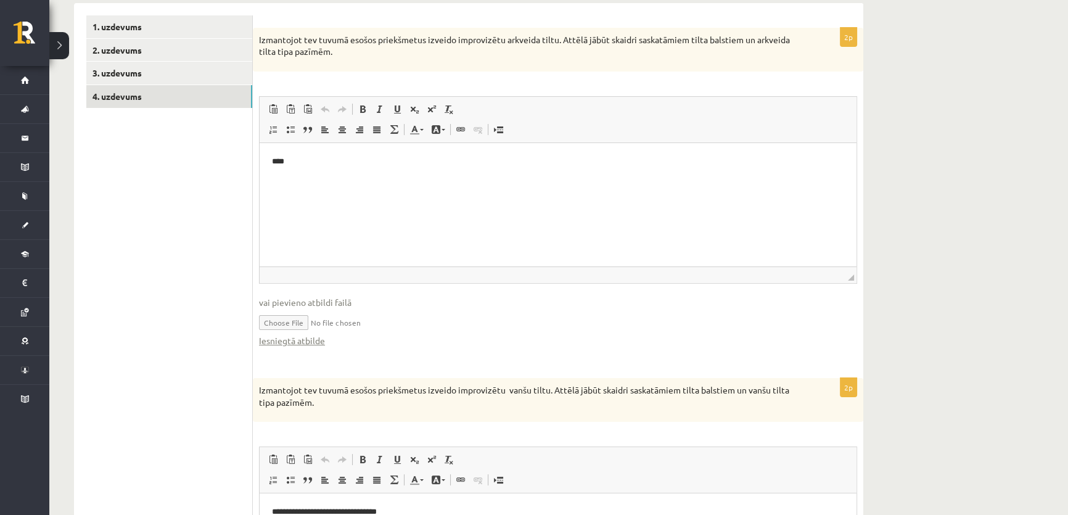
scroll to position [224, 0]
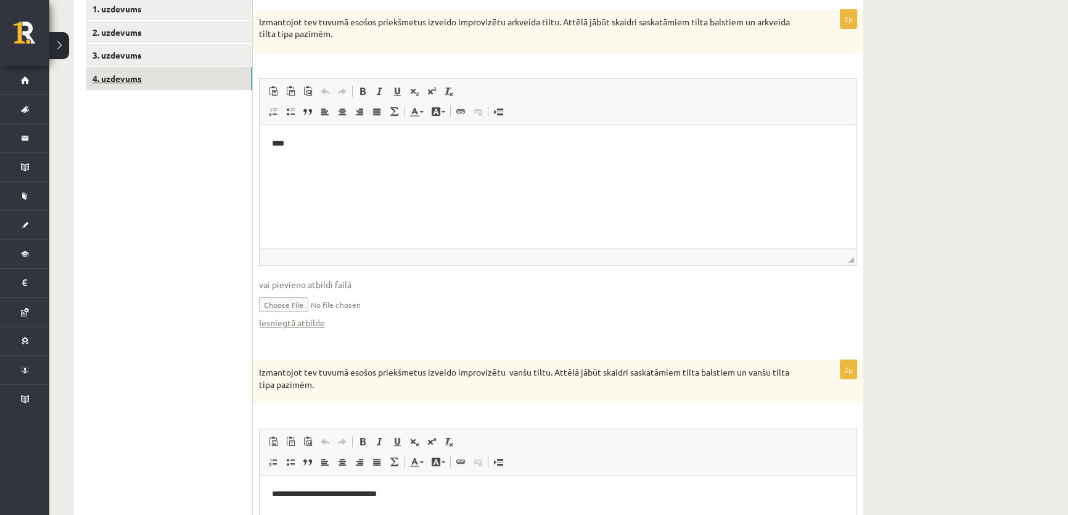
click at [166, 72] on link "4. uzdevums" at bounding box center [169, 78] width 166 height 23
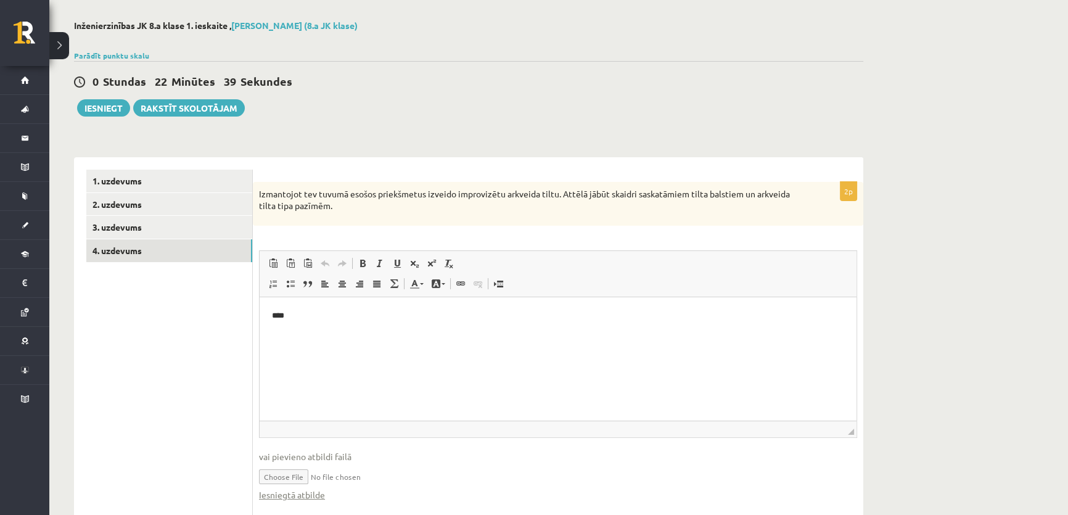
scroll to position [51, 0]
click at [324, 335] on html "****" at bounding box center [557, 317] width 597 height 38
click at [116, 231] on link "3. uzdevums" at bounding box center [169, 227] width 166 height 23
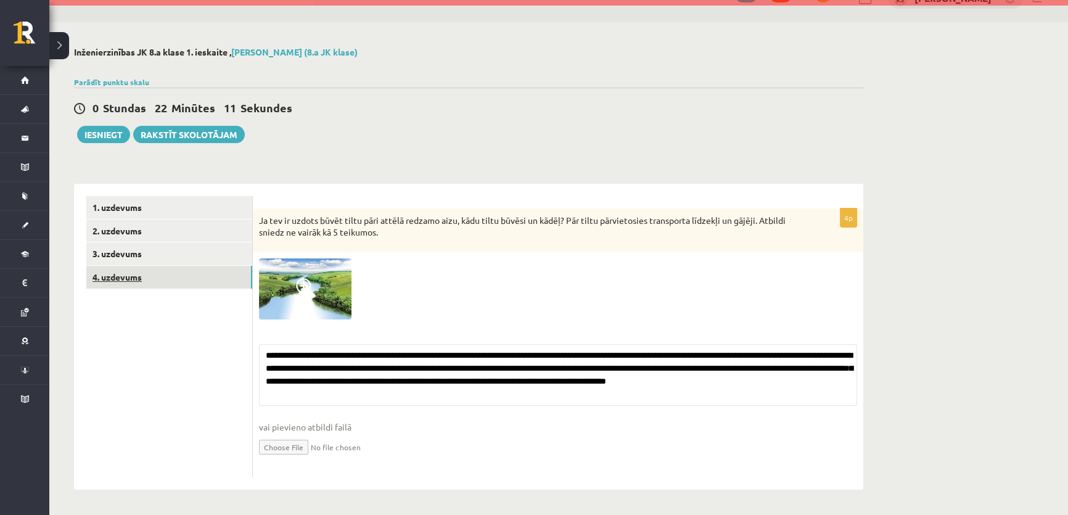
click at [127, 274] on link "4. uzdevums" at bounding box center [169, 277] width 166 height 23
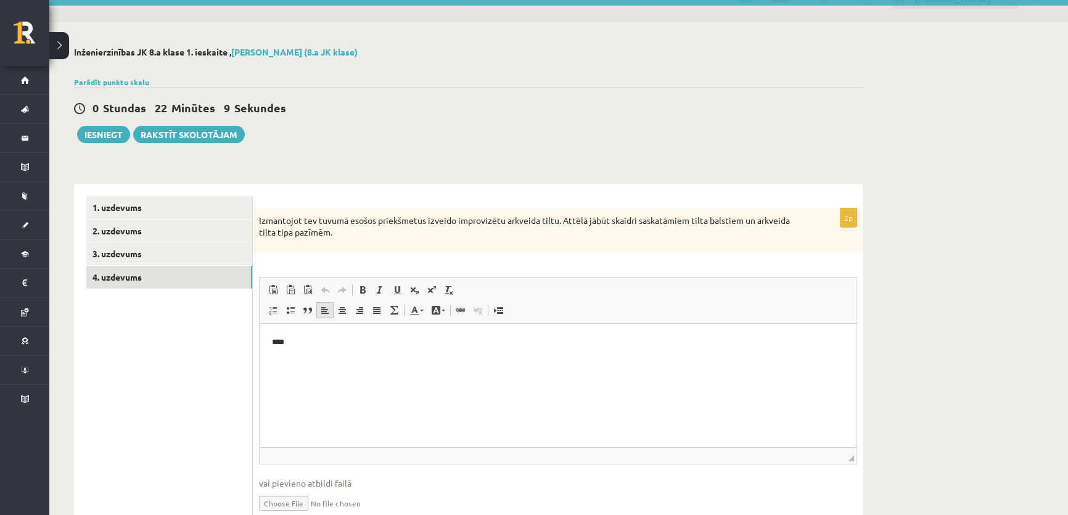
scroll to position [0, 0]
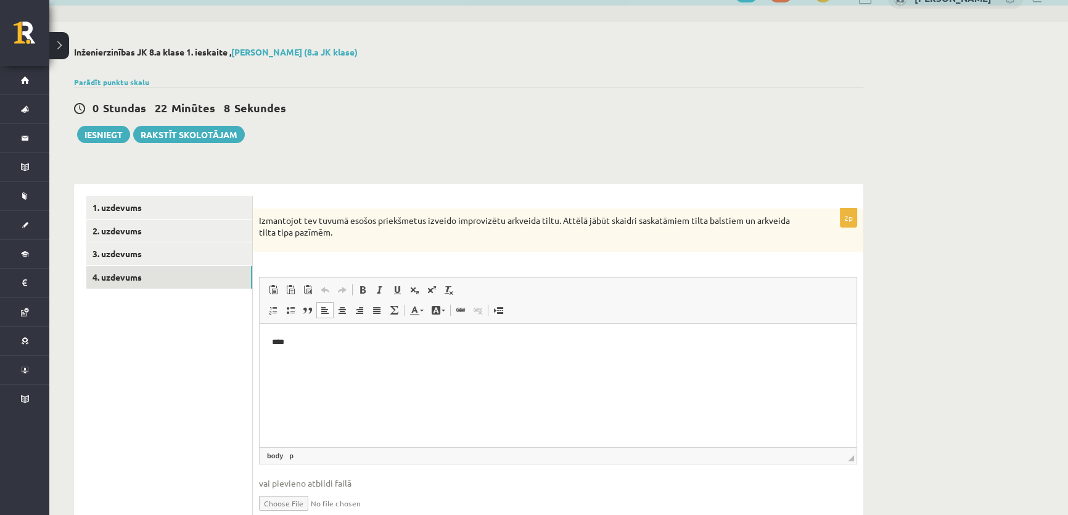
click at [298, 343] on p "****" at bounding box center [558, 342] width 572 height 13
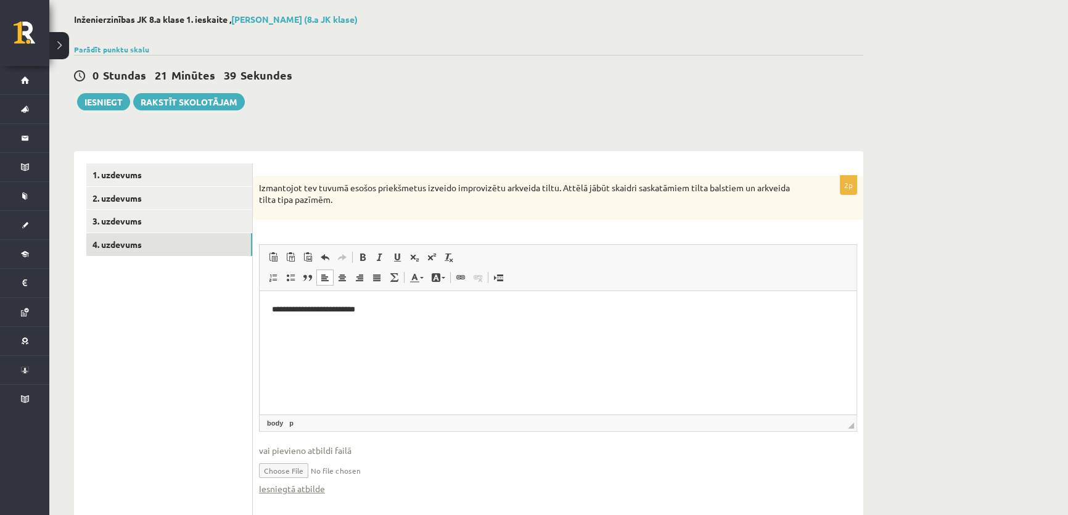
scroll to position [51, 0]
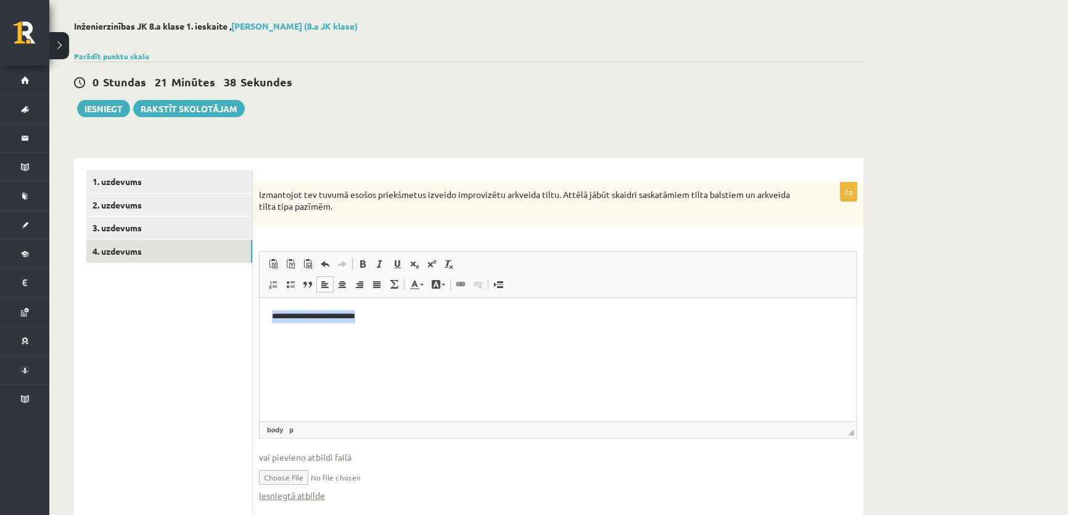
drag, startPoint x: 366, startPoint y: 317, endPoint x: 480, endPoint y: 621, distance: 324.9
click at [259, 327] on html "**********" at bounding box center [557, 317] width 597 height 38
copy p "**********"
click at [139, 223] on link "3. uzdevums" at bounding box center [169, 227] width 166 height 23
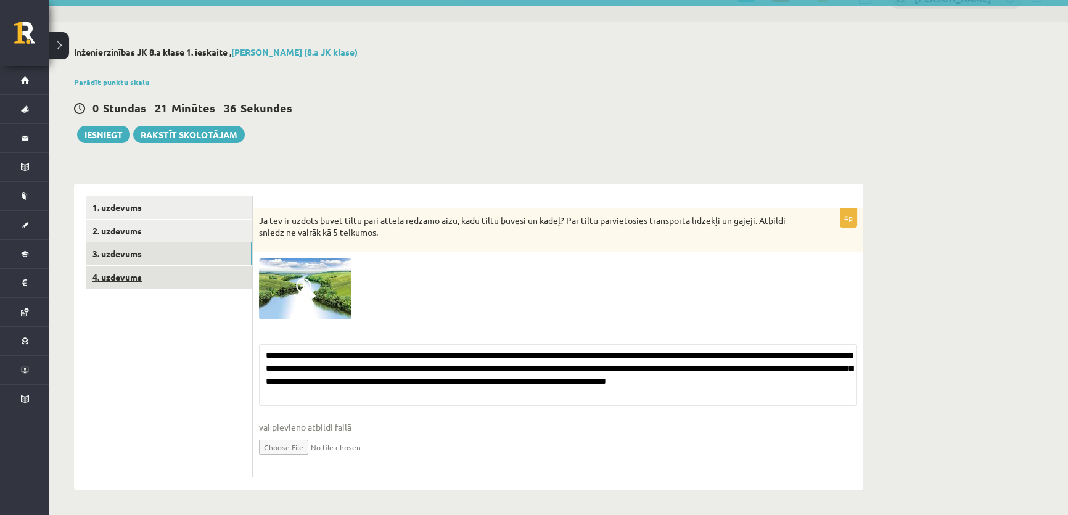
click at [138, 281] on link "4. uzdevums" at bounding box center [169, 277] width 166 height 23
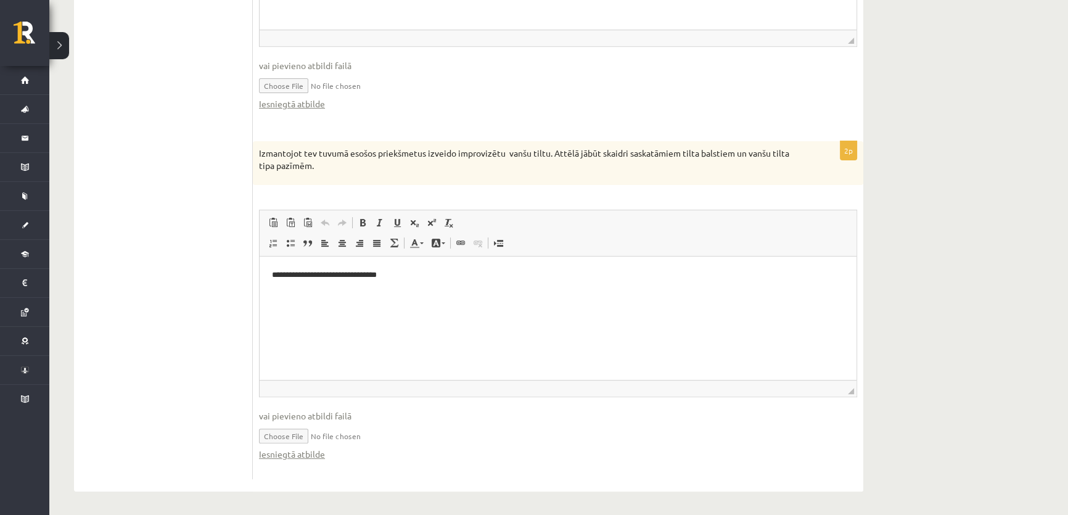
scroll to position [444, 0]
drag, startPoint x: 395, startPoint y: 280, endPoint x: 449, endPoint y: 287, distance: 54.0
click at [449, 287] on html "**********" at bounding box center [557, 274] width 597 height 38
drag, startPoint x: 441, startPoint y: 287, endPoint x: 268, endPoint y: 281, distance: 173.3
click at [268, 281] on html "**********" at bounding box center [557, 274] width 597 height 38
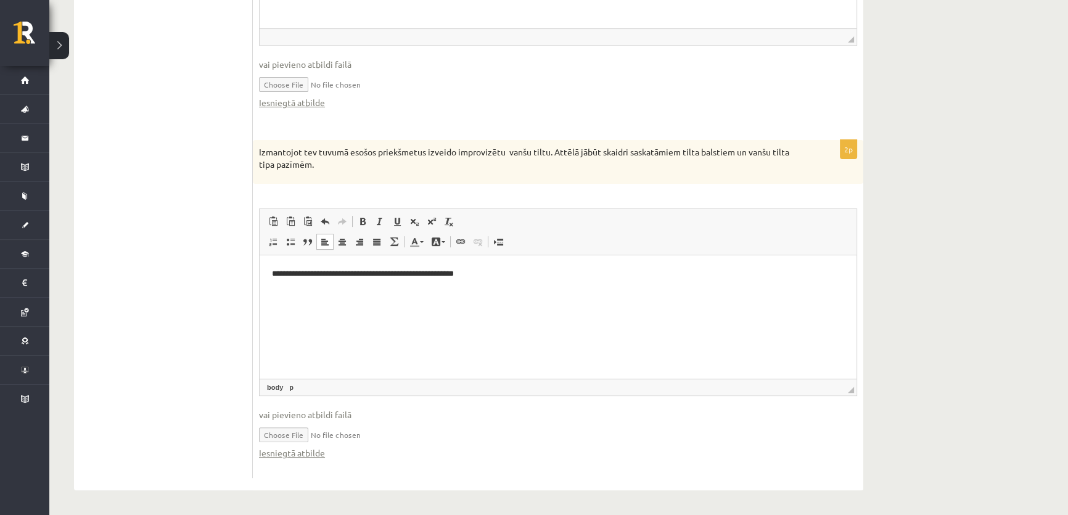
click at [448, 269] on p "**********" at bounding box center [558, 273] width 572 height 13
drag, startPoint x: 480, startPoint y: 279, endPoint x: 147, endPoint y: 298, distance: 333.4
click at [259, 293] on html "**********" at bounding box center [557, 274] width 597 height 38
copy p "**********"
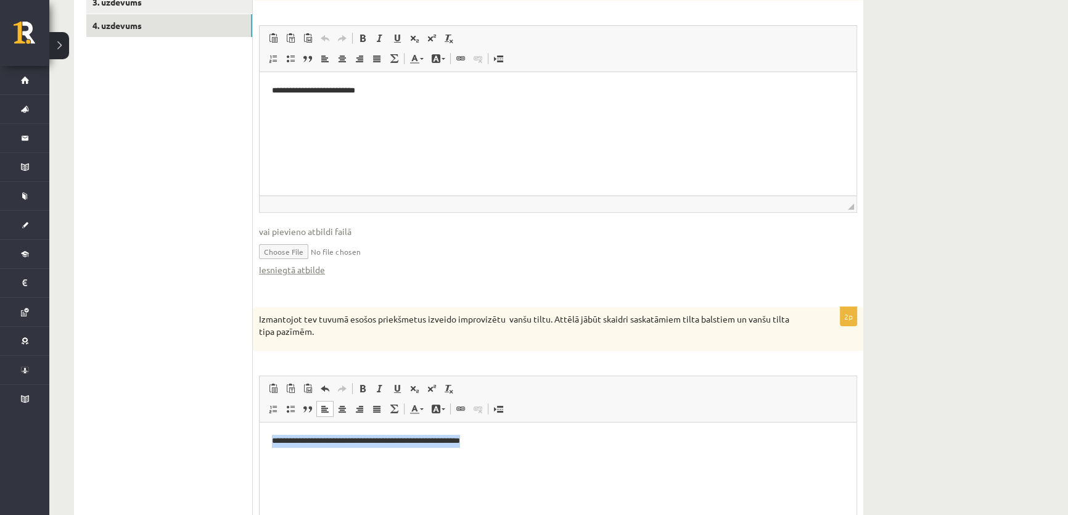
scroll to position [276, 0]
drag, startPoint x: 362, startPoint y: 94, endPoint x: 237, endPoint y: 98, distance: 124.6
click at [259, 98] on html "**********" at bounding box center [557, 92] width 597 height 38
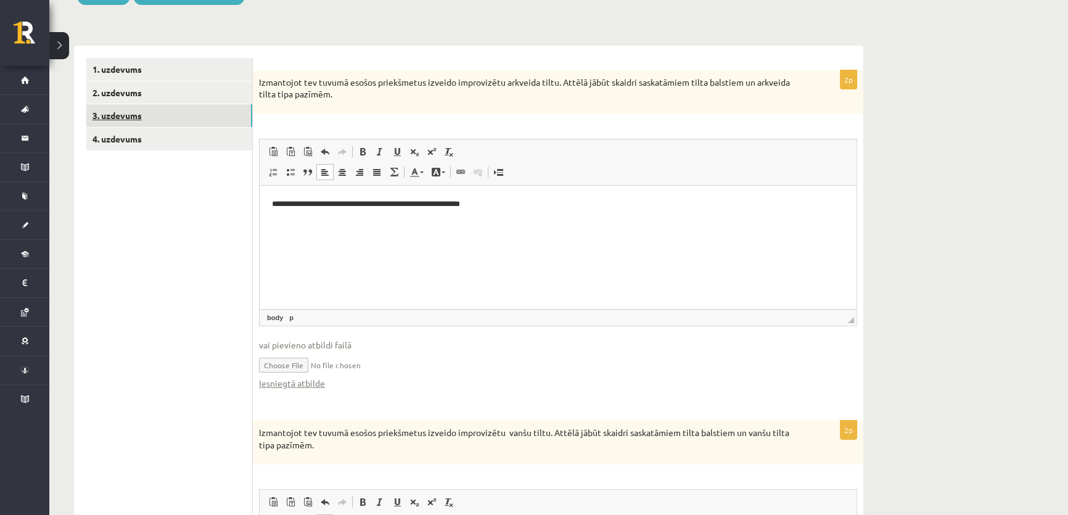
click at [177, 115] on link "3. uzdevums" at bounding box center [169, 115] width 166 height 23
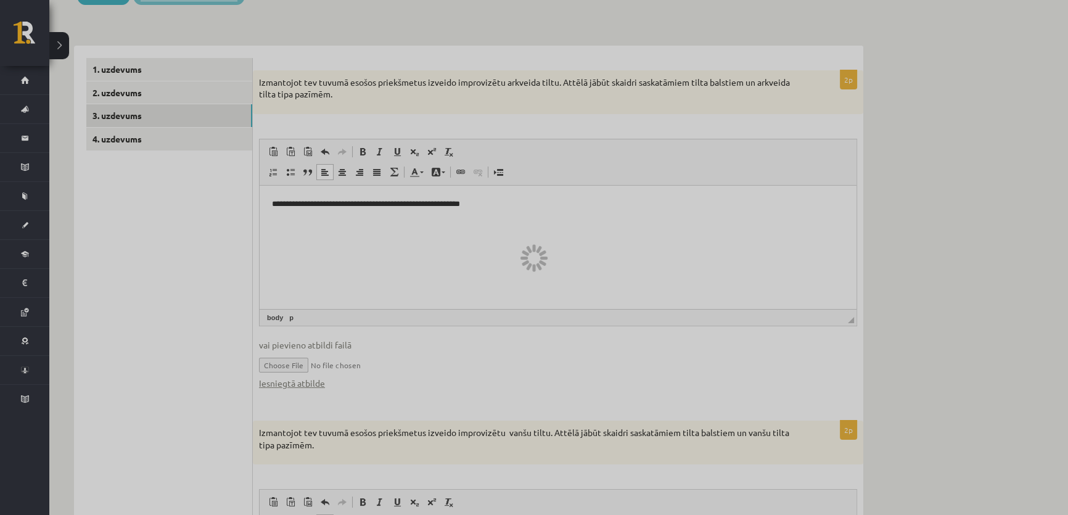
scroll to position [25, 0]
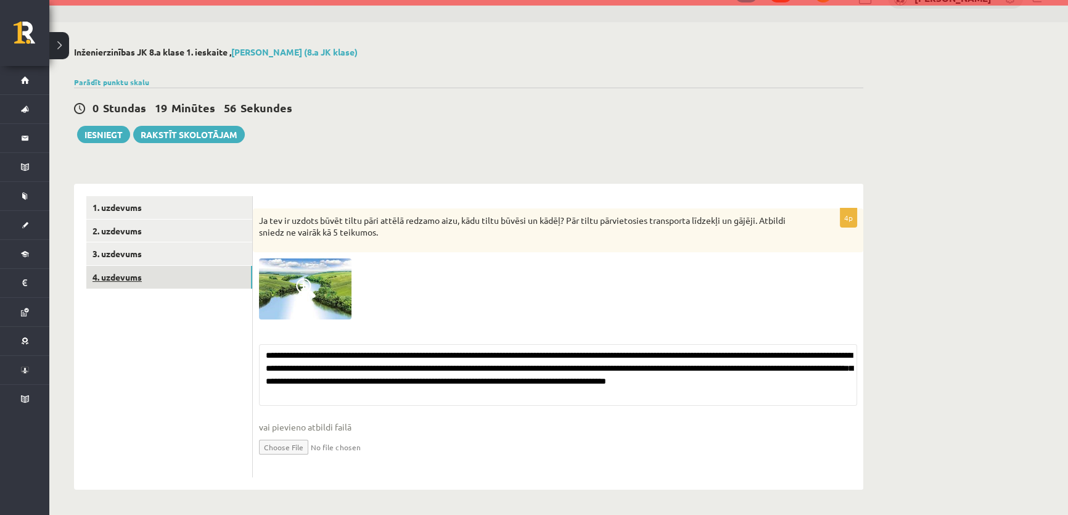
click at [140, 271] on link "4. uzdevums" at bounding box center [169, 277] width 166 height 23
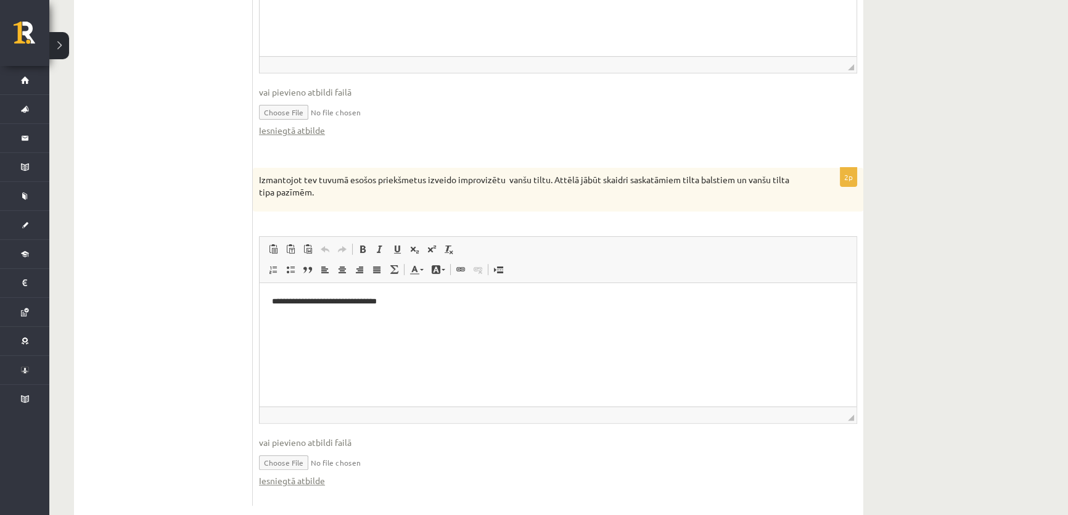
scroll to position [418, 0]
drag, startPoint x: 398, startPoint y: 300, endPoint x: 67, endPoint y: 282, distance: 330.9
click at [259, 282] on html "**********" at bounding box center [557, 300] width 597 height 38
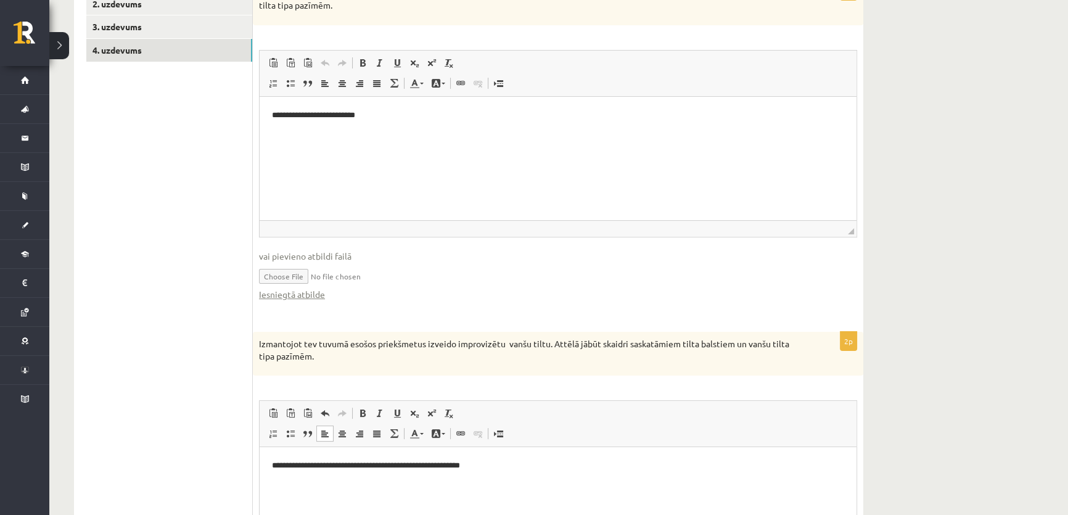
scroll to position [250, 0]
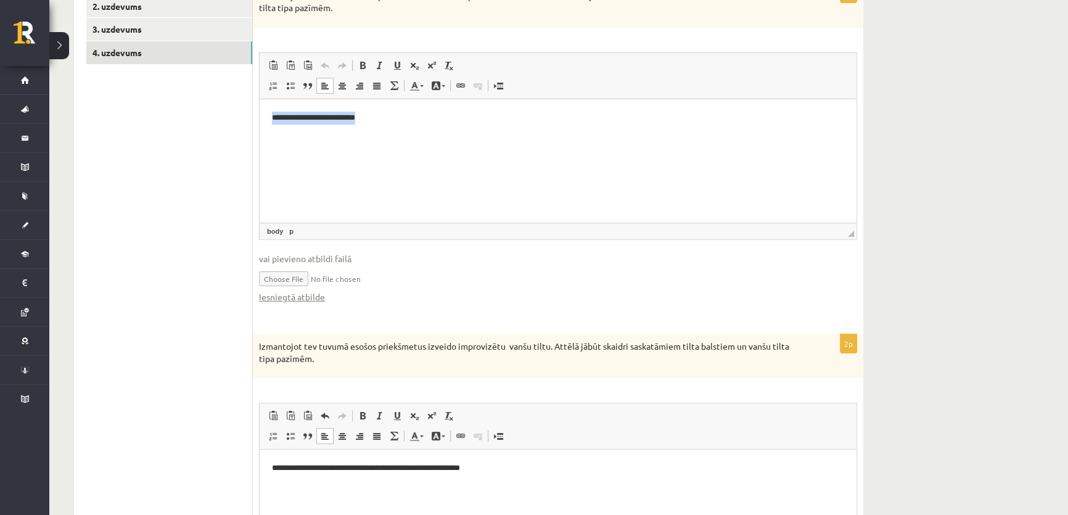
drag, startPoint x: 377, startPoint y: 121, endPoint x: 211, endPoint y: 134, distance: 165.7
click at [259, 134] on html "**********" at bounding box center [557, 118] width 597 height 38
click at [445, 112] on p "**********" at bounding box center [558, 118] width 572 height 13
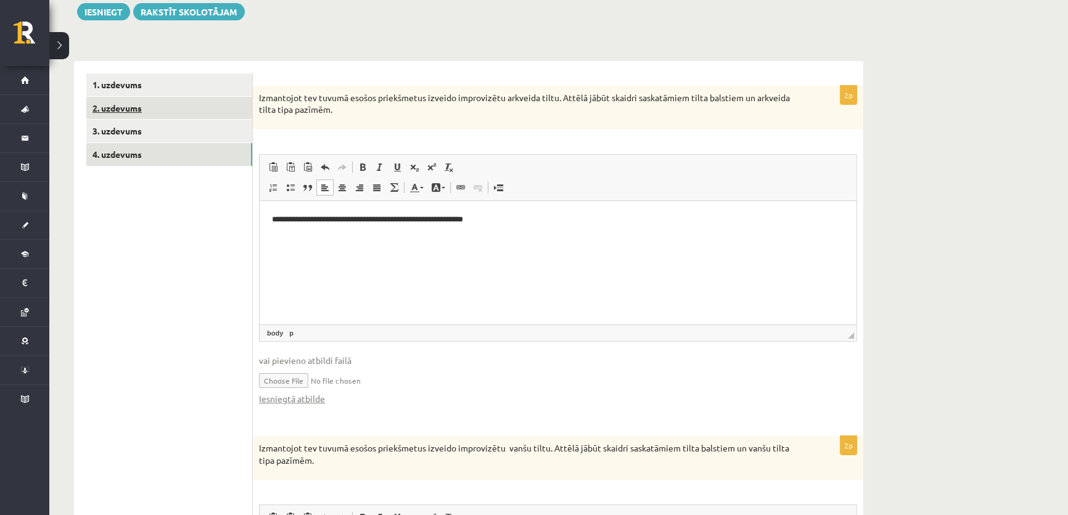
scroll to position [137, 0]
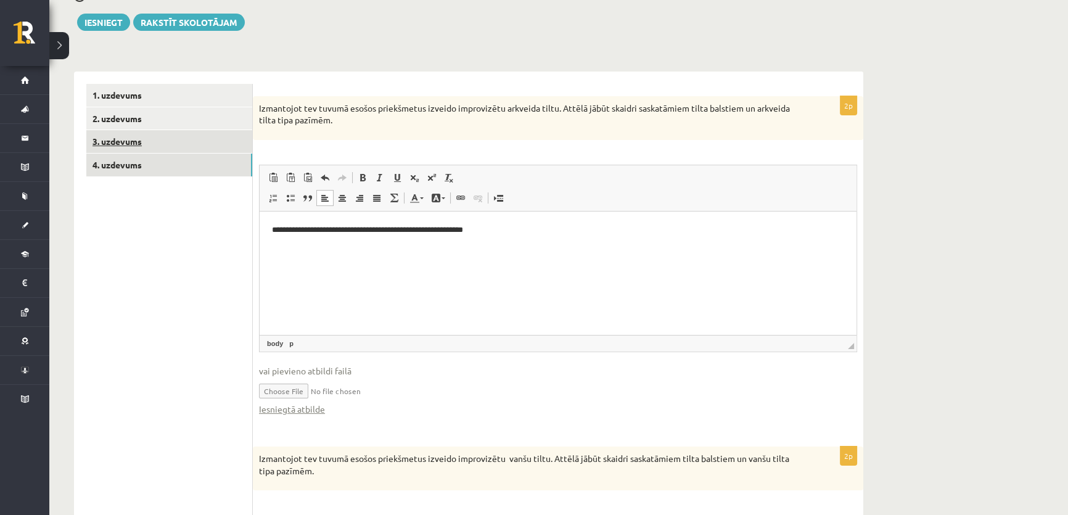
click at [128, 142] on link "3. uzdevums" at bounding box center [169, 141] width 166 height 23
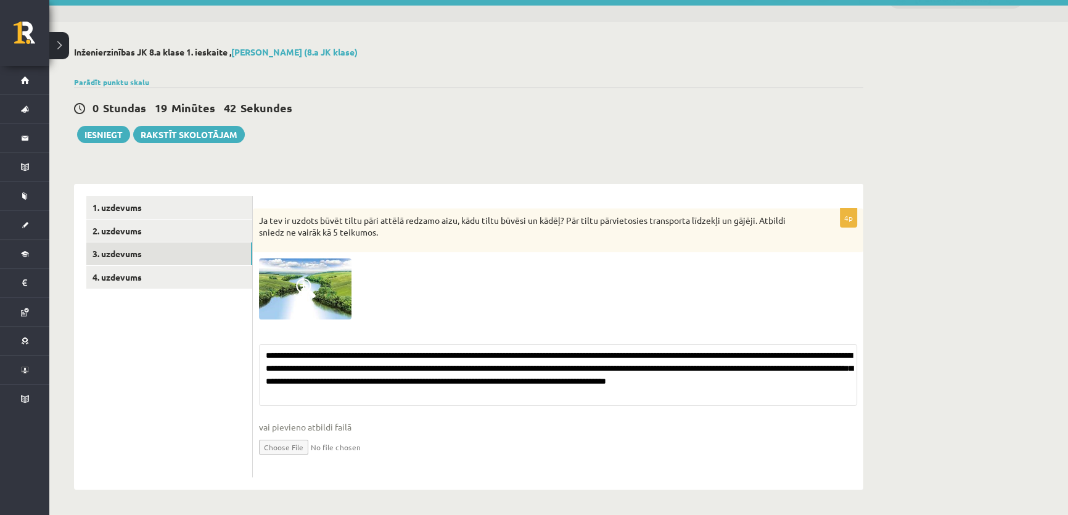
scroll to position [25, 0]
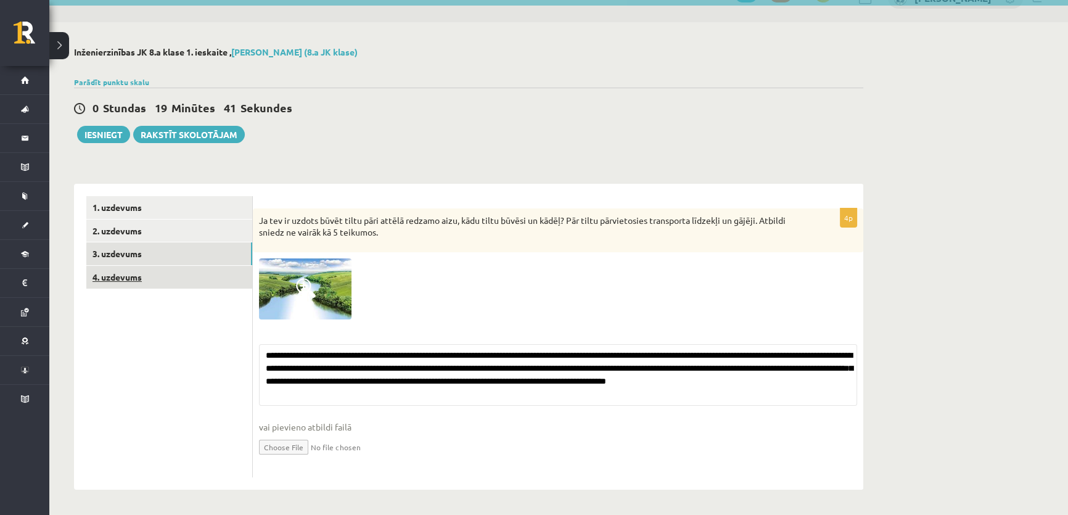
click at [135, 268] on link "4. uzdevums" at bounding box center [169, 277] width 166 height 23
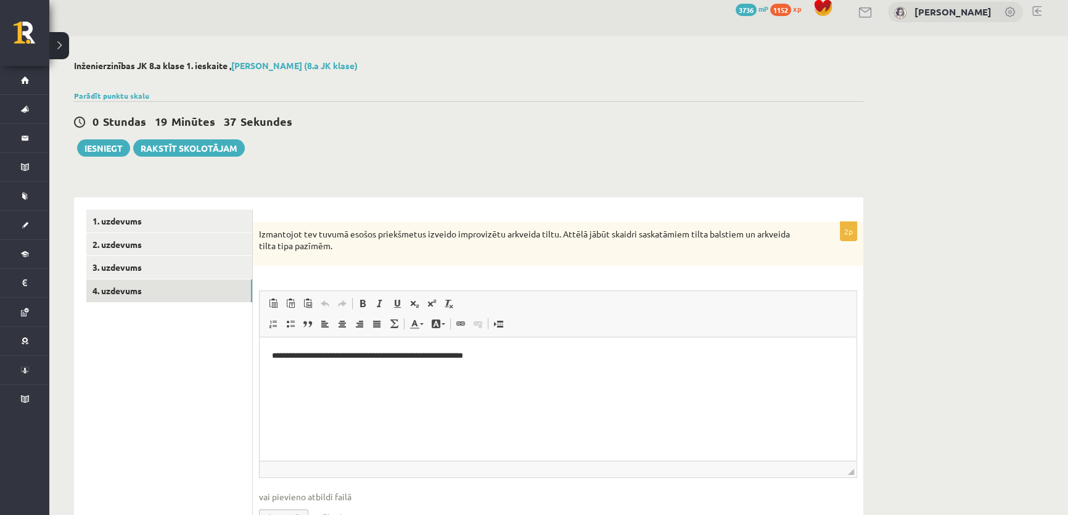
scroll to position [0, 0]
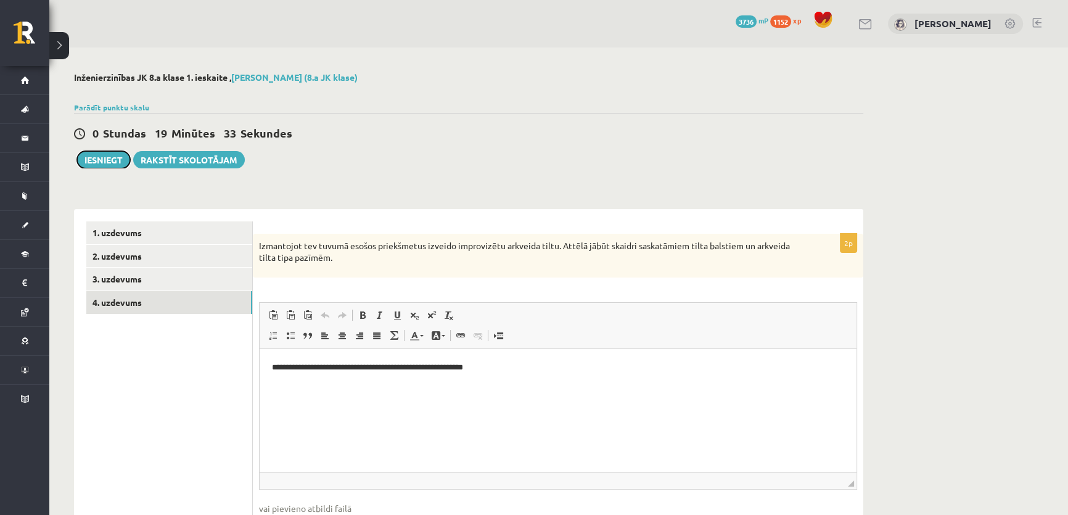
drag, startPoint x: 103, startPoint y: 154, endPoint x: 232, endPoint y: 144, distance: 129.9
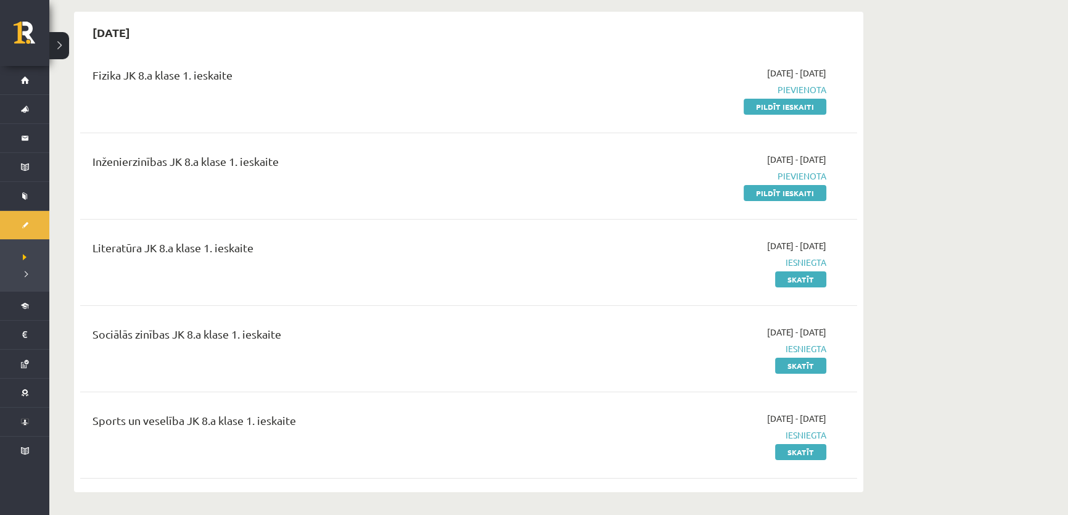
scroll to position [55, 0]
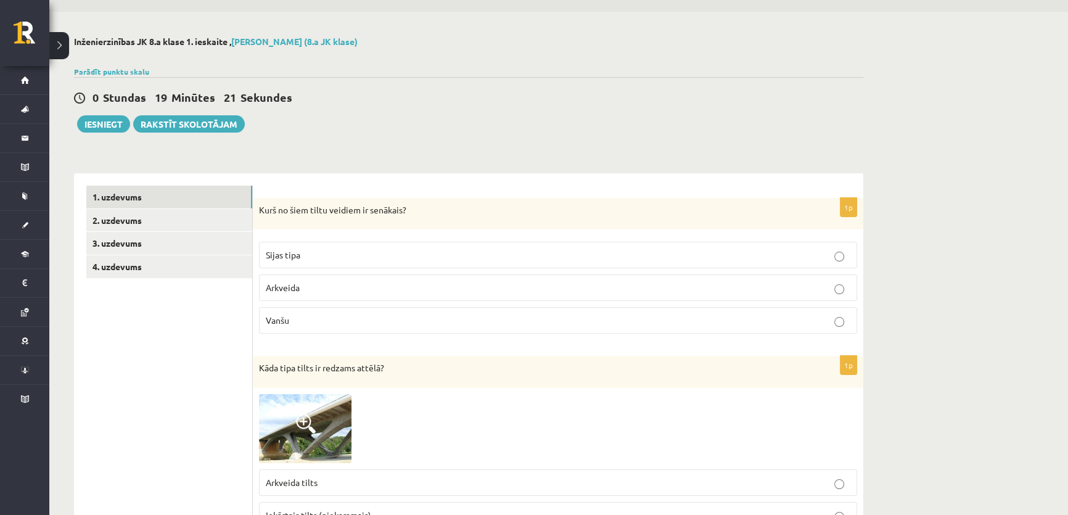
scroll to position [55, 0]
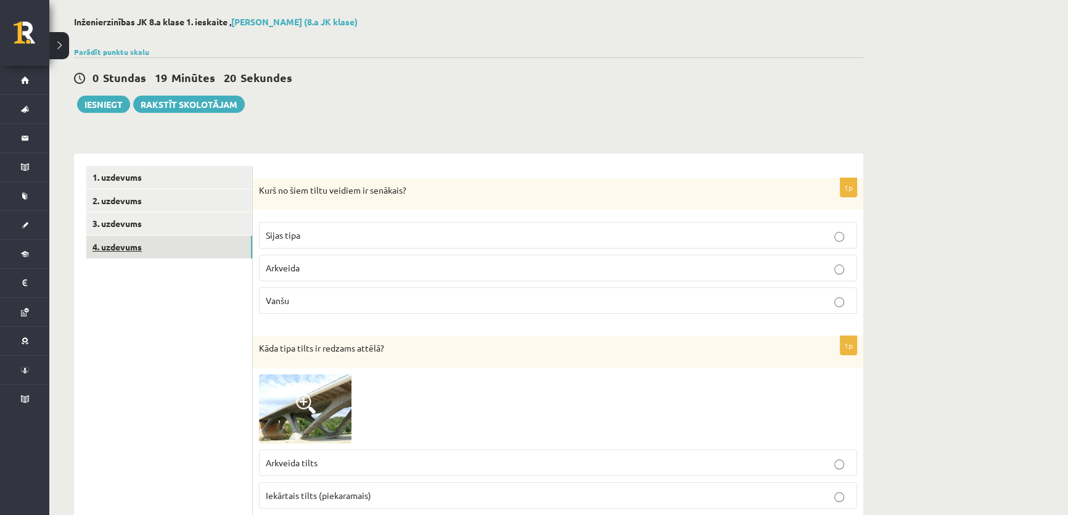
click at [142, 243] on link "4. uzdevums" at bounding box center [169, 246] width 166 height 23
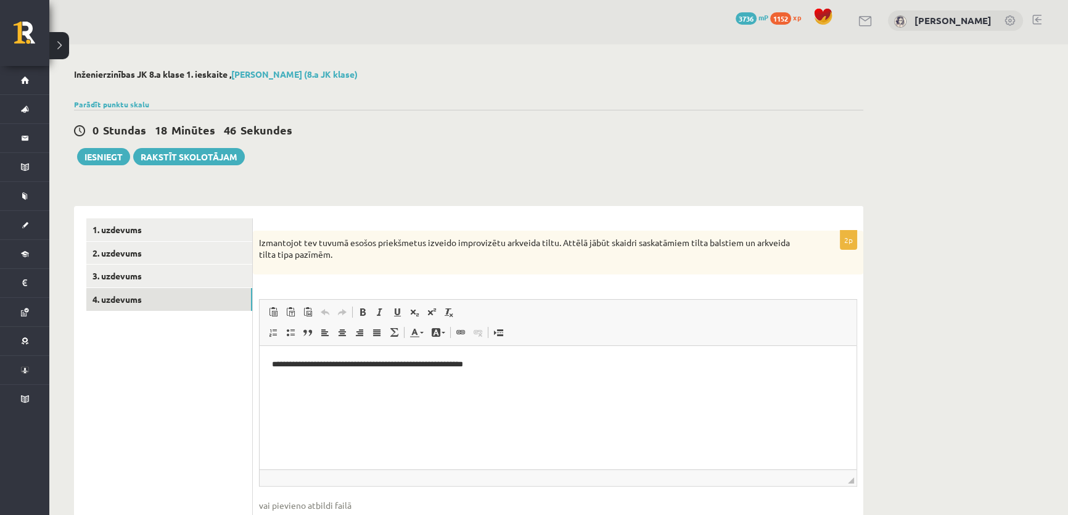
scroll to position [0, 0]
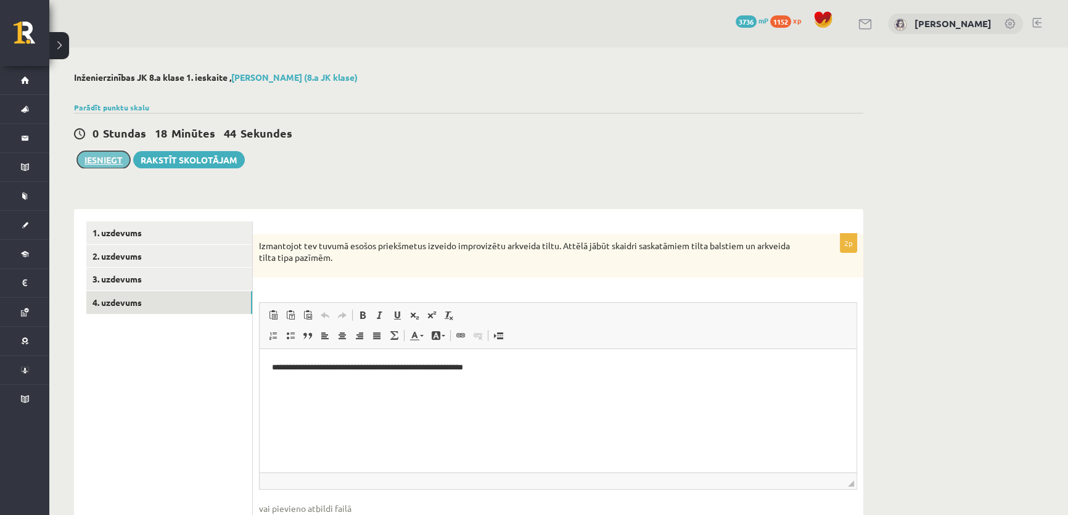
click at [97, 157] on button "Iesniegt" at bounding box center [103, 159] width 53 height 17
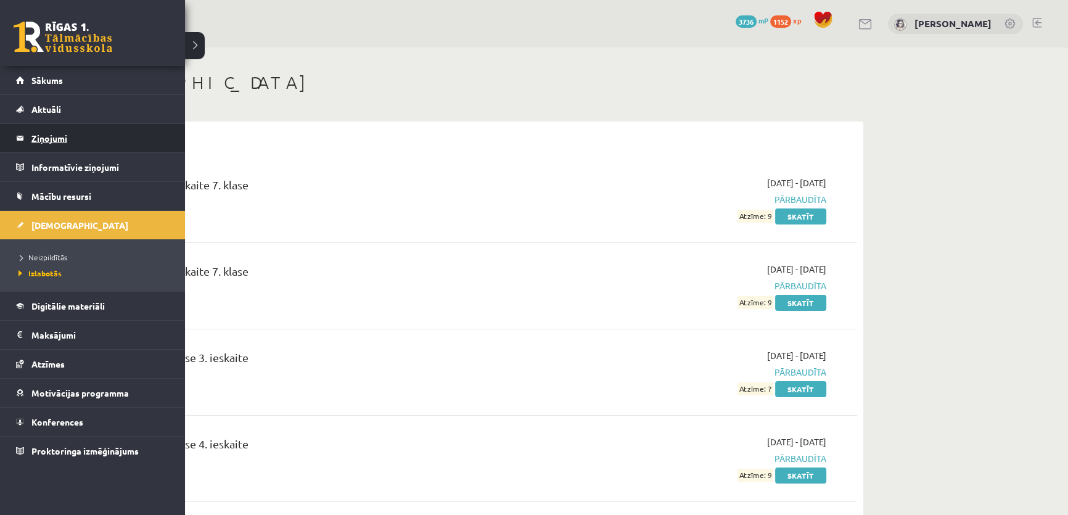
click at [44, 135] on legend "Ziņojumi 0" at bounding box center [100, 138] width 138 height 28
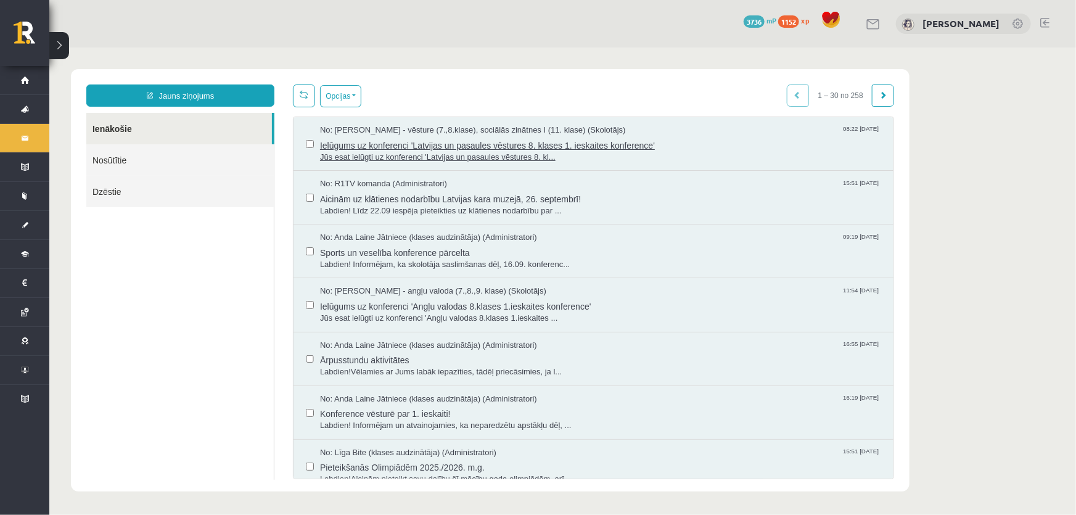
click at [388, 139] on span "Ielūgums uz konferenci 'Latvijas un pasaules vēstures 8. klases 1. ieskaites ko…" at bounding box center [599, 143] width 561 height 15
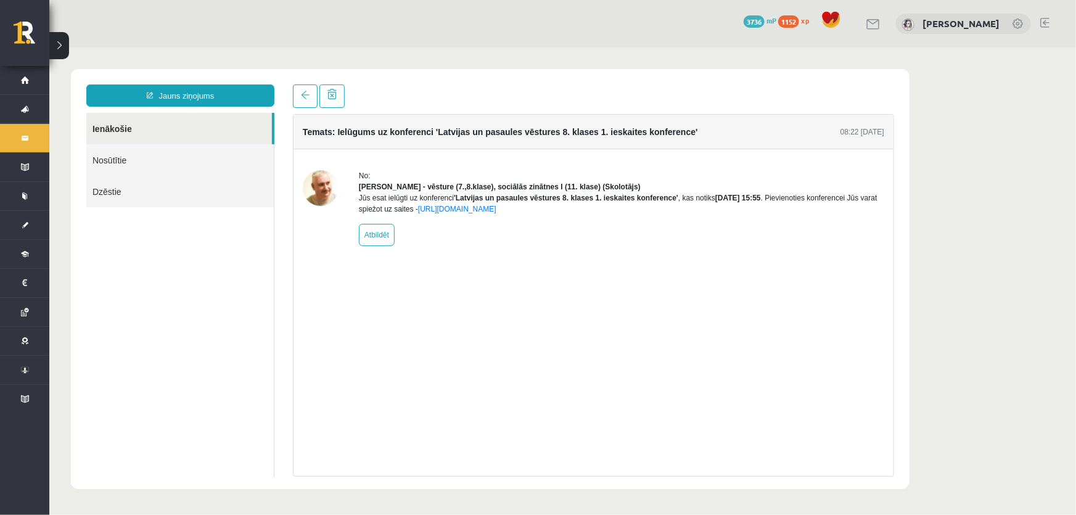
click at [129, 161] on link "Nosūtītie" at bounding box center [179, 159] width 187 height 31
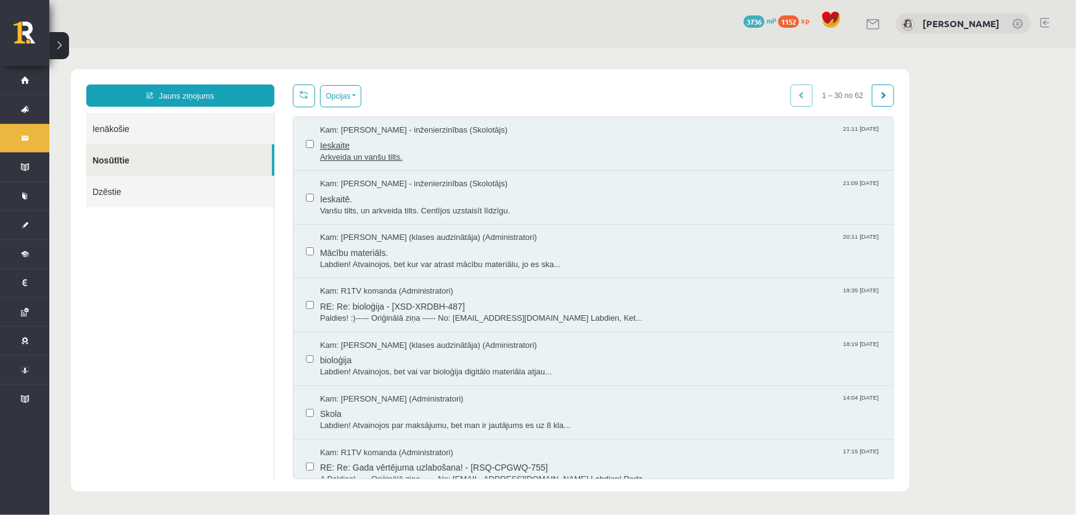
click at [366, 146] on span "Ieskaite" at bounding box center [599, 143] width 561 height 15
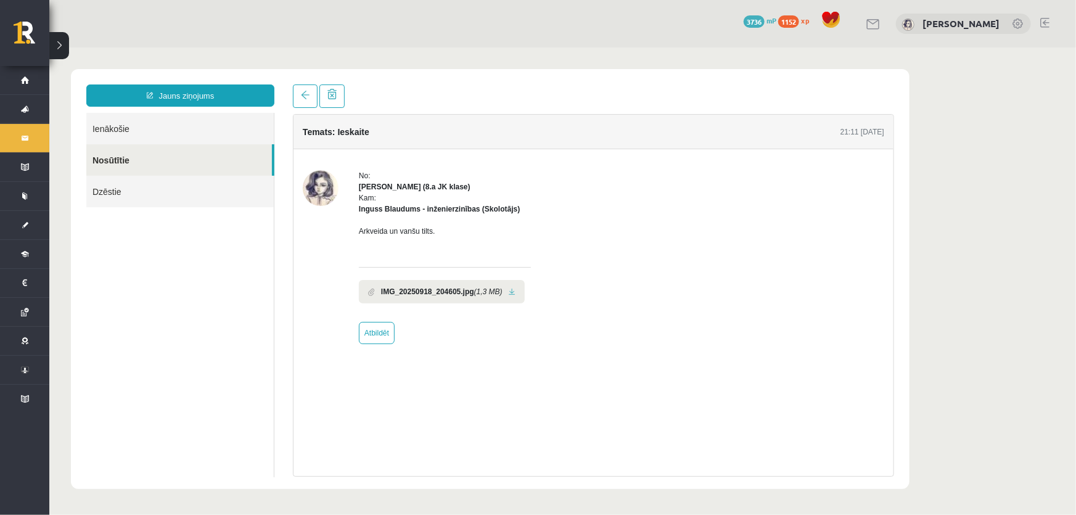
click at [511, 289] on link at bounding box center [511, 291] width 7 height 8
click at [153, 162] on link "Nosūtītie" at bounding box center [179, 159] width 186 height 31
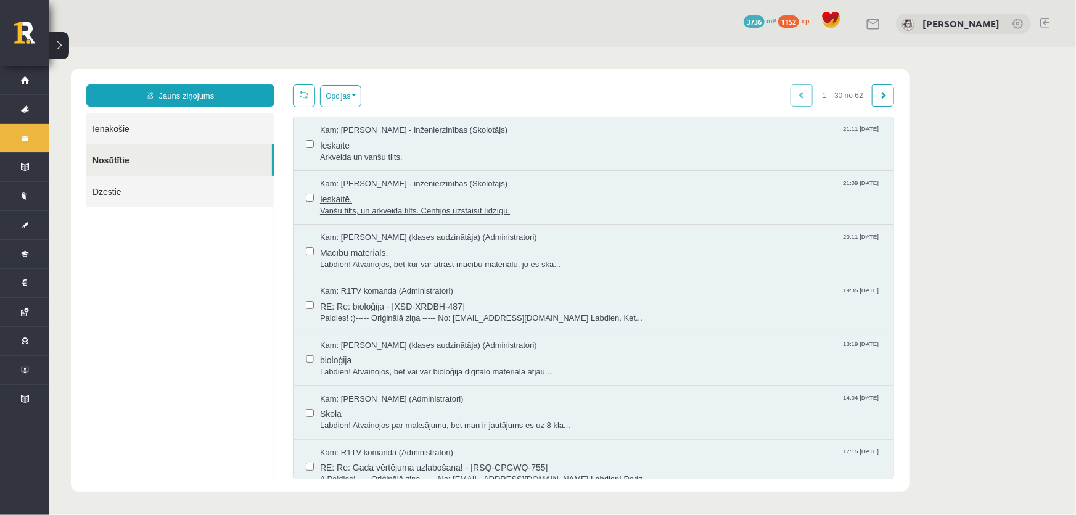
click at [374, 206] on span "Vanšu tilts, un arkveida tilts. Centījos uzstaisīt līdzīgu." at bounding box center [599, 211] width 561 height 12
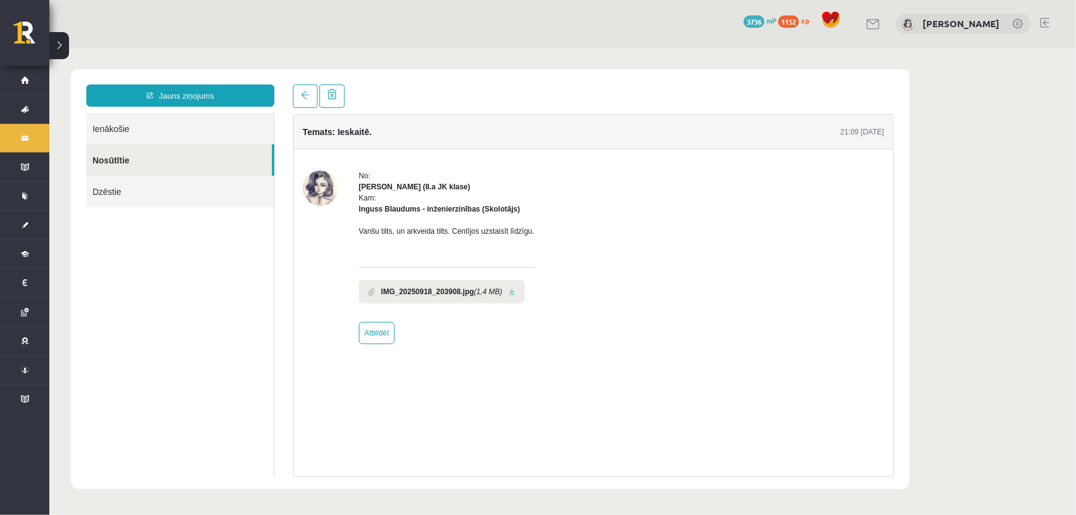
click at [510, 291] on link at bounding box center [511, 291] width 7 height 8
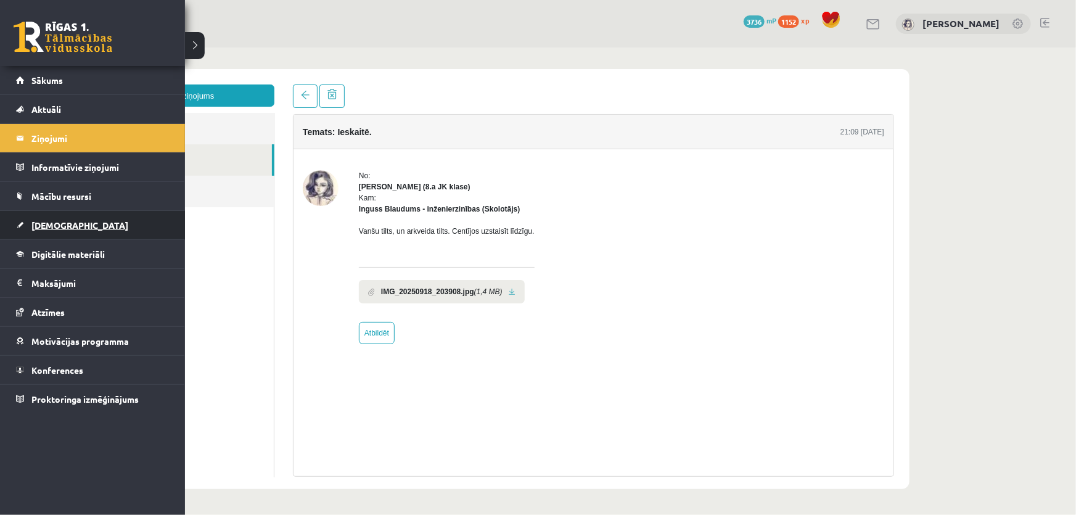
click at [44, 223] on span "[DEMOGRAPHIC_DATA]" at bounding box center [79, 224] width 97 height 11
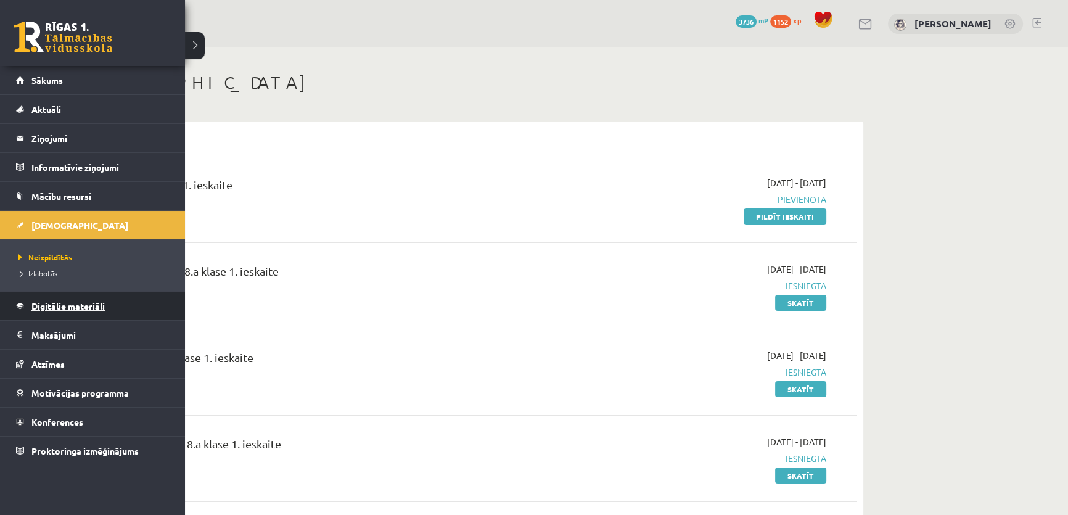
click at [89, 307] on span "Digitālie materiāli" at bounding box center [67, 305] width 73 height 11
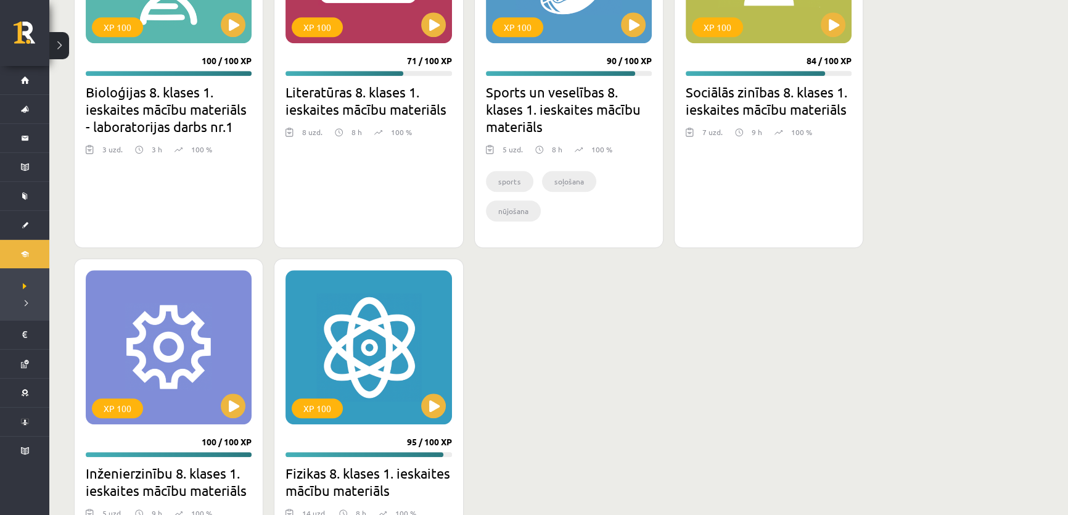
scroll to position [1344, 0]
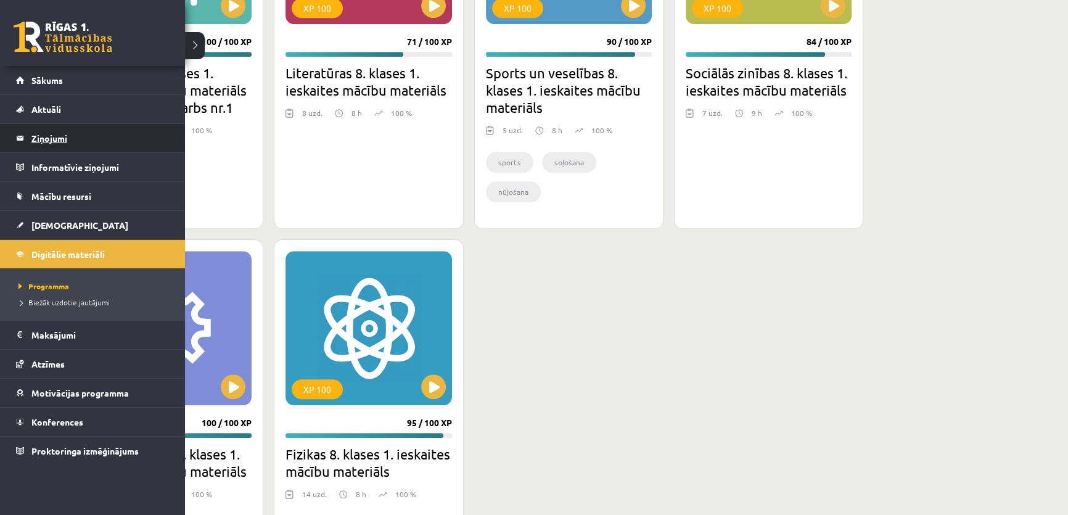
click at [45, 133] on legend "Ziņojumi 0" at bounding box center [100, 138] width 138 height 28
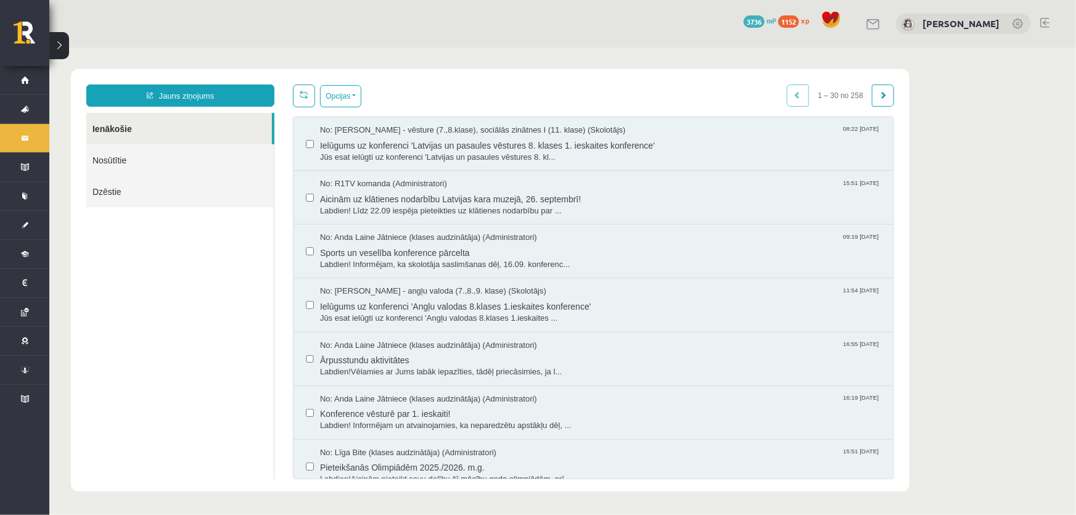
click at [172, 155] on link "Nosūtītie" at bounding box center [179, 159] width 187 height 31
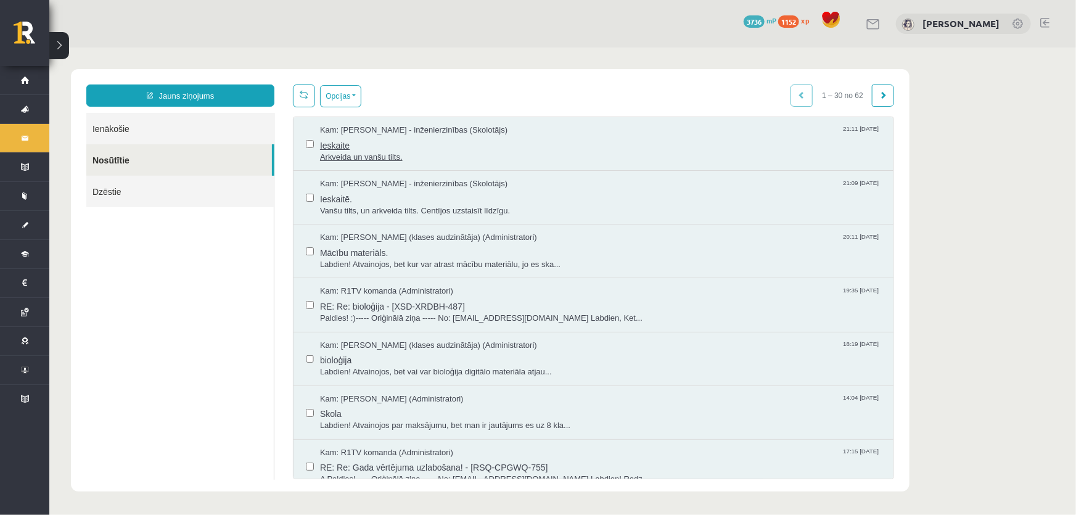
click at [614, 149] on span "Ieskaite" at bounding box center [599, 143] width 561 height 15
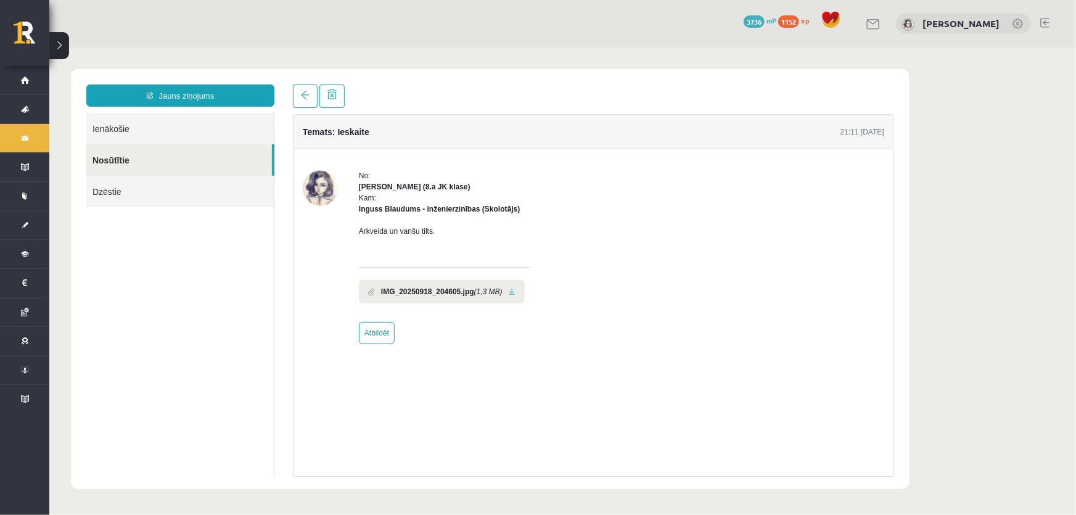
click at [121, 129] on link "Ienākošie" at bounding box center [179, 127] width 187 height 31
click at [118, 160] on link "Nosūtītie" at bounding box center [179, 159] width 186 height 31
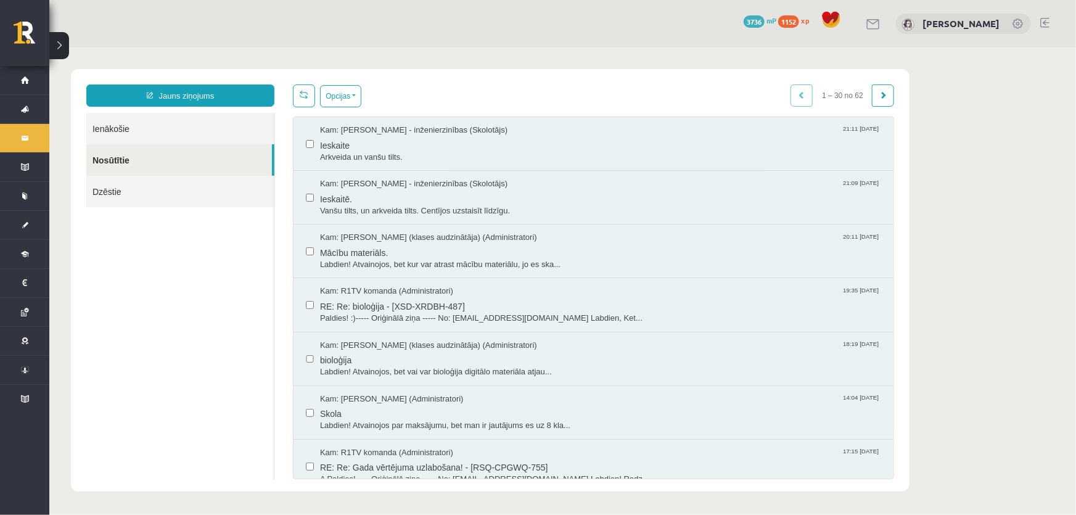
click at [302, 148] on div "Kam: Inguss Blaudums - inženierzinības (Skolotājs) 21:11 18/09/2025 Ieskaite Ar…" at bounding box center [593, 143] width 600 height 54
click at [311, 190] on label at bounding box center [309, 191] width 8 height 27
click at [362, 145] on span "Ieskaite" at bounding box center [599, 143] width 561 height 15
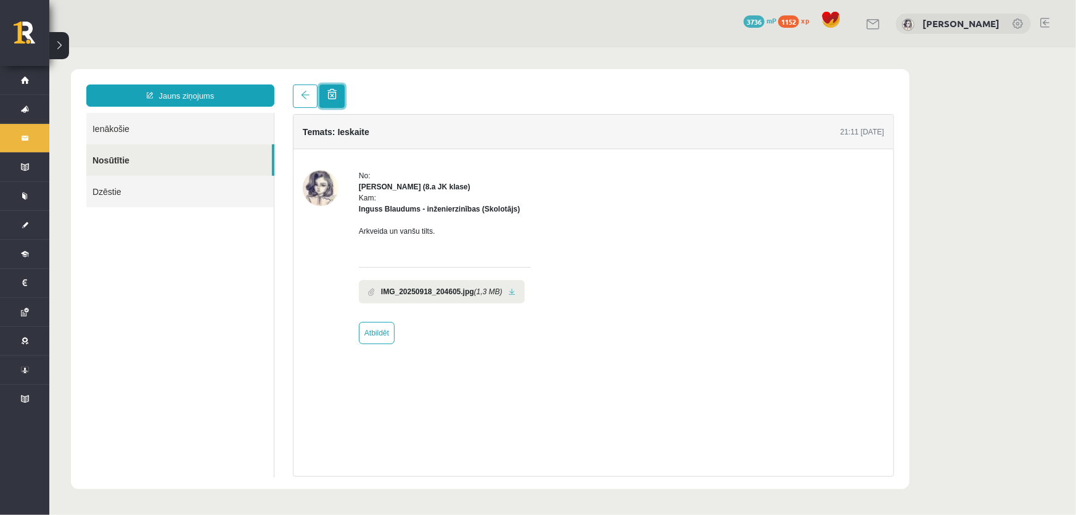
click at [338, 97] on link at bounding box center [331, 95] width 25 height 23
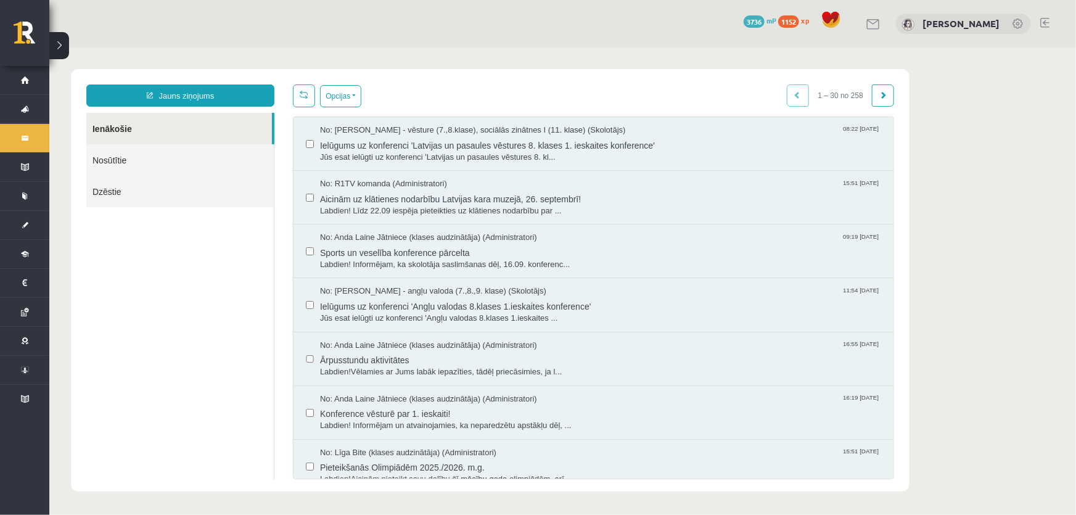
click at [115, 159] on link "Nosūtītie" at bounding box center [179, 159] width 187 height 31
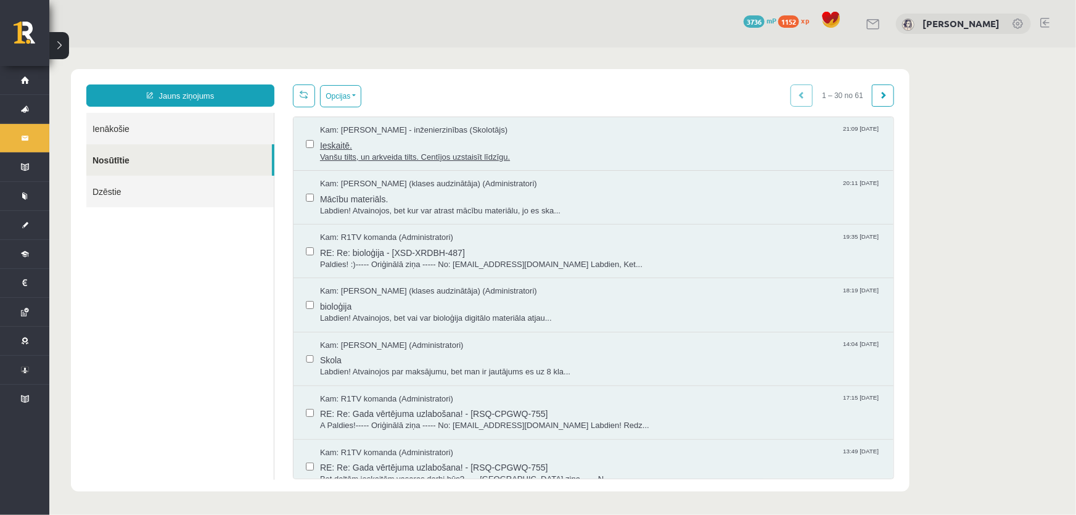
click at [541, 151] on span "Vanšu tilts, un arkveida tilts. Centījos uzstaisīt līdzīgu." at bounding box center [599, 157] width 561 height 12
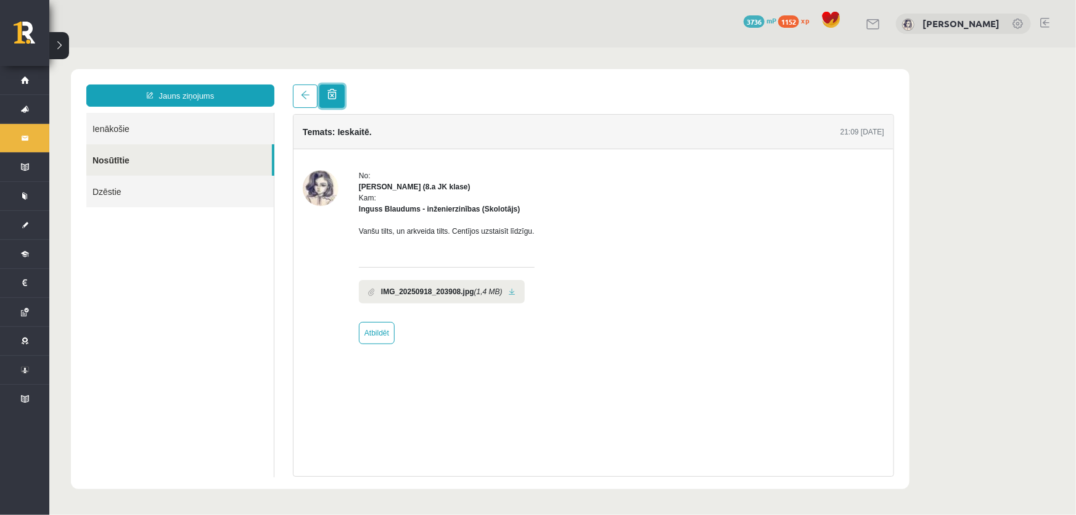
click at [338, 99] on link at bounding box center [331, 95] width 25 height 23
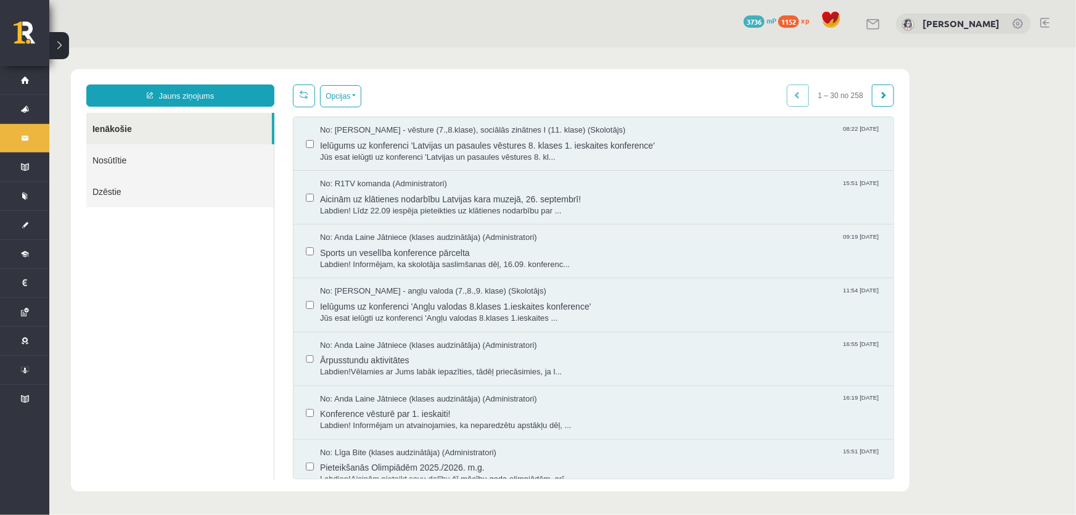
click at [129, 160] on link "Nosūtītie" at bounding box center [179, 159] width 187 height 31
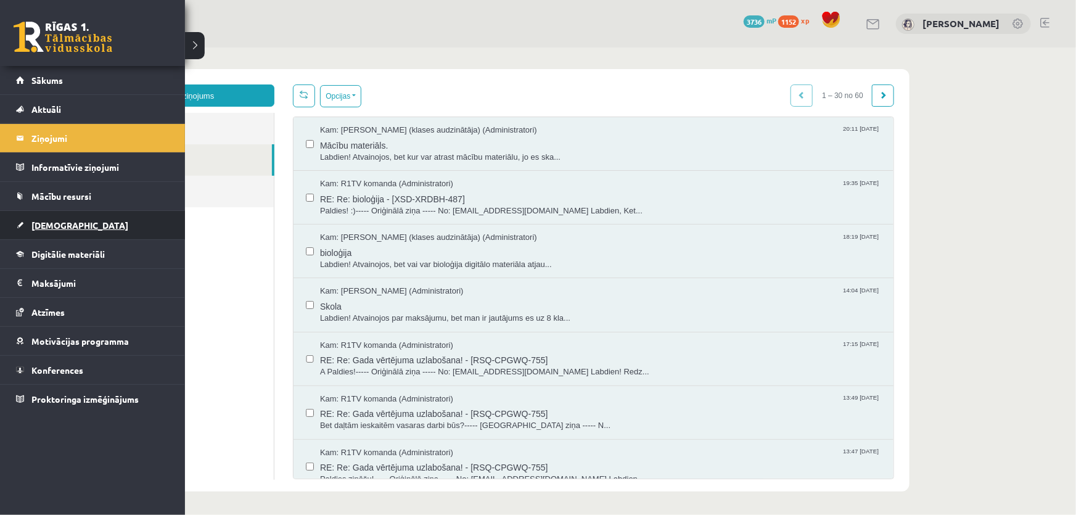
click at [52, 223] on span "[DEMOGRAPHIC_DATA]" at bounding box center [79, 224] width 97 height 11
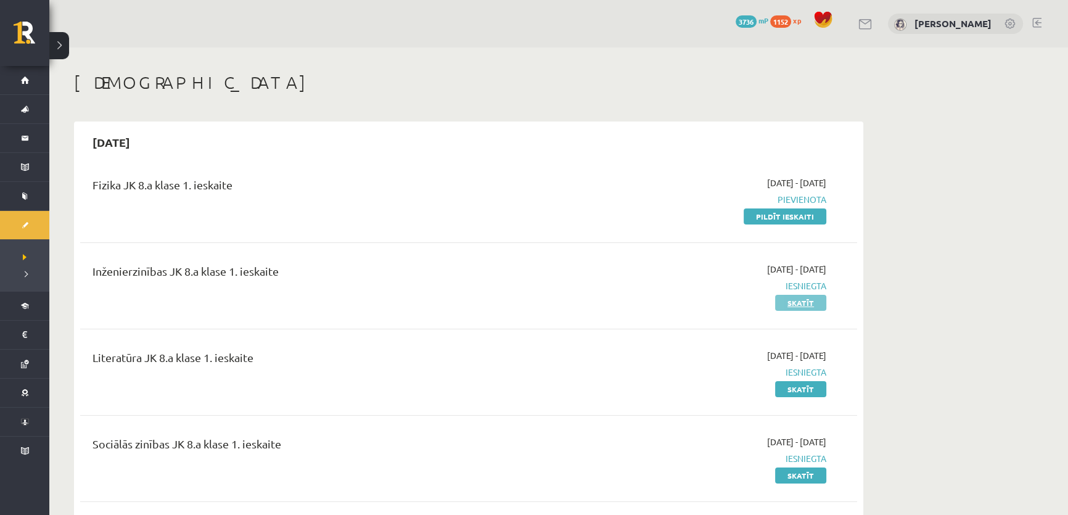
click at [812, 302] on link "Skatīt" at bounding box center [800, 303] width 51 height 16
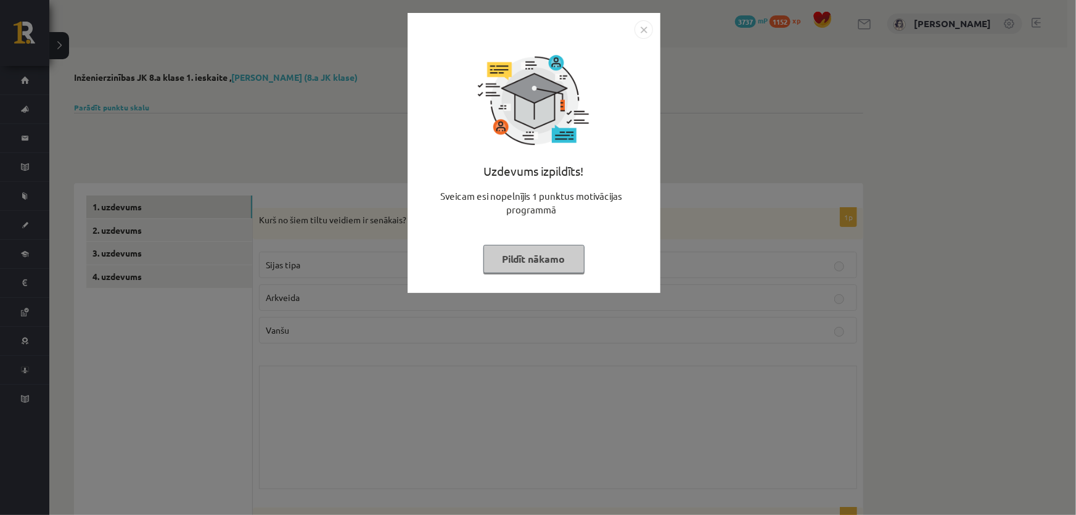
drag, startPoint x: 537, startPoint y: 260, endPoint x: 356, endPoint y: 245, distance: 181.8
click at [535, 260] on button "Pildīt nākamo" at bounding box center [533, 259] width 101 height 28
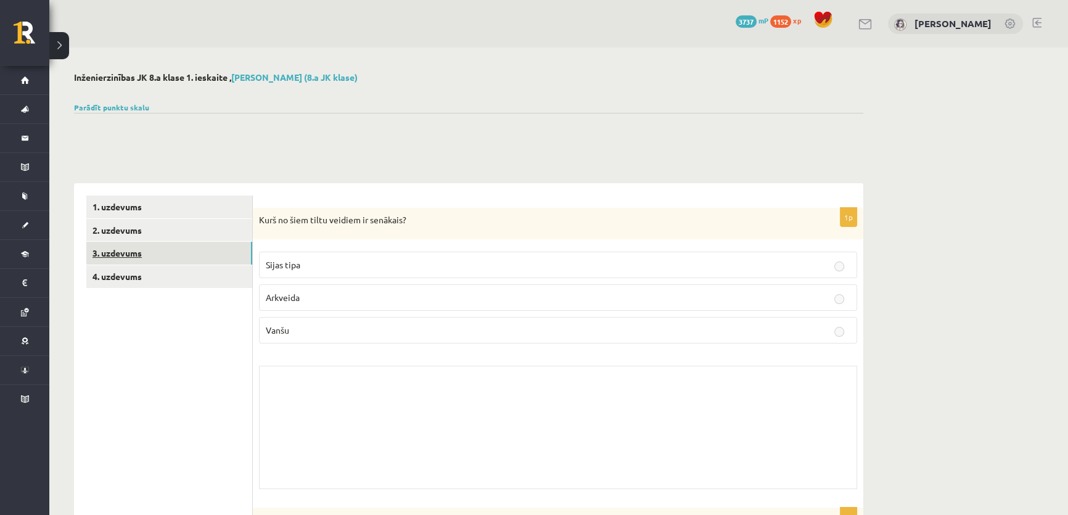
click at [155, 251] on link "3. uzdevums" at bounding box center [169, 253] width 166 height 23
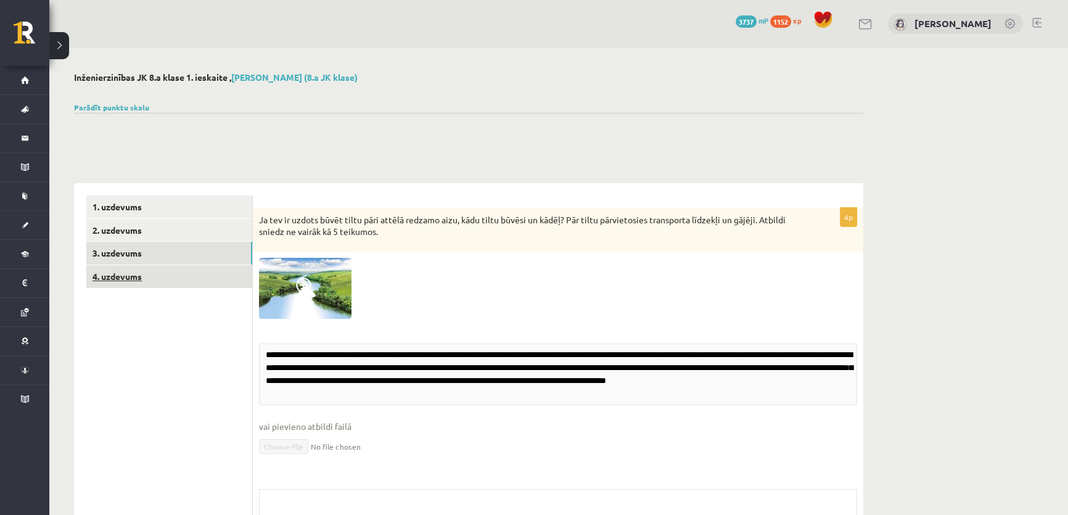
click at [158, 278] on link "4. uzdevums" at bounding box center [169, 276] width 166 height 23
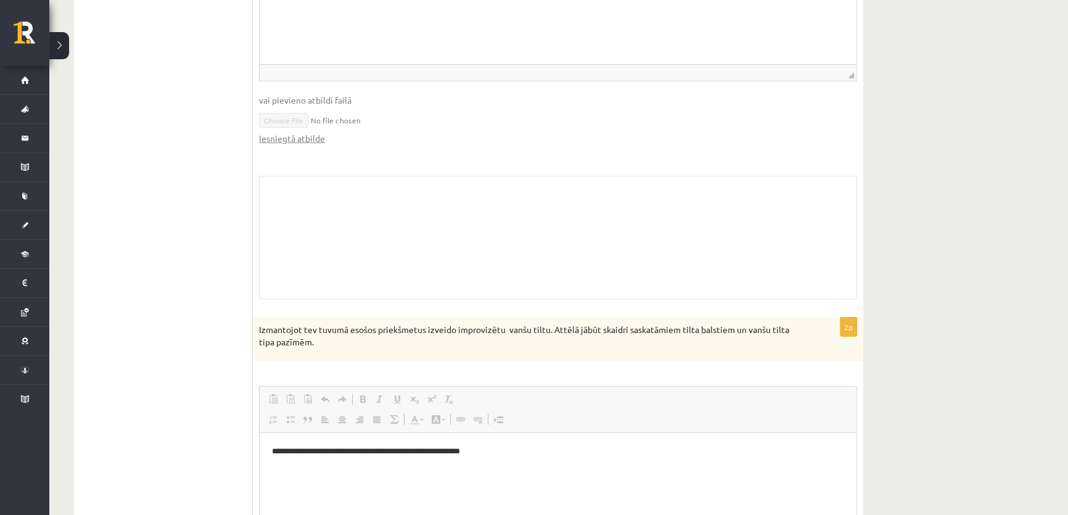
scroll to position [477, 0]
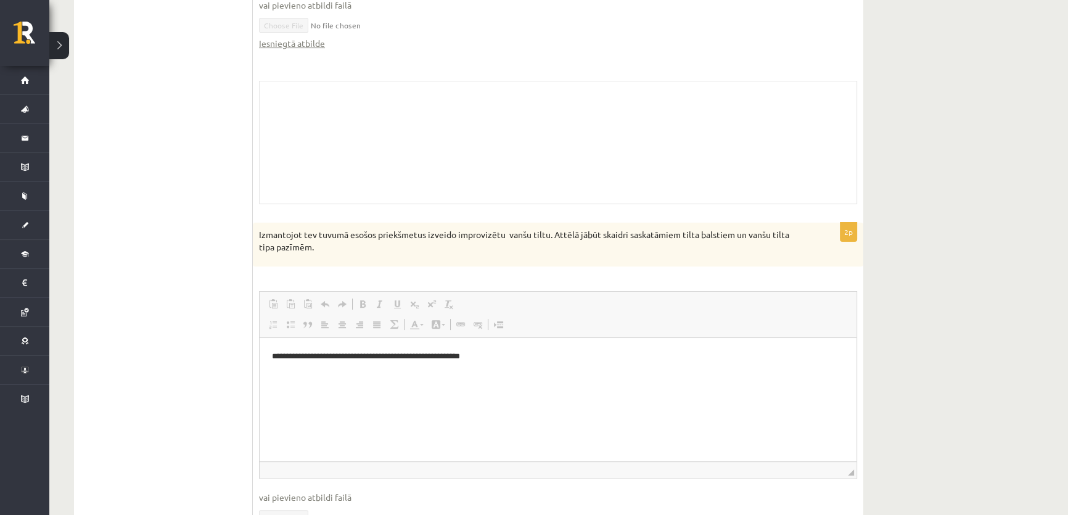
click at [484, 362] on html "**********" at bounding box center [557, 357] width 597 height 38
click at [473, 356] on p "**********" at bounding box center [558, 356] width 572 height 13
drag, startPoint x: 470, startPoint y: 357, endPoint x: 495, endPoint y: 362, distance: 25.9
click at [471, 359] on p "**********" at bounding box center [558, 356] width 572 height 13
drag, startPoint x: 495, startPoint y: 362, endPoint x: 435, endPoint y: 356, distance: 60.1
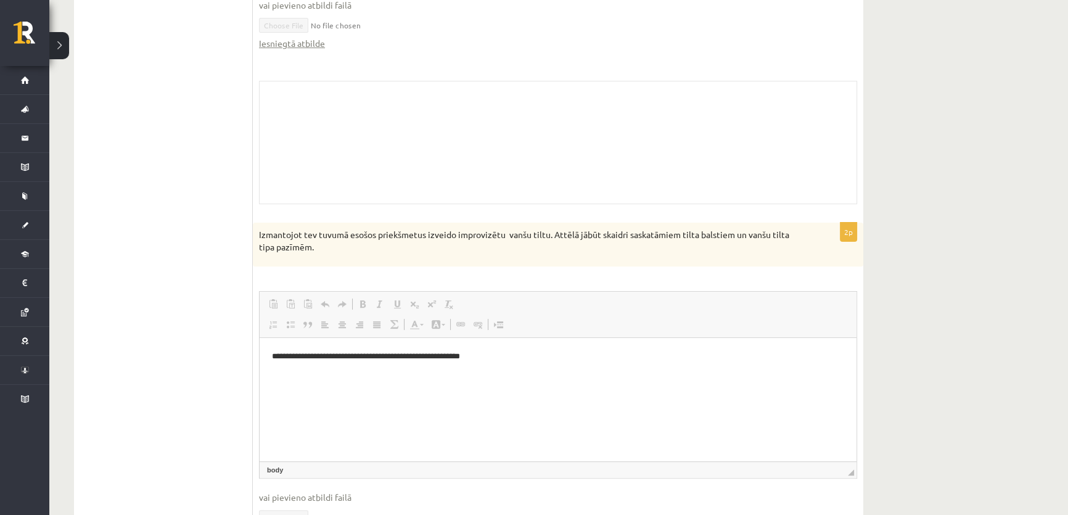
click at [472, 359] on html "**********" at bounding box center [557, 357] width 597 height 38
click at [435, 356] on p "**********" at bounding box center [558, 356] width 572 height 13
click at [438, 356] on p "**********" at bounding box center [558, 356] width 572 height 13
click at [475, 353] on p "**********" at bounding box center [558, 356] width 572 height 13
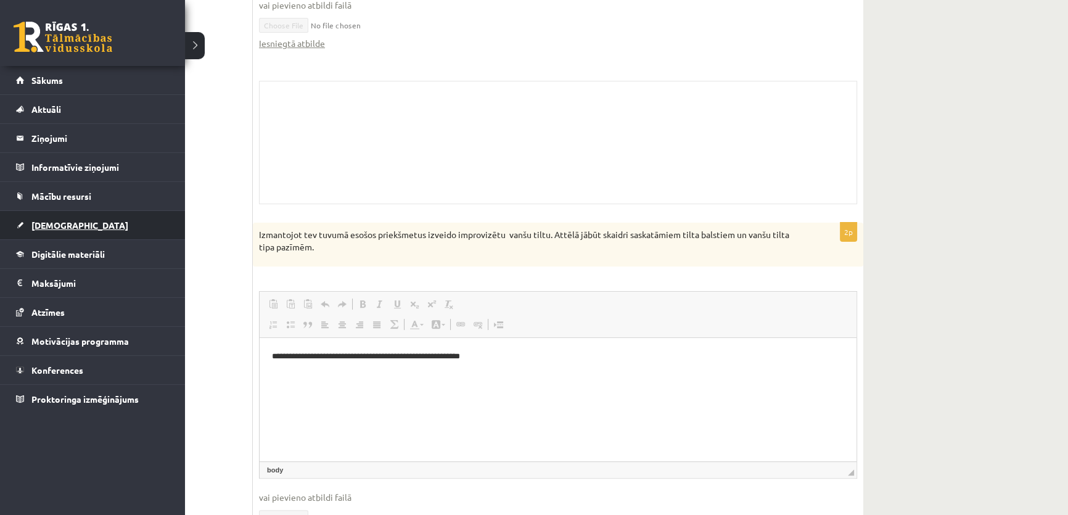
click at [39, 223] on span "[DEMOGRAPHIC_DATA]" at bounding box center [79, 224] width 97 height 11
